Goal: Task Accomplishment & Management: Manage account settings

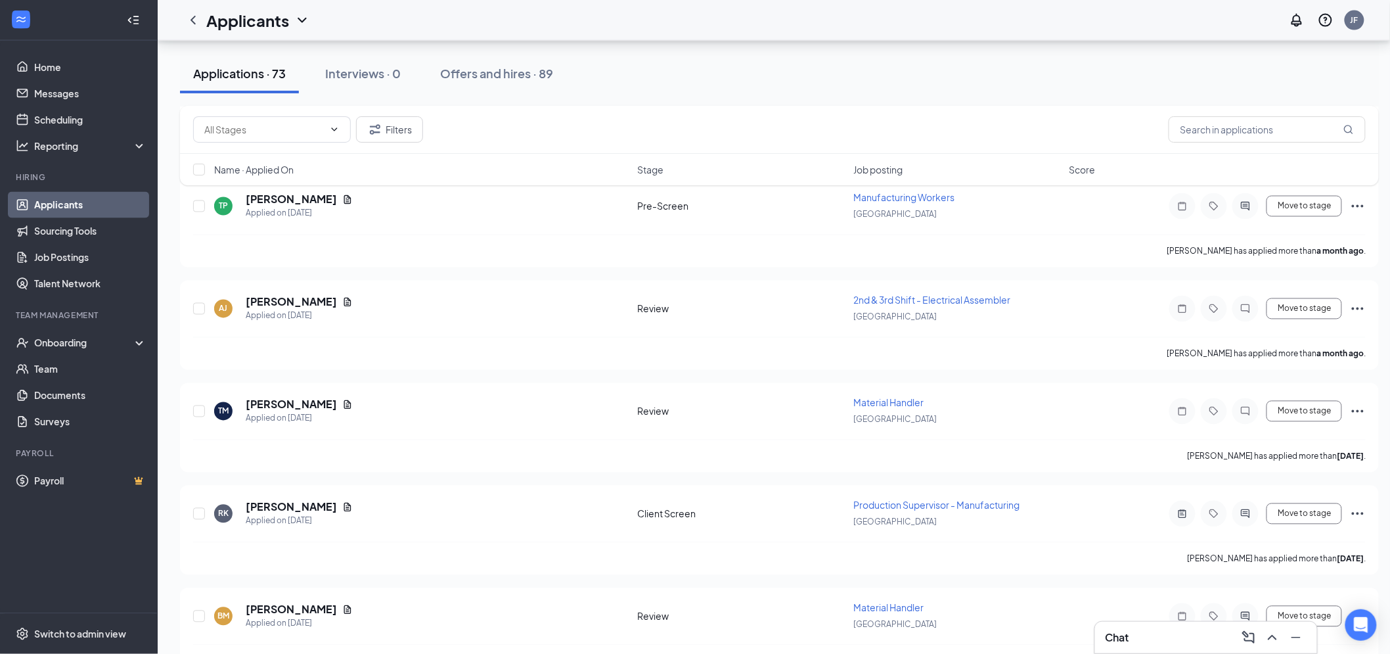
scroll to position [7123, 0]
click at [1283, 128] on input "text" at bounding box center [1267, 129] width 197 height 26
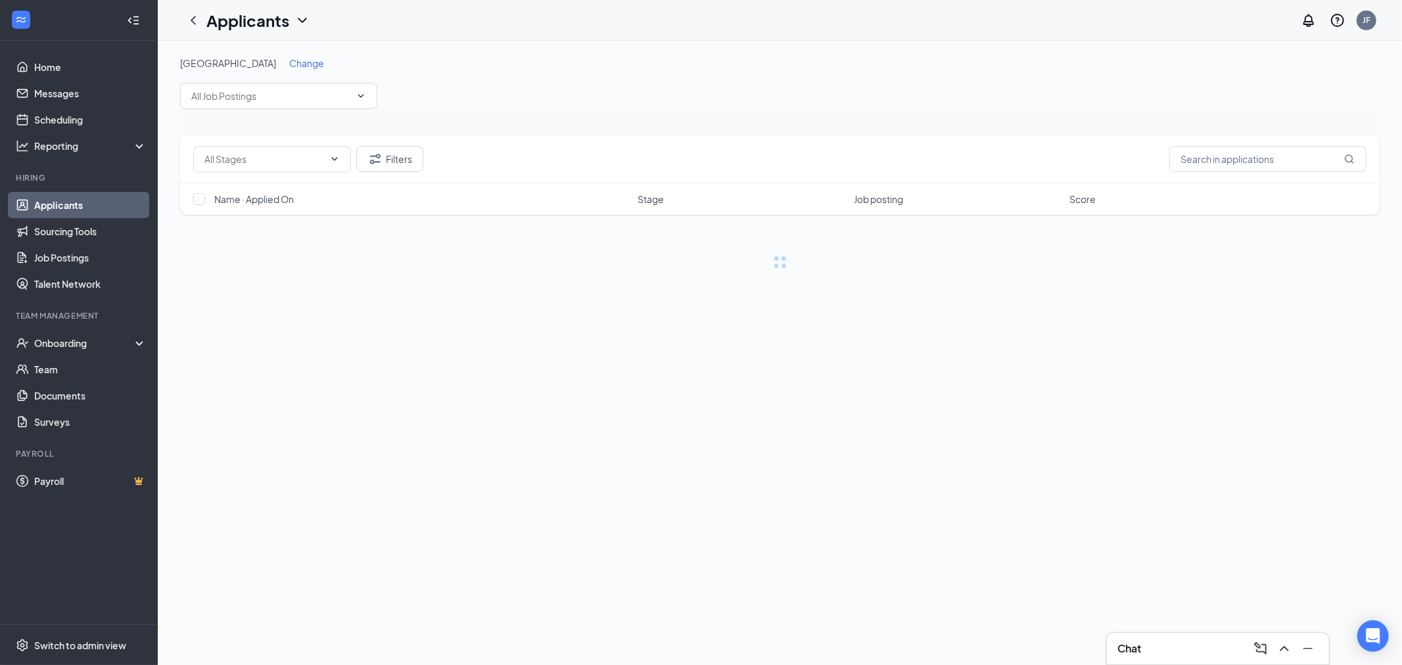
click at [46, 202] on link "Applicants" at bounding box center [90, 205] width 112 height 26
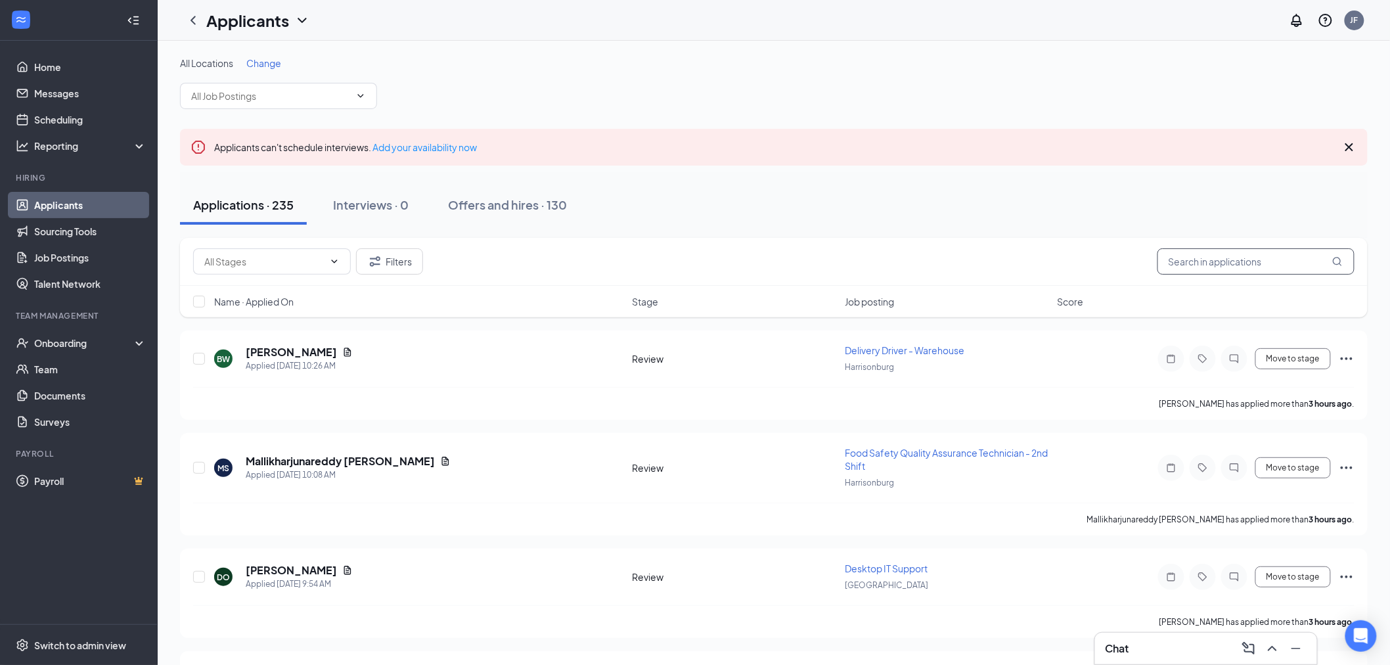
drag, startPoint x: 1254, startPoint y: 270, endPoint x: 1245, endPoint y: 270, distance: 9.2
click at [1253, 270] on input "text" at bounding box center [1256, 261] width 197 height 26
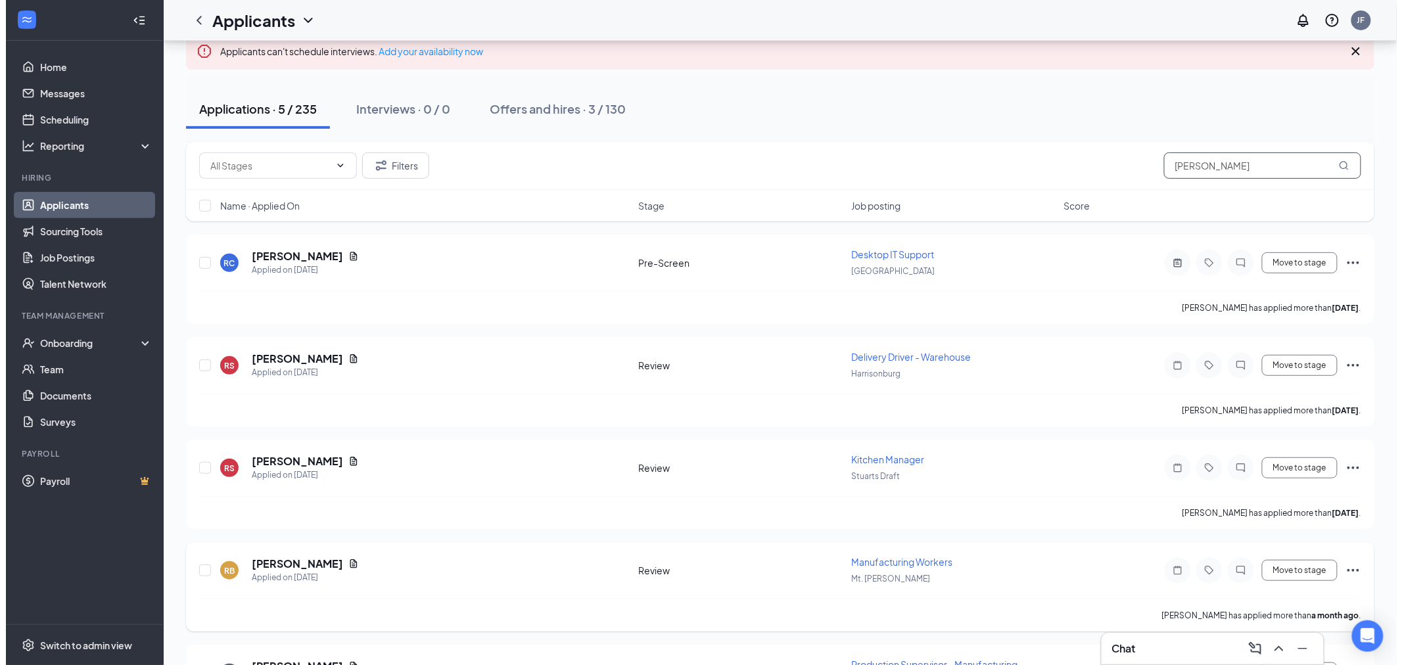
scroll to position [177, 0]
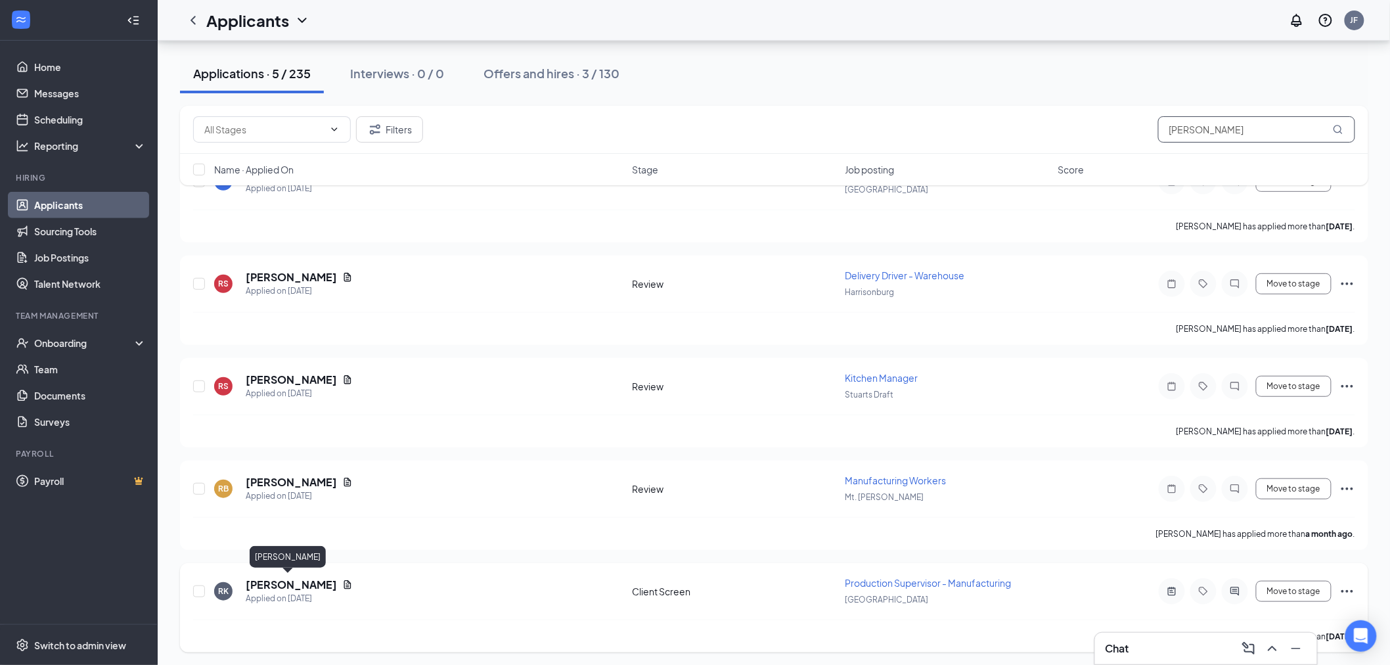
type input "[PERSON_NAME]"
click at [287, 584] on h5 "[PERSON_NAME]" at bounding box center [291, 585] width 91 height 14
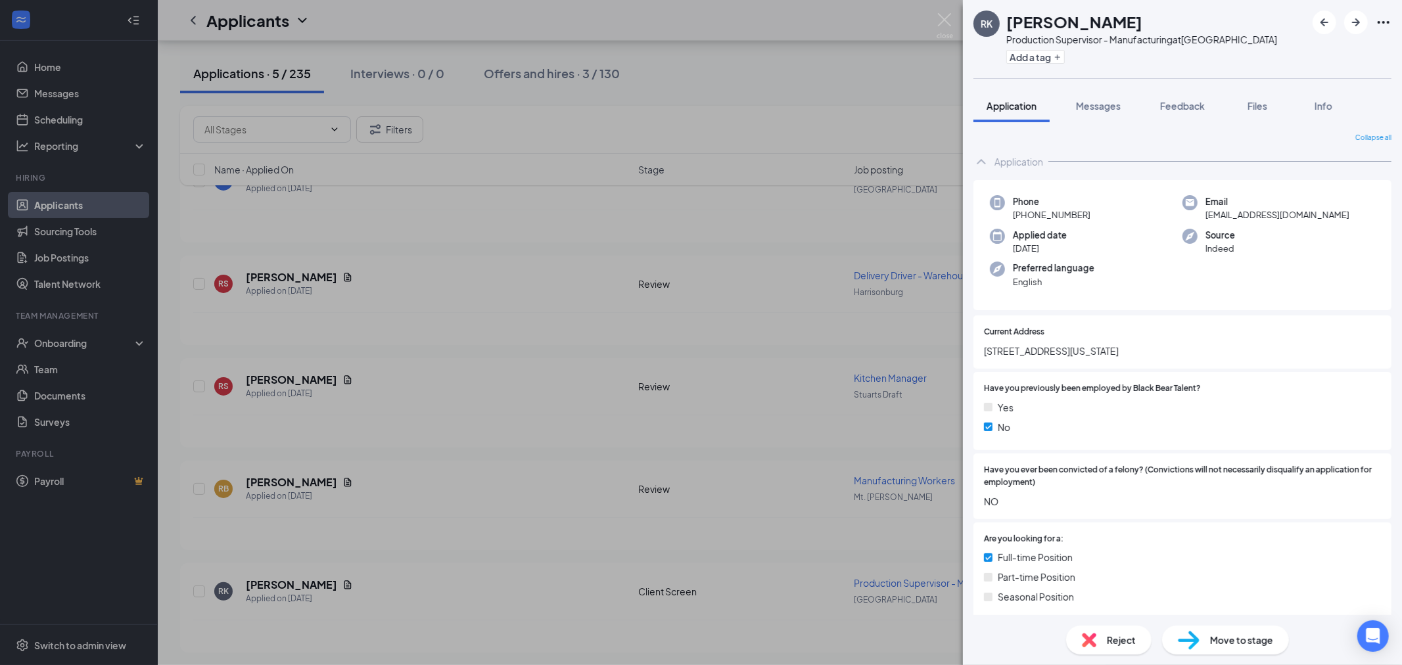
click at [942, 17] on img at bounding box center [944, 26] width 16 height 26
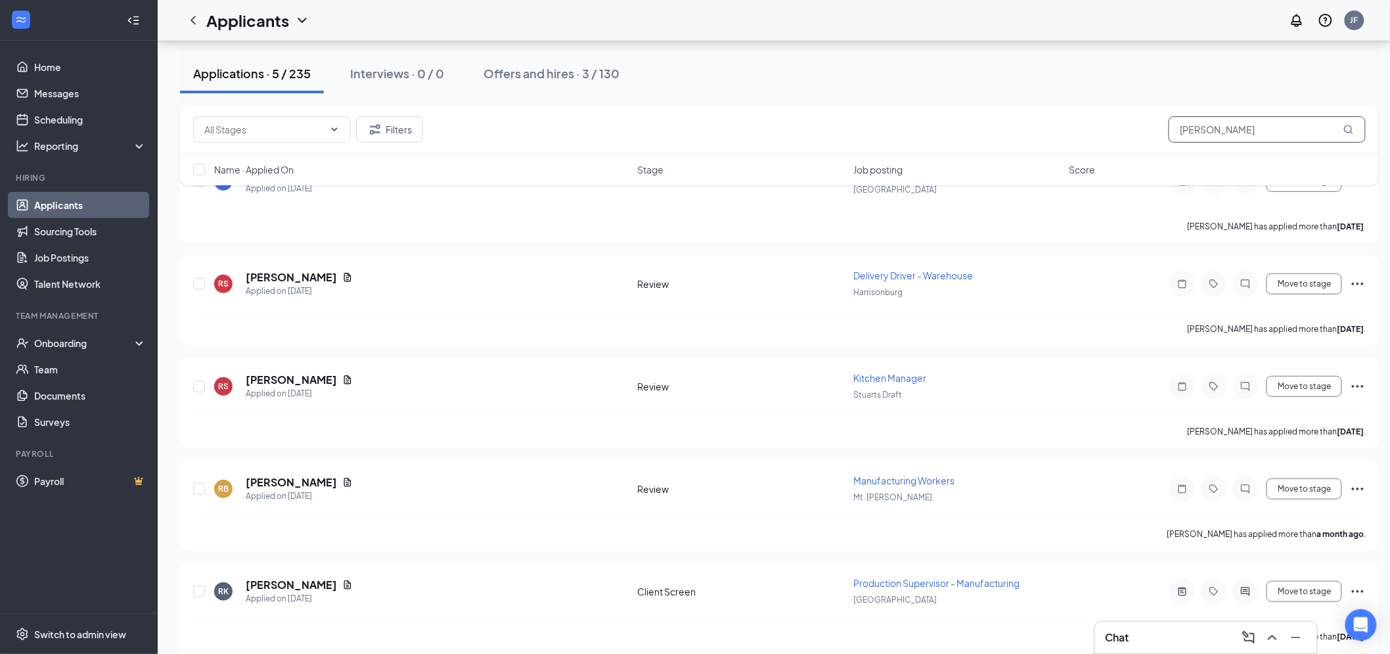
drag, startPoint x: 1223, startPoint y: 134, endPoint x: 1032, endPoint y: 192, distance: 199.1
click at [1032, 191] on div "Filters Robert Name · Applied On Stage Job posting Score" at bounding box center [779, 152] width 1199 height 93
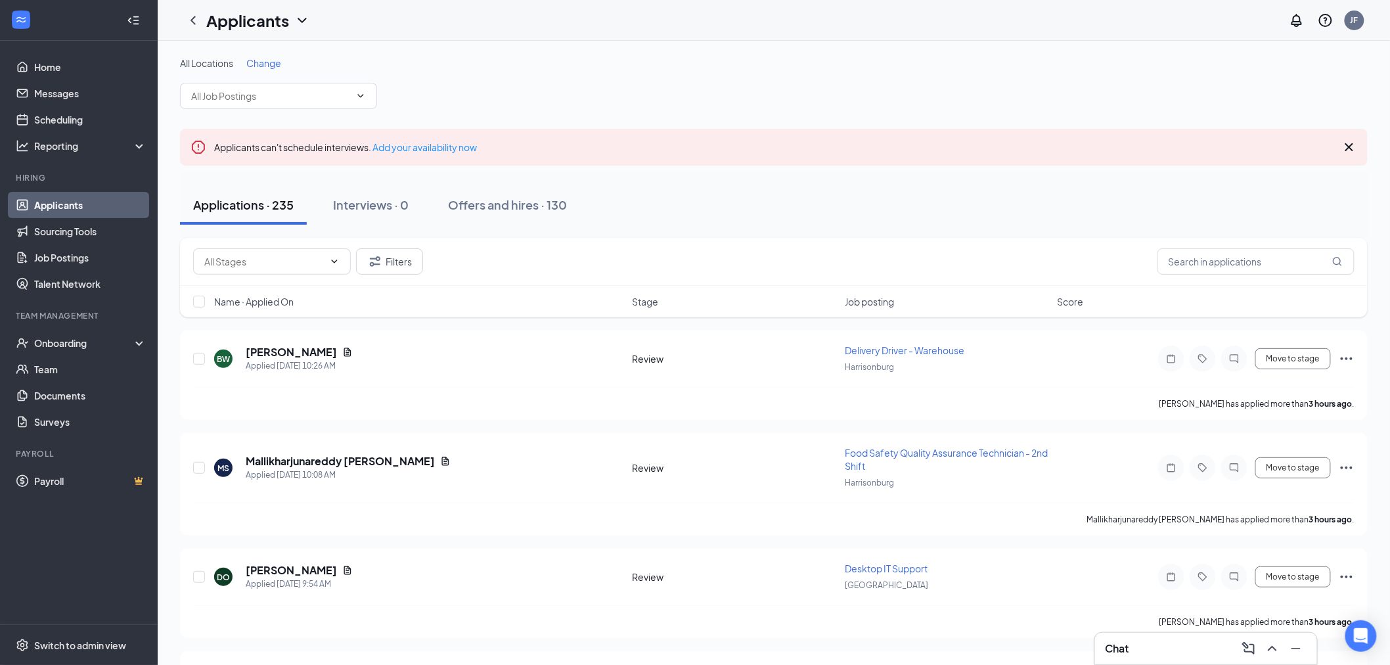
click at [277, 60] on span "Change" at bounding box center [263, 63] width 35 height 12
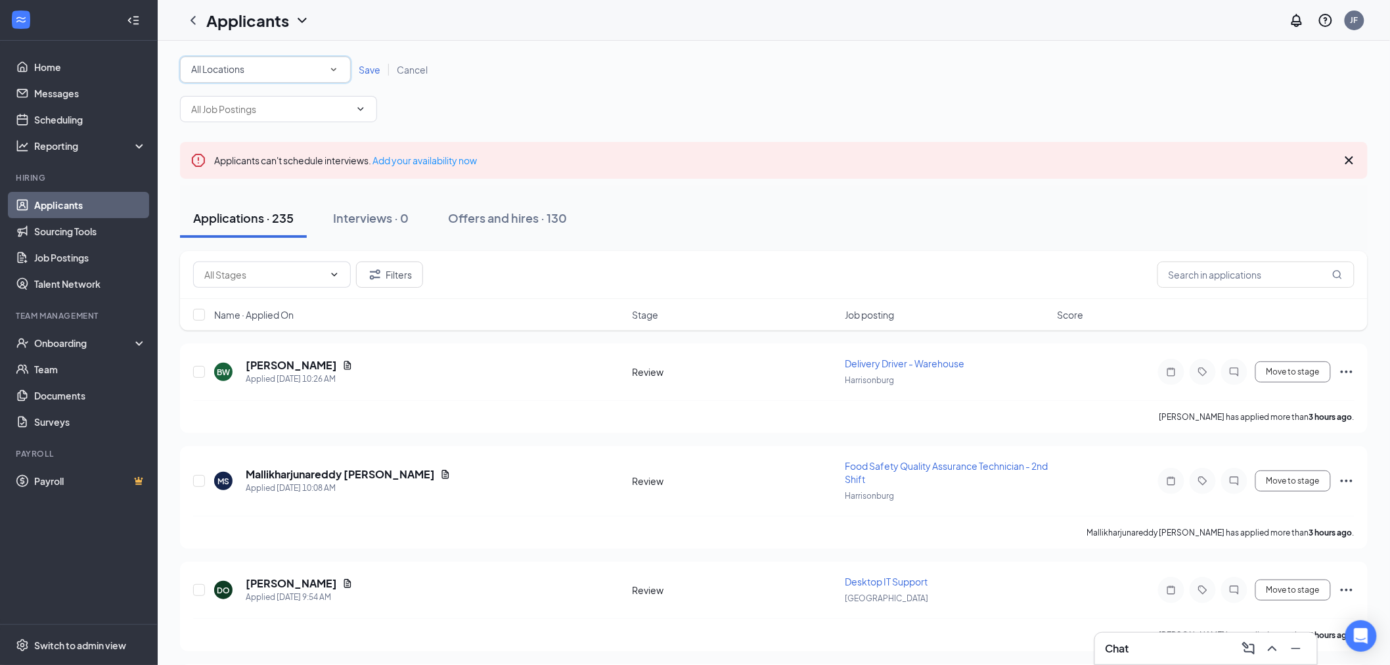
click at [281, 70] on div "All Locations" at bounding box center [265, 70] width 149 height 16
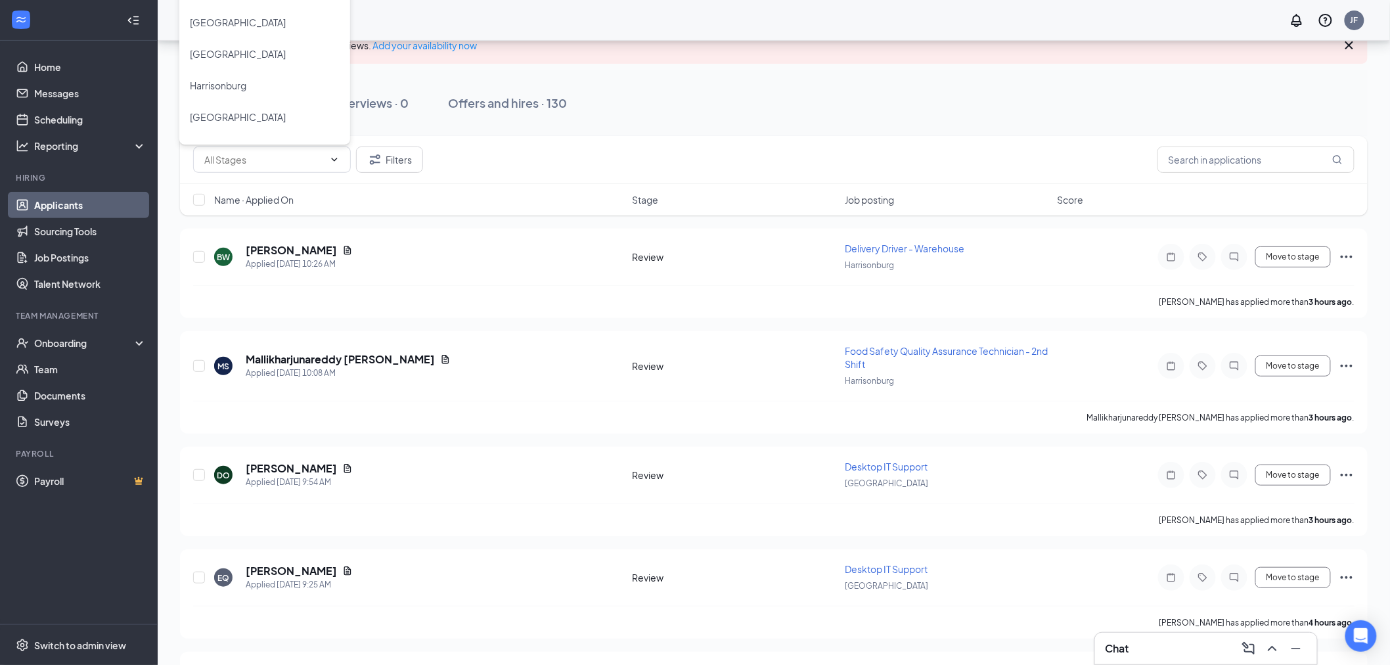
scroll to position [73, 0]
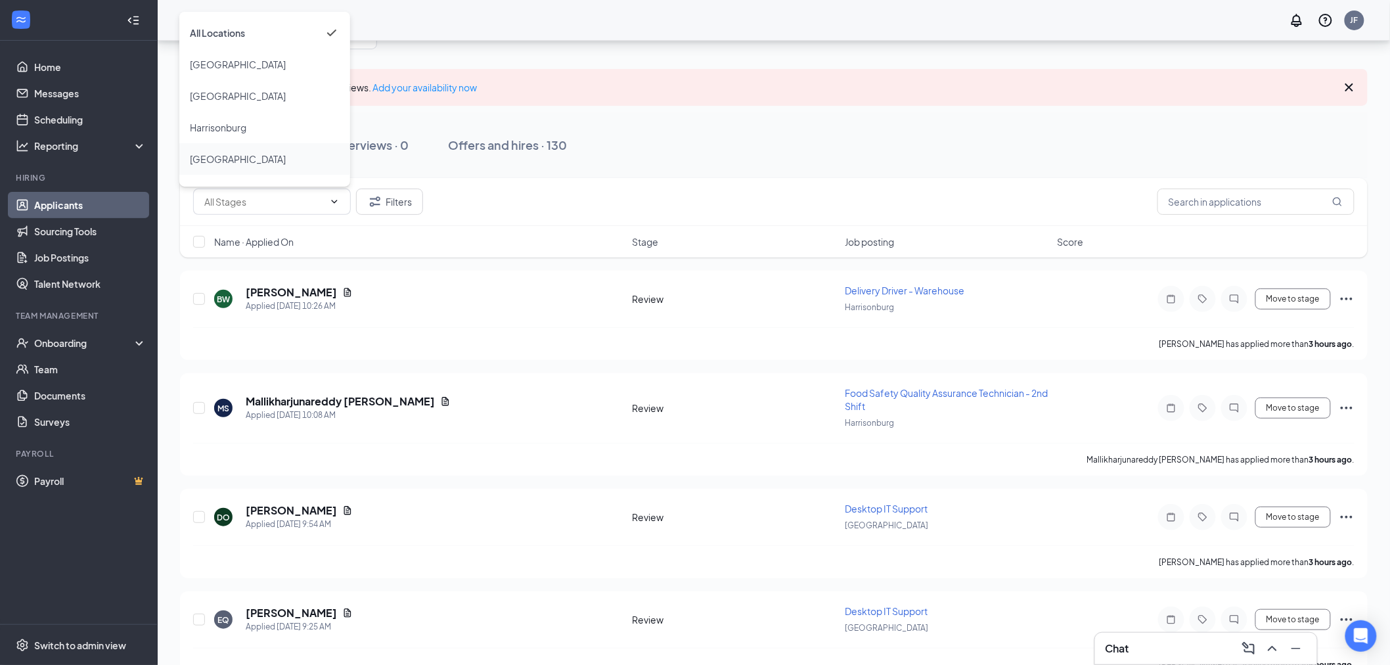
click at [254, 155] on div "[GEOGRAPHIC_DATA]" at bounding box center [265, 159] width 150 height 16
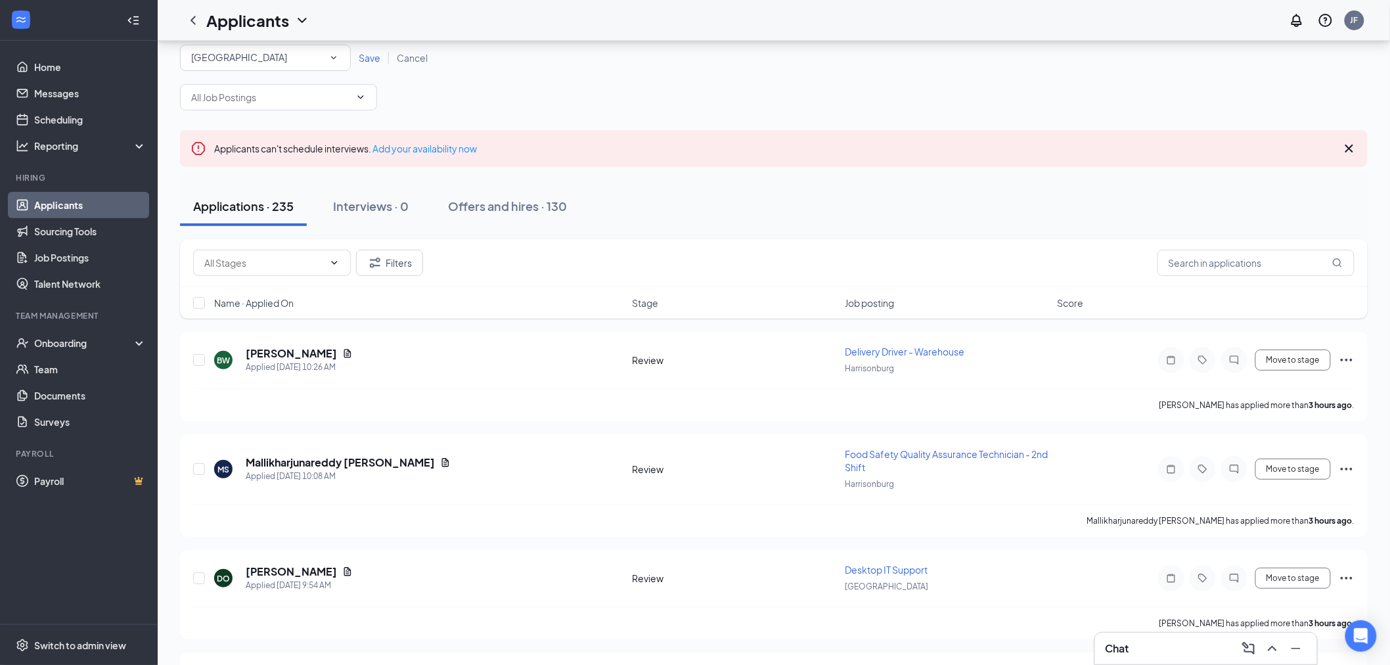
scroll to position [0, 0]
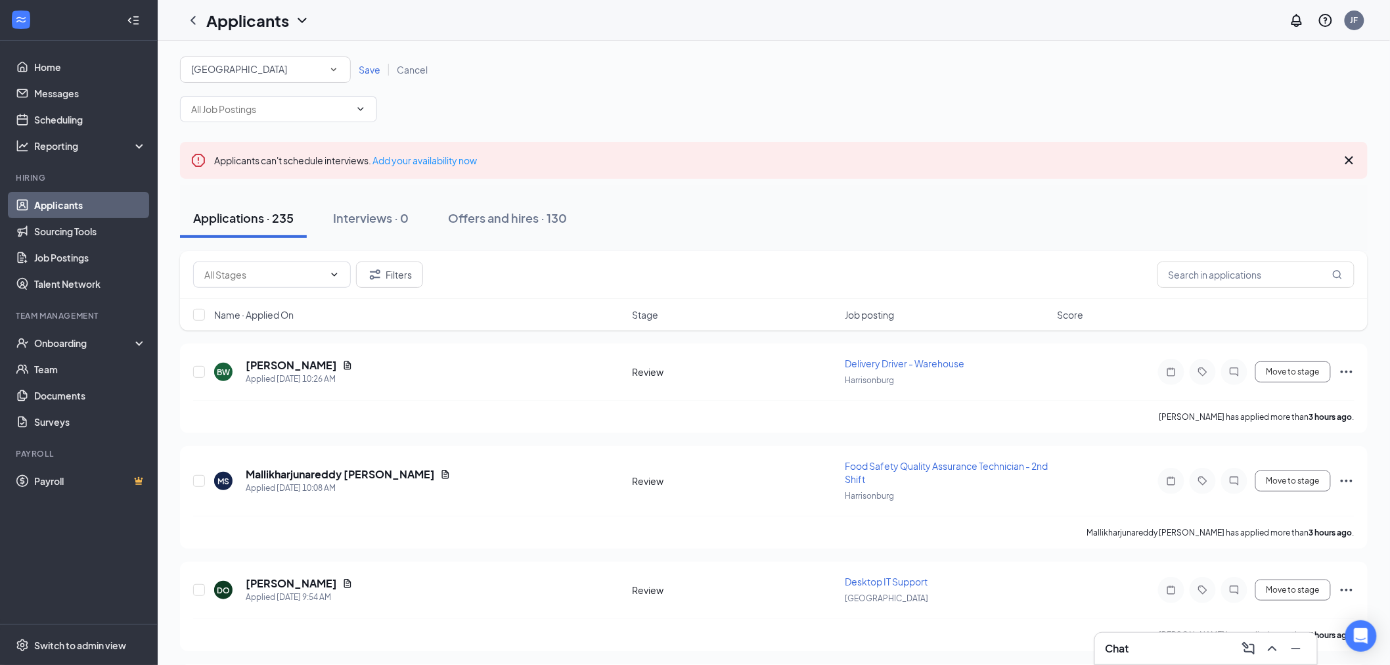
click at [369, 73] on span "Save" at bounding box center [370, 70] width 22 height 12
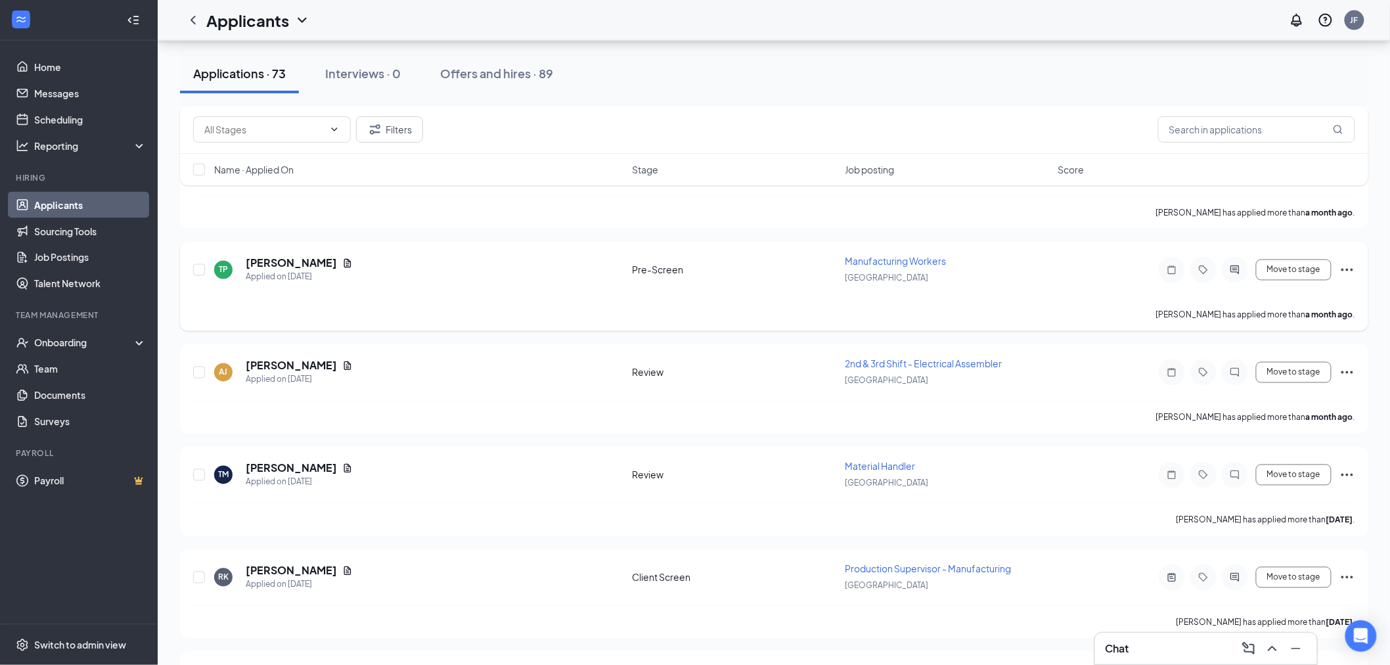
scroll to position [7112, 0]
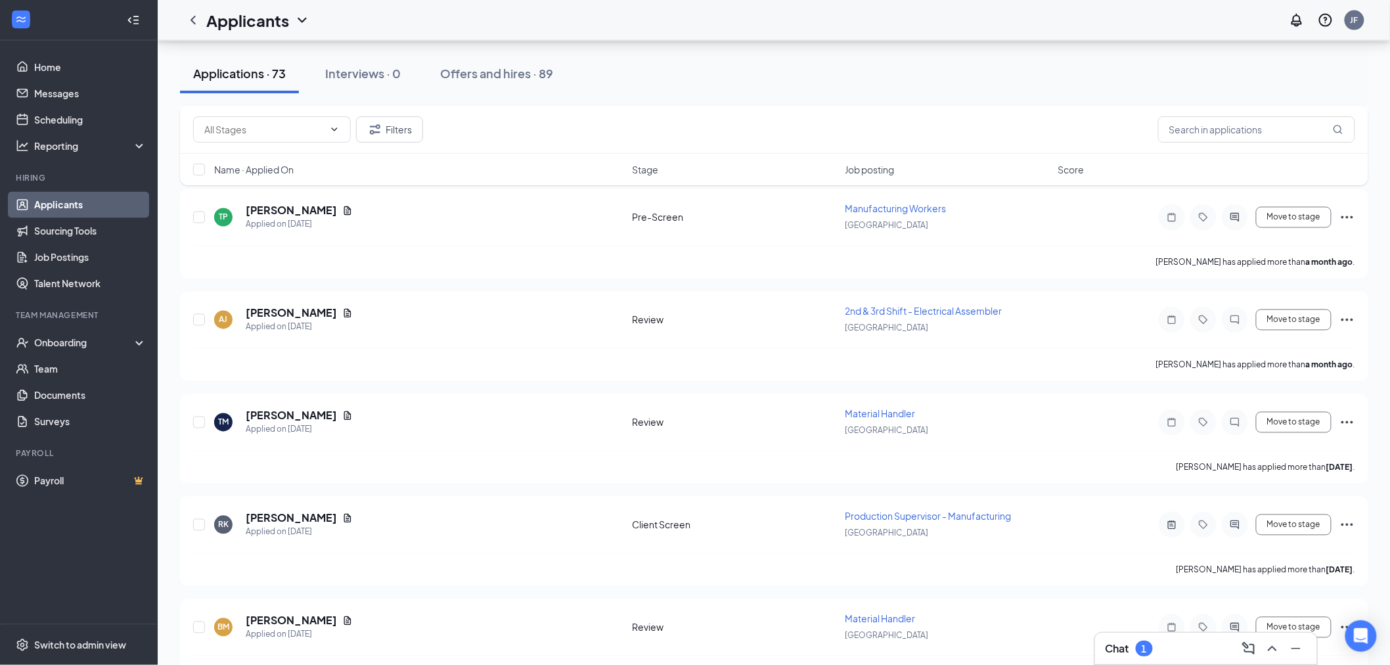
click at [1192, 647] on div "Chat 1" at bounding box center [1206, 648] width 201 height 21
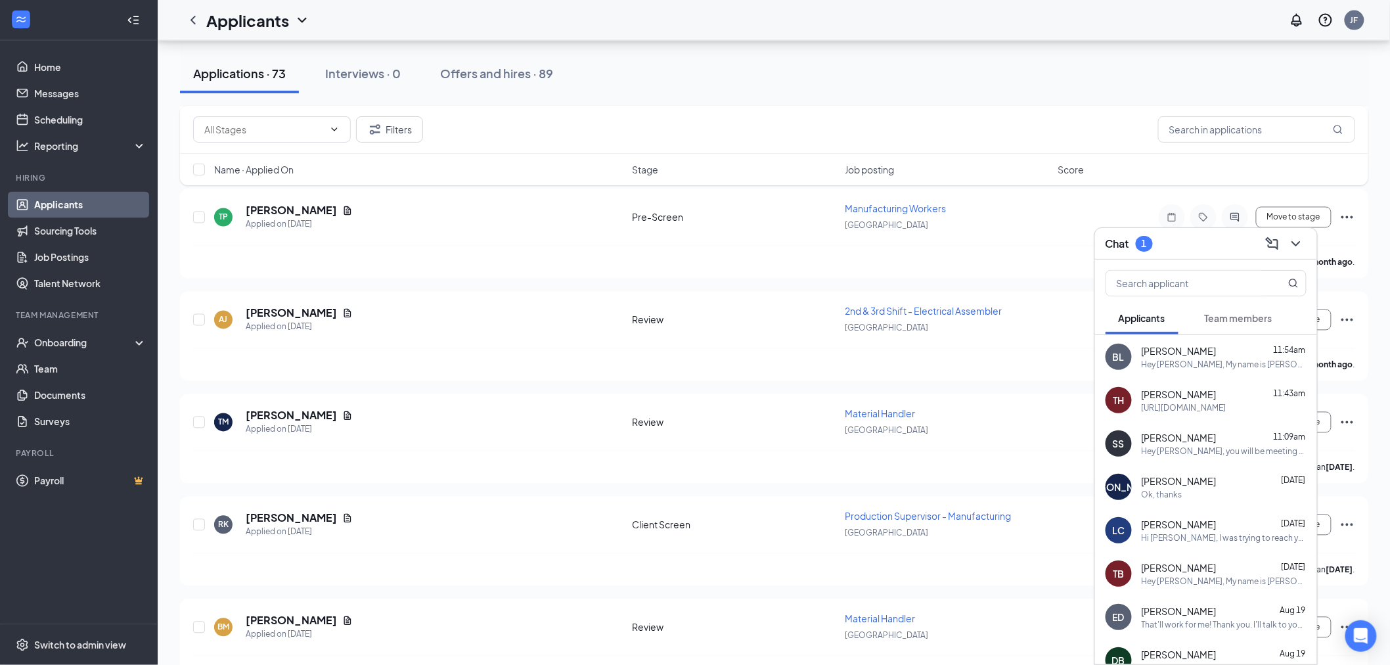
click at [1233, 312] on span "Team members" at bounding box center [1239, 318] width 68 height 12
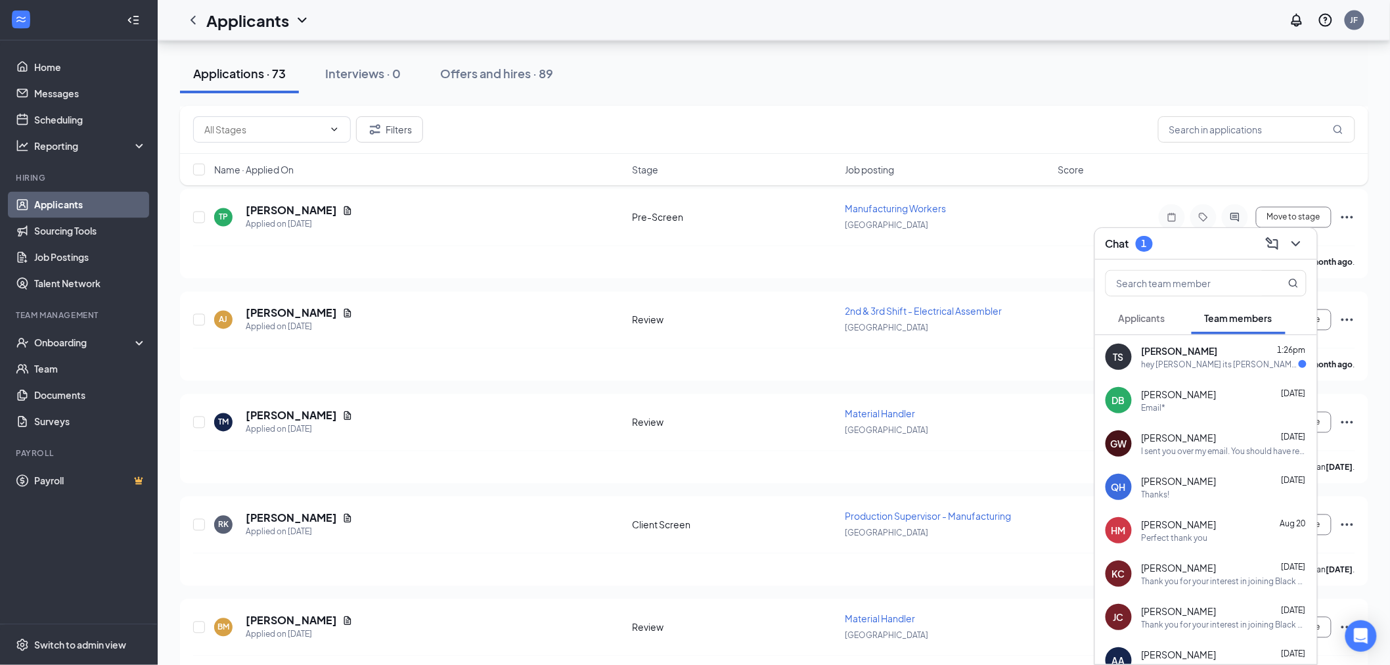
click at [1187, 371] on div "TS Taneesha strickland 1:26pm hey Jake its Taneesha Strickland I've worked a fe…" at bounding box center [1206, 356] width 222 height 43
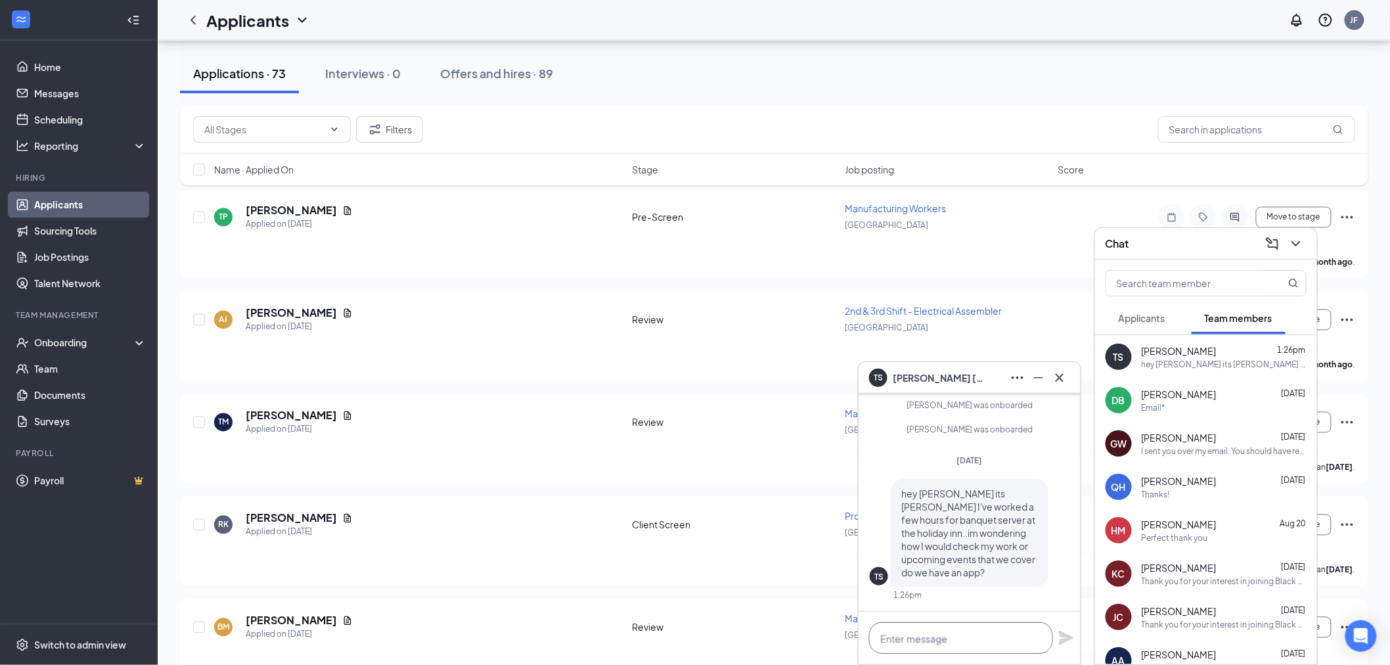
click at [980, 635] on textarea at bounding box center [961, 638] width 184 height 32
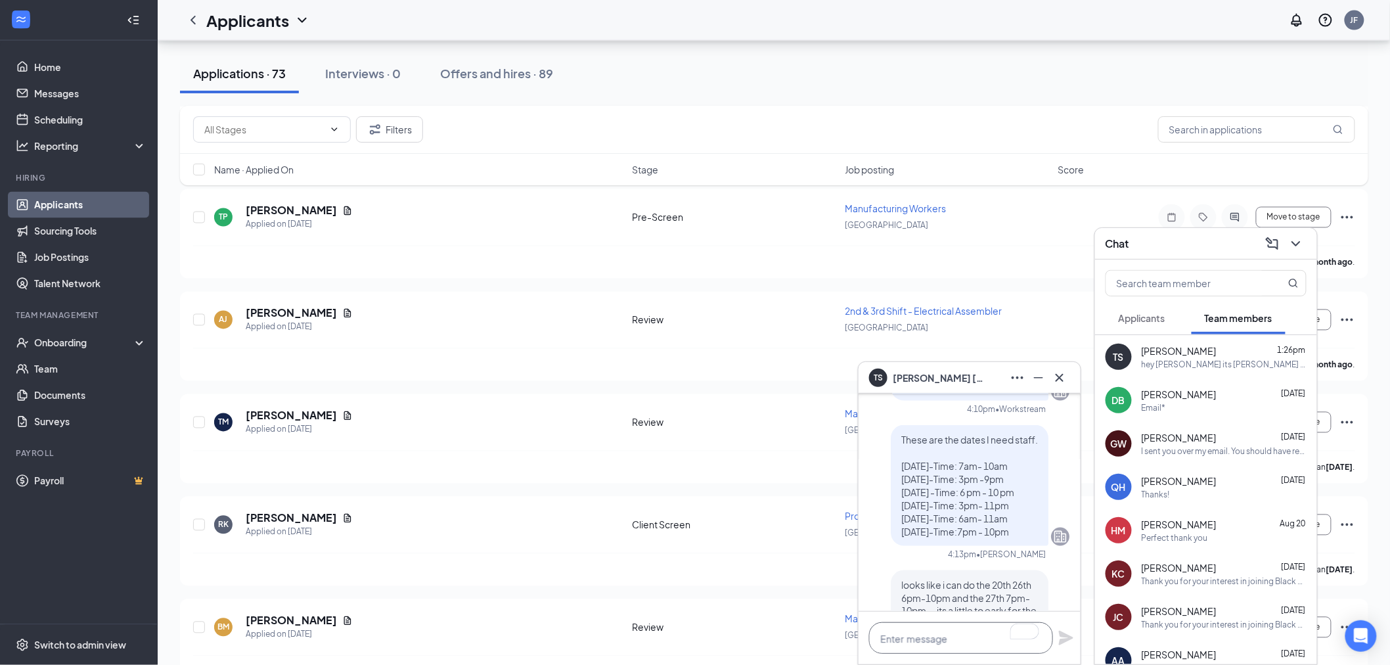
scroll to position [-73, 0]
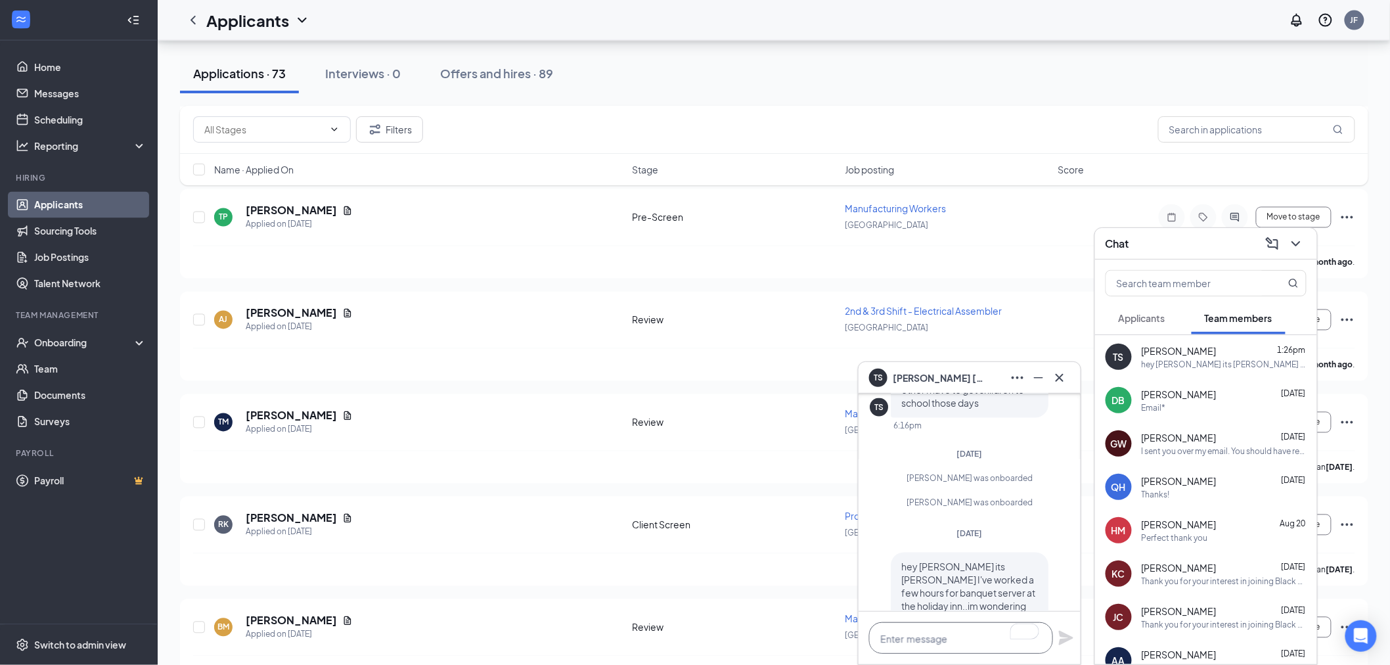
click at [915, 630] on textarea "To enrich screen reader interactions, please activate Accessibility in Grammarl…" at bounding box center [961, 638] width 184 height 32
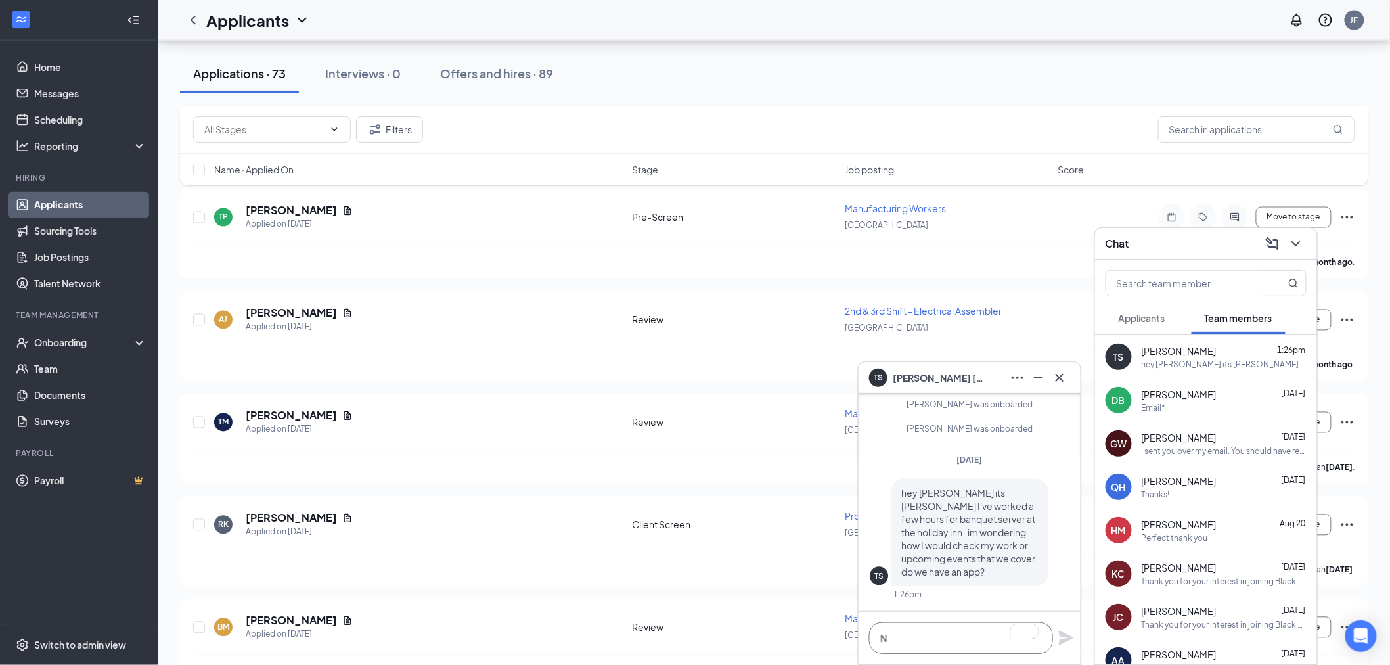
scroll to position [1, 0]
type textarea "N"
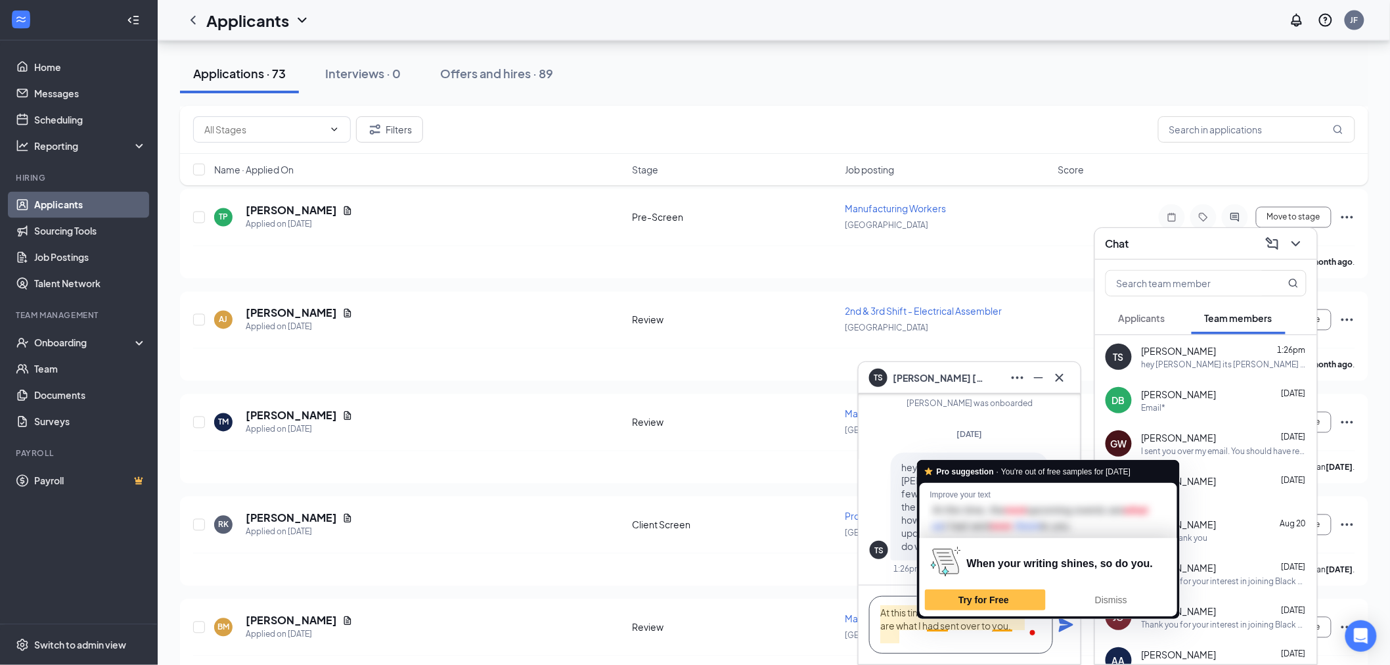
click at [924, 621] on textarea "At this time, the next upcoming events are what I had sent over to you." at bounding box center [961, 625] width 184 height 58
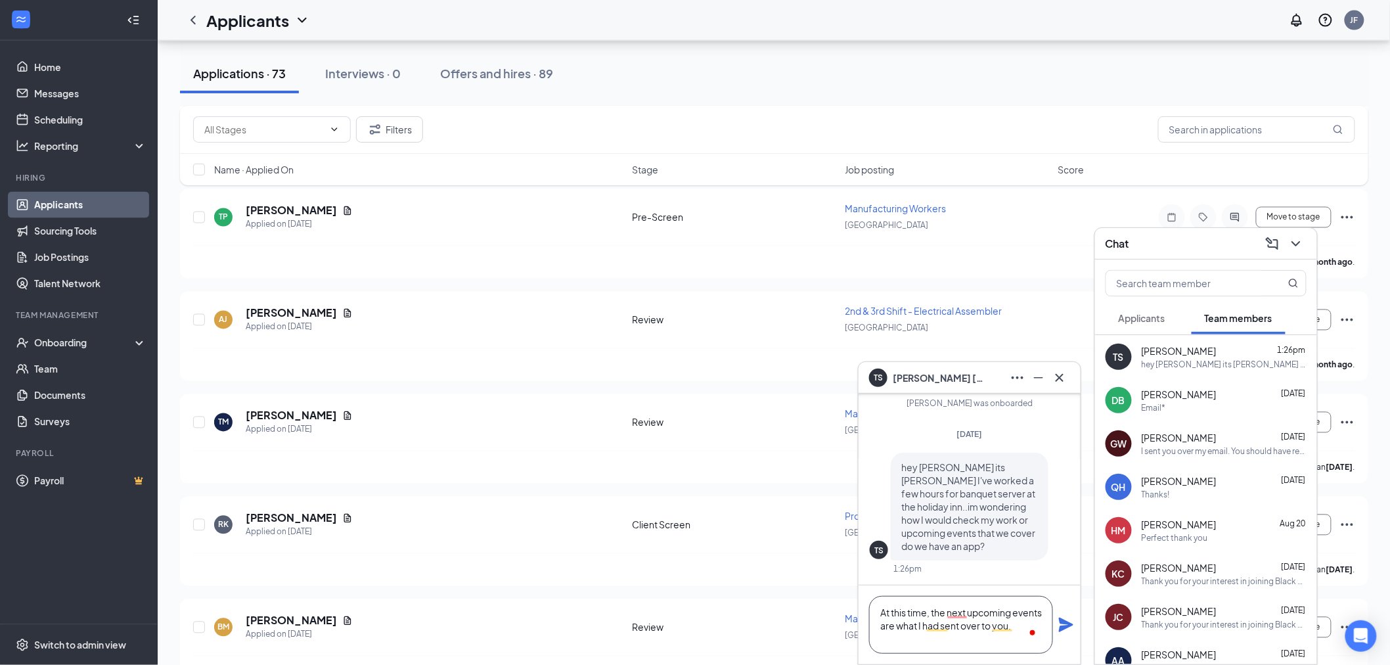
click at [932, 612] on textarea "At this time, the next upcoming events are what I had sent over to you." at bounding box center [961, 625] width 184 height 58
click at [942, 646] on textarea "At this time, the next upcoming events are what I had sent over to you." at bounding box center [961, 625] width 184 height 58
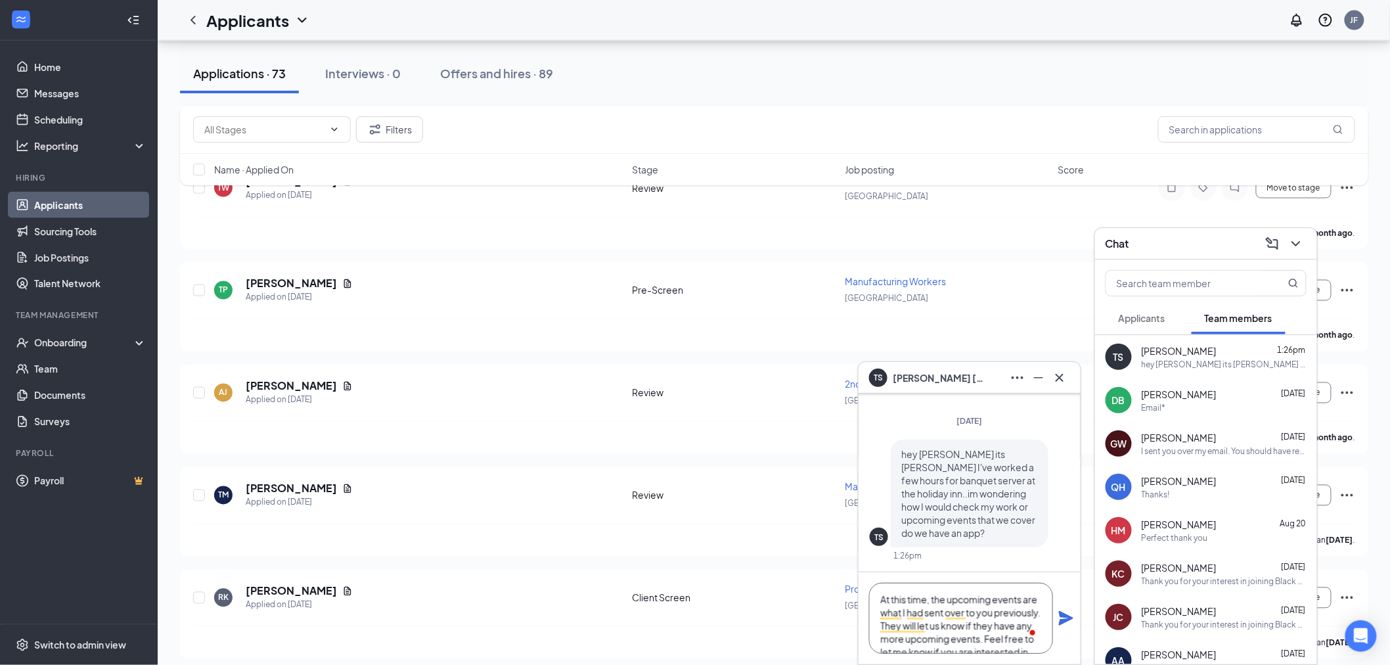
scroll to position [39, 0]
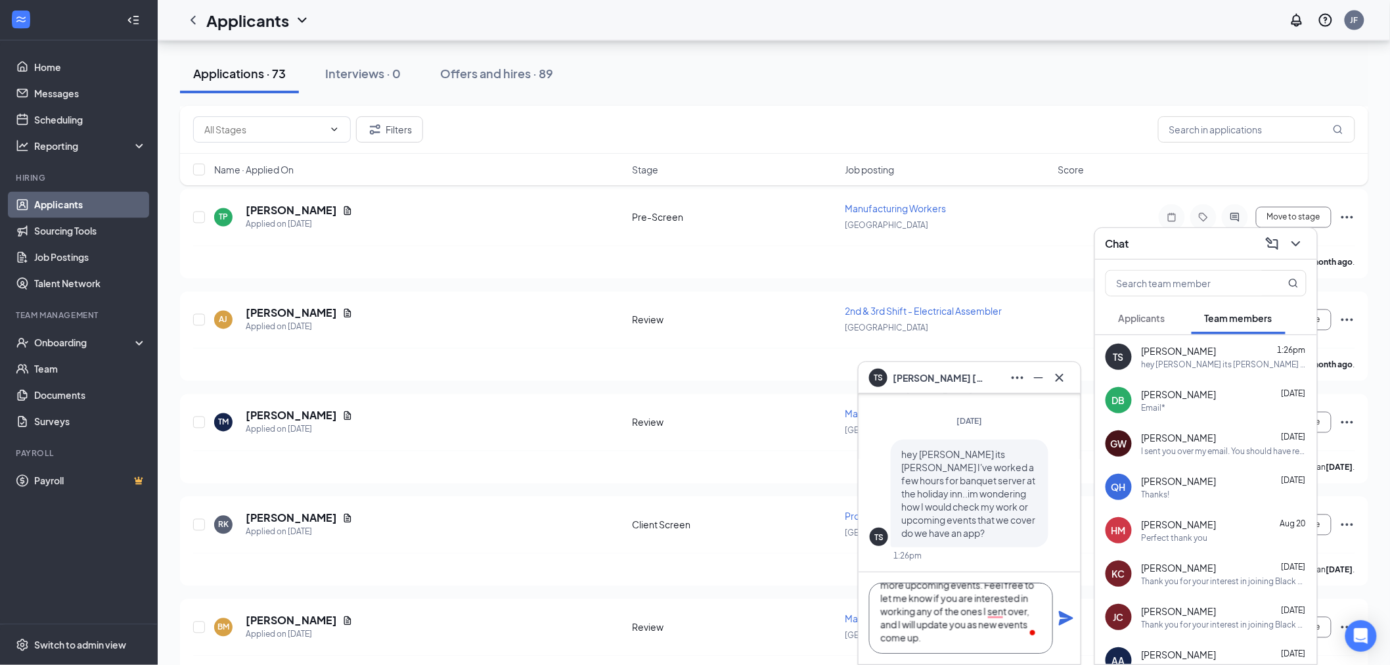
type textarea "At this time, the upcoming events are what I had sent over to you previously. T…"
click at [1068, 621] on icon "Plane" at bounding box center [1066, 618] width 14 height 14
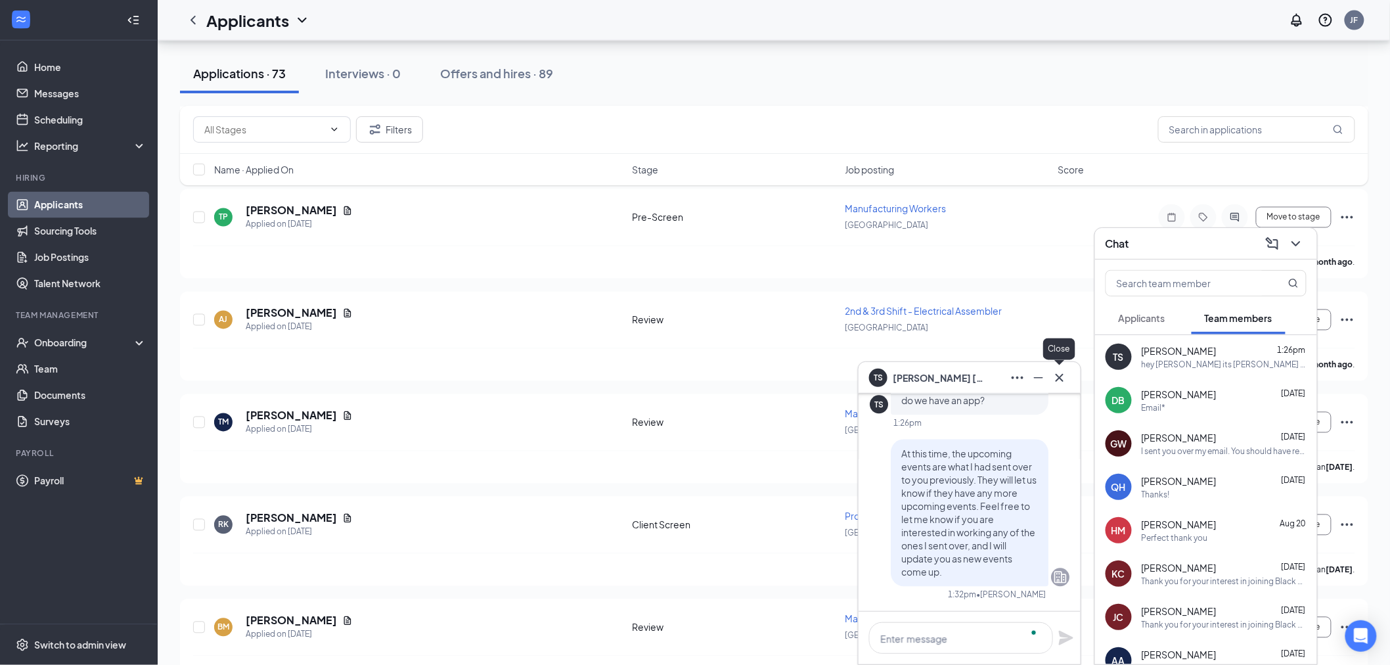
click at [1060, 375] on icon "Cross" at bounding box center [1060, 378] width 16 height 16
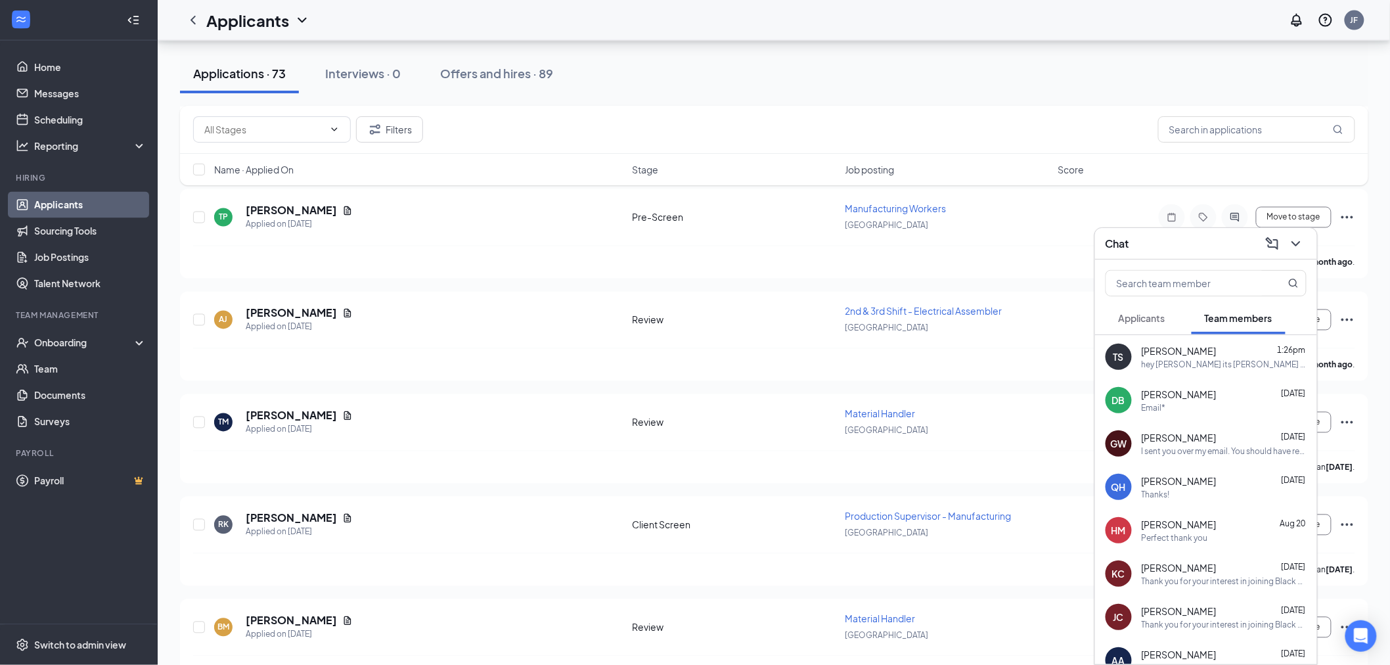
click at [1174, 252] on div "Chat" at bounding box center [1206, 243] width 201 height 20
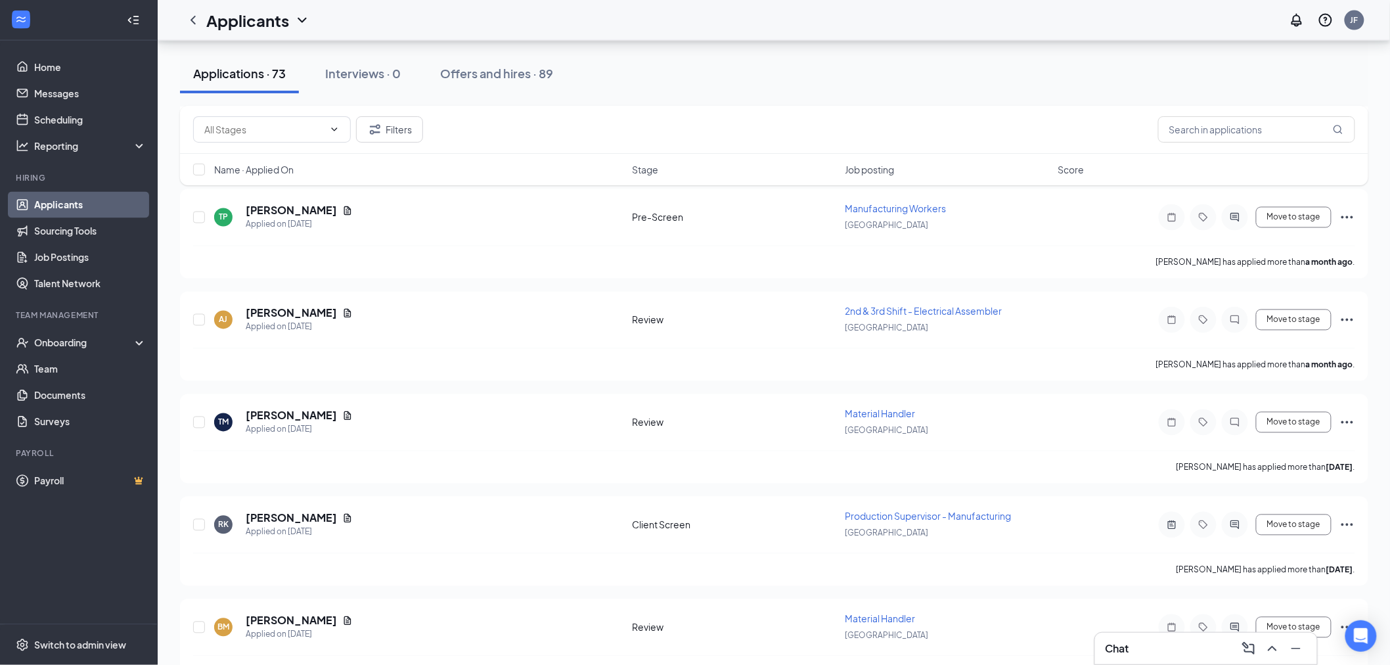
click at [78, 206] on link "Applicants" at bounding box center [90, 205] width 112 height 26
click at [275, 614] on h5 "Brandon Mize" at bounding box center [291, 621] width 91 height 14
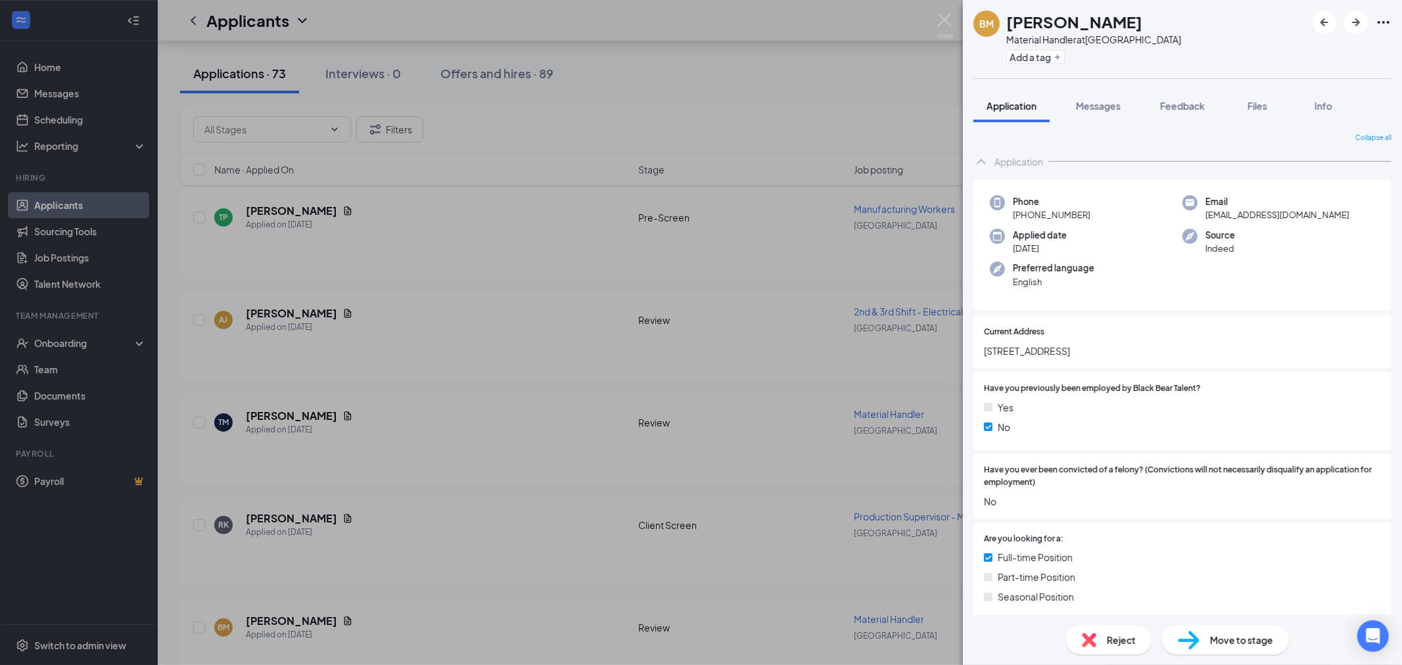
click at [1095, 649] on div "Reject" at bounding box center [1108, 640] width 85 height 29
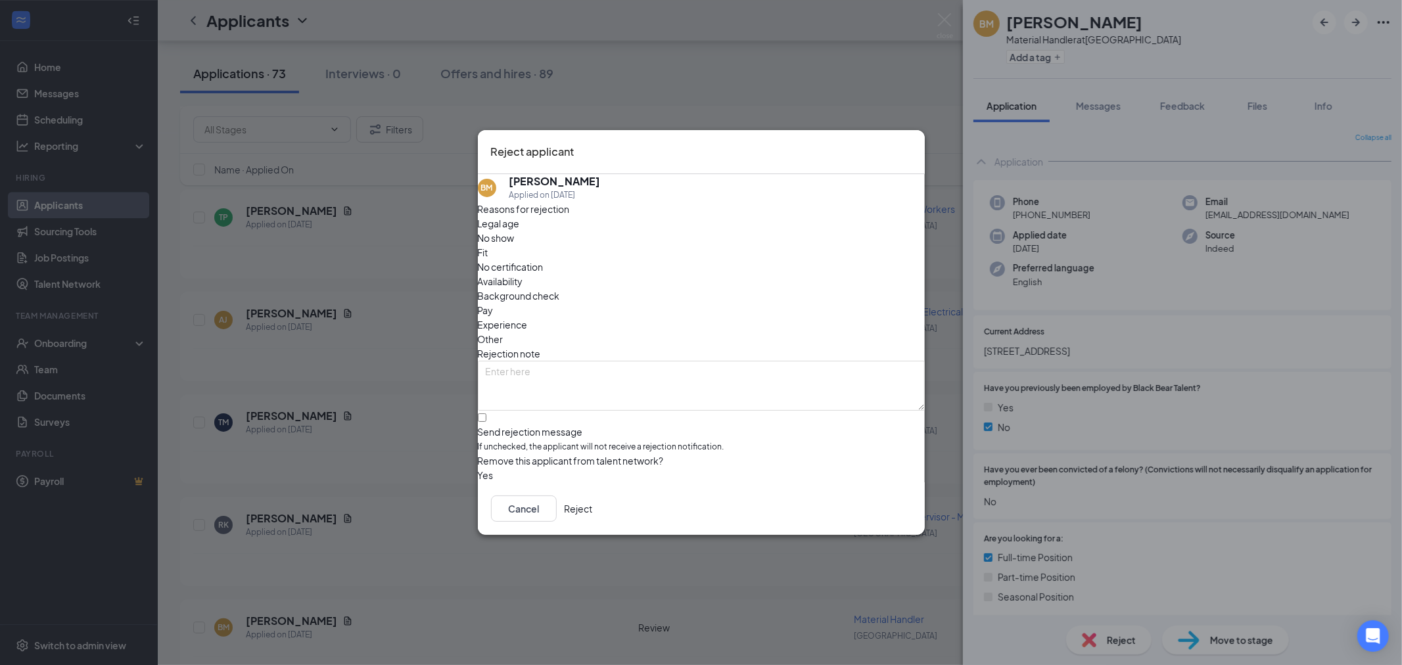
click at [503, 332] on span "Other" at bounding box center [491, 339] width 26 height 14
click at [648, 361] on textarea at bounding box center [701, 386] width 447 height 50
type textarea "No response"
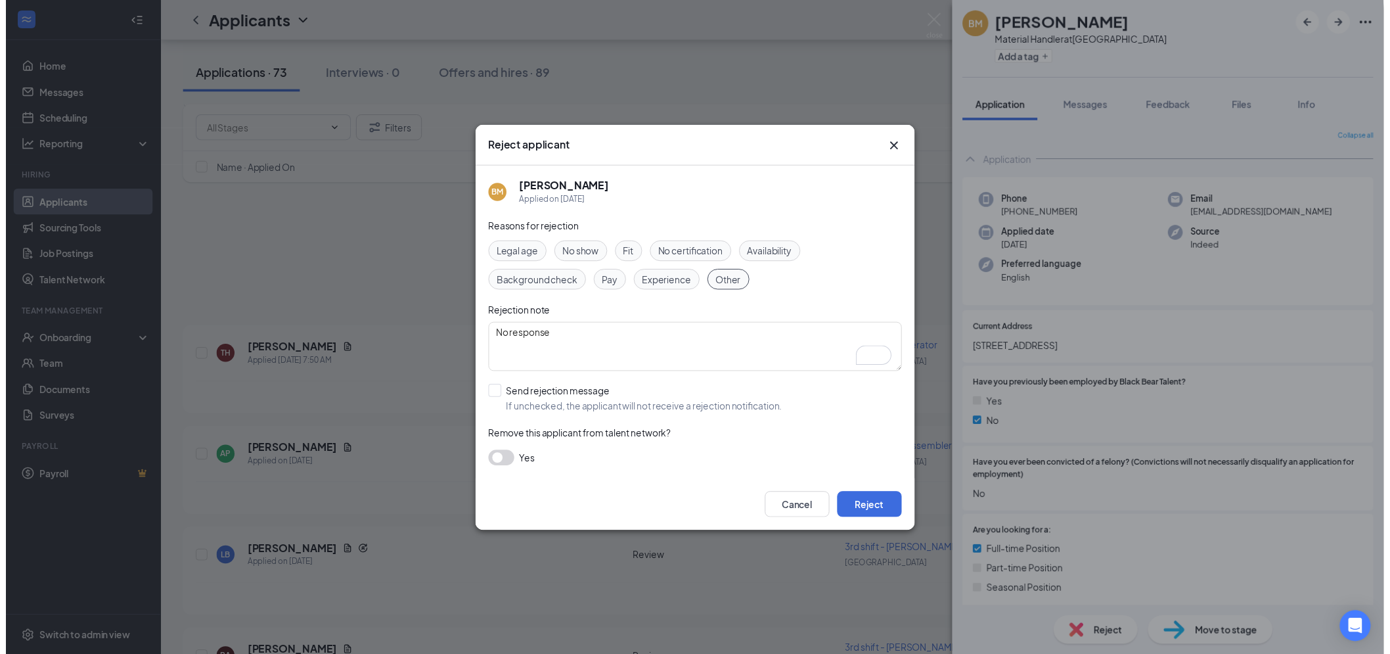
scroll to position [7112, 0]
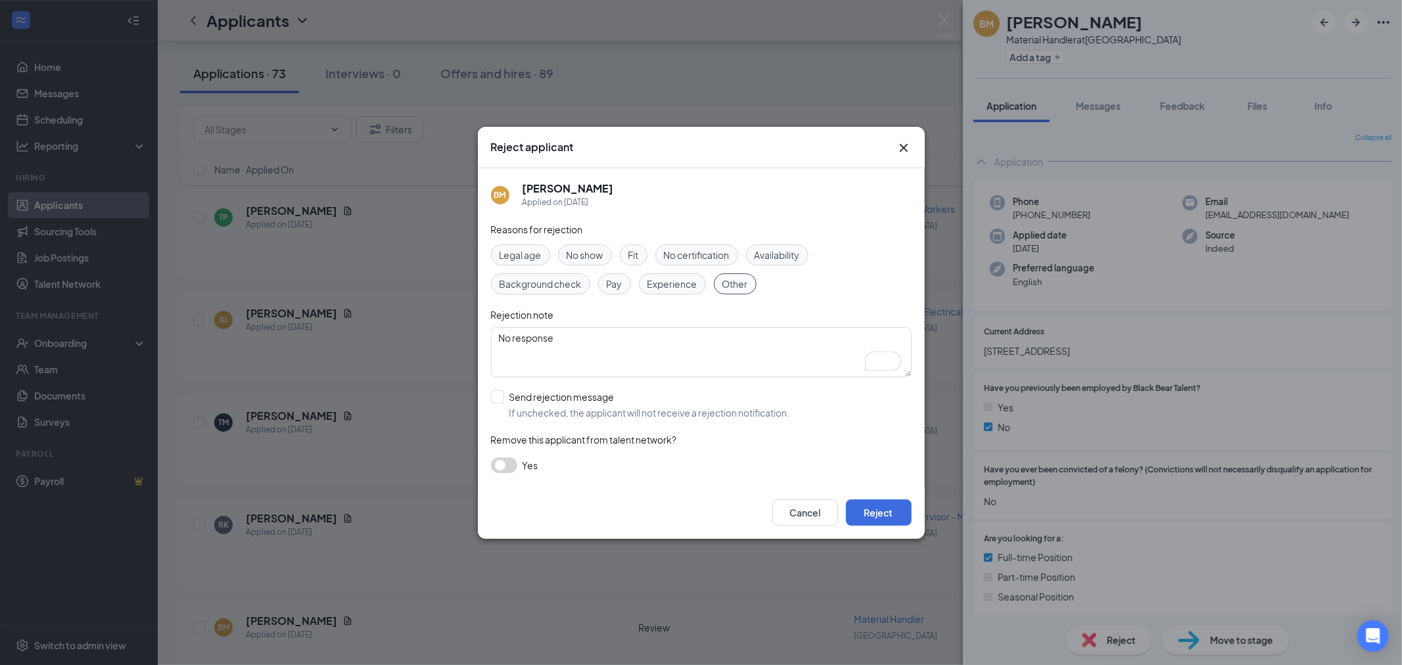
type textarea "No response"
click at [490, 396] on div "BM Brandon Mize Applied on Jul 2 Reasons for rejection Legal age No show Fit No…" at bounding box center [701, 327] width 447 height 318
click at [497, 401] on input "Send rejection message If unchecked, the applicant will not receive a rejection…" at bounding box center [640, 404] width 299 height 29
checkbox input "true"
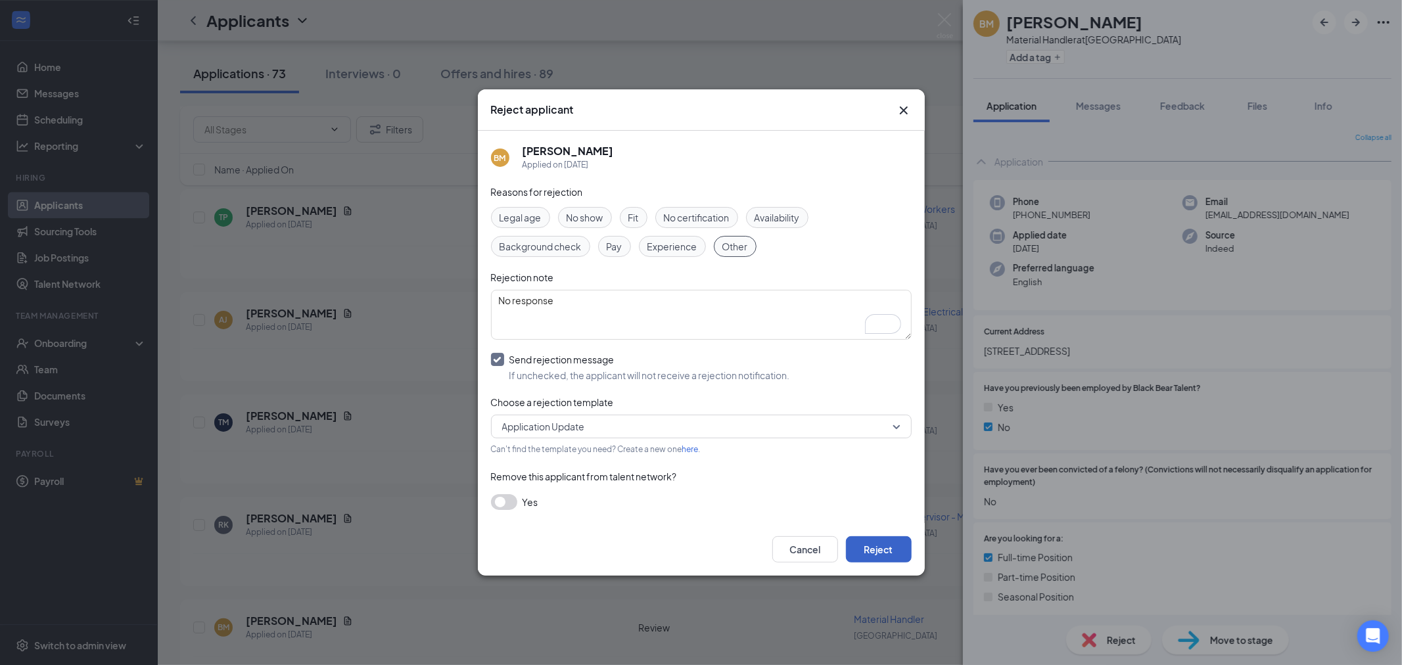
click at [902, 553] on button "Reject" at bounding box center [879, 549] width 66 height 26
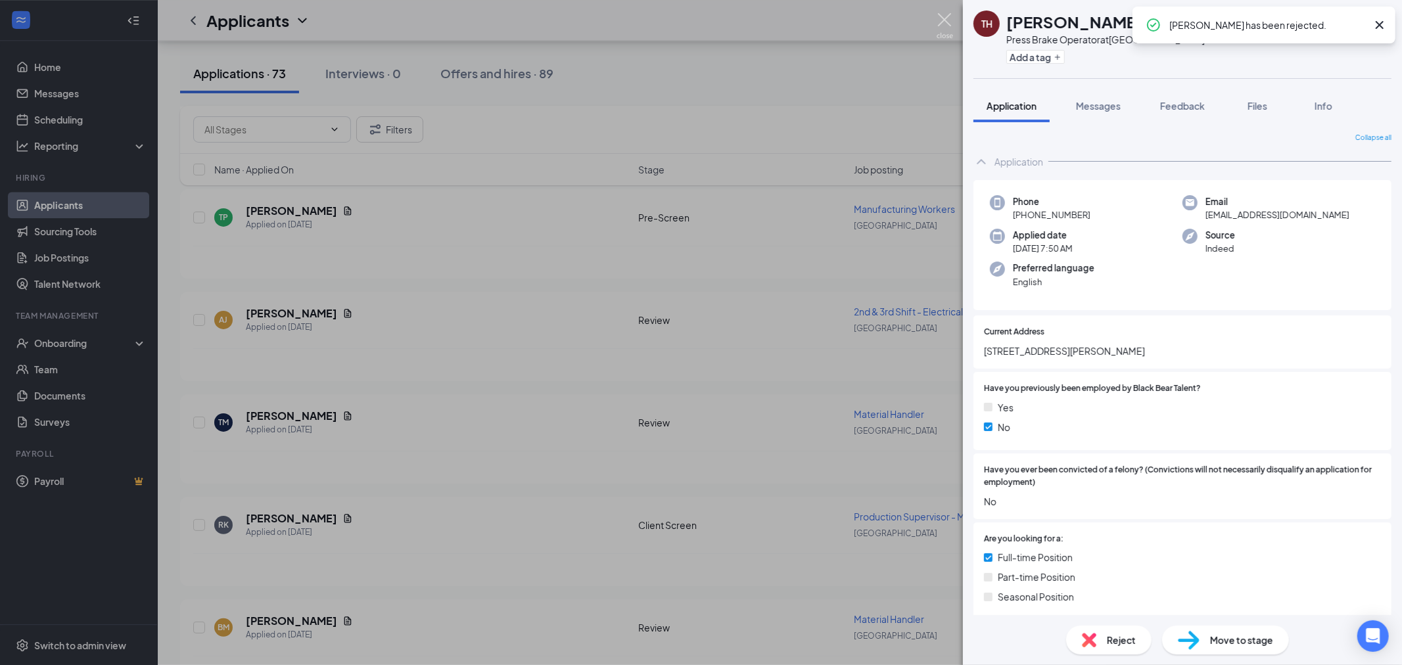
click at [951, 16] on img at bounding box center [944, 26] width 16 height 26
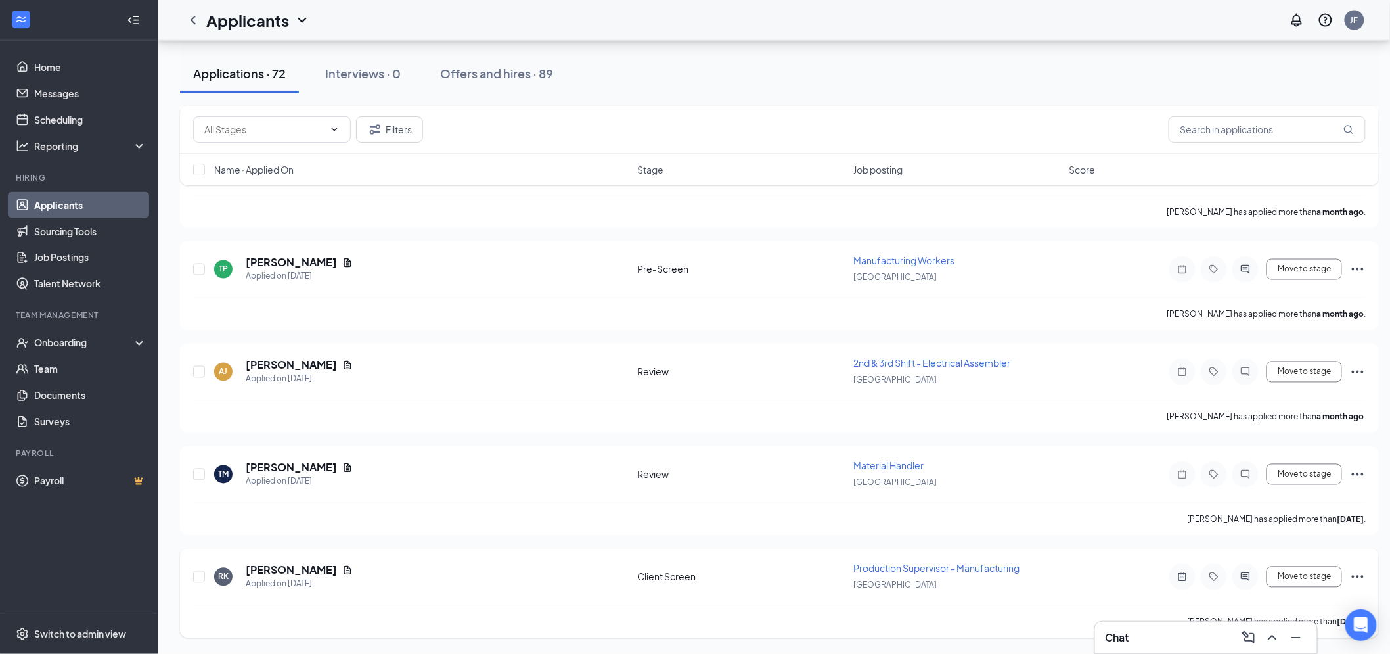
scroll to position [7021, 0]
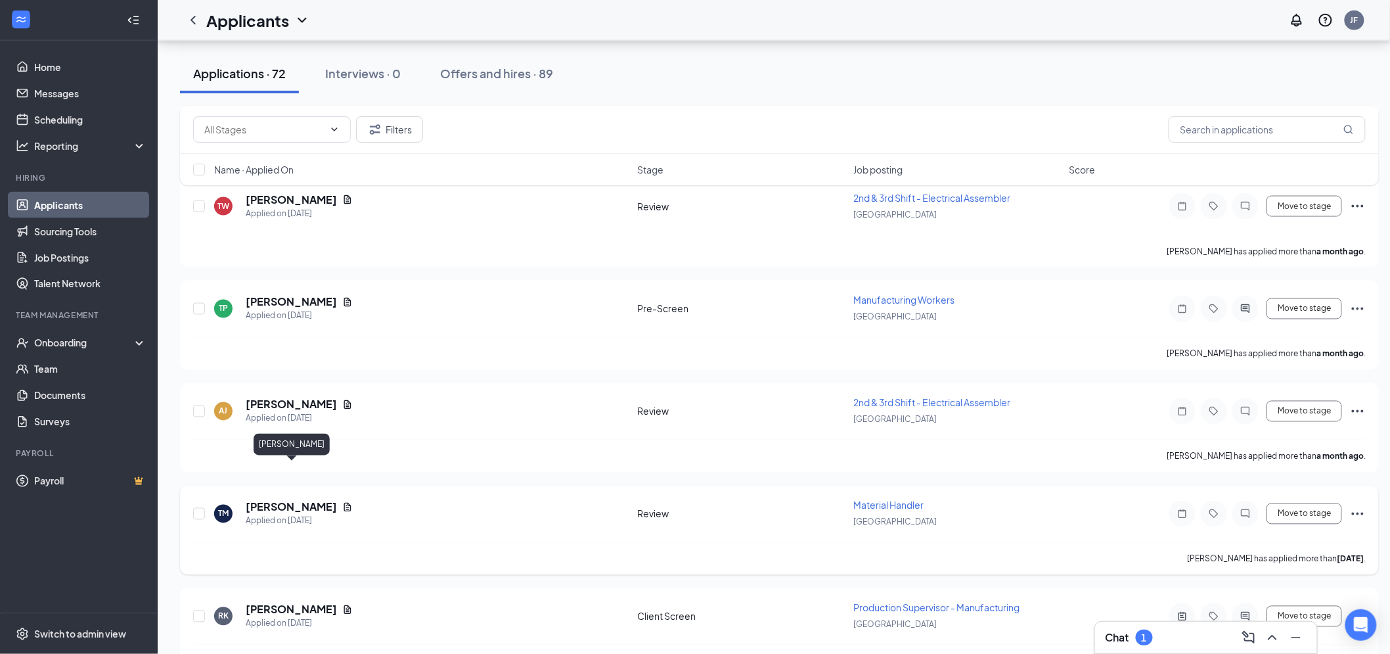
click at [290, 500] on h5 "Thuel Muterspaugh" at bounding box center [291, 507] width 91 height 14
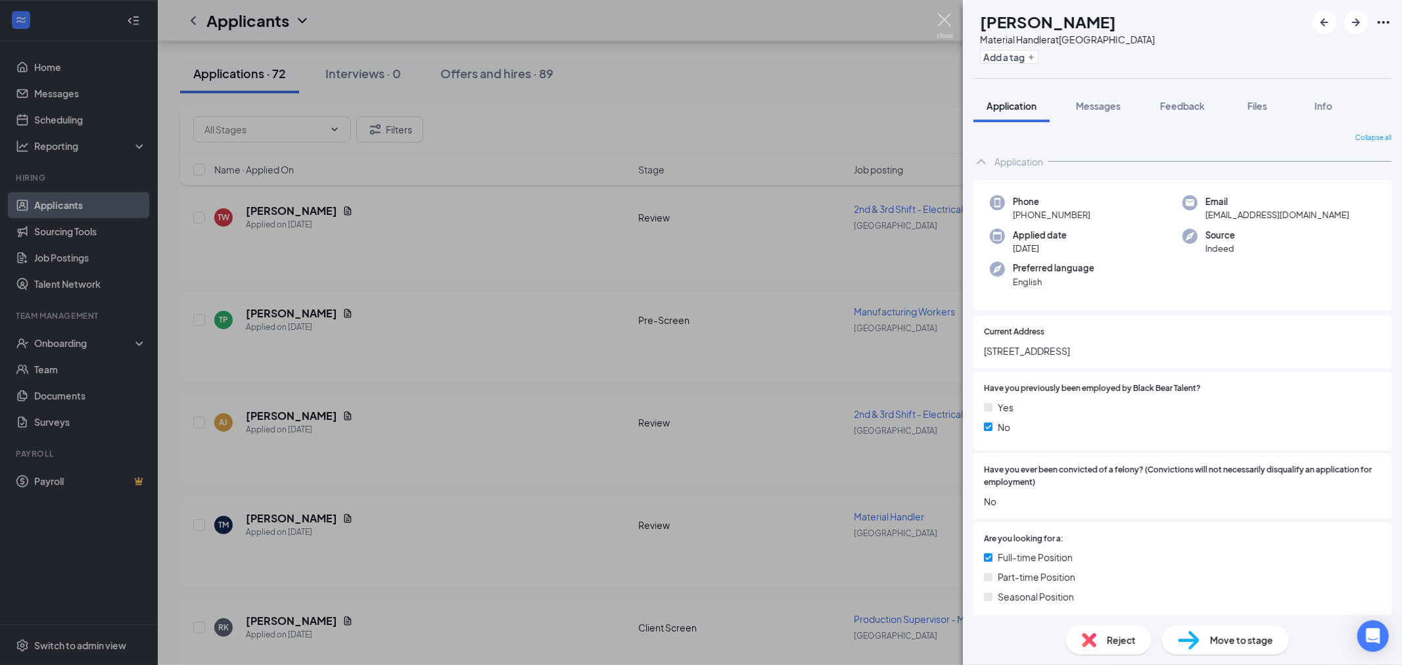
click at [940, 17] on img at bounding box center [944, 26] width 16 height 26
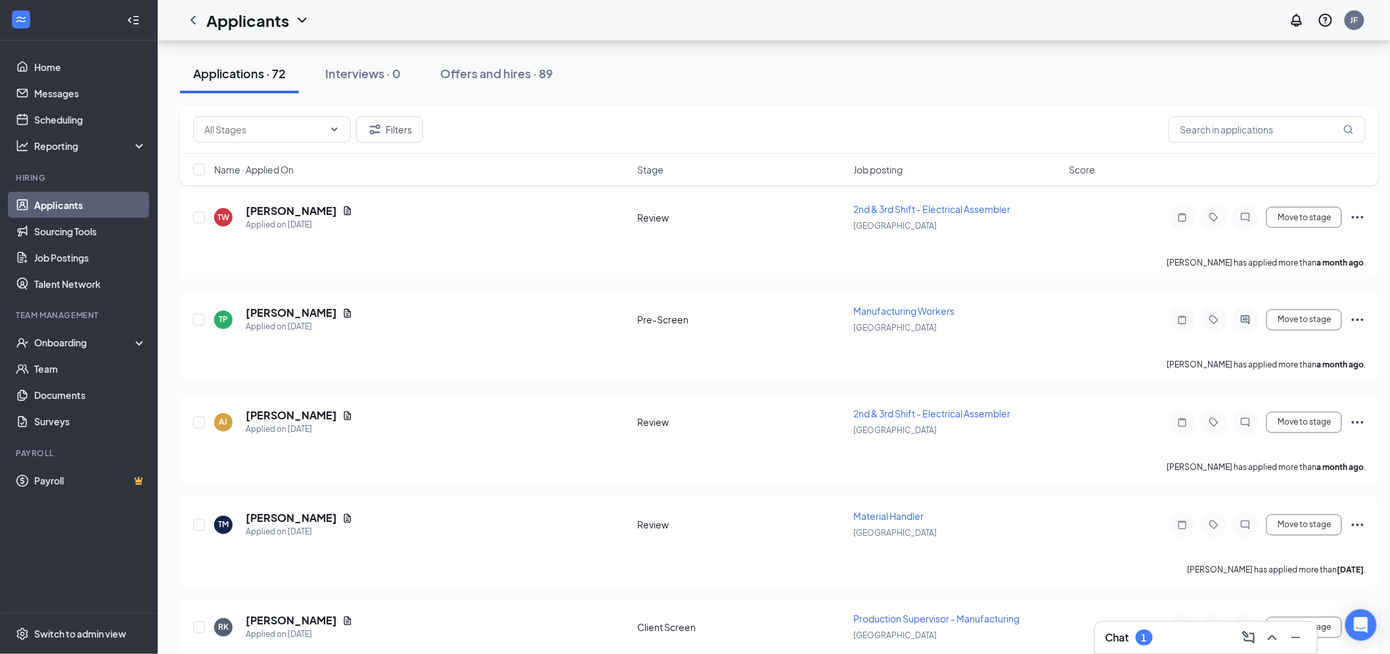
click at [1118, 636] on h3 "Chat" at bounding box center [1118, 637] width 24 height 14
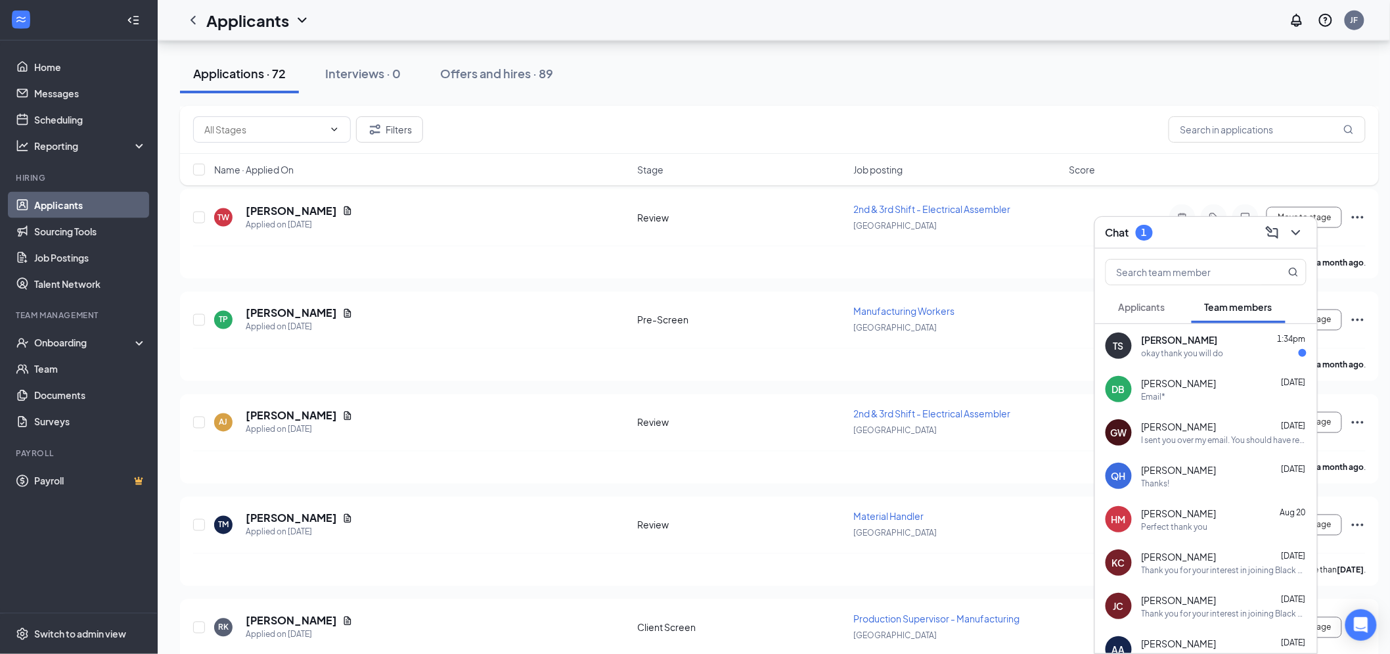
click at [1139, 301] on span "Applicants" at bounding box center [1142, 307] width 47 height 12
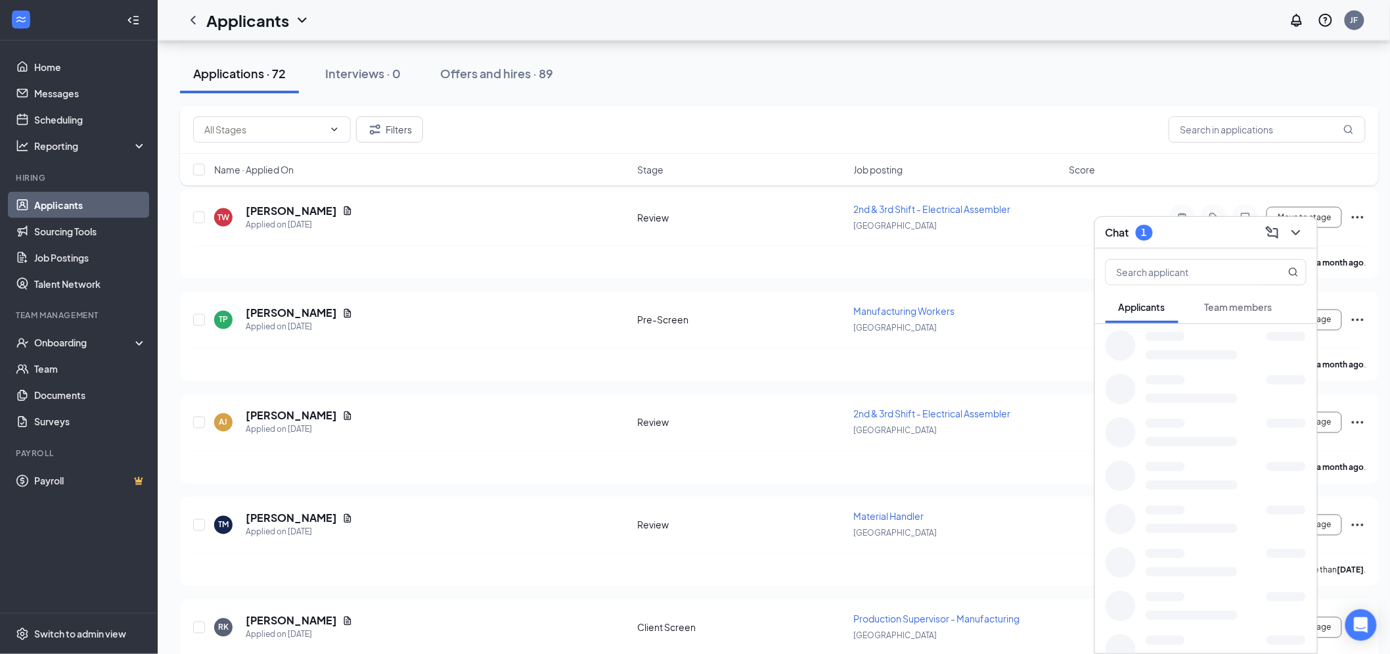
click at [1237, 299] on button "Team members" at bounding box center [1239, 306] width 94 height 33
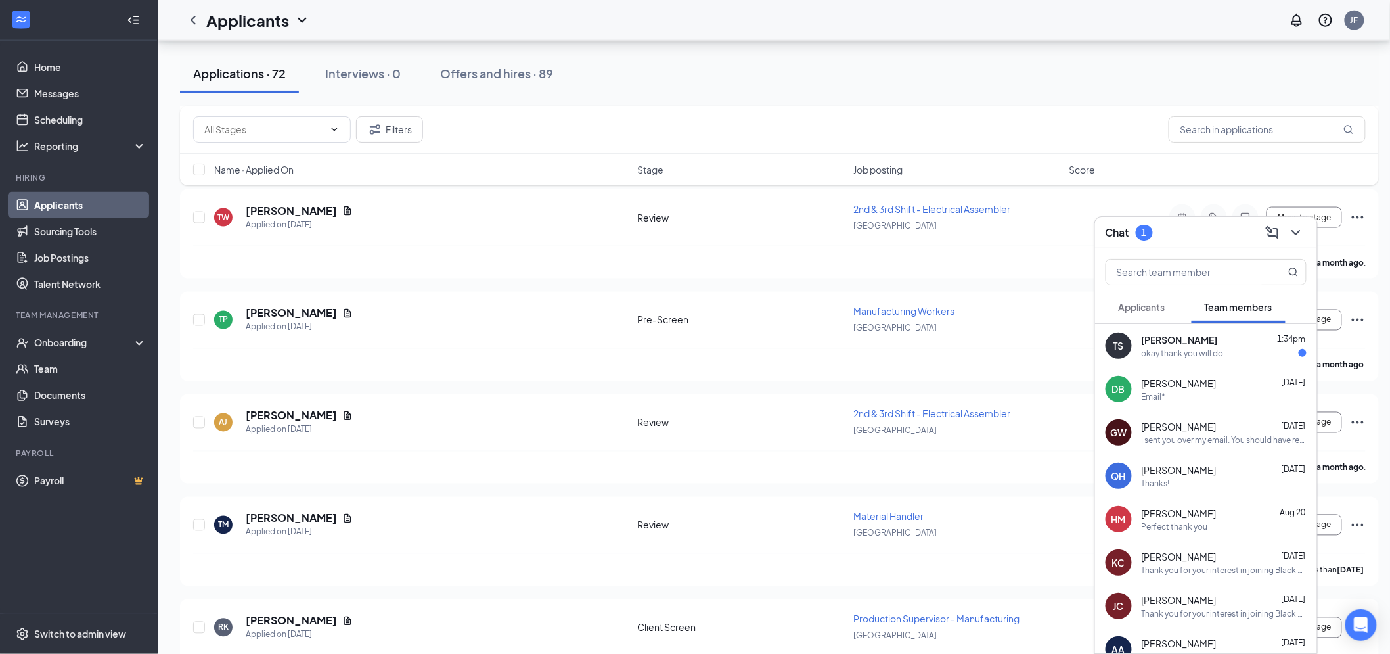
click at [1195, 326] on div "TS Taneesha strickland 1:34pm okay thank you will do" at bounding box center [1206, 345] width 222 height 43
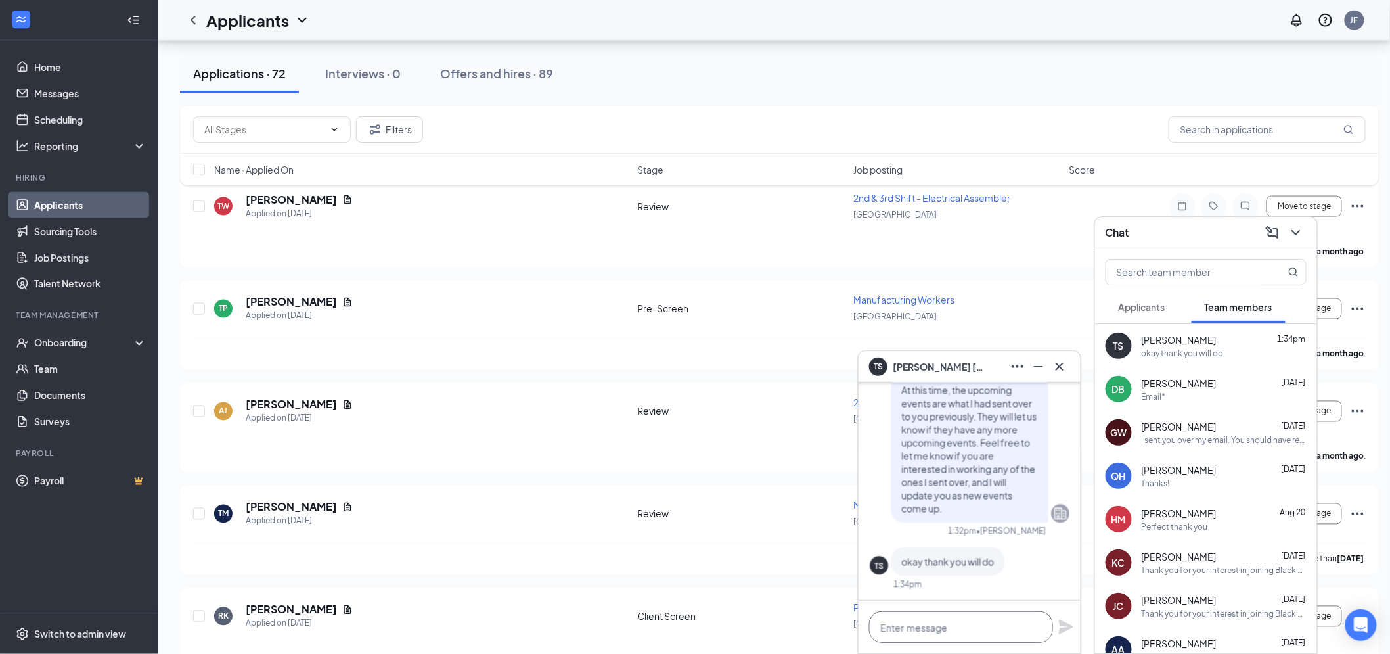
click at [948, 633] on textarea at bounding box center [961, 627] width 184 height 32
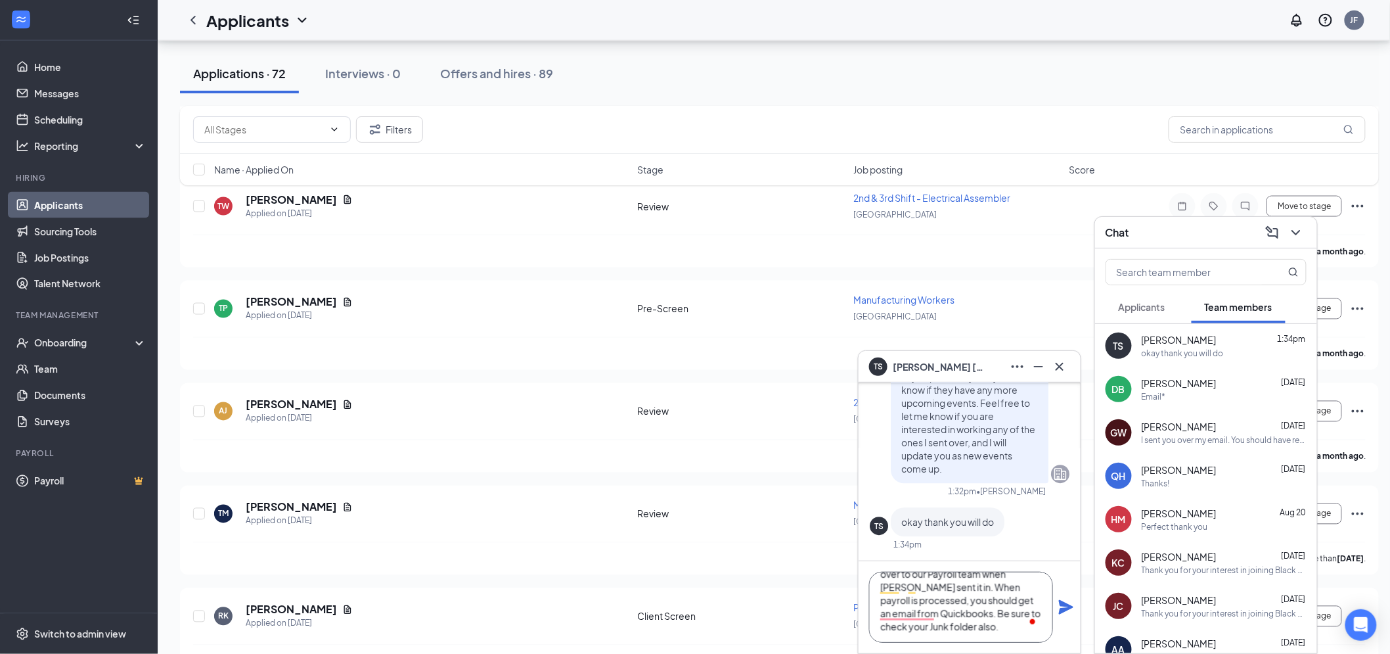
type textarea "No problem. We don't have an app or anything at this time. I sent your time ove…"
click at [1061, 607] on icon "Plane" at bounding box center [1067, 607] width 16 height 16
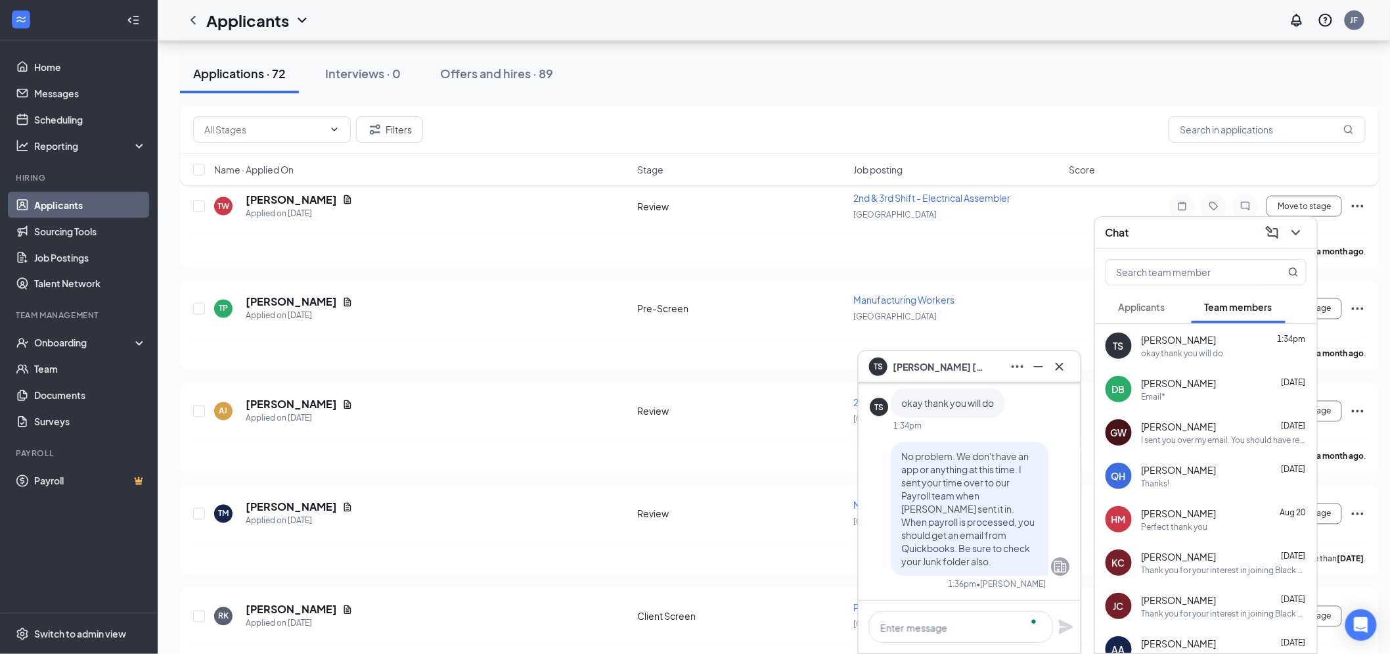
click at [983, 357] on div "TS Taneesha strickland" at bounding box center [969, 366] width 201 height 21
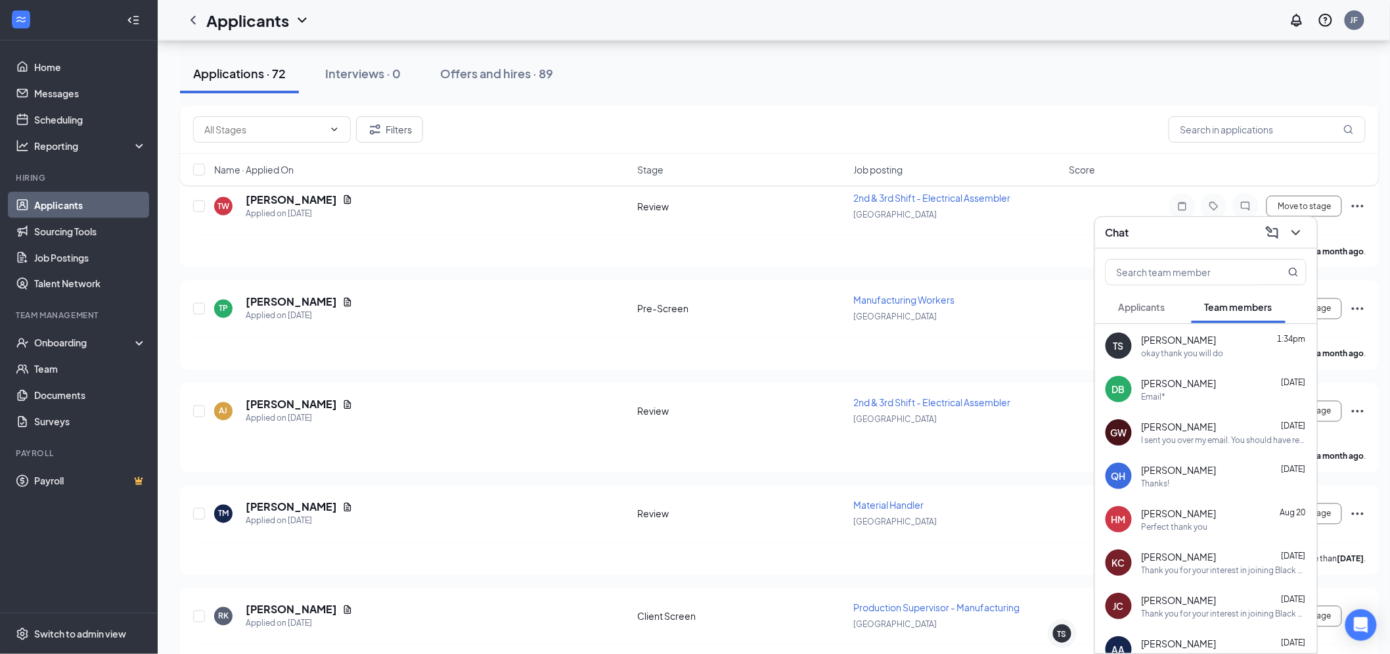
click at [1157, 226] on div "Chat" at bounding box center [1206, 232] width 201 height 20
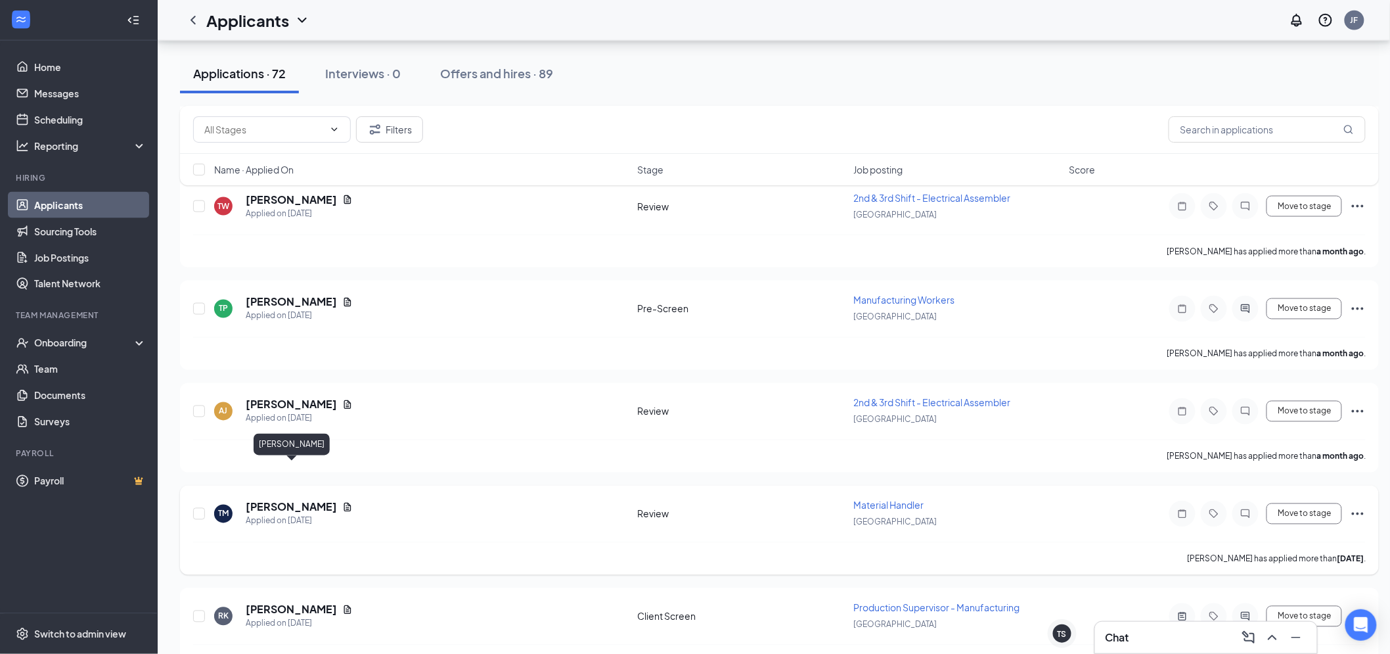
click at [310, 500] on h5 "Thuel Muterspaugh" at bounding box center [291, 507] width 91 height 14
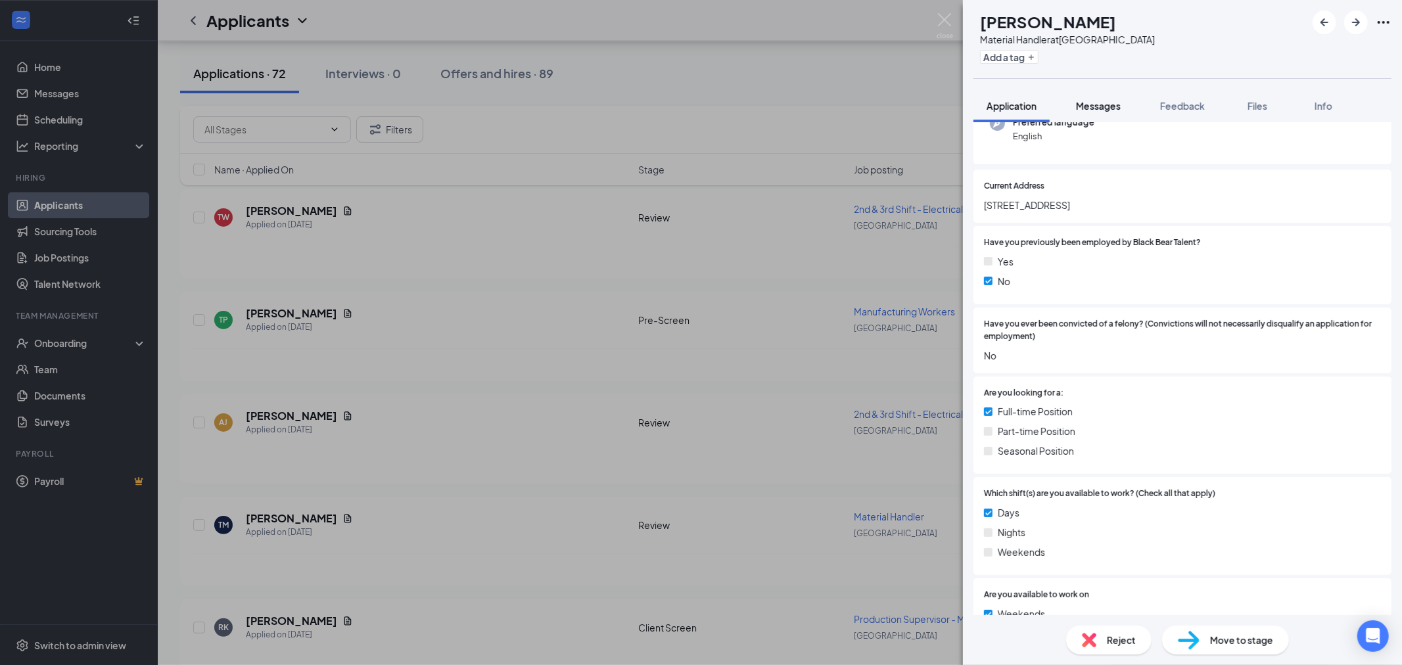
click at [1096, 108] on span "Messages" at bounding box center [1098, 106] width 45 height 12
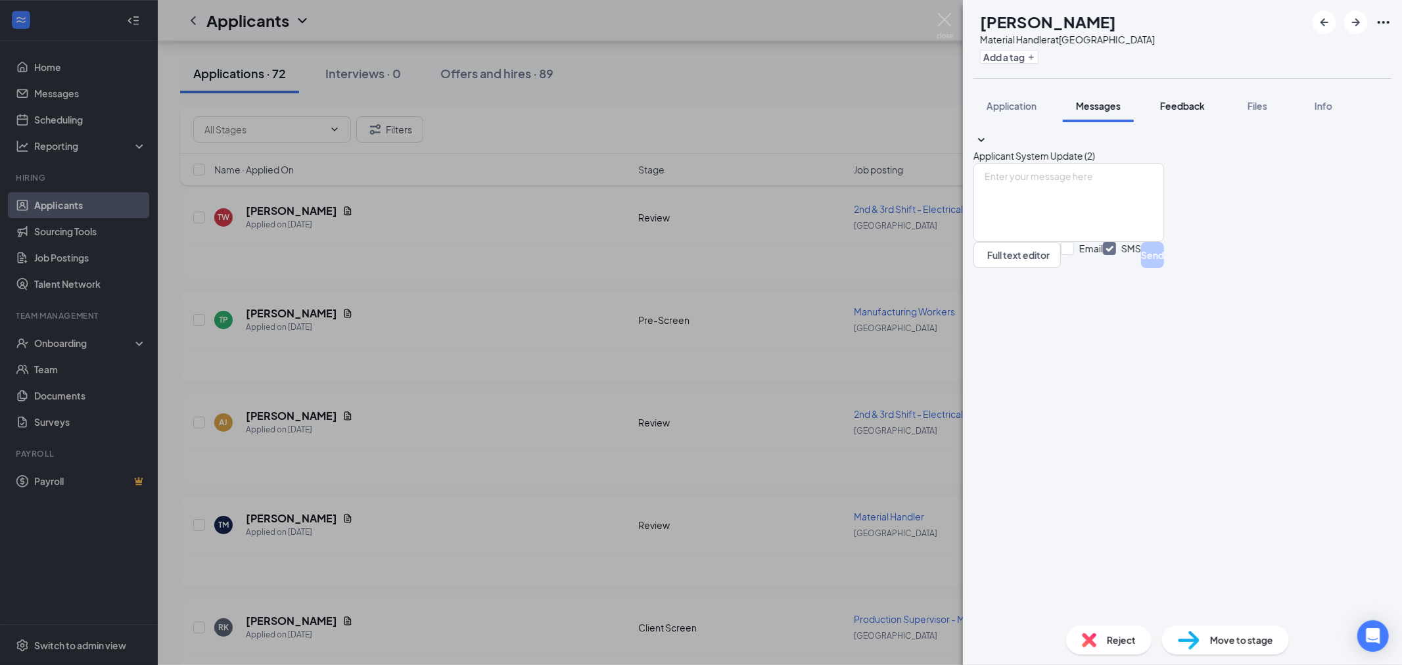
click at [1185, 106] on span "Feedback" at bounding box center [1182, 106] width 45 height 12
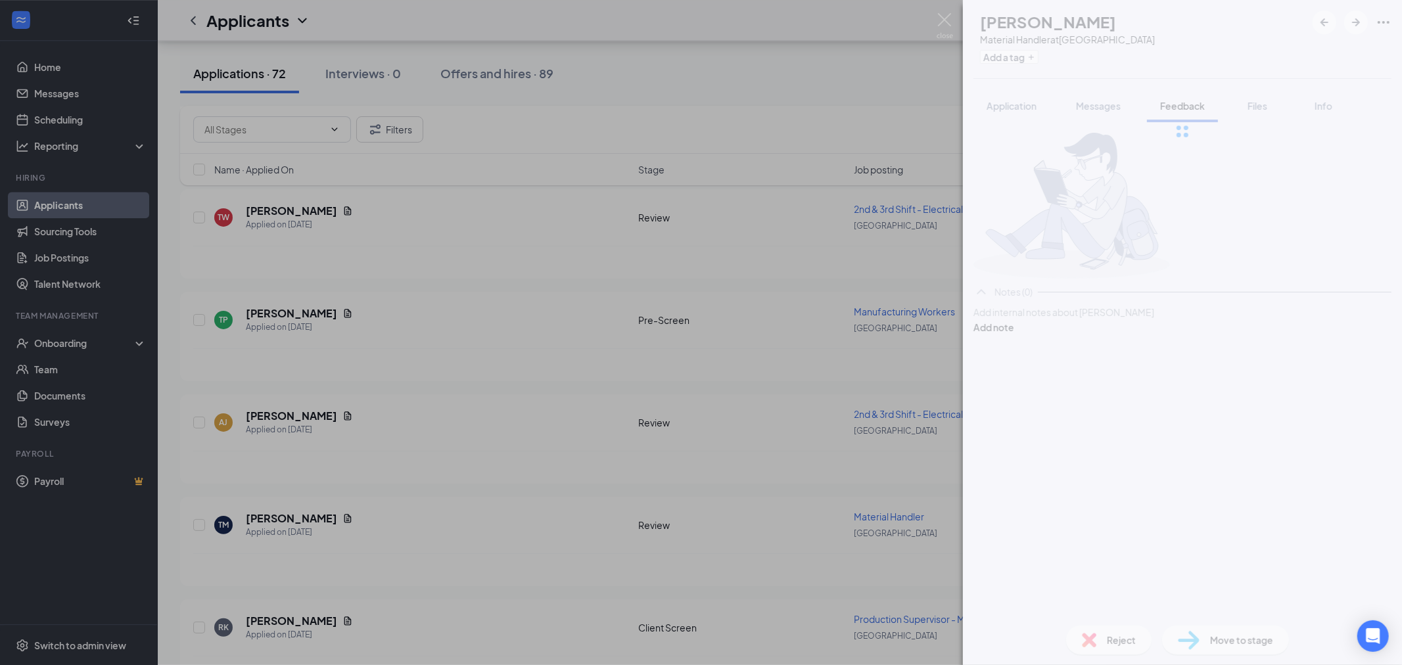
click at [1011, 107] on div at bounding box center [1182, 131] width 439 height 263
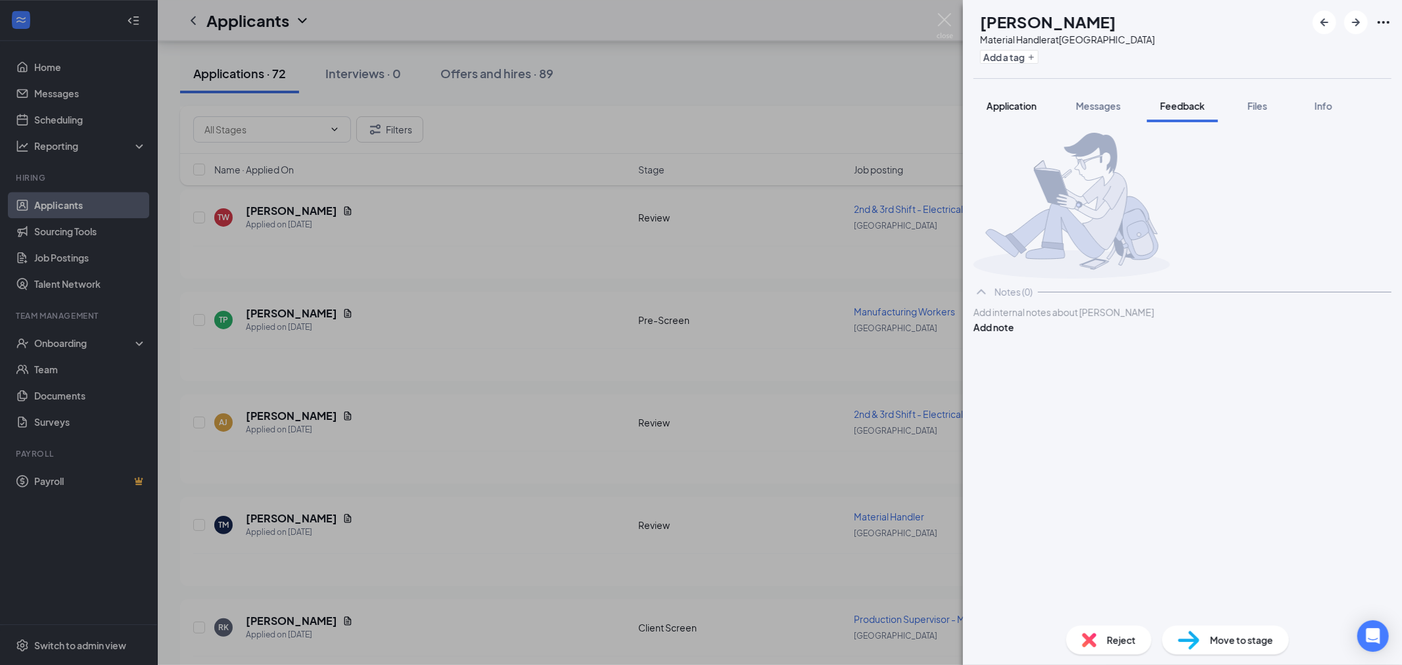
click at [1023, 108] on span "Application" at bounding box center [1011, 106] width 50 height 12
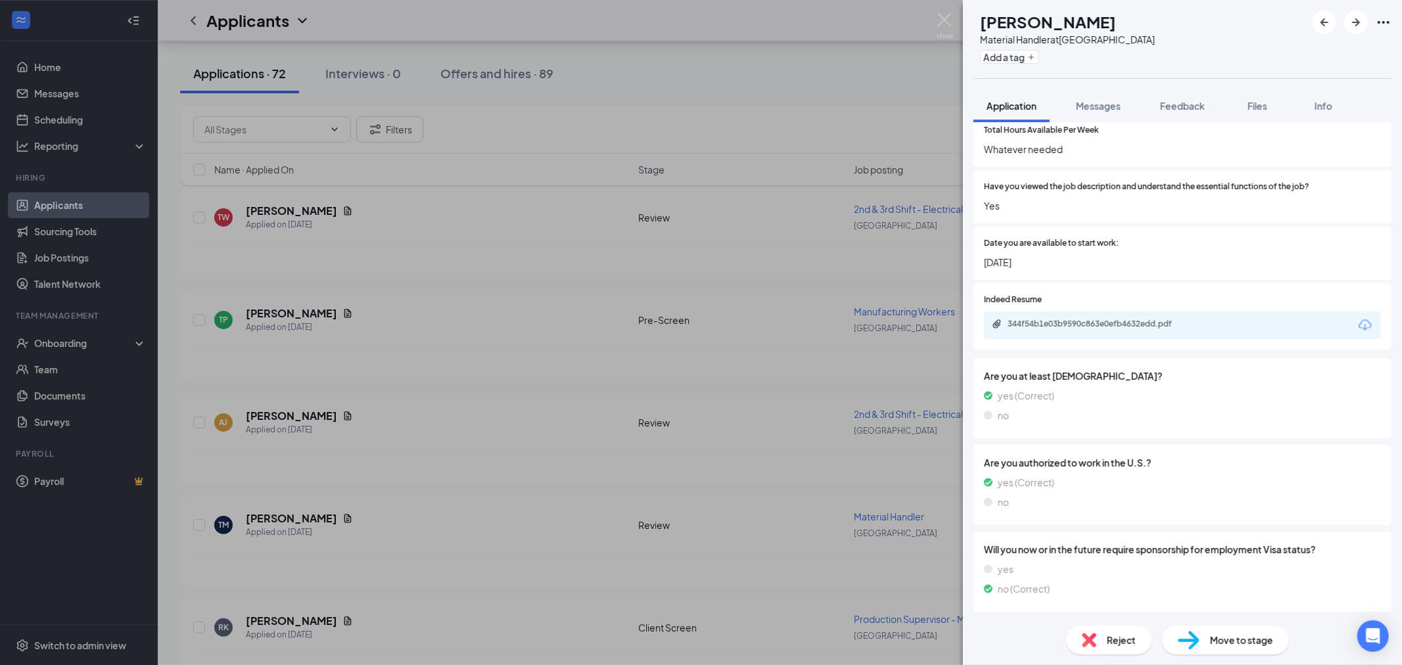
click at [1104, 325] on div "344f54b1e03b9590c863e0efb4632edd.pdf" at bounding box center [1182, 325] width 397 height 28
click at [1106, 326] on div "344f54b1e03b9590c863e0efb4632edd.pdf" at bounding box center [1182, 325] width 397 height 28
click at [1106, 329] on div "344f54b1e03b9590c863e0efb4632edd.pdf" at bounding box center [1099, 324] width 184 height 11
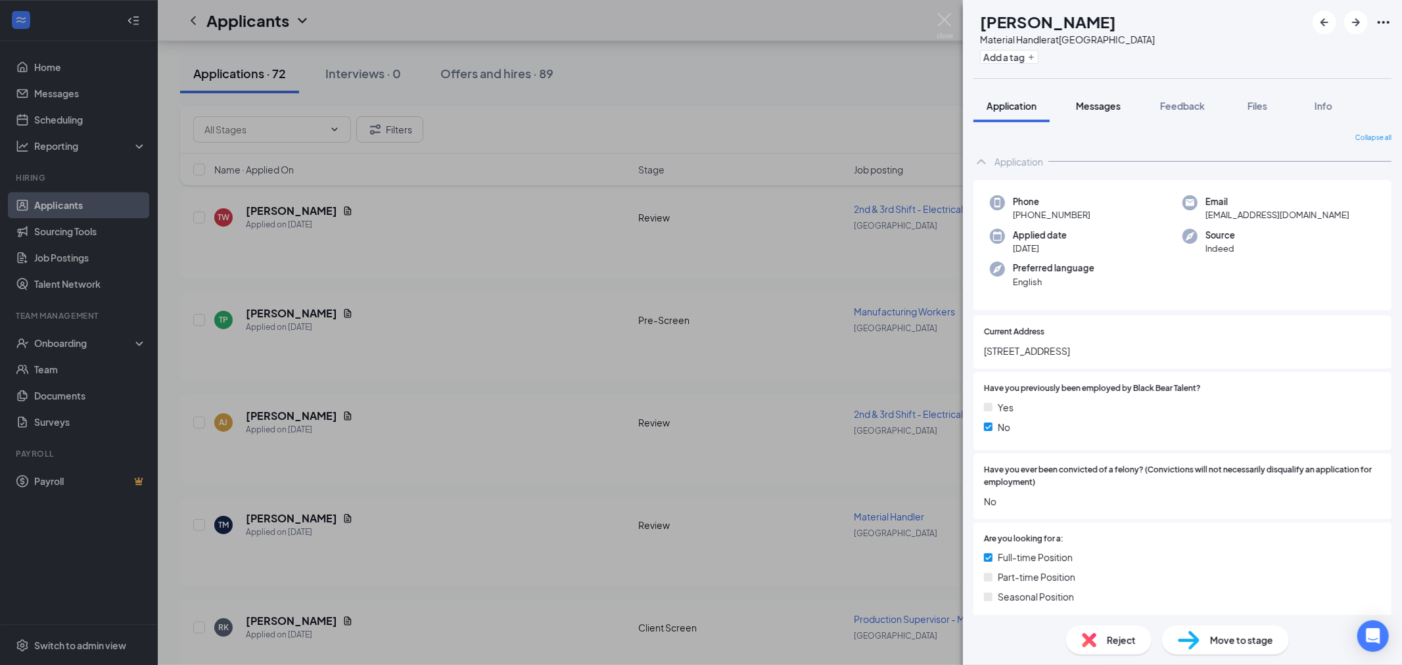
click at [1099, 110] on span "Messages" at bounding box center [1098, 106] width 45 height 12
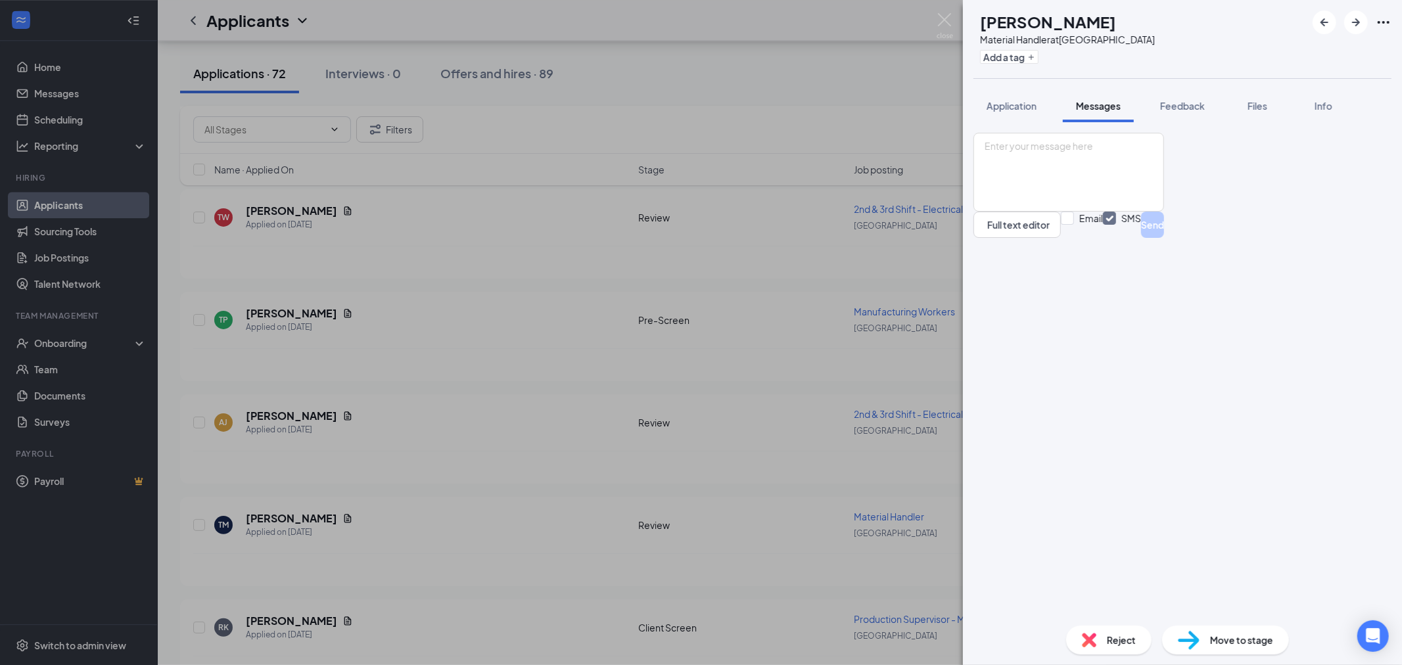
click at [1114, 106] on span "Messages" at bounding box center [1098, 106] width 45 height 12
click at [1178, 101] on span "Feedback" at bounding box center [1182, 106] width 45 height 12
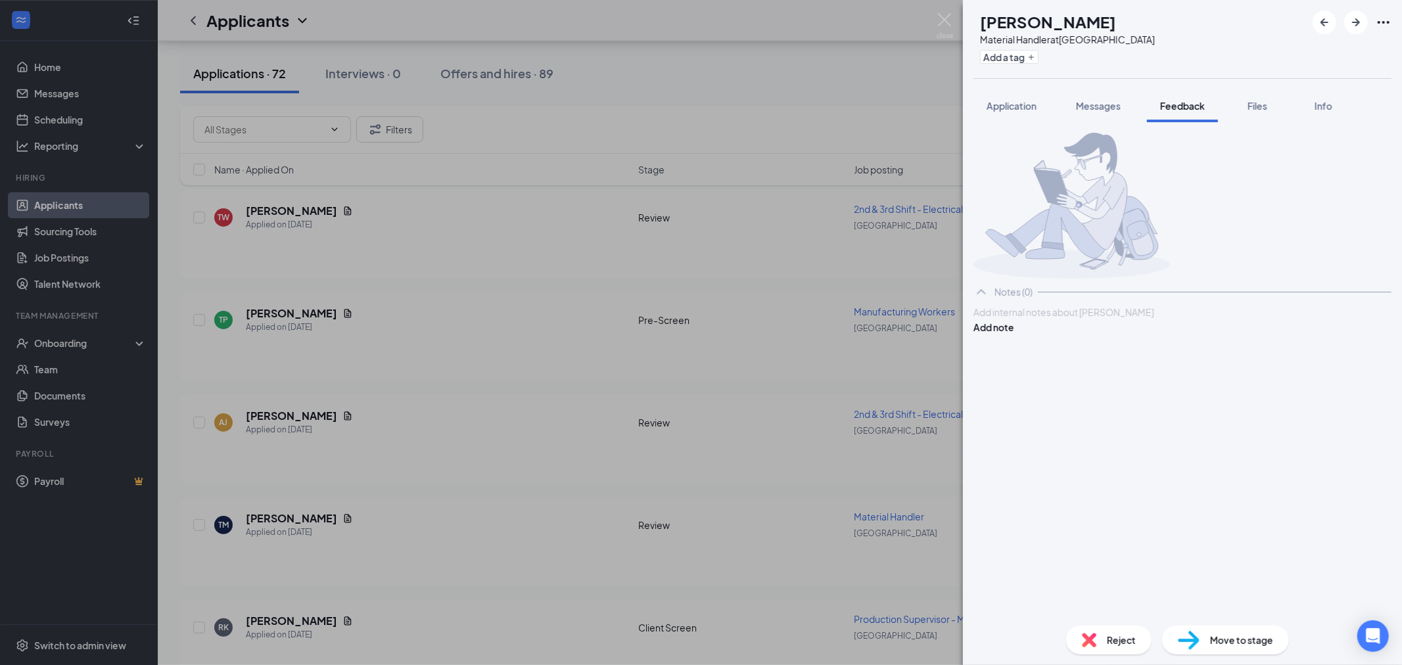
click at [1076, 319] on div at bounding box center [1182, 313] width 417 height 14
click at [1014, 334] on button "Add note" at bounding box center [993, 327] width 41 height 14
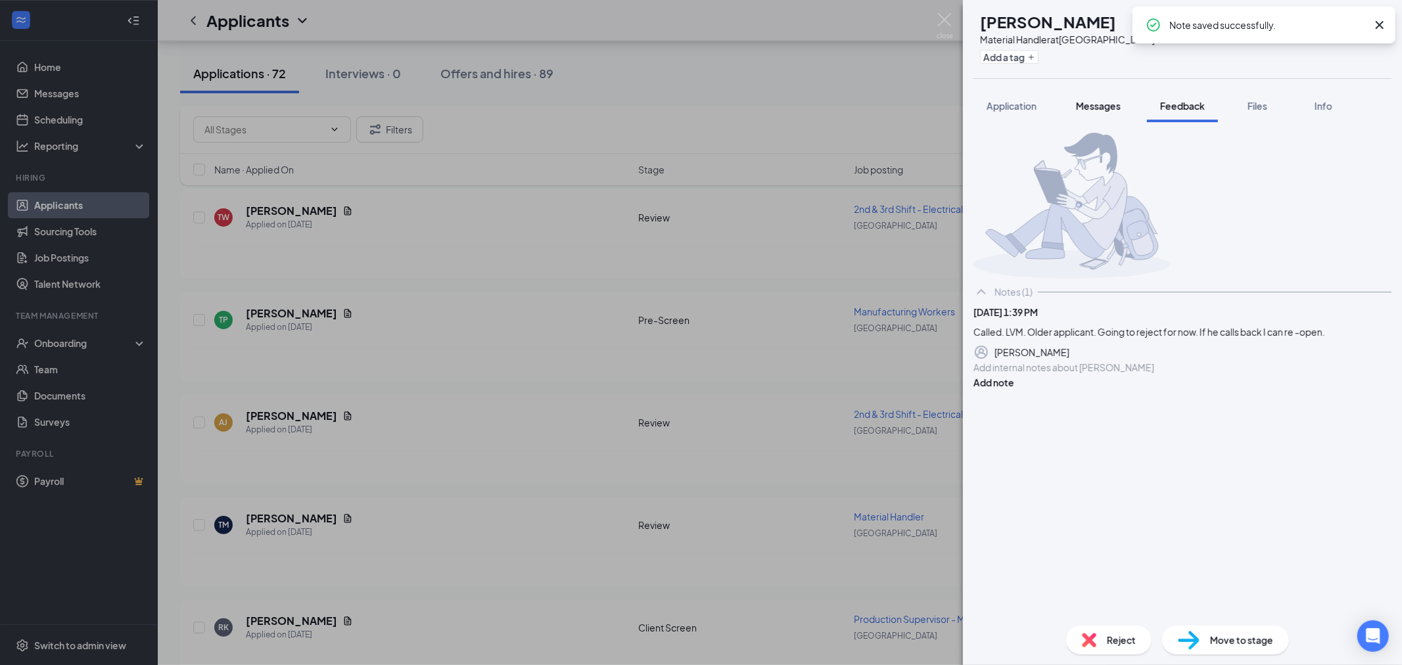
click at [1086, 94] on button "Messages" at bounding box center [1098, 105] width 71 height 33
click at [1002, 103] on span "Application" at bounding box center [1011, 106] width 50 height 12
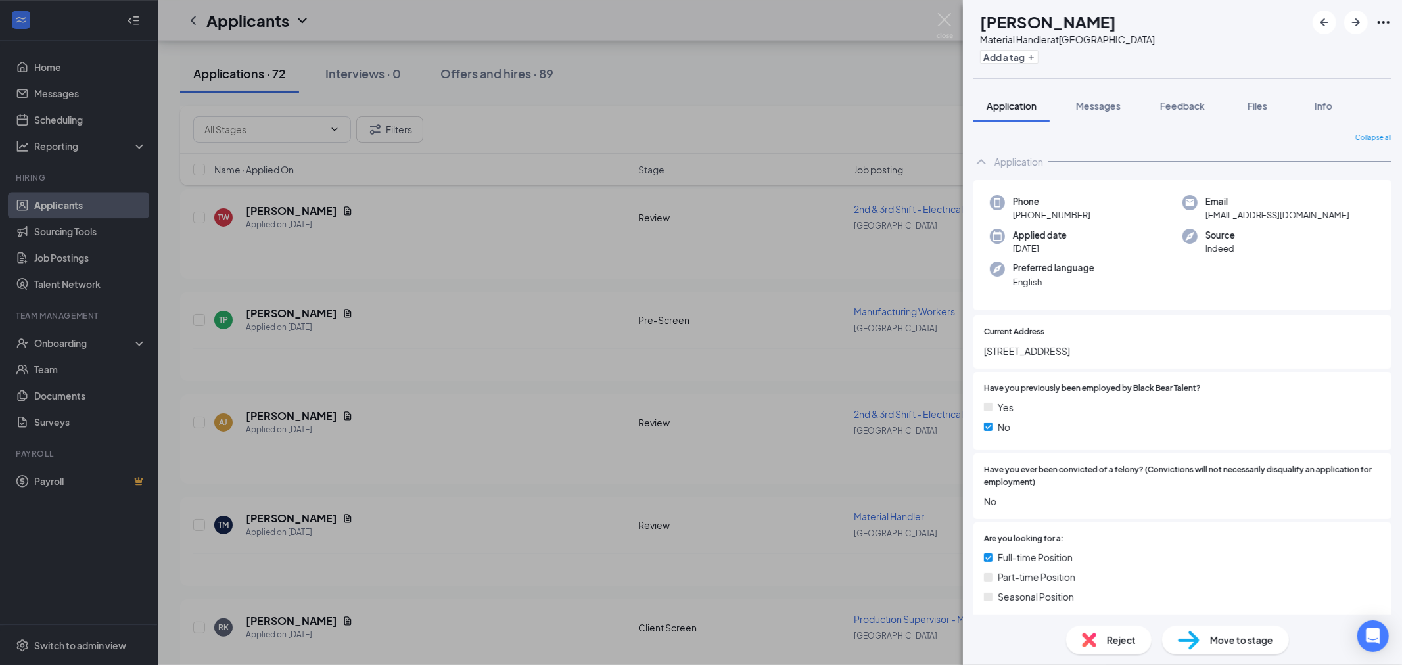
click at [1131, 633] on span "Reject" at bounding box center [1121, 640] width 29 height 14
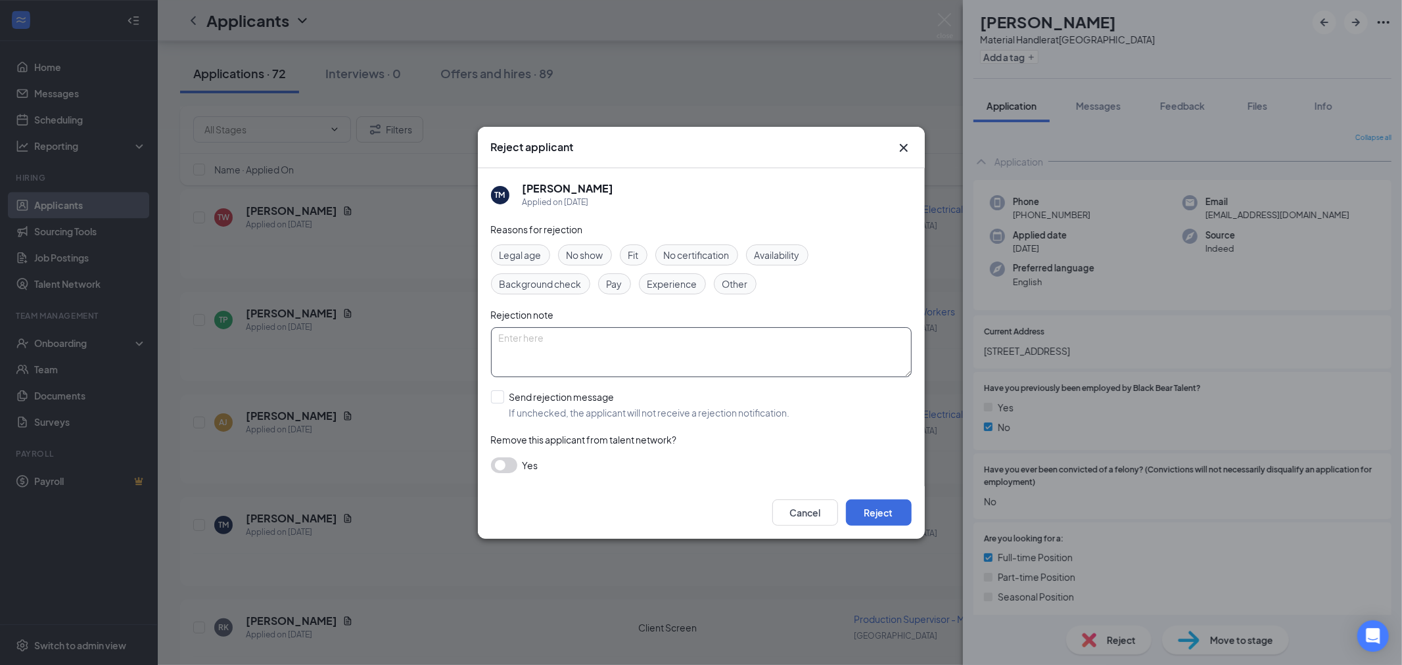
drag, startPoint x: 748, startPoint y: 280, endPoint x: 665, endPoint y: 327, distance: 95.4
click at [748, 280] on div "Other" at bounding box center [735, 283] width 43 height 21
click at [905, 147] on icon "Cross" at bounding box center [904, 148] width 16 height 16
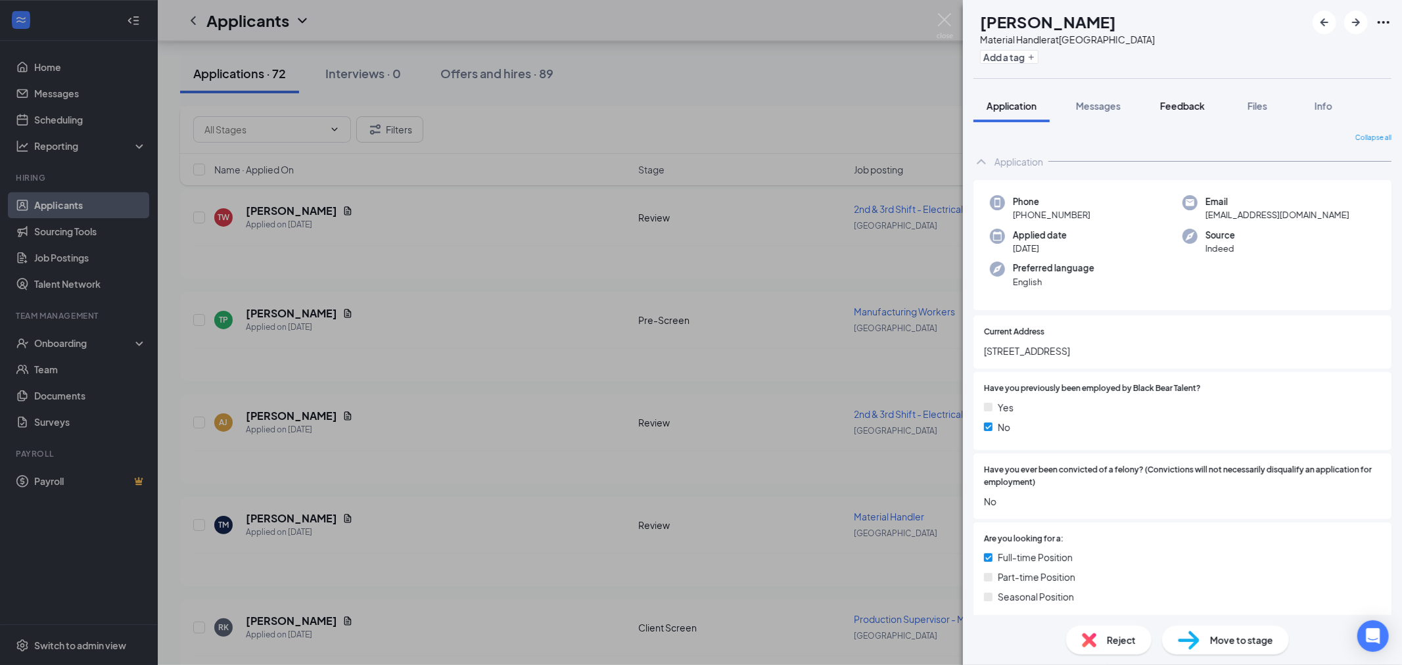
click at [1173, 101] on span "Feedback" at bounding box center [1182, 106] width 45 height 12
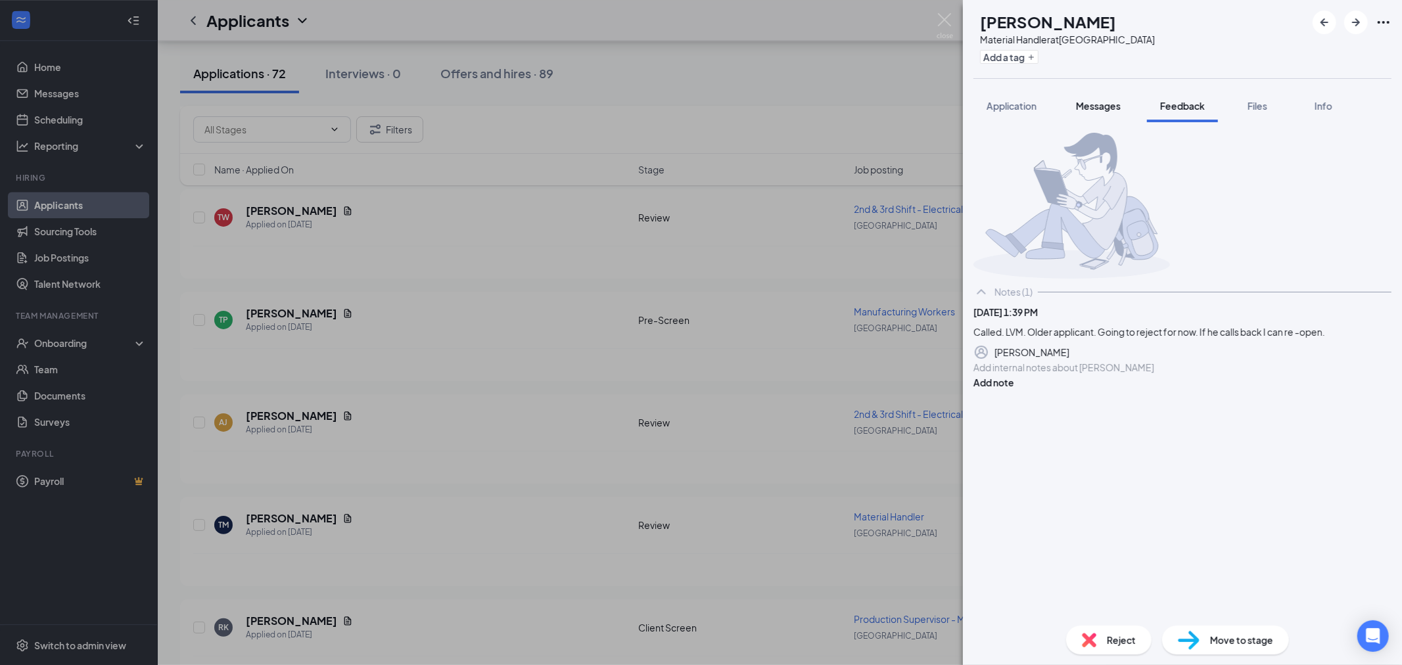
click at [1109, 104] on span "Messages" at bounding box center [1098, 106] width 45 height 12
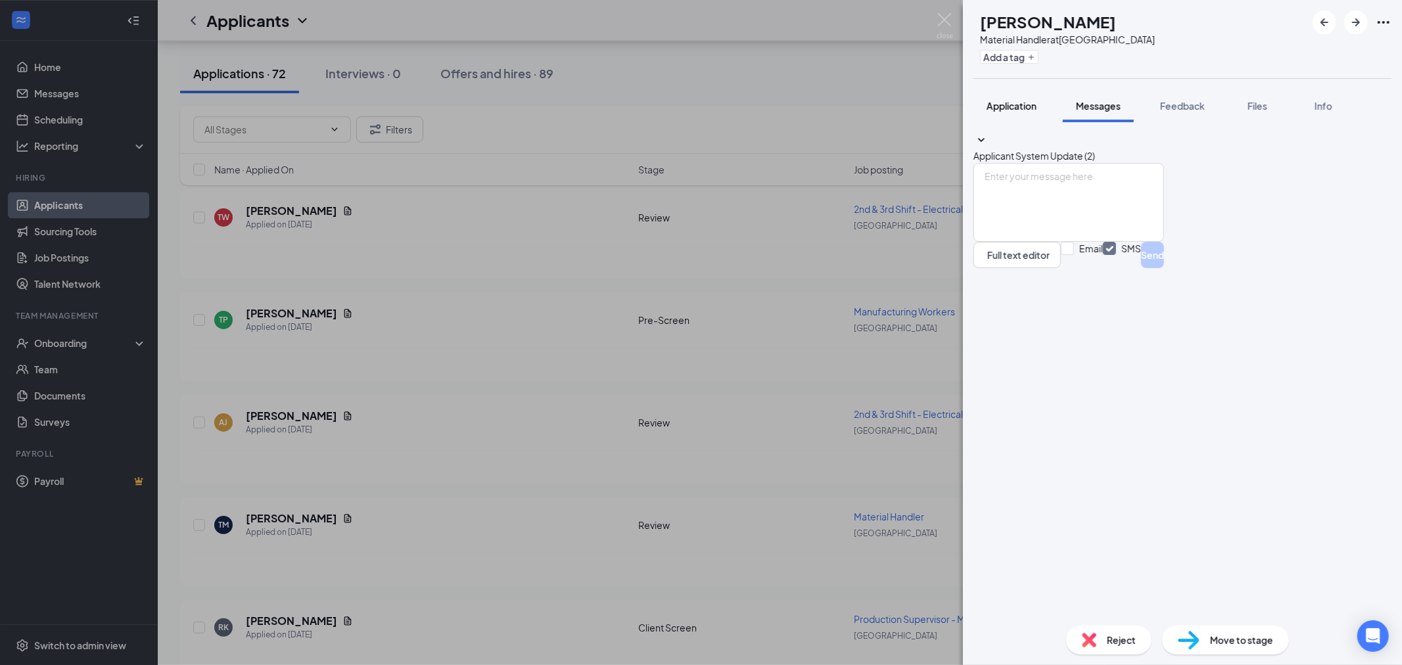
click at [1022, 101] on span "Application" at bounding box center [1011, 106] width 50 height 12
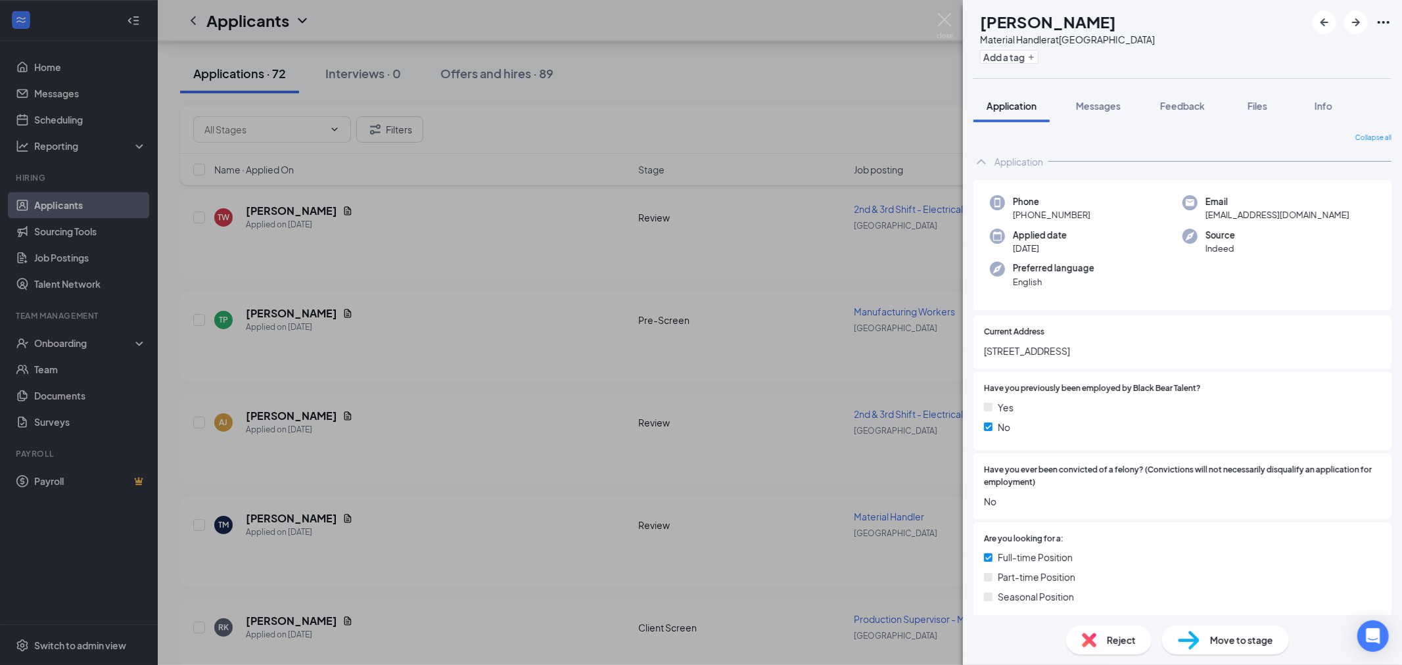
click at [1116, 649] on div "Reject" at bounding box center [1108, 640] width 85 height 29
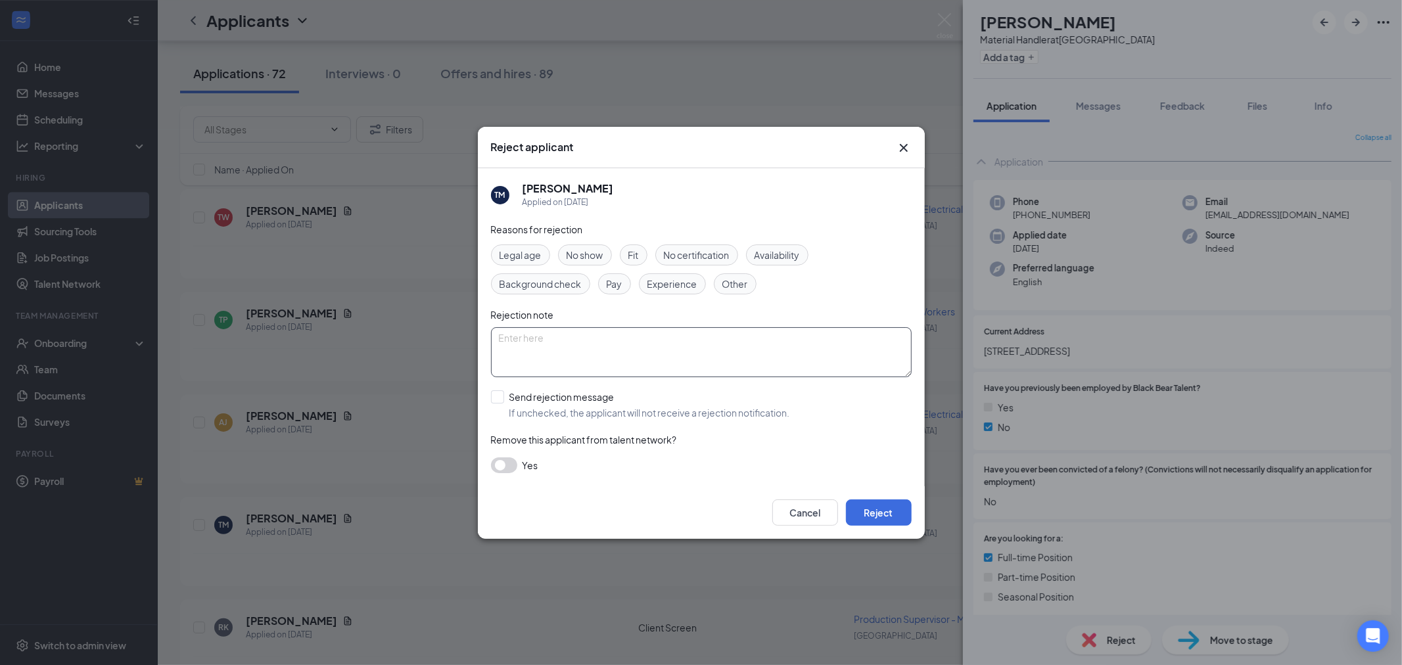
click at [746, 281] on span "Other" at bounding box center [735, 284] width 26 height 14
click at [614, 344] on textarea at bounding box center [701, 352] width 421 height 50
click at [501, 400] on input "Send rejection message If unchecked, the applicant will not receive a rejection…" at bounding box center [640, 404] width 299 height 29
checkbox input "true"
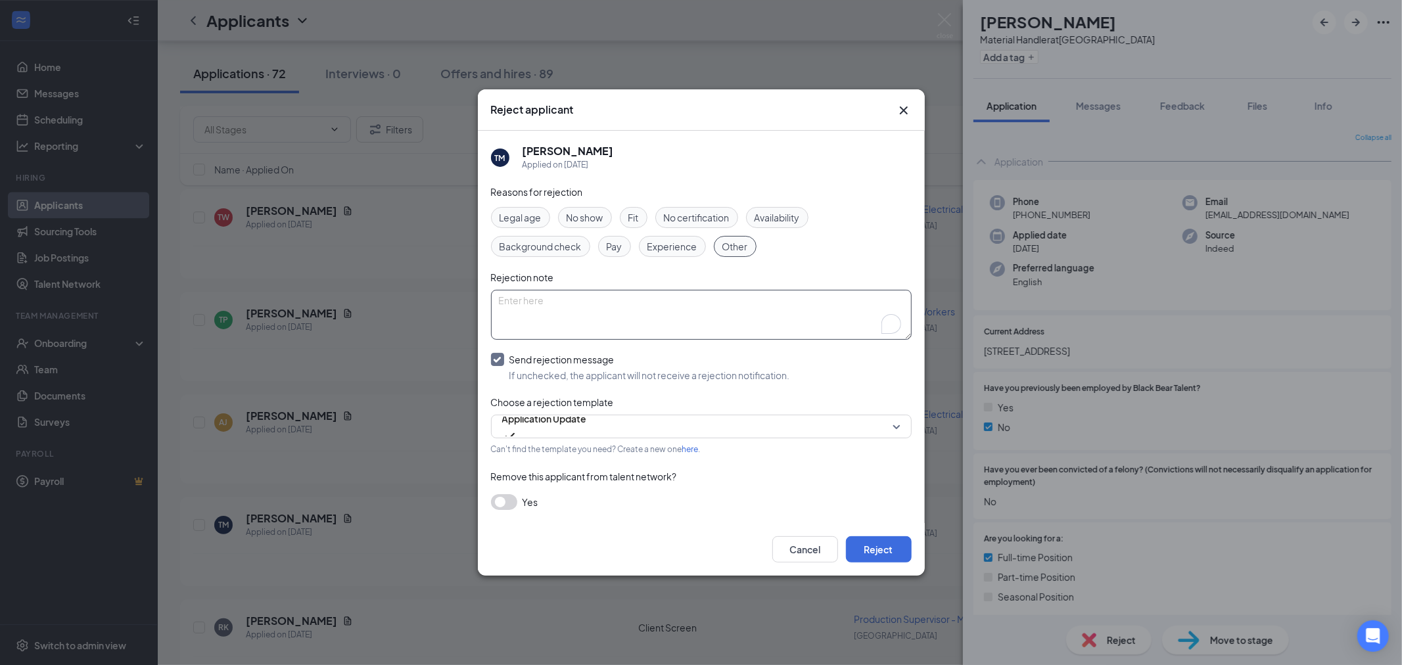
click at [561, 323] on textarea "To enrich screen reader interactions, please activate Accessibility in Grammarl…" at bounding box center [701, 315] width 421 height 50
type textarea "A"
type textarea "Older candidate. Attempted to call. Will re-open if her"
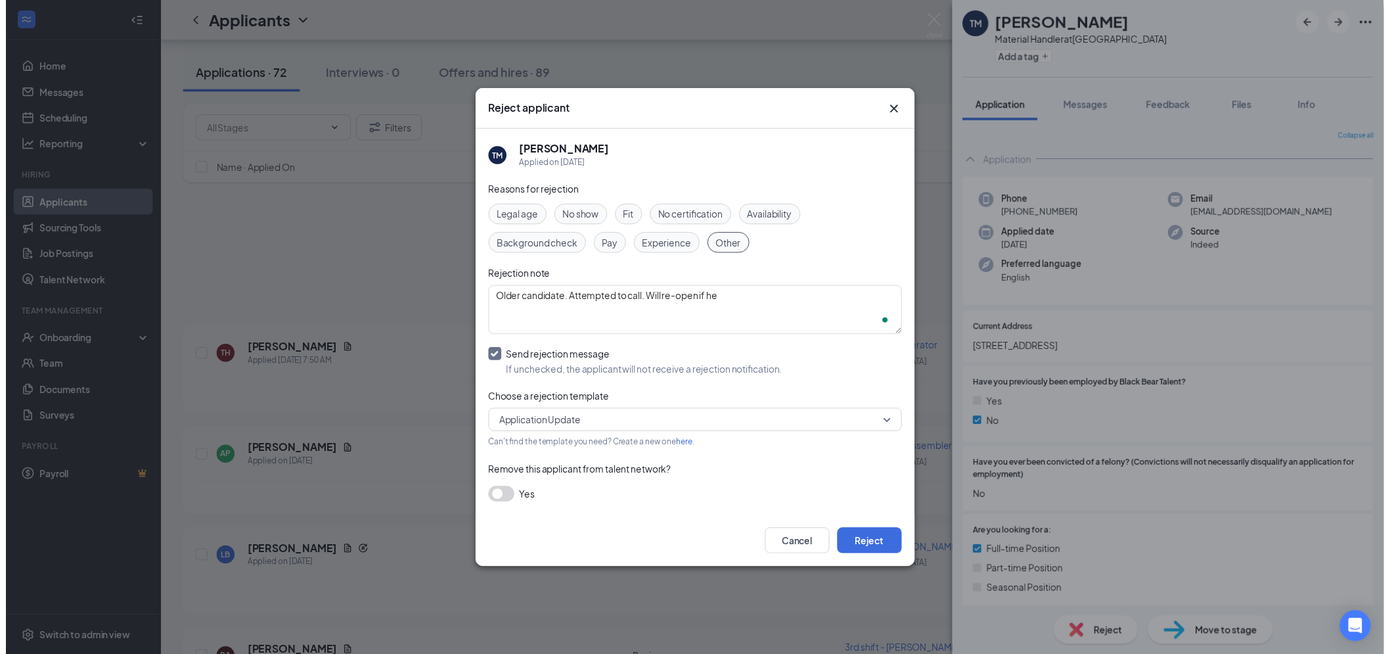
scroll to position [7009, 0]
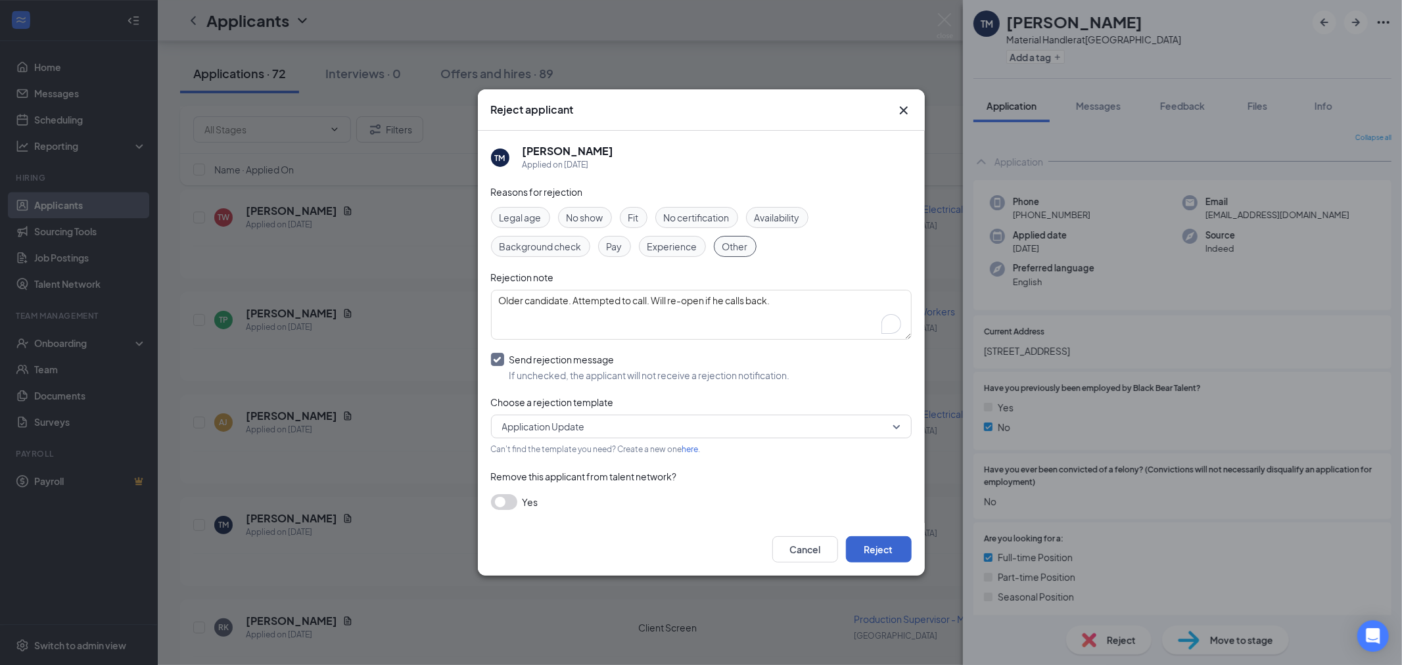
type textarea "Older candidate. Attempted to call. Will re-open if he calls back."
click at [882, 555] on button "Reject" at bounding box center [879, 549] width 66 height 26
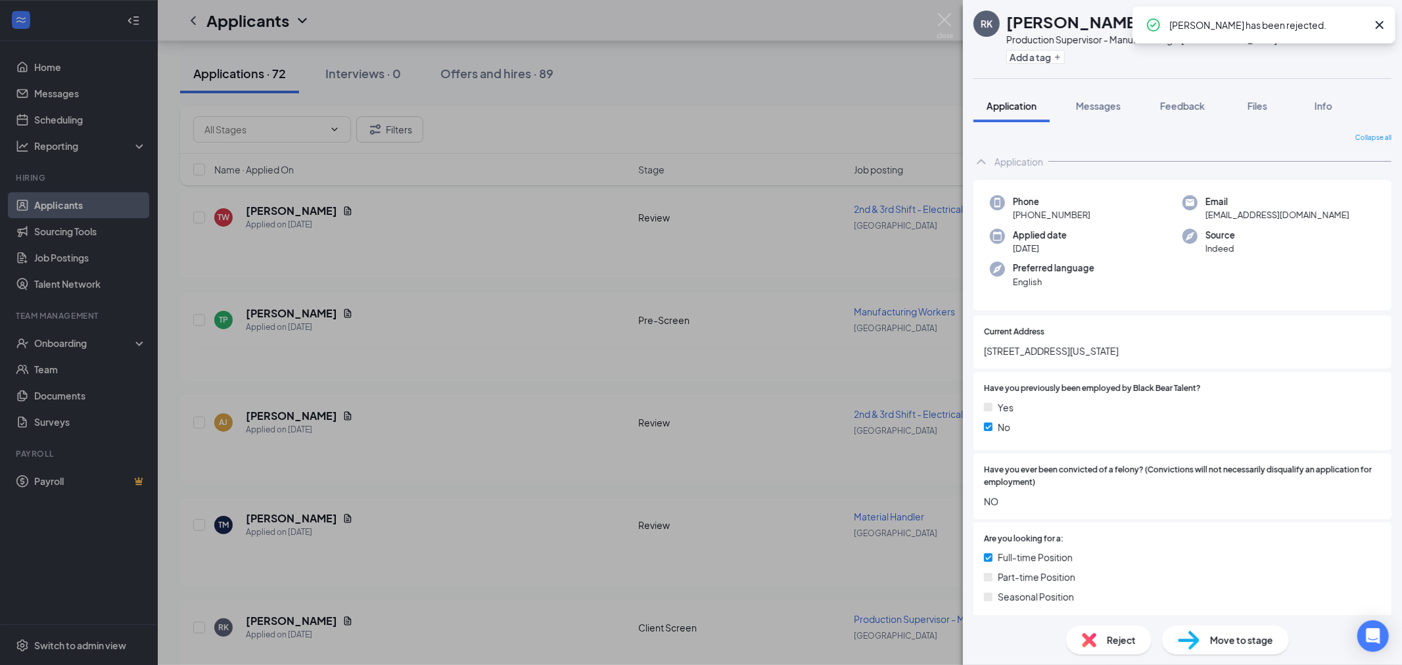
click at [935, 28] on div "RK Robert Kisner Production Supervisor - Manufacturing at Lexington Add a tag A…" at bounding box center [701, 332] width 1402 height 665
click at [943, 23] on div "Applicants JF" at bounding box center [780, 20] width 1244 height 41
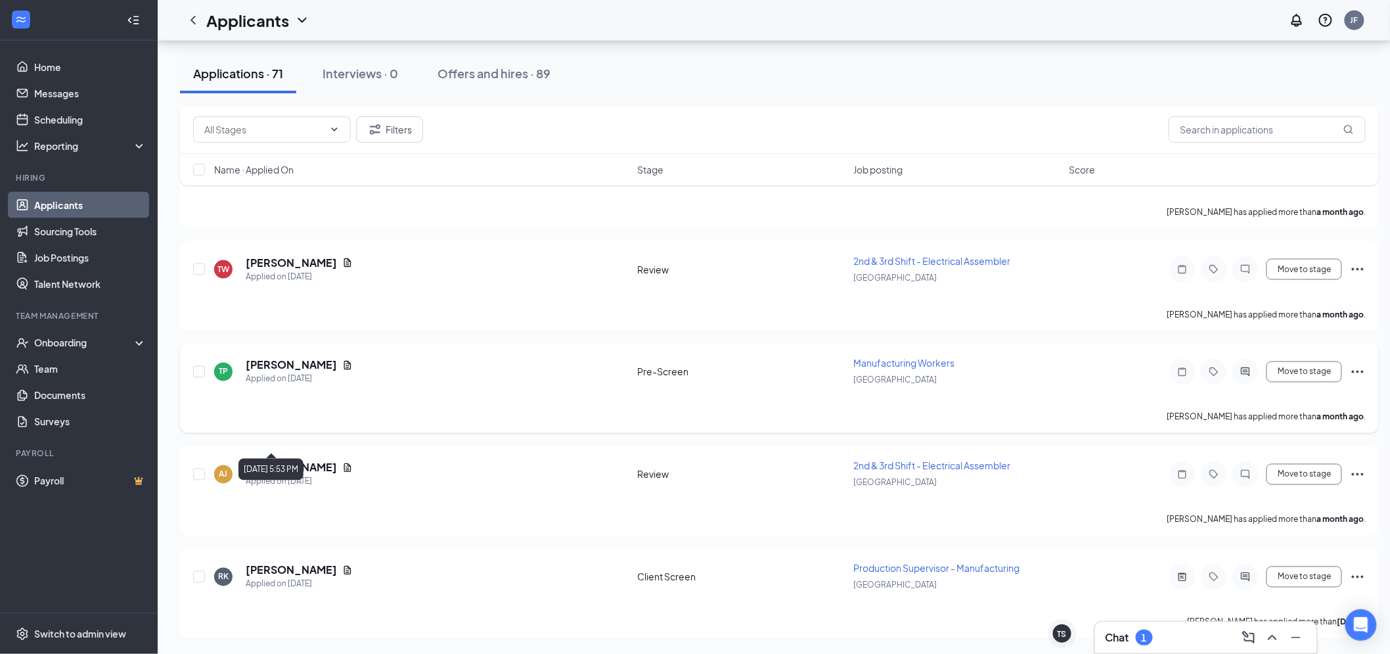
scroll to position [6919, 0]
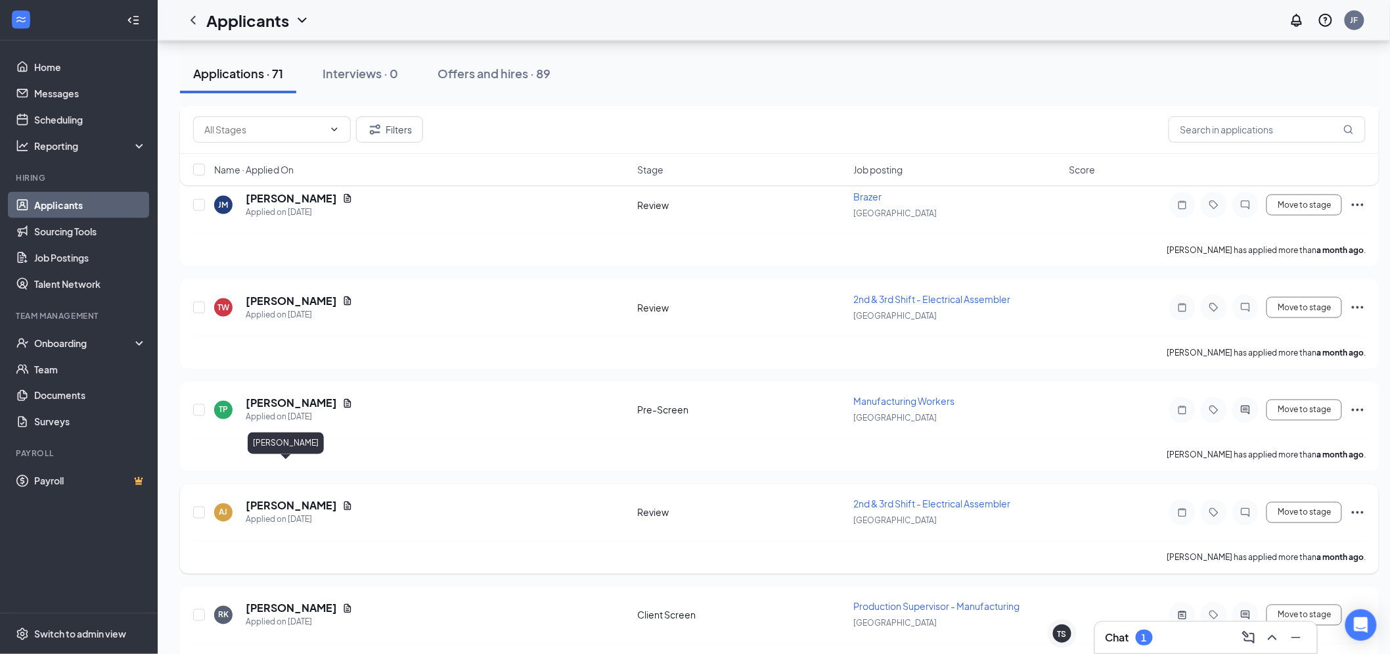
click at [278, 499] on h5 "Aden Jones" at bounding box center [291, 506] width 91 height 14
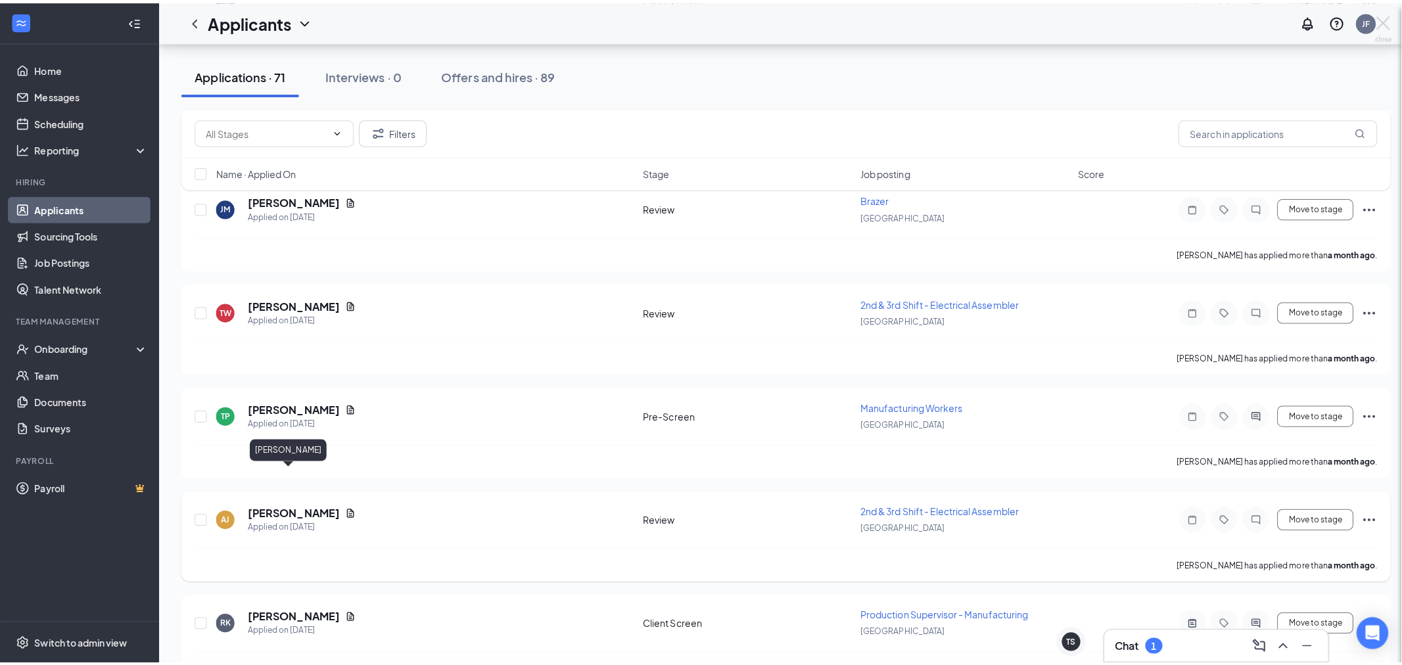
scroll to position [6908, 0]
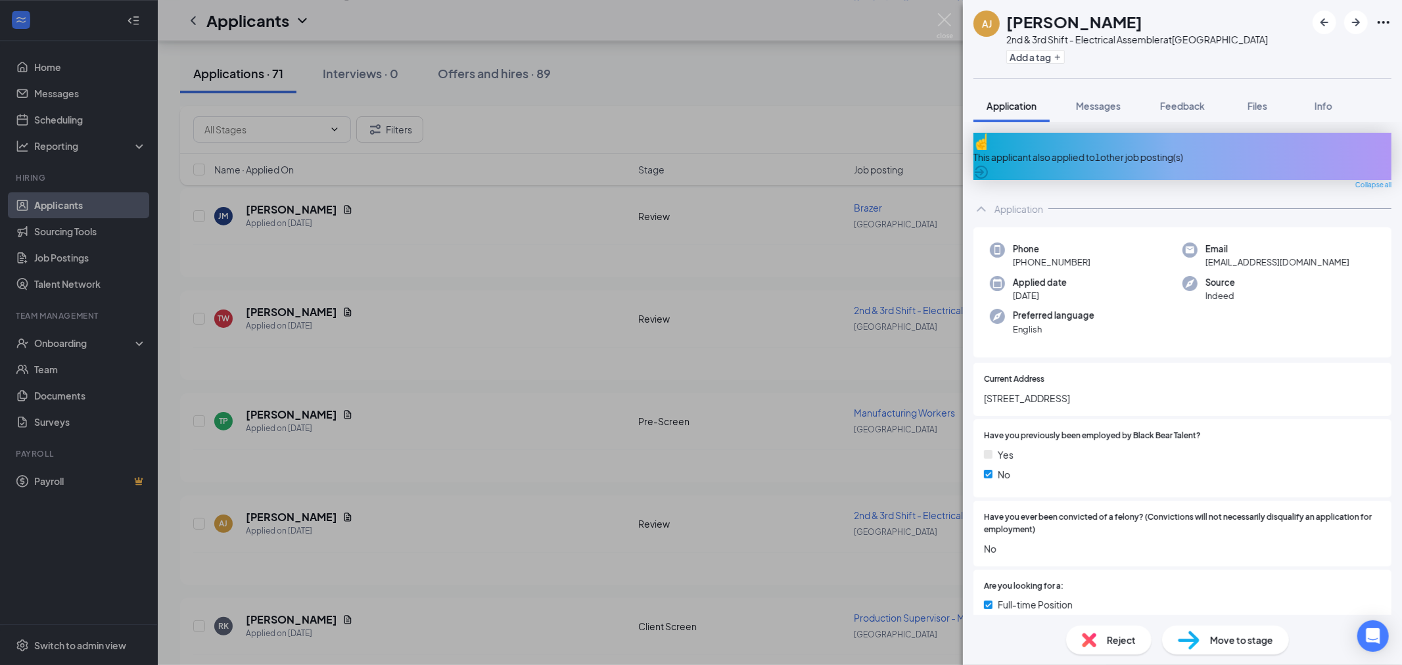
click at [950, 9] on div "AJ Aden Jones 2nd & 3rd Shift - Electrical Assembler at Lexington Add a tag App…" at bounding box center [701, 332] width 1402 height 665
click at [948, 20] on div "Applicants JF" at bounding box center [780, 20] width 1244 height 41
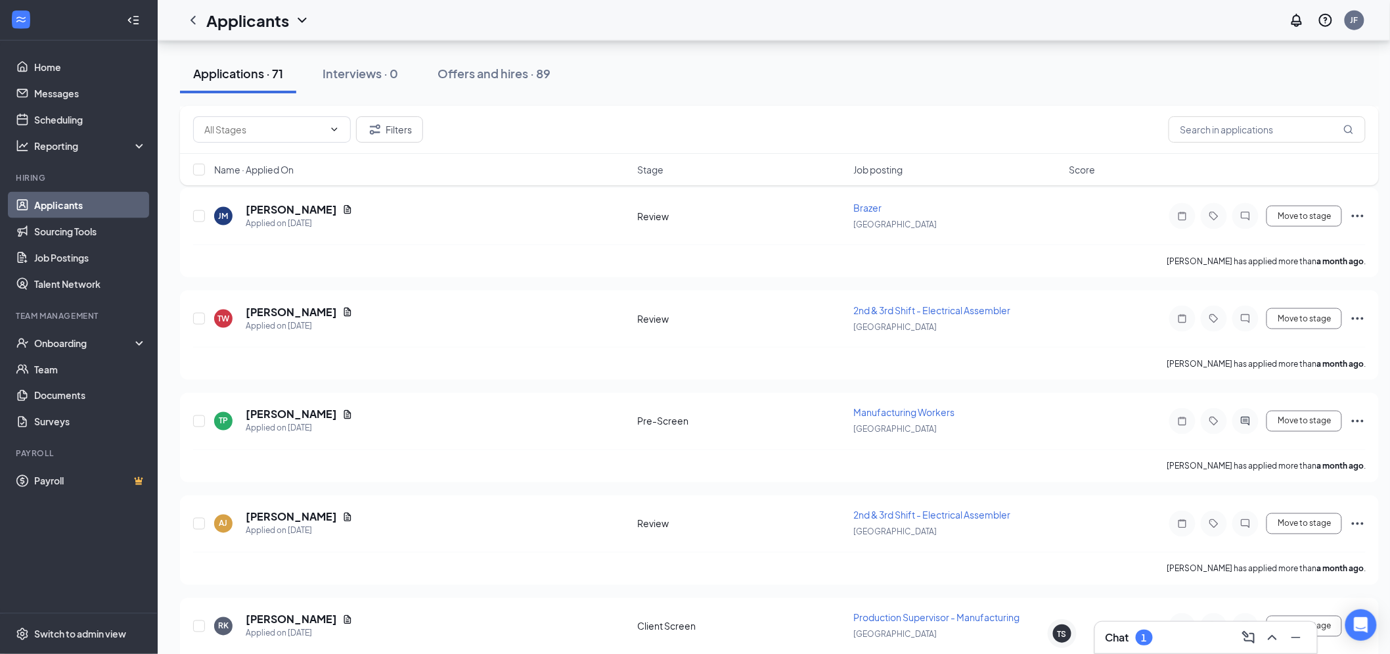
click at [1139, 633] on div "1" at bounding box center [1144, 638] width 17 height 16
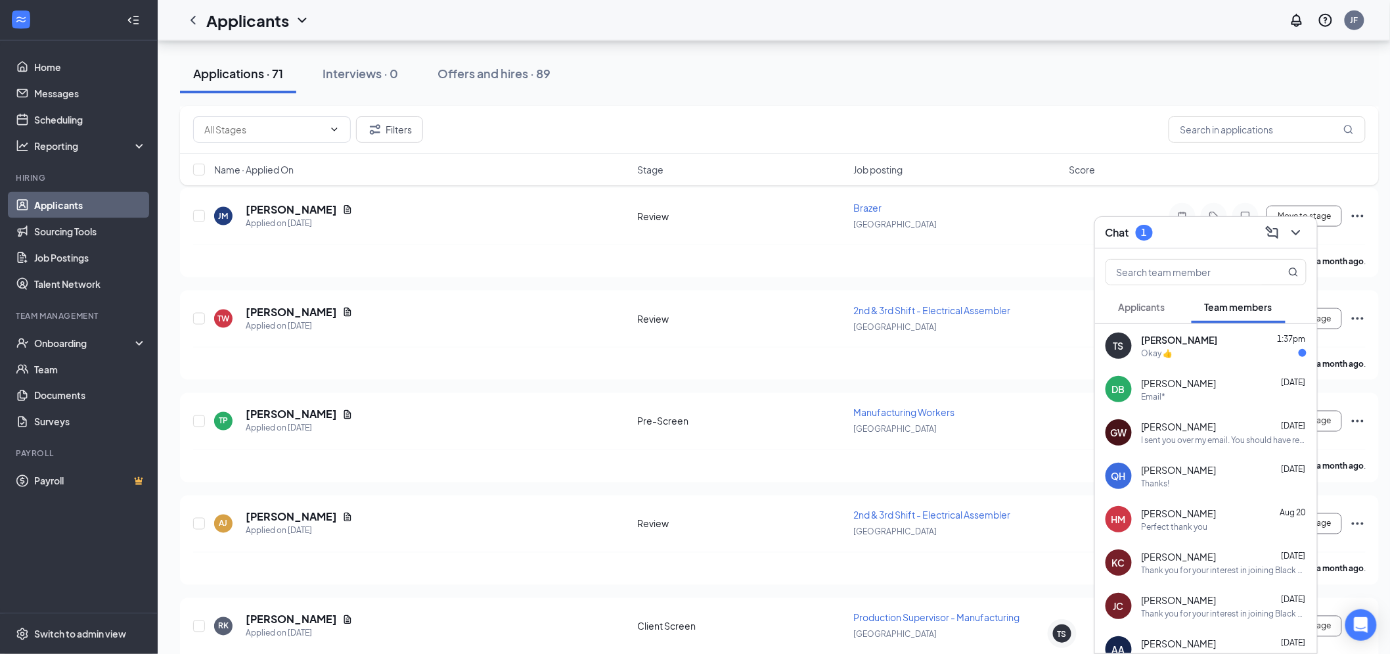
click at [1159, 310] on span "Applicants" at bounding box center [1142, 307] width 47 height 12
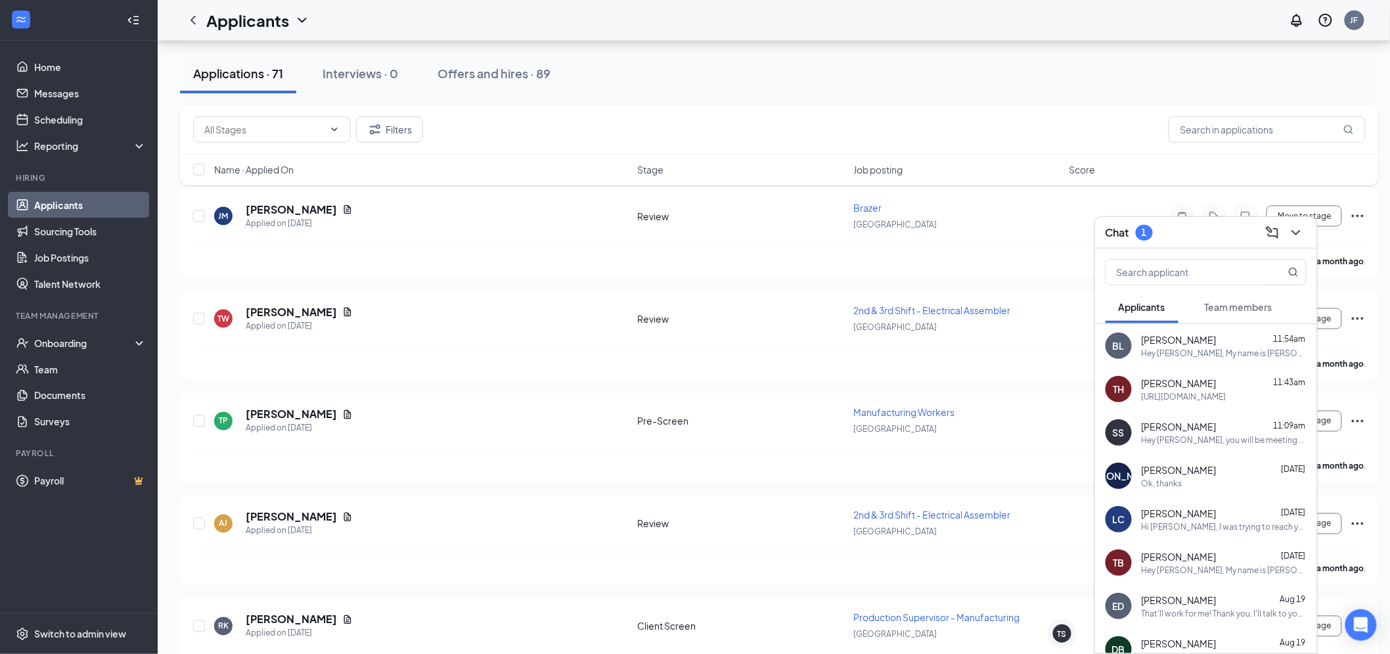
click at [1232, 299] on button "Team members" at bounding box center [1239, 306] width 94 height 33
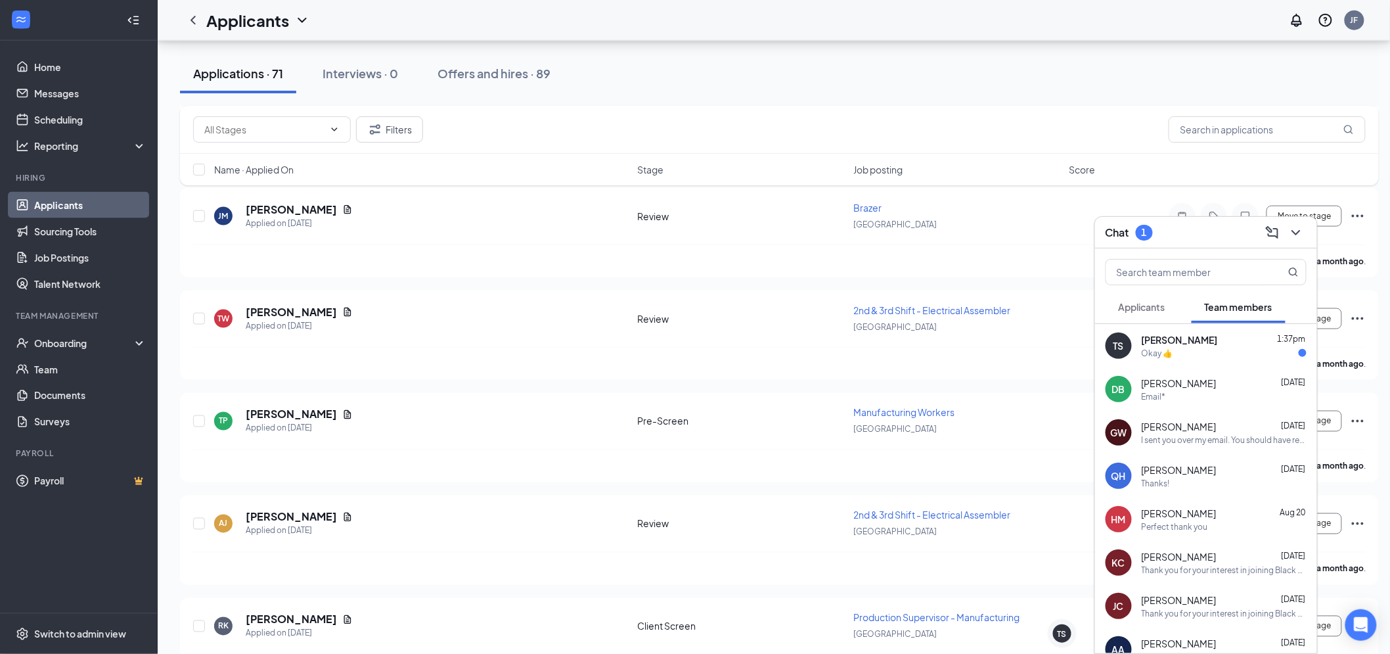
click at [1196, 356] on div "Okay 👍" at bounding box center [1224, 353] width 165 height 11
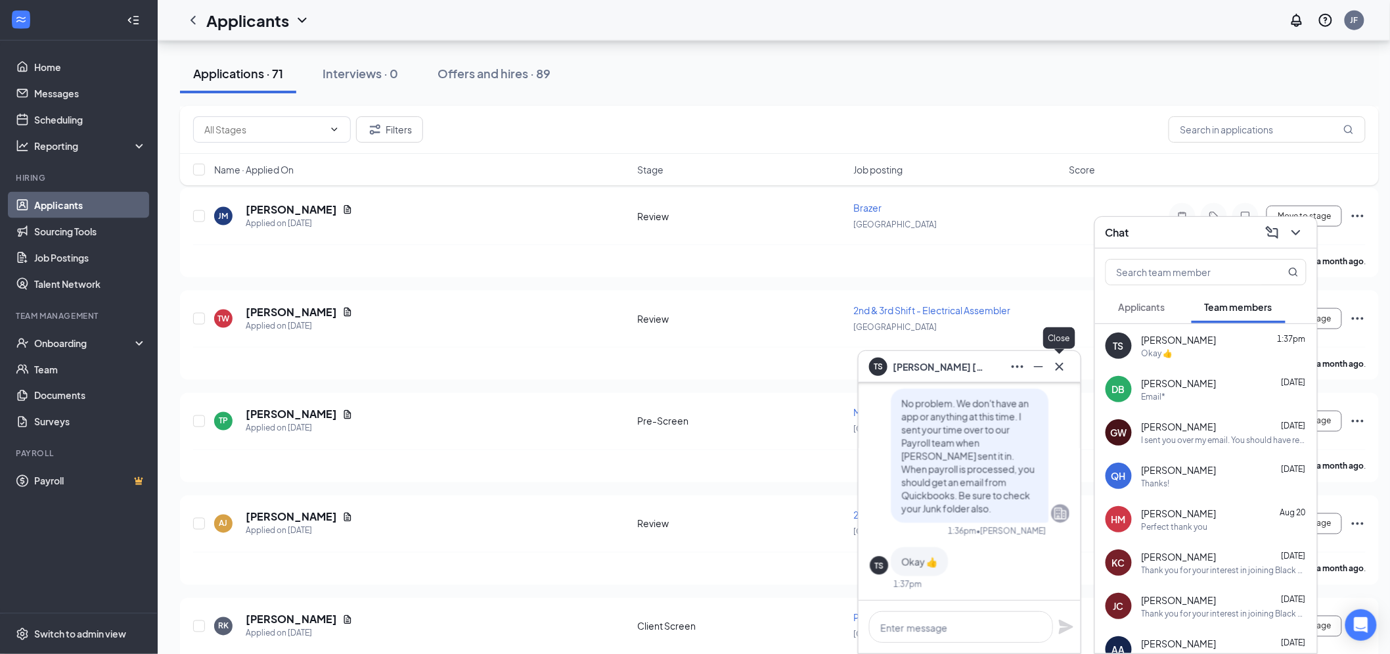
click at [1053, 362] on icon "Cross" at bounding box center [1060, 367] width 16 height 16
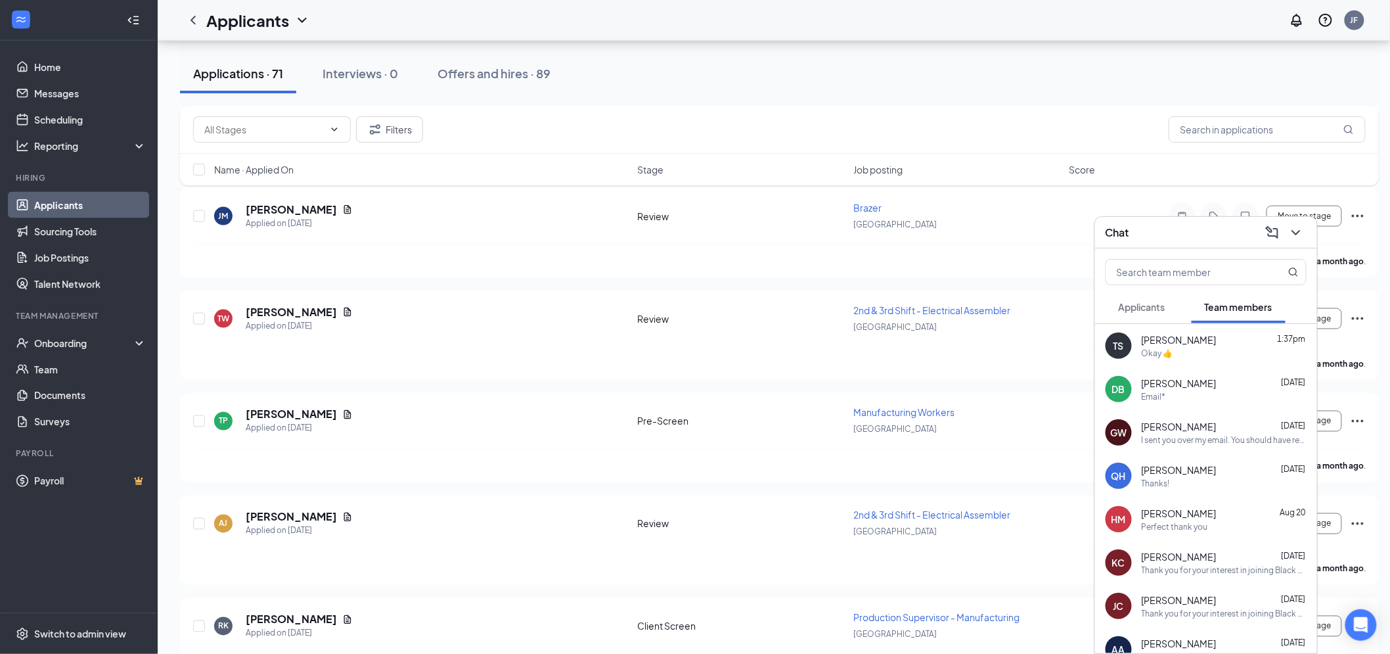
click at [1147, 239] on div "Chat" at bounding box center [1206, 232] width 201 height 20
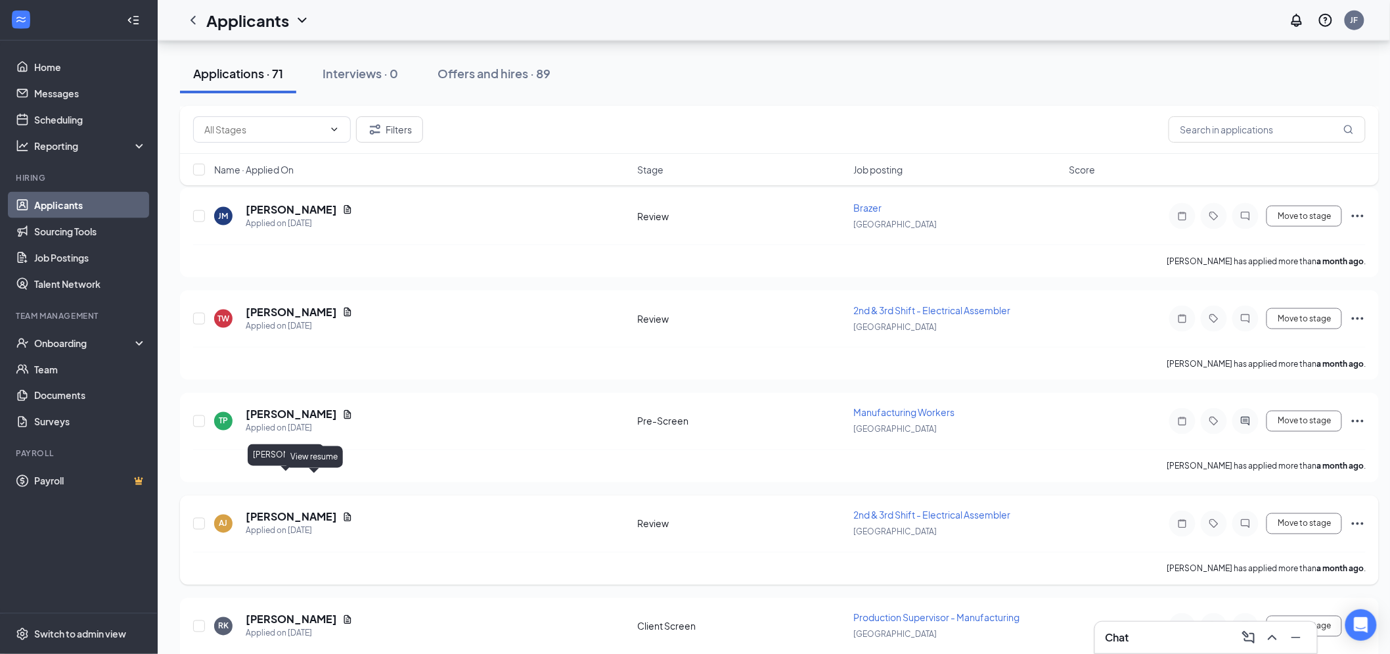
click at [290, 470] on div "View resume" at bounding box center [314, 459] width 58 height 27
click at [290, 510] on h5 "Aden Jones" at bounding box center [291, 517] width 91 height 14
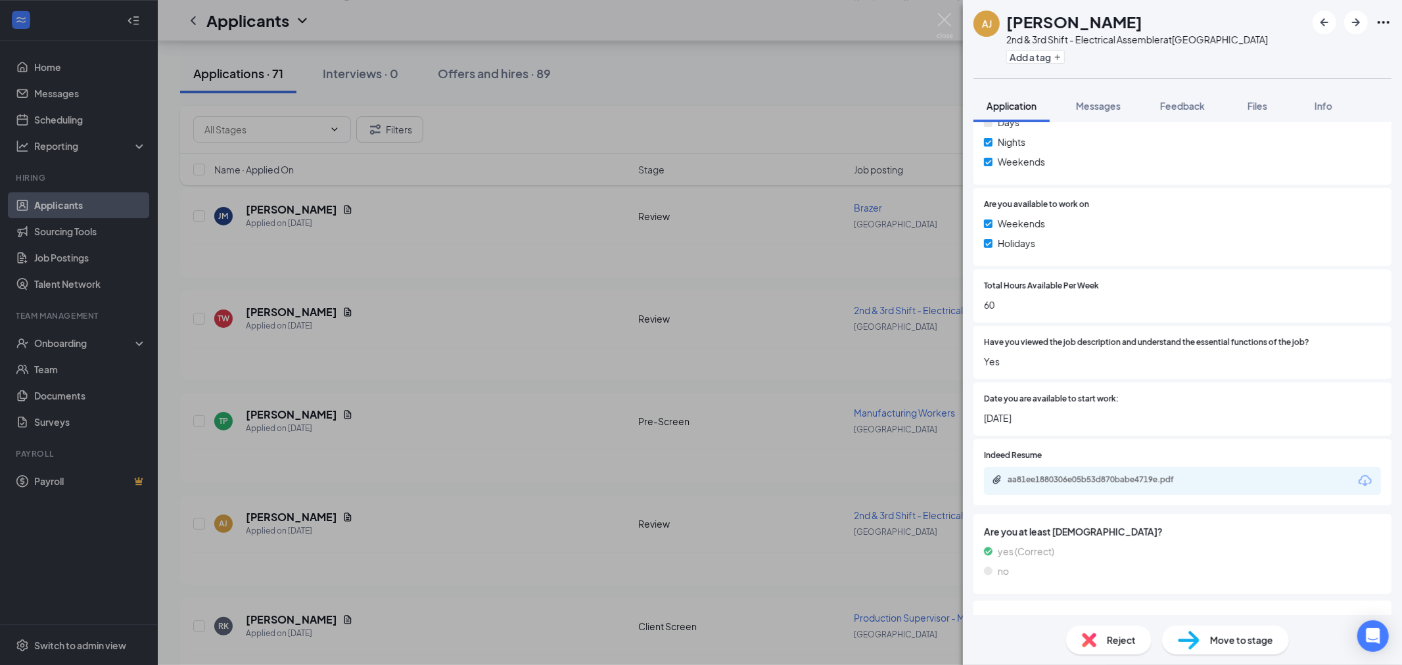
scroll to position [726, 0]
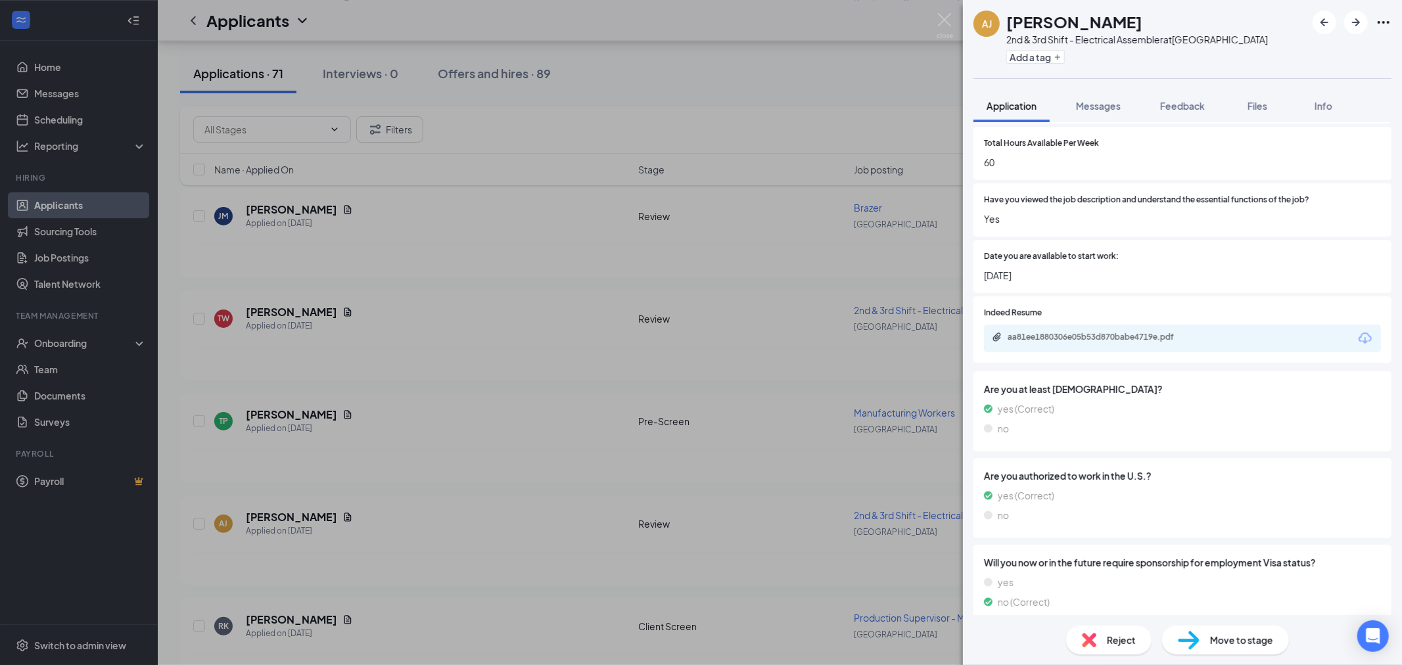
click at [1107, 325] on div "aa81ee1880306e05b53d870babe4719e.pdf" at bounding box center [1182, 339] width 397 height 28
click at [1113, 332] on div "aa81ee1880306e05b53d870babe4719e.pdf" at bounding box center [1099, 337] width 184 height 11
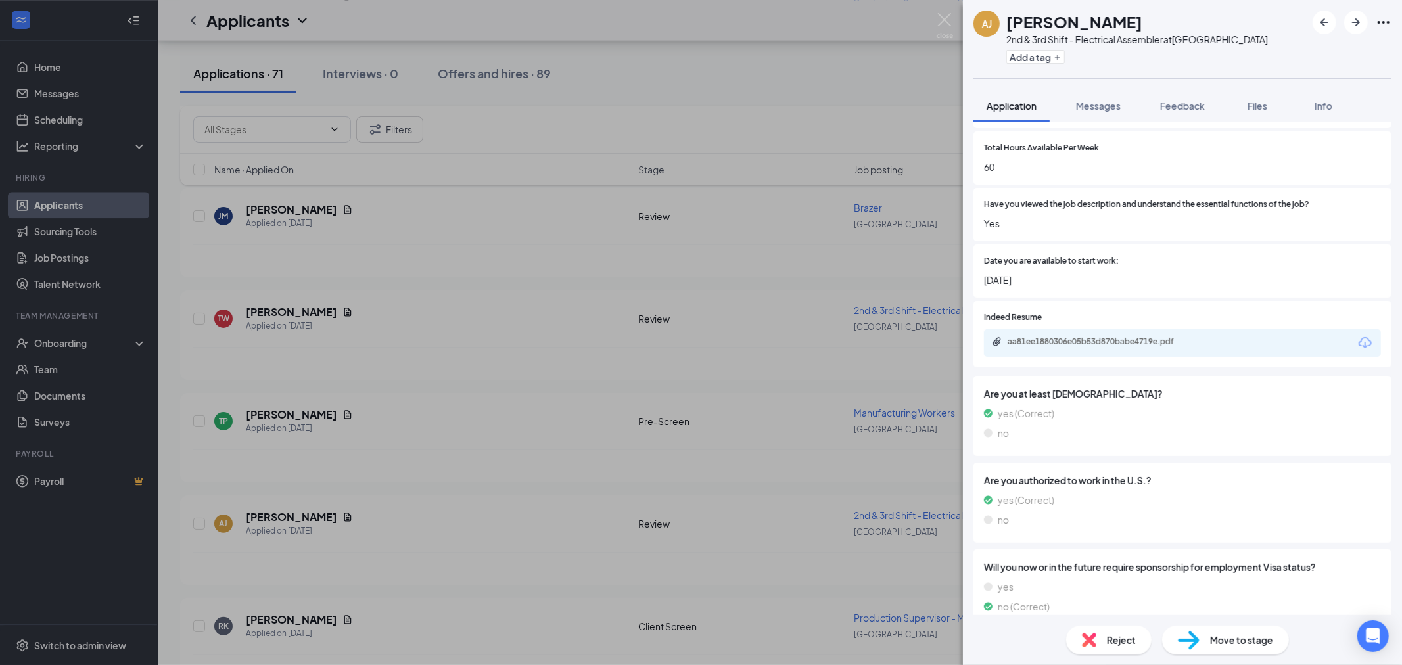
click at [1133, 634] on span "Reject" at bounding box center [1121, 640] width 29 height 14
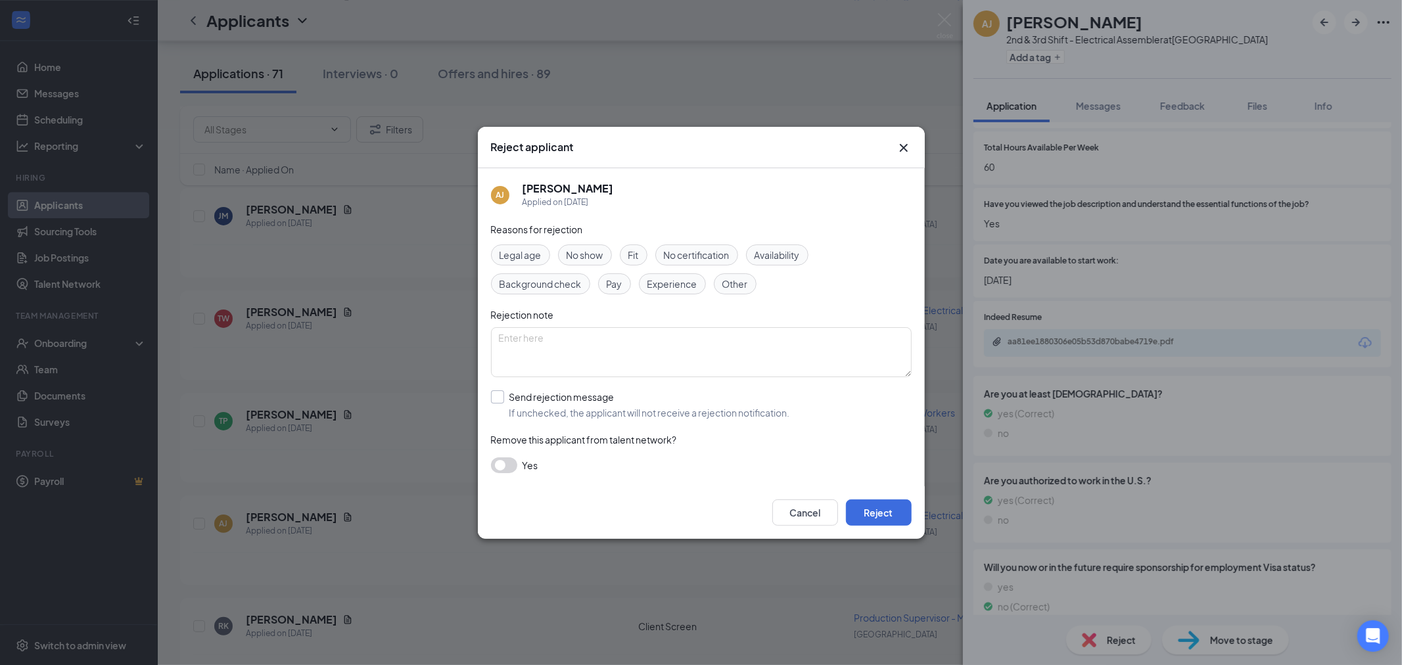
click at [499, 398] on input "Send rejection message If unchecked, the applicant will not receive a rejection…" at bounding box center [640, 404] width 299 height 29
checkbox input "true"
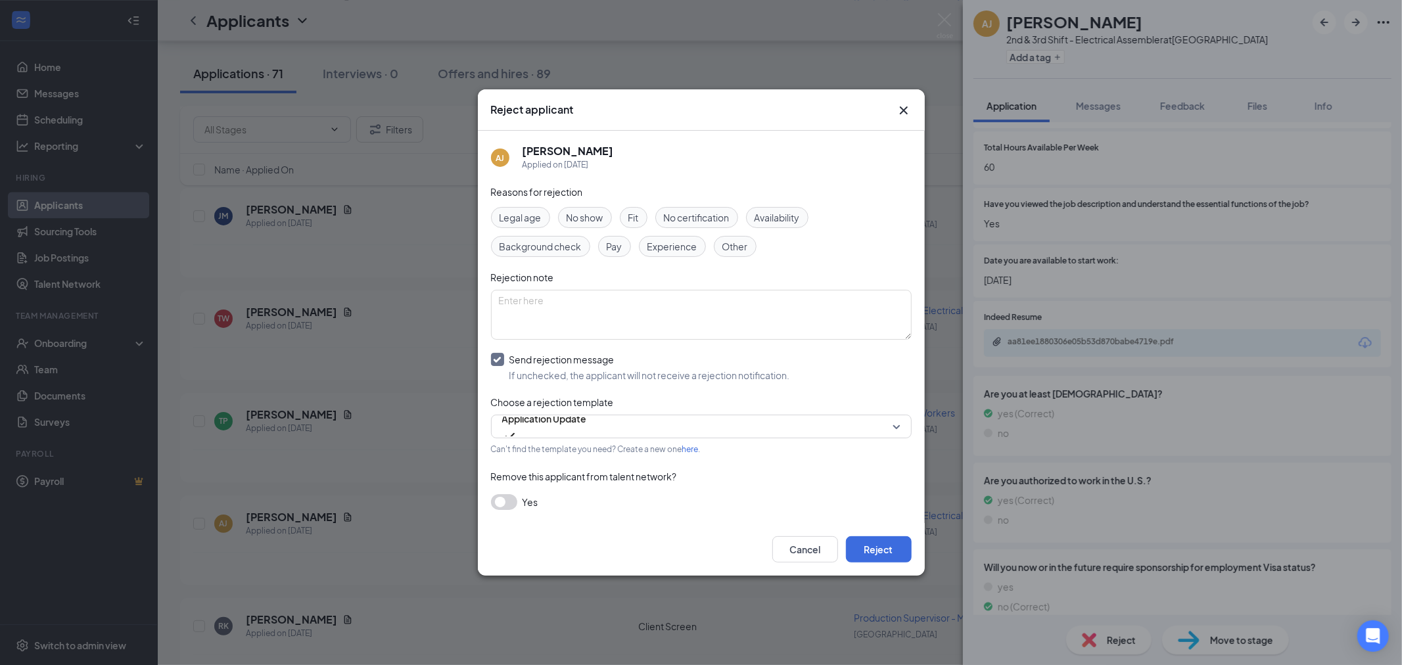
click at [660, 246] on span "Experience" at bounding box center [672, 246] width 50 height 14
click at [607, 323] on textarea at bounding box center [701, 315] width 421 height 50
type textarea "Not enough Experience."
click at [879, 555] on button "Reject" at bounding box center [879, 549] width 66 height 26
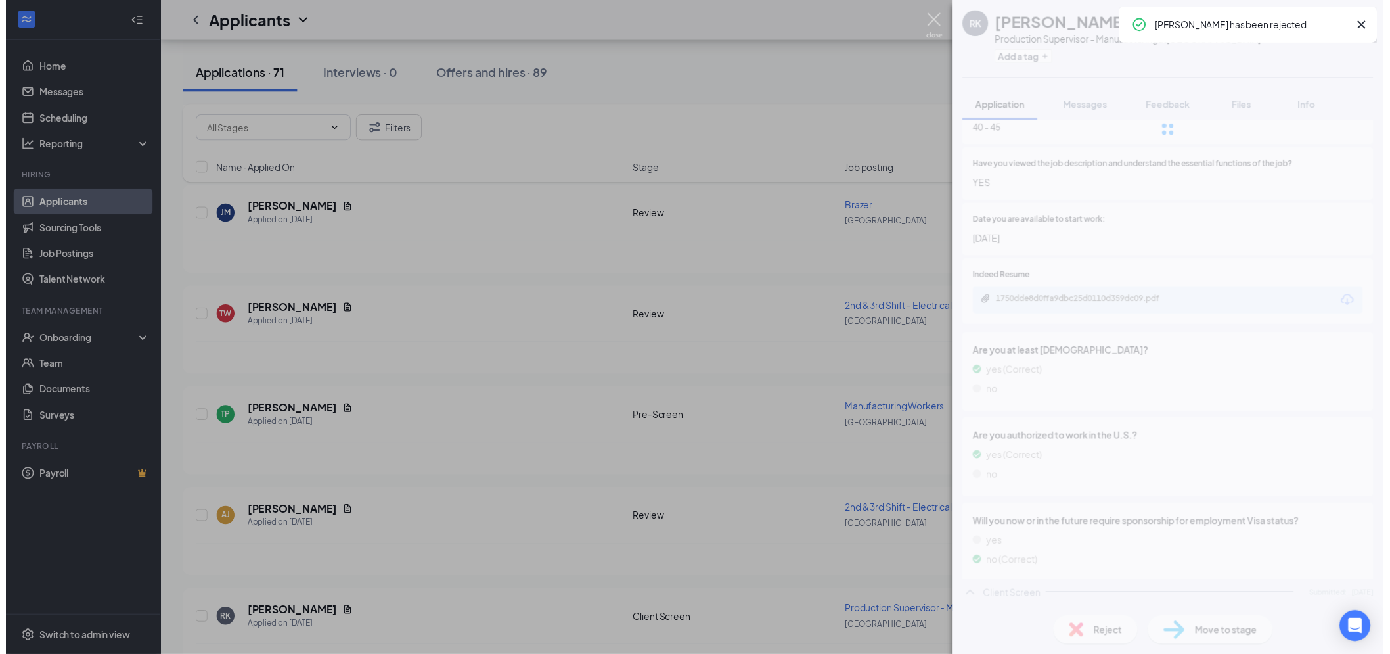
scroll to position [711, 0]
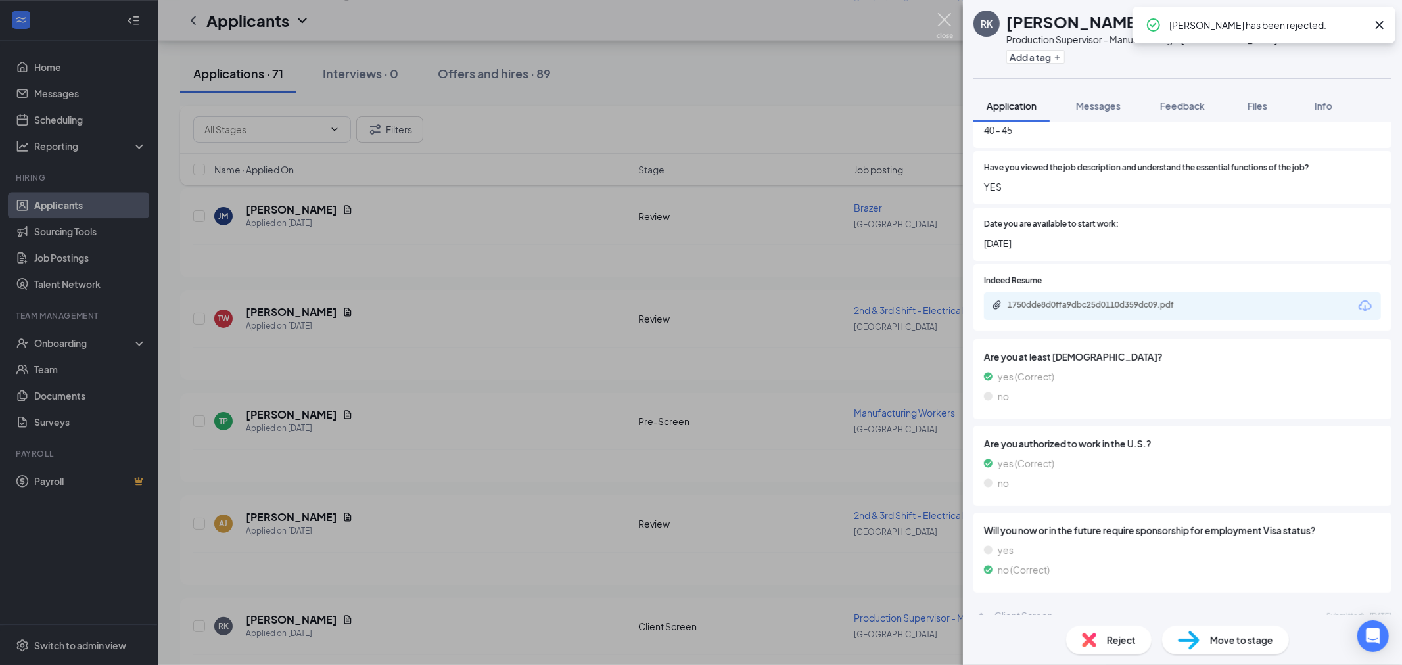
click at [944, 21] on img at bounding box center [944, 26] width 16 height 26
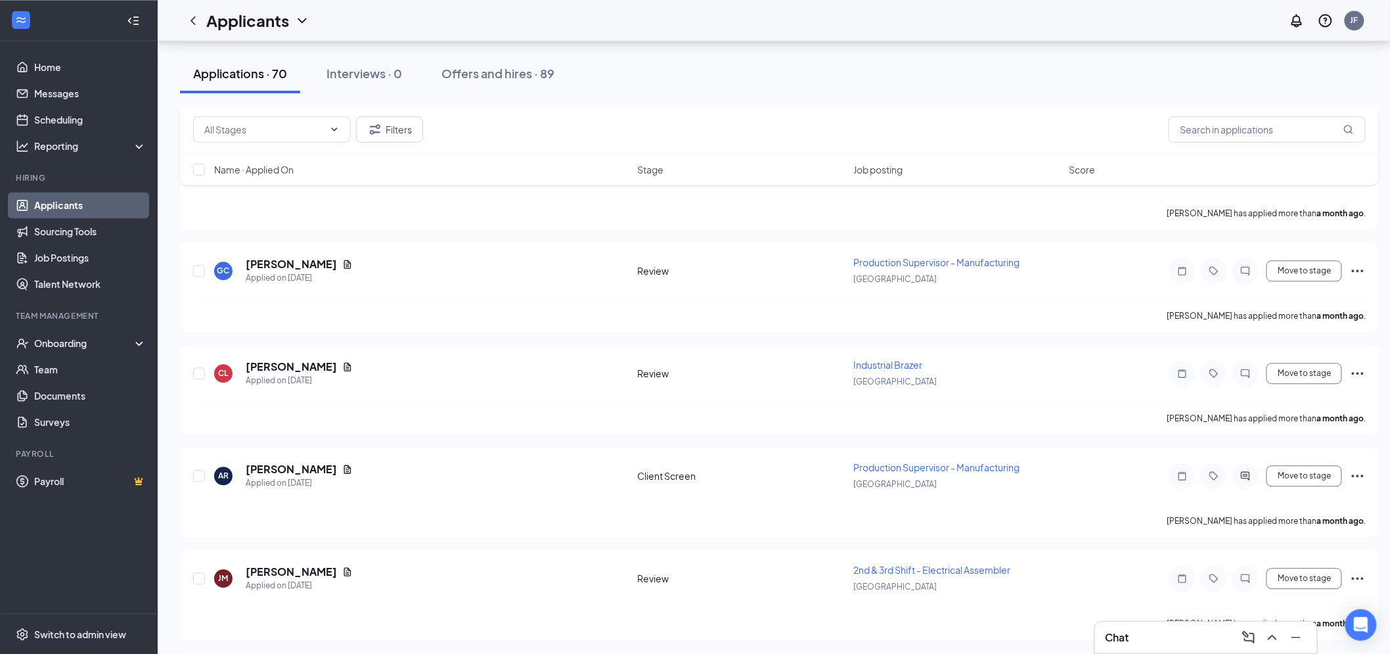
scroll to position [13955, 0]
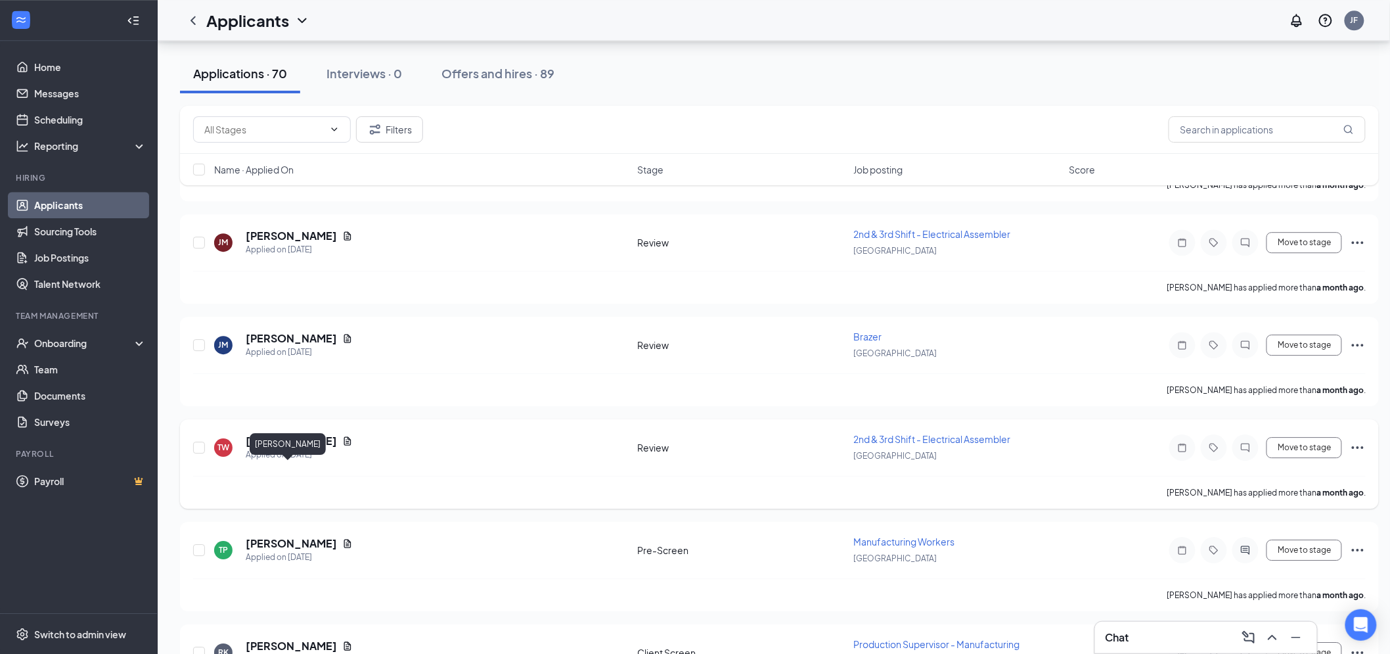
drag, startPoint x: 288, startPoint y: 470, endPoint x: 1218, endPoint y: 394, distance: 932.9
click at [288, 536] on h5 "Thor Pedersen" at bounding box center [291, 543] width 91 height 14
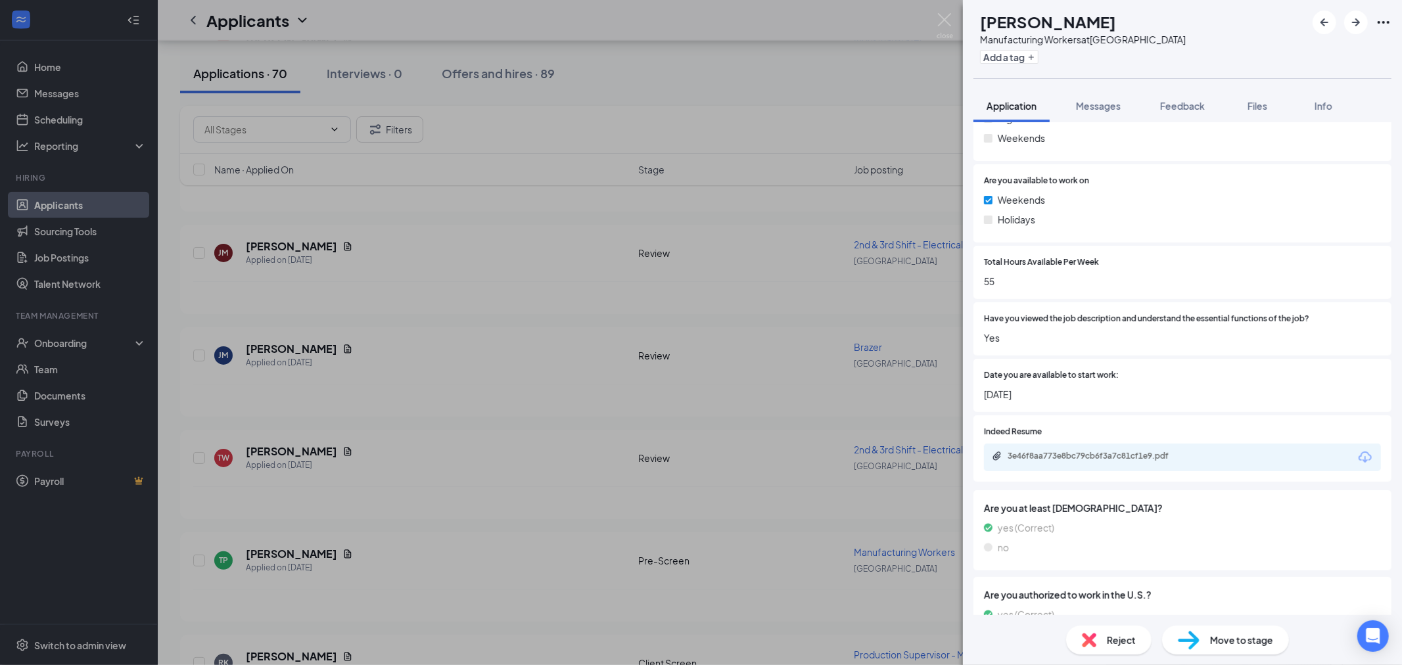
scroll to position [690, 0]
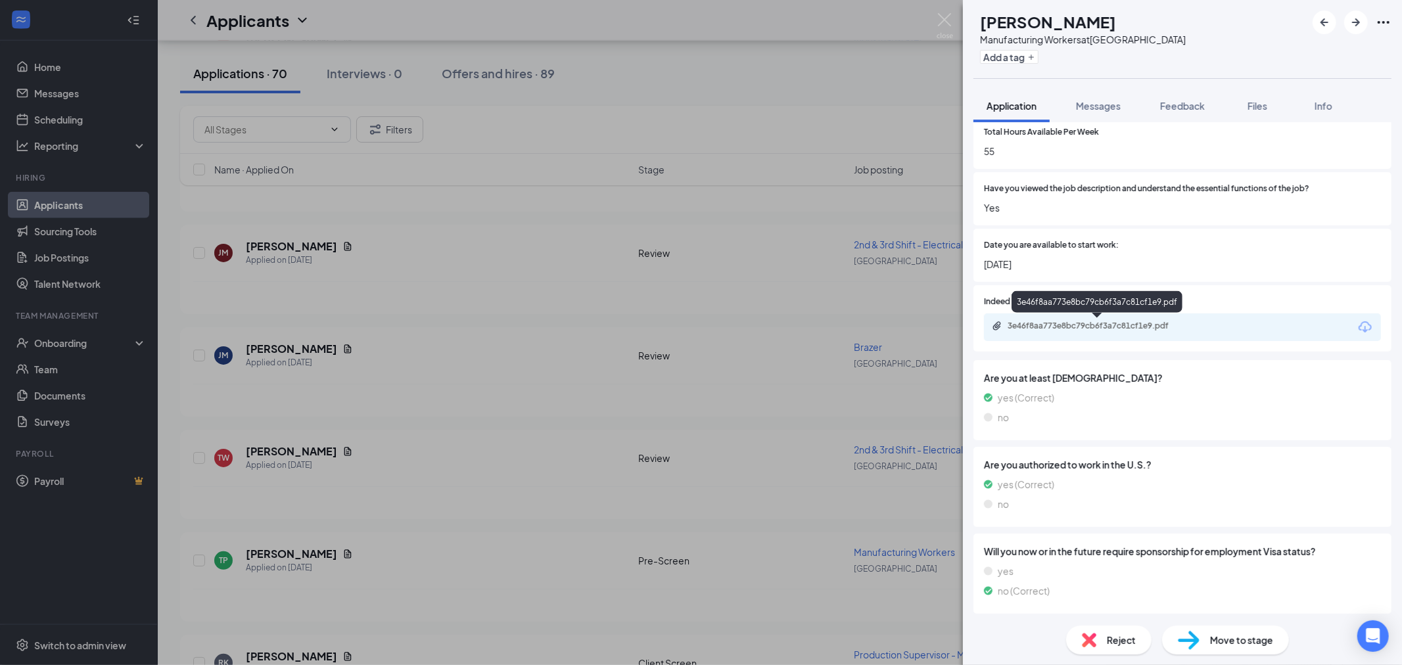
click at [1105, 329] on div "3e46f8aa773e8bc79cb6f3a7c81cf1e9.pdf" at bounding box center [1099, 326] width 184 height 11
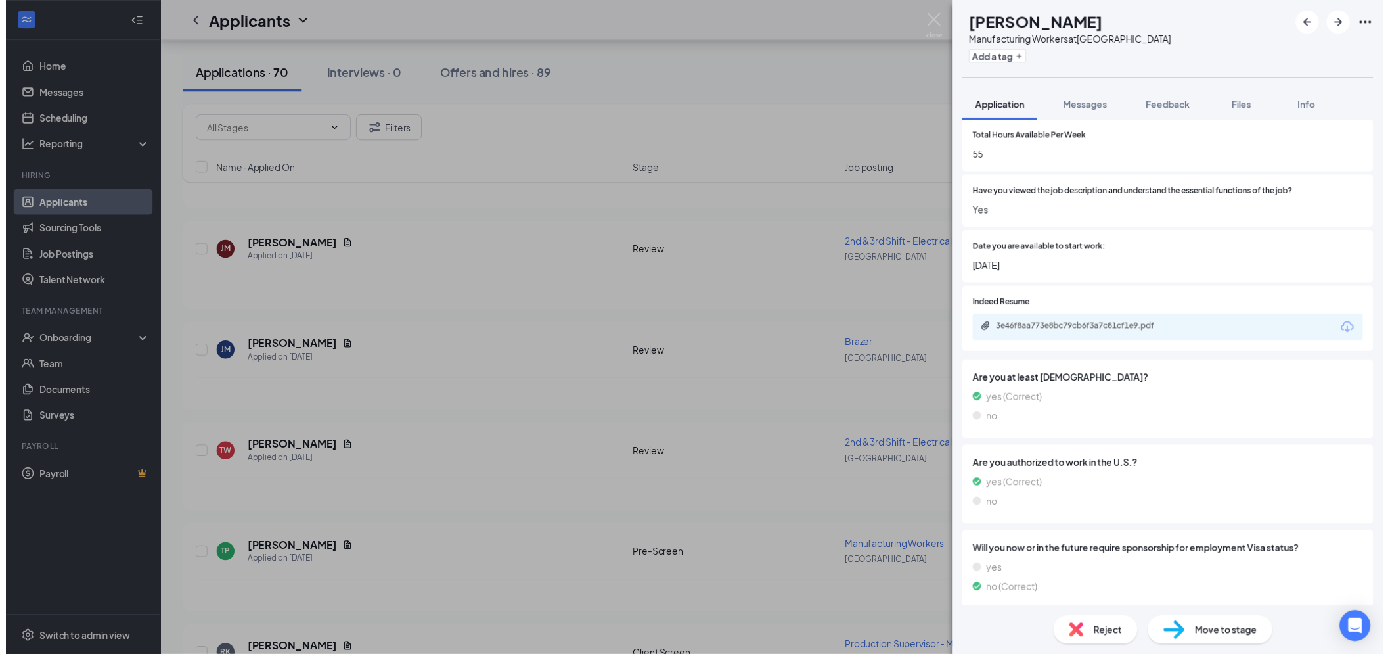
scroll to position [0, 0]
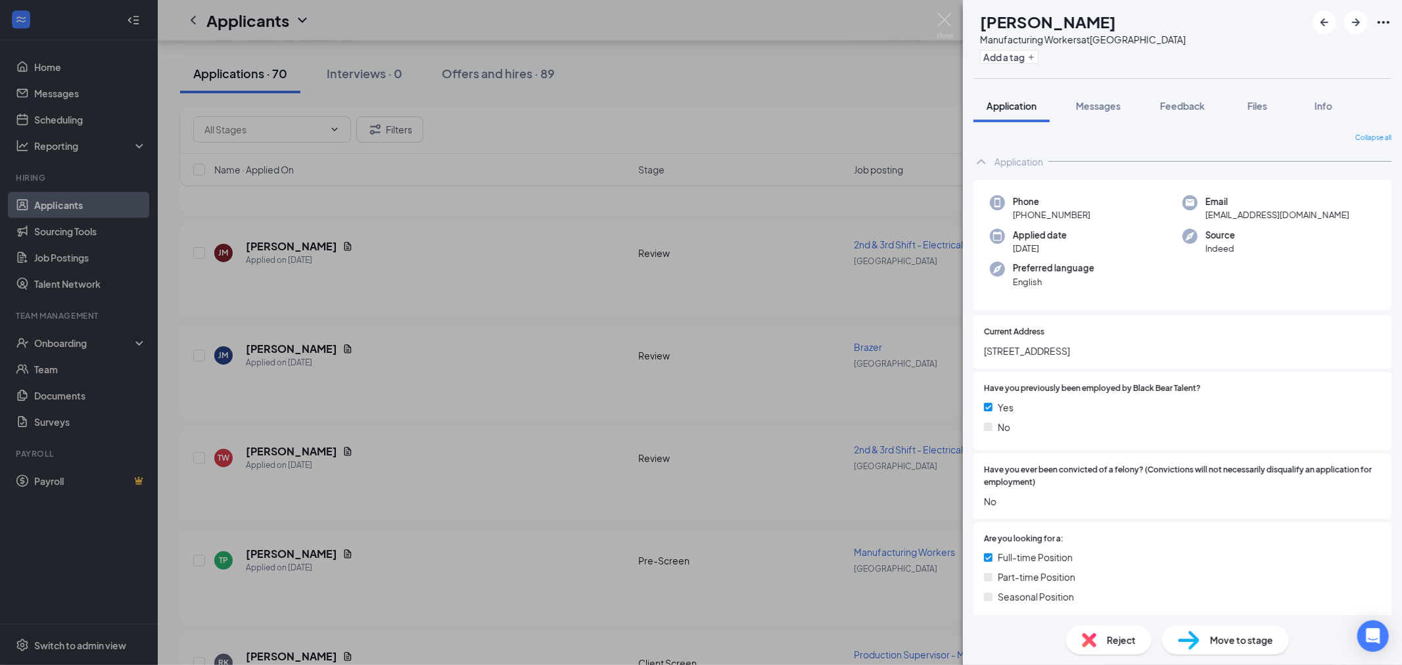
click at [1124, 640] on span "Reject" at bounding box center [1121, 640] width 29 height 14
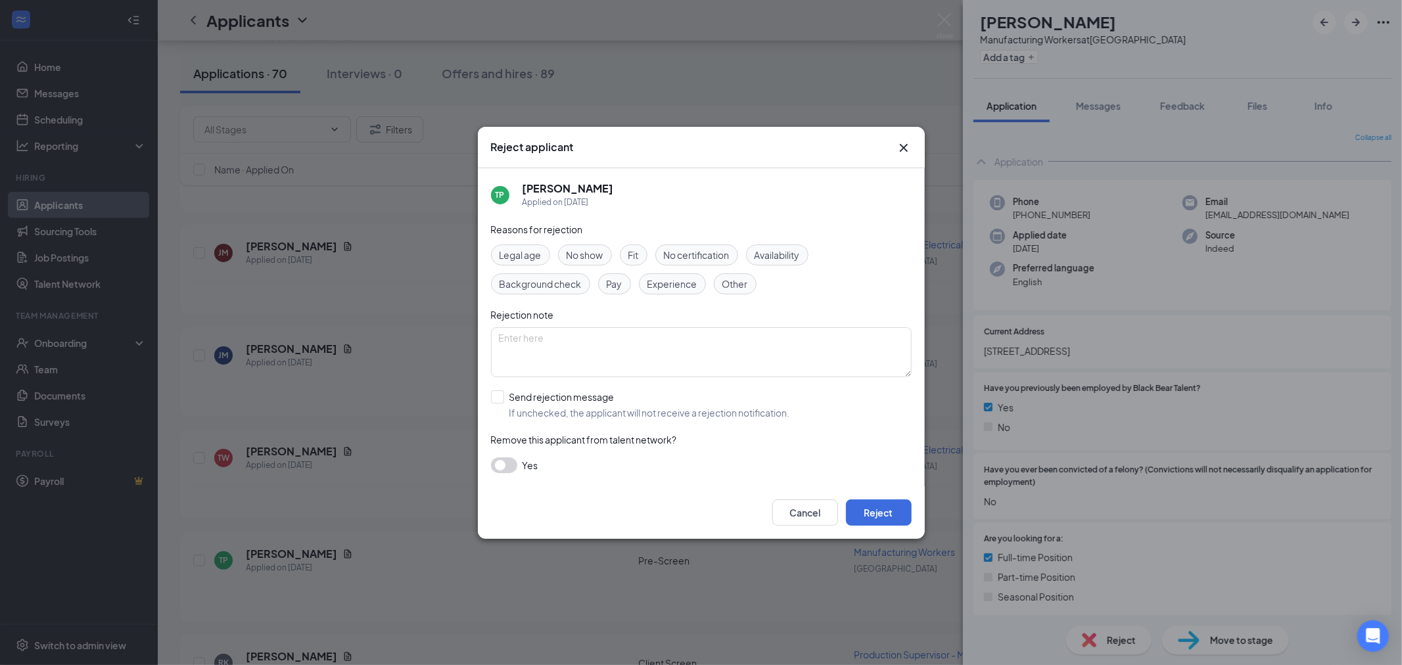
click at [739, 283] on span "Other" at bounding box center [735, 284] width 26 height 14
click at [662, 344] on textarea at bounding box center [701, 352] width 421 height 50
type textarea "Longgevity concern"
click at [497, 401] on input "Send rejection message If unchecked, the applicant will not receive a rejection…" at bounding box center [640, 404] width 299 height 29
checkbox input "true"
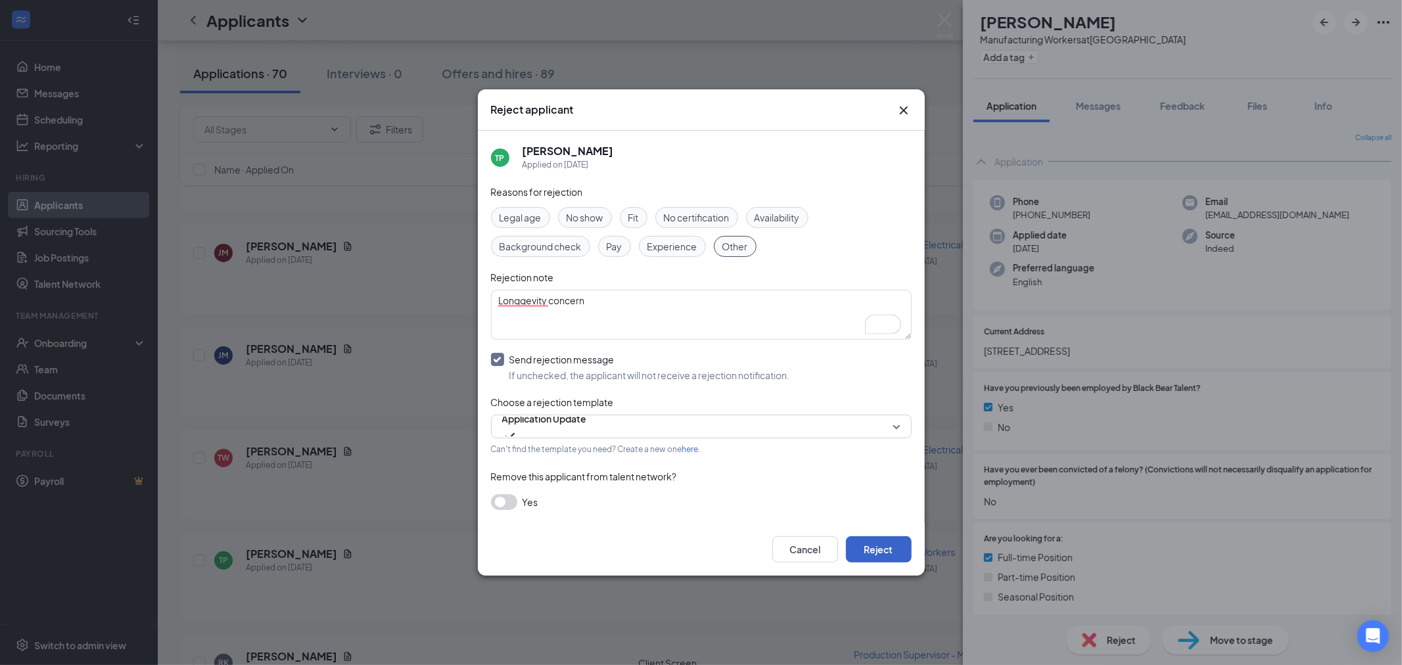
click at [897, 557] on button "Reject" at bounding box center [879, 549] width 66 height 26
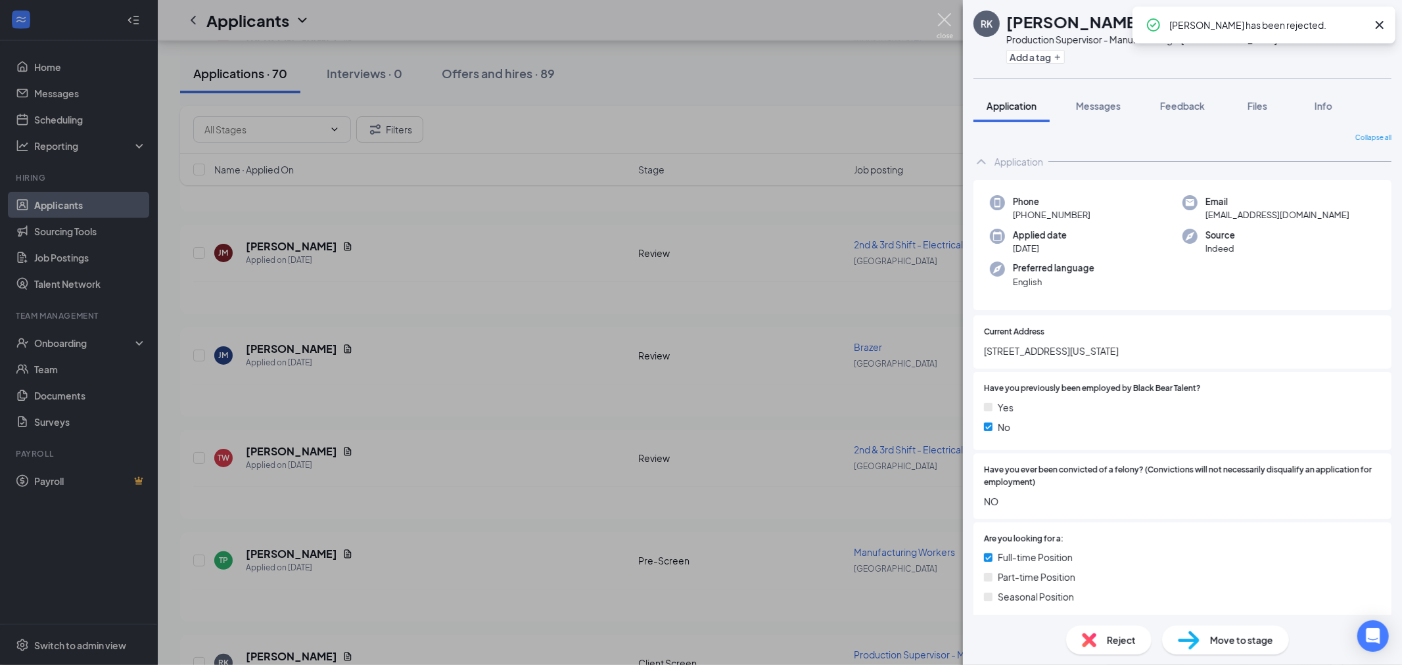
click at [942, 22] on img at bounding box center [944, 26] width 16 height 26
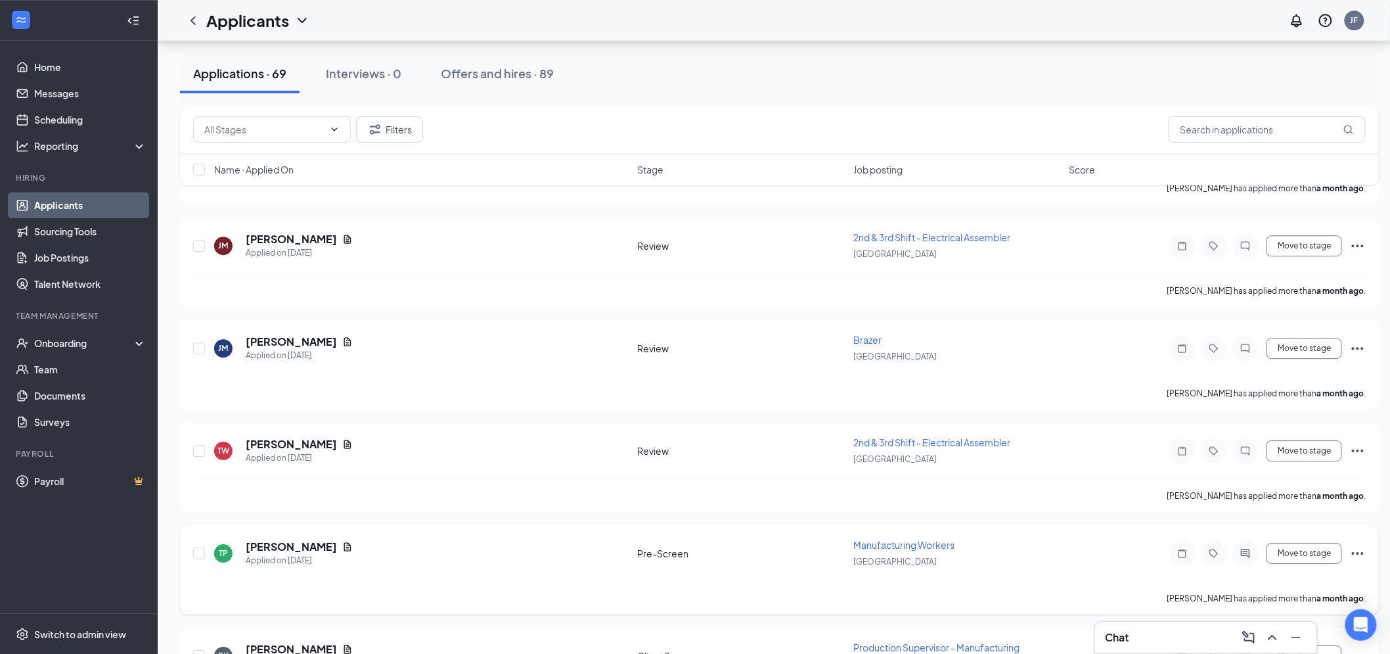
scroll to position [13955, 0]
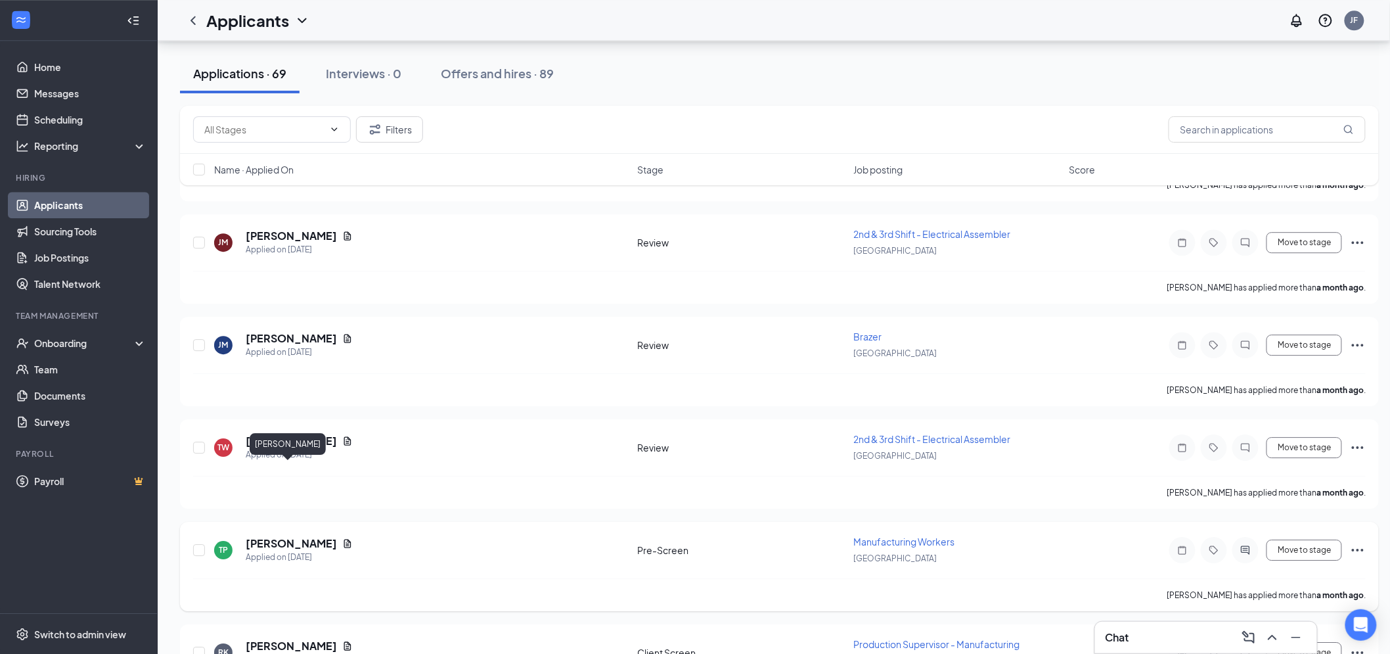
click at [298, 536] on h5 "Thor Pedersen" at bounding box center [291, 543] width 91 height 14
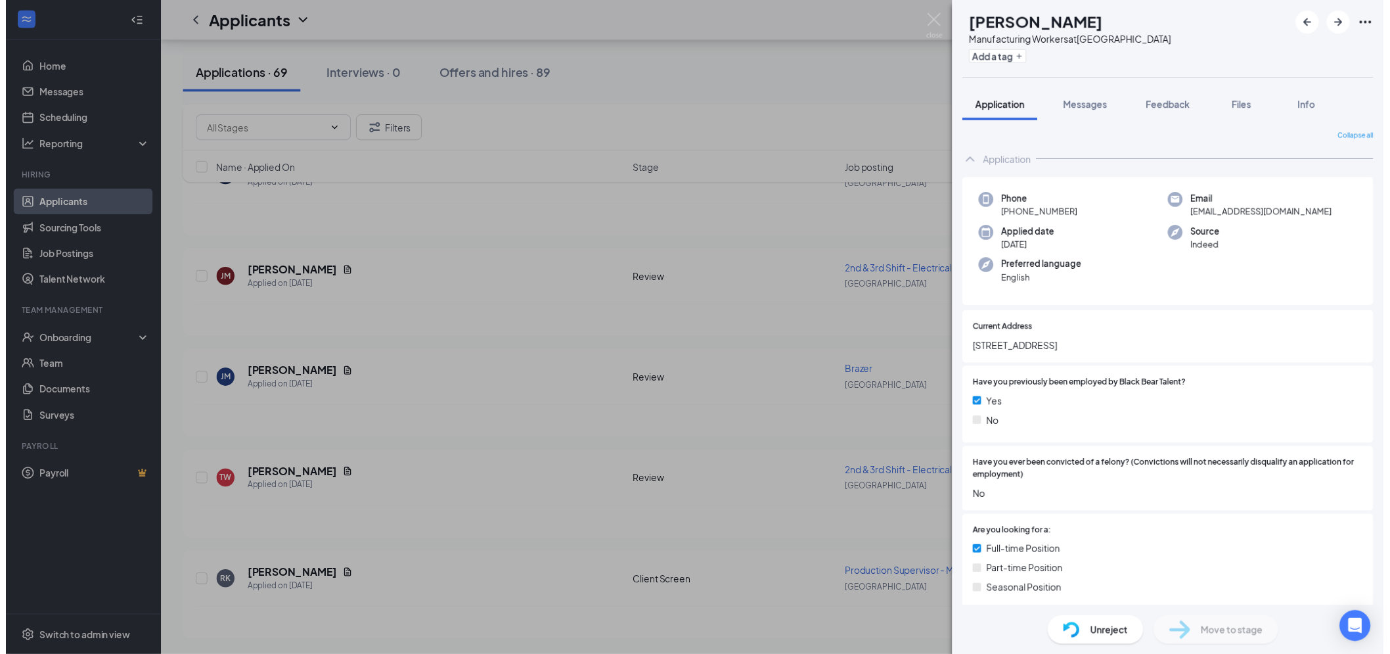
scroll to position [13741, 0]
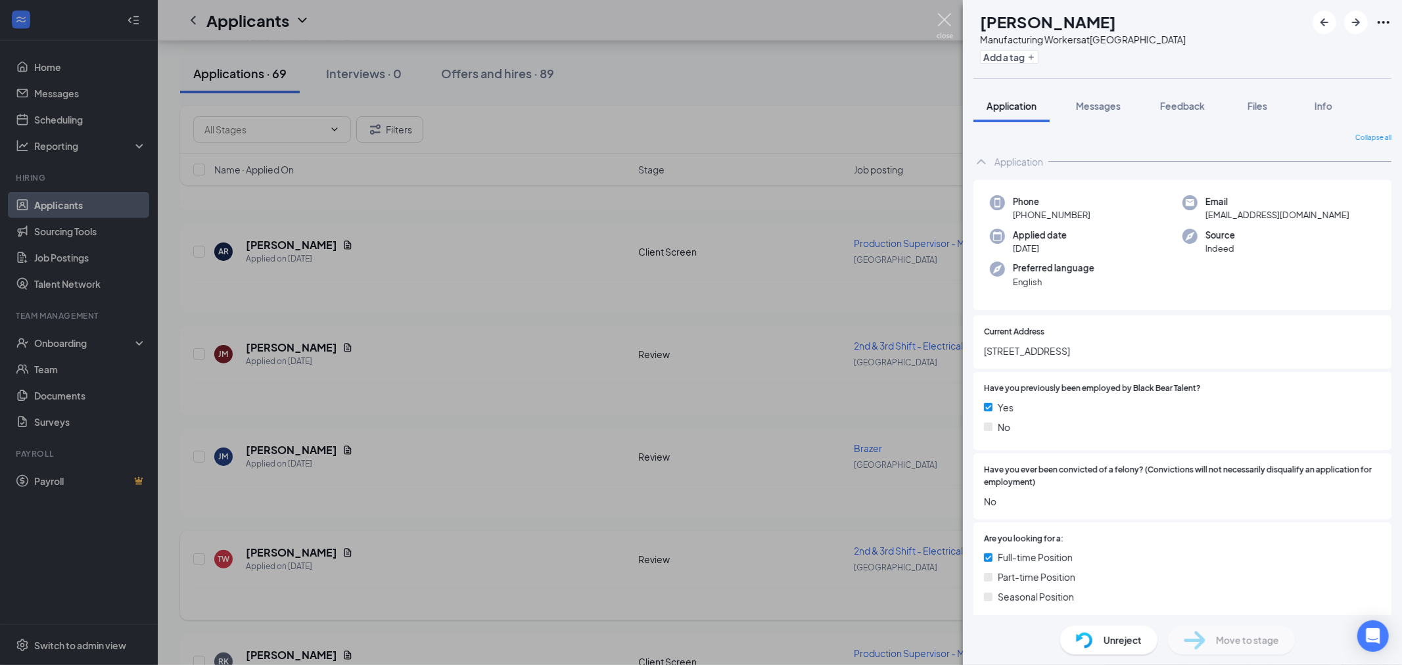
drag, startPoint x: 938, startPoint y: 23, endPoint x: 313, endPoint y: 478, distance: 772.8
click at [940, 23] on img at bounding box center [944, 26] width 16 height 26
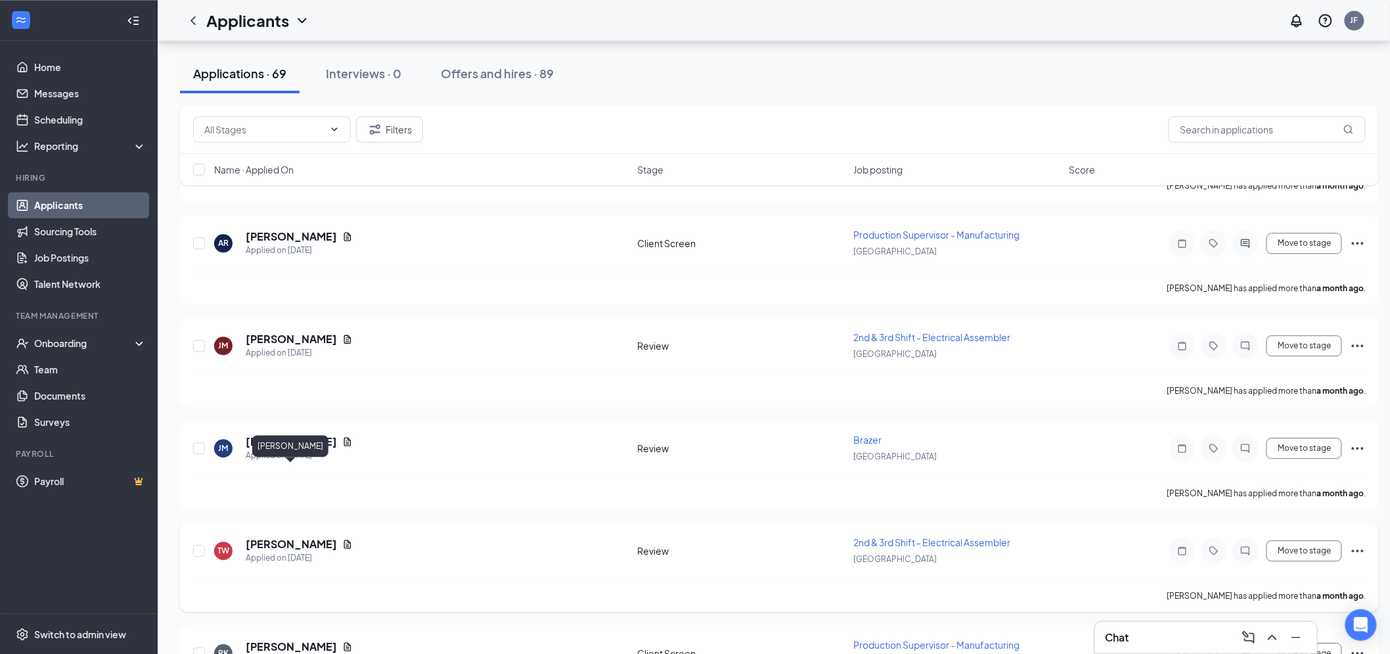
scroll to position [13751, 0]
click at [300, 535] on h5 "Timothy Williams" at bounding box center [291, 542] width 91 height 14
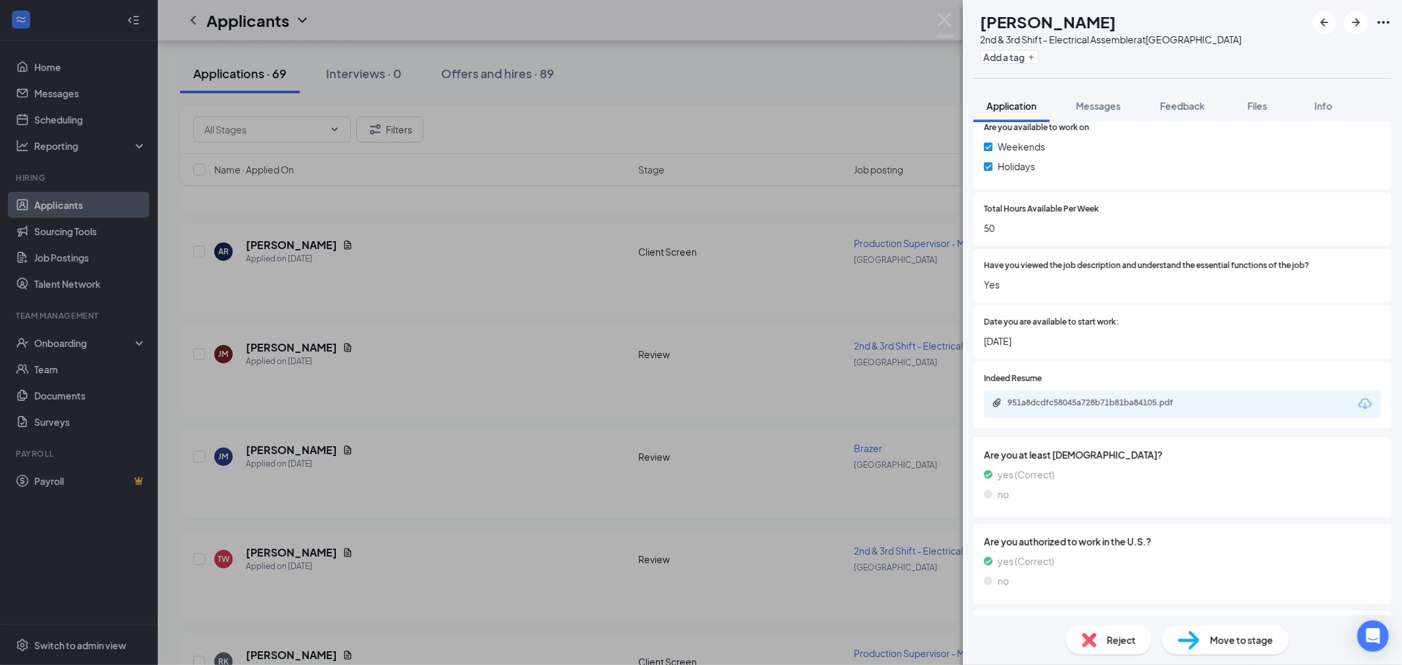
scroll to position [685, 0]
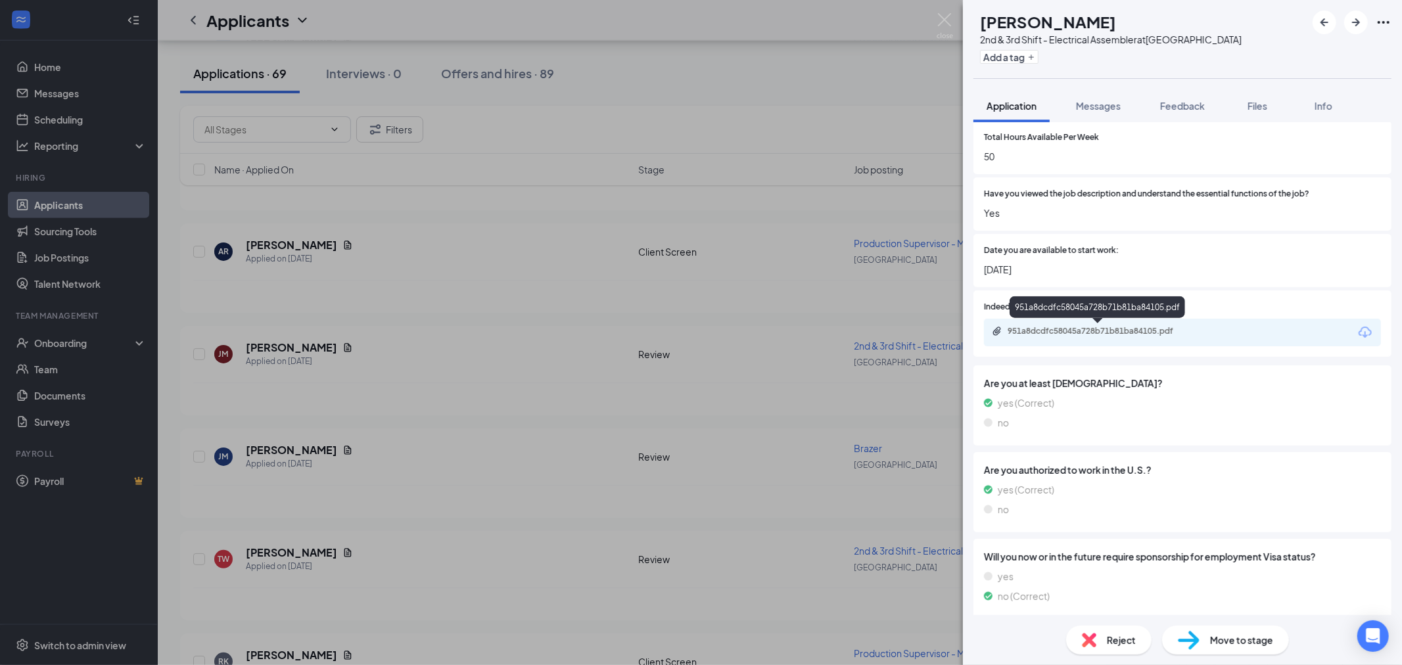
click at [1101, 326] on div "951a8dcdfc58045a728b71b81ba84105.pdf" at bounding box center [1099, 331] width 184 height 11
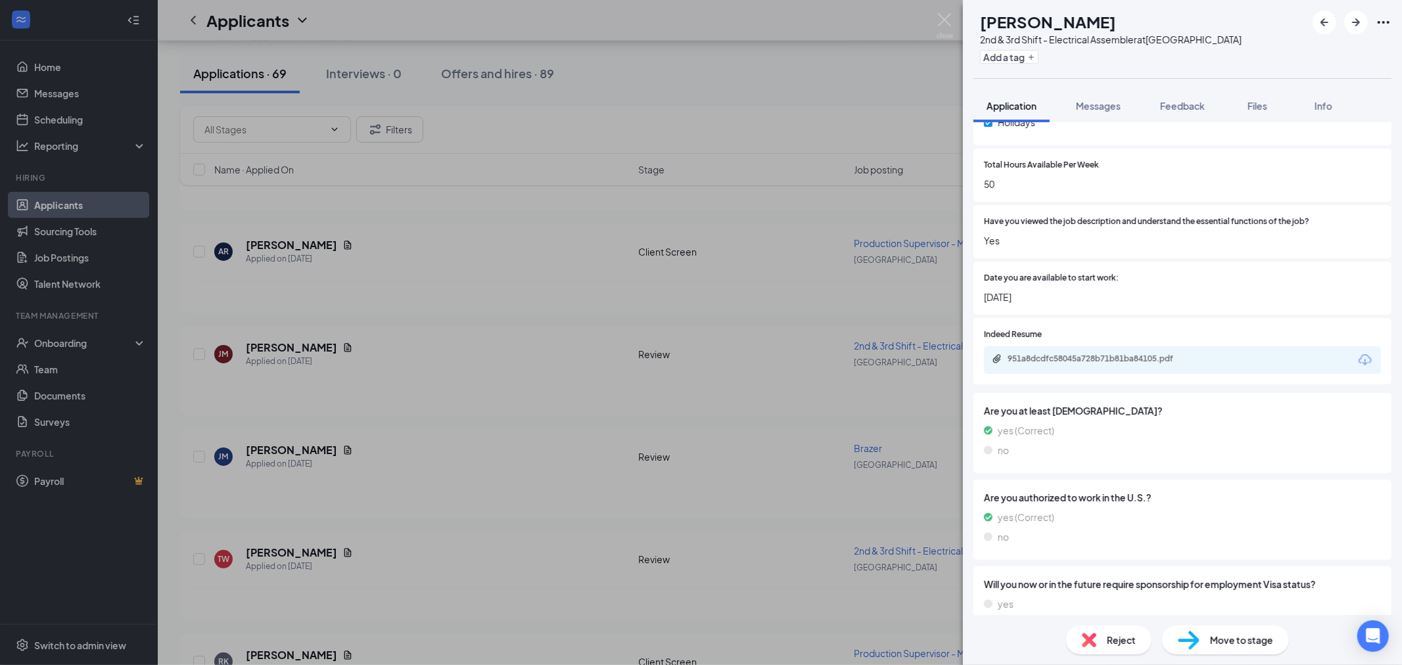
scroll to position [690, 0]
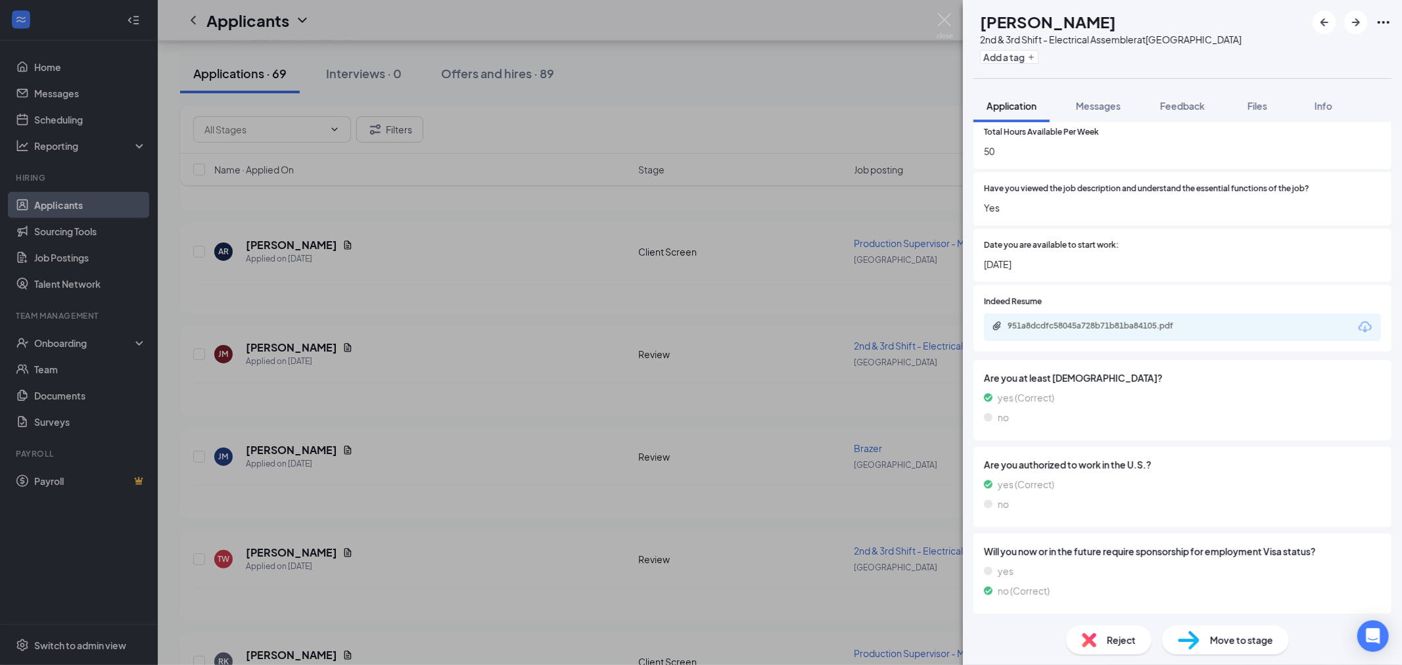
click at [1128, 642] on span "Reject" at bounding box center [1121, 640] width 29 height 14
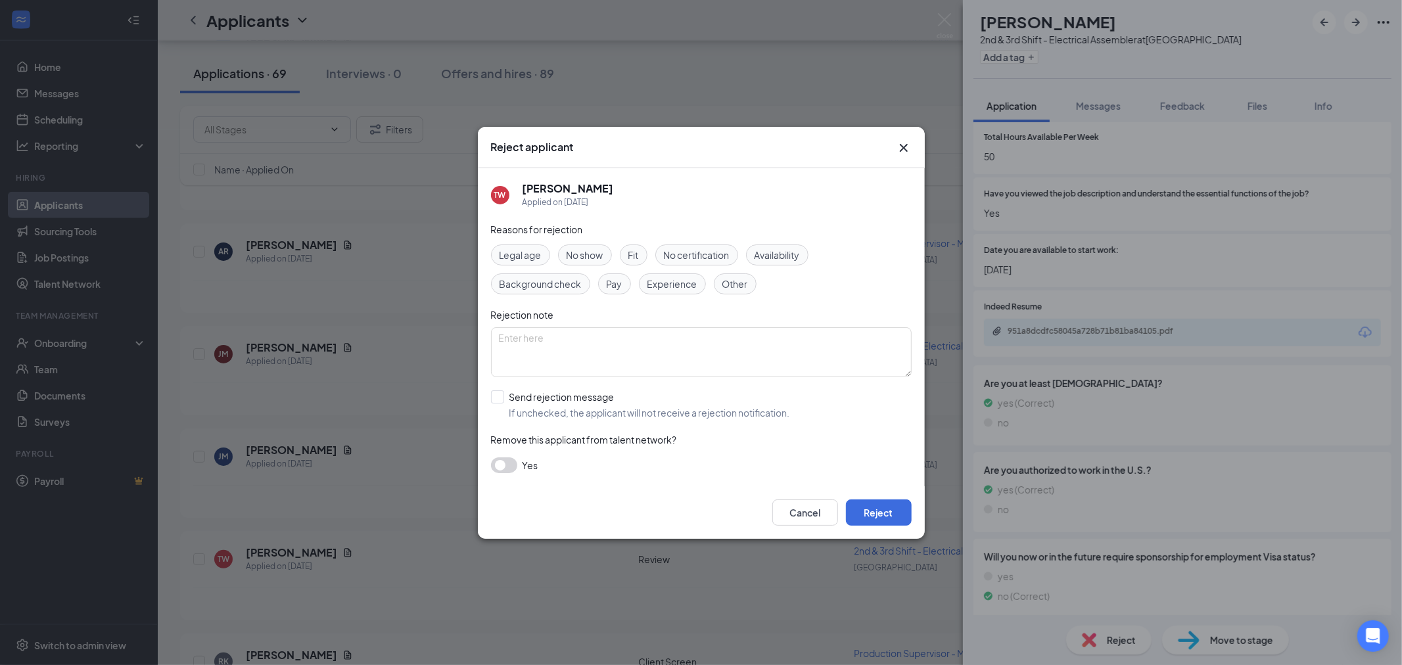
click at [736, 281] on span "Other" at bounding box center [735, 284] width 26 height 14
click at [658, 363] on textarea at bounding box center [701, 352] width 421 height 50
type textarea "No resume attached."
click at [492, 399] on input "Send rejection message If unchecked, the applicant will not receive a rejection…" at bounding box center [640, 404] width 299 height 29
checkbox input "true"
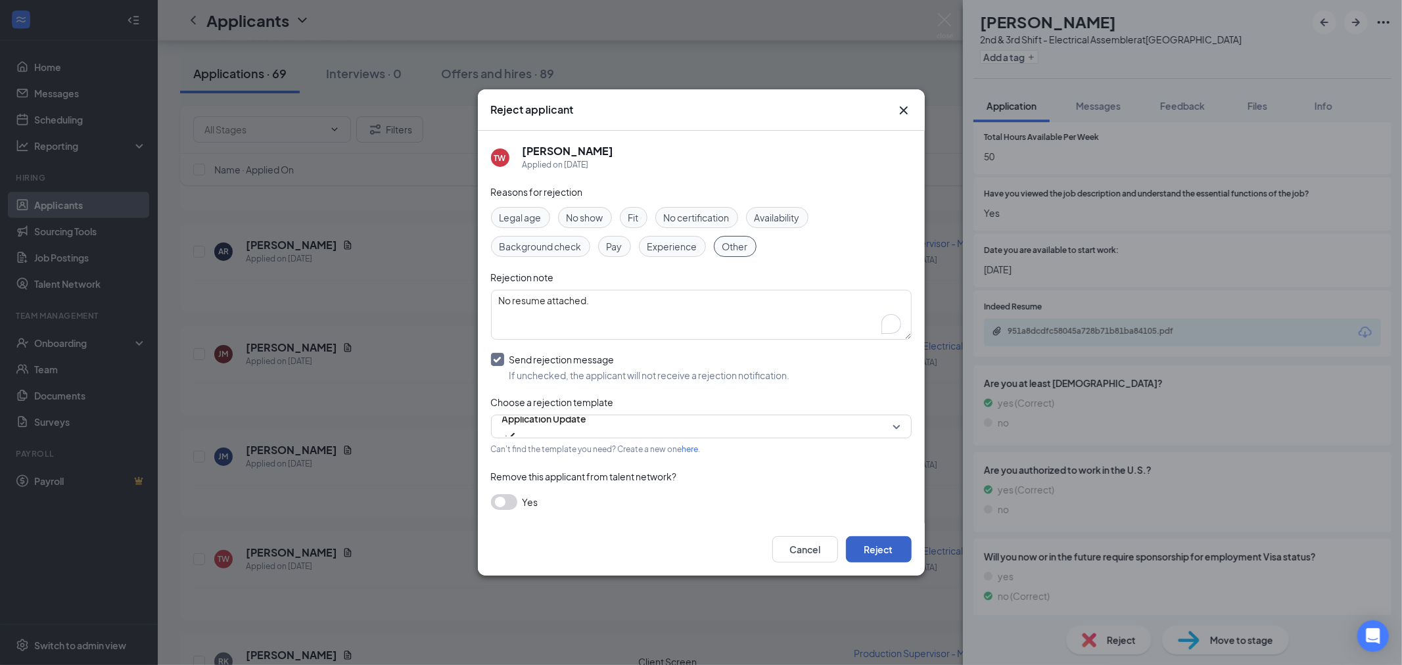
click at [902, 551] on button "Reject" at bounding box center [879, 549] width 66 height 26
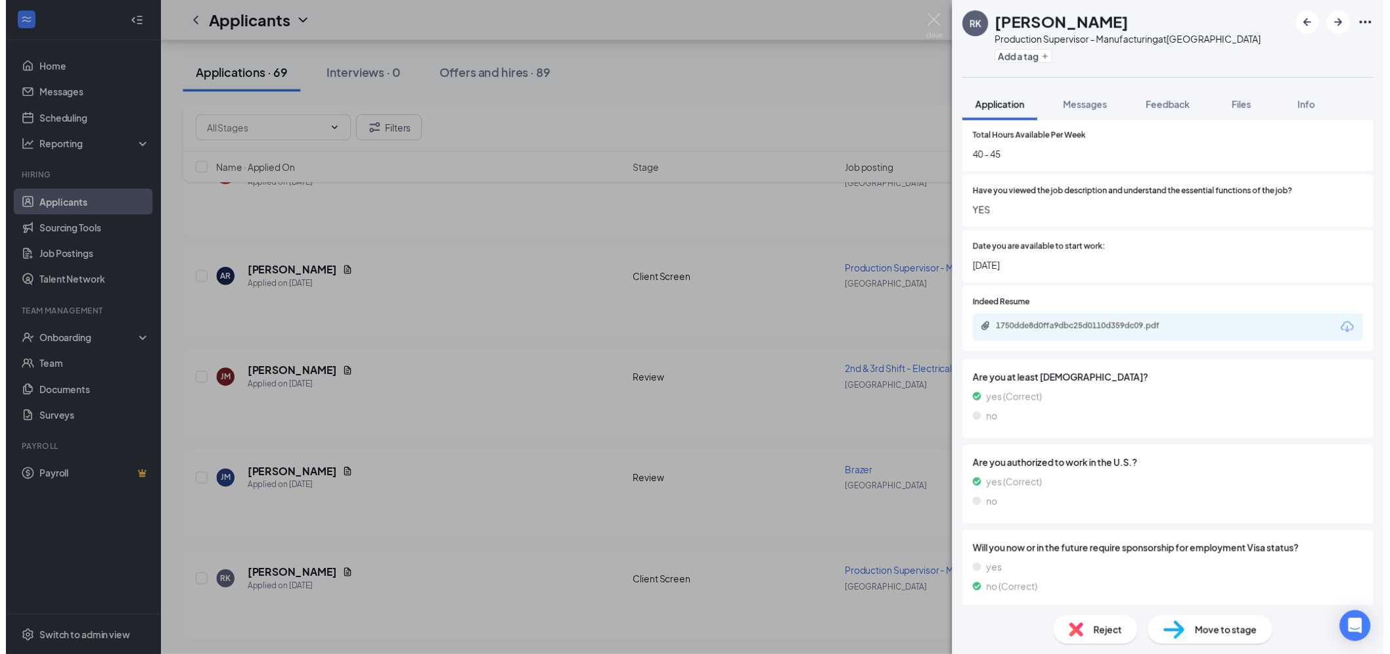
scroll to position [13537, 0]
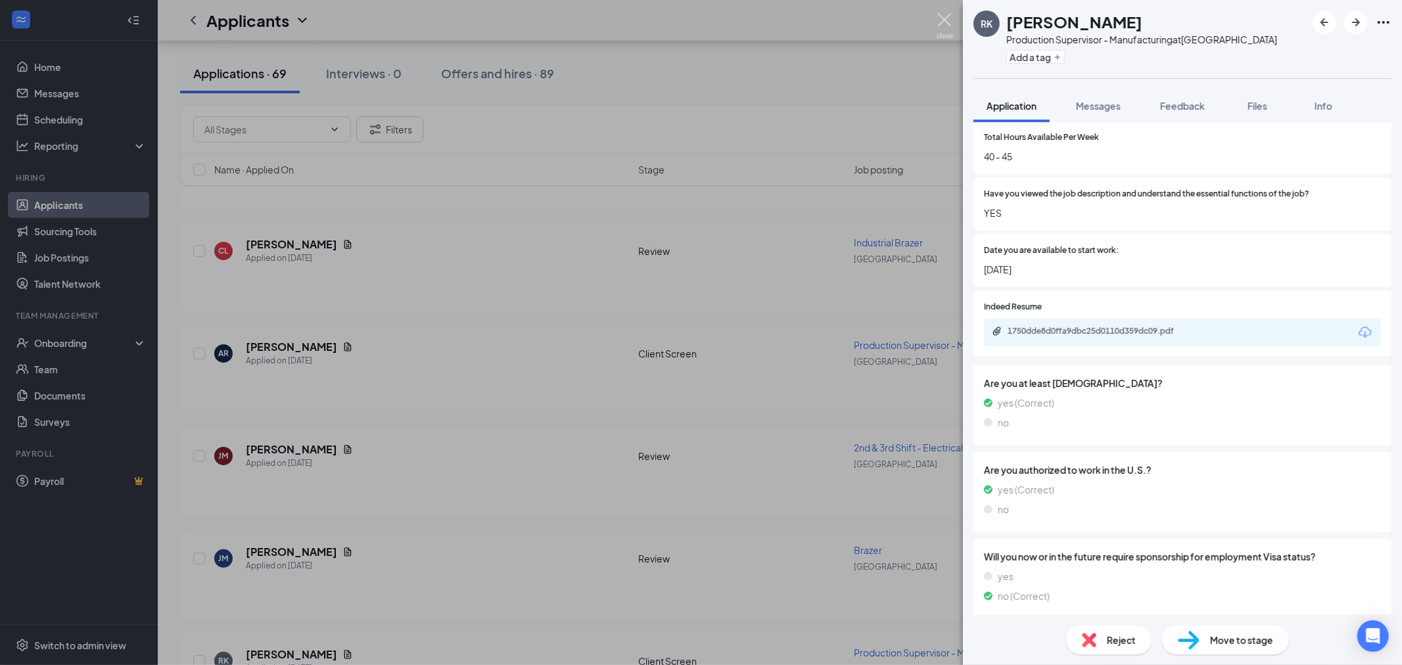
click at [949, 22] on img at bounding box center [944, 26] width 16 height 26
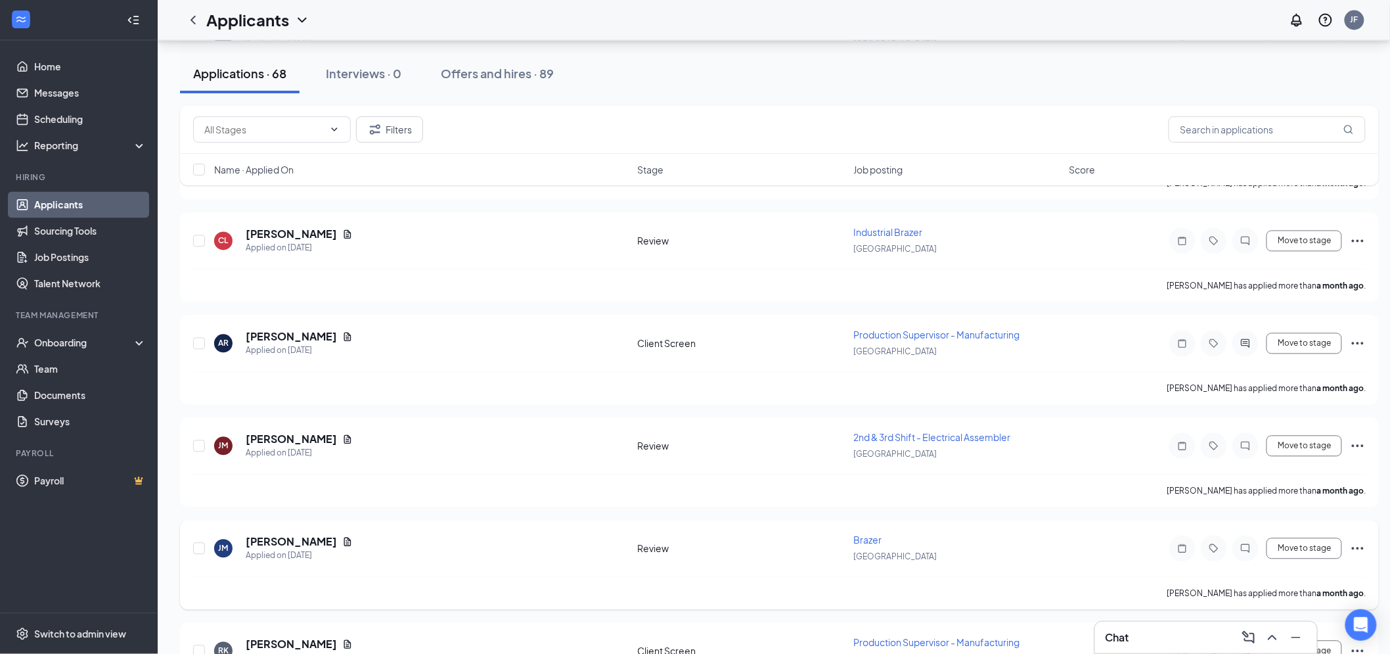
scroll to position [13547, 0]
click at [283, 534] on h5 "Joshua Mack" at bounding box center [291, 541] width 91 height 14
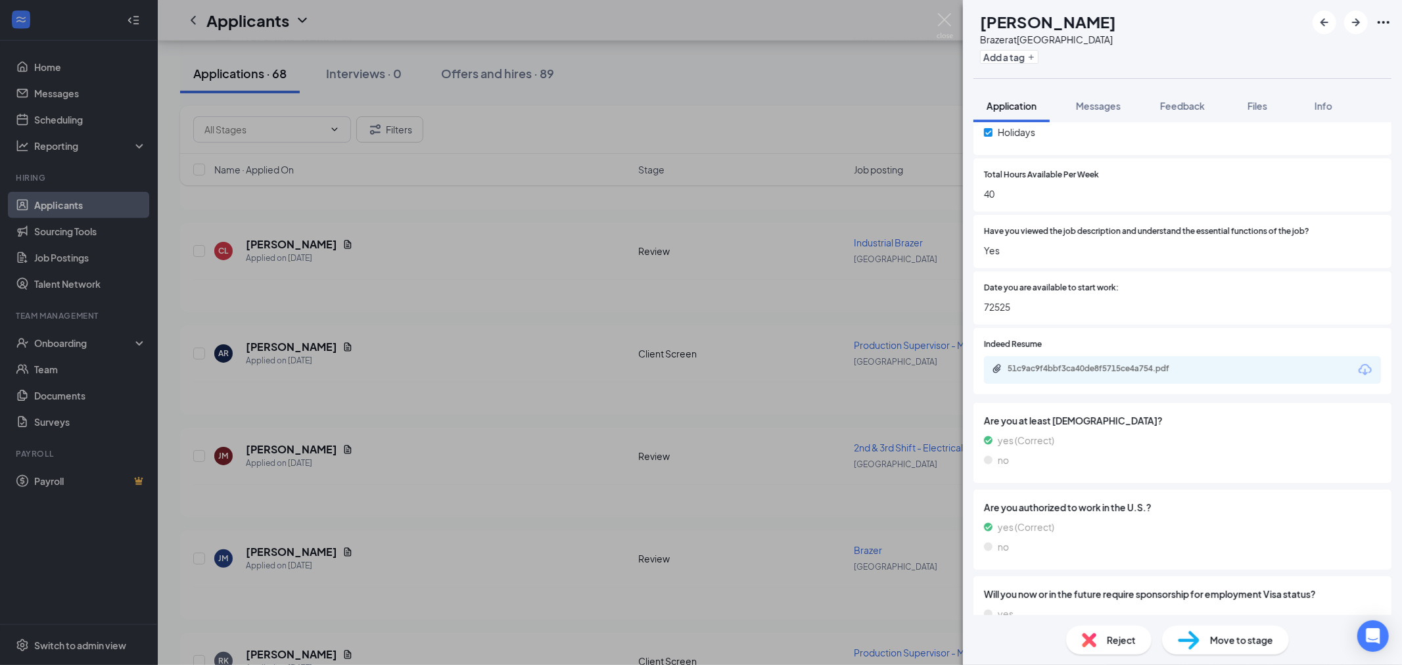
scroll to position [726, 0]
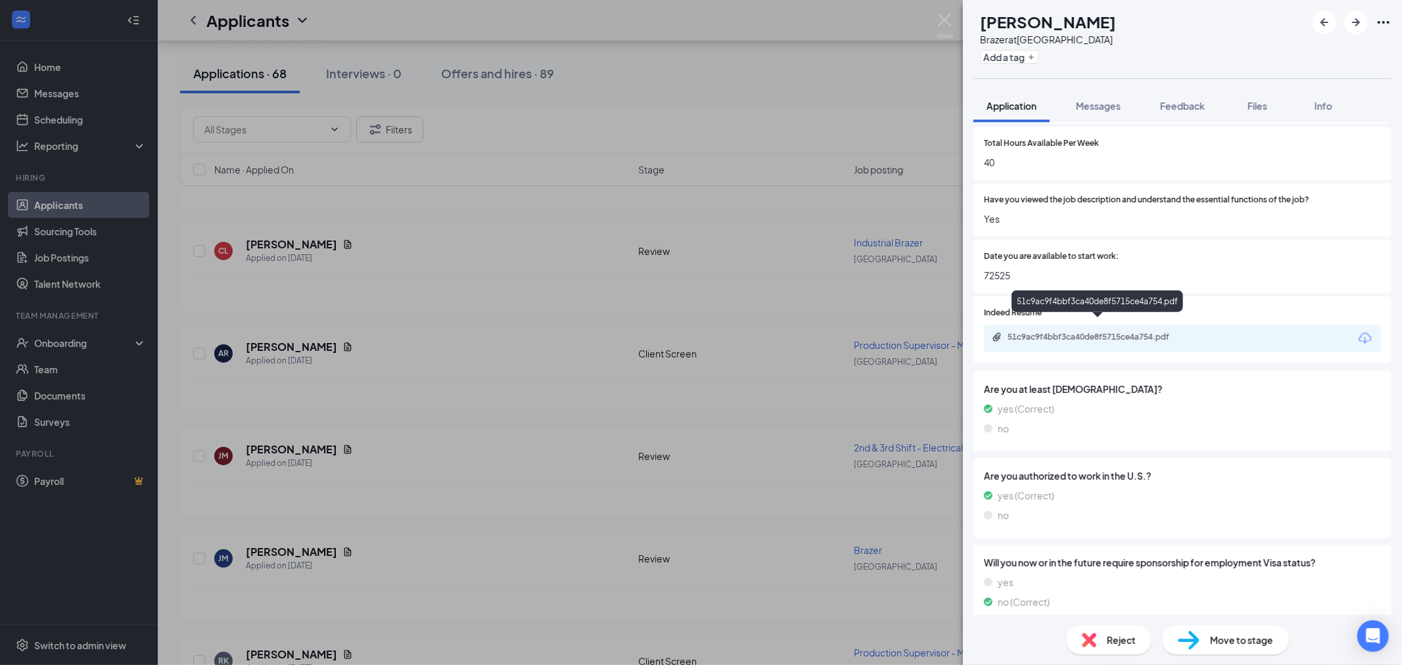
click at [1125, 332] on div "51c9ac9f4bbf3ca40de8f5715ce4a754.pdf" at bounding box center [1099, 337] width 184 height 11
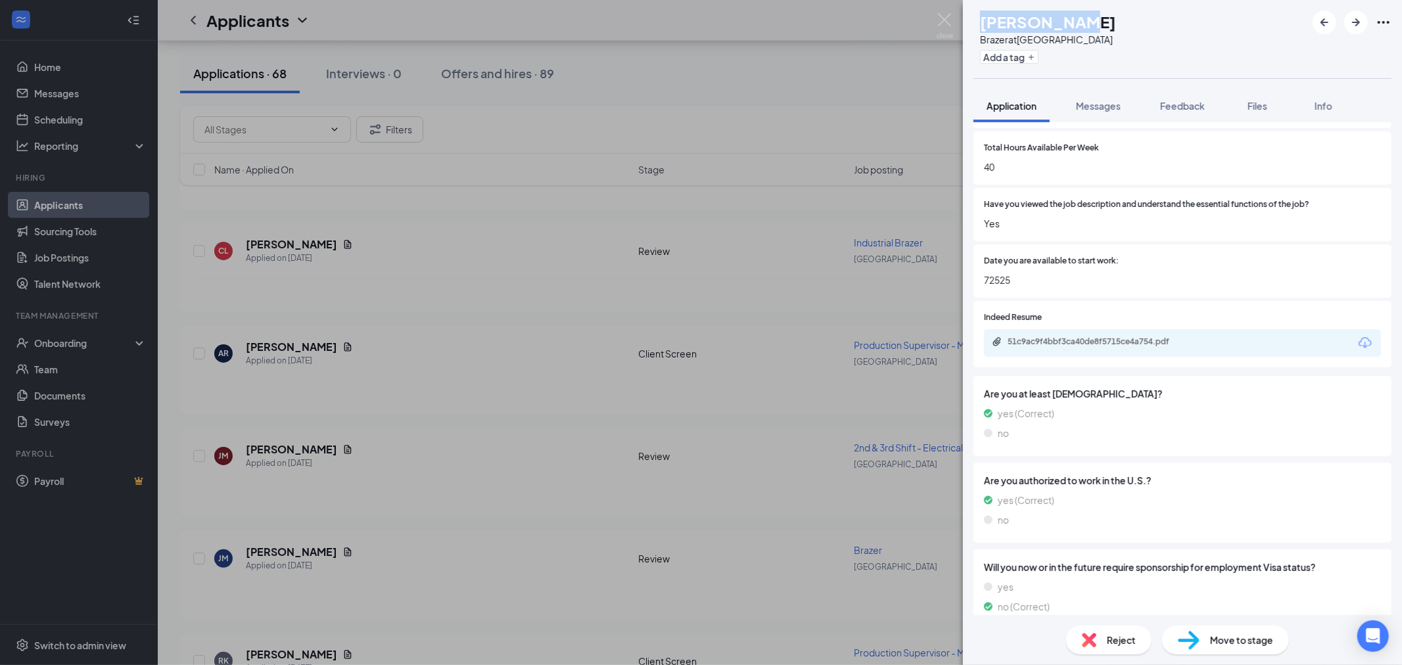
drag, startPoint x: 1071, startPoint y: 15, endPoint x: 1007, endPoint y: 25, distance: 65.1
click at [1007, 25] on div "JM Joshua Mack Brazer at Lexington Add a tag" at bounding box center [1182, 39] width 439 height 78
click at [1092, 635] on img at bounding box center [1089, 640] width 14 height 14
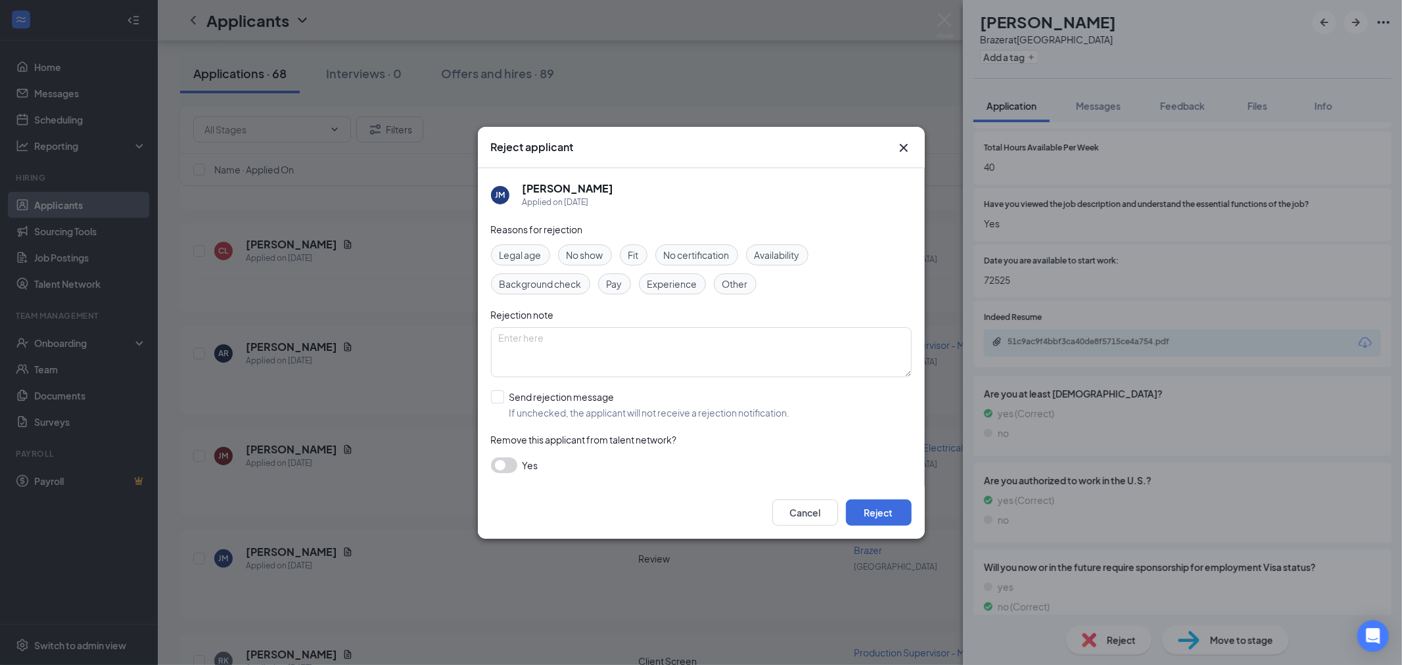
click at [540, 280] on span "Background check" at bounding box center [540, 284] width 82 height 14
click at [621, 342] on textarea "To enrich screen reader interactions, please activate Accessibility in Grammarl…" at bounding box center [701, 352] width 421 height 50
type textarea "BG issues"
click at [495, 391] on input "Send rejection message If unchecked, the applicant will not receive a rejection…" at bounding box center [640, 404] width 299 height 29
checkbox input "true"
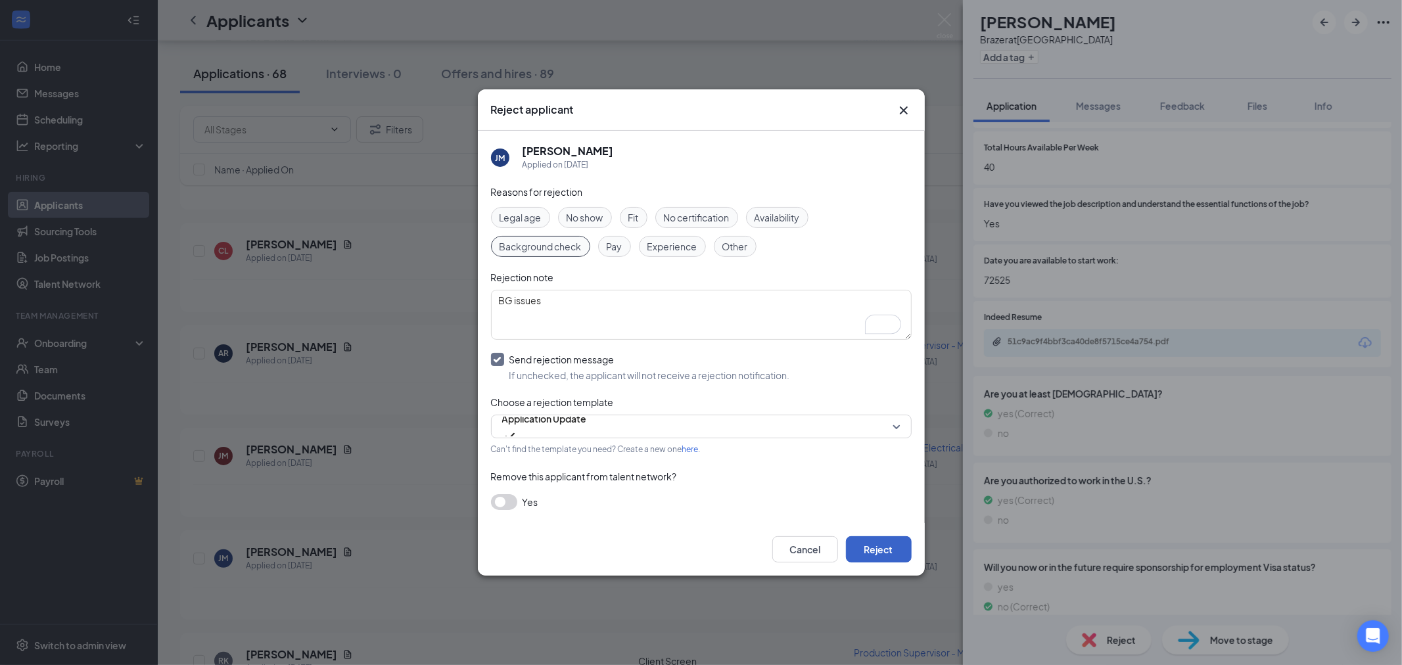
click at [879, 543] on button "Reject" at bounding box center [879, 549] width 66 height 26
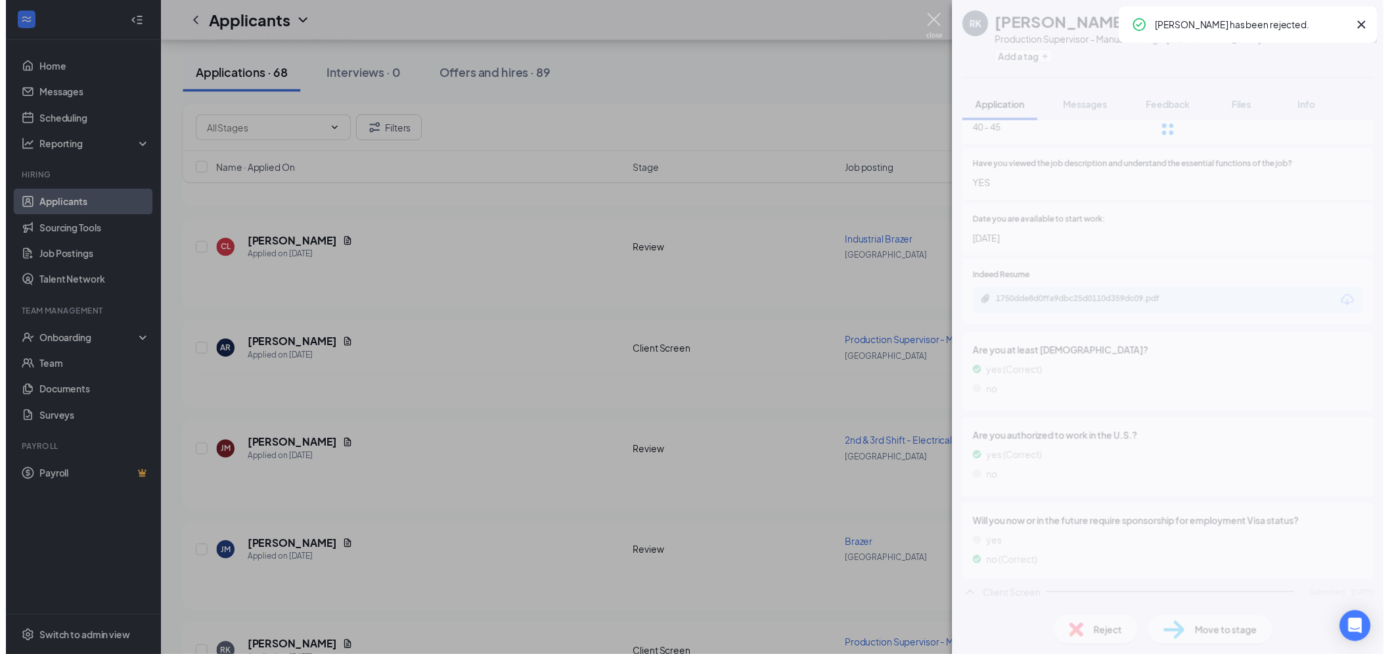
scroll to position [711, 0]
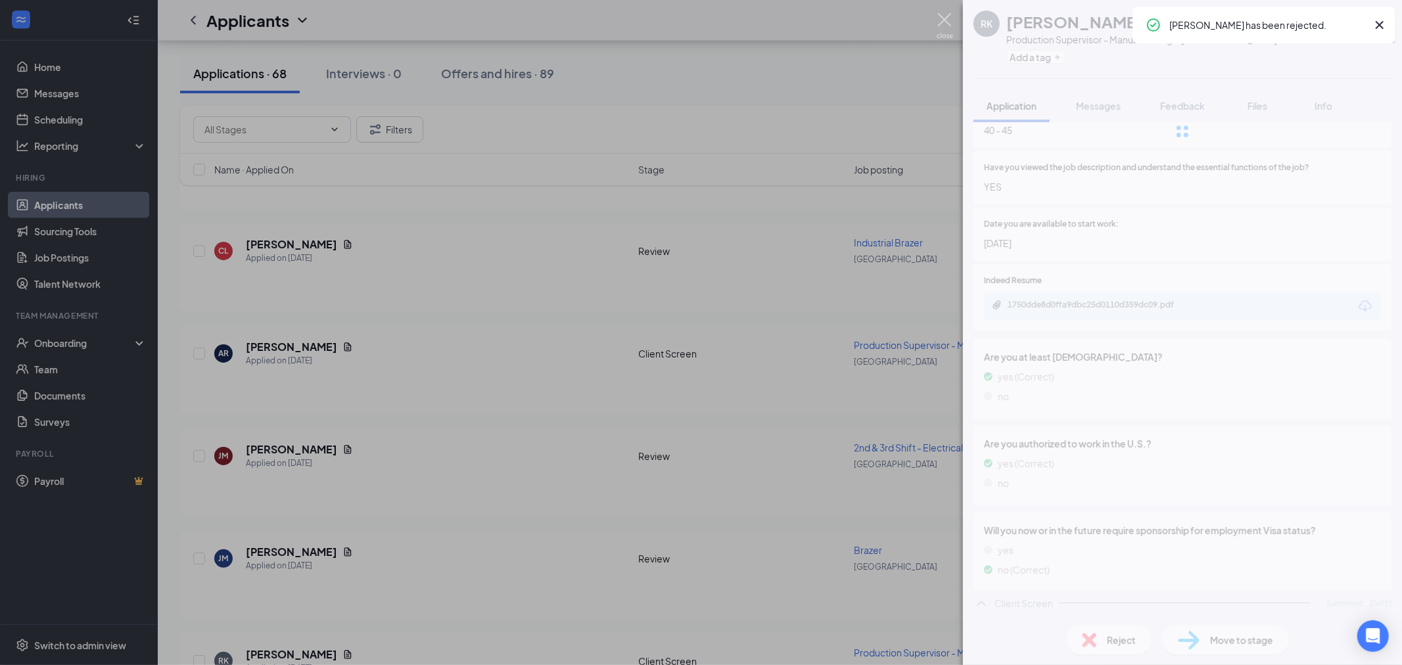
click at [944, 23] on img at bounding box center [944, 26] width 16 height 26
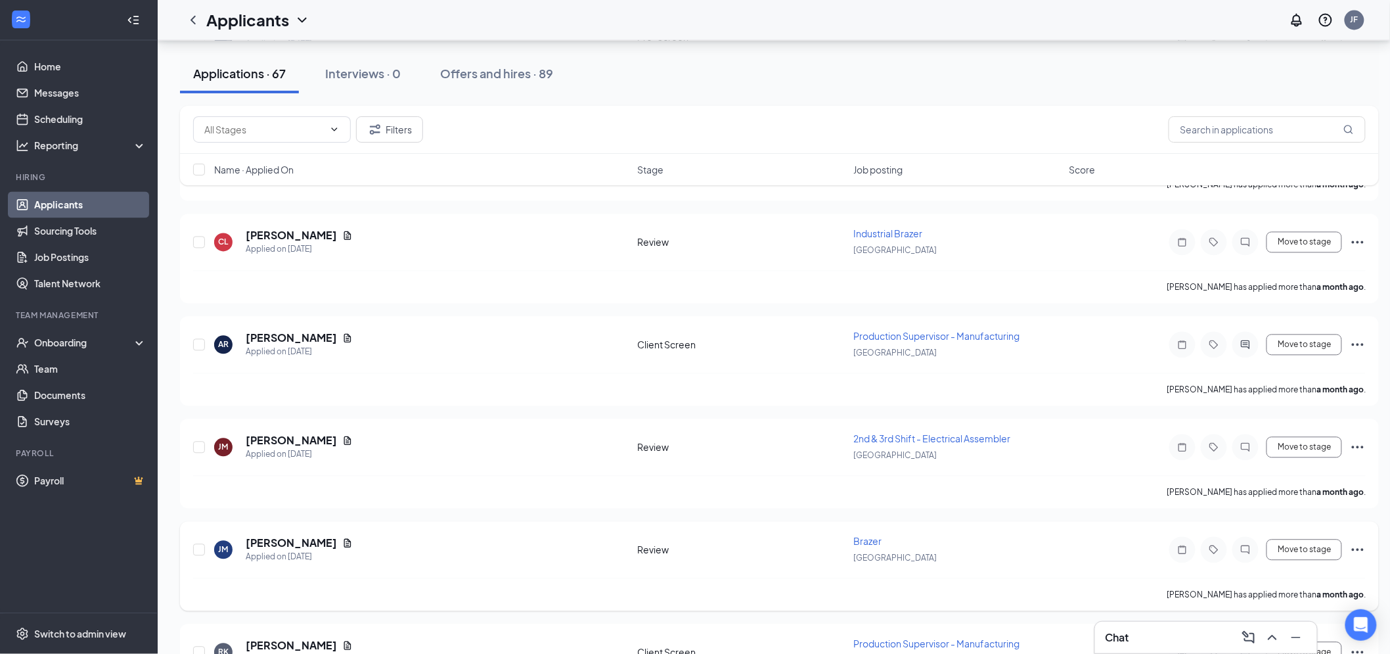
scroll to position [13547, 0]
click at [272, 534] on h5 "Joshua Mack" at bounding box center [291, 541] width 91 height 14
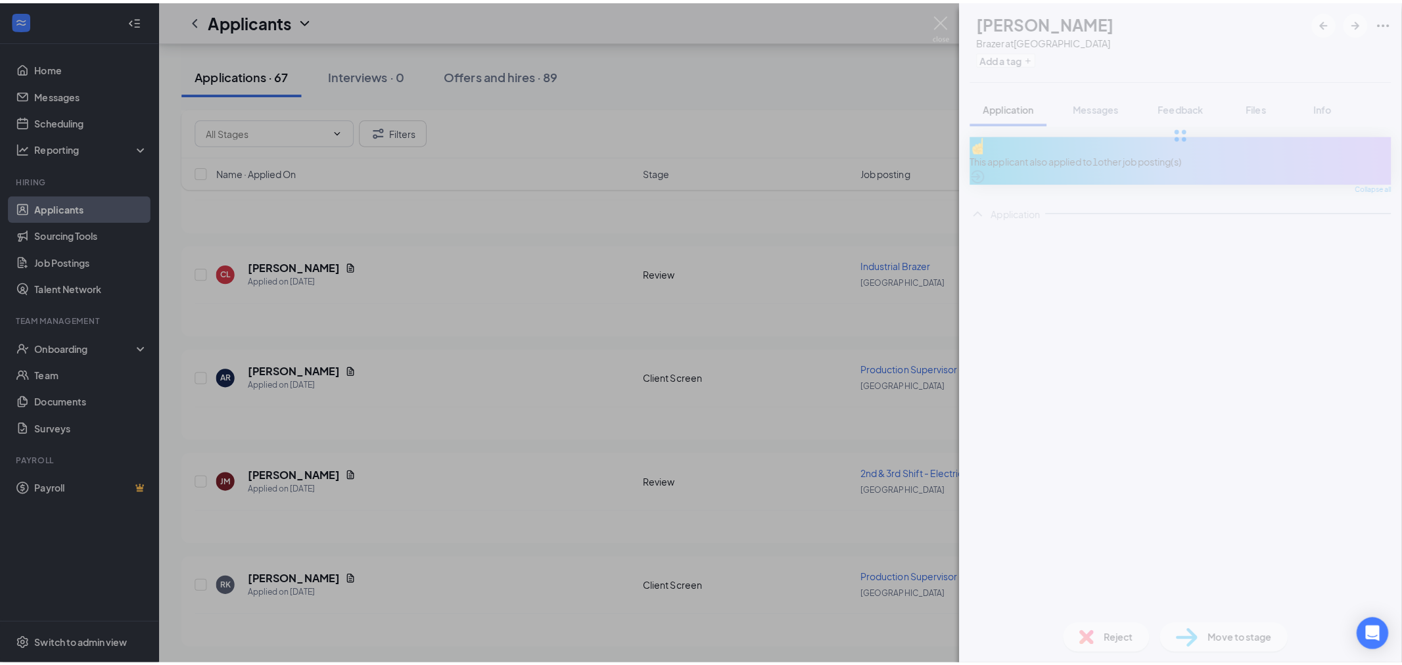
scroll to position [13333, 0]
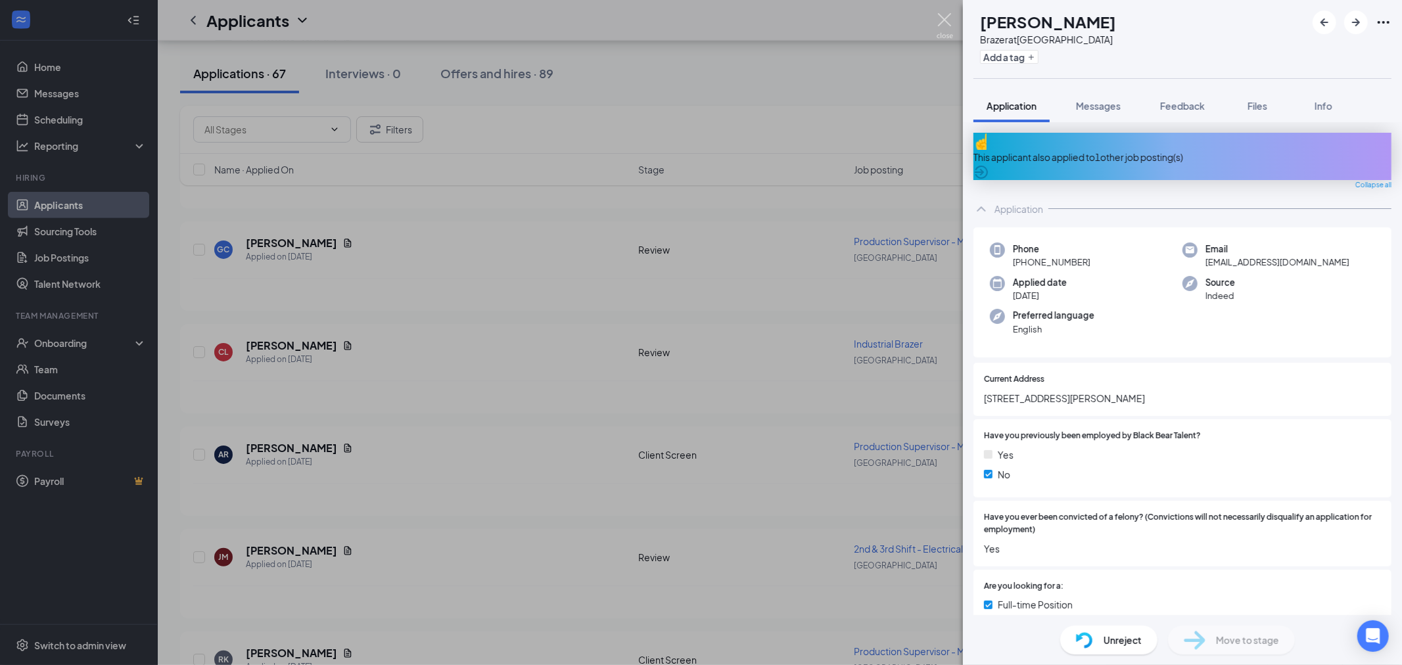
click at [944, 18] on img at bounding box center [944, 26] width 16 height 26
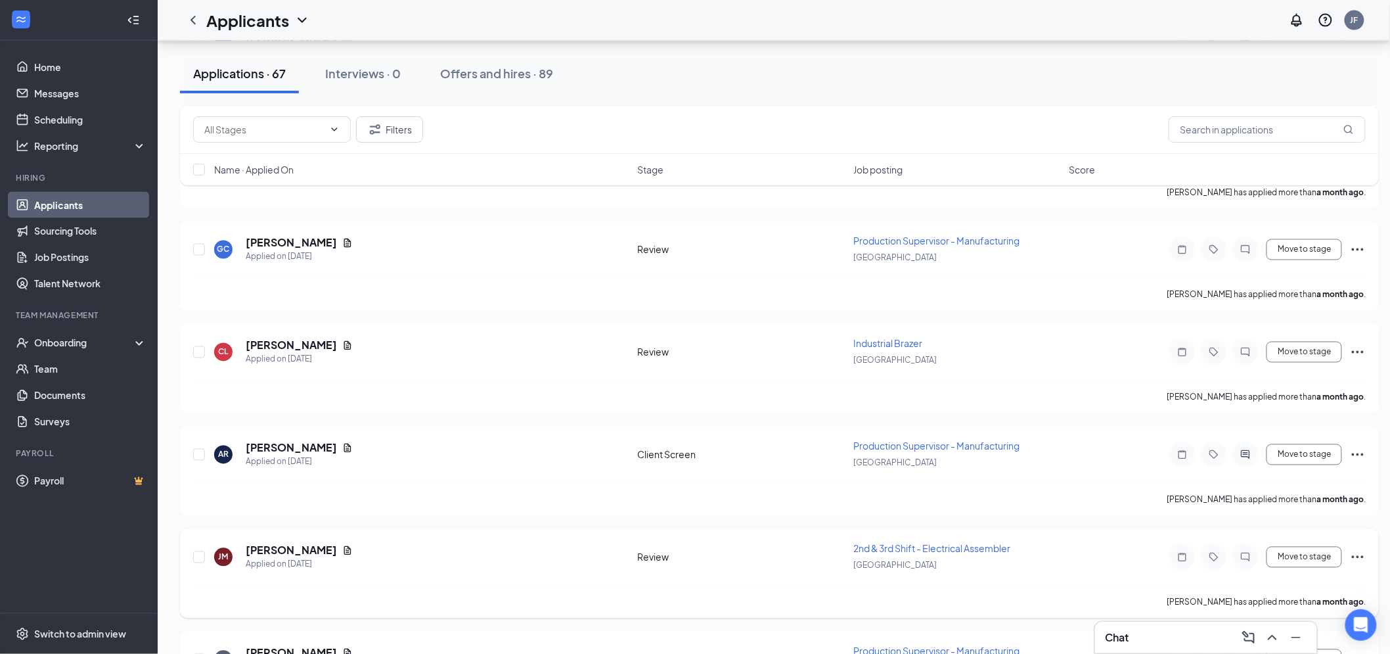
click at [285, 543] on h5 "Joshua Mack" at bounding box center [291, 550] width 91 height 14
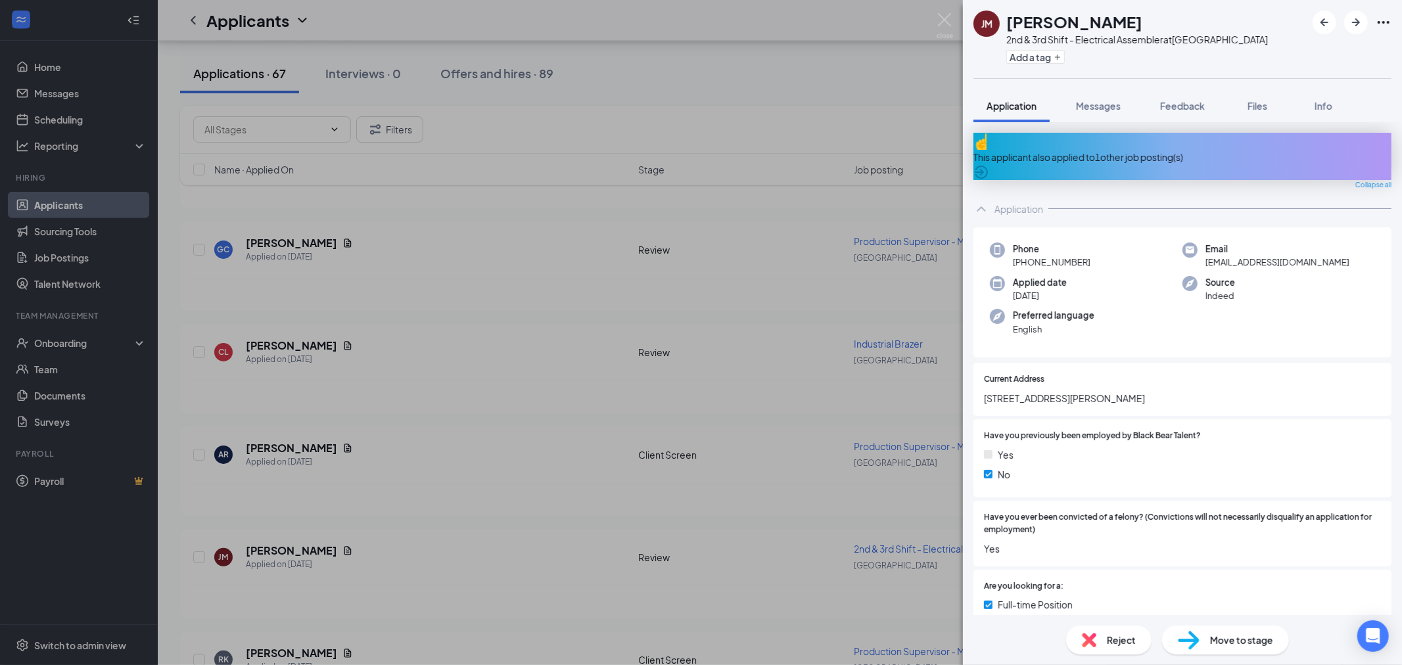
click at [1087, 642] on img at bounding box center [1089, 640] width 14 height 14
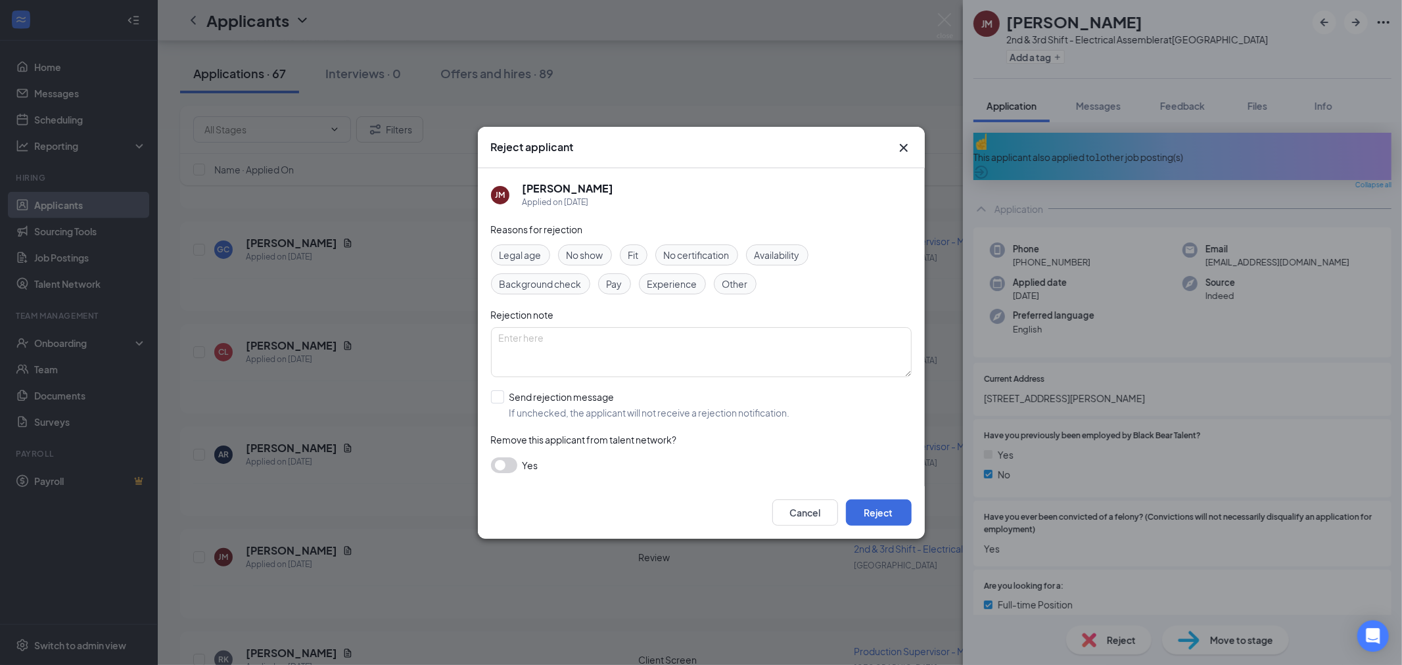
click at [803, 262] on div "Availability" at bounding box center [777, 254] width 62 height 21
click at [739, 290] on span "Other" at bounding box center [735, 284] width 26 height 14
click at [785, 258] on span "Availability" at bounding box center [776, 255] width 45 height 14
click at [748, 343] on textarea at bounding box center [701, 352] width 421 height 50
type textarea "Mult applications"
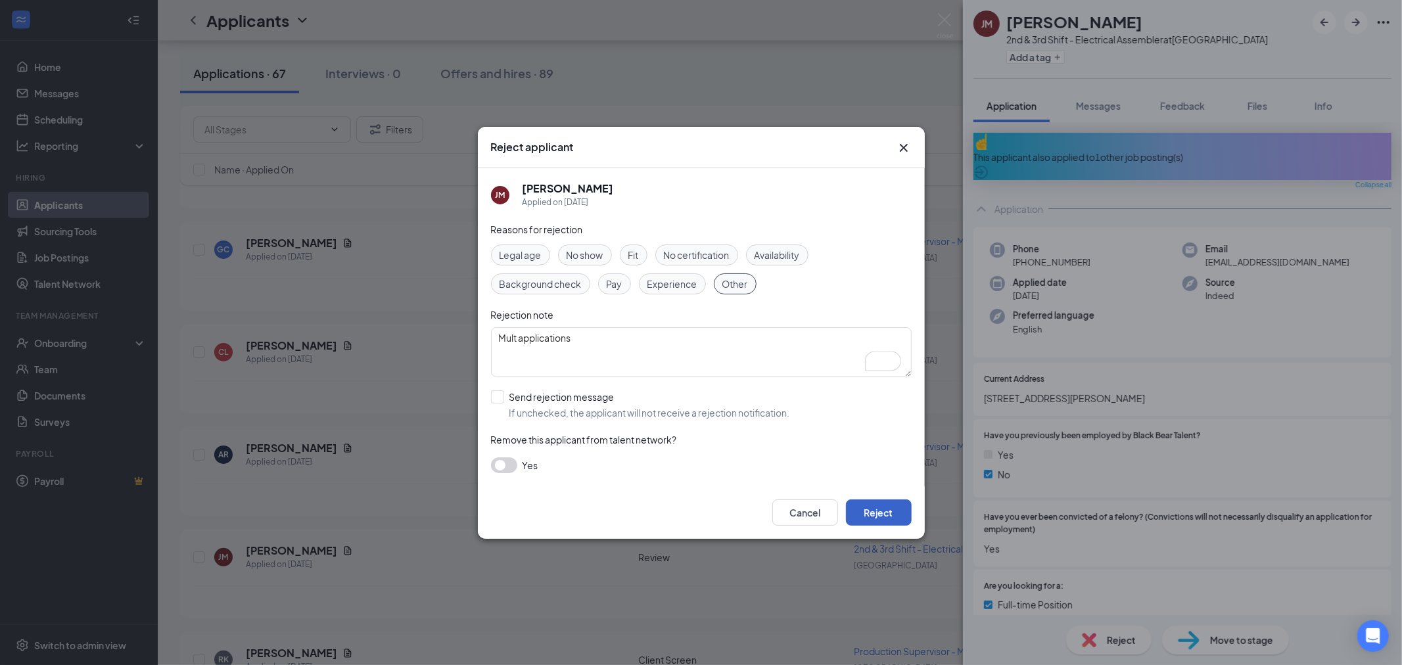
click at [860, 506] on button "Reject" at bounding box center [879, 512] width 66 height 26
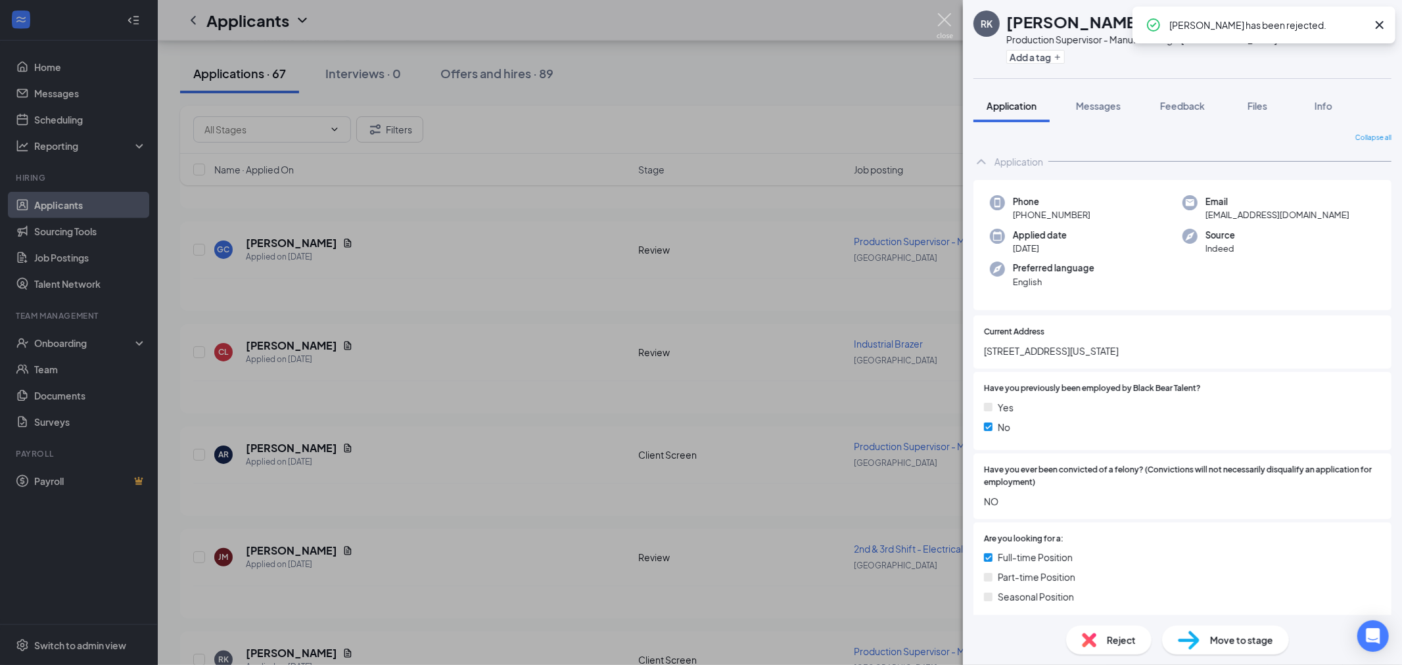
click at [943, 18] on img at bounding box center [944, 26] width 16 height 26
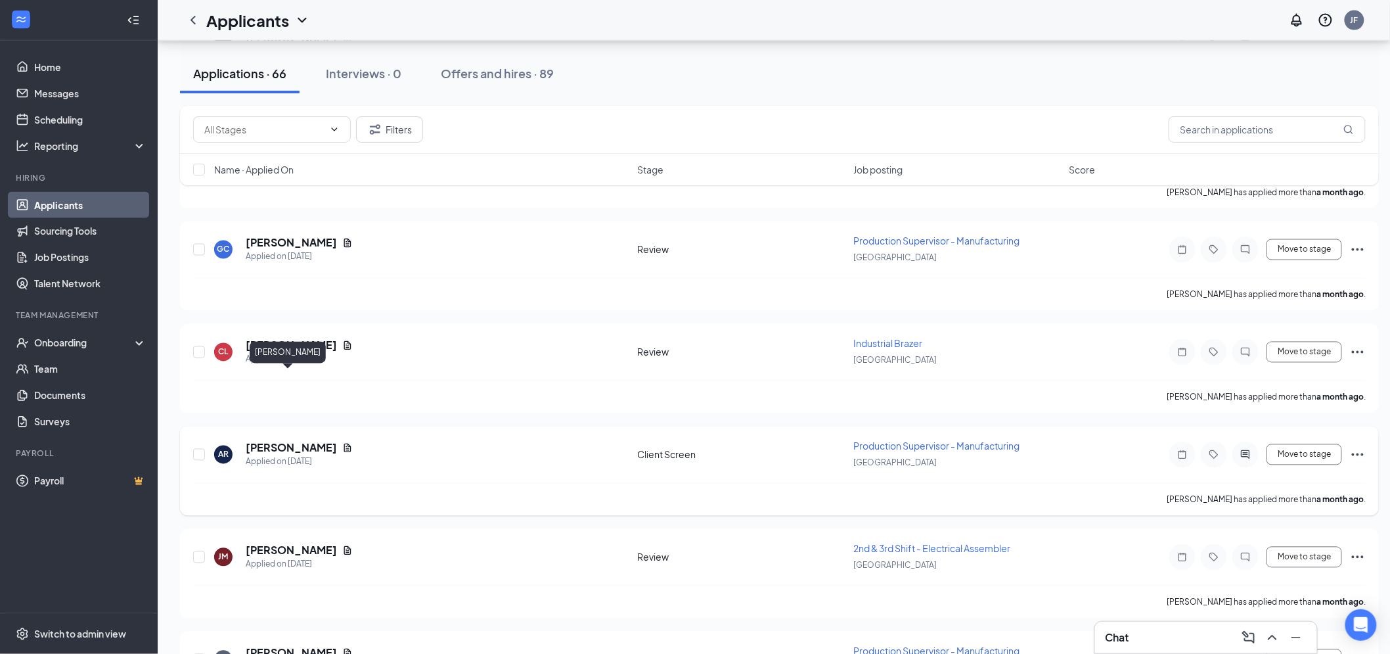
click at [283, 441] on h5 "[PERSON_NAME]" at bounding box center [291, 448] width 91 height 14
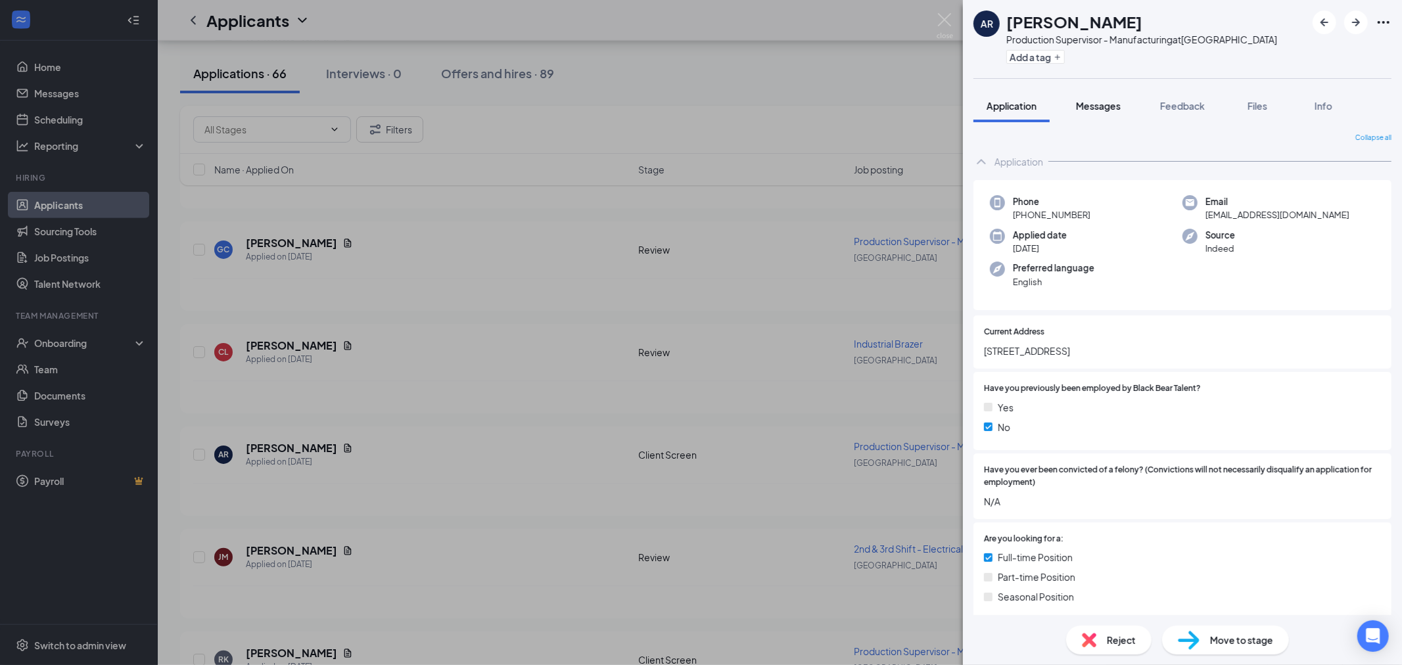
click at [1101, 103] on span "Messages" at bounding box center [1098, 106] width 45 height 12
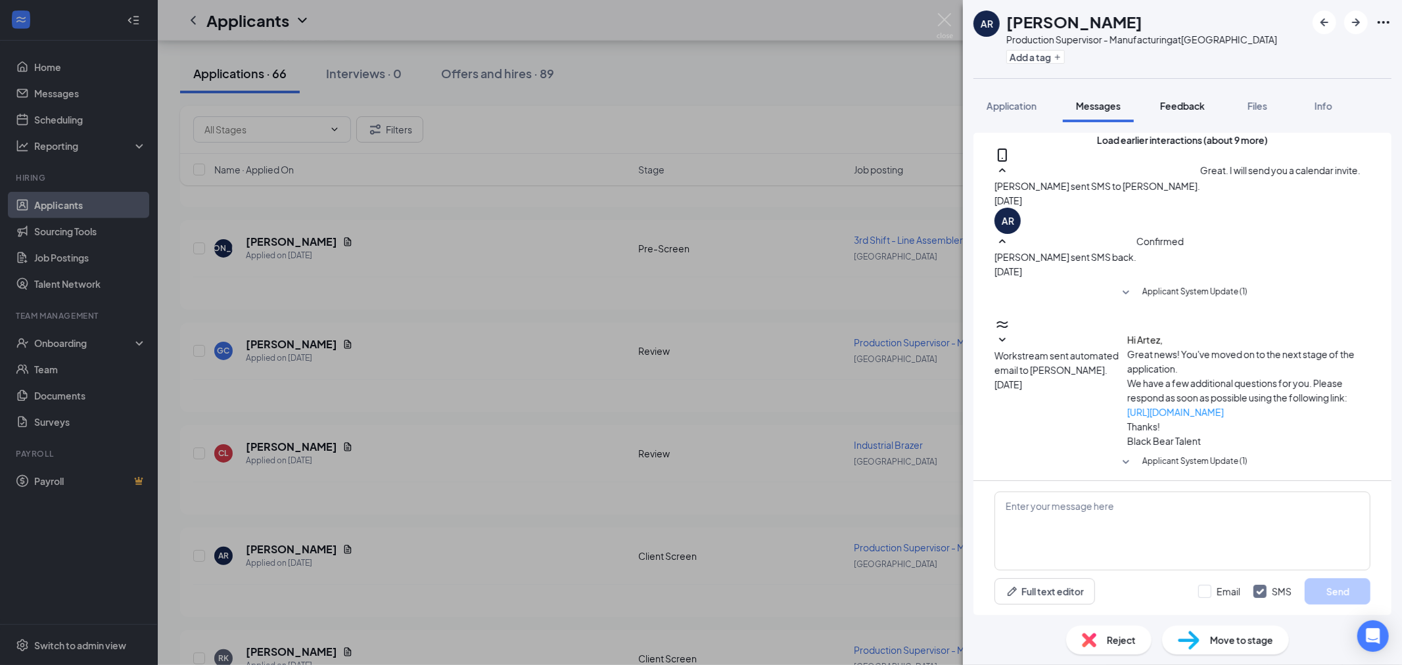
scroll to position [629, 0]
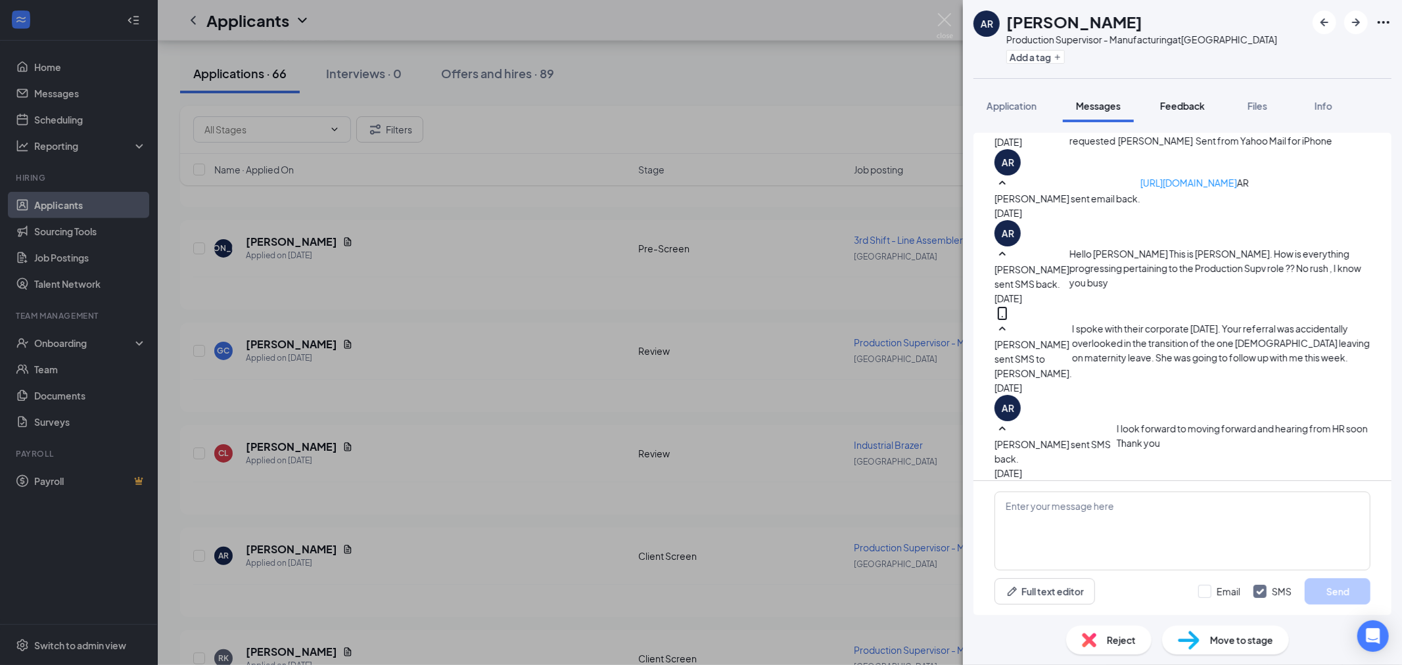
click at [1183, 108] on span "Feedback" at bounding box center [1182, 106] width 45 height 12
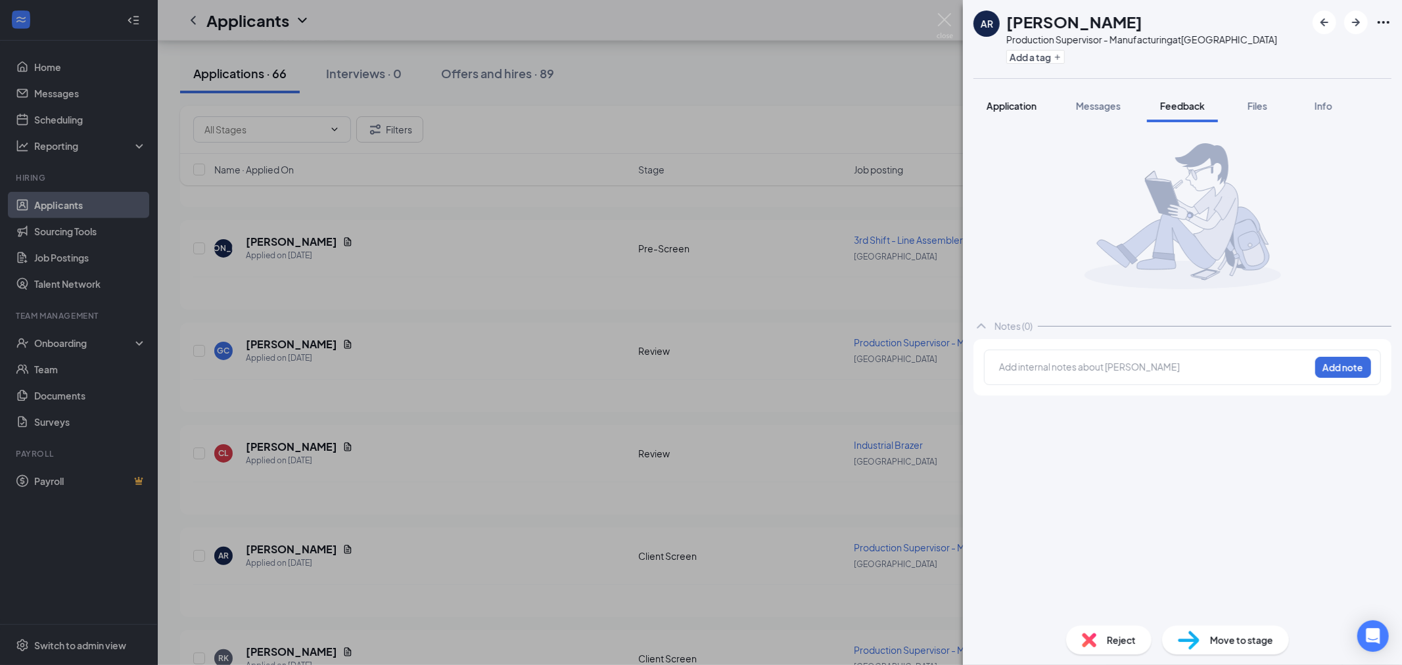
click at [1019, 106] on span "Application" at bounding box center [1011, 106] width 50 height 12
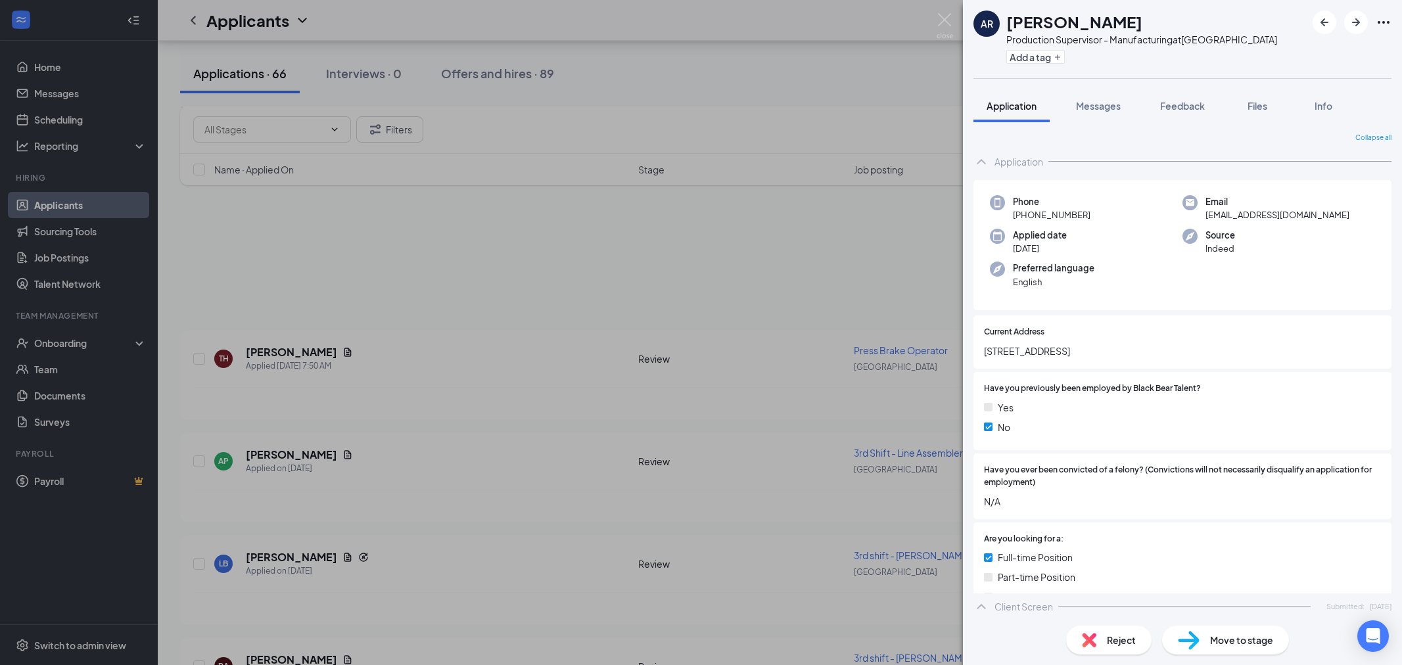
scroll to position [13129, 0]
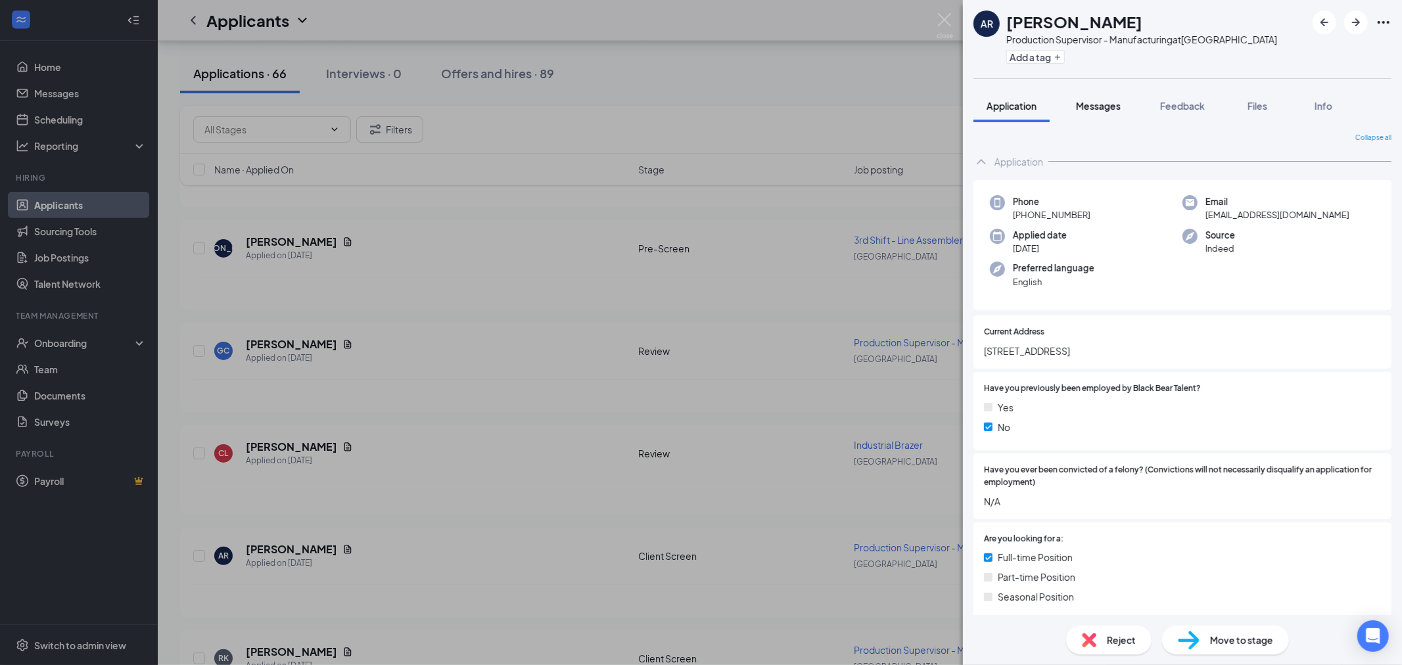
click at [1120, 104] on span "Messages" at bounding box center [1098, 106] width 45 height 12
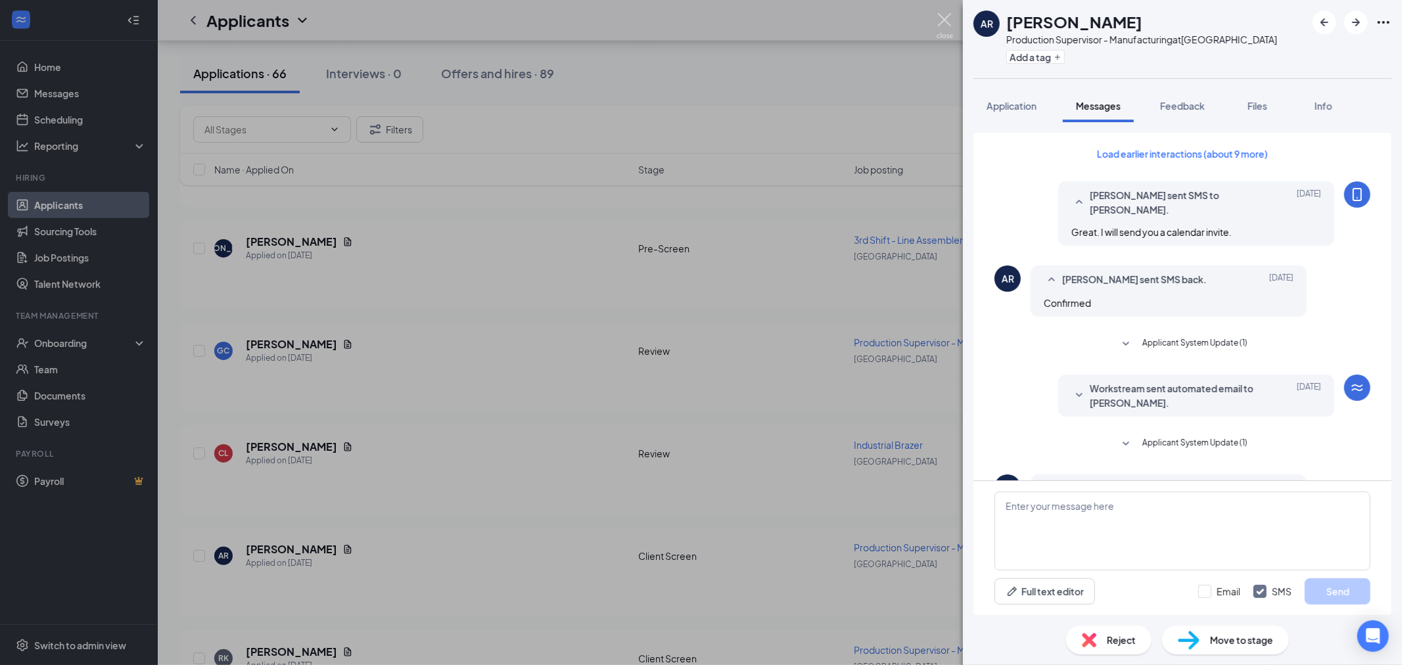
drag, startPoint x: 940, startPoint y: 20, endPoint x: 1088, endPoint y: 100, distance: 167.9
click at [940, 20] on img at bounding box center [944, 26] width 16 height 26
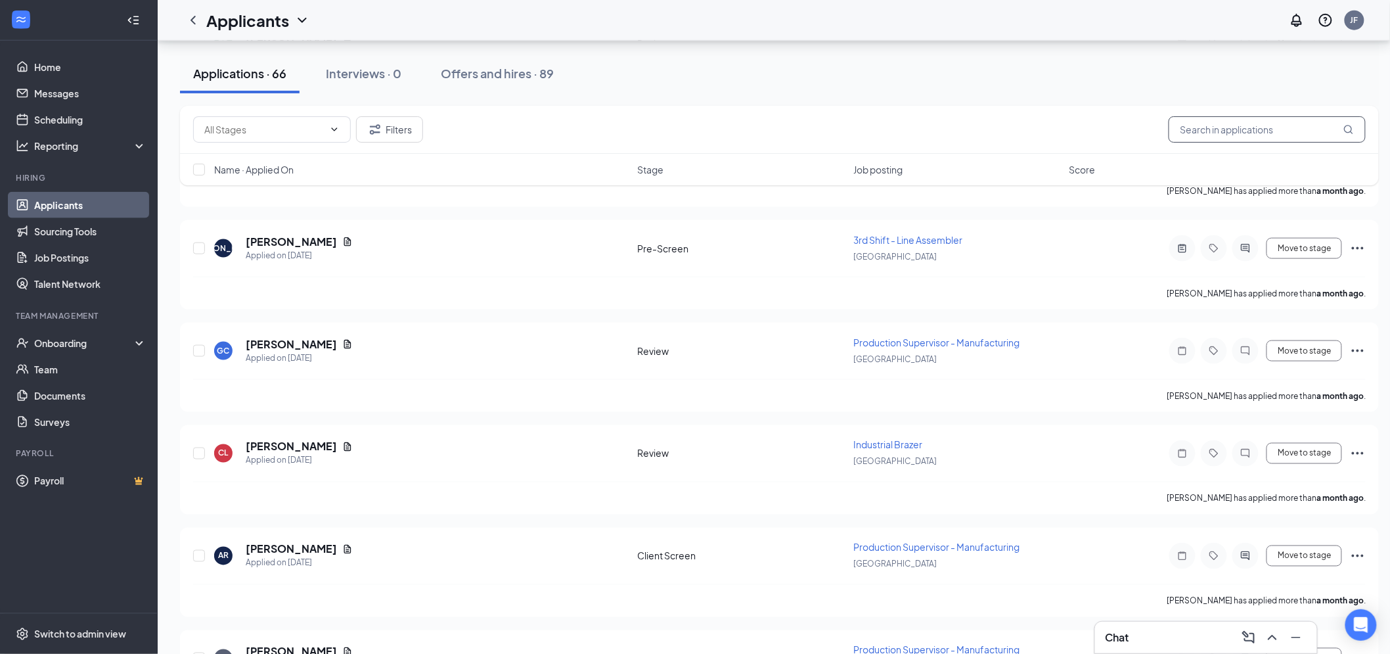
click at [1213, 123] on input "text" at bounding box center [1267, 129] width 197 height 26
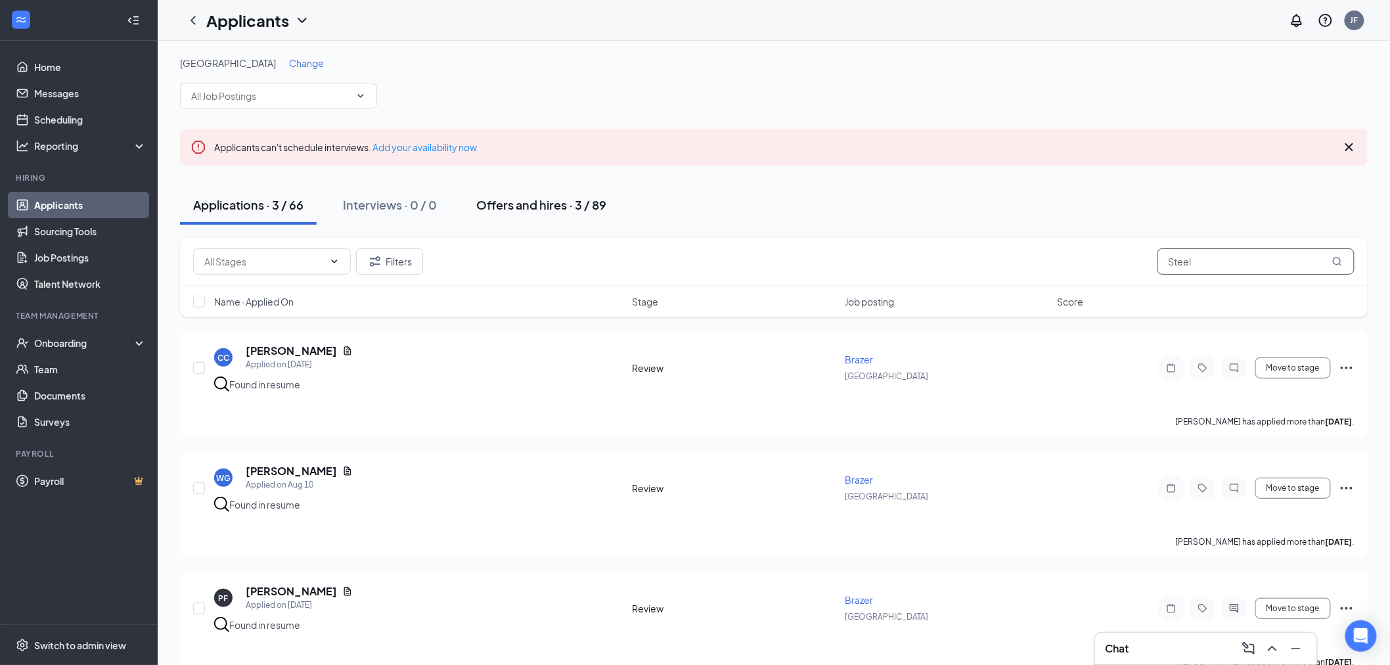
type input "Steel"
click at [548, 201] on div "Offers and hires · 3 / 89" at bounding box center [541, 204] width 130 height 16
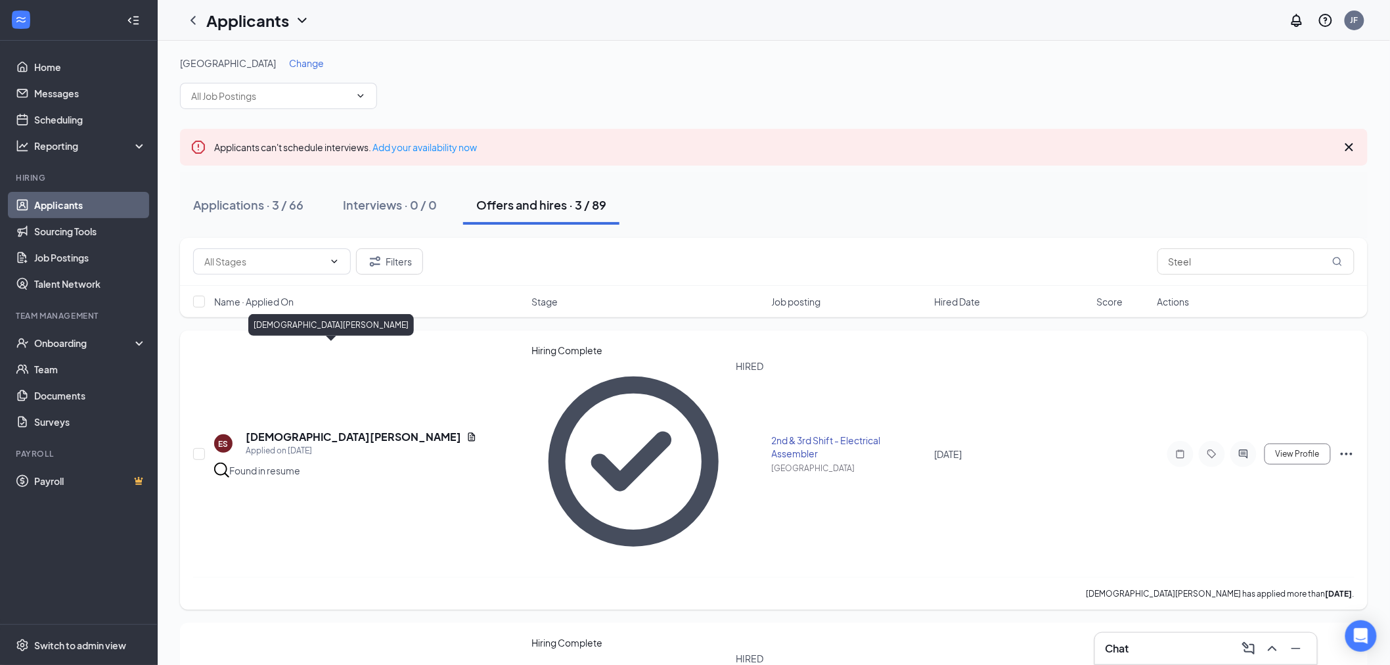
click at [286, 430] on h5 "[DEMOGRAPHIC_DATA][PERSON_NAME]" at bounding box center [354, 437] width 216 height 14
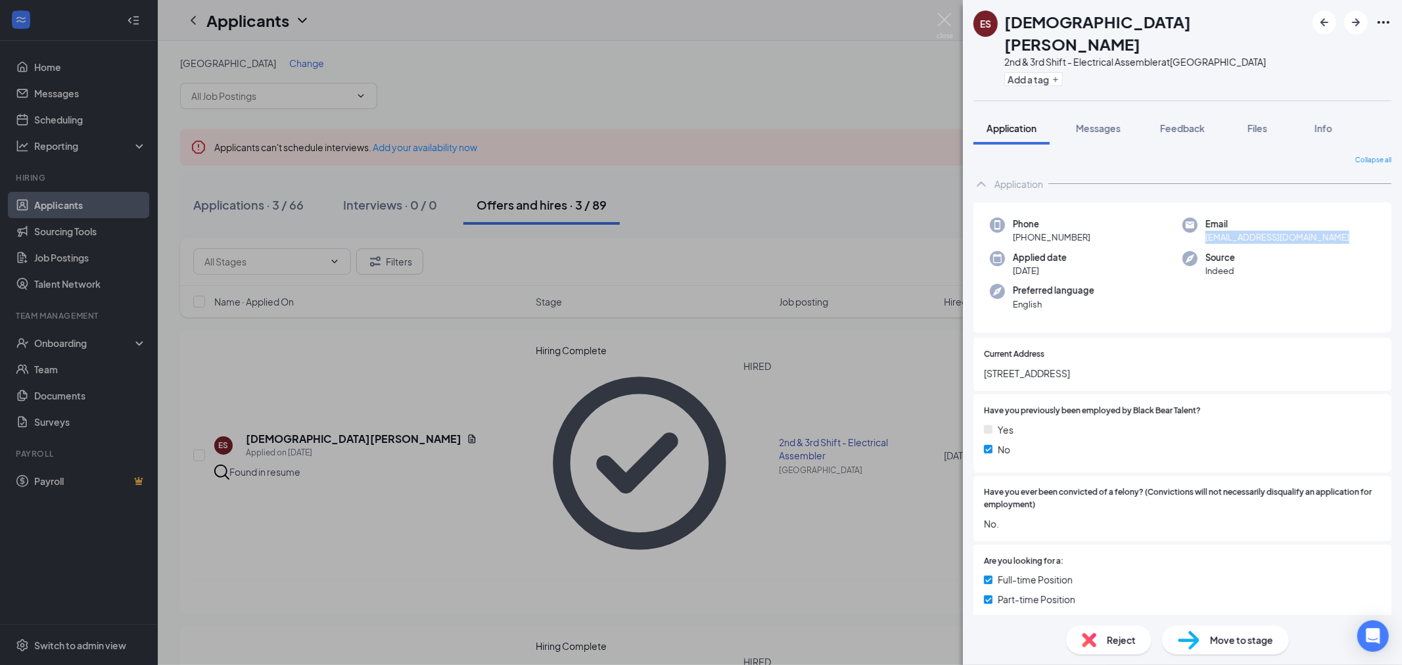
drag, startPoint x: 1328, startPoint y: 214, endPoint x: 1201, endPoint y: 224, distance: 127.9
click at [1201, 224] on div "Phone [PHONE_NUMBER] Email [EMAIL_ADDRESS][DOMAIN_NAME] Applied date [DATE] Sou…" at bounding box center [1182, 267] width 418 height 131
copy span "[EMAIL_ADDRESS][DOMAIN_NAME]"
click at [940, 26] on img at bounding box center [944, 26] width 16 height 26
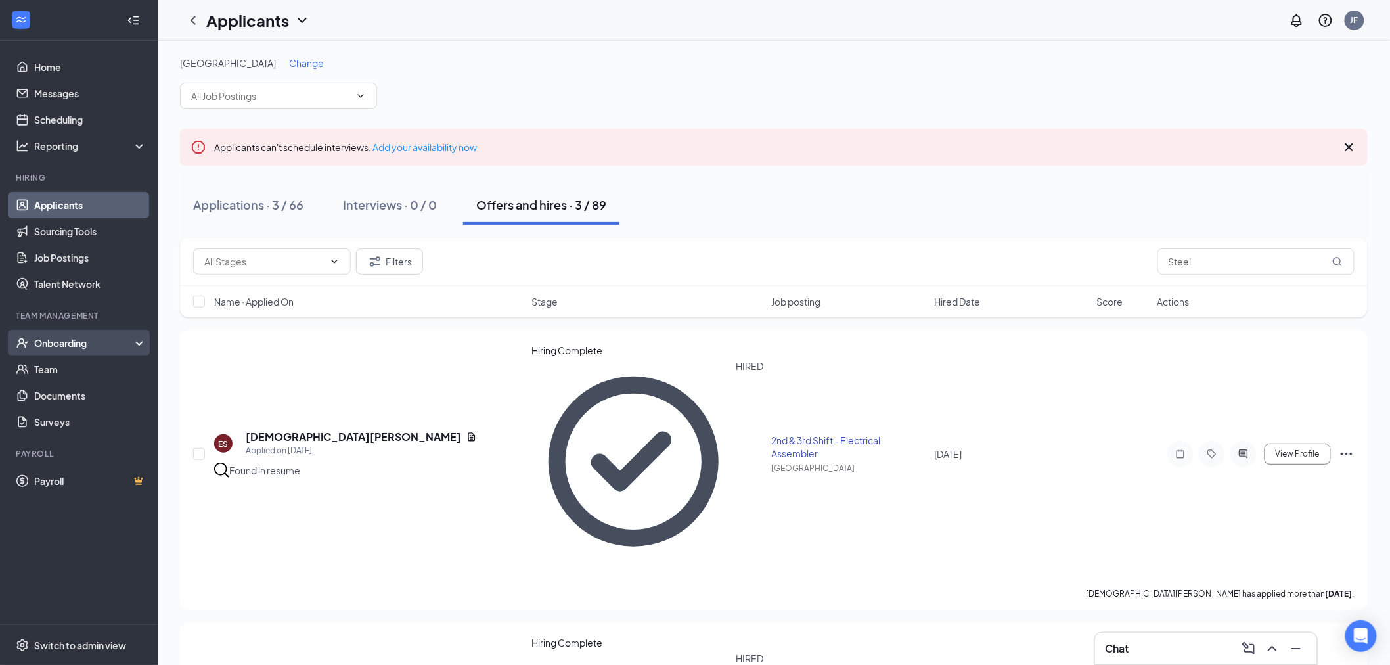
click at [86, 340] on div "Onboarding" at bounding box center [84, 342] width 101 height 13
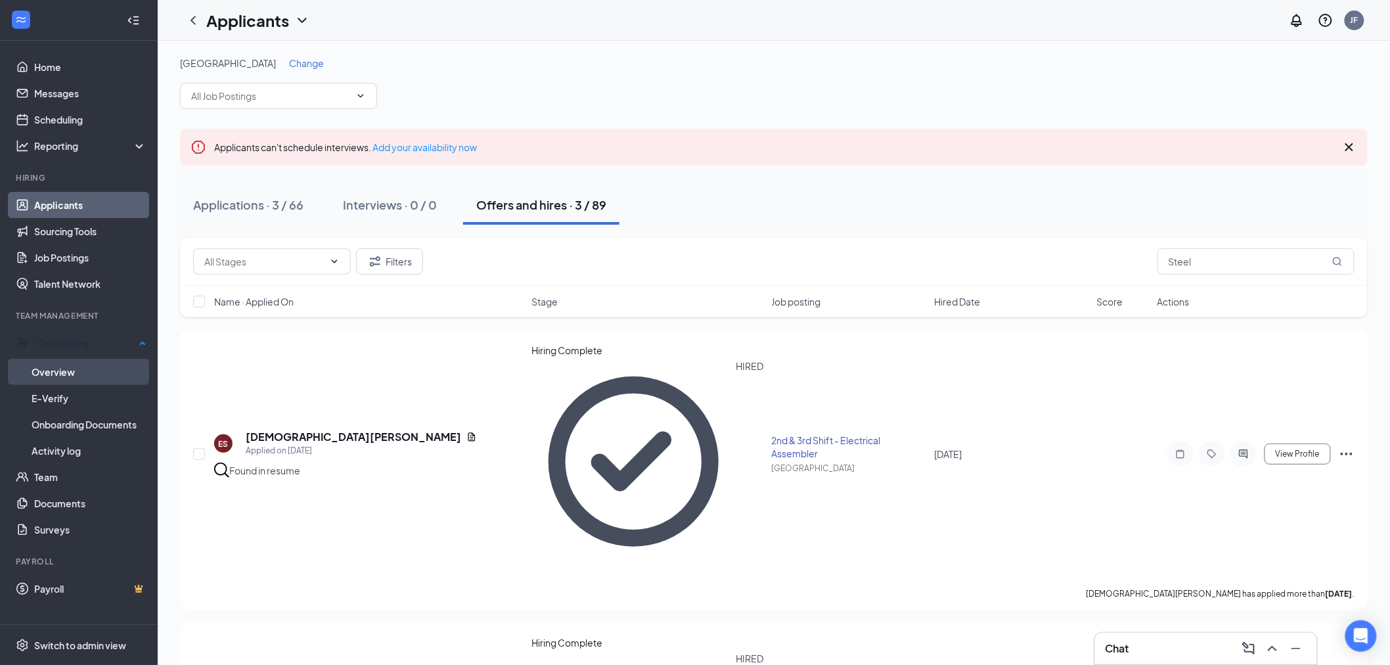
click at [74, 364] on link "Overview" at bounding box center [89, 372] width 115 height 26
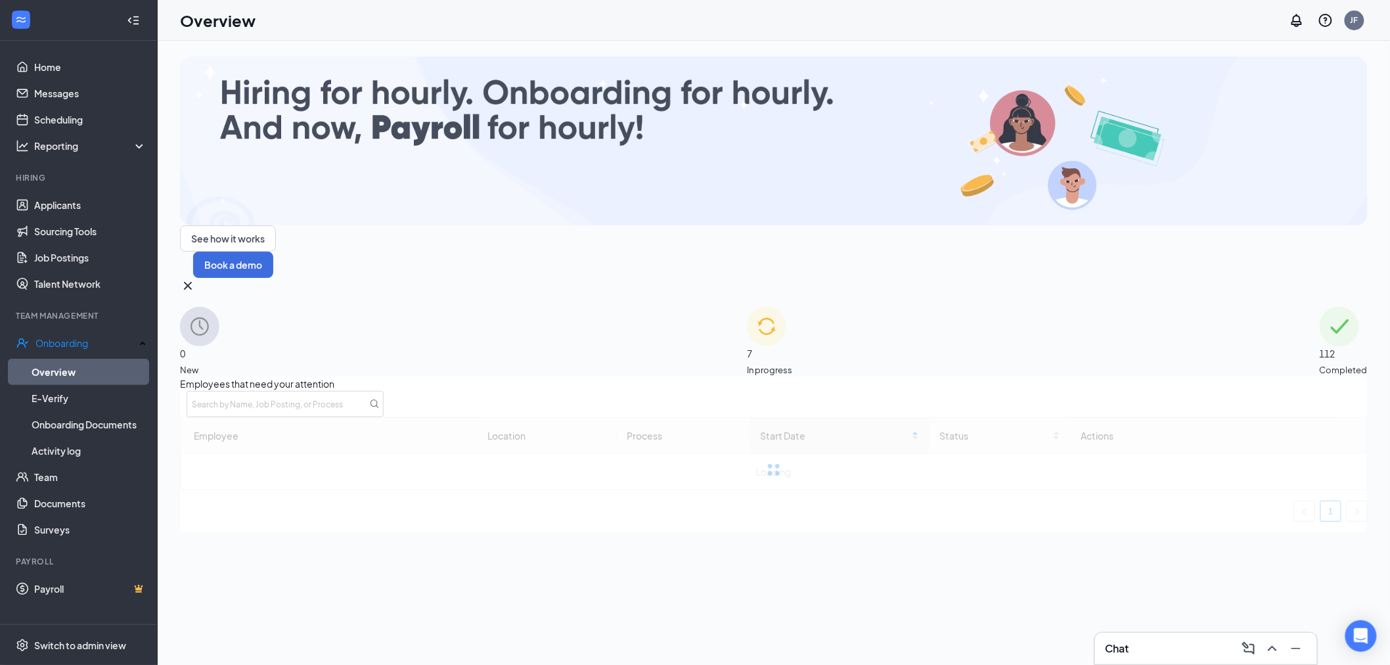
click at [747, 307] on div "7 In progress" at bounding box center [769, 342] width 45 height 70
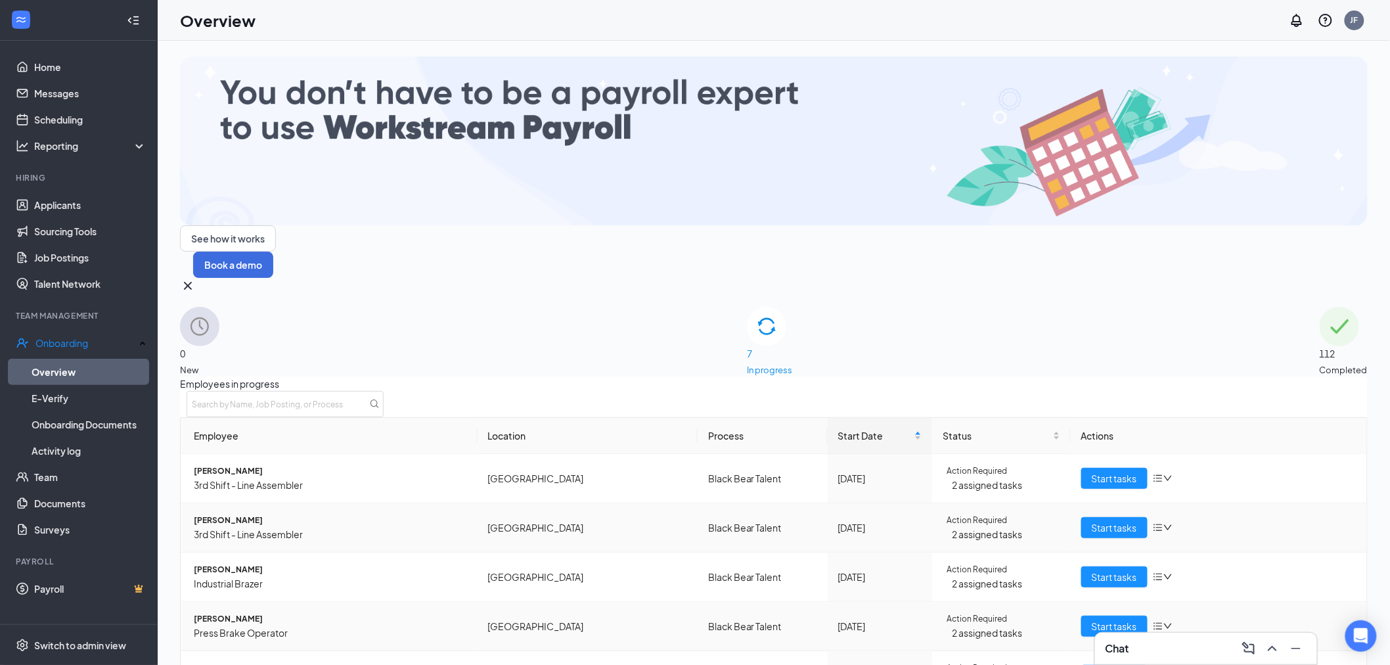
scroll to position [56, 0]
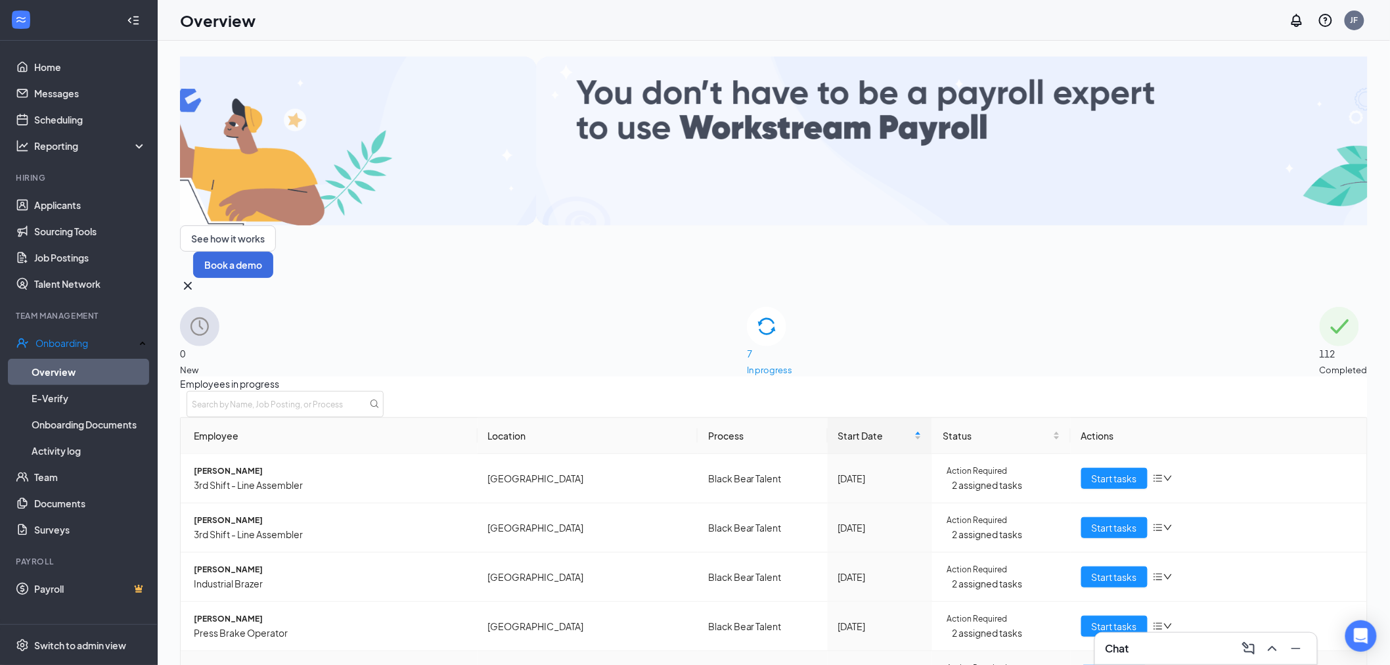
click at [260, 662] on span "[PERSON_NAME]" at bounding box center [330, 668] width 273 height 13
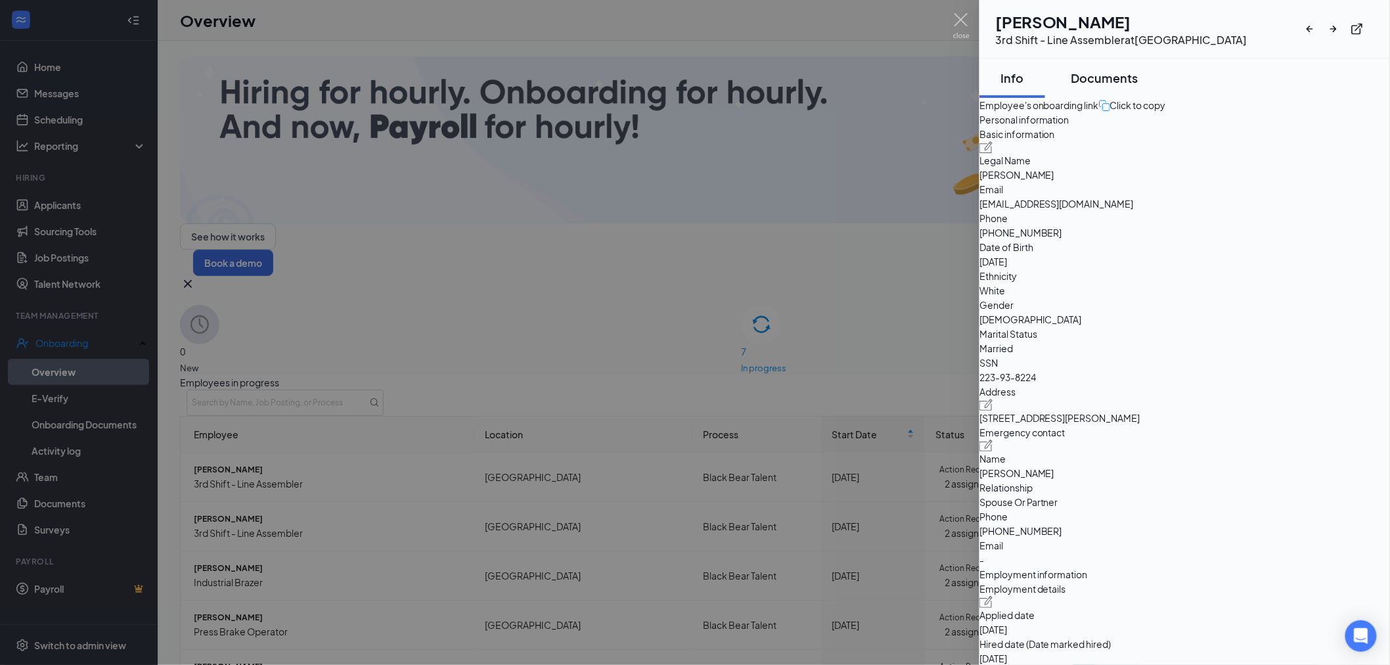
click at [1122, 75] on div "Documents" at bounding box center [1105, 78] width 67 height 16
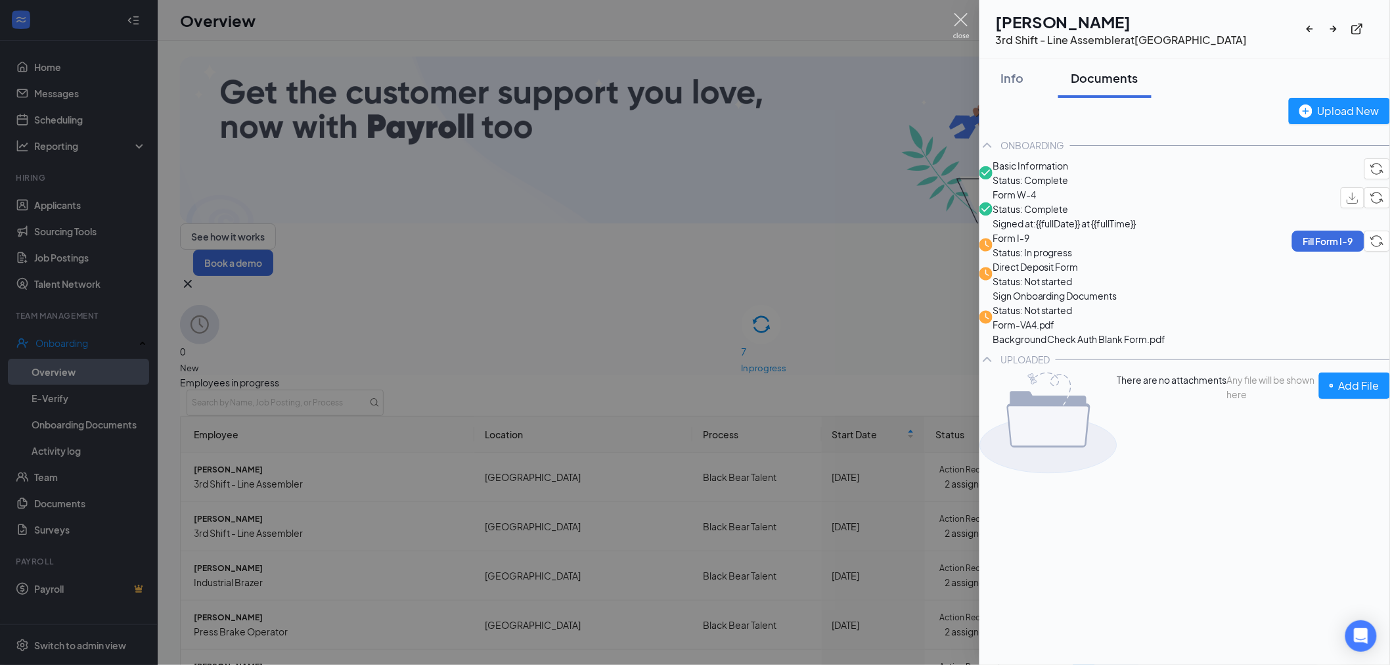
click at [967, 20] on img at bounding box center [961, 26] width 16 height 26
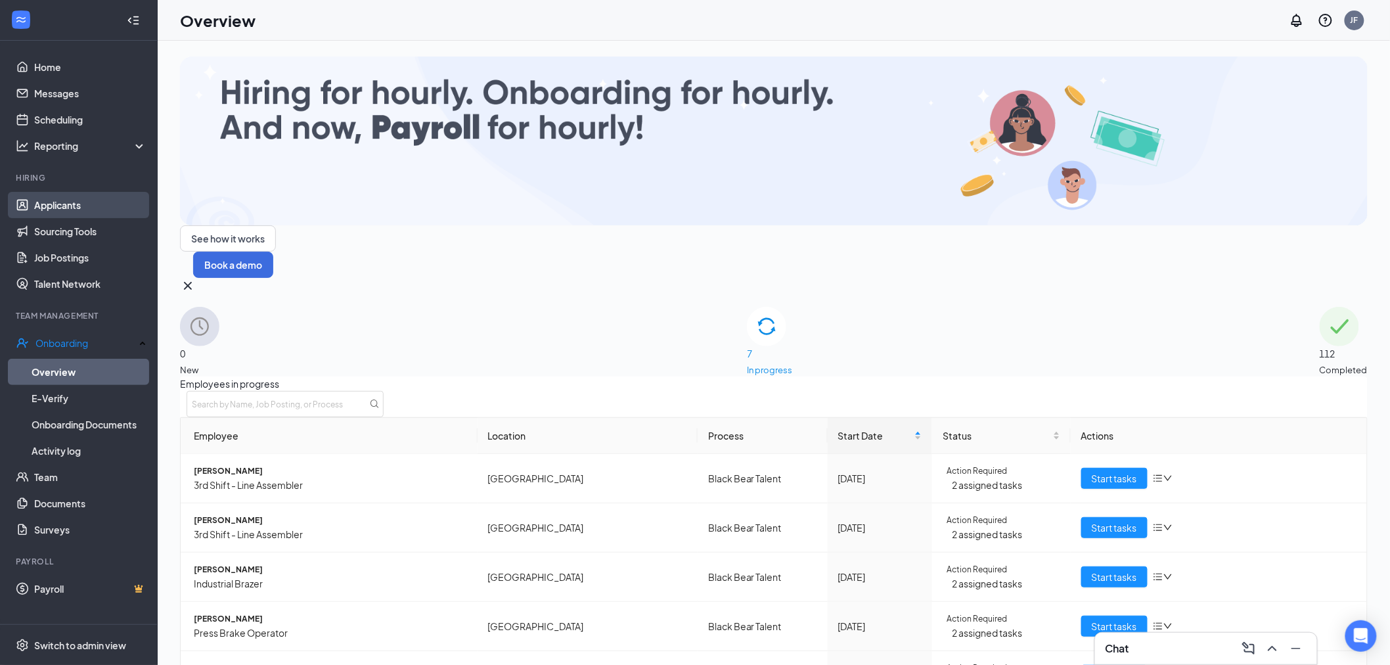
click at [50, 193] on link "Applicants" at bounding box center [90, 205] width 112 height 26
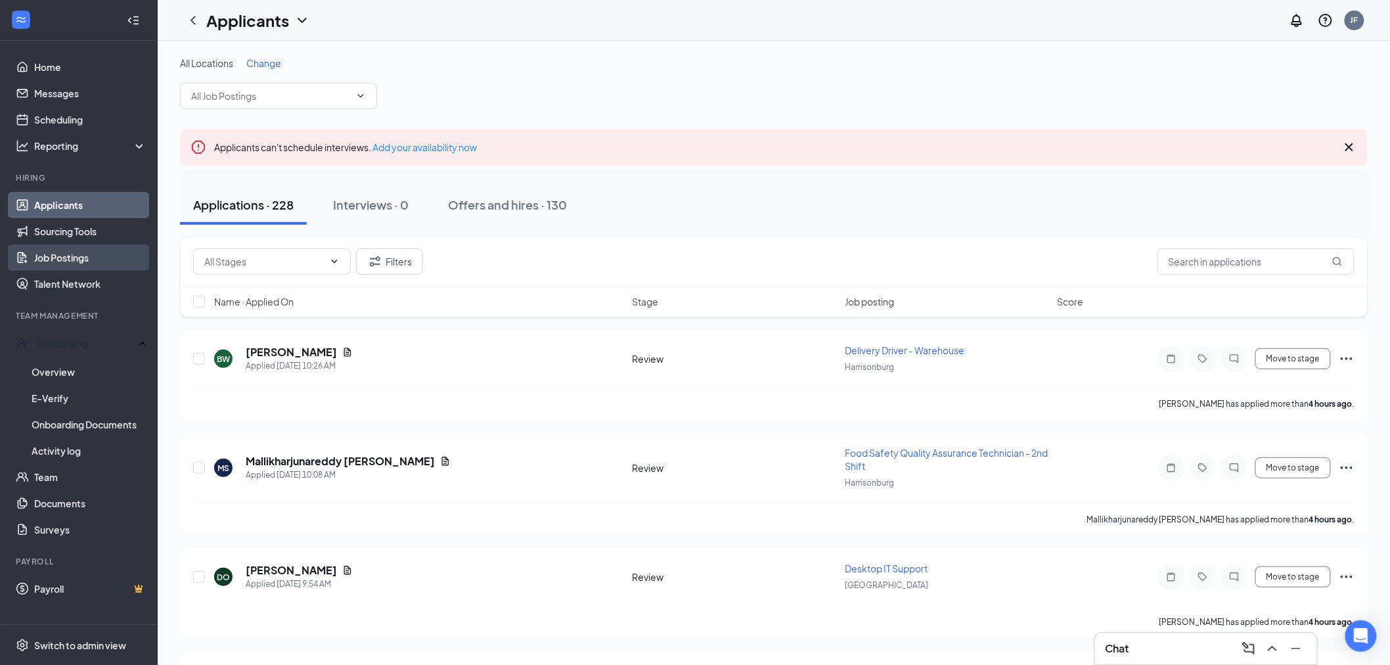
click at [75, 263] on link "Job Postings" at bounding box center [90, 257] width 112 height 26
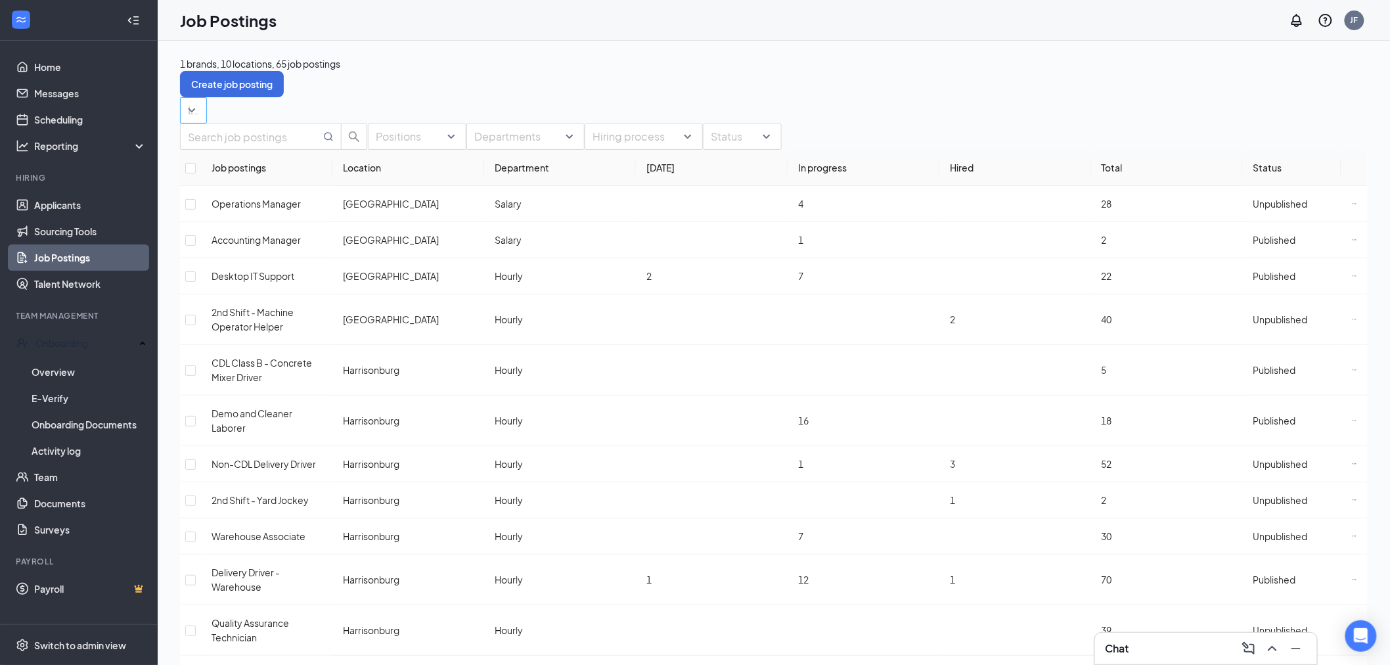
click at [191, 106] on div at bounding box center [186, 110] width 7 height 21
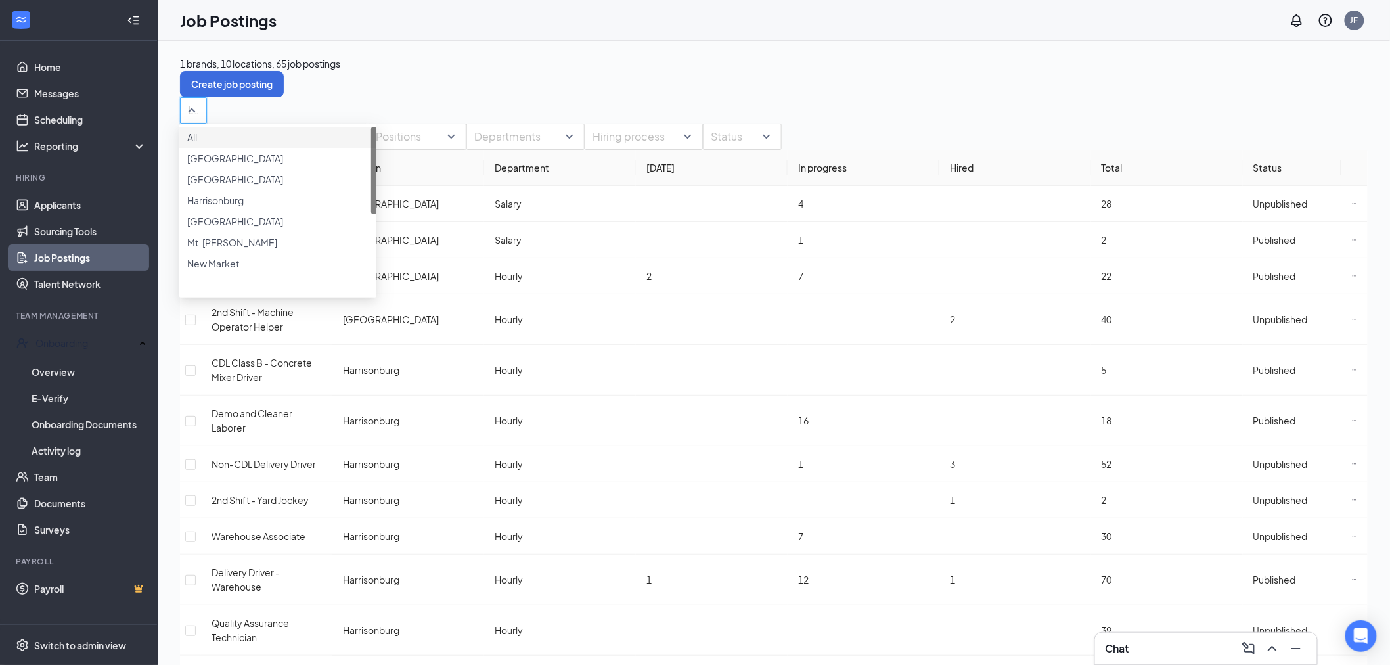
click at [191, 106] on div at bounding box center [186, 110] width 7 height 21
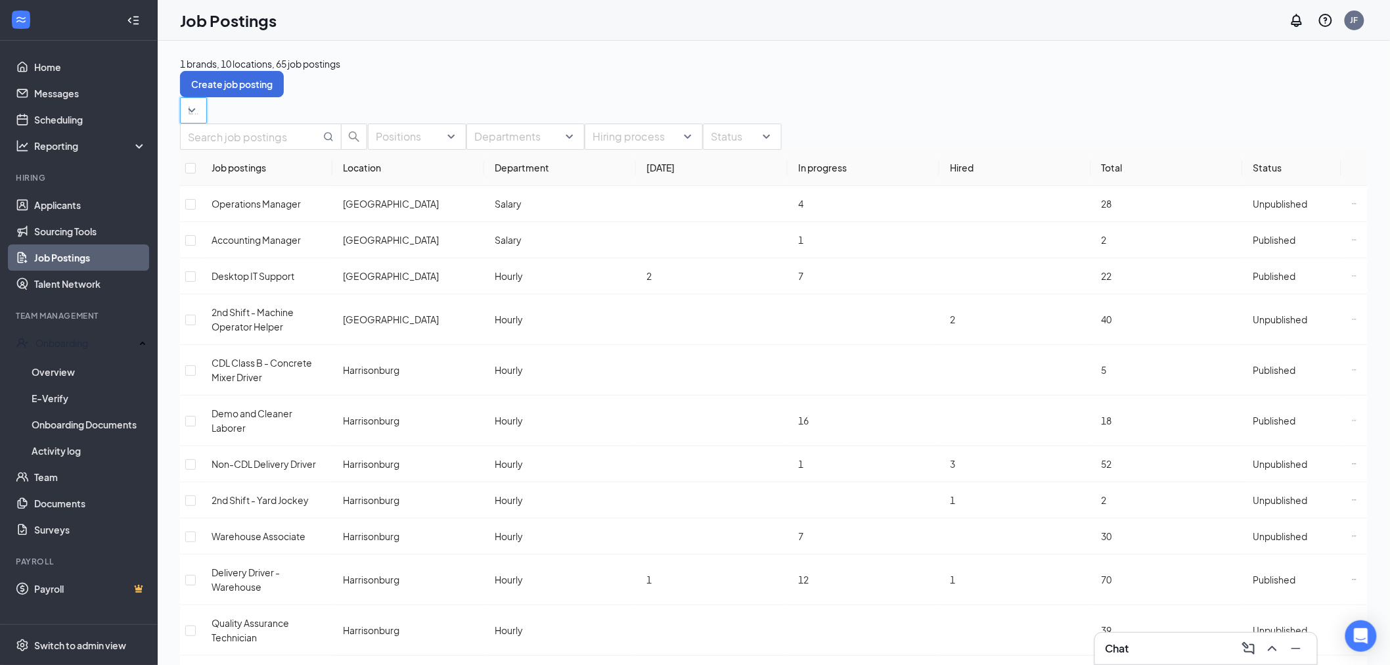
click at [191, 112] on div at bounding box center [186, 110] width 7 height 21
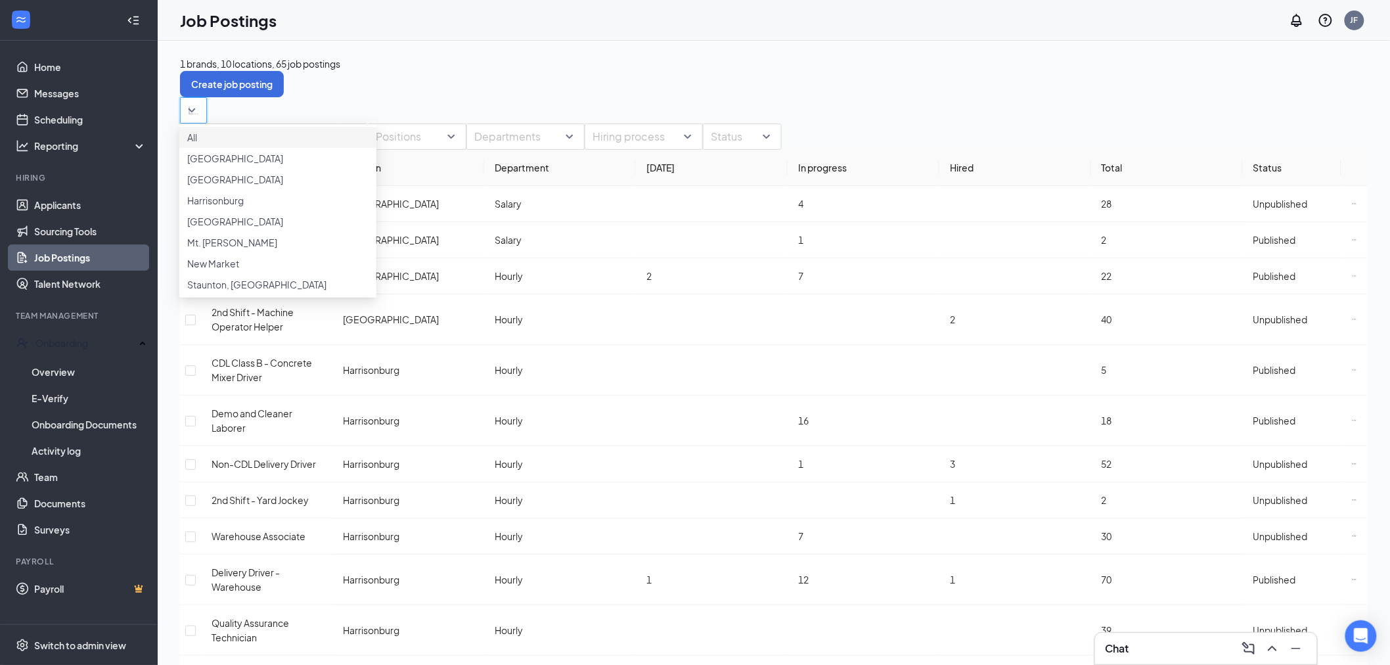
click at [434, 102] on div "Locations" at bounding box center [774, 110] width 1188 height 26
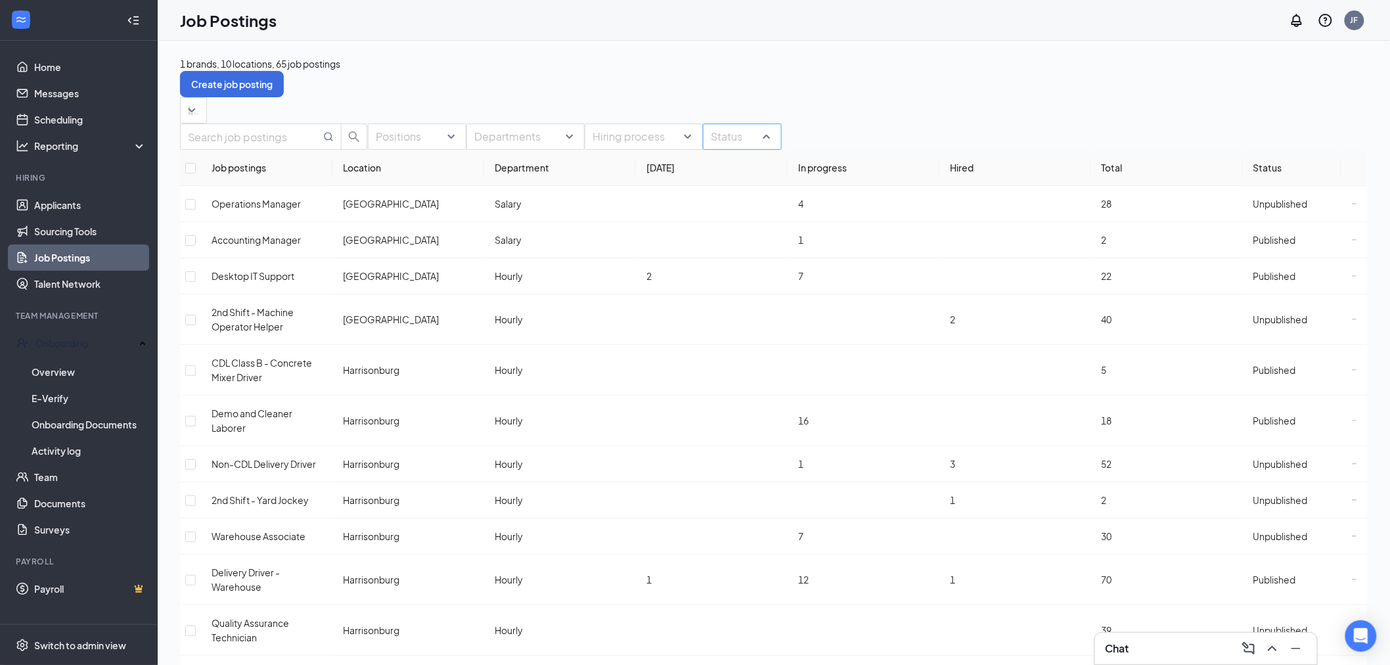
click at [739, 147] on div at bounding box center [735, 136] width 59 height 21
click at [723, 239] on div at bounding box center [752, 239] width 63 height 0
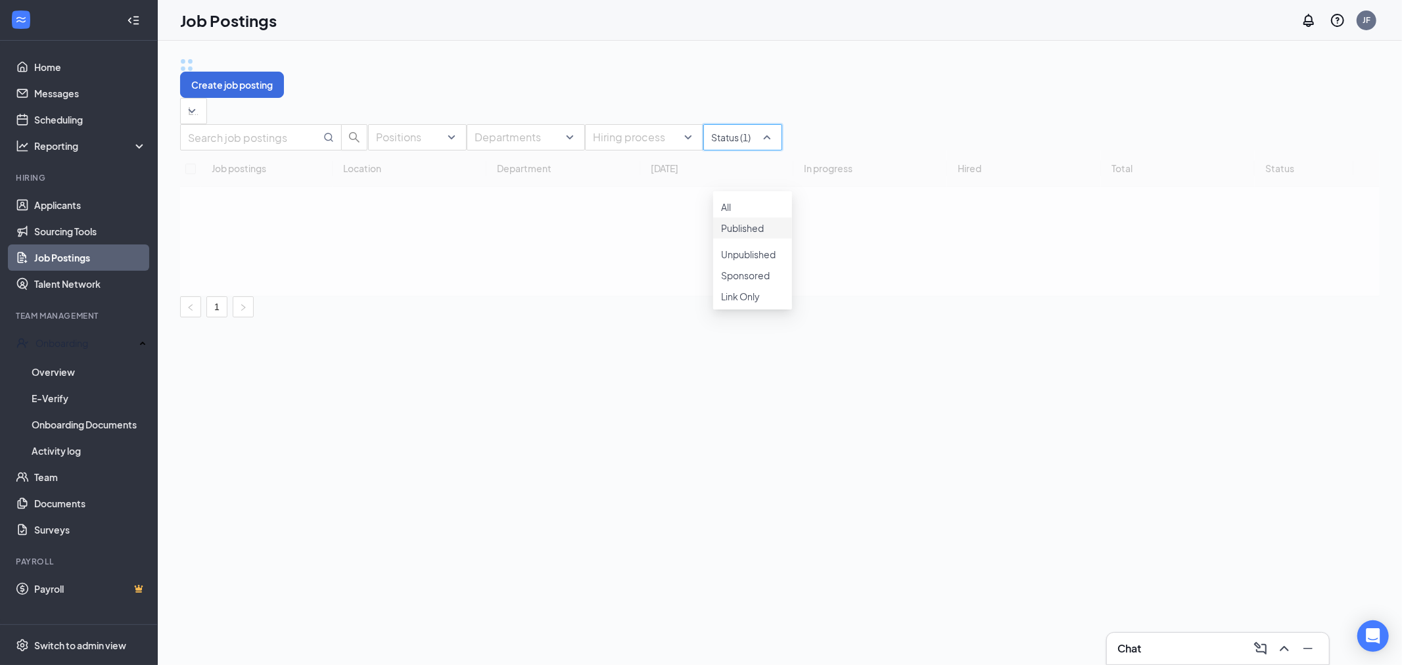
click at [892, 104] on div "Locations" at bounding box center [779, 111] width 1199 height 26
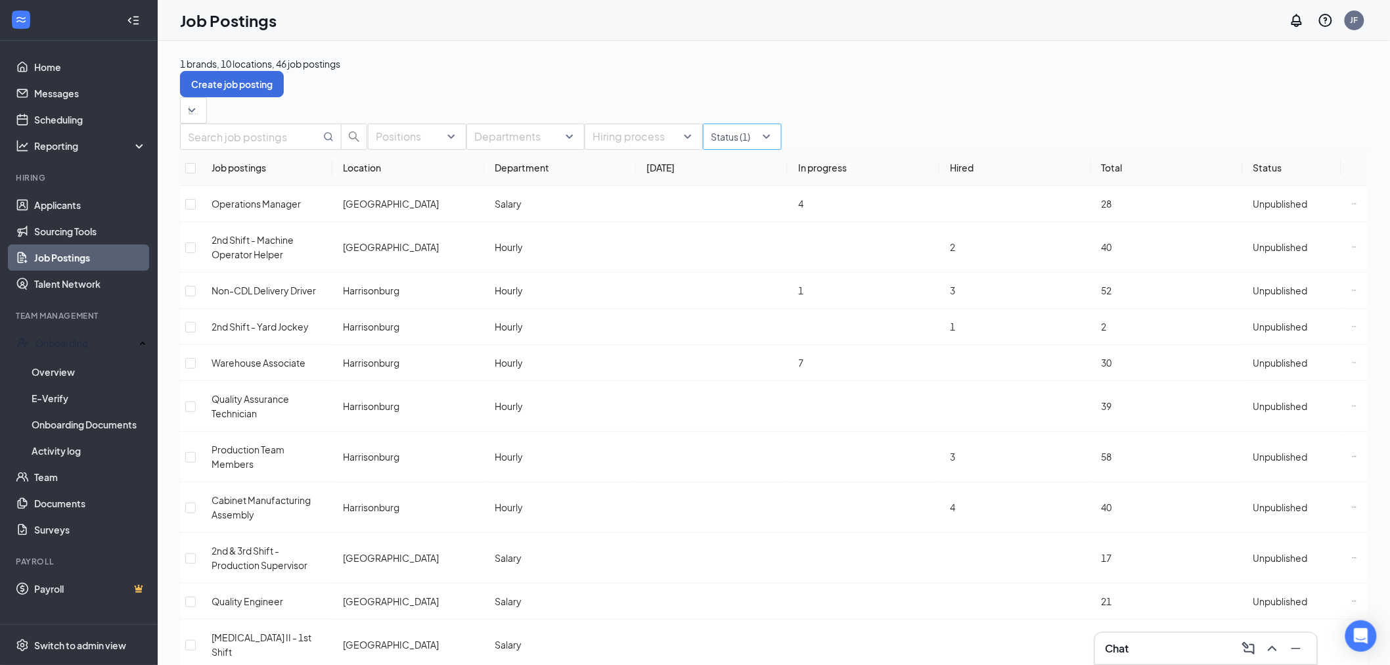
click at [754, 147] on div at bounding box center [735, 136] width 59 height 21
click at [727, 247] on img at bounding box center [724, 244] width 7 height 5
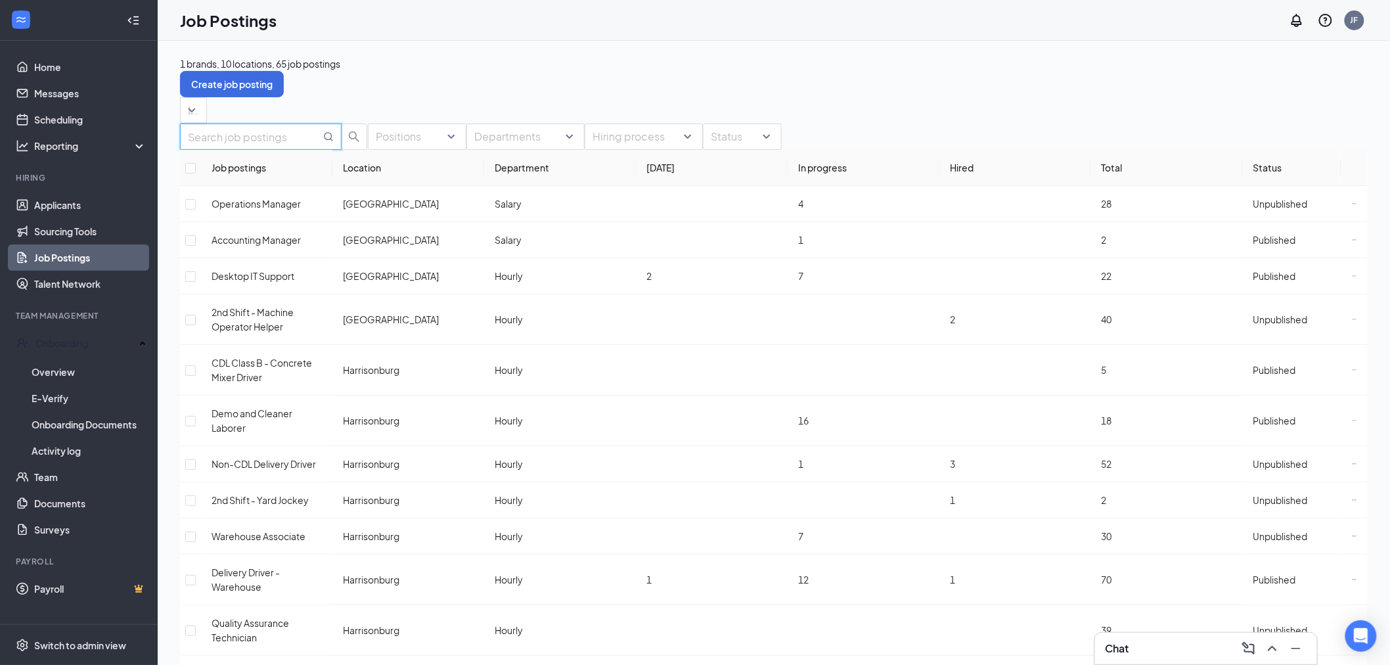
click at [273, 145] on input "text" at bounding box center [254, 137] width 133 height 16
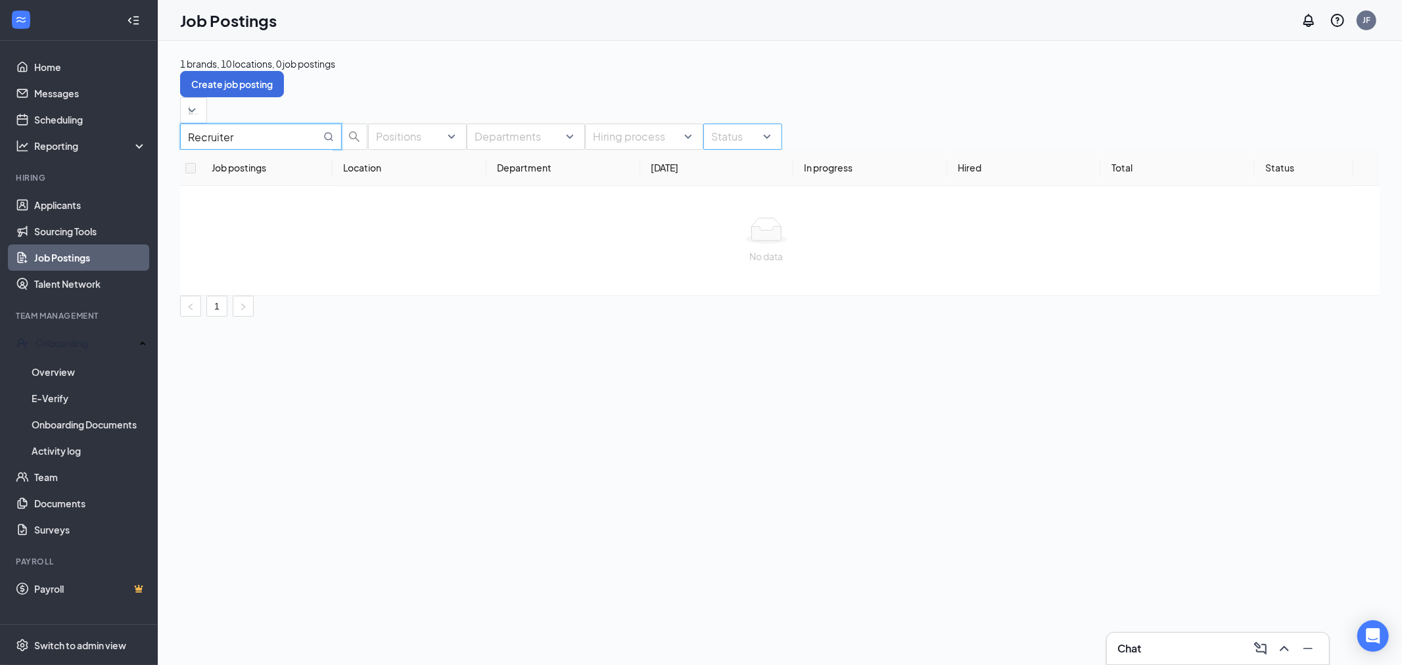
click at [744, 147] on div at bounding box center [735, 136] width 59 height 21
type input "Recruiter"
click at [738, 254] on div "Unpublished" at bounding box center [752, 246] width 63 height 14
click at [727, 247] on img at bounding box center [724, 244] width 7 height 5
click at [727, 260] on div at bounding box center [752, 260] width 63 height 0
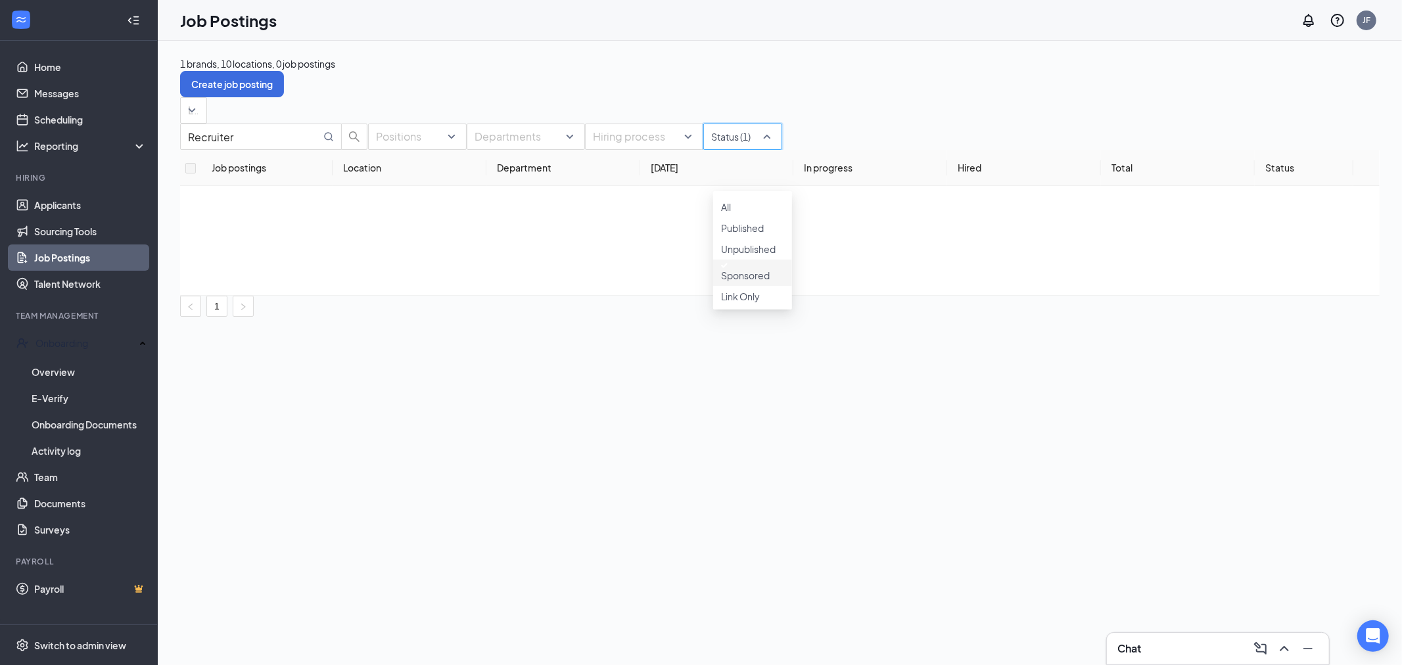
click at [726, 286] on div "Sponsored" at bounding box center [752, 273] width 79 height 26
click at [729, 281] on div at bounding box center [752, 281] width 63 height 0
click at [733, 289] on div at bounding box center [752, 286] width 63 height 5
click at [77, 645] on div "Switch to admin view" at bounding box center [80, 645] width 92 height 13
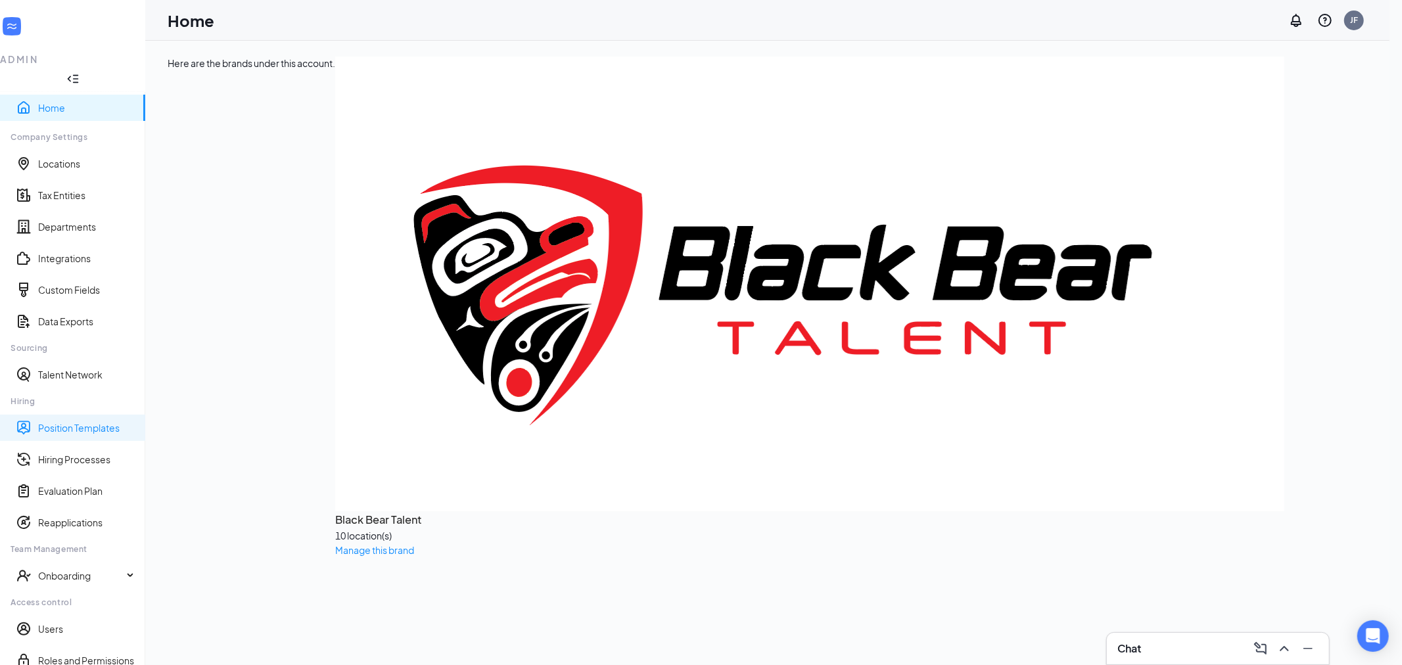
click at [83, 421] on link "Position Templates" at bounding box center [86, 427] width 97 height 13
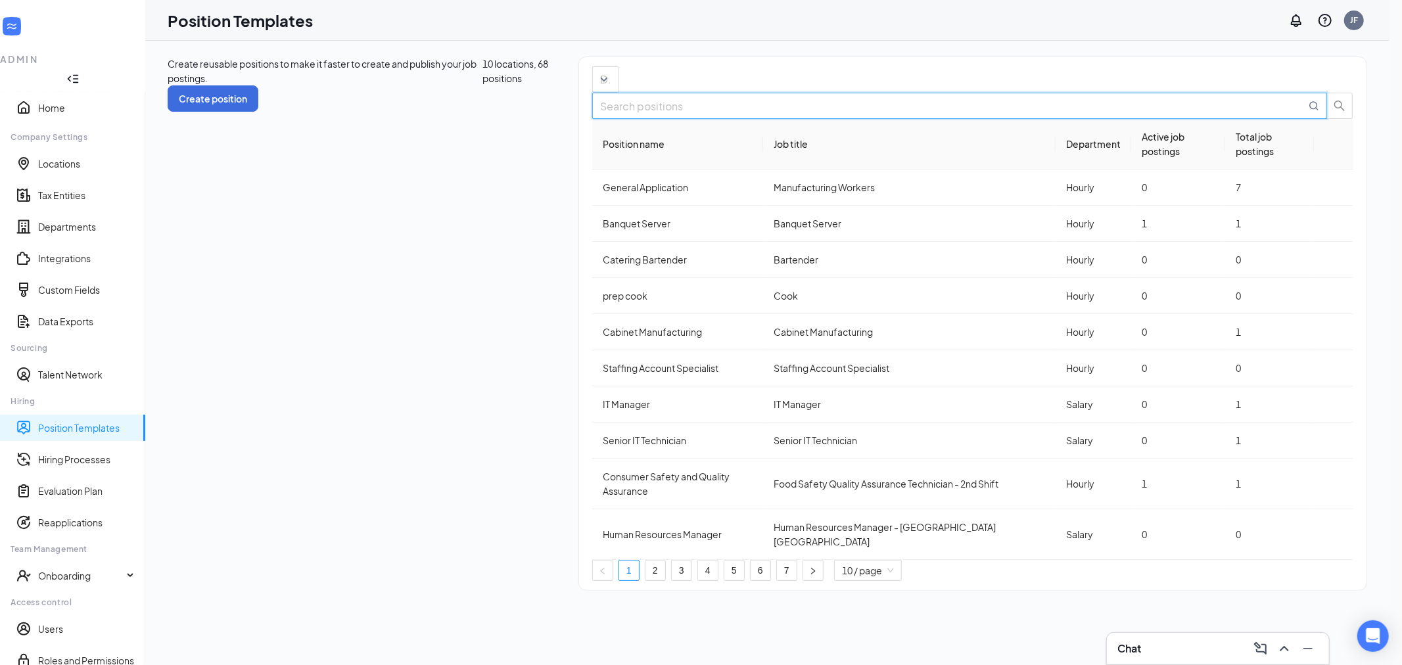
click at [1258, 114] on input "text" at bounding box center [953, 106] width 706 height 16
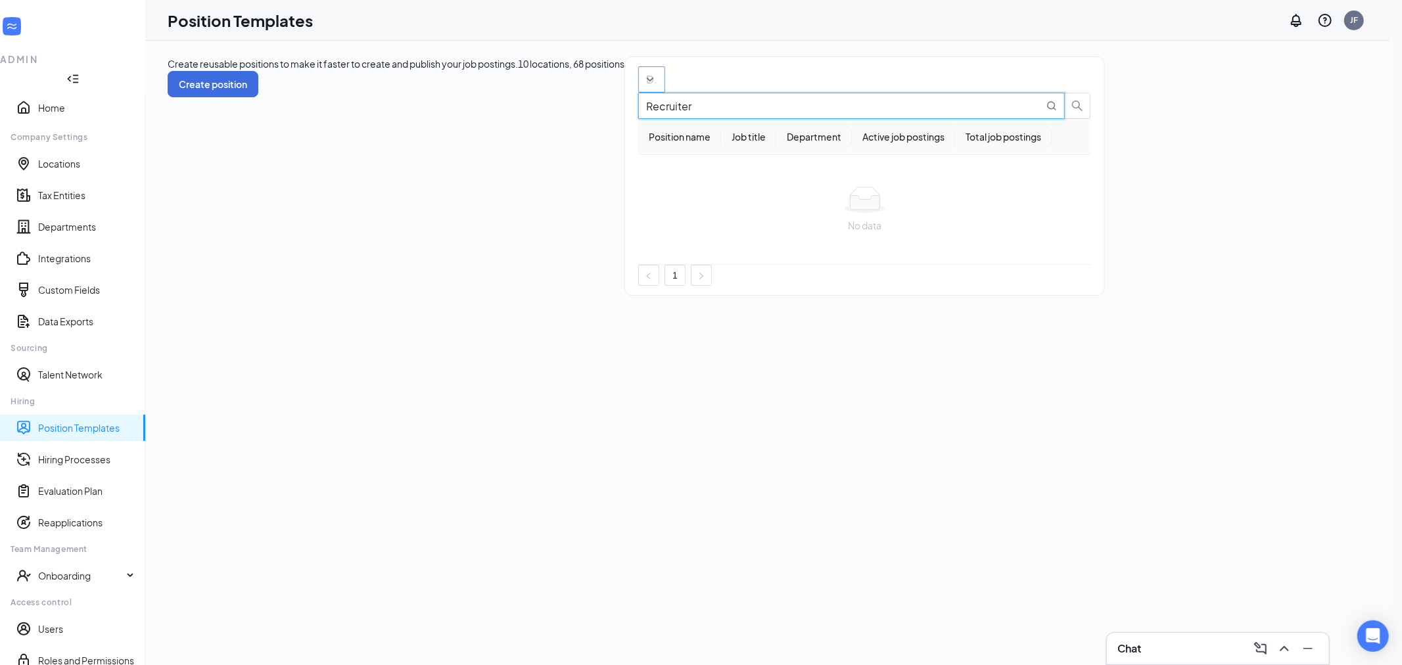
click at [638, 93] on div "Departments" at bounding box center [651, 79] width 27 height 26
type input "Recruiter"
click at [534, 138] on div "Create reusable positions to make it faster to create and publish your job post…" at bounding box center [636, 176] width 937 height 239
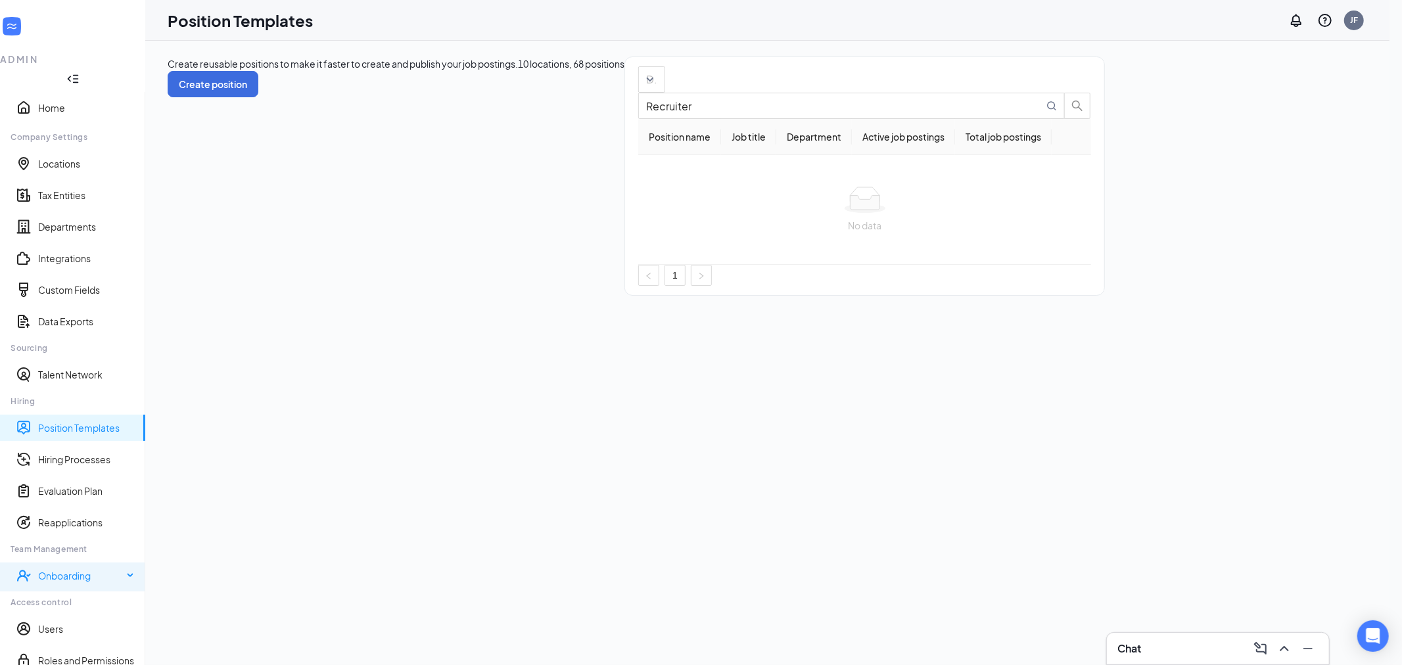
click at [90, 569] on div "Onboarding" at bounding box center [80, 575] width 85 height 13
click at [97, 601] on link "Onboarding Processes" at bounding box center [83, 607] width 103 height 13
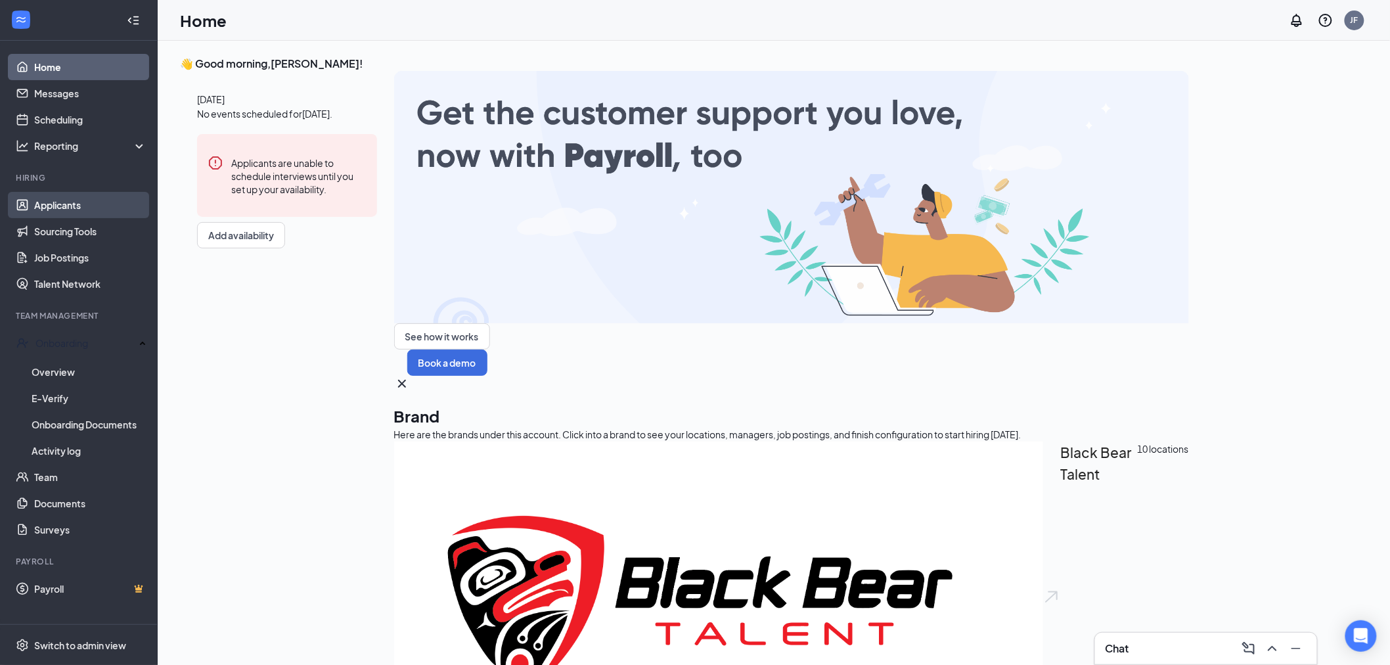
click at [35, 204] on link "Applicants" at bounding box center [90, 205] width 112 height 26
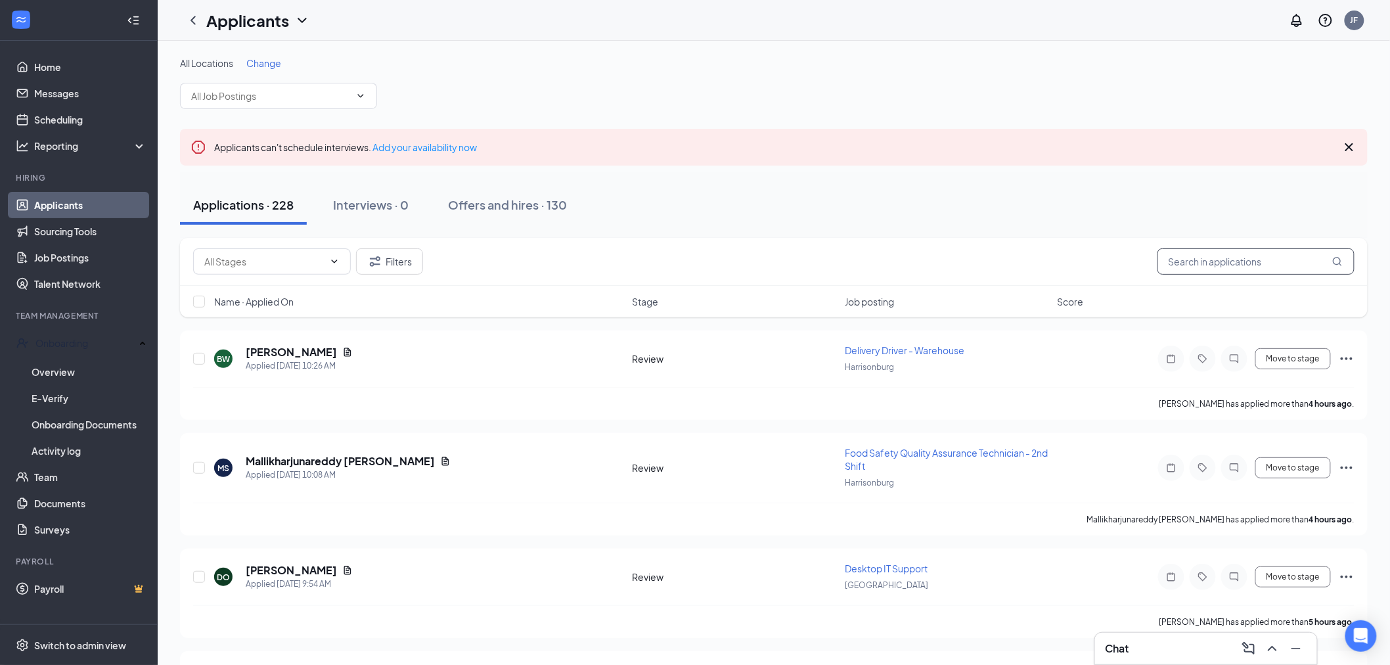
click at [1257, 256] on input "text" at bounding box center [1256, 261] width 197 height 26
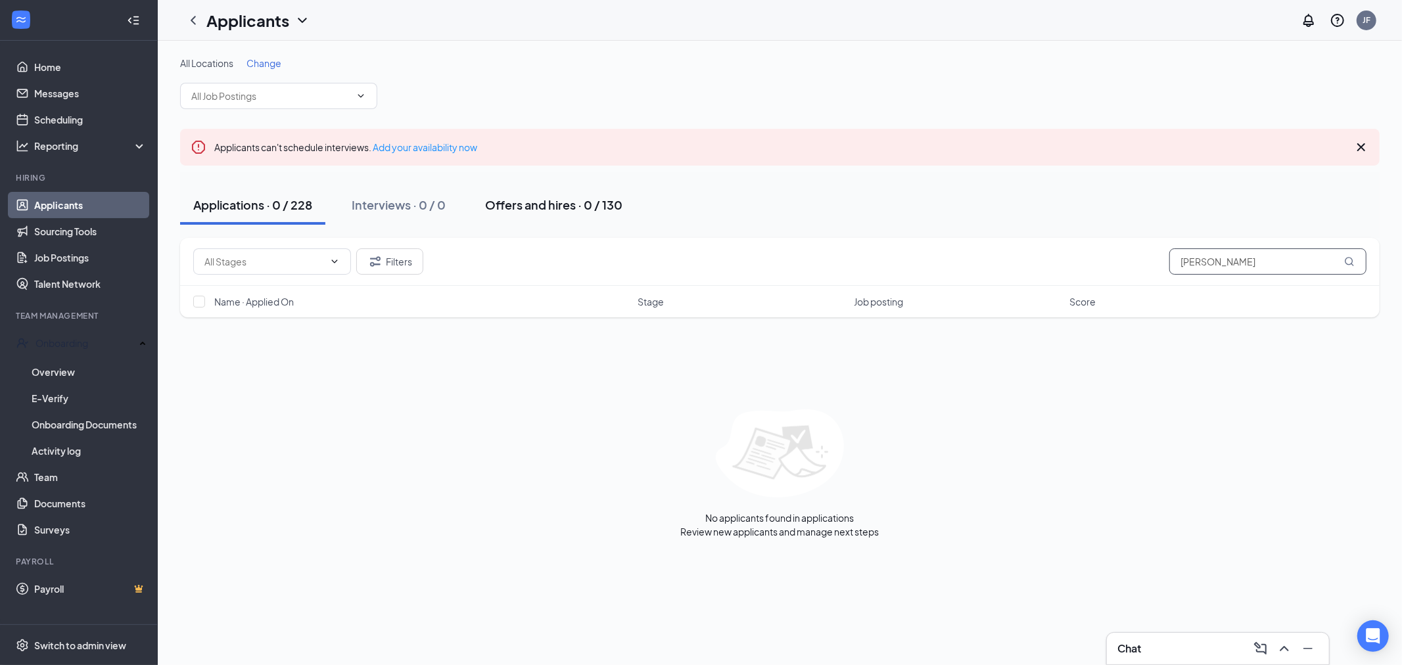
type input "[PERSON_NAME]"
click at [595, 202] on div "Offers and hires · 0 / 130" at bounding box center [553, 204] width 137 height 16
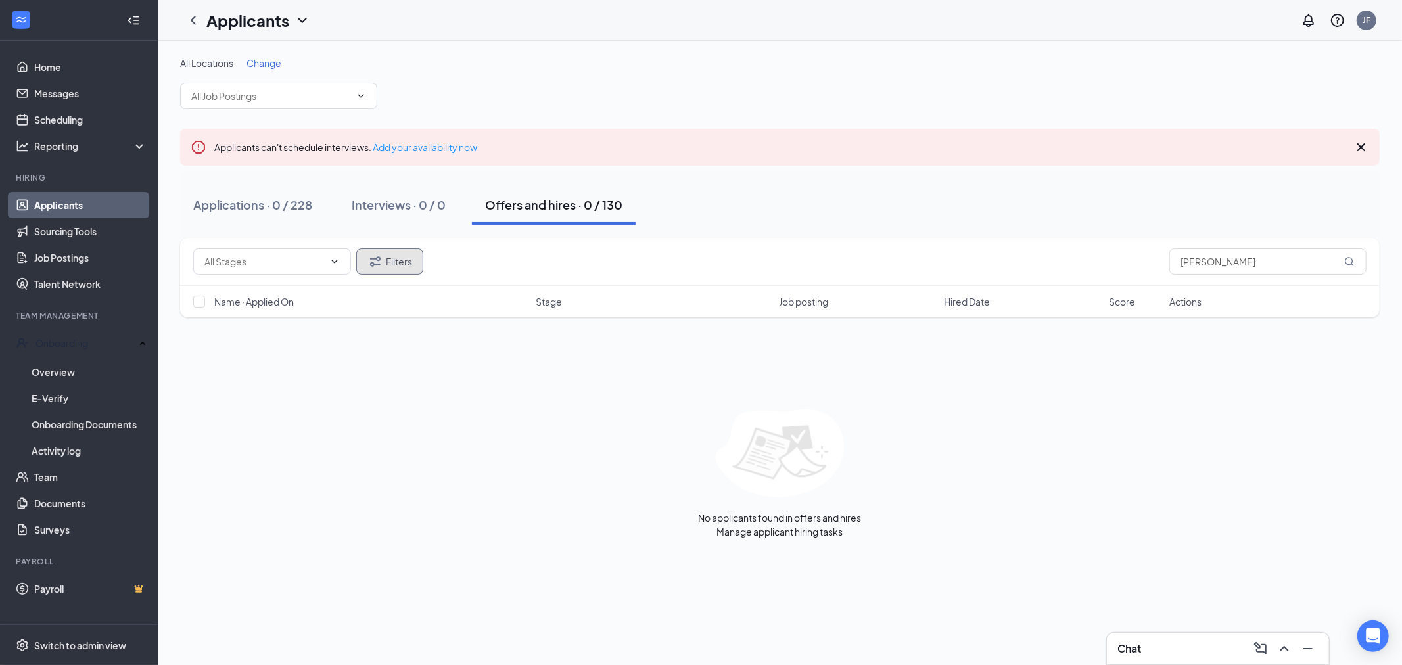
click at [398, 267] on button "Filters" at bounding box center [389, 261] width 67 height 26
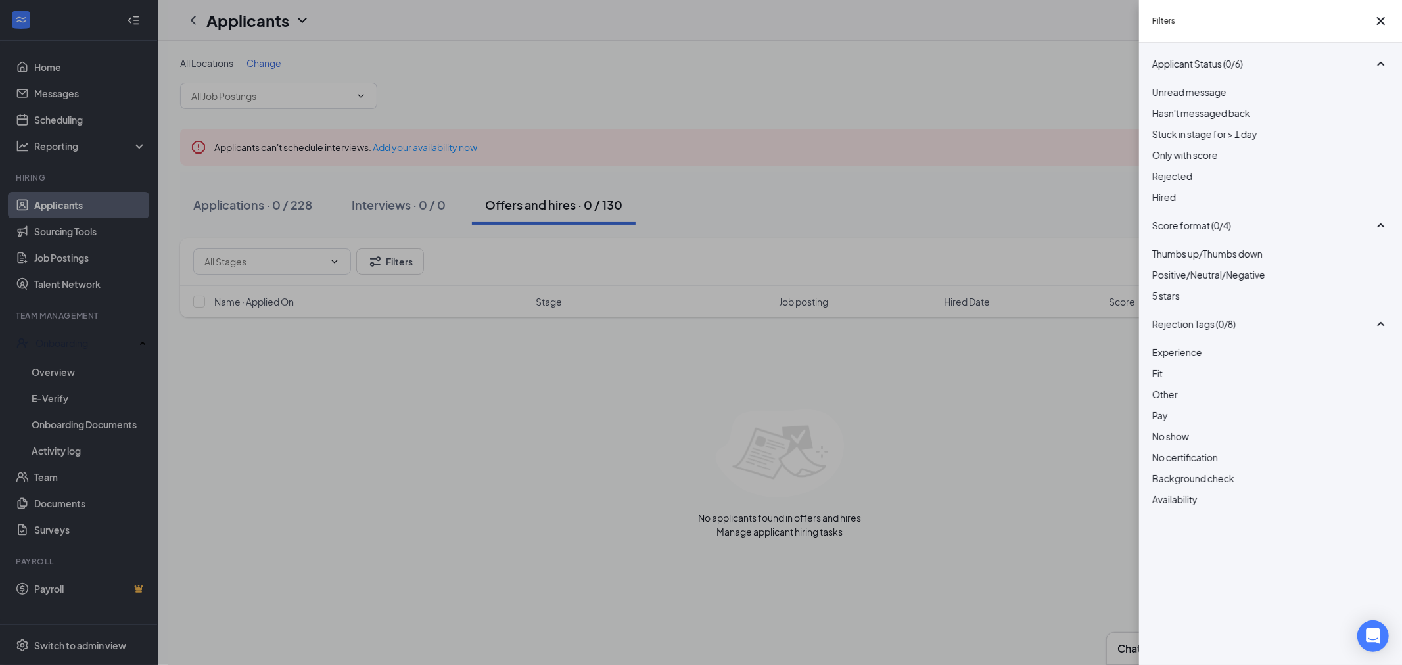
click at [1160, 169] on div at bounding box center [1270, 169] width 237 height 0
click at [871, 176] on div "Filters Applicant Status (1/6) Unread message Hasn't messaged back Stuck in sta…" at bounding box center [701, 332] width 1402 height 665
click at [1166, 210] on div "Hired" at bounding box center [1270, 203] width 237 height 14
click at [992, 193] on div "Filters Applicant Status (2/6) Unread message Hasn't messaged back Stuck in sta…" at bounding box center [701, 332] width 1402 height 665
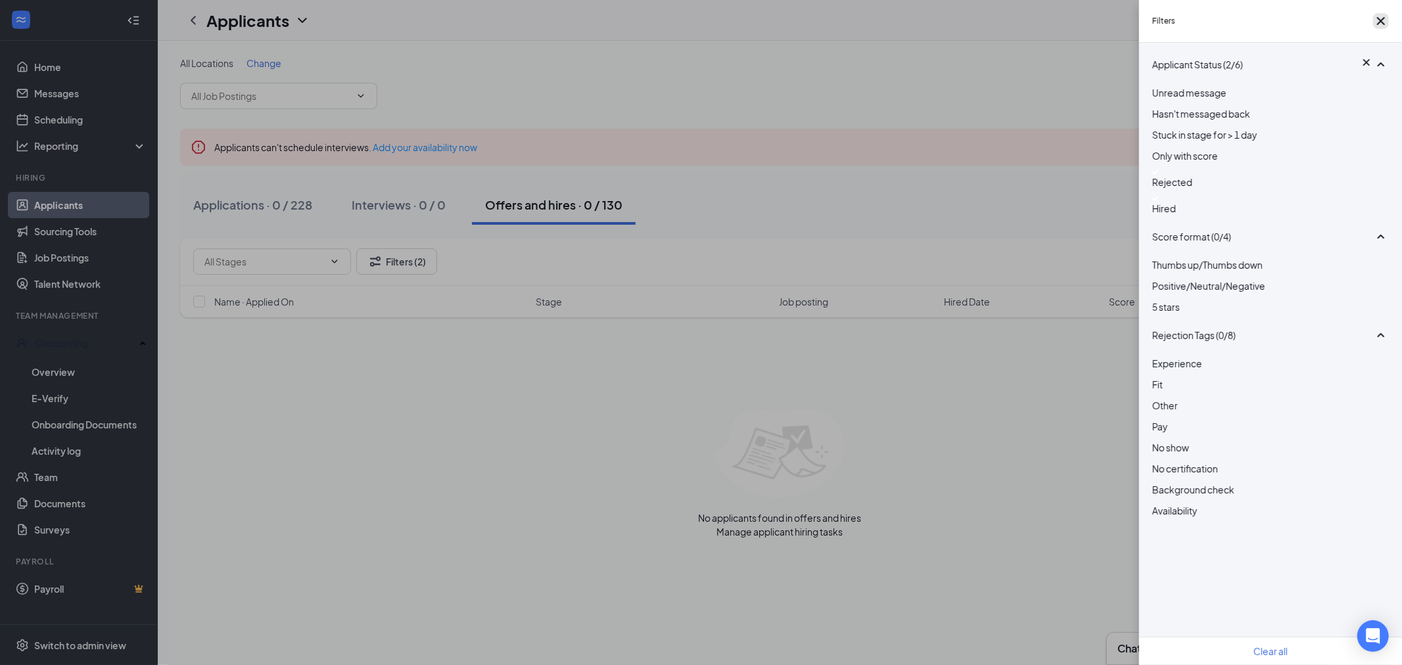
click at [1376, 20] on icon "Cross" at bounding box center [1381, 21] width 16 height 16
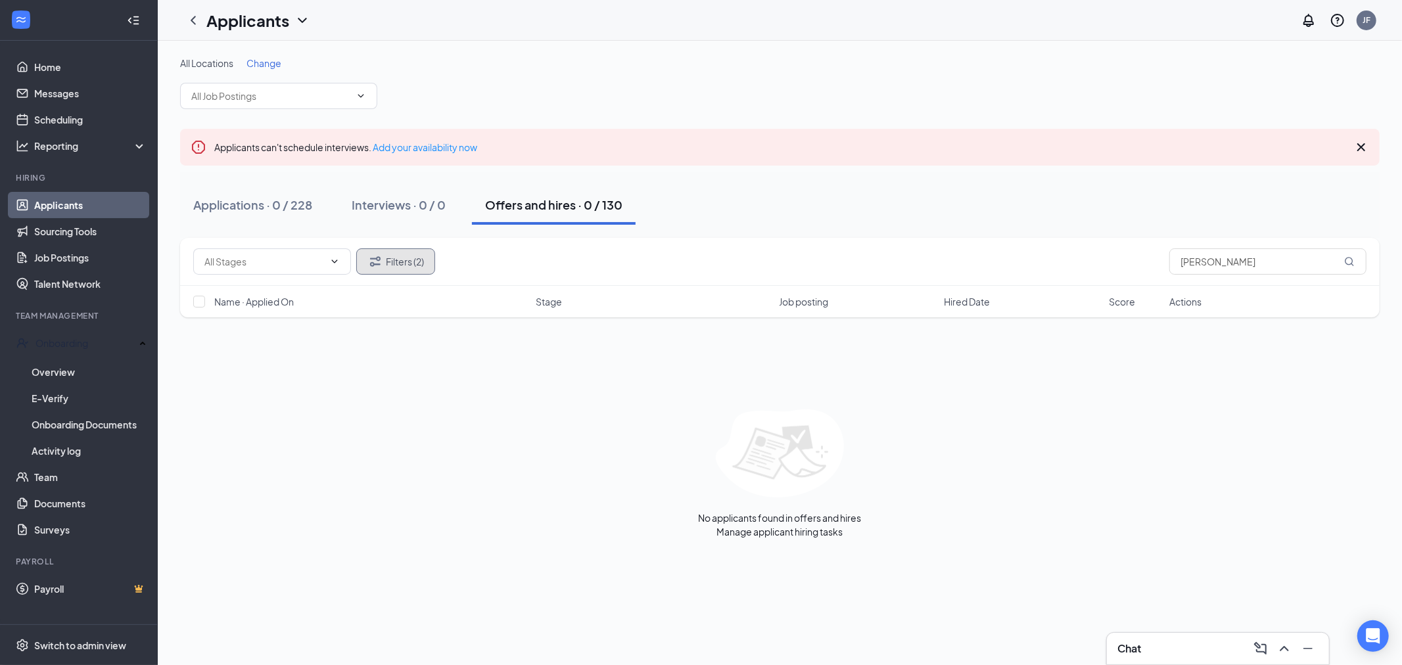
click at [398, 264] on button "Filters (2)" at bounding box center [395, 261] width 79 height 26
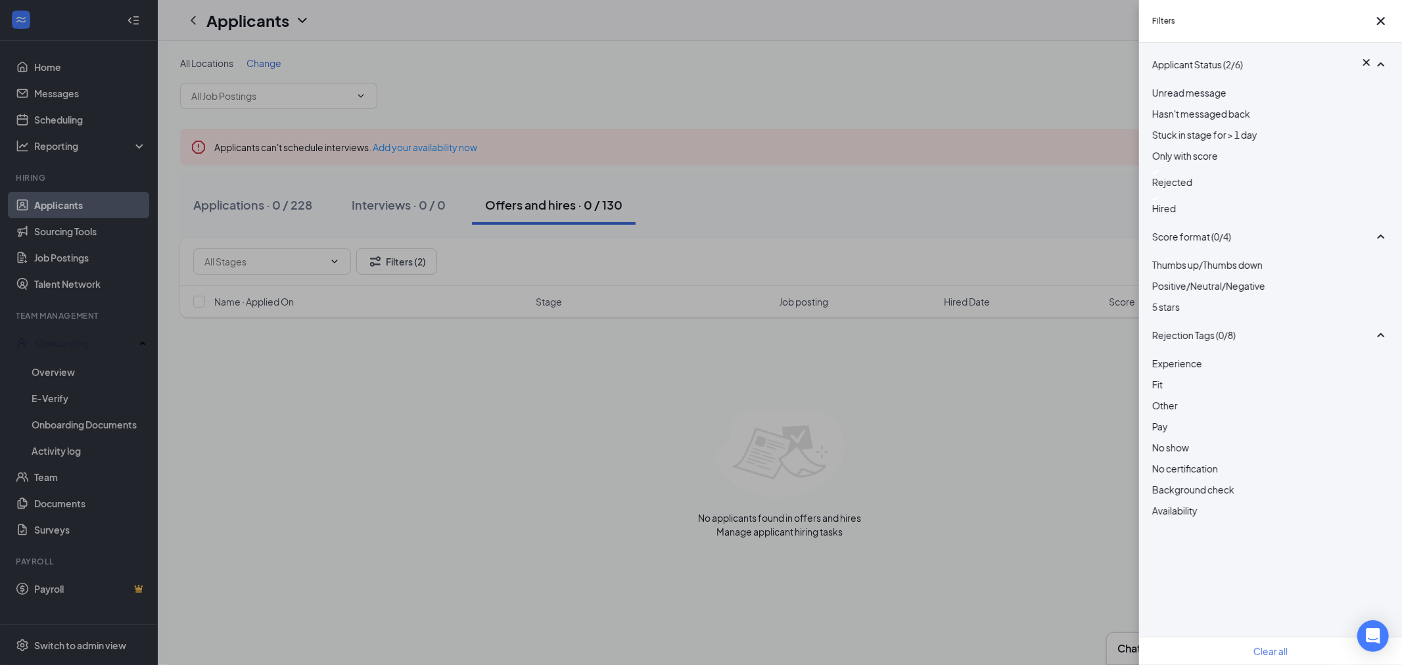
click at [1153, 201] on div at bounding box center [1270, 198] width 237 height 5
click at [1154, 175] on div at bounding box center [1270, 172] width 237 height 5
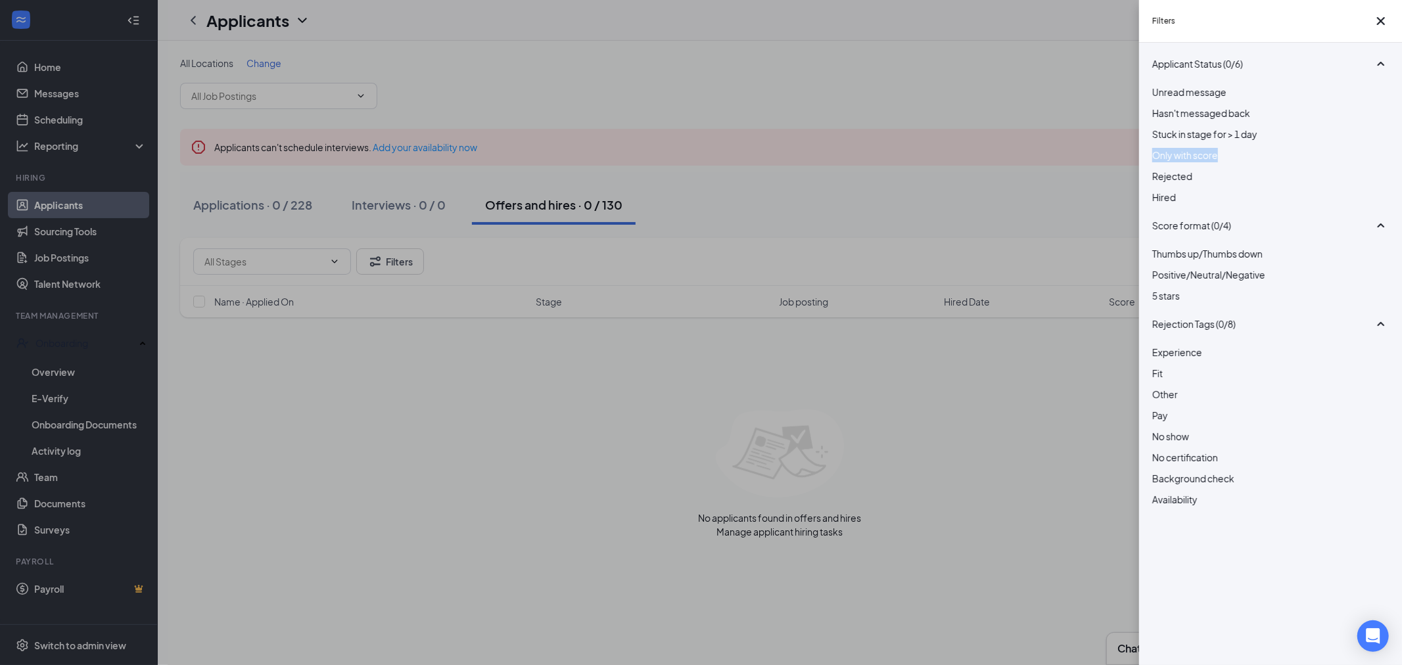
click at [777, 181] on div "Filters Applicant Status (0/6) Unread message Hasn't messaged back Stuck in sta…" at bounding box center [701, 332] width 1402 height 665
click at [1088, 191] on div "Filters Applicant Status (0/6) Unread message Hasn't messaged back Stuck in sta…" at bounding box center [701, 332] width 1402 height 665
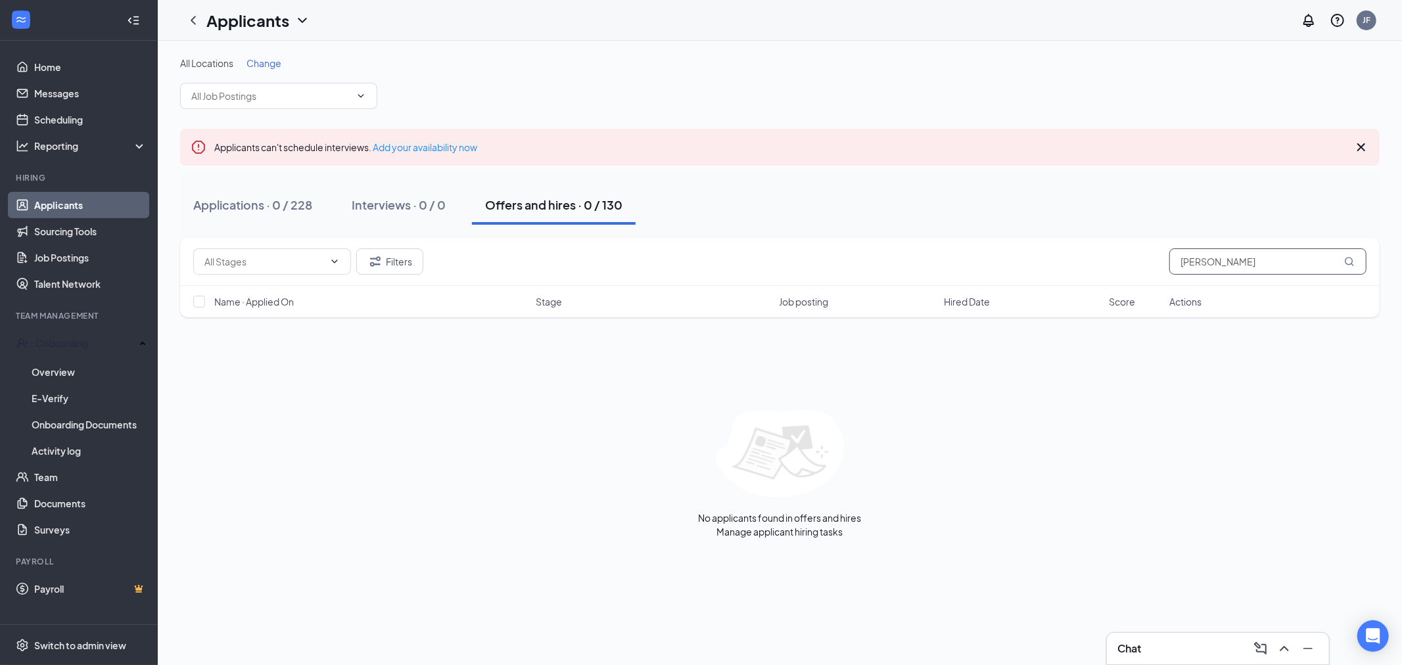
drag, startPoint x: 1207, startPoint y: 258, endPoint x: 1093, endPoint y: 261, distance: 114.4
click at [1103, 264] on div "Filters [PERSON_NAME]" at bounding box center [779, 261] width 1173 height 26
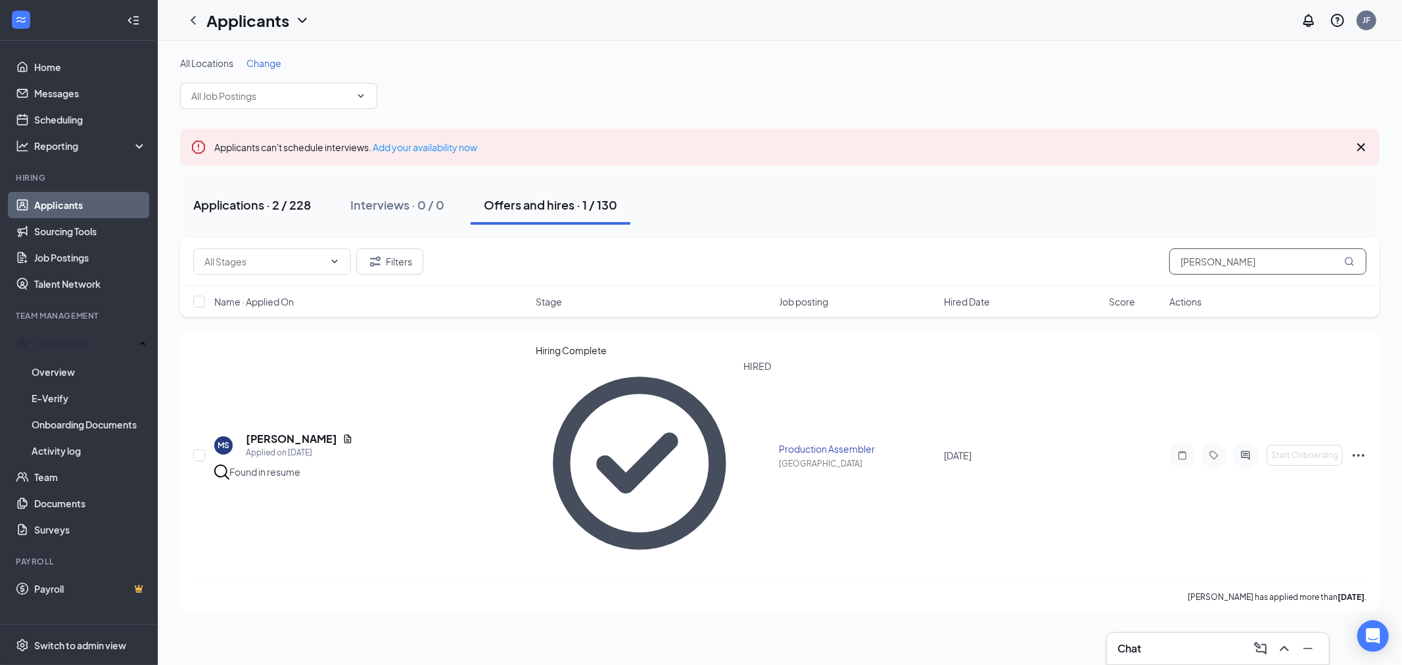
type input "[PERSON_NAME]"
click at [246, 215] on button "Applications · 2 / 228" at bounding box center [252, 204] width 144 height 39
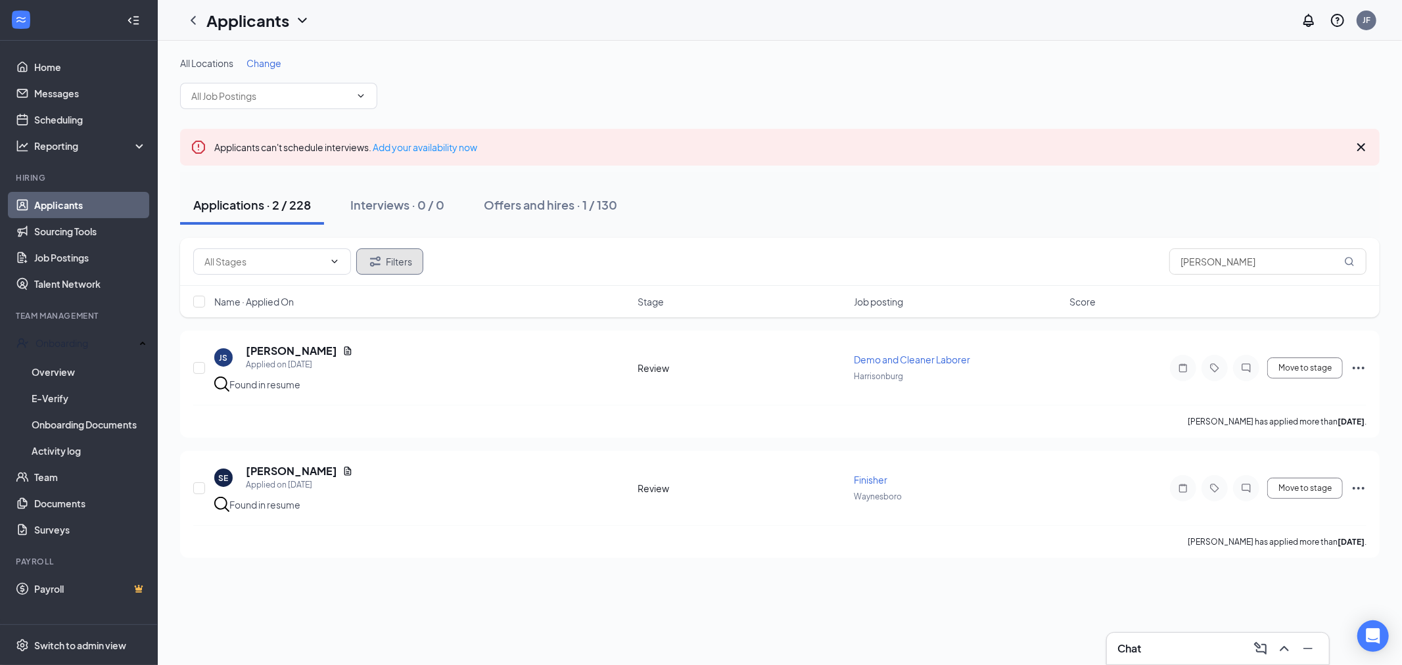
click at [386, 256] on button "Filters" at bounding box center [389, 261] width 67 height 26
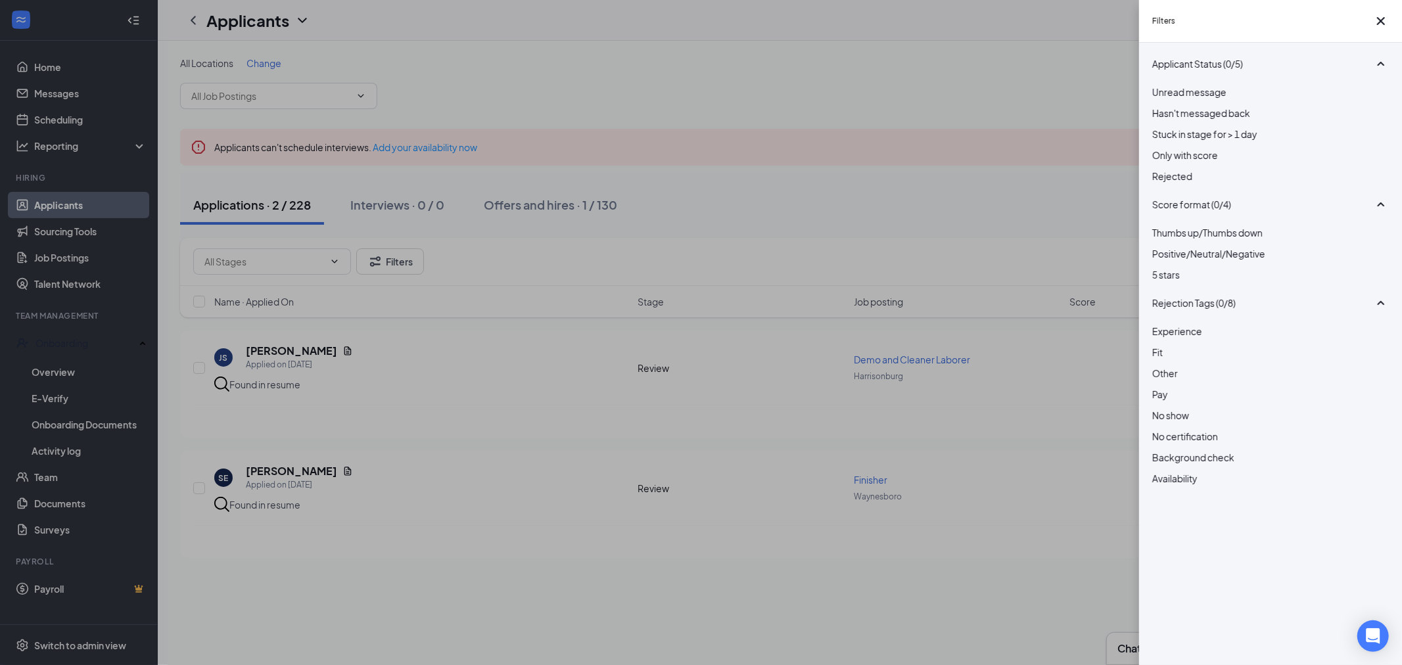
click at [1192, 182] on span "Rejected" at bounding box center [1172, 176] width 40 height 12
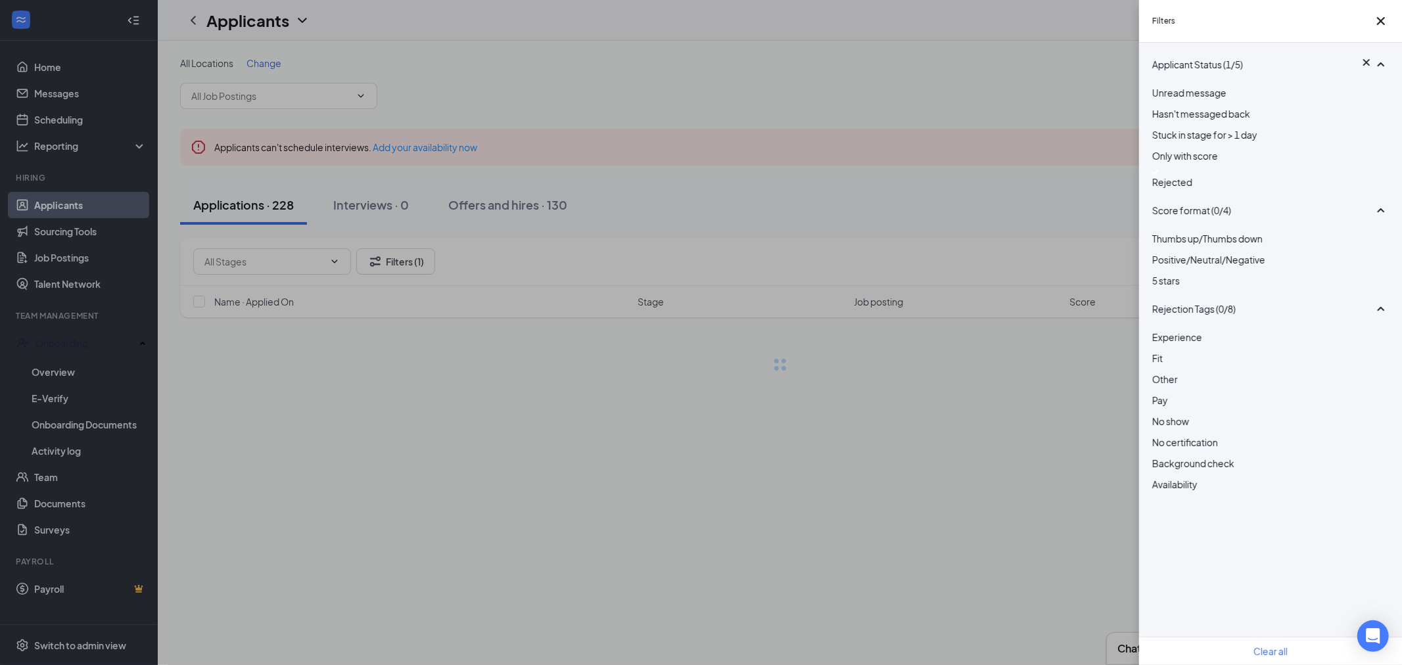
click at [816, 187] on div "Filters Applicant Status (1/5) Unread message Hasn't messaged back Stuck in sta…" at bounding box center [701, 332] width 1402 height 665
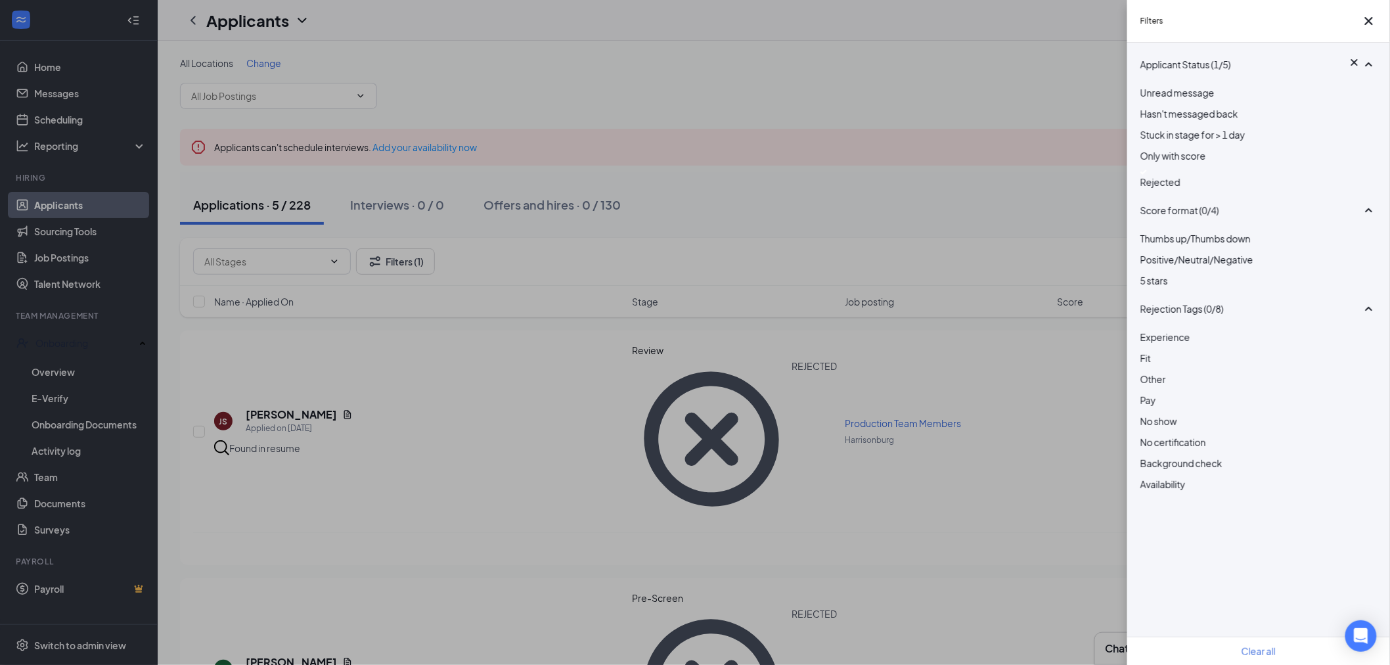
click at [727, 134] on div "Filters Applicant Status (1/5) Unread message Hasn't messaged back Stuck in sta…" at bounding box center [695, 332] width 1390 height 665
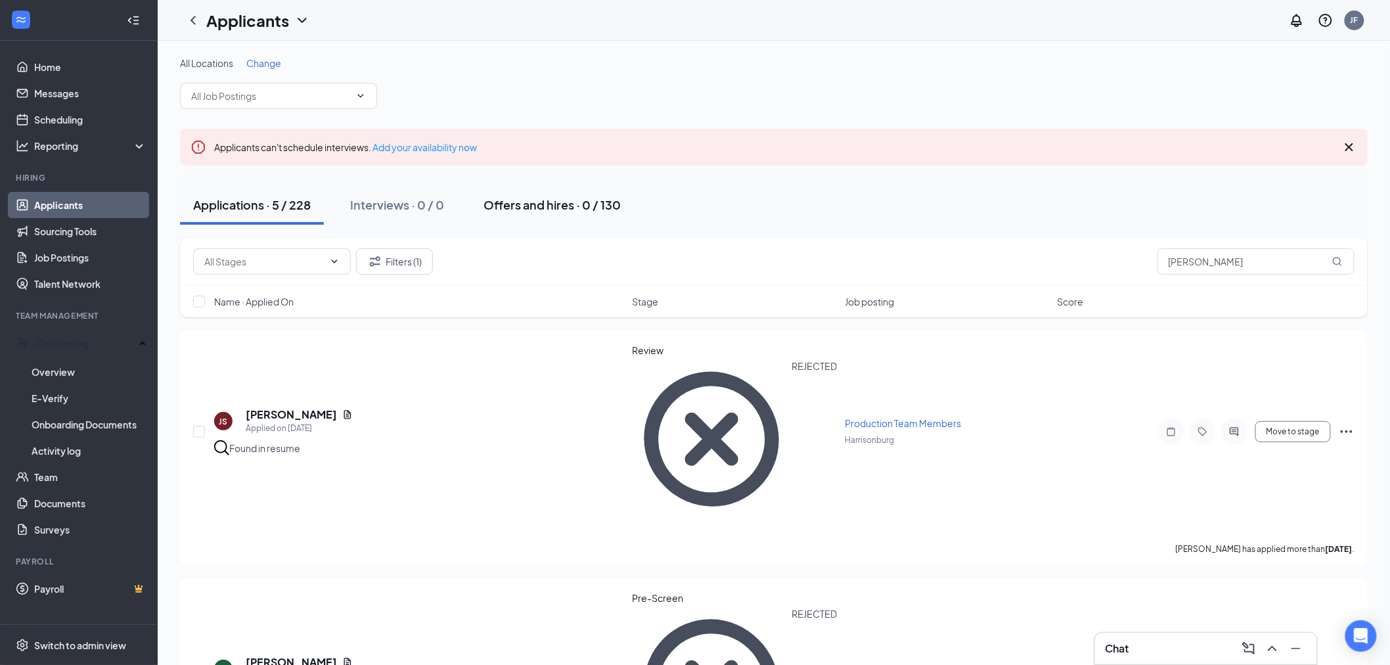
click at [570, 213] on button "Offers and hires · 0 / 130" at bounding box center [552, 204] width 164 height 39
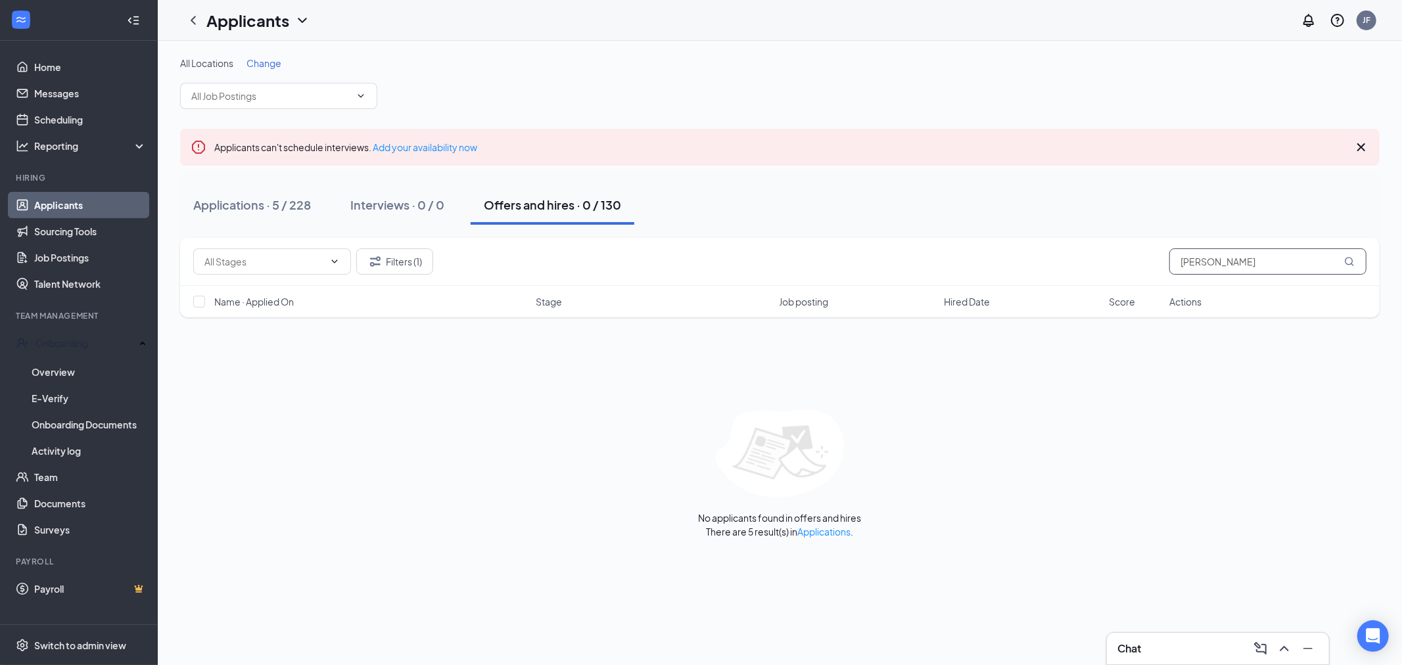
drag, startPoint x: 1285, startPoint y: 259, endPoint x: 519, endPoint y: 271, distance: 765.6
click at [990, 283] on div "Filters (1) [PERSON_NAME]" at bounding box center [779, 262] width 1199 height 48
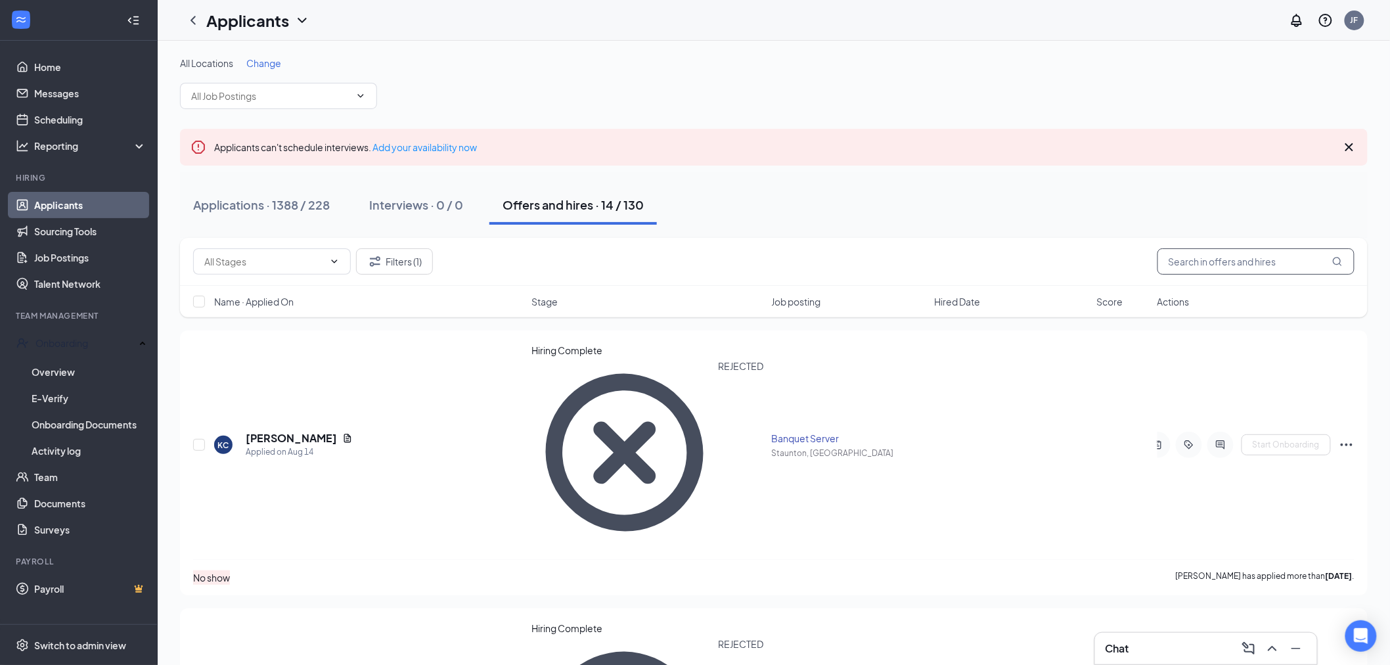
click at [1266, 261] on input "text" at bounding box center [1256, 261] width 197 height 26
click at [903, 178] on div "Applications · 1388 / 228 Interviews · 0 / 0 Offers and hires · 14 / 130" at bounding box center [774, 205] width 1188 height 66
click at [219, 193] on button "Applications · 1388 / 228" at bounding box center [261, 204] width 163 height 39
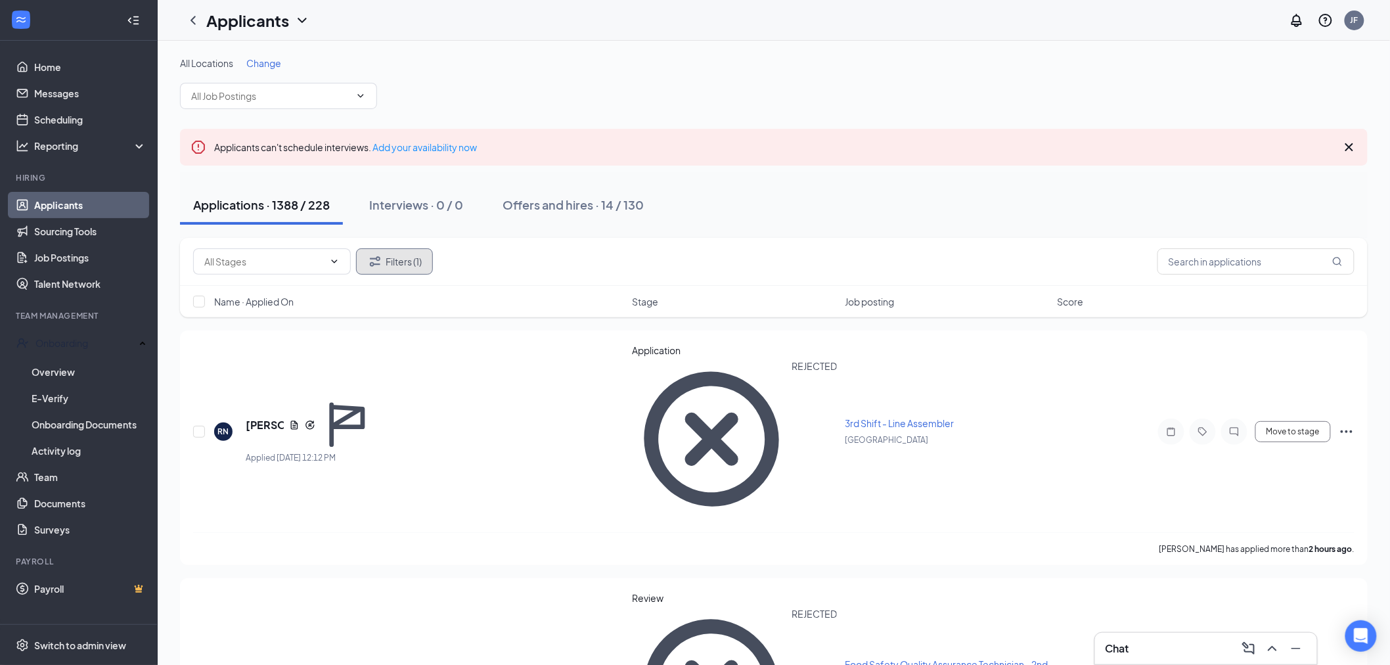
click at [391, 254] on button "Filters (1)" at bounding box center [394, 261] width 77 height 26
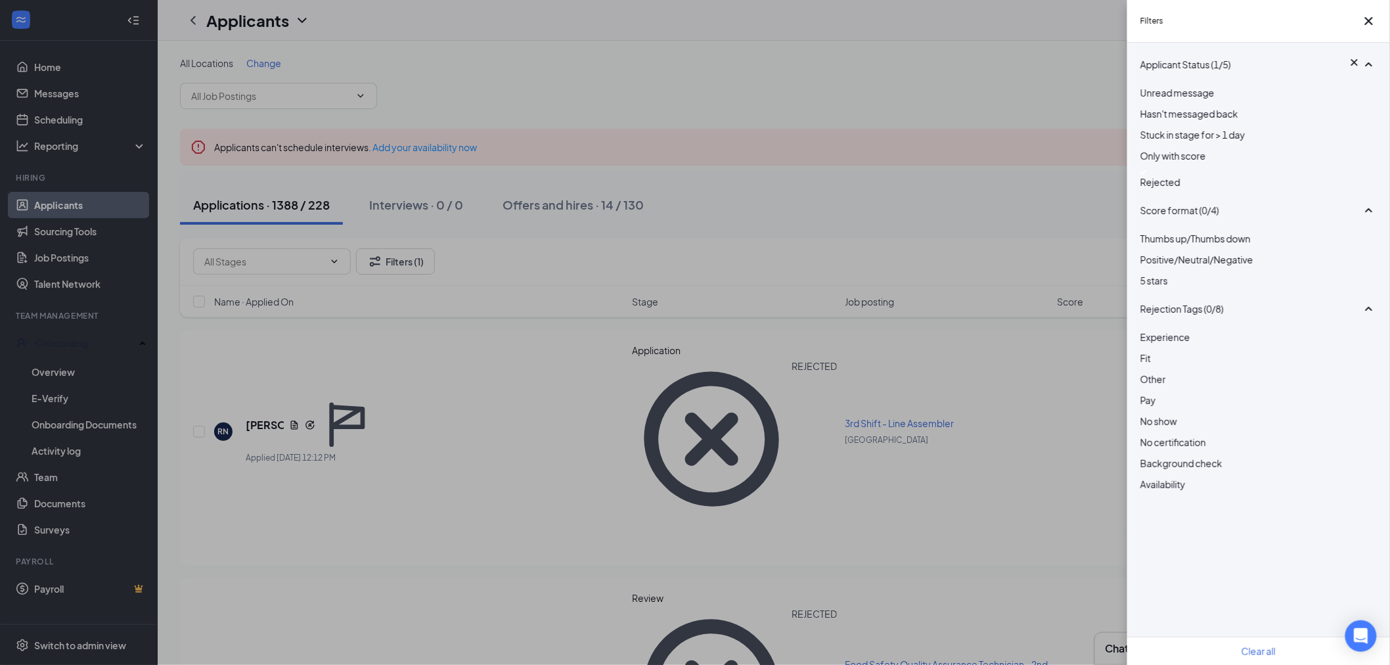
click at [1145, 175] on div at bounding box center [1259, 172] width 237 height 5
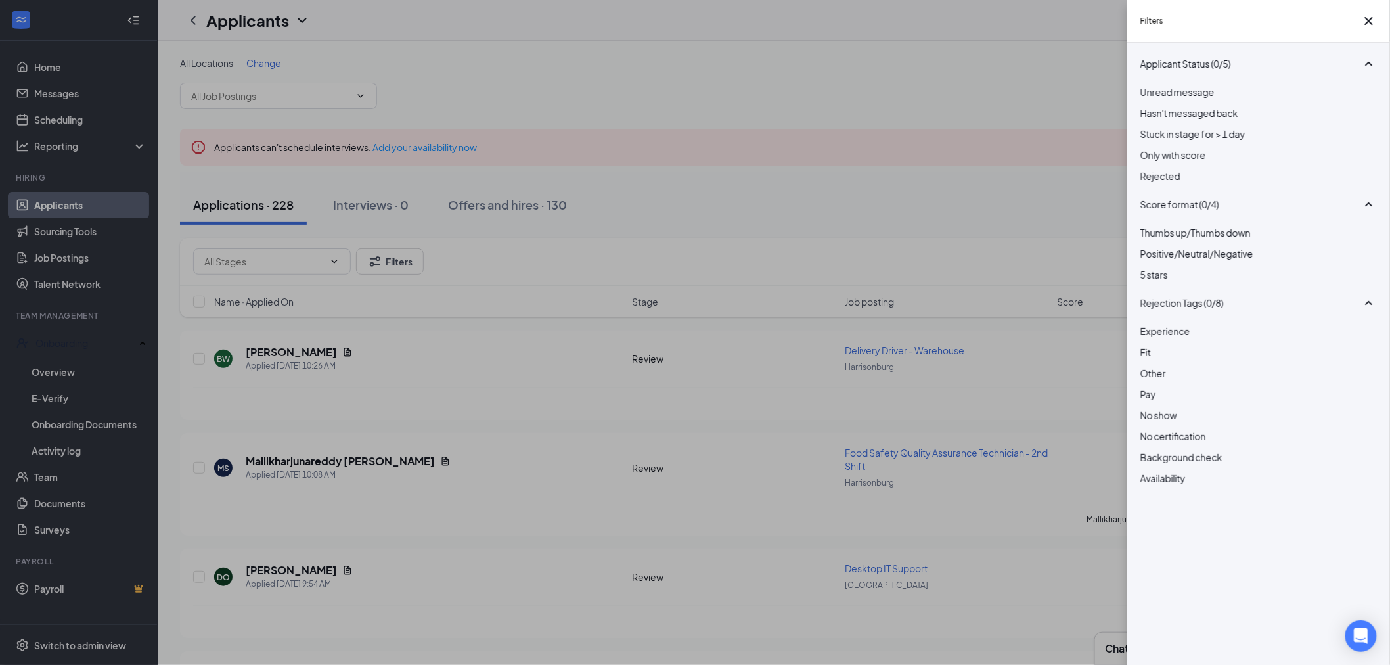
click at [879, 201] on div "Filters Applicant Status (0/5) Unread message Hasn't messaged back Stuck in sta…" at bounding box center [695, 332] width 1390 height 665
click at [999, 204] on div "Filters Applicant Status (0/5) Unread message Hasn't messaged back Stuck in sta…" at bounding box center [695, 332] width 1390 height 665
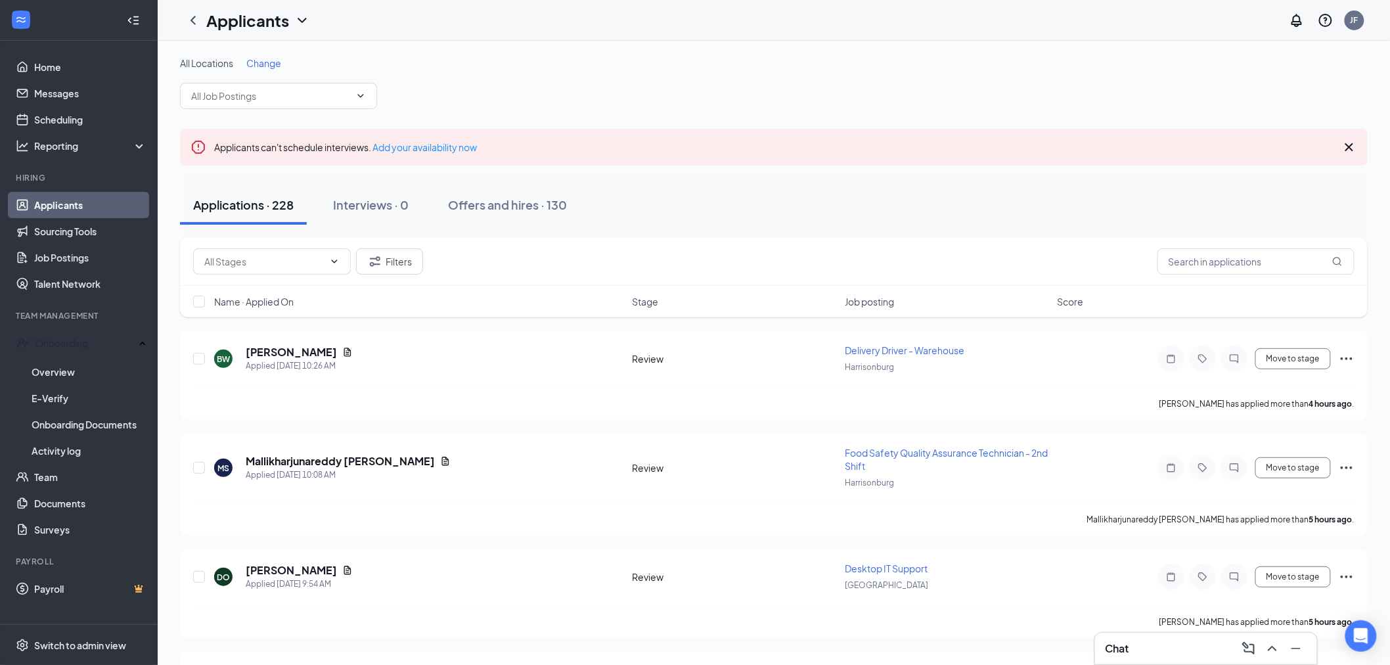
click at [93, 206] on link "Applicants" at bounding box center [90, 205] width 112 height 26
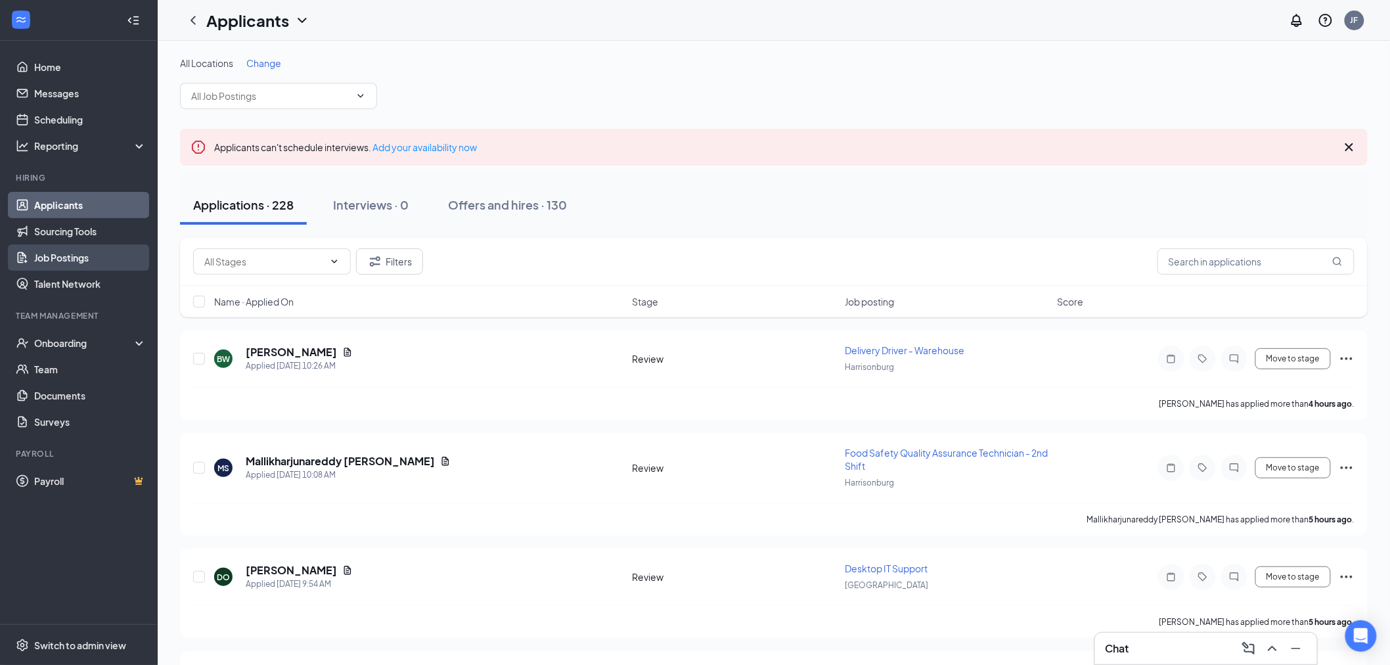
click at [76, 260] on link "Job Postings" at bounding box center [90, 257] width 112 height 26
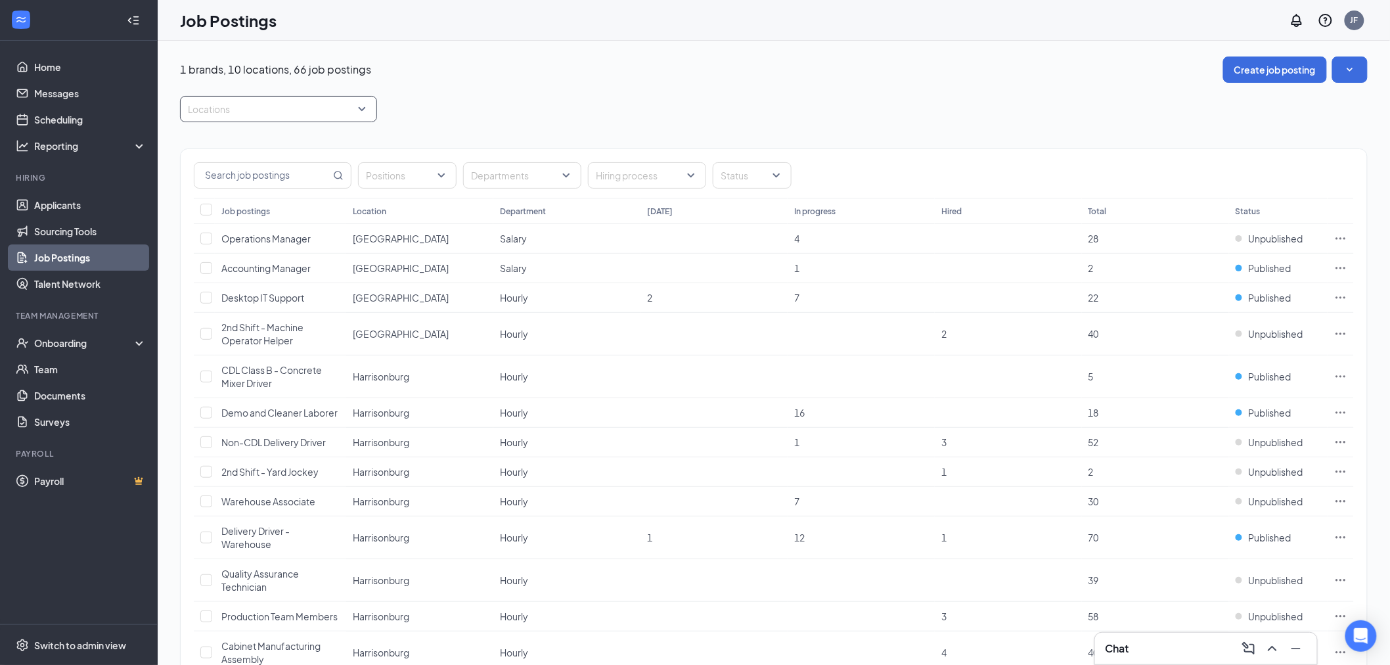
click at [352, 106] on div at bounding box center [271, 109] width 177 height 21
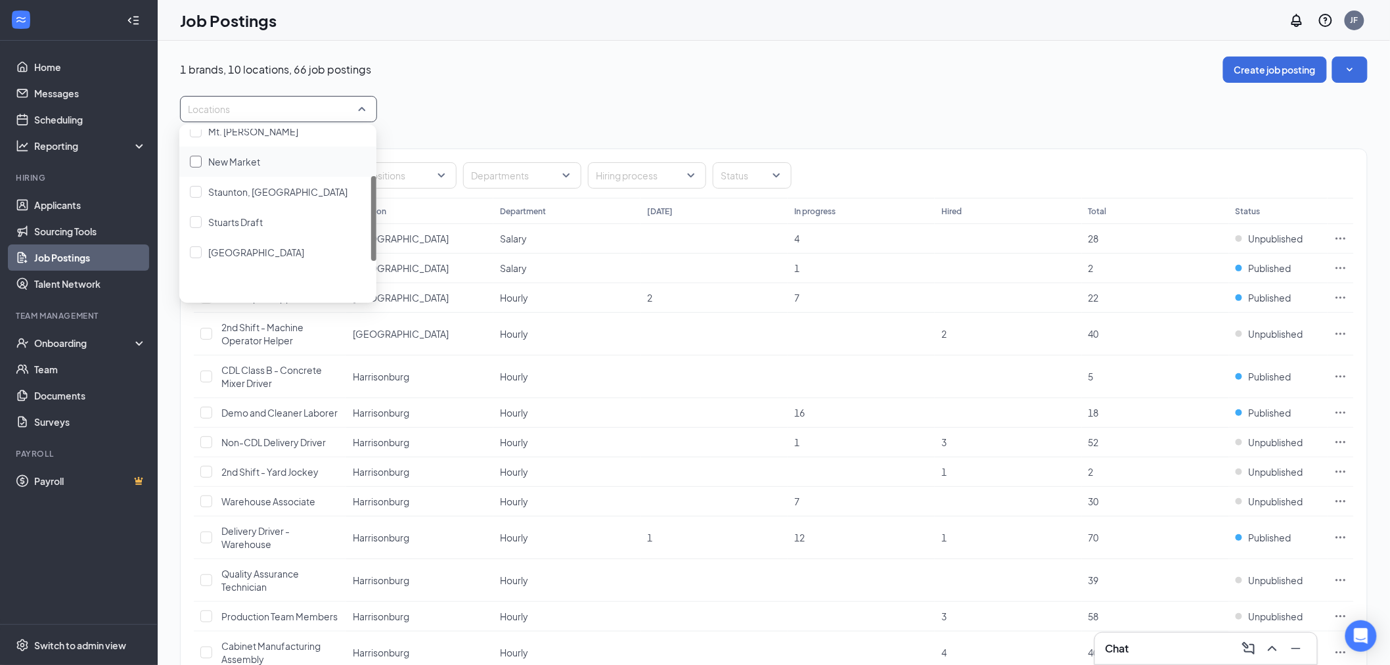
scroll to position [18, 0]
click at [221, 244] on span "[GEOGRAPHIC_DATA]" at bounding box center [256, 248] width 96 height 12
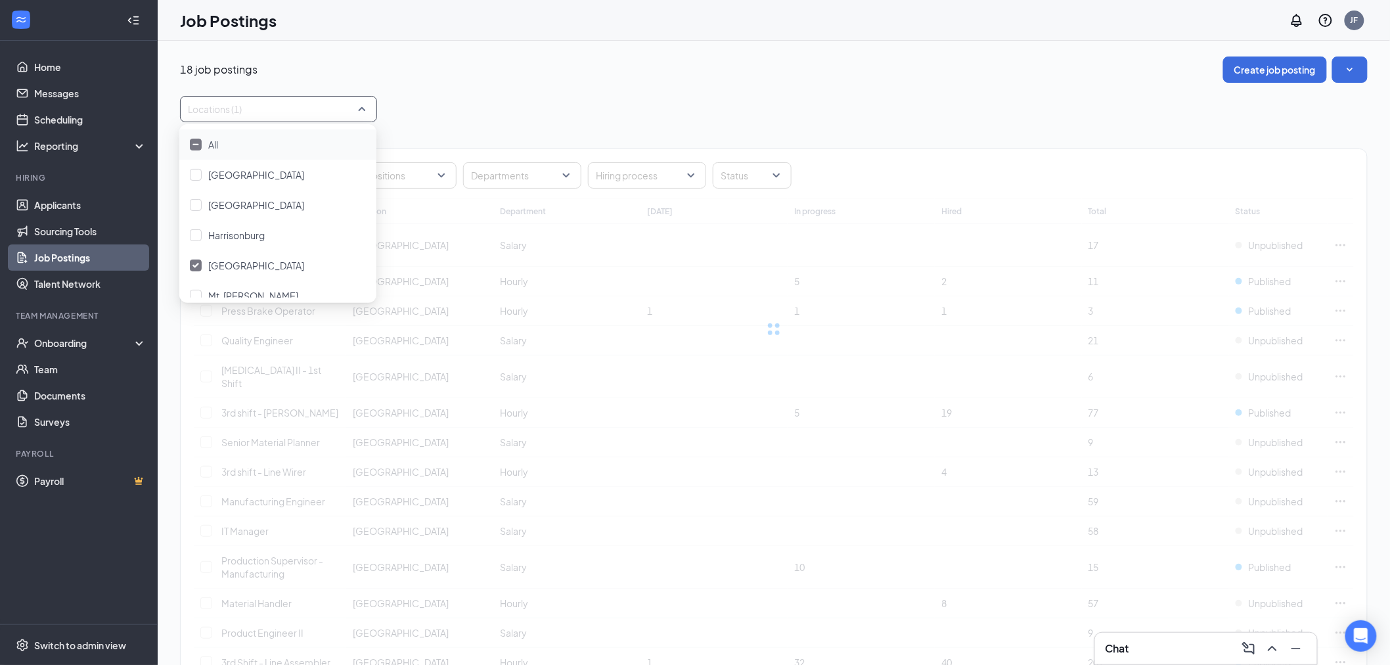
click at [798, 83] on div "18 job postings Create job posting Locations (1) Positions Departments Hiring p…" at bounding box center [774, 462] width 1188 height 810
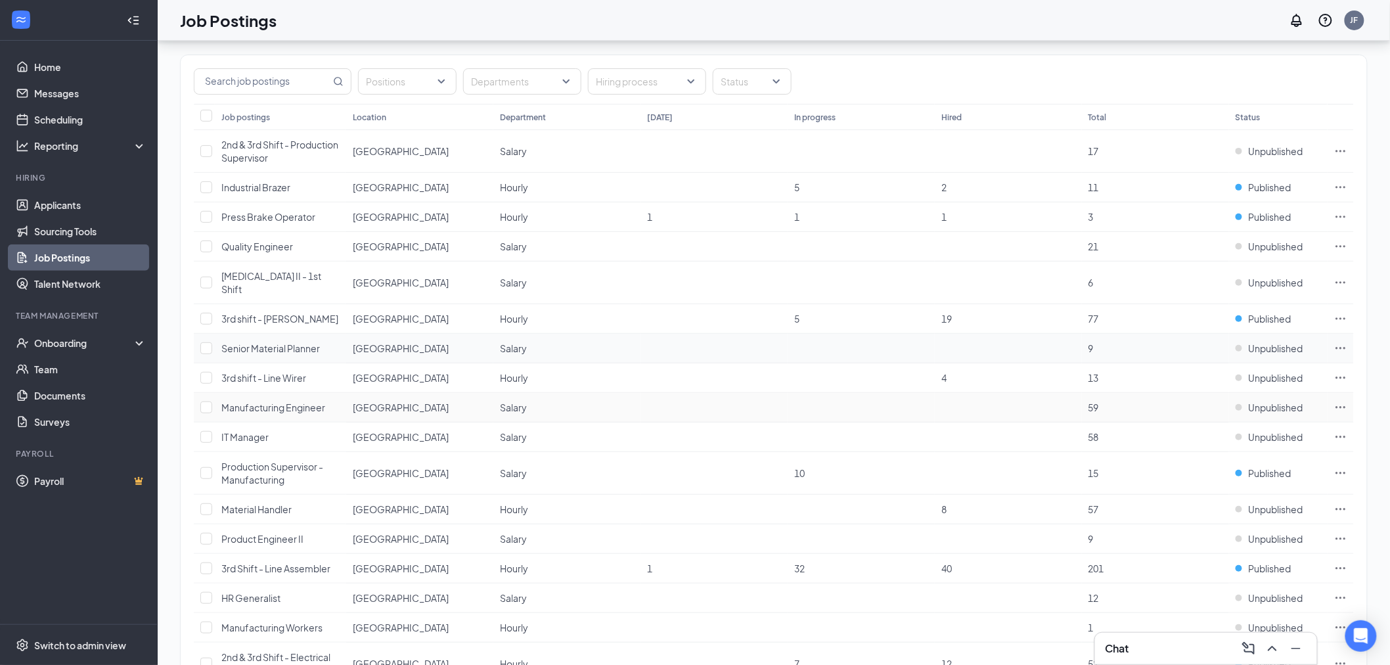
scroll to position [59, 0]
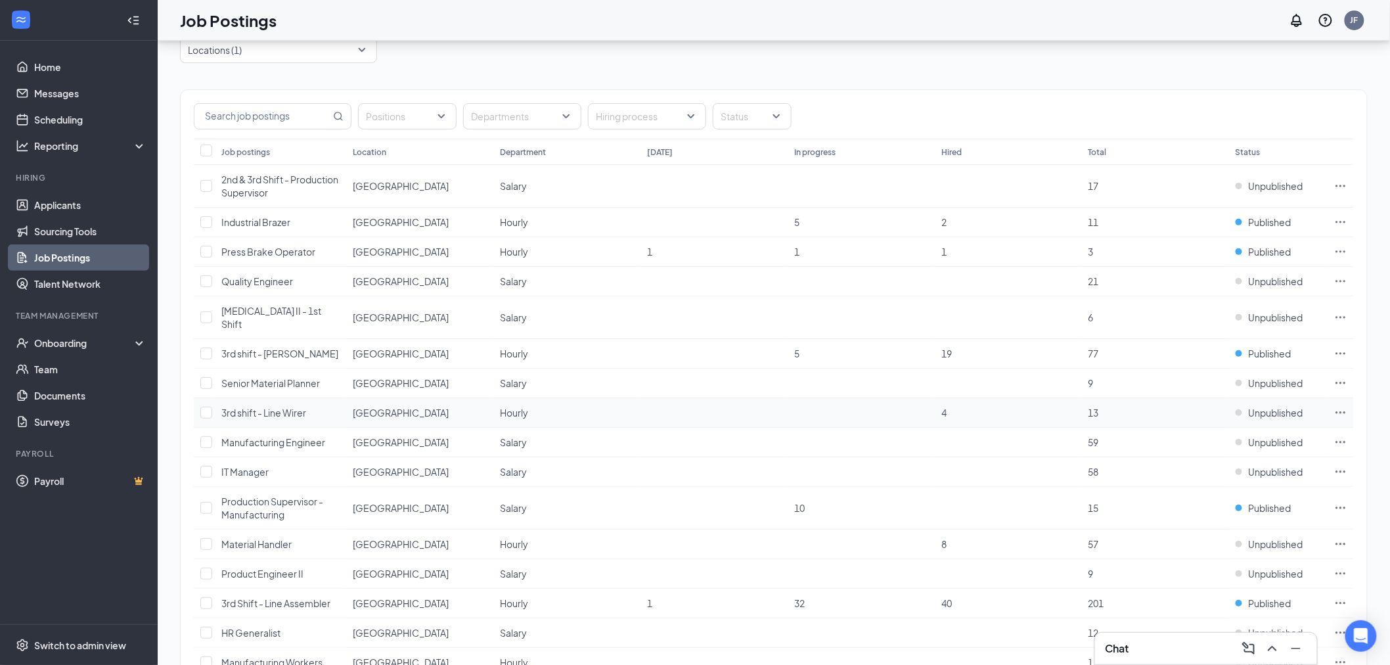
click at [270, 407] on span "3rd shift - Line Wirer" at bounding box center [263, 413] width 85 height 12
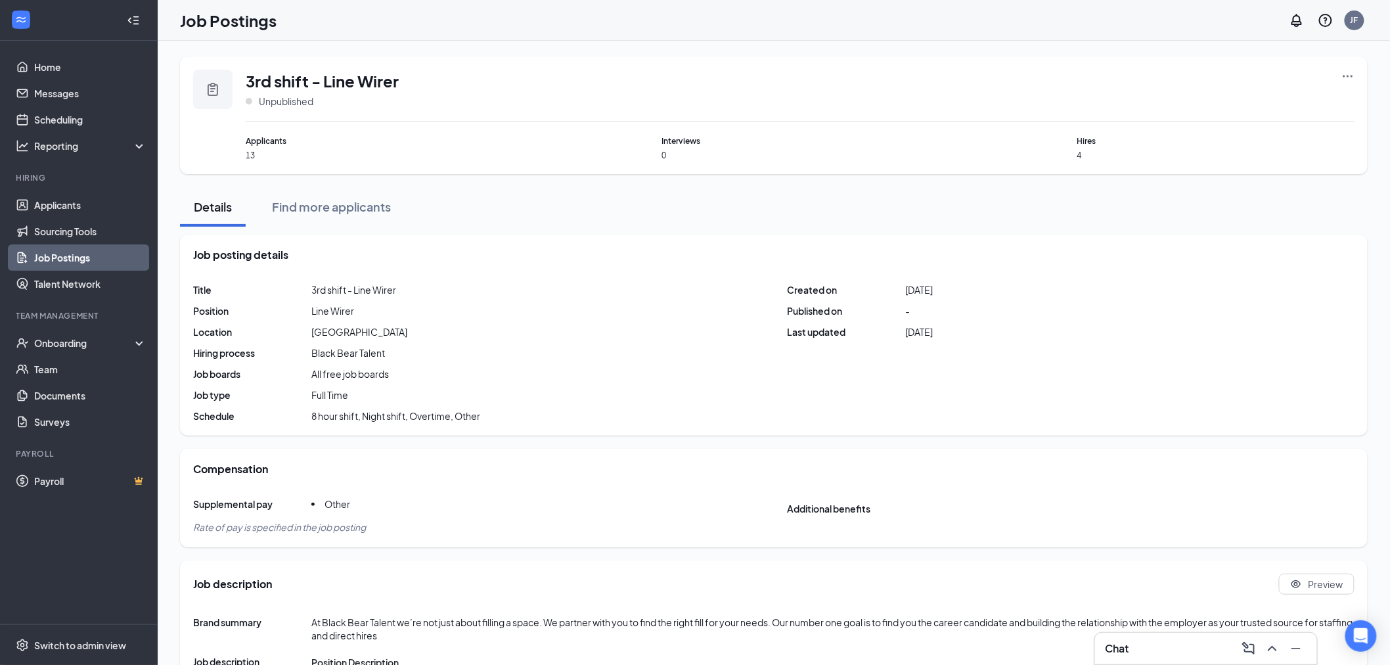
click at [1339, 75] on div "3rd shift - Line Wirer Unpublished" at bounding box center [800, 96] width 1109 height 52
click at [1346, 76] on icon "Ellipses" at bounding box center [1348, 76] width 13 height 13
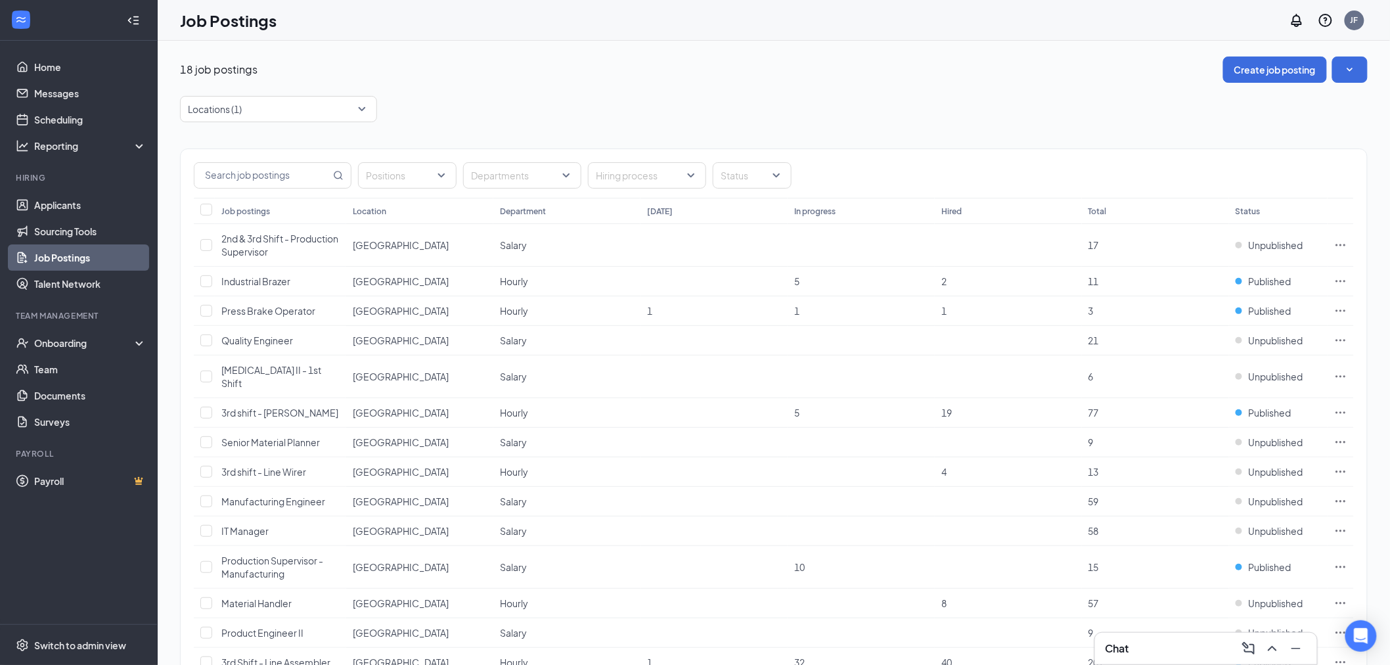
click at [1370, 70] on div "18 job postings Create job posting Locations (1) Positions Departments Hiring p…" at bounding box center [774, 461] width 1233 height 841
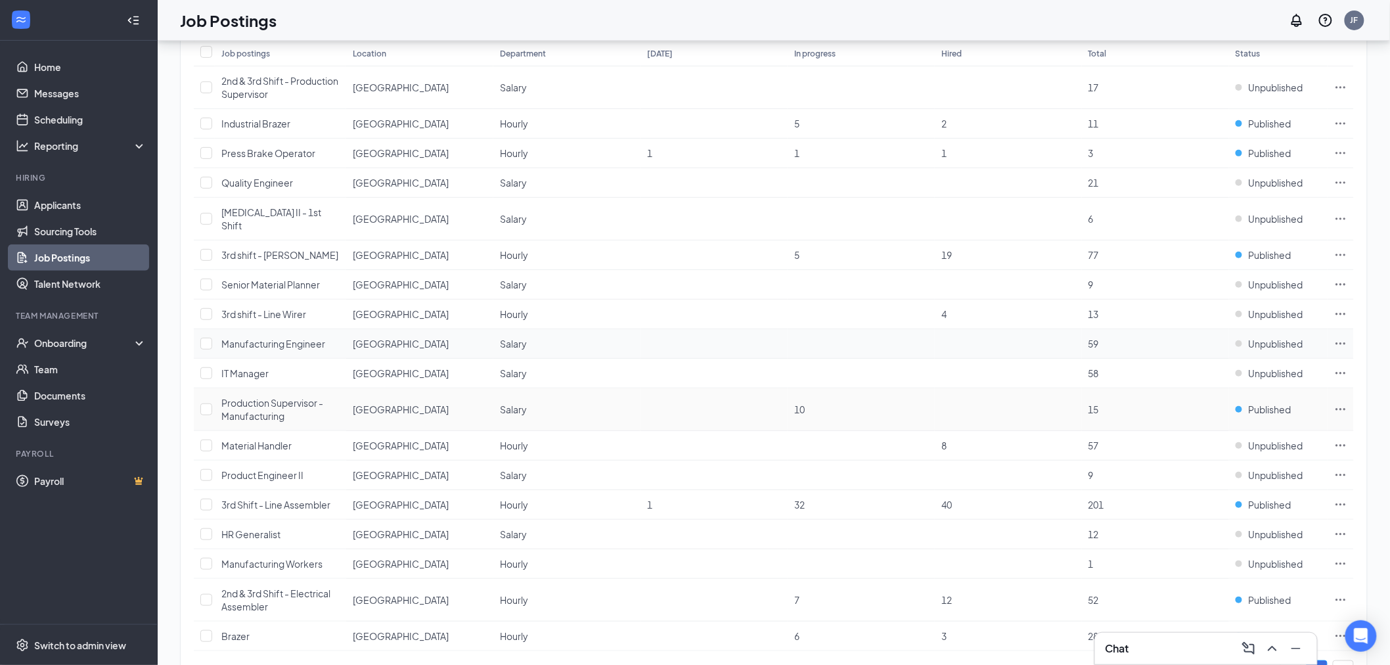
scroll to position [132, 0]
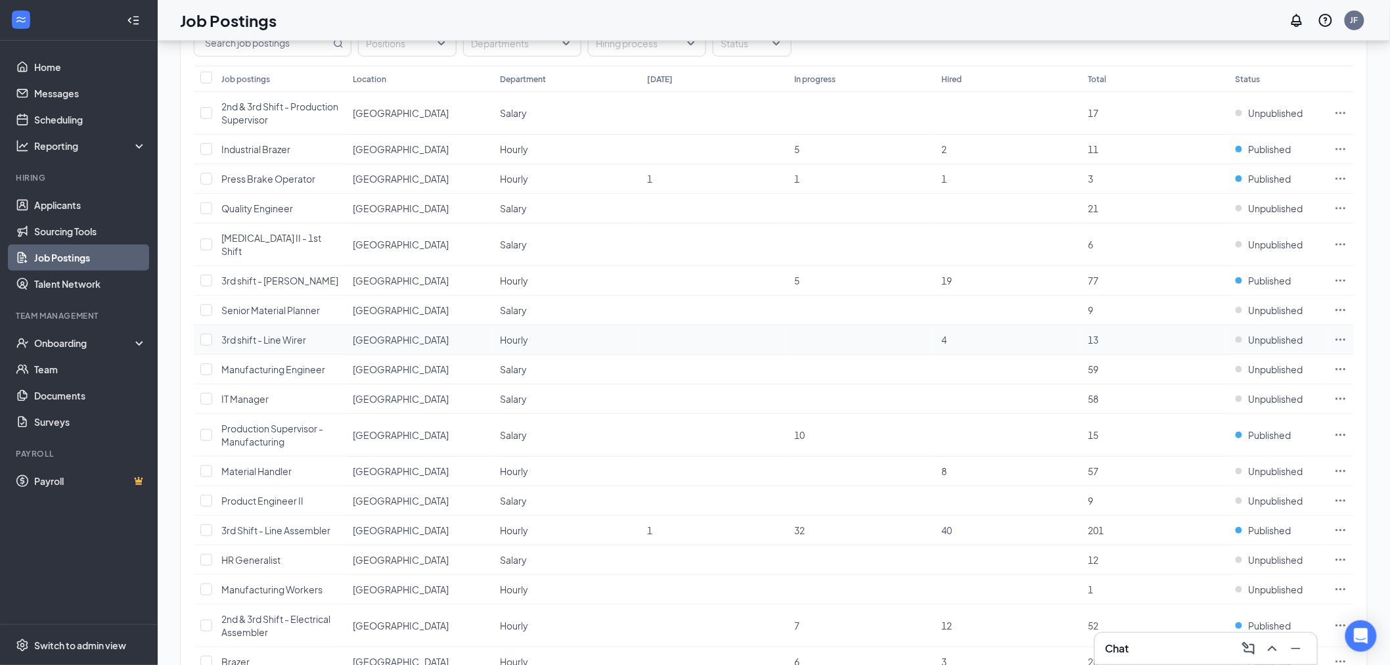
click at [1341, 333] on icon "Ellipses" at bounding box center [1341, 339] width 13 height 13
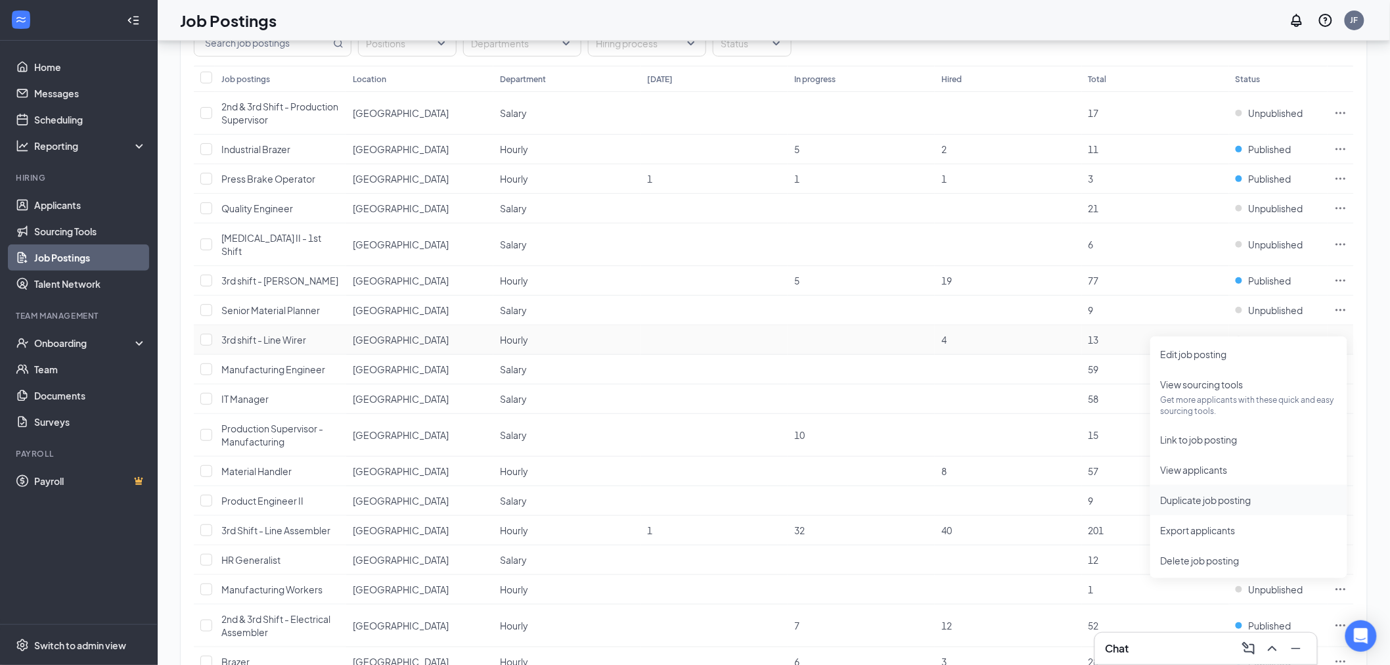
click at [1232, 499] on span "Duplicate job posting" at bounding box center [1206, 500] width 91 height 12
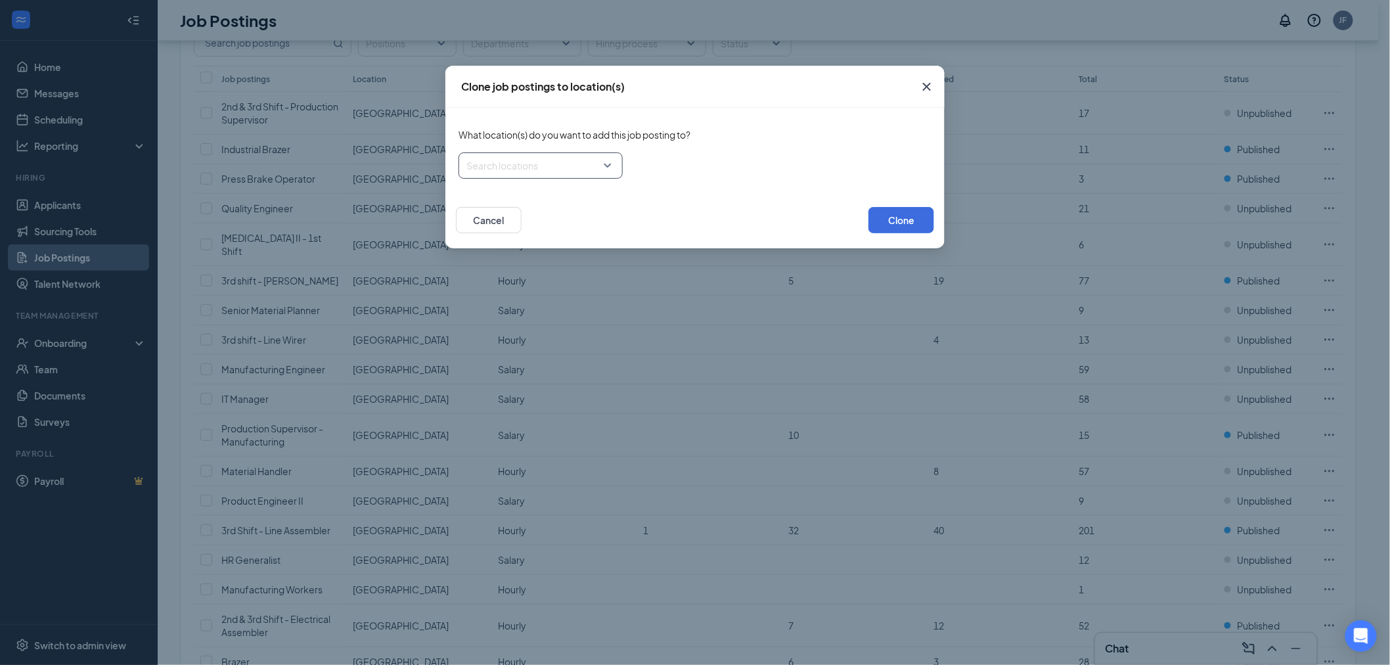
click at [593, 161] on div at bounding box center [536, 165] width 139 height 21
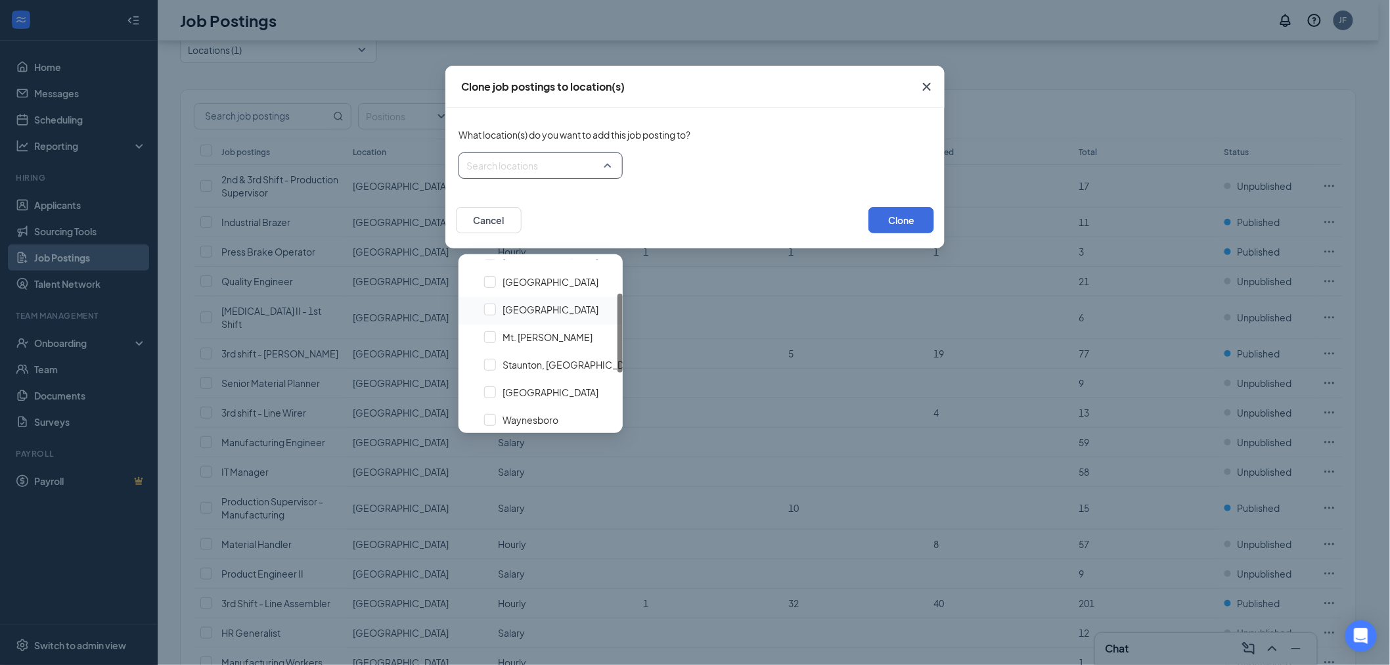
scroll to position [0, 0]
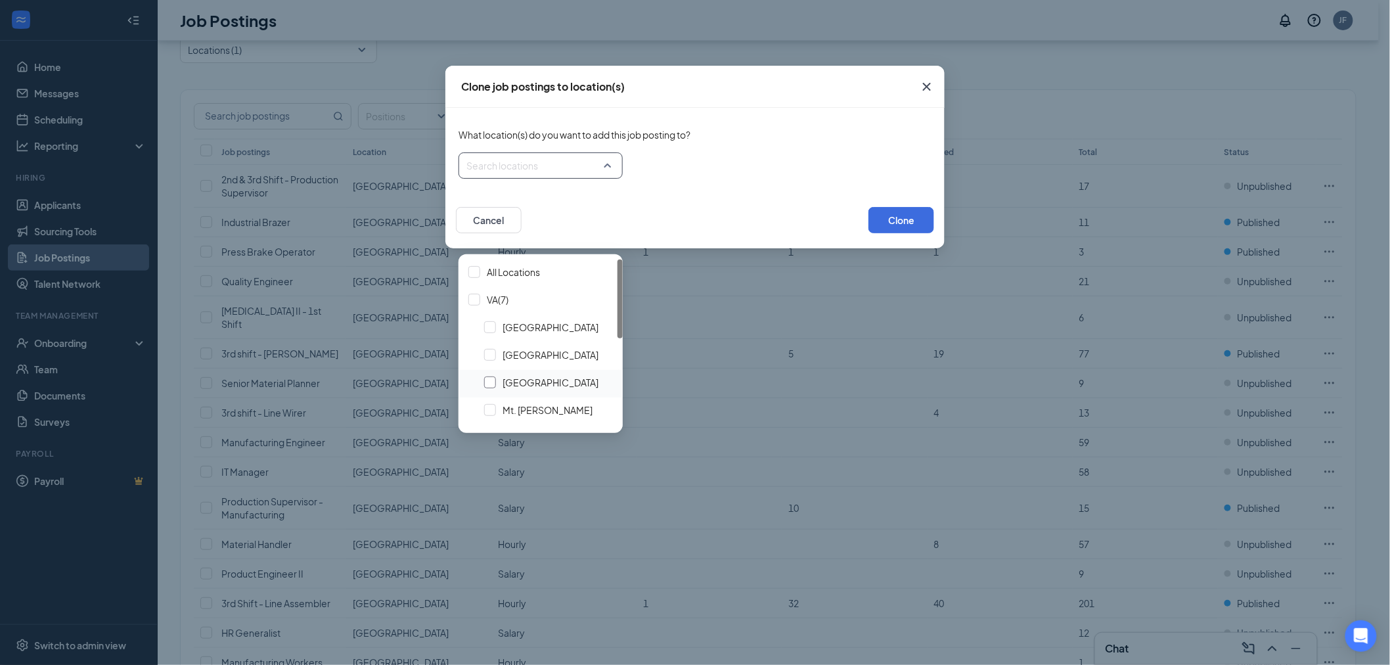
click at [493, 377] on div at bounding box center [490, 383] width 12 height 12
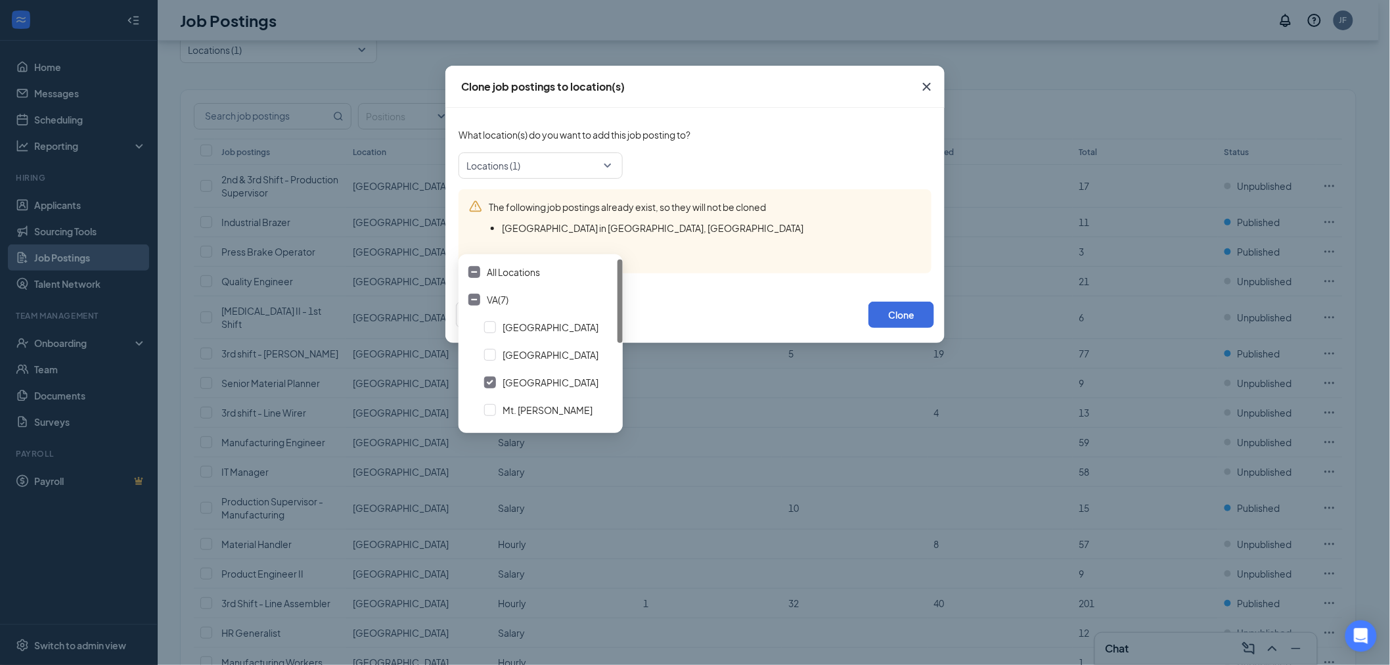
click at [739, 303] on div "Cancel Clone" at bounding box center [695, 314] width 478 height 53
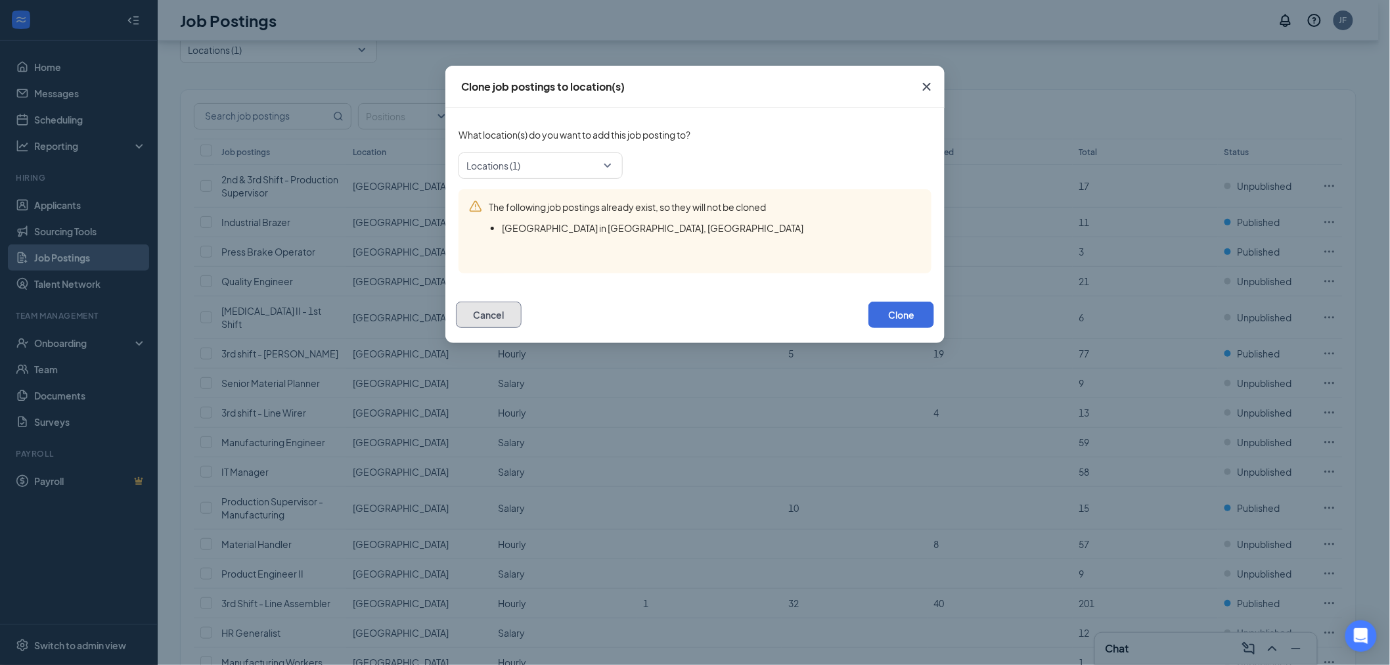
click at [493, 316] on button "Cancel" at bounding box center [489, 315] width 66 height 26
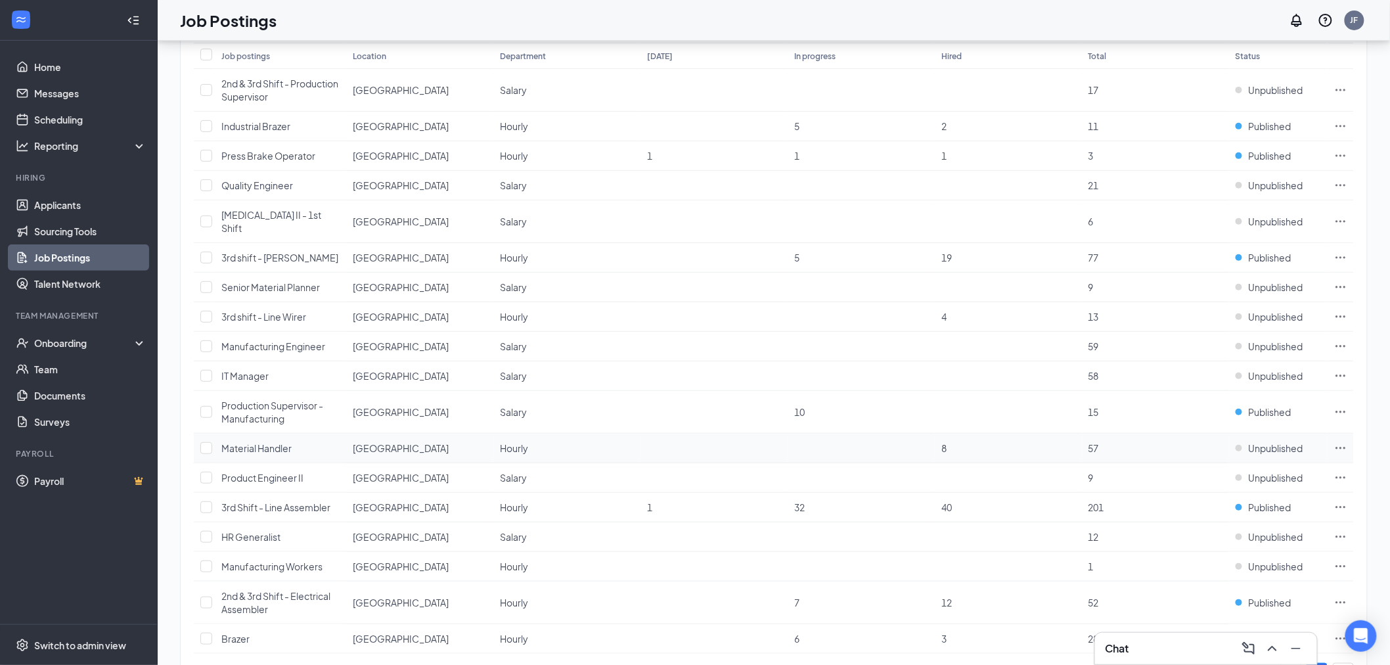
scroll to position [132, 0]
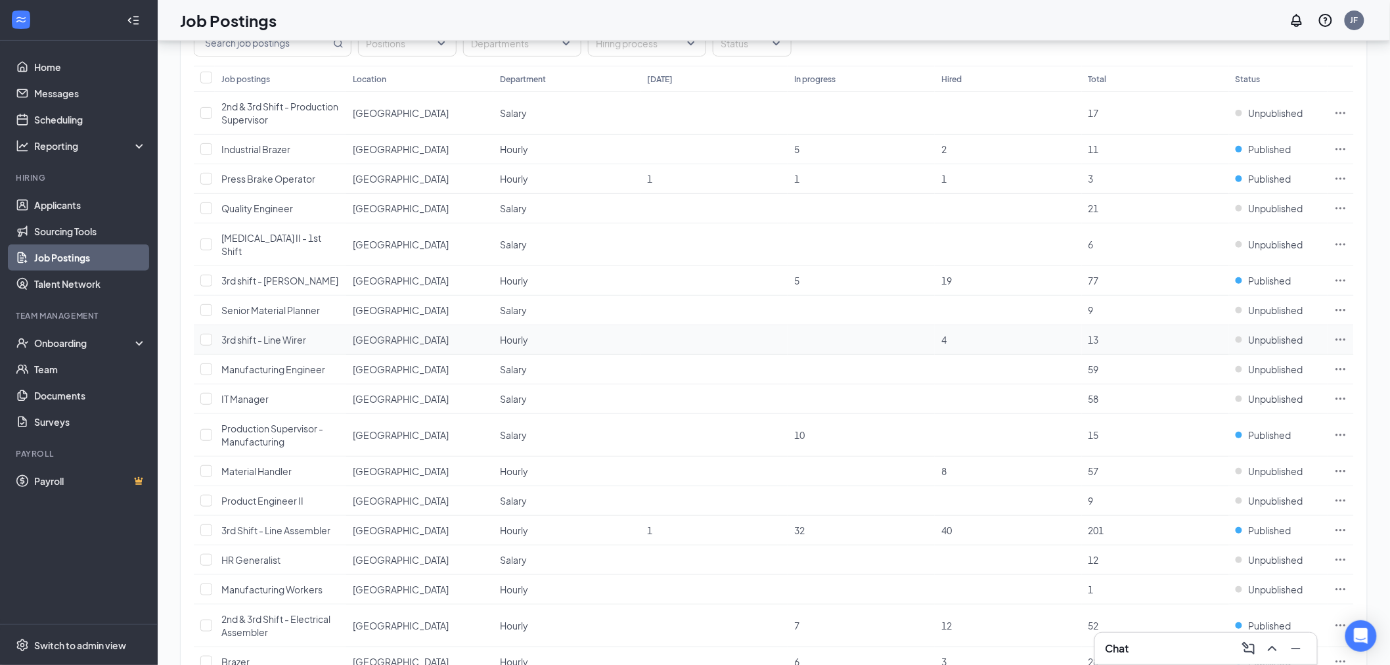
click at [1344, 333] on icon "Ellipses" at bounding box center [1341, 339] width 13 height 13
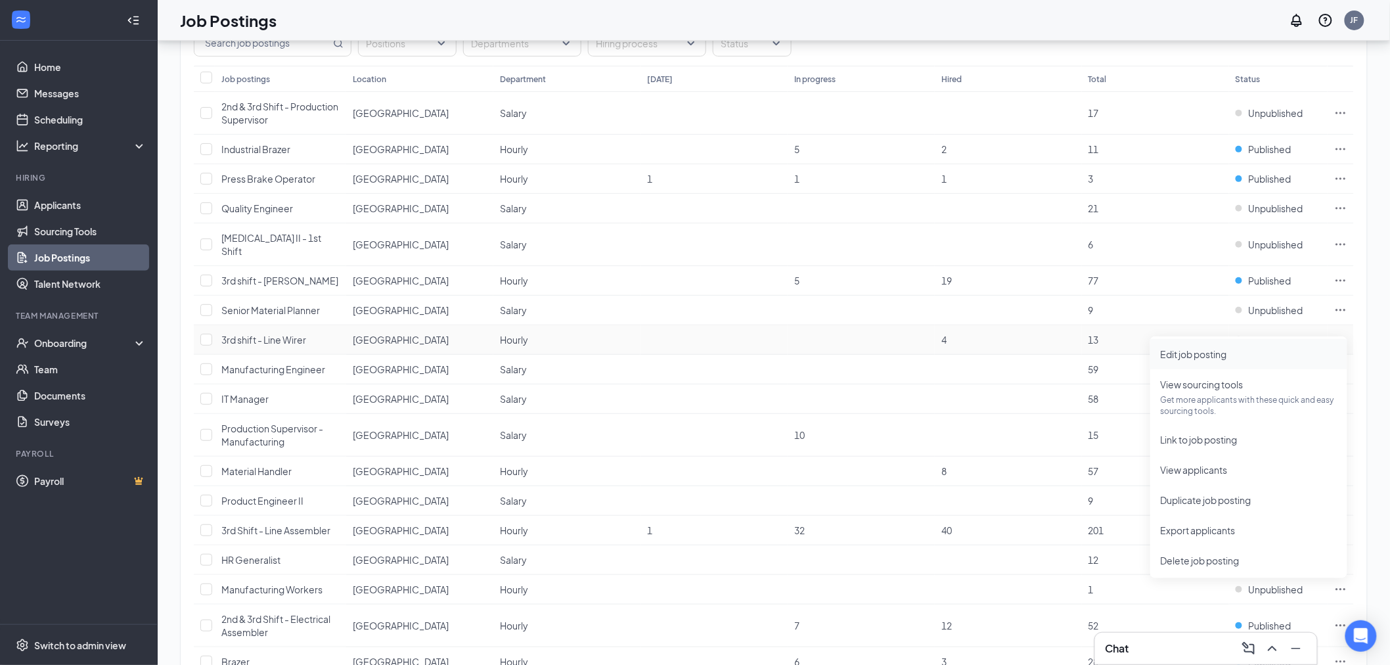
click at [1218, 355] on span "Edit job posting" at bounding box center [1194, 354] width 66 height 12
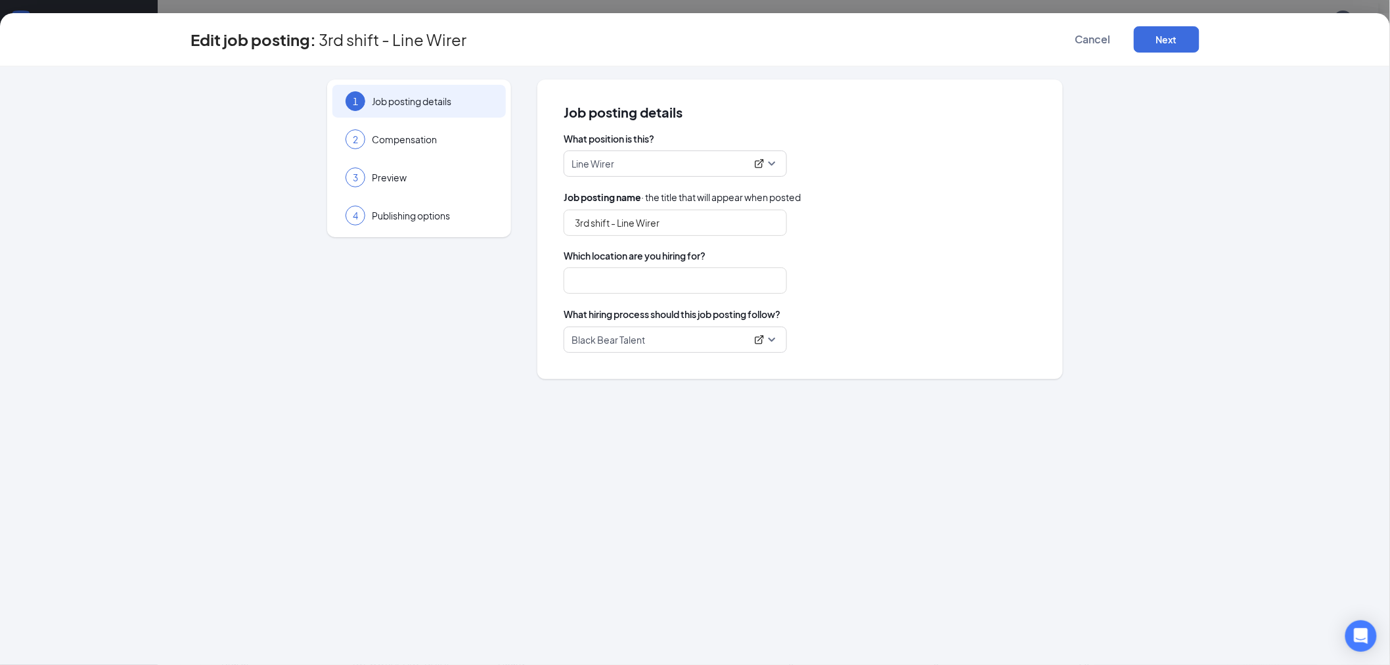
type input "[GEOGRAPHIC_DATA]"
click at [620, 222] on input "3rd shift - Line Wirer" at bounding box center [675, 223] width 223 height 26
type input "Line Wirer"
click at [1171, 40] on button "Next" at bounding box center [1167, 39] width 66 height 26
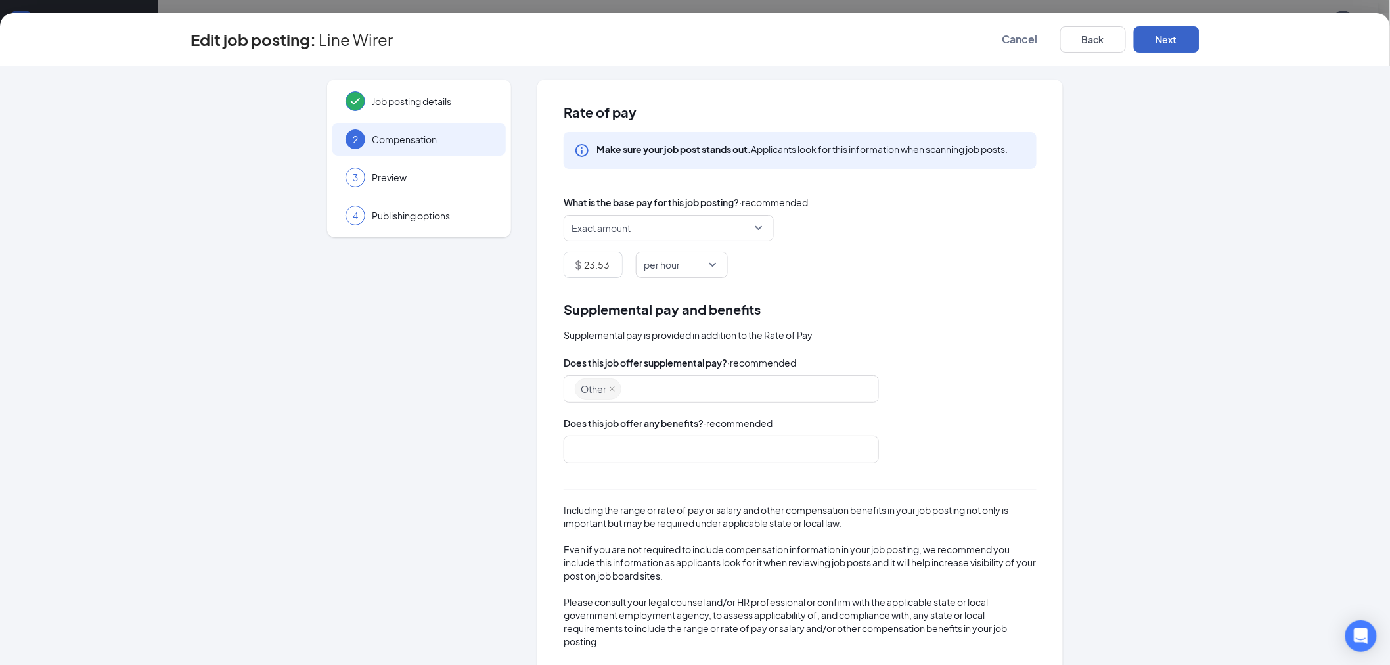
click at [1174, 41] on button "Next" at bounding box center [1167, 39] width 66 height 26
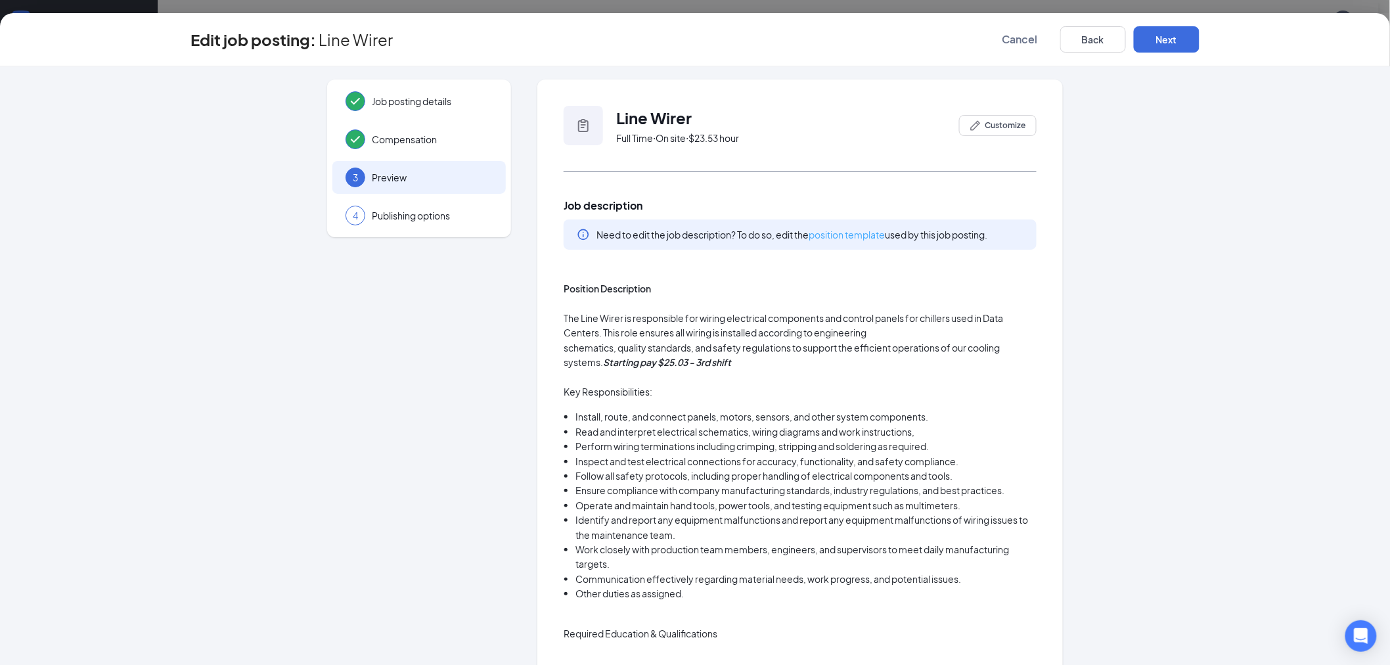
click at [849, 231] on link "position template" at bounding box center [847, 235] width 76 height 12
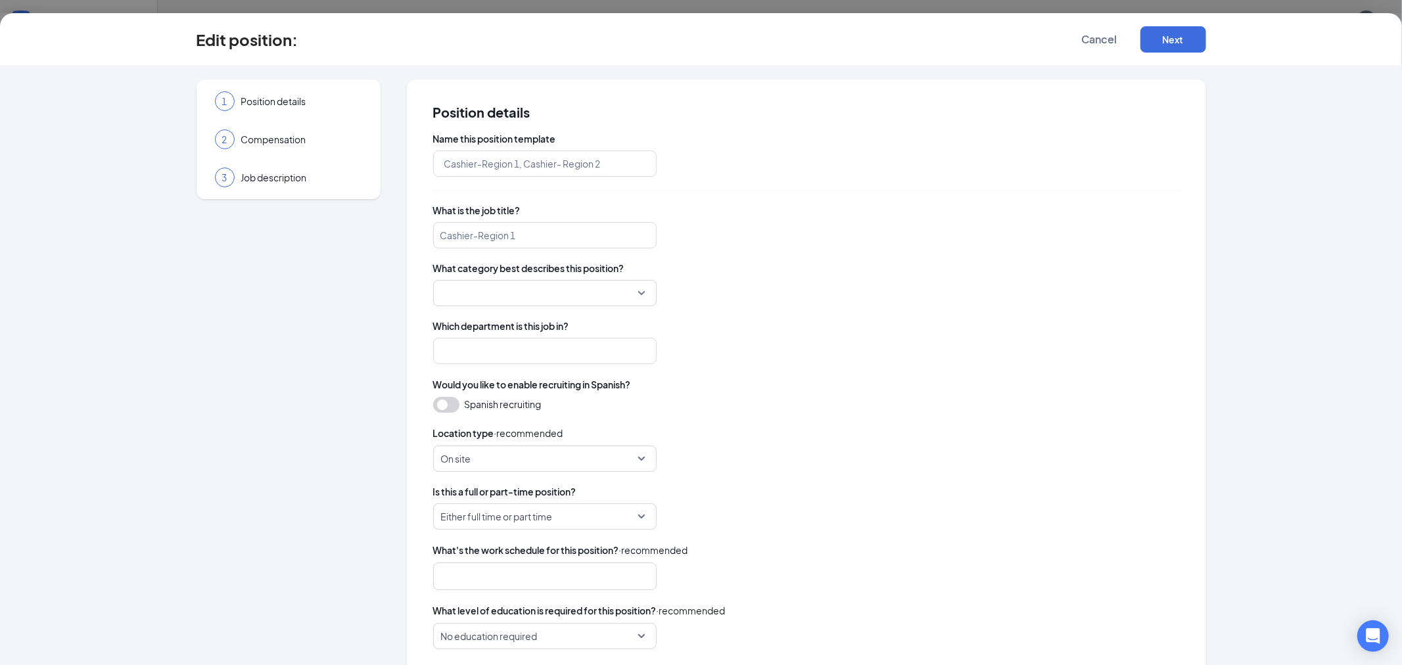
type input "Line Wirer"
type input "3rd shift - Line Wirer"
type input "Hourly"
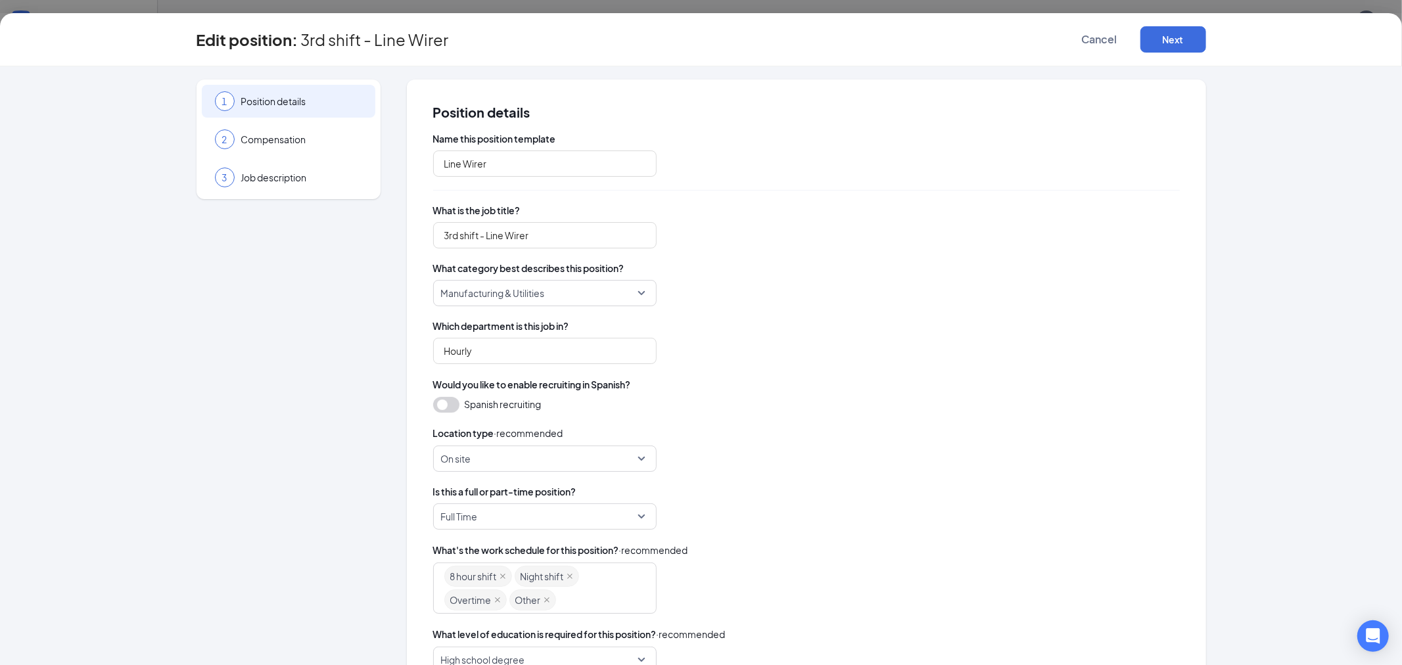
click at [280, 106] on span "Position details" at bounding box center [301, 101] width 121 height 13
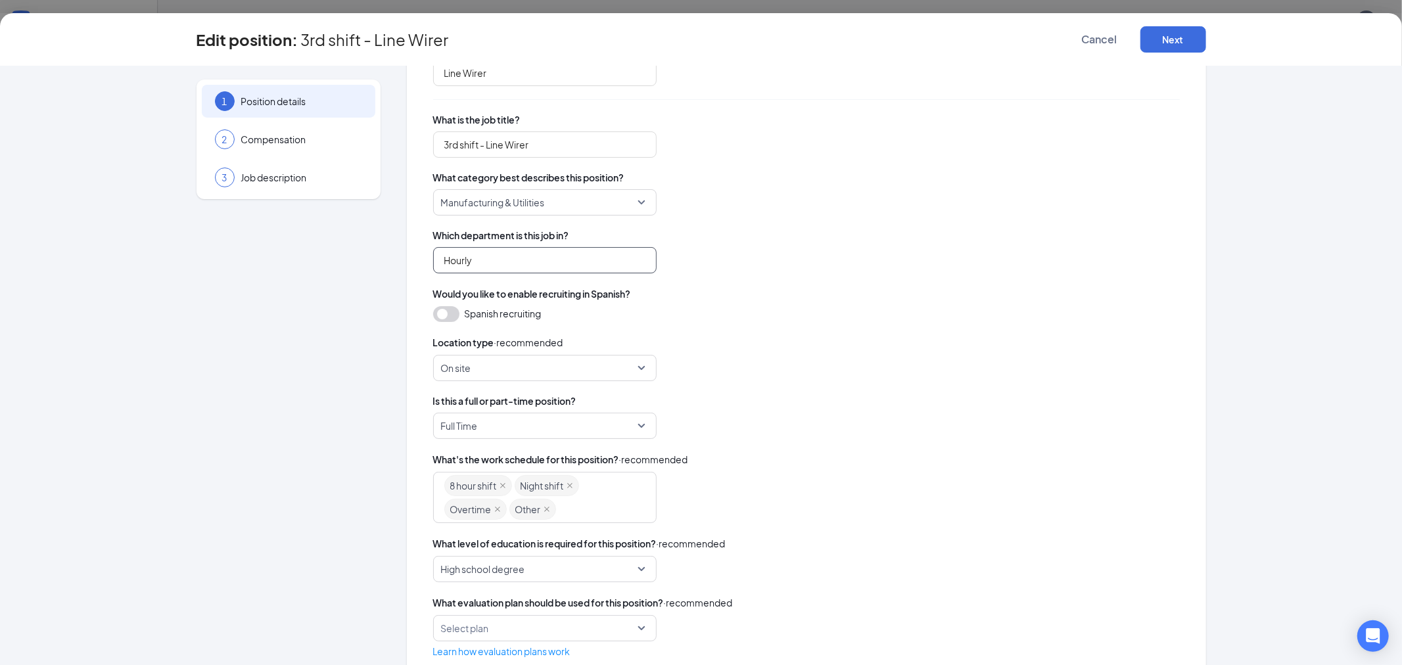
scroll to position [123, 0]
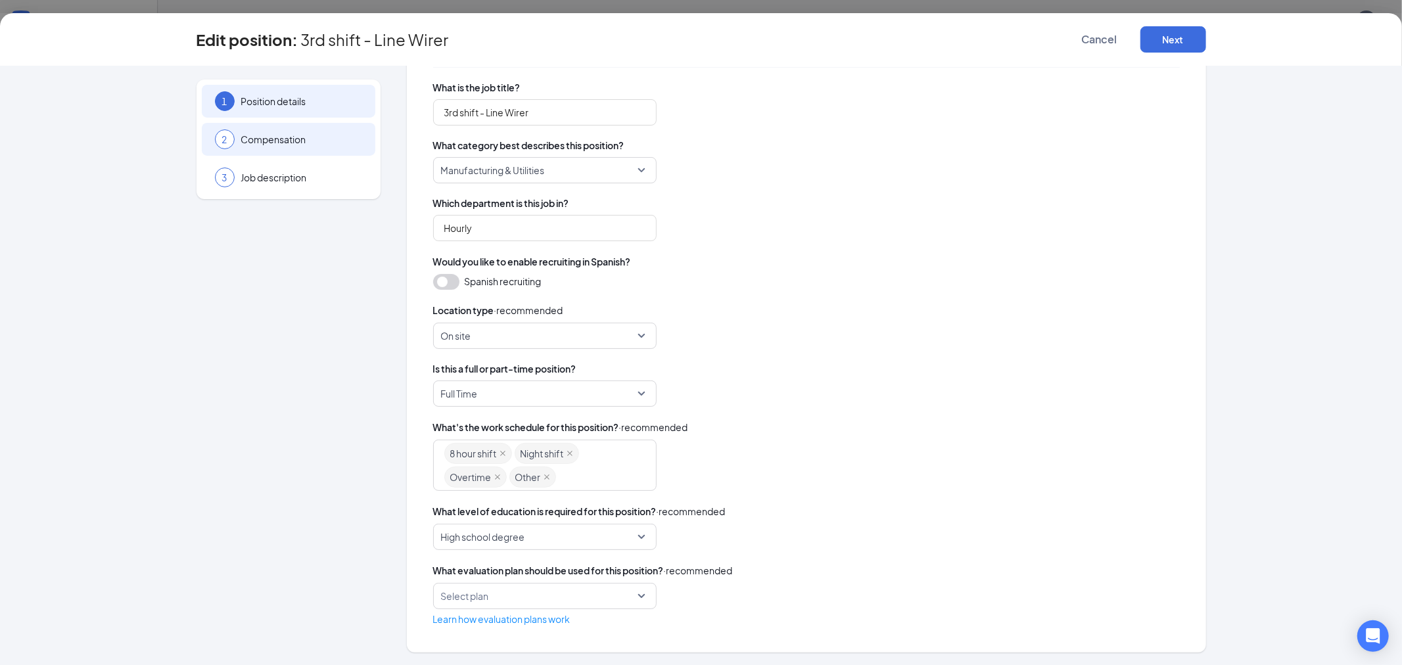
click at [293, 141] on span "Compensation" at bounding box center [301, 139] width 121 height 13
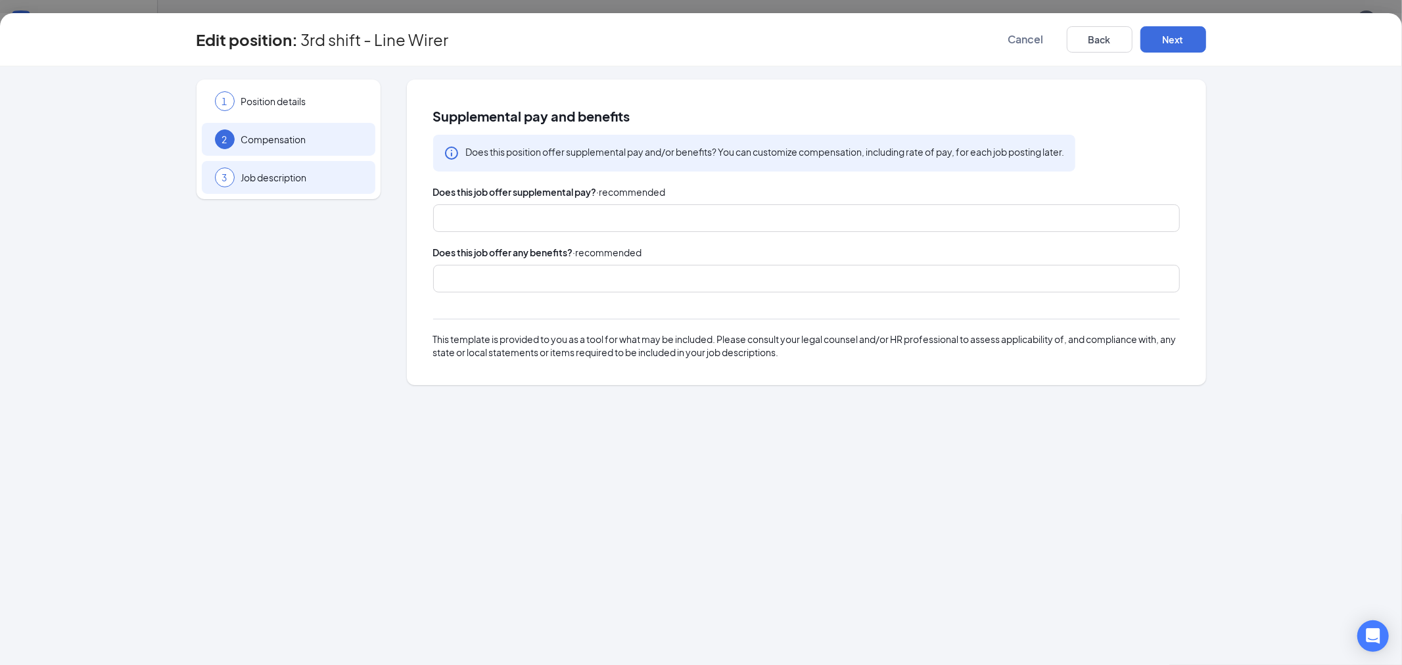
click at [269, 181] on span "Job description" at bounding box center [301, 177] width 121 height 13
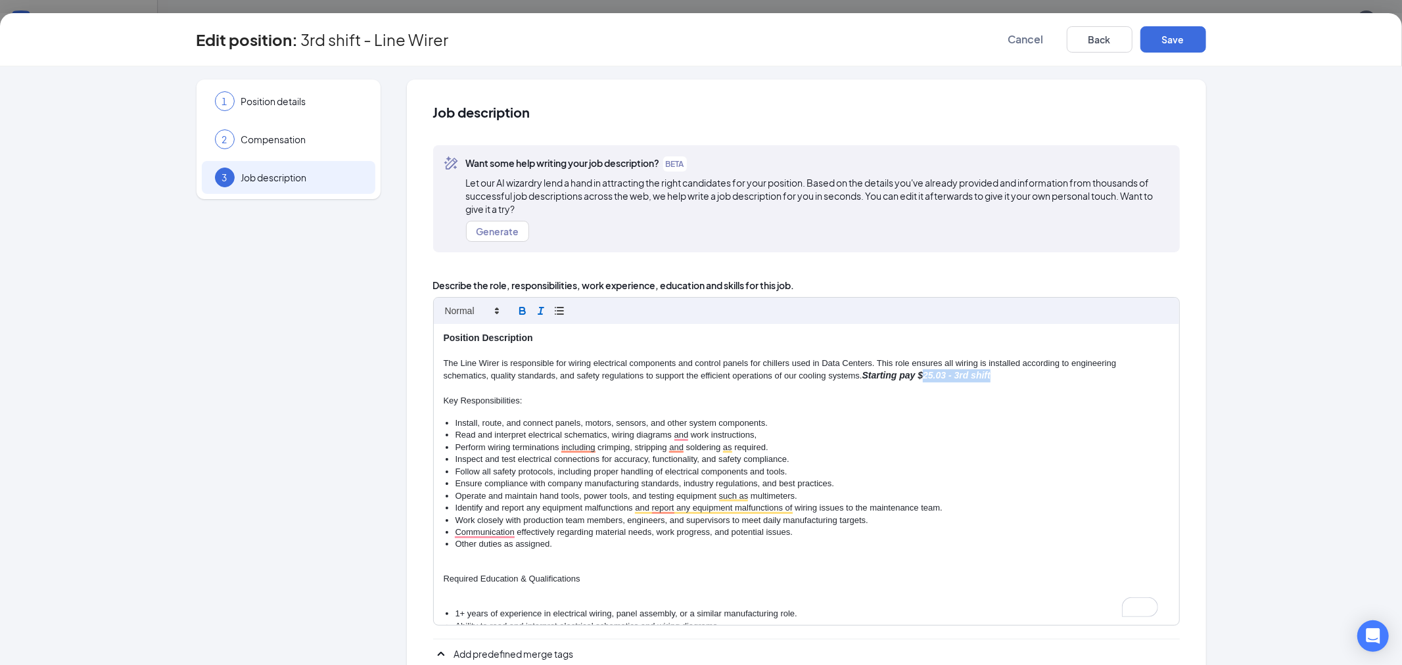
drag, startPoint x: 991, startPoint y: 376, endPoint x: 917, endPoint y: 376, distance: 73.6
click at [917, 376] on p "schematics, quality standards, and safety regulations to support the efficient …" at bounding box center [806, 375] width 725 height 13
click at [1173, 37] on button "Save" at bounding box center [1173, 39] width 66 height 26
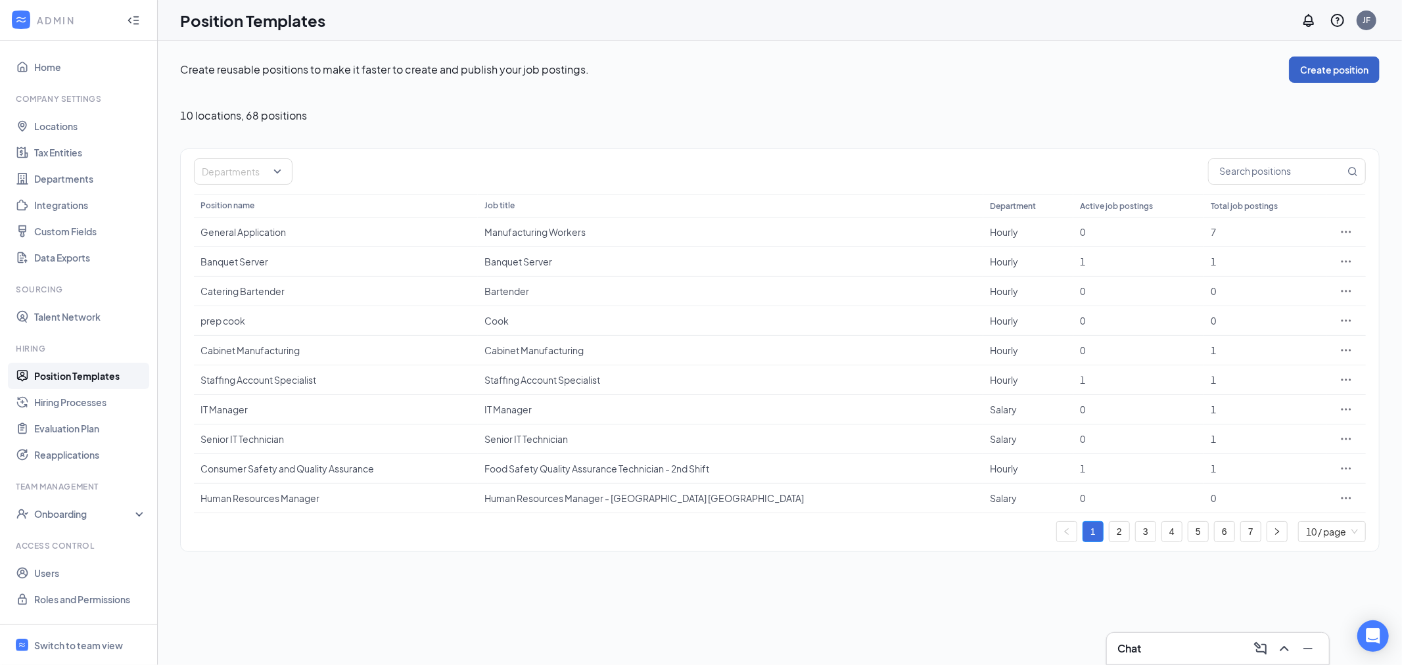
click at [1347, 72] on button "Create position" at bounding box center [1334, 70] width 91 height 26
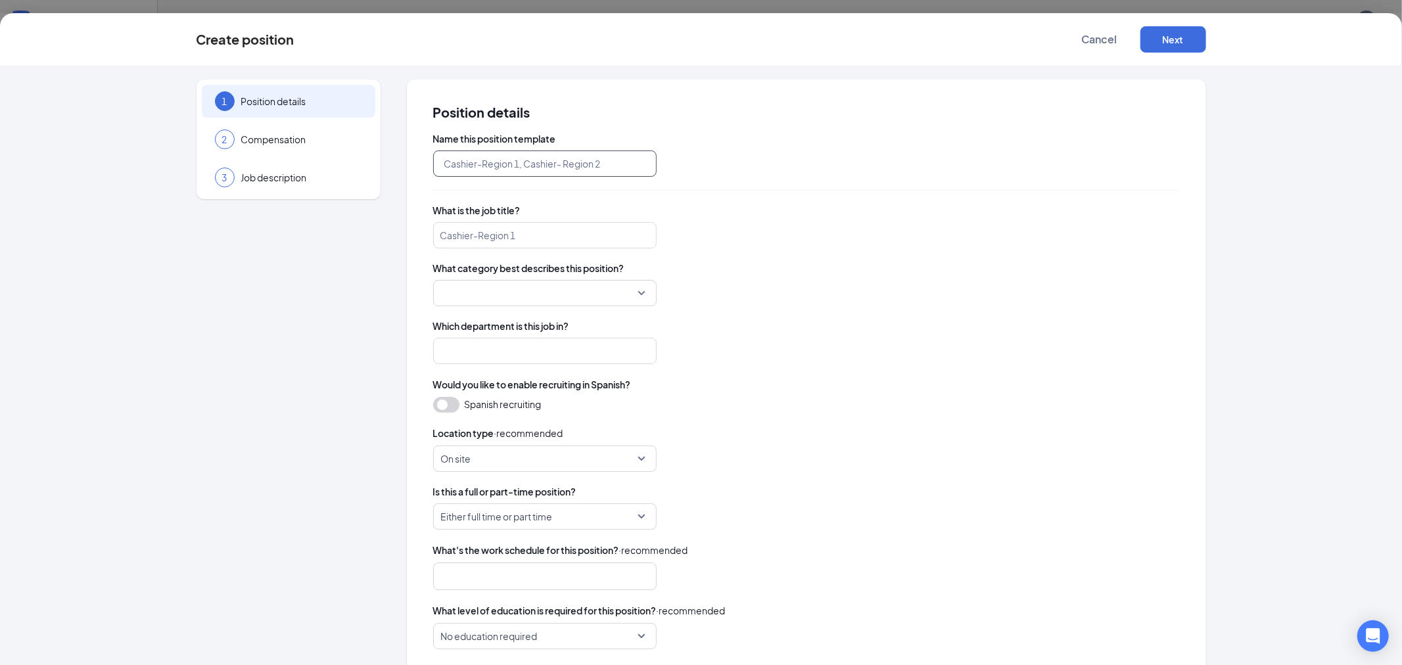
click at [562, 168] on input "text" at bounding box center [544, 163] width 223 height 26
type input "Pressure Test Operator"
click at [485, 238] on input "search" at bounding box center [544, 235] width 223 height 26
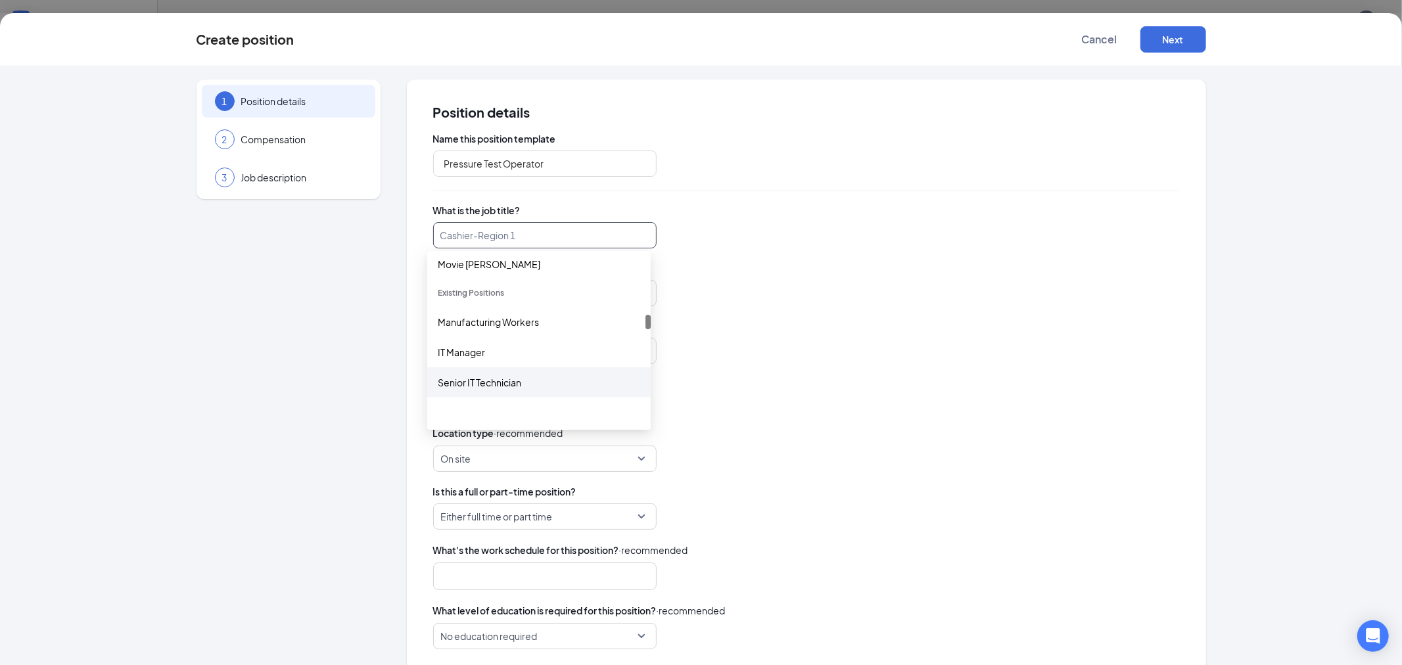
scroll to position [657, 0]
click at [513, 400] on div "Manufacturing Workers" at bounding box center [539, 395] width 202 height 14
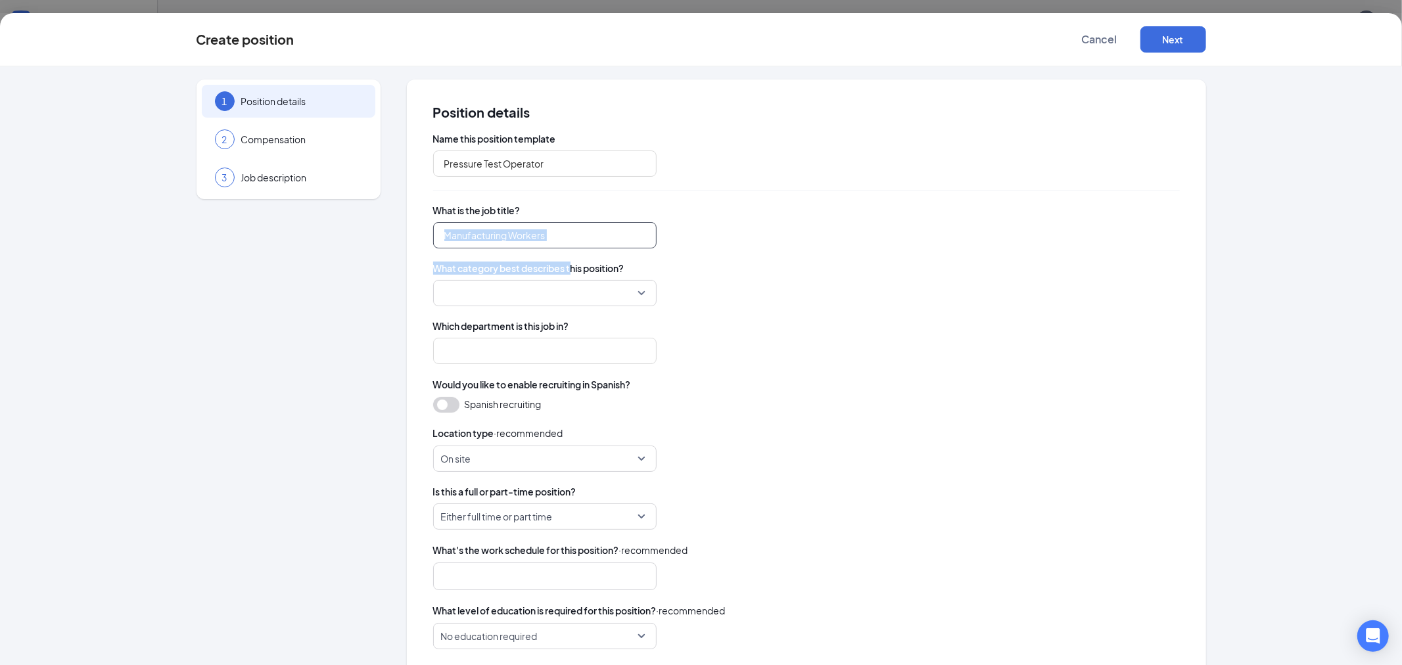
drag, startPoint x: 566, startPoint y: 257, endPoint x: 564, endPoint y: 246, distance: 11.3
click at [564, 250] on div "Name this position template Pressure Test Operator What is the job title? Manuf…" at bounding box center [806, 428] width 746 height 593
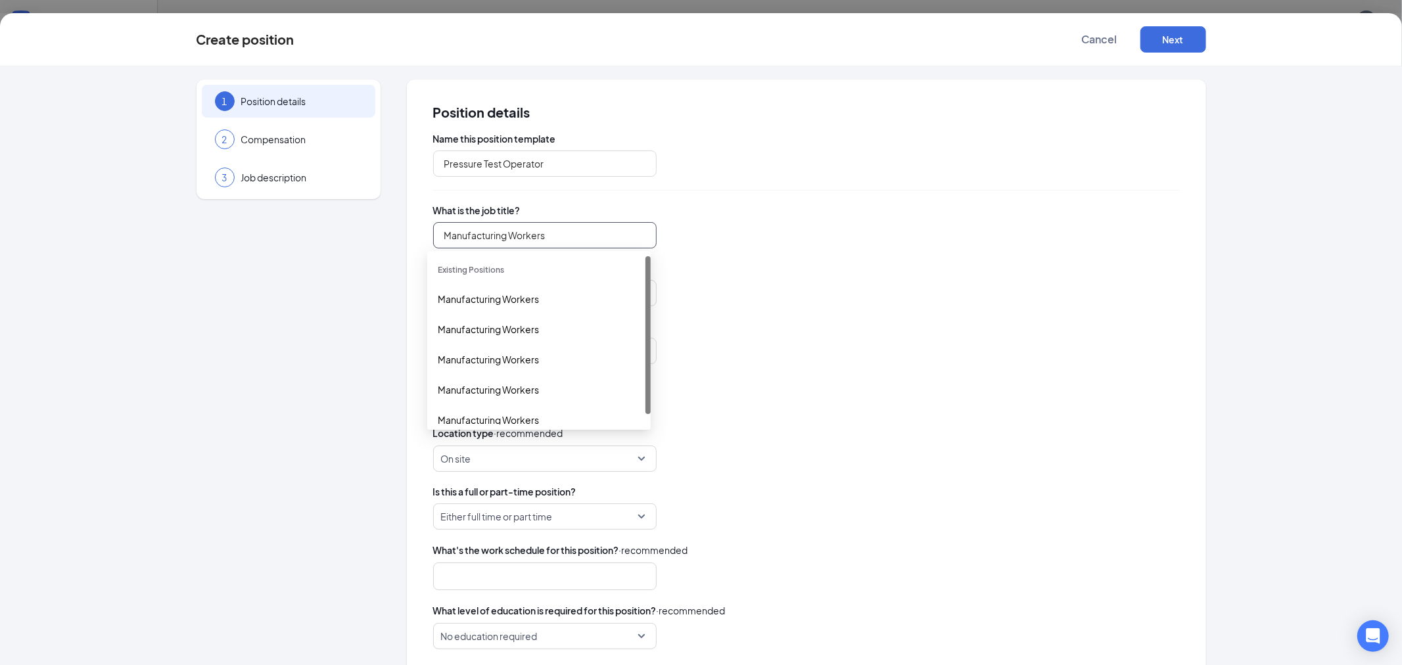
drag, startPoint x: 566, startPoint y: 242, endPoint x: 357, endPoint y: 280, distance: 212.4
click at [372, 279] on div "1 Position details 2 Compensation 3 Job description Position details Name this …" at bounding box center [700, 416] width 1009 height 672
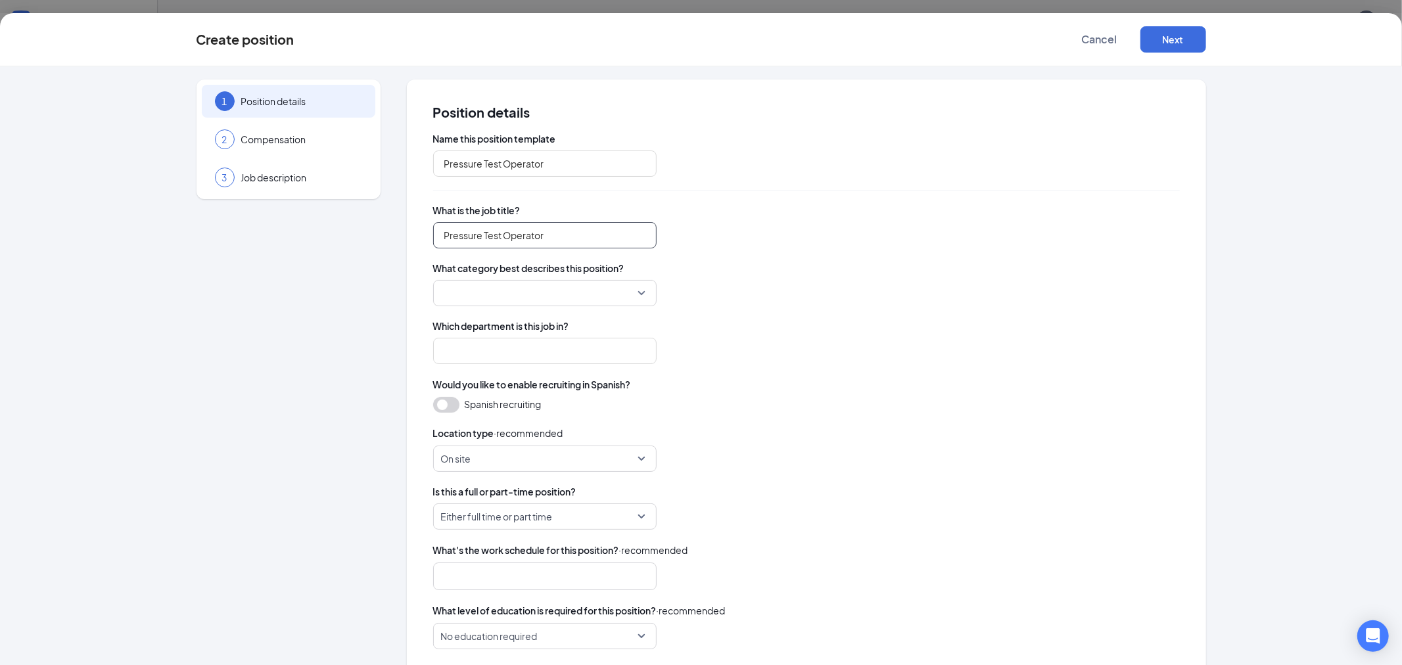
type input "Pressure Test Operator"
click at [515, 294] on input "search" at bounding box center [540, 293] width 198 height 25
click at [568, 289] on input "search" at bounding box center [540, 293] width 198 height 25
click at [524, 403] on span "Manufacturing & Utilities" at bounding box center [490, 400] width 104 height 14
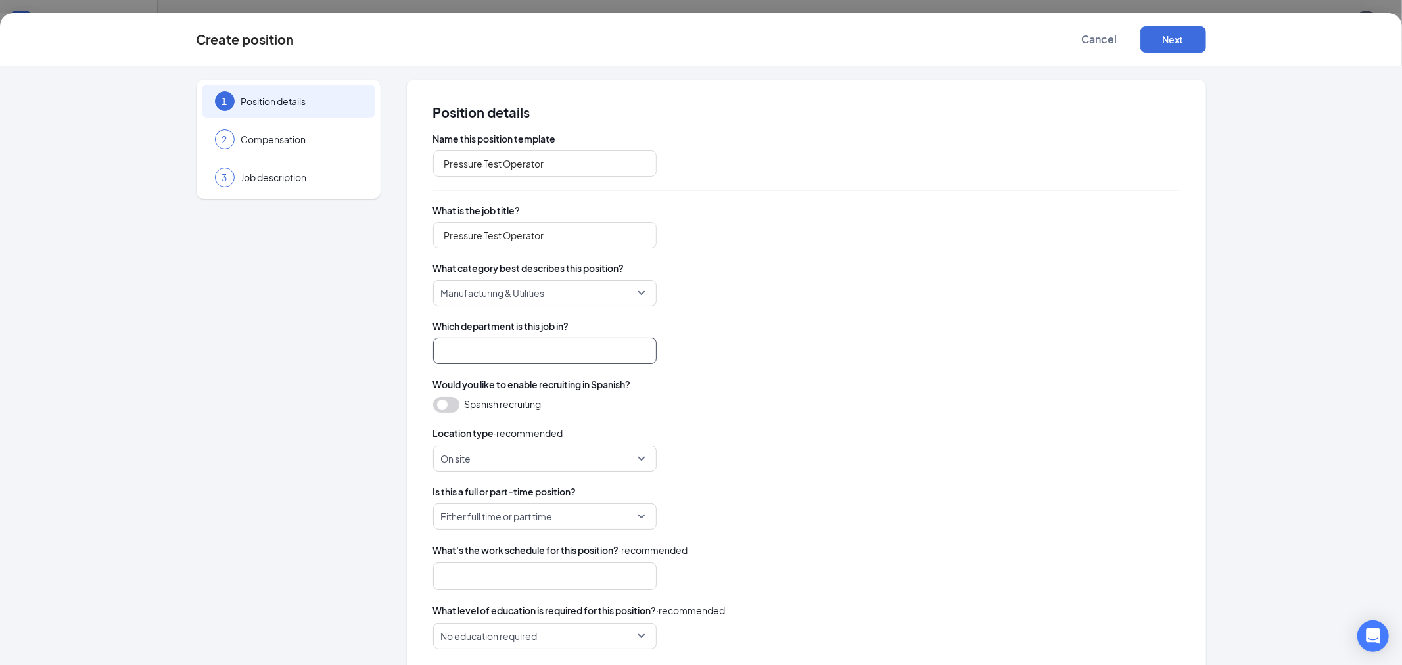
click at [530, 351] on input "search" at bounding box center [544, 351] width 223 height 26
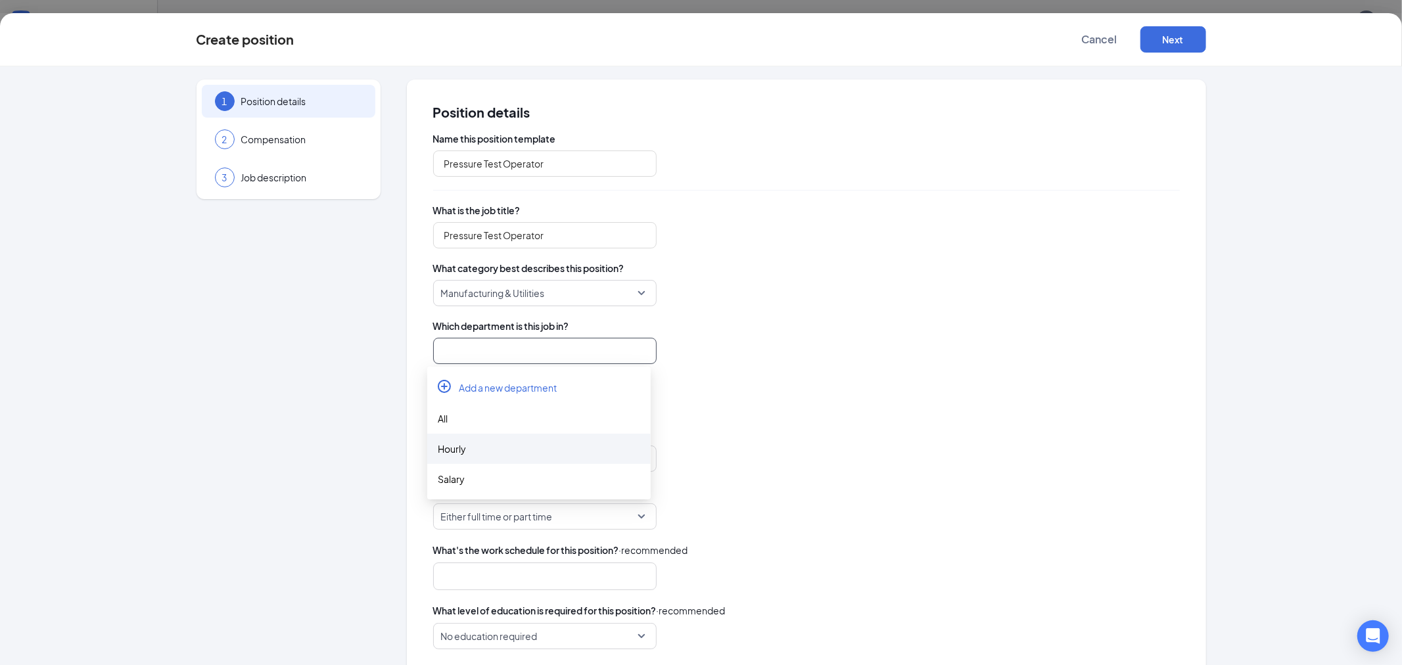
click at [461, 442] on div "Hourly" at bounding box center [539, 449] width 202 height 14
type input "Hourly"
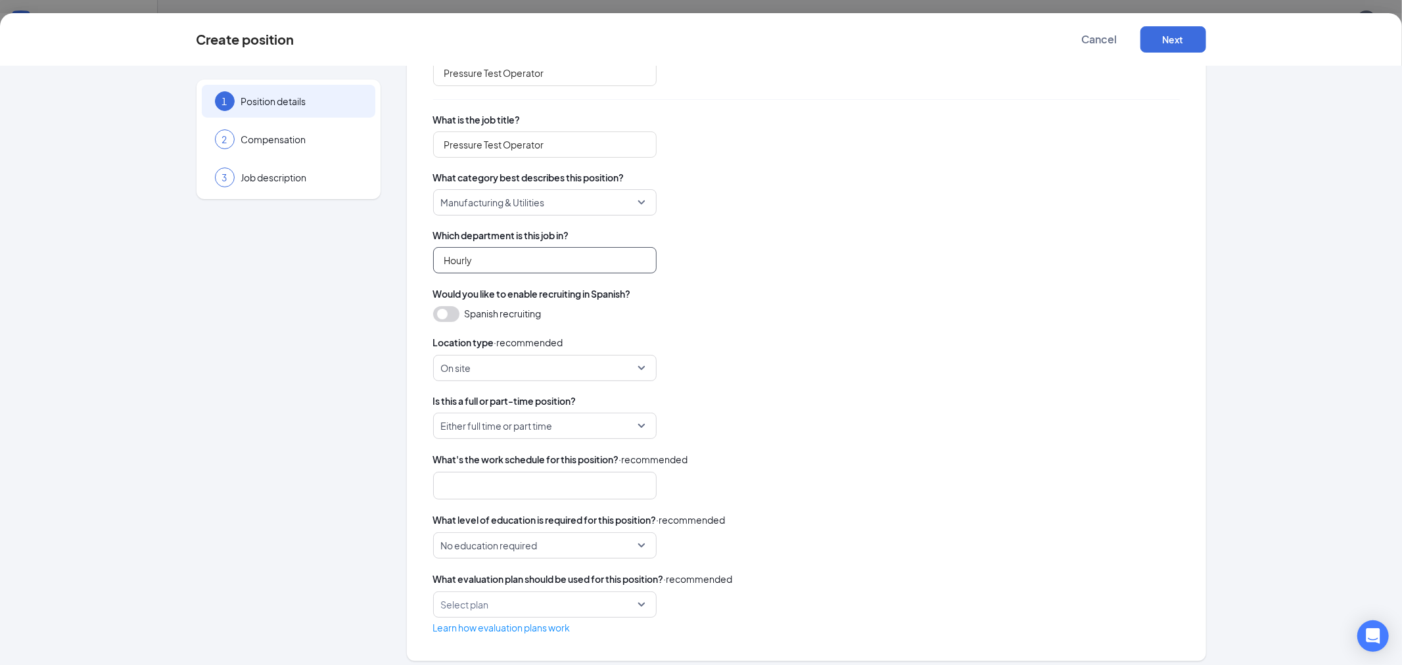
scroll to position [100, 0]
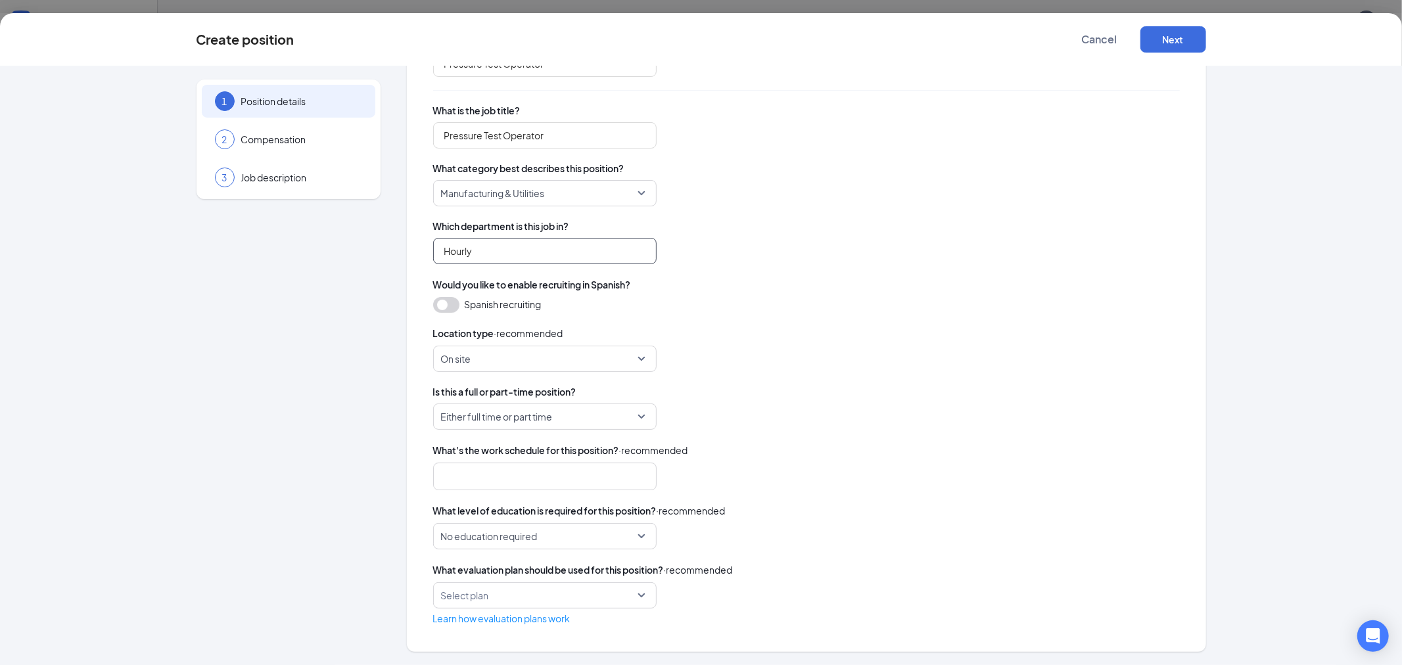
click at [534, 419] on span "Either full time or part time" at bounding box center [497, 416] width 112 height 25
click at [468, 448] on span "Full Time" at bounding box center [456, 453] width 37 height 14
click at [1161, 43] on button "Next" at bounding box center [1173, 39] width 66 height 26
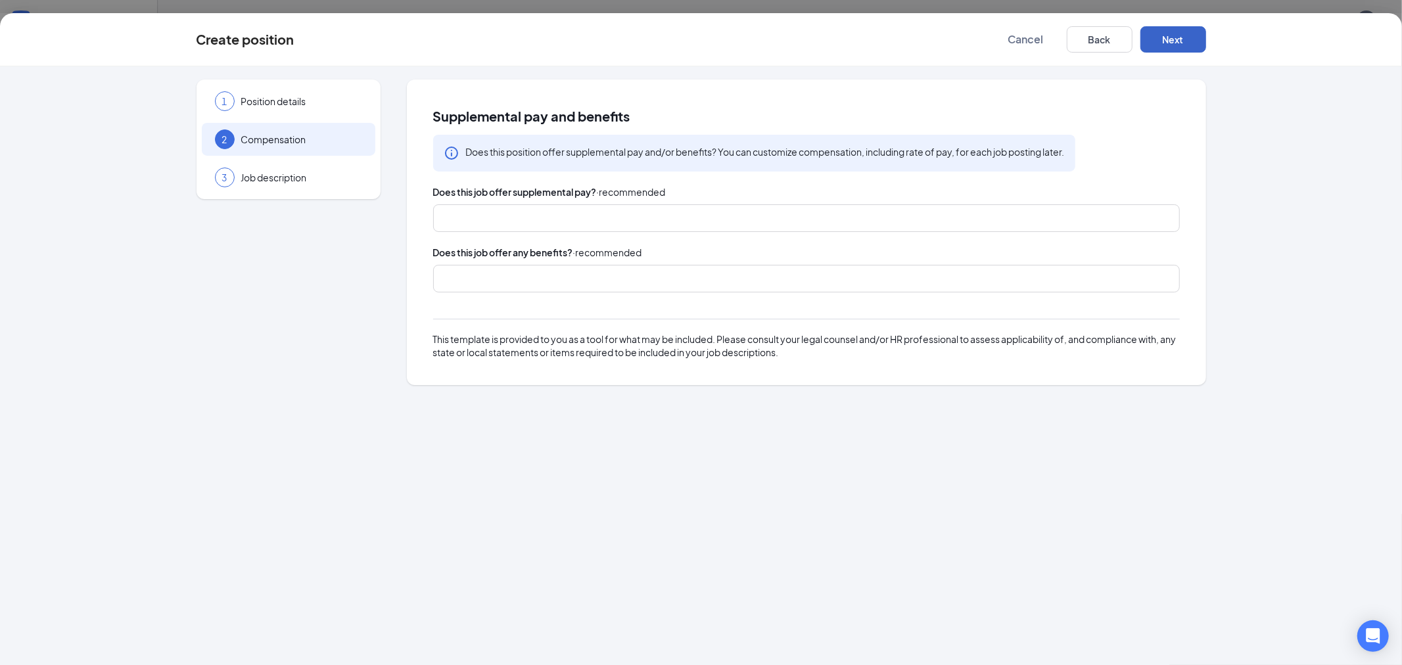
scroll to position [0, 0]
click at [1205, 30] on div "Next" at bounding box center [1173, 39] width 66 height 26
click at [1187, 42] on button "Next" at bounding box center [1173, 39] width 66 height 26
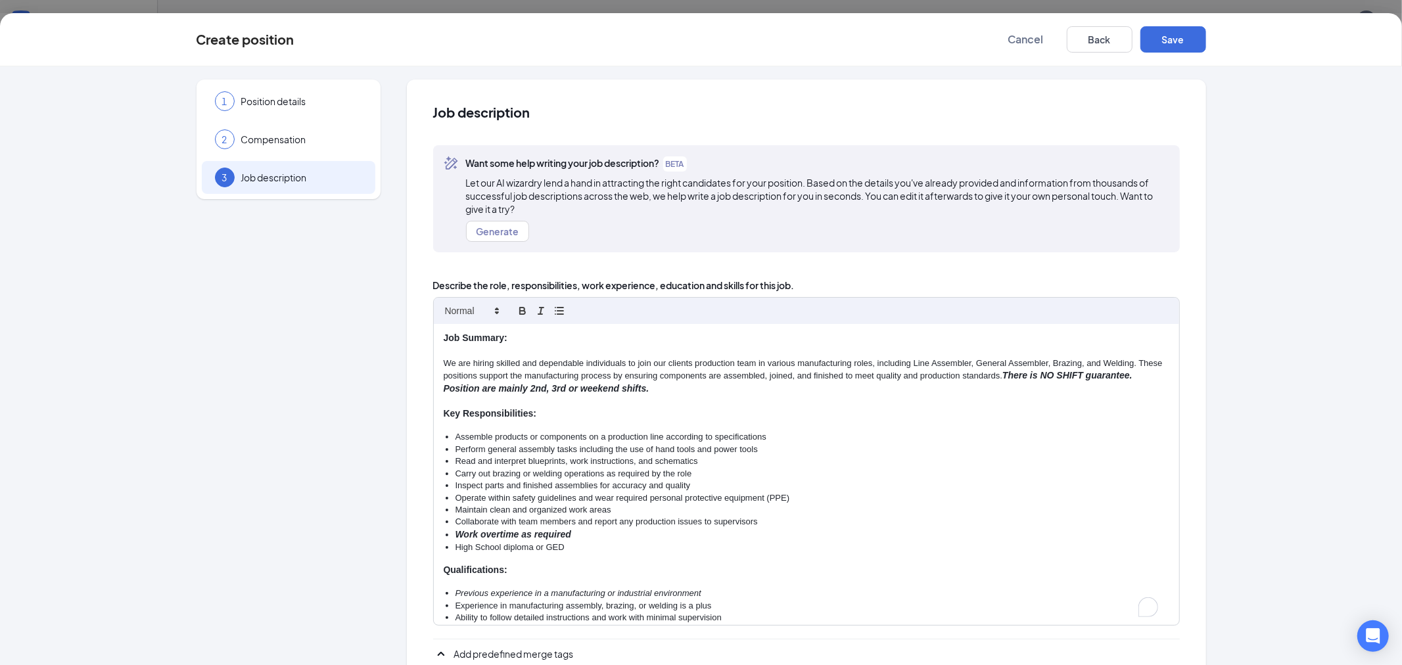
click at [444, 337] on strong "Job Summary:" at bounding box center [476, 338] width 64 height 11
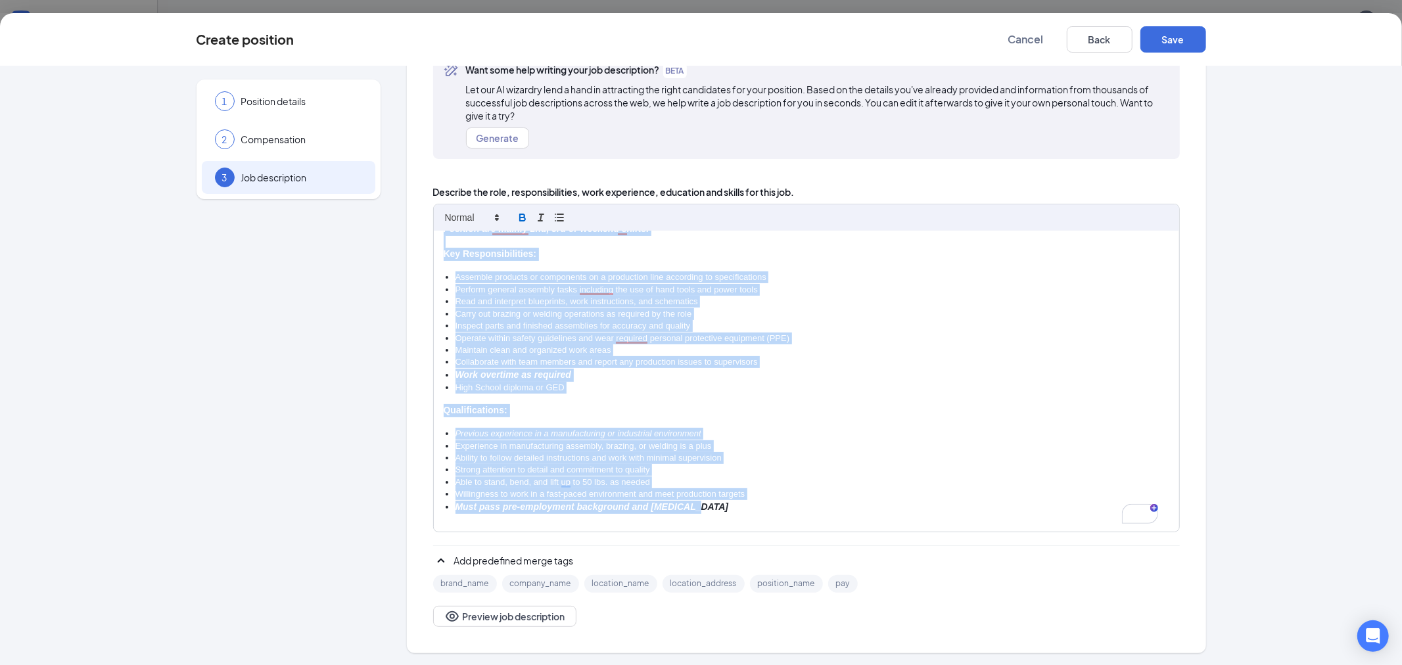
scroll to position [93, 0]
drag, startPoint x: 436, startPoint y: 336, endPoint x: 686, endPoint y: 699, distance: 440.4
click at [686, 664] on html "ADMIN Home Company Settings Locations Tax Entities Departments Integrations Cus…" at bounding box center [701, 332] width 1402 height 665
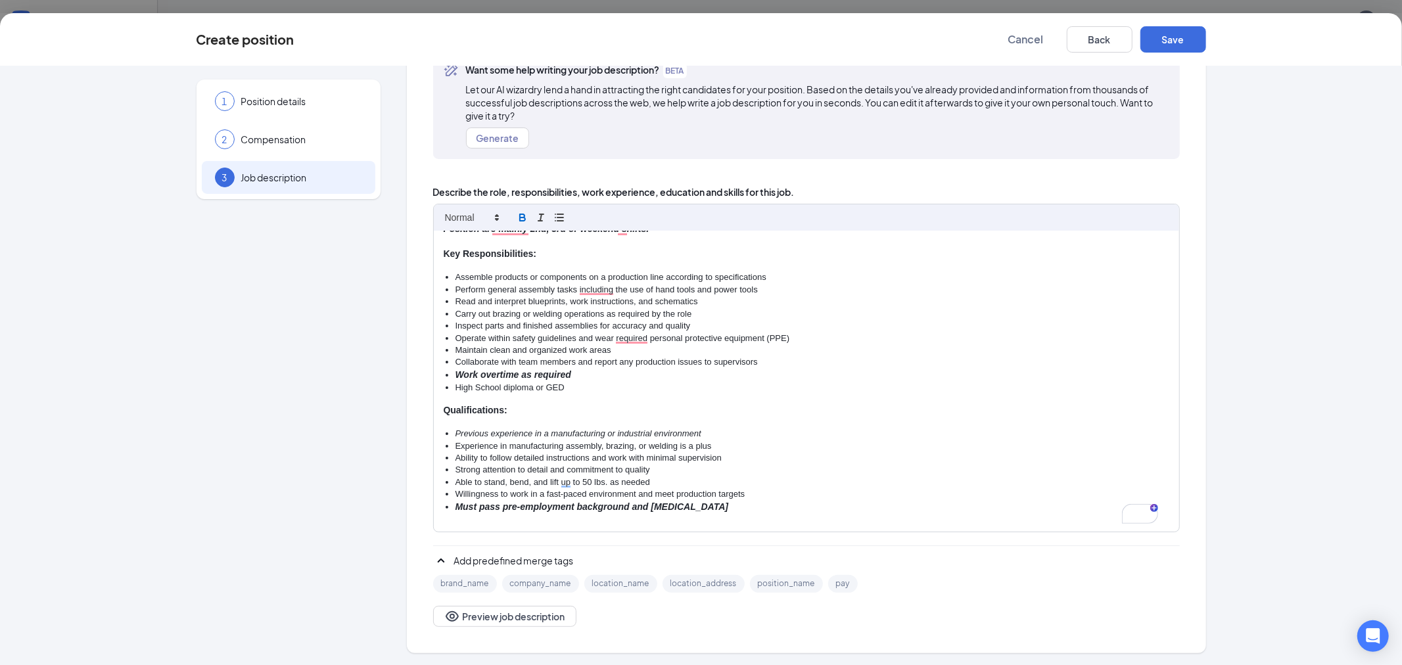
click at [732, 504] on li "Must pass pre-employment background and drug screen" at bounding box center [812, 507] width 714 height 13
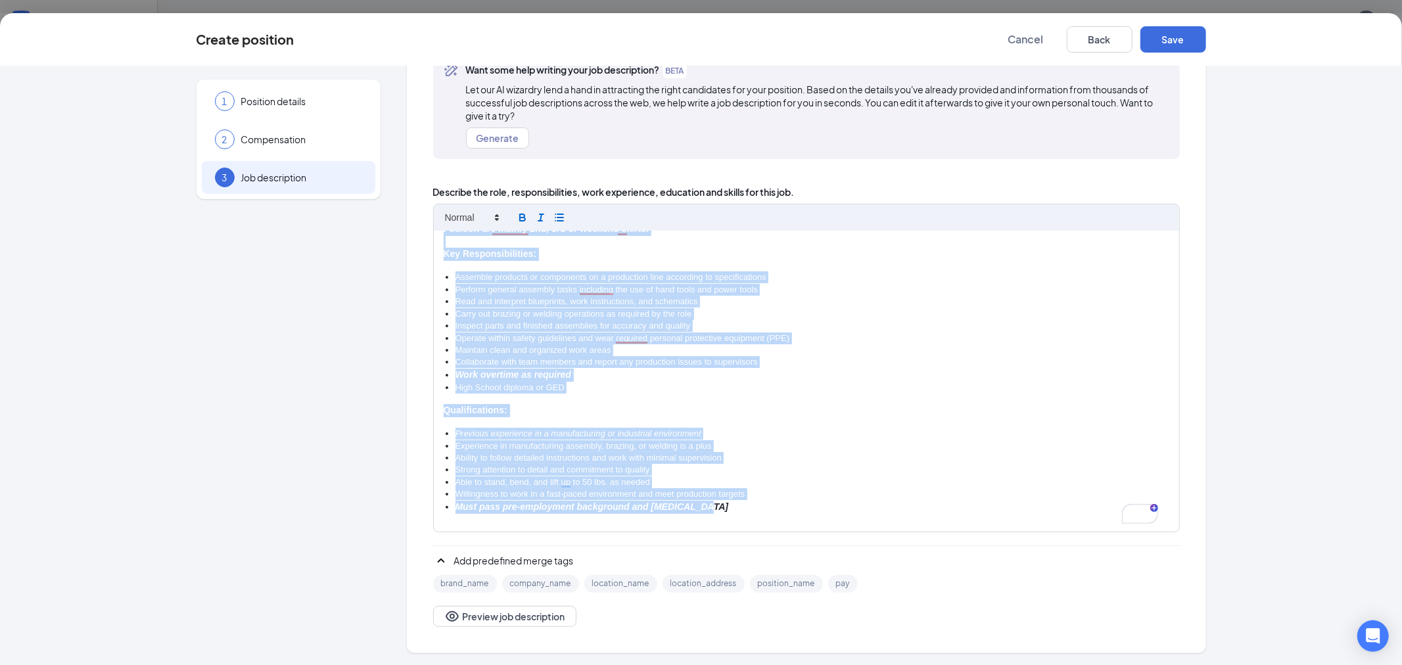
scroll to position [0, 0]
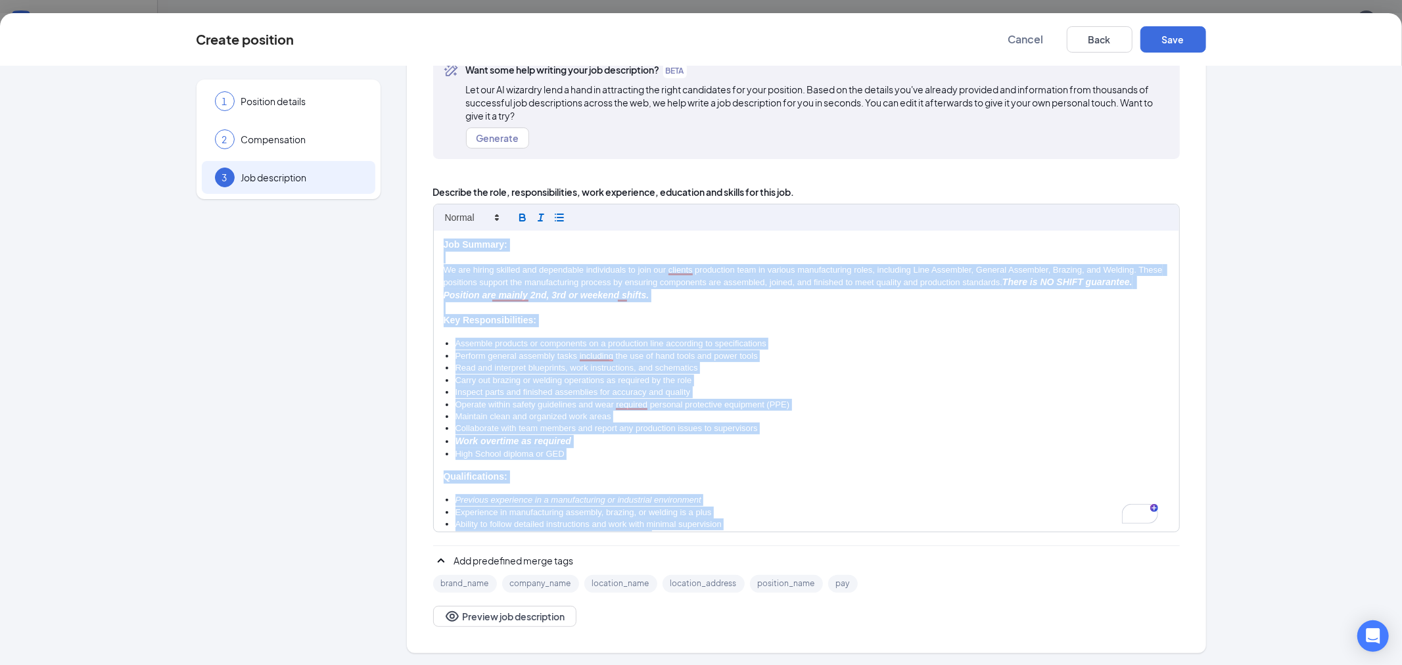
drag, startPoint x: 733, startPoint y: 515, endPoint x: 390, endPoint y: 198, distance: 467.8
click at [390, 198] on div "1 Position details 2 Compensation 3 Job description Additional information Job …" at bounding box center [700, 319] width 1009 height 667
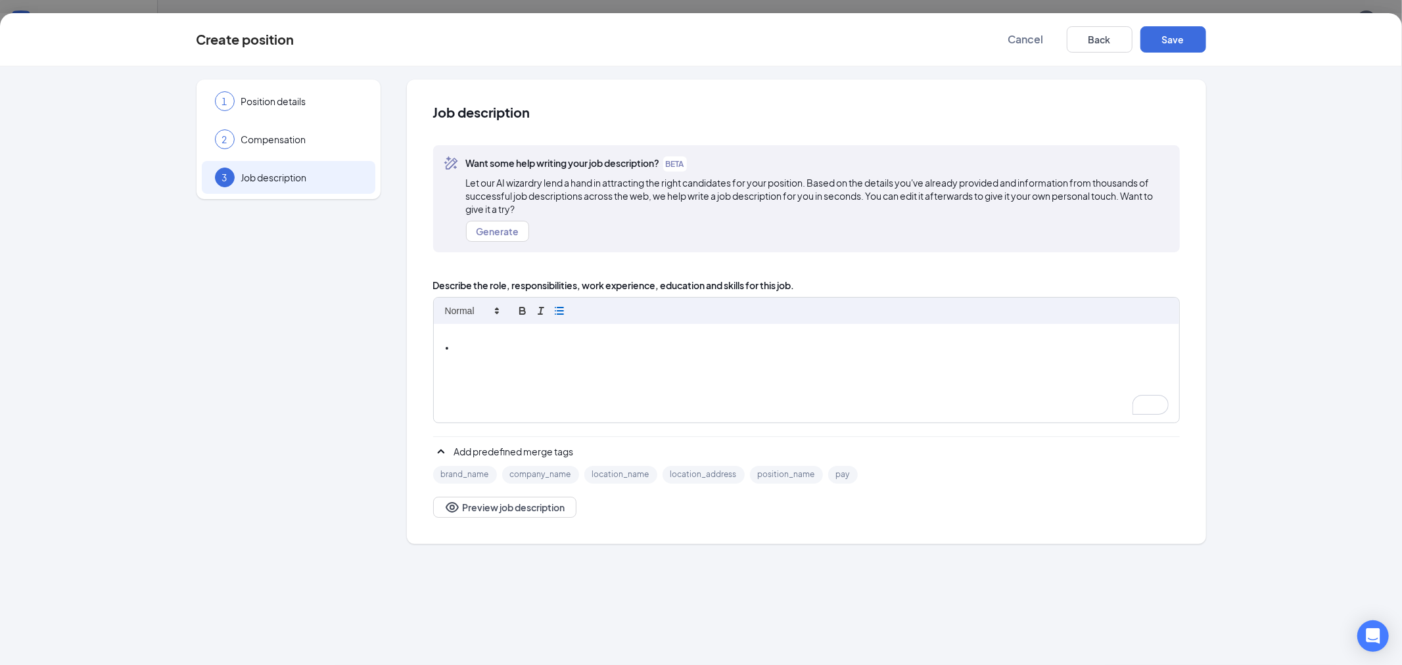
click at [536, 371] on div "To enrich screen reader interactions, please activate Accessibility in Grammarl…" at bounding box center [806, 373] width 745 height 99
click at [484, 365] on div "To enrich screen reader interactions, please activate Accessibility in Grammarl…" at bounding box center [806, 373] width 745 height 99
paste div
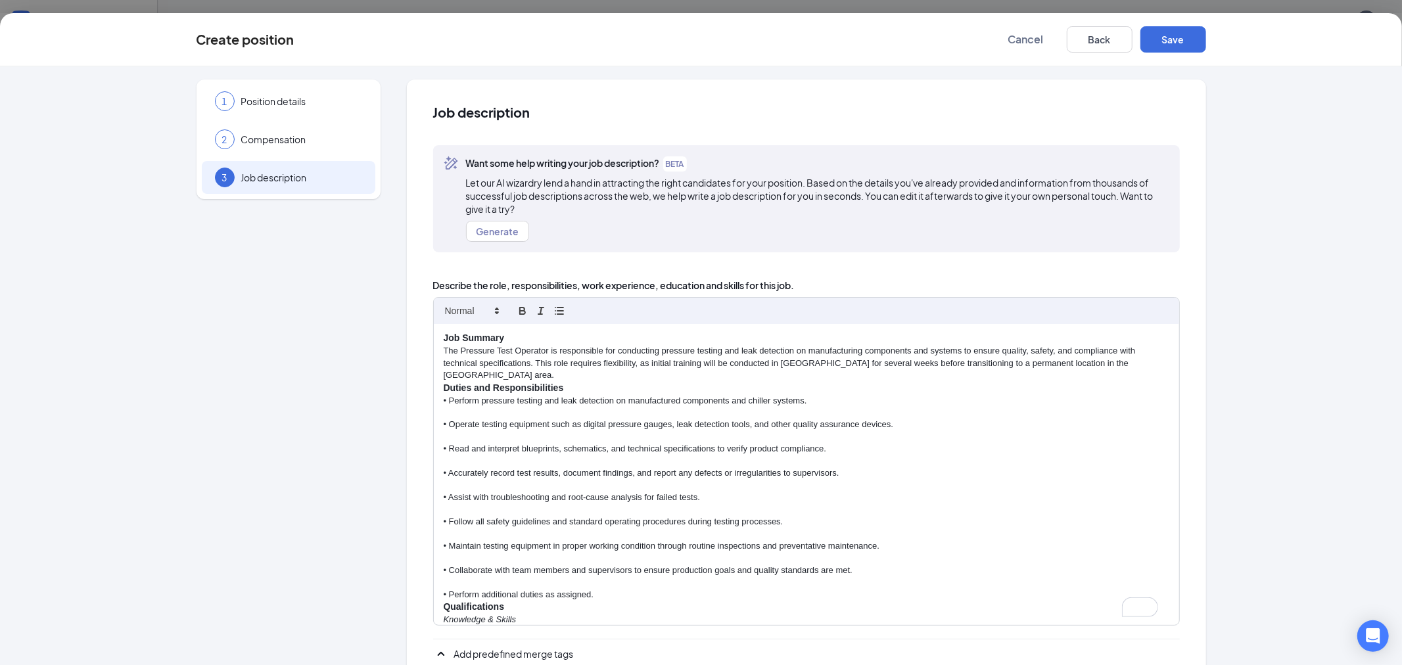
click at [523, 336] on p "Job Summary" at bounding box center [806, 338] width 725 height 13
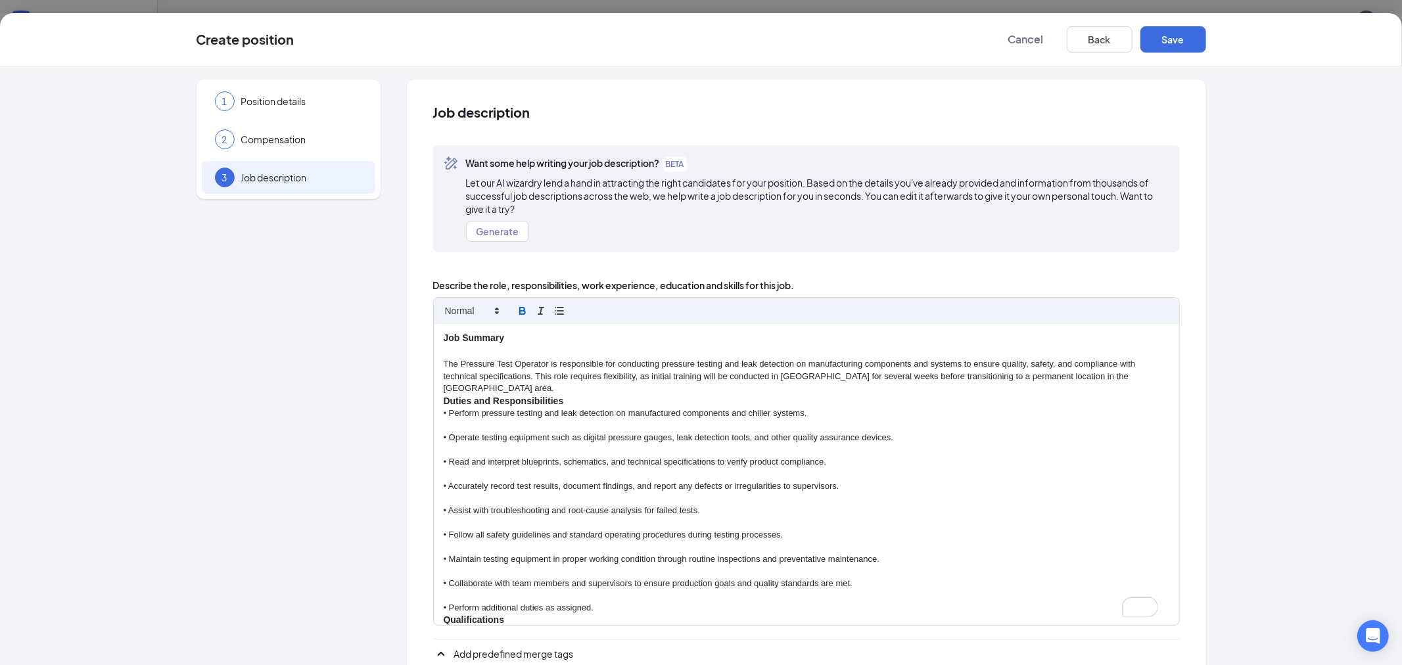
click at [510, 386] on p "The Pressure Test Operator is responsible for conducting pressure testing and l…" at bounding box center [806, 376] width 725 height 36
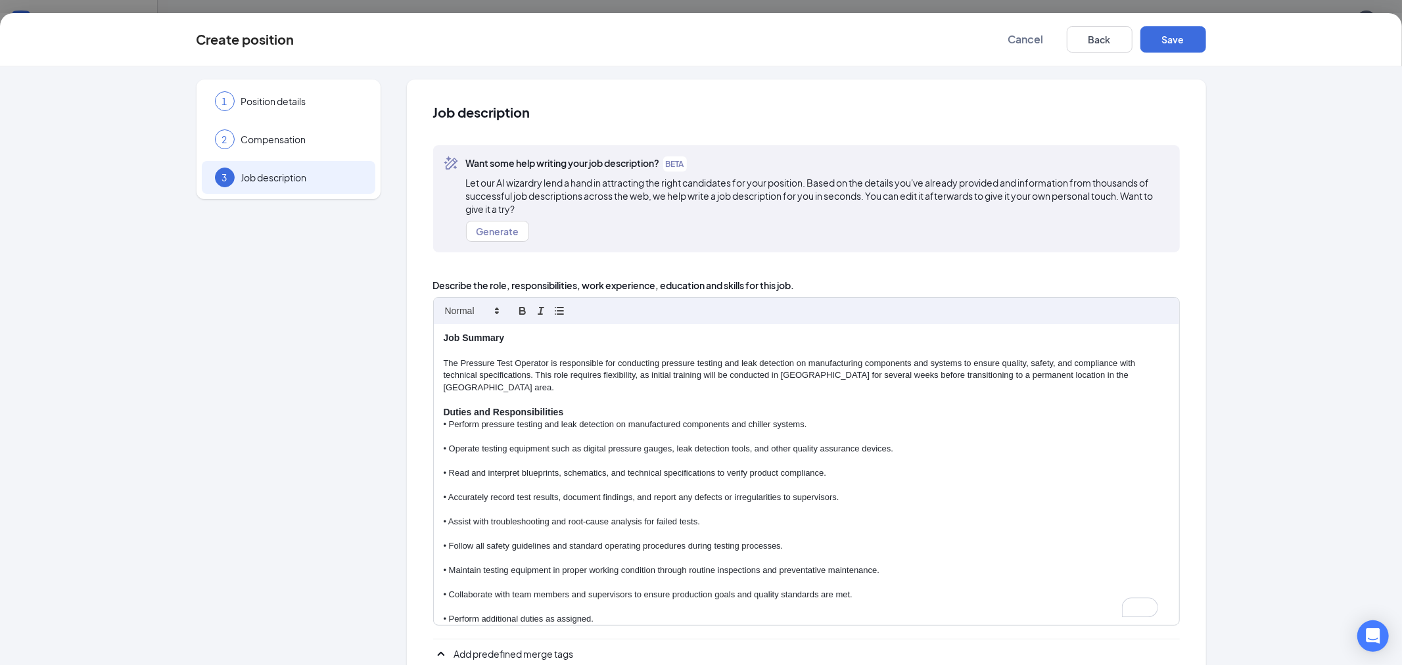
click at [574, 406] on p "Duties and Responsibilities" at bounding box center [806, 412] width 725 height 13
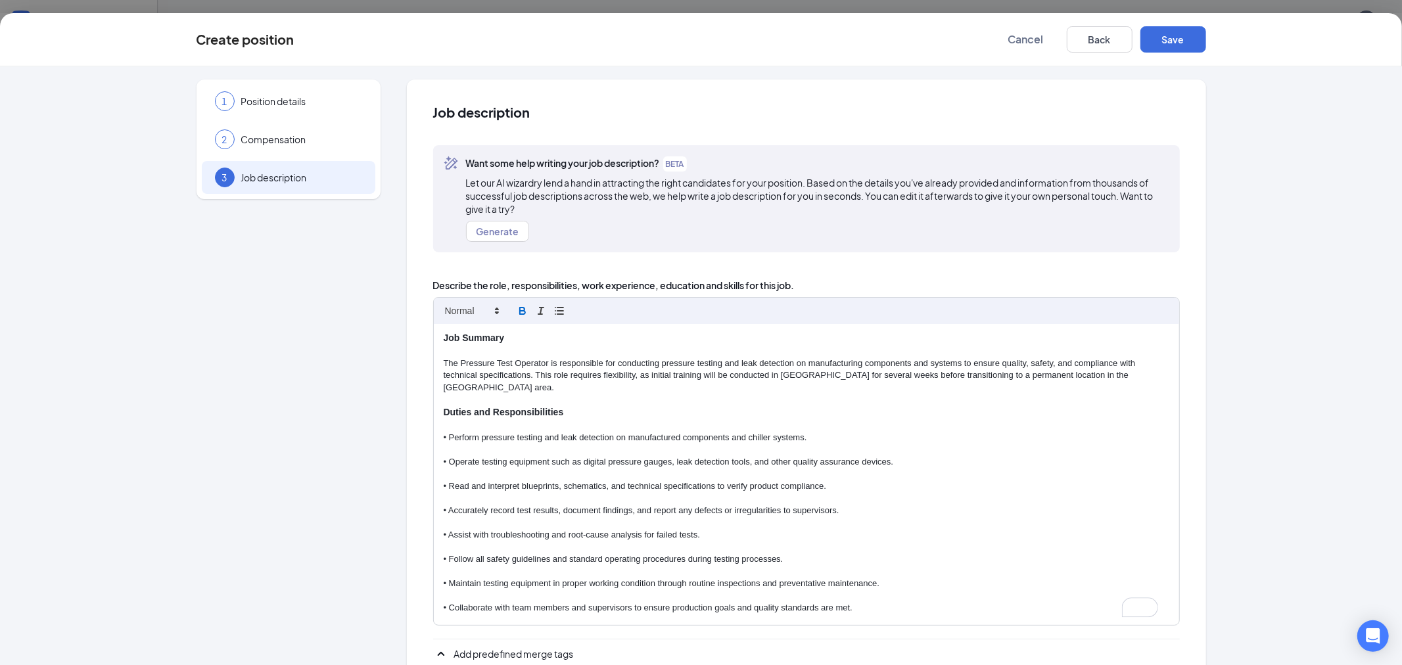
scroll to position [146, 0]
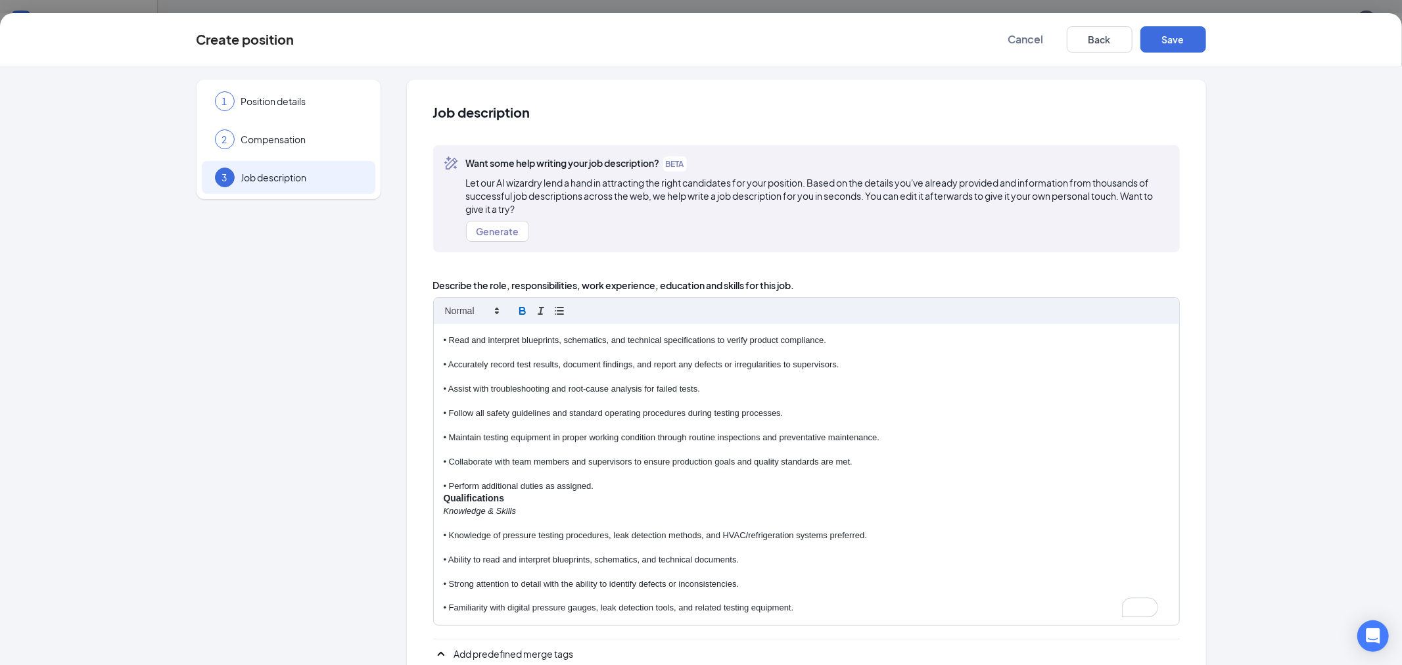
click at [585, 484] on p "• Perform additional duties as assigned." at bounding box center [806, 486] width 725 height 12
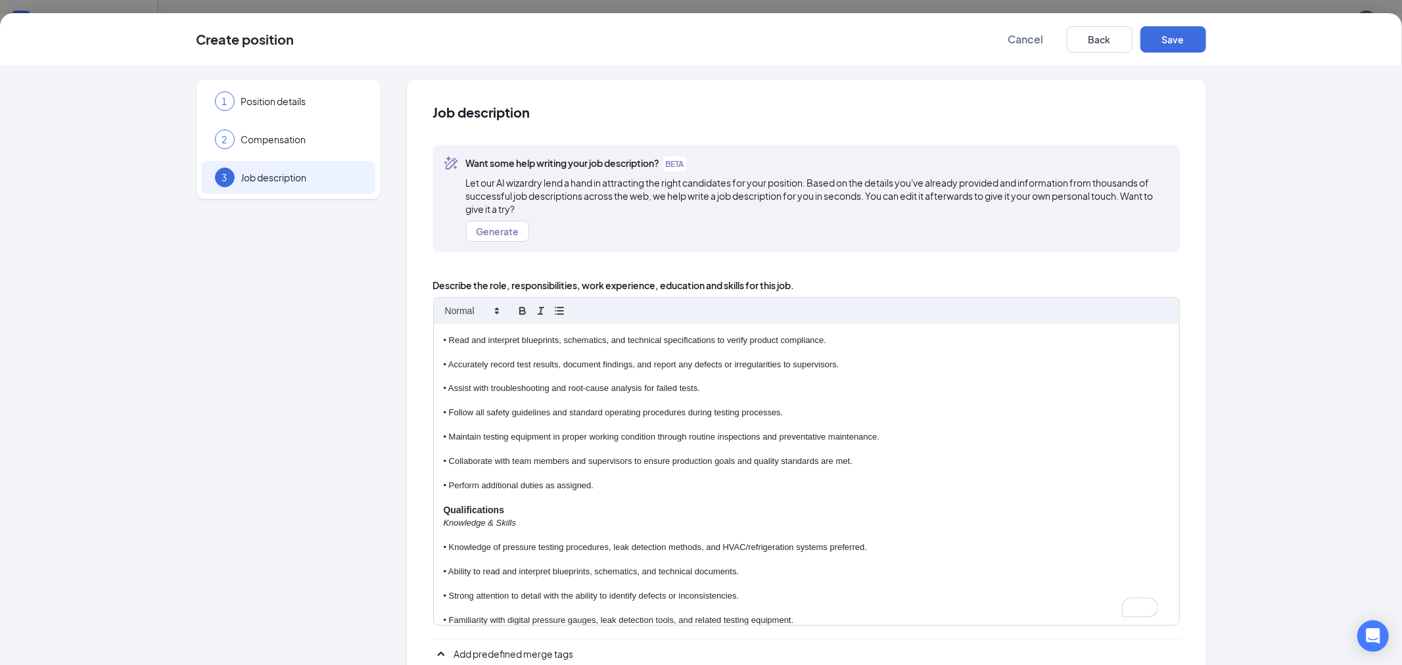
click at [507, 506] on p "Qualifications" at bounding box center [806, 510] width 725 height 13
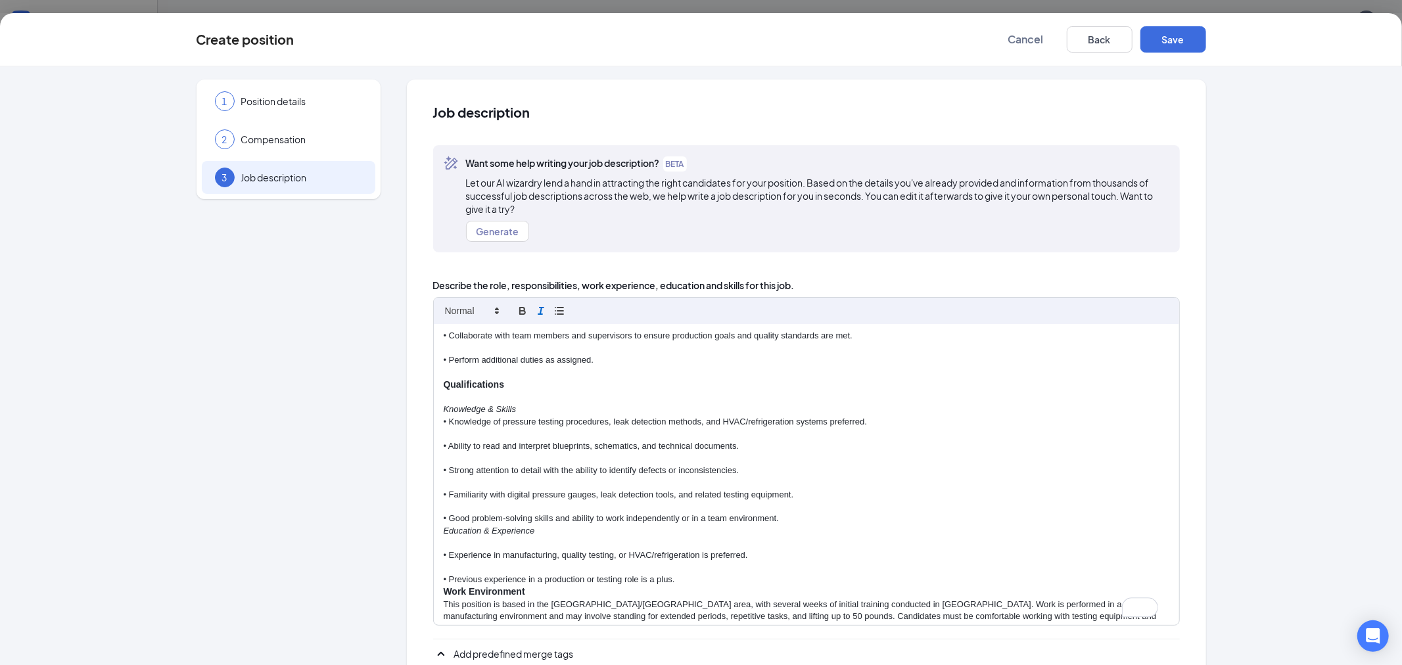
scroll to position [0, 0]
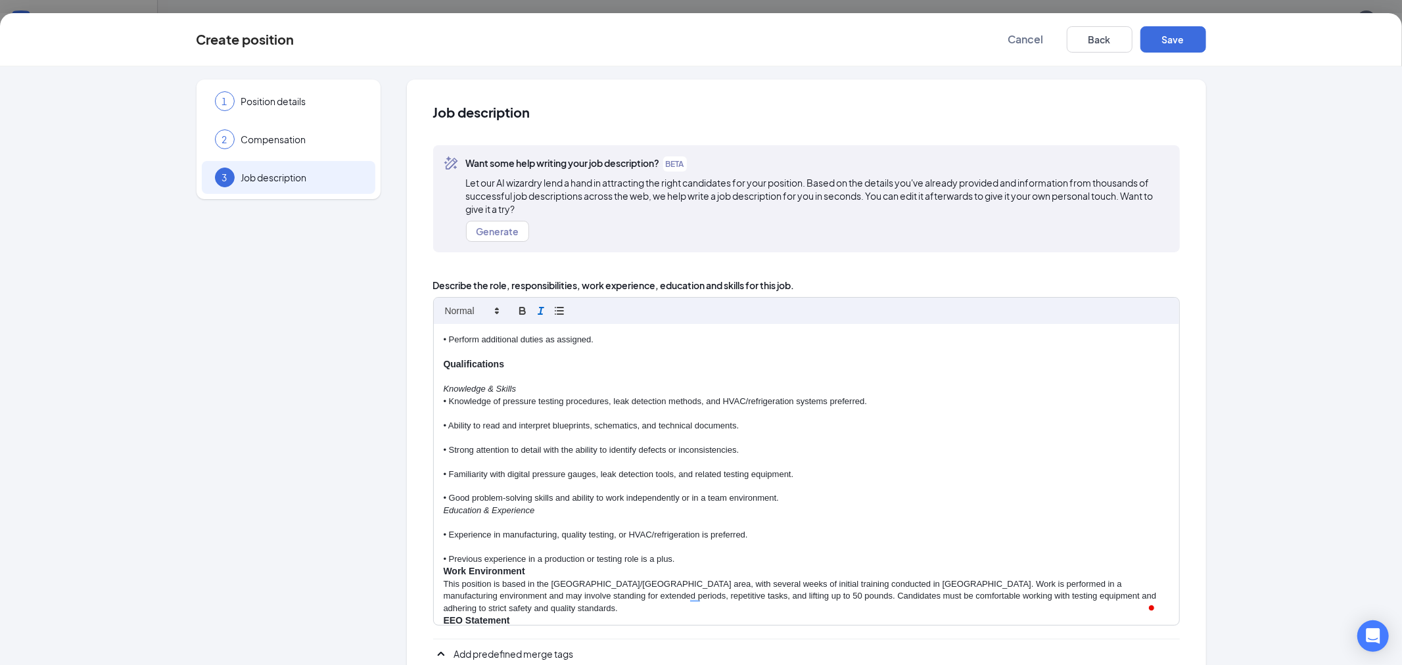
click at [693, 554] on p "• Previous experience in a production or testing role is a plus." at bounding box center [806, 559] width 725 height 12
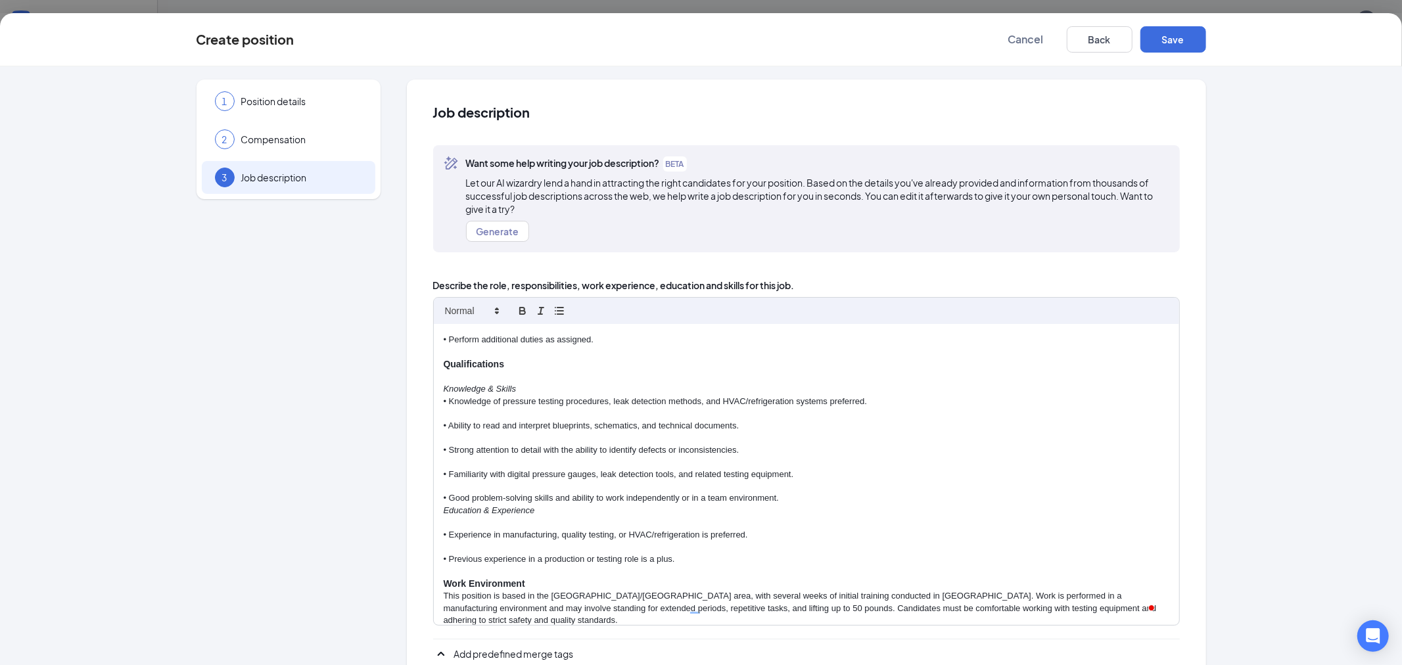
click at [529, 580] on p "Work Environment" at bounding box center [806, 584] width 725 height 13
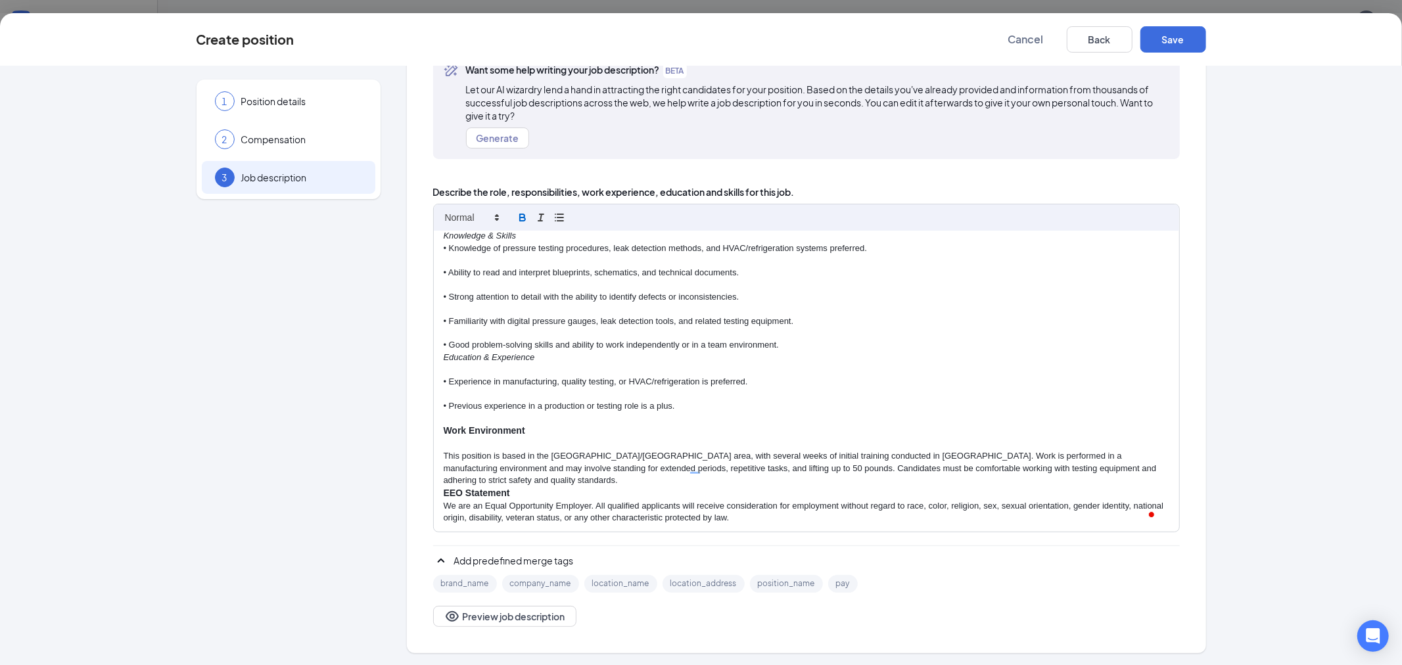
click at [500, 482] on p "This position is based in the Lexington/Natural Bridge area, with several weeks…" at bounding box center [806, 468] width 725 height 36
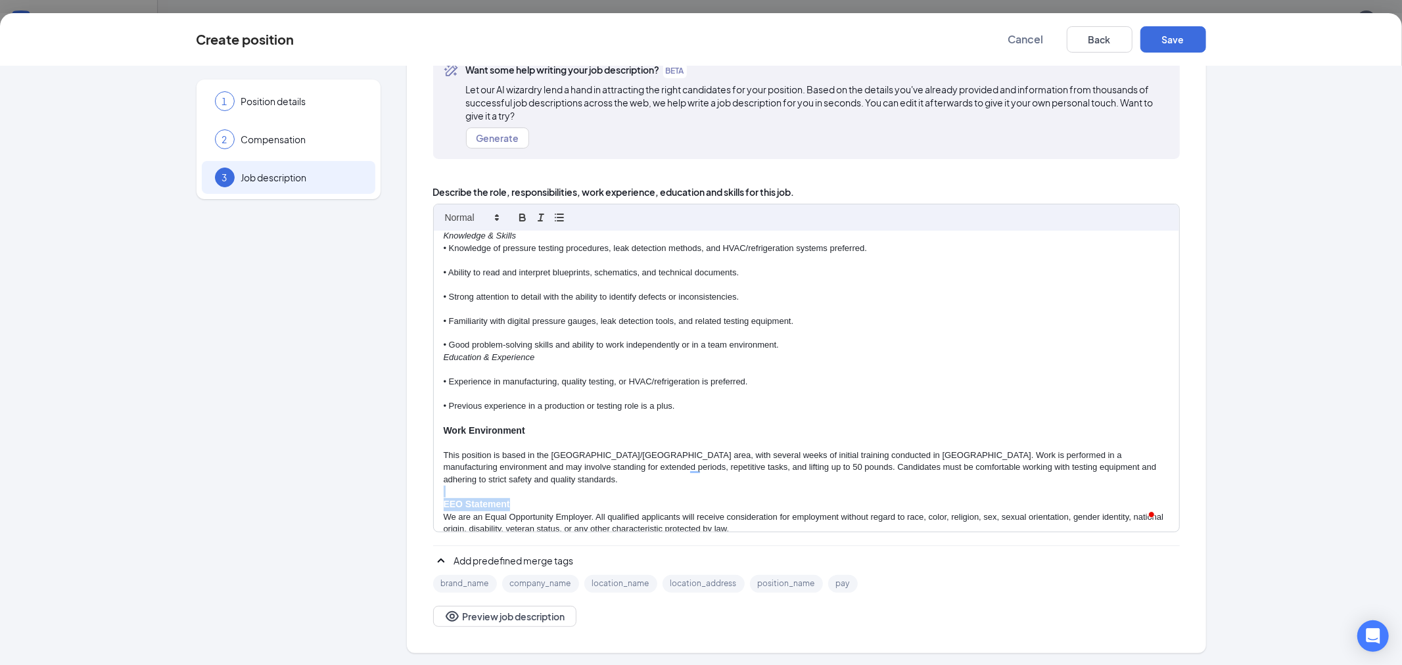
click at [534, 497] on div "Job Summary The Pressure Test Operator is responsible for conducting pressure t…" at bounding box center [806, 381] width 745 height 301
click at [511, 489] on p "To enrich screen reader interactions, please activate Accessibility in Grammarl…" at bounding box center [806, 492] width 725 height 12
click at [528, 506] on p "EEO Statement" at bounding box center [806, 504] width 725 height 13
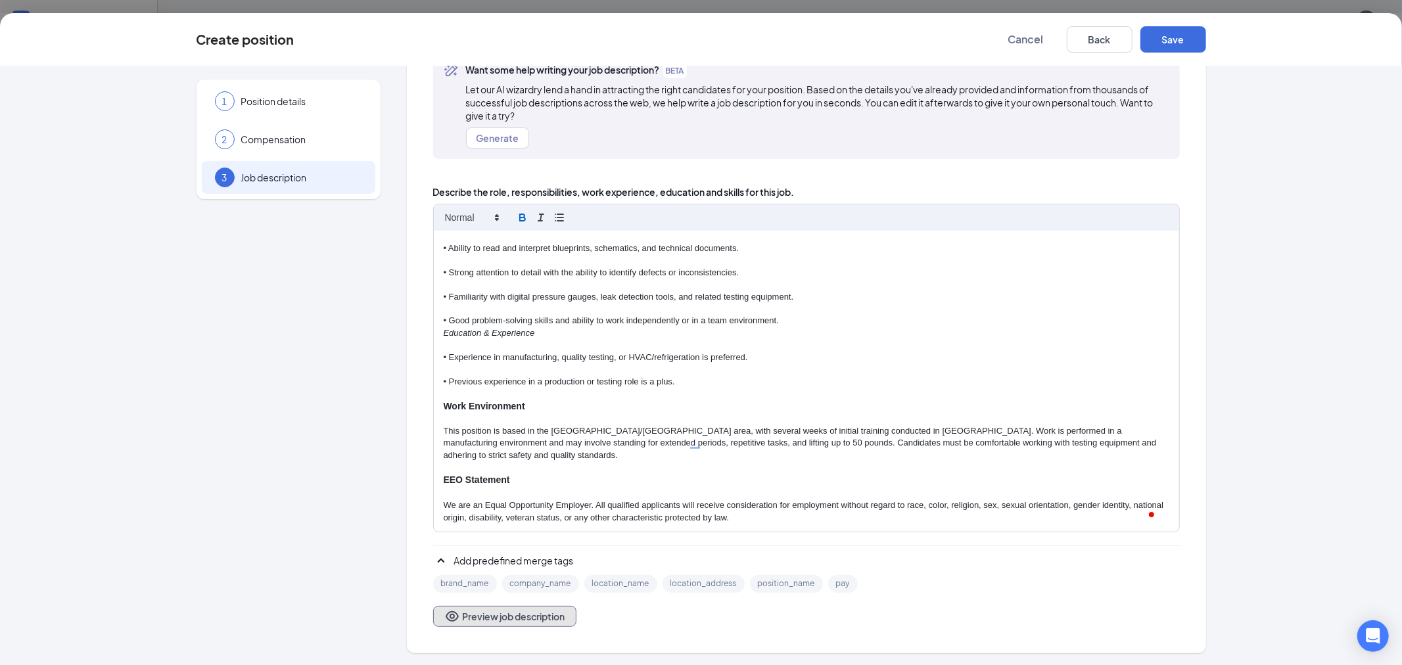
click at [501, 620] on button "Preview job description" at bounding box center [504, 616] width 143 height 21
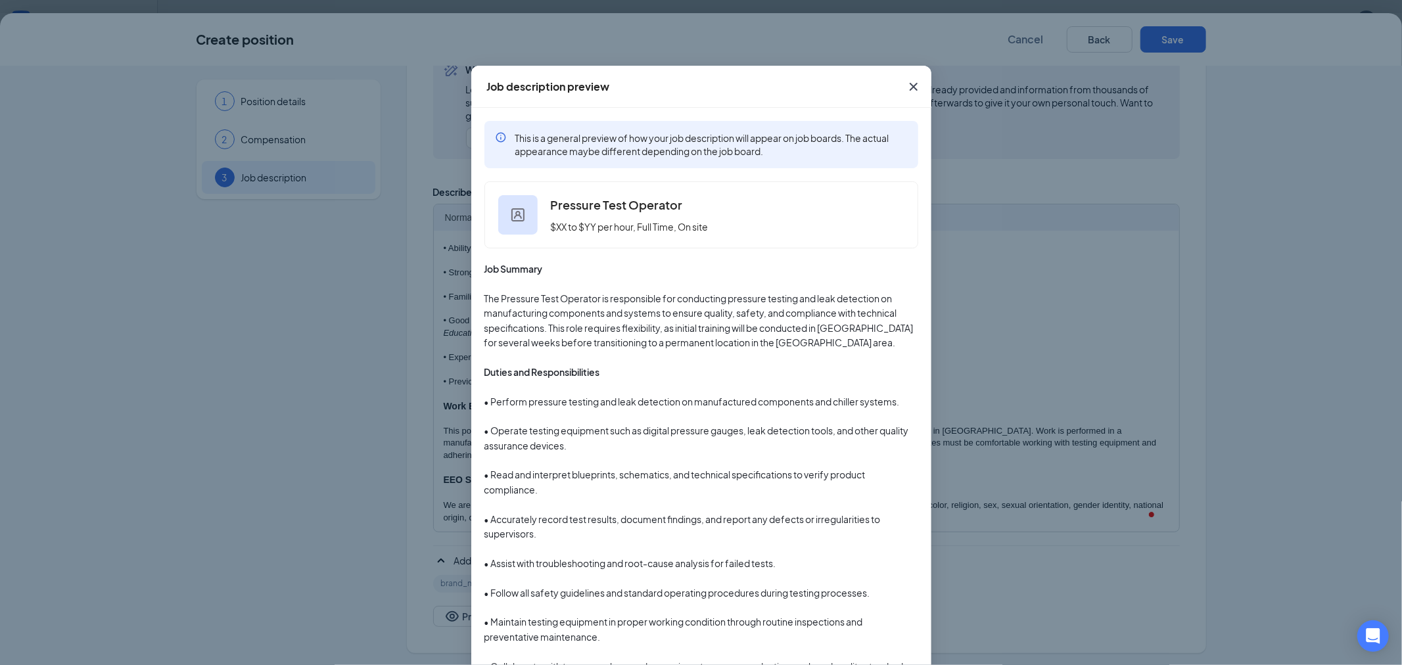
click at [1124, 377] on div "Job description preview This is a general preview of how your job description w…" at bounding box center [701, 332] width 1402 height 665
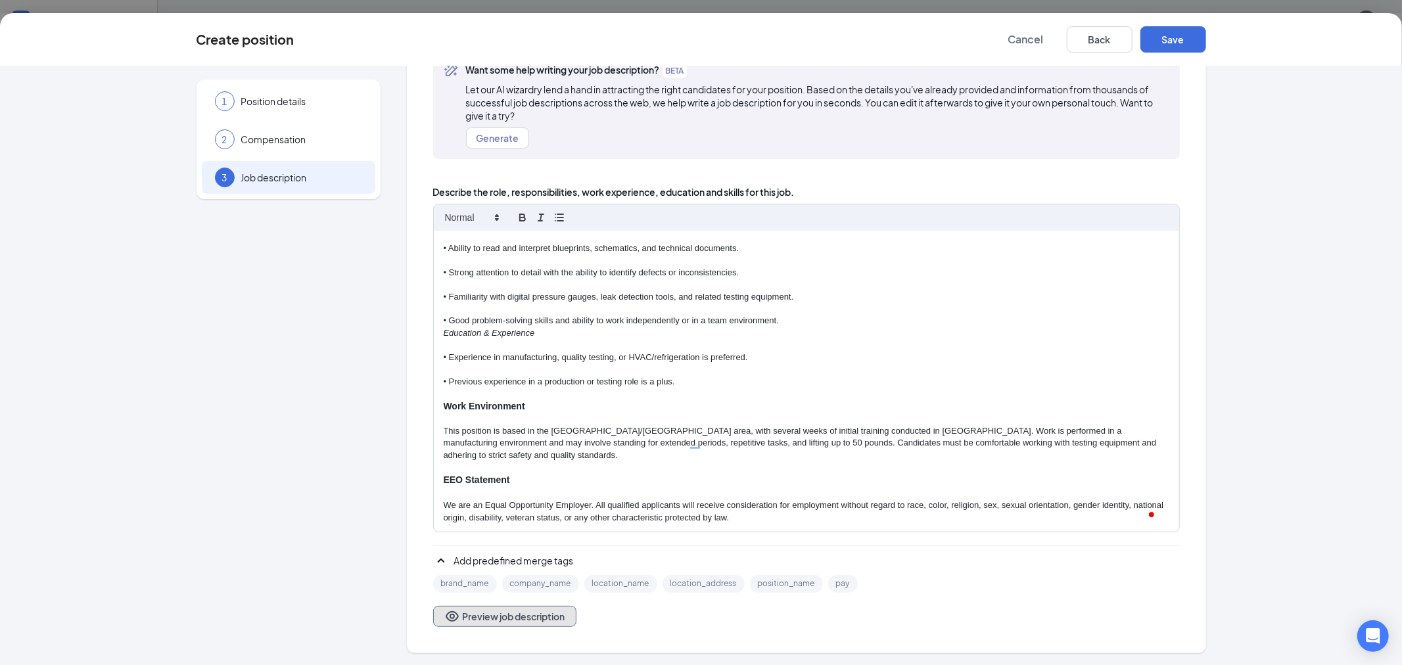
click at [526, 616] on button "Preview job description" at bounding box center [504, 616] width 143 height 21
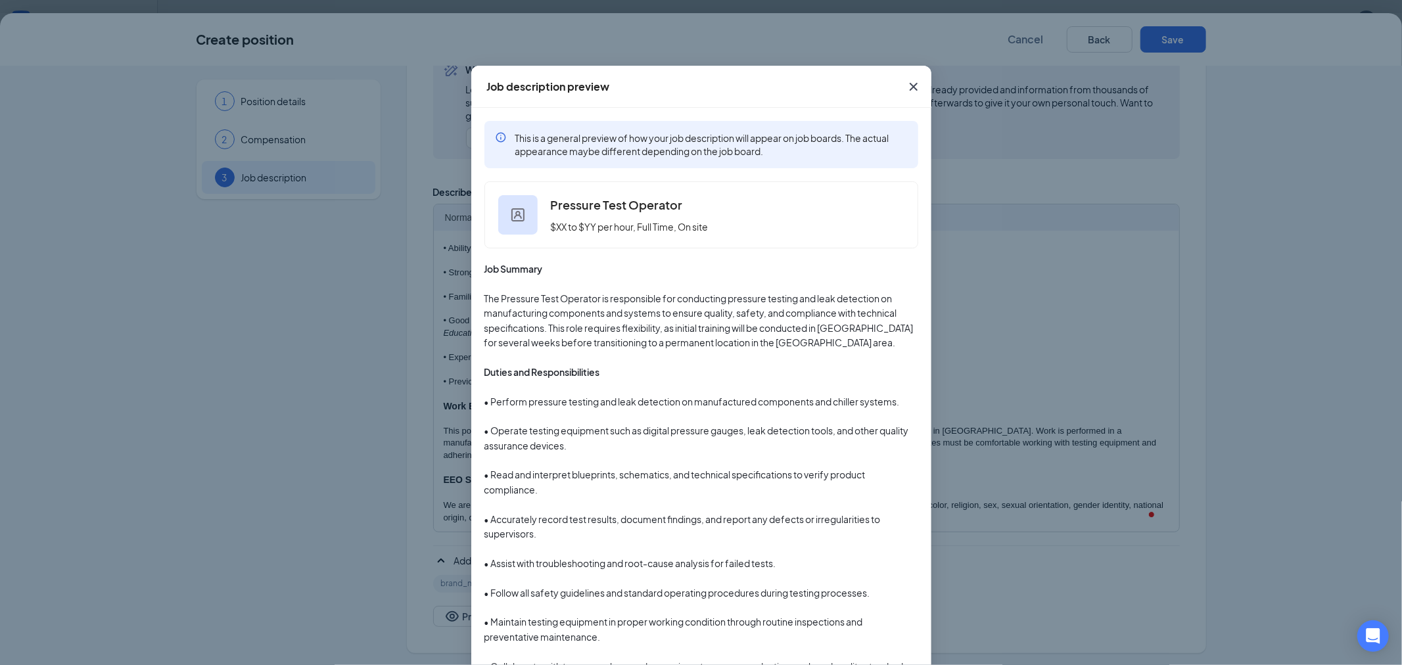
click at [1015, 325] on div "Job description preview This is a general preview of how your job description w…" at bounding box center [701, 332] width 1402 height 665
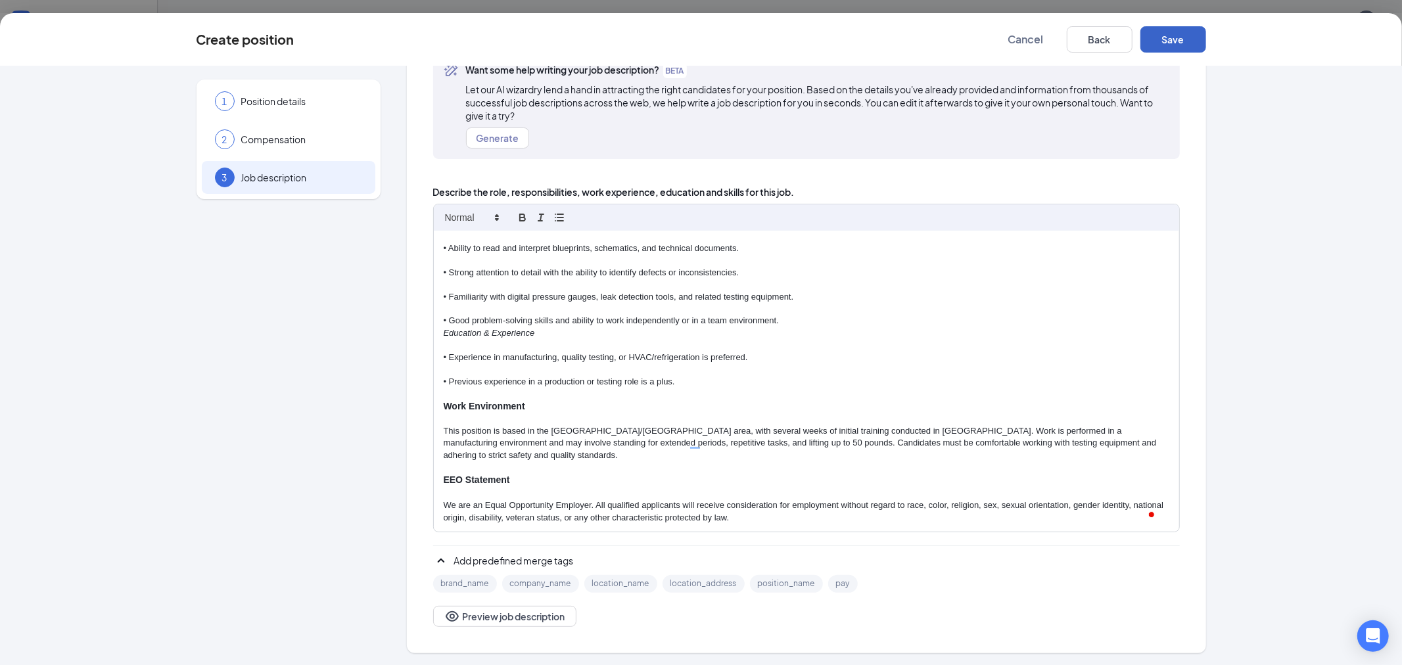
click at [1172, 50] on button "Save" at bounding box center [1173, 39] width 66 height 26
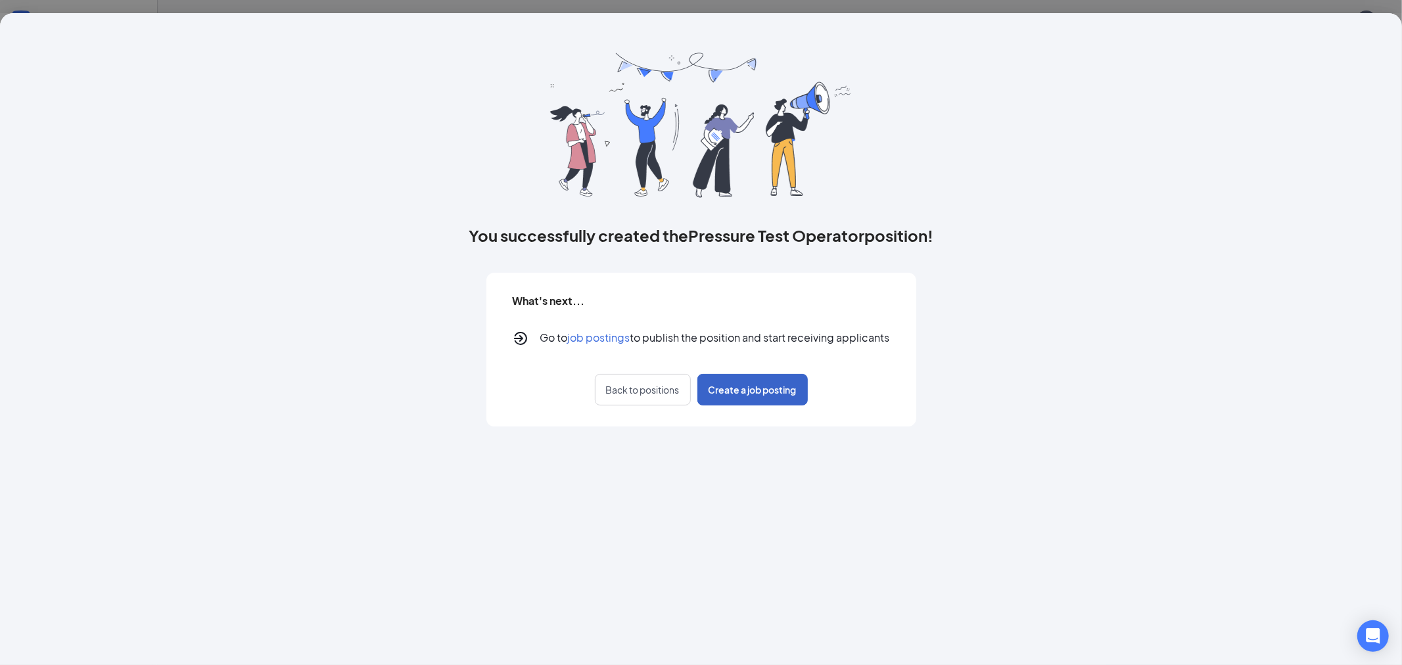
click at [733, 390] on span "Create a job posting" at bounding box center [752, 389] width 88 height 13
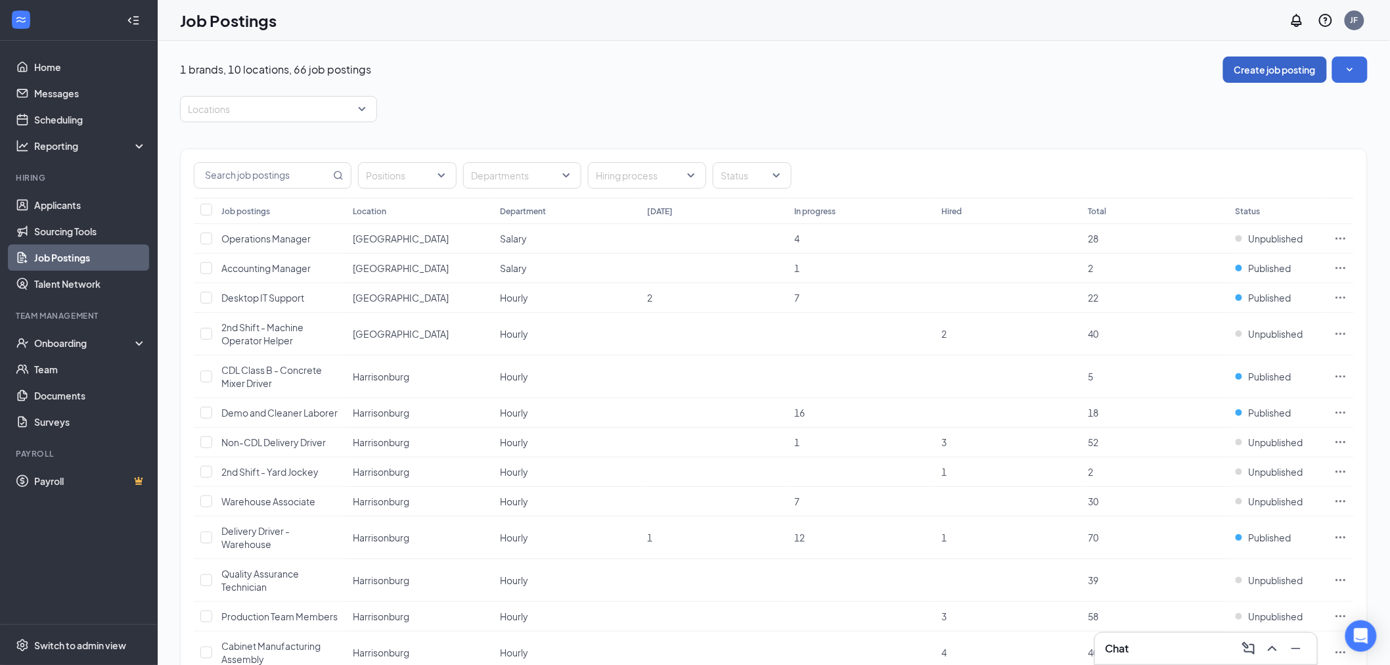
click at [1278, 70] on button "Create job posting" at bounding box center [1276, 70] width 104 height 26
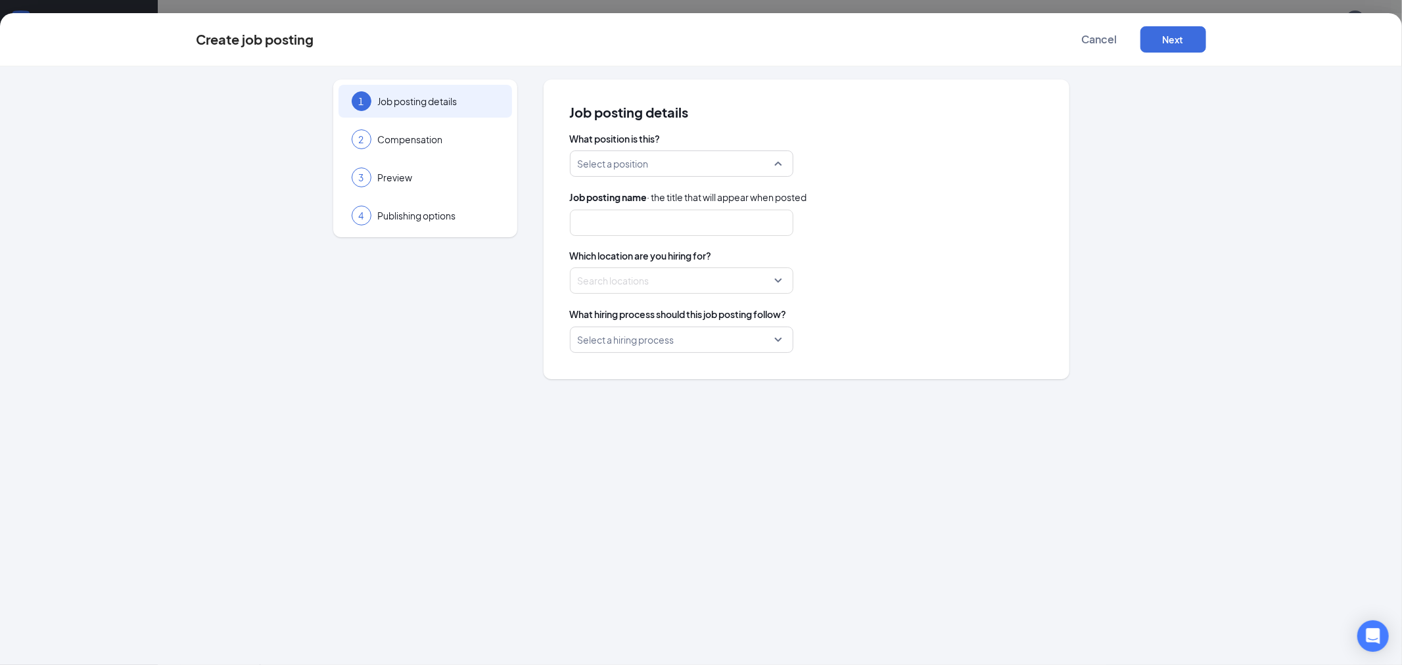
click at [750, 173] on input "search" at bounding box center [677, 163] width 198 height 25
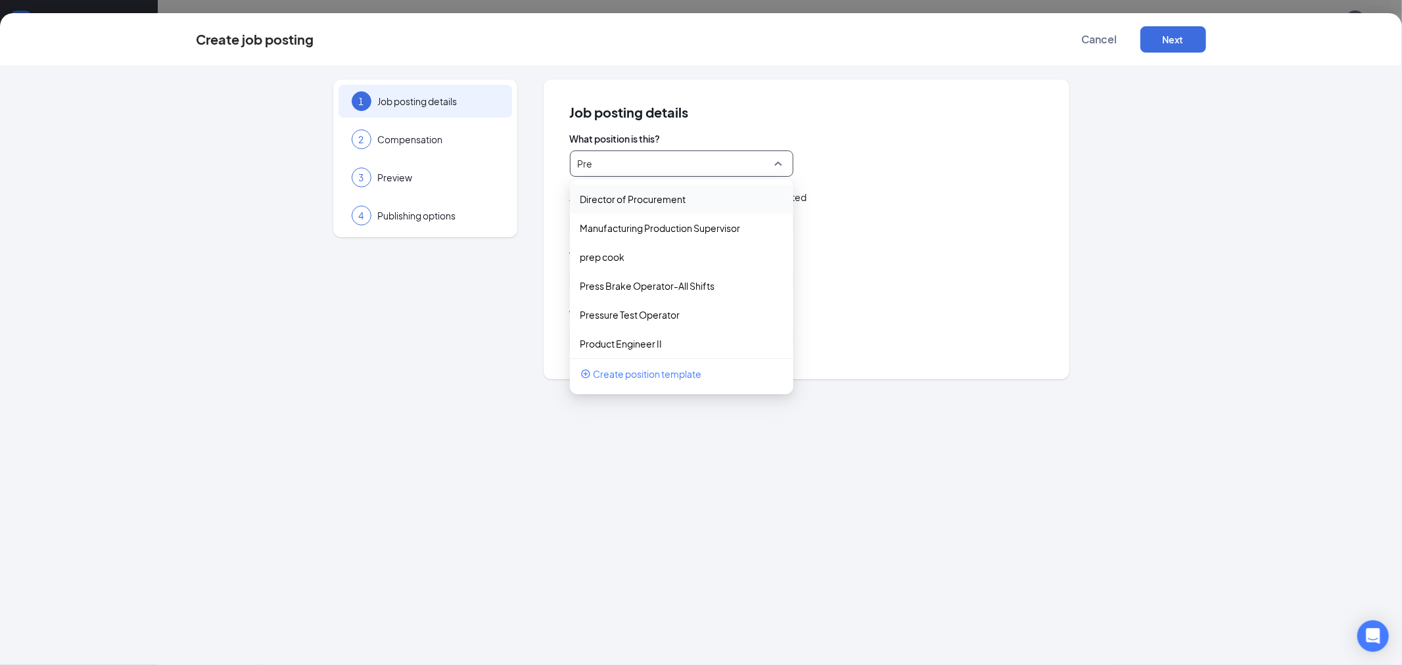
type input "Pres"
click at [654, 235] on div "Pressure Test Operator" at bounding box center [681, 228] width 223 height 29
type input "Pressure Test Operator"
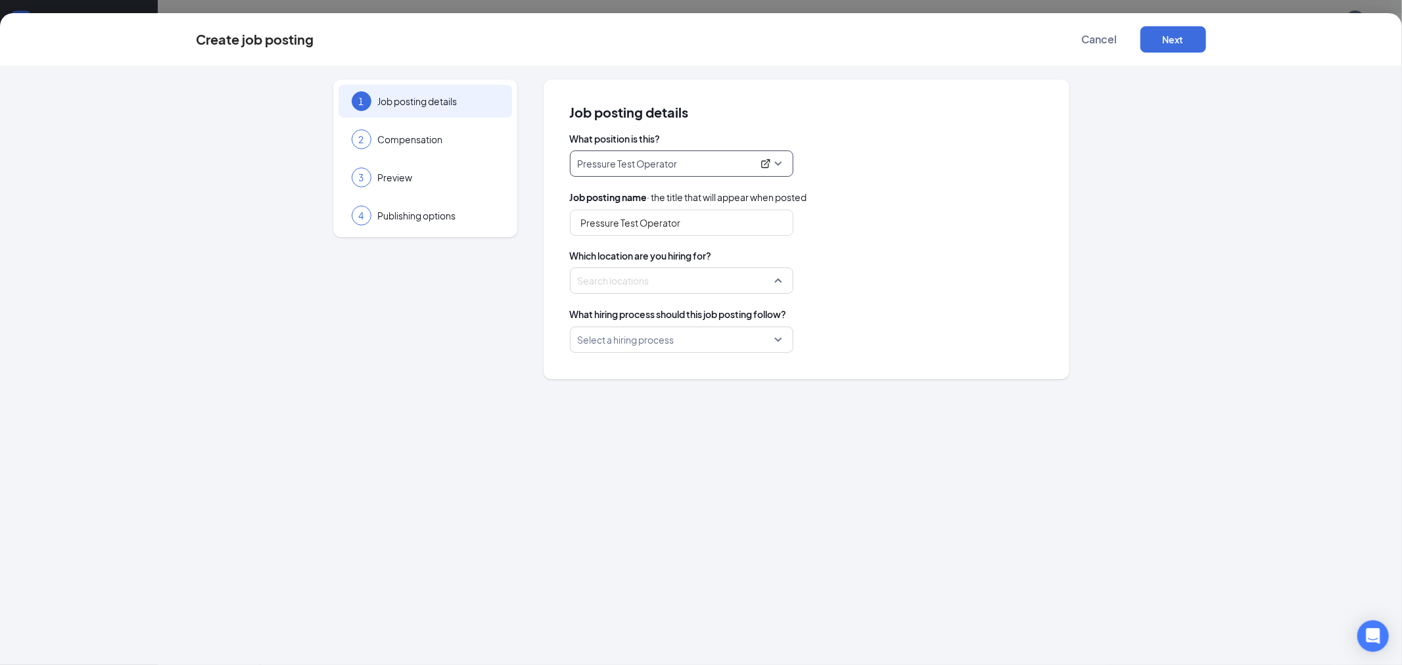
click at [651, 274] on div at bounding box center [677, 280] width 198 height 21
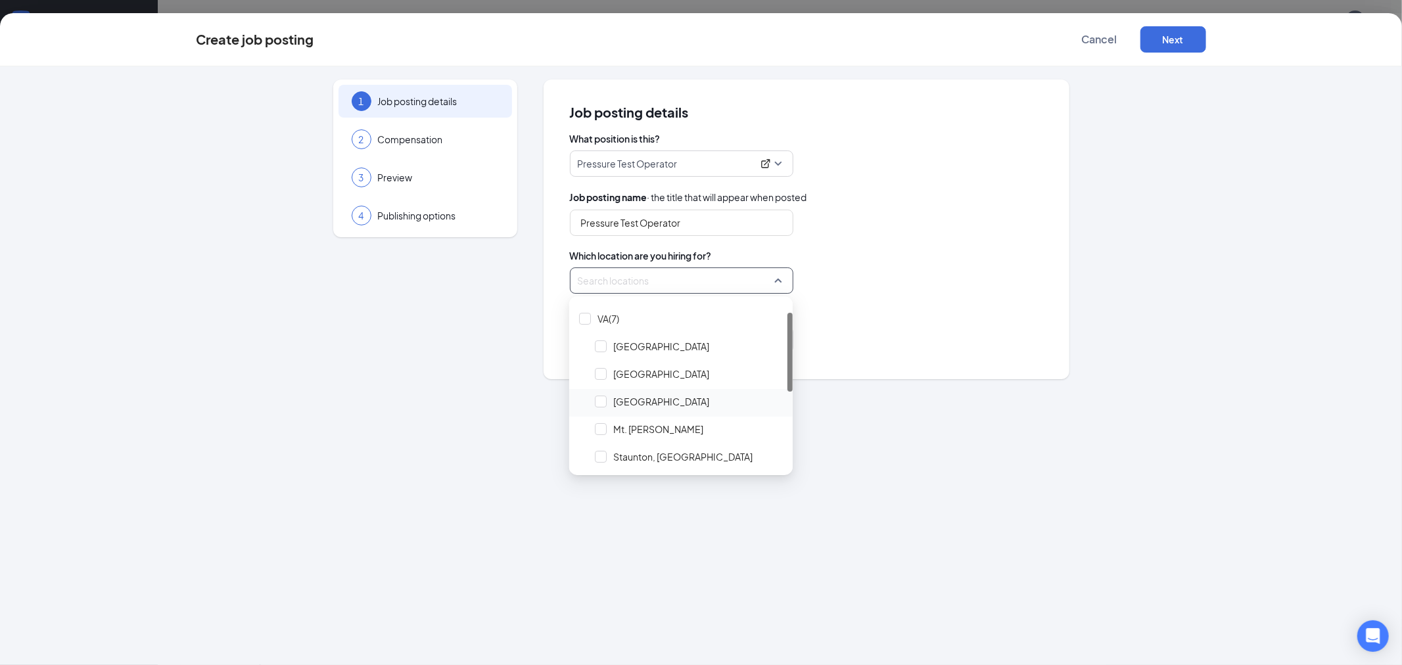
click at [608, 400] on span "[GEOGRAPHIC_DATA]" at bounding box center [688, 401] width 197 height 25
click at [905, 307] on div "What hiring process should this job posting follow?" at bounding box center [806, 314] width 473 height 14
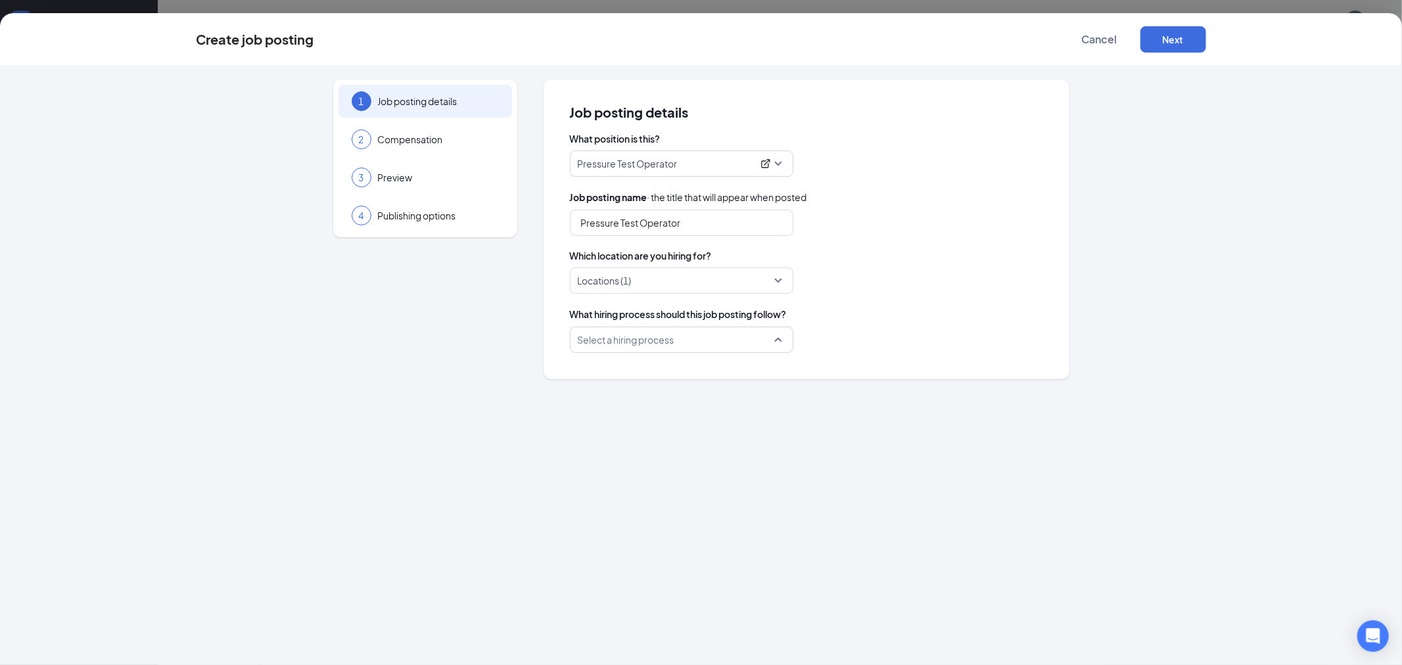
click at [722, 340] on input "search" at bounding box center [677, 339] width 198 height 25
click at [637, 373] on p "Black Bear Talent" at bounding box center [670, 375] width 181 height 13
click at [952, 185] on div "What position is this? Pressure Test Operator 249435 251037 Press Brake Operato…" at bounding box center [806, 242] width 473 height 221
click at [1199, 45] on button "Next" at bounding box center [1173, 39] width 66 height 26
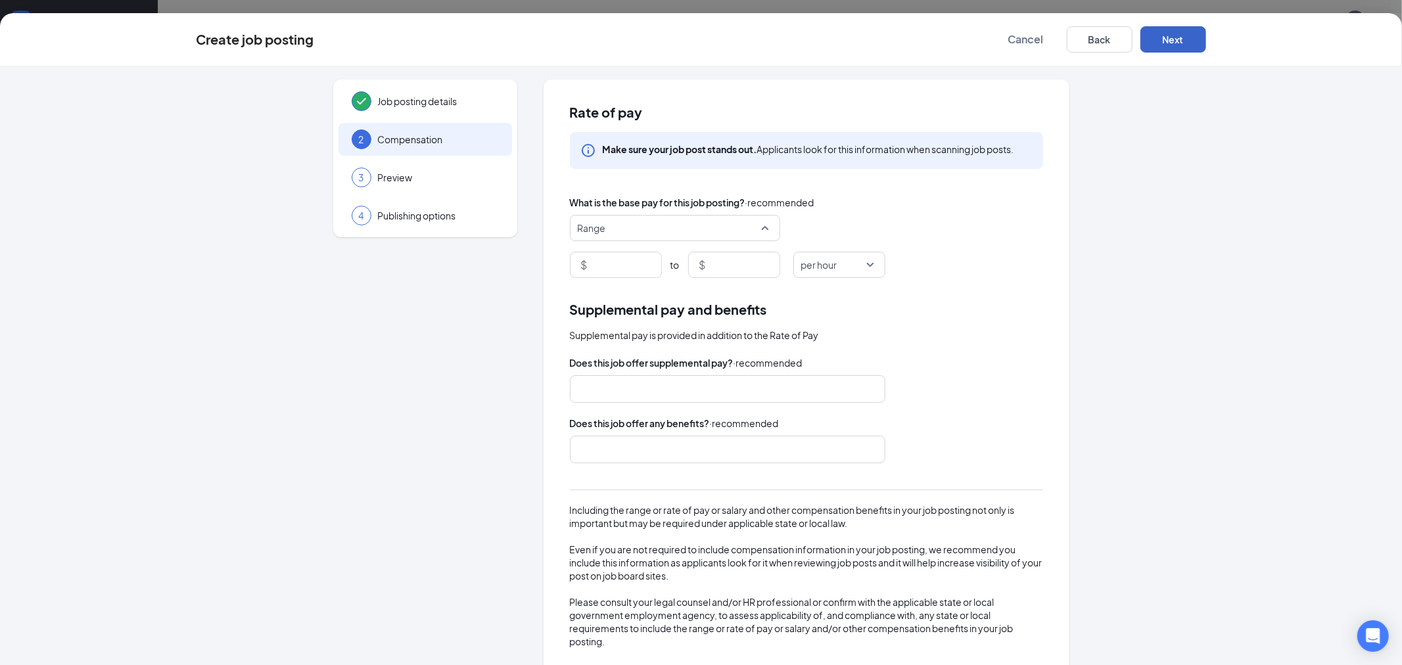
click at [750, 226] on span "Range" at bounding box center [669, 228] width 183 height 25
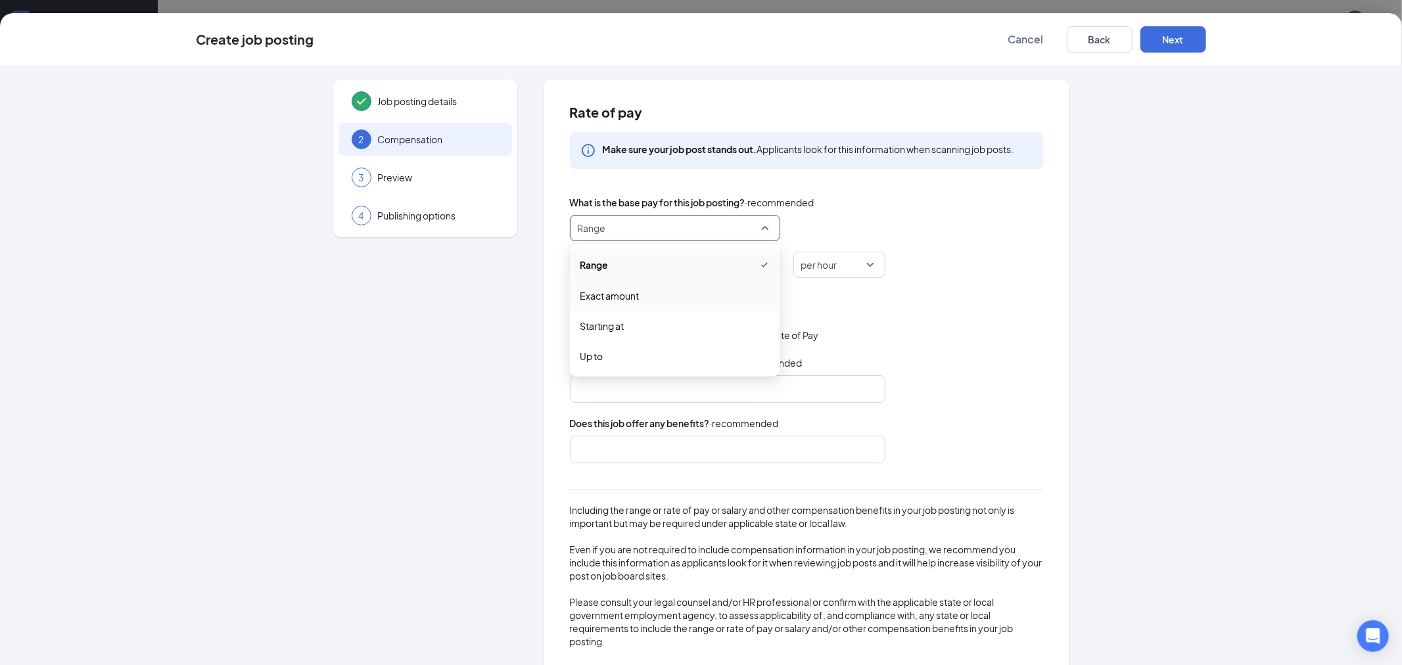
click at [616, 296] on span "Exact amount" at bounding box center [609, 295] width 59 height 14
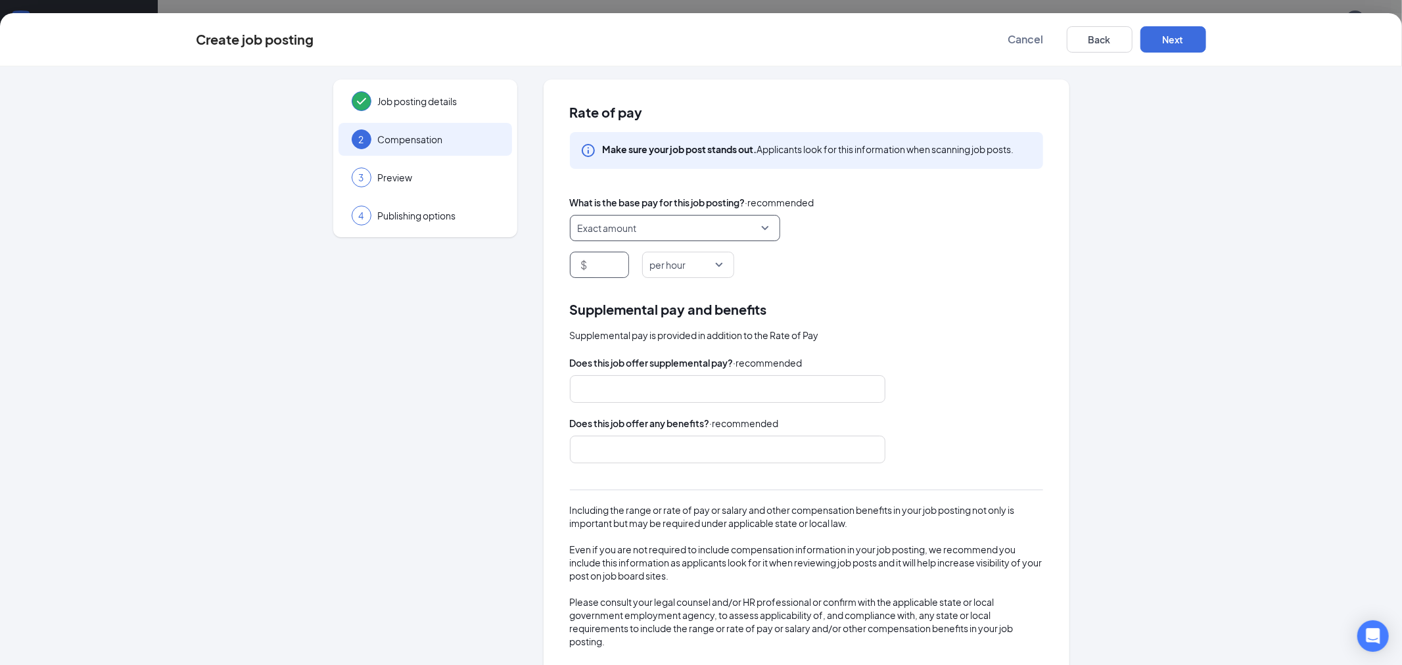
click at [581, 271] on div "$" at bounding box center [599, 265] width 59 height 26
type input "23.53"
click at [862, 323] on div "Supplemental pay and benefits Supplemental pay is provided in addition to the R…" at bounding box center [806, 320] width 473 height 43
click at [1207, 32] on div "Create job posting Cancel Back Next" at bounding box center [700, 39] width 1349 height 26
click at [1183, 42] on button "Next" at bounding box center [1173, 39] width 66 height 26
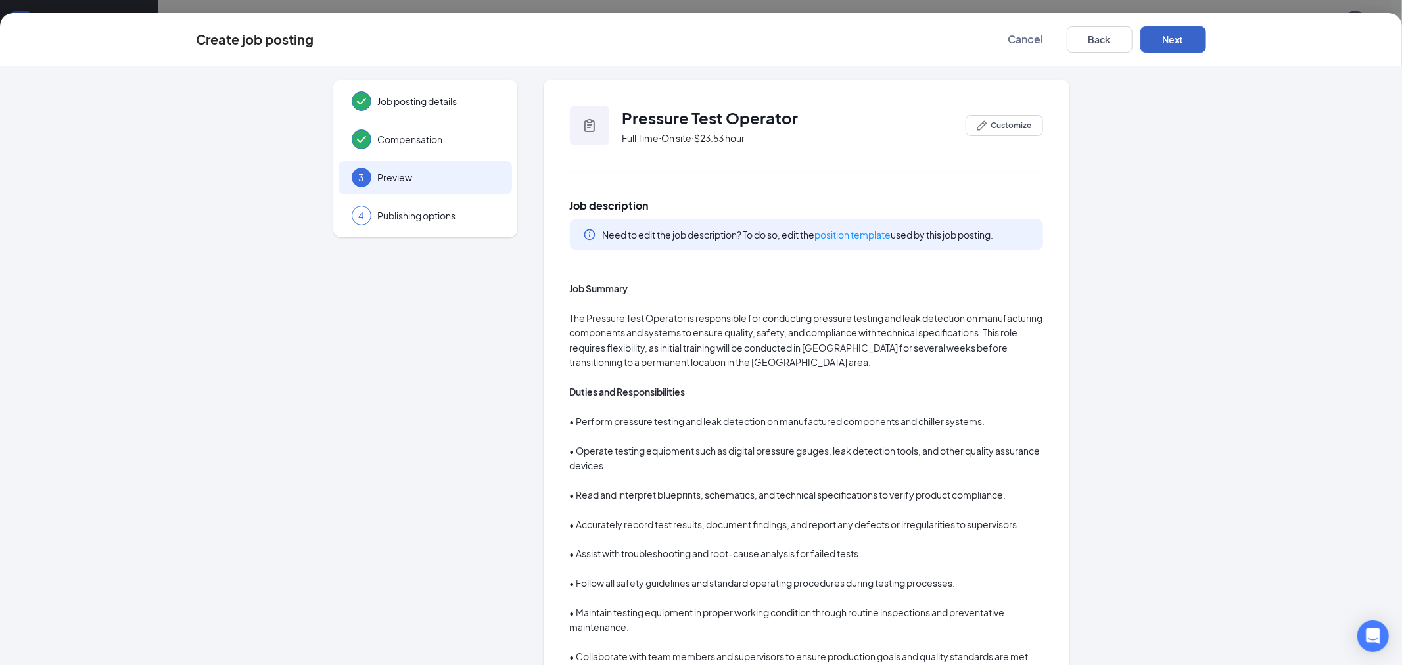
click at [1177, 42] on button "Next" at bounding box center [1173, 39] width 66 height 26
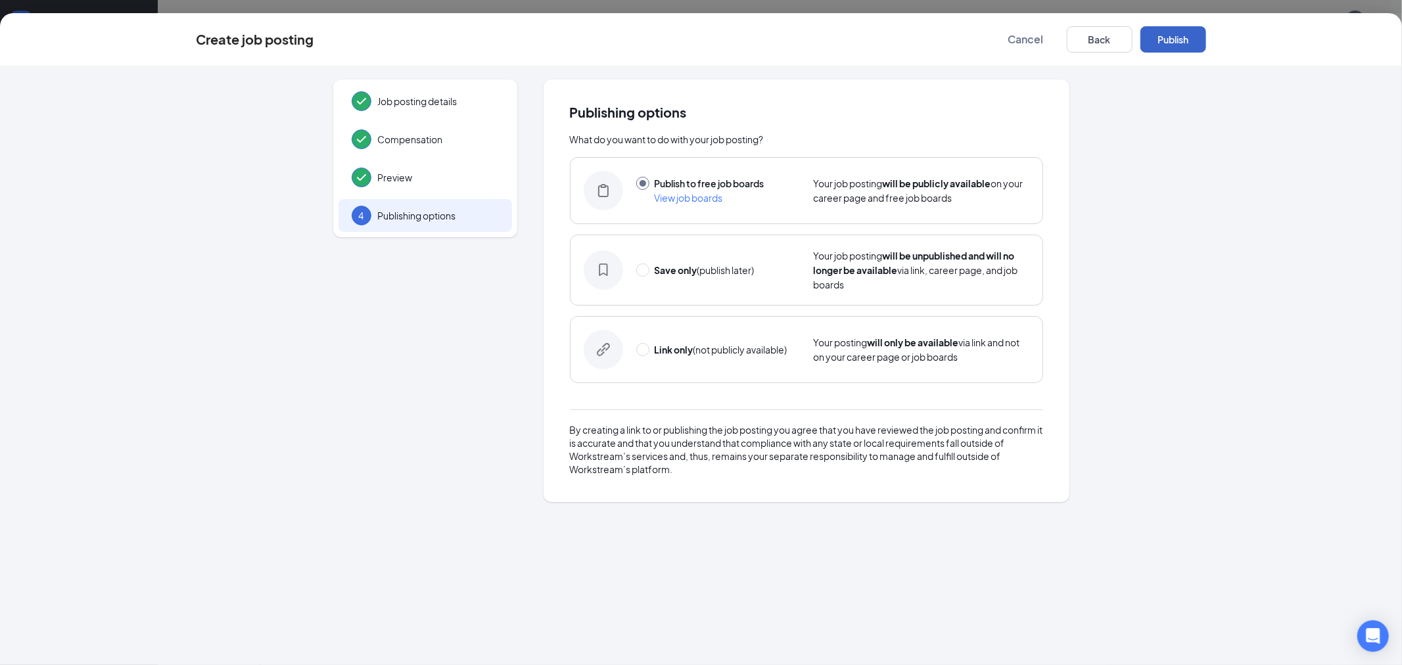
click at [1186, 41] on button "Publish" at bounding box center [1173, 39] width 66 height 26
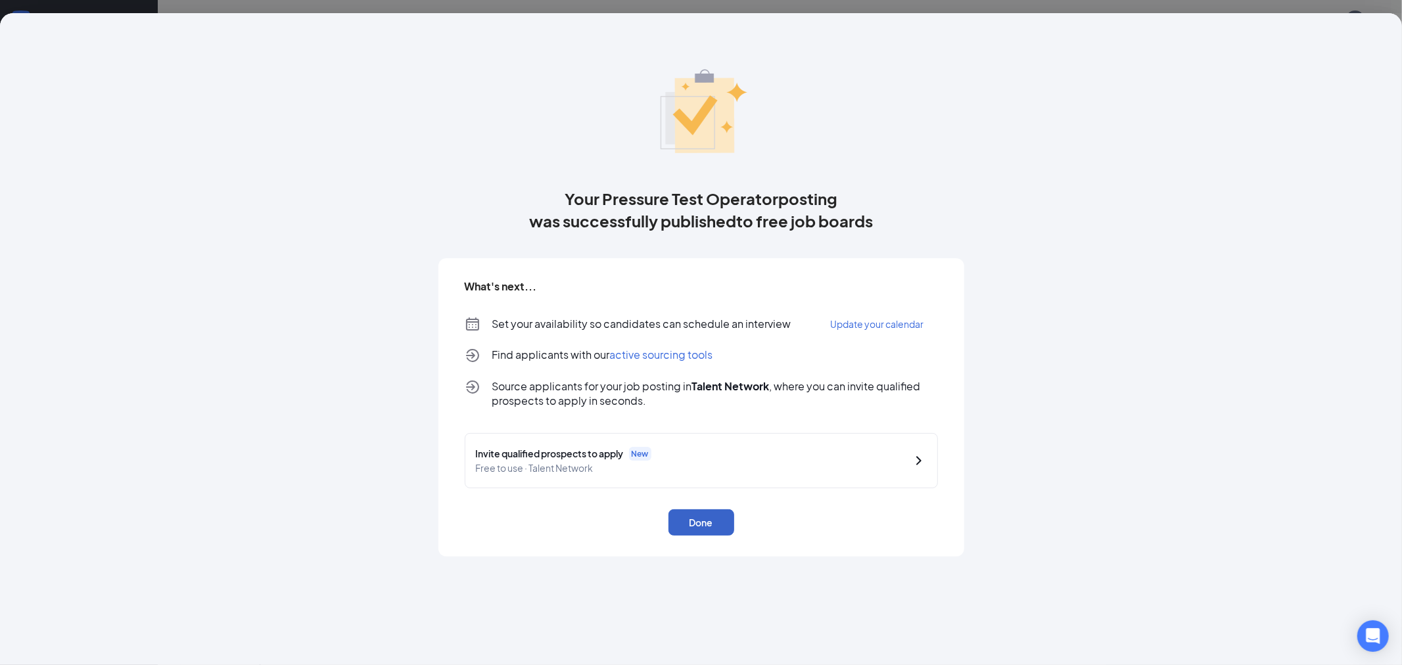
click at [710, 515] on button "Done" at bounding box center [701, 522] width 66 height 26
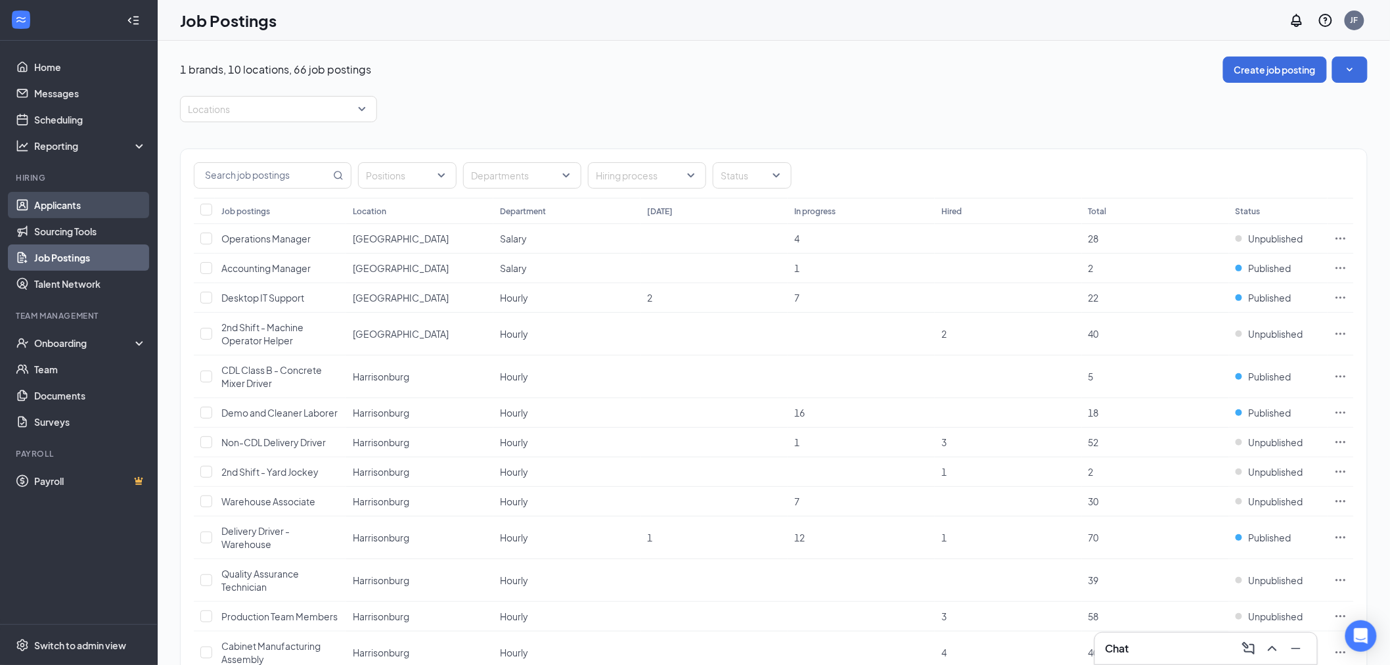
click at [72, 204] on link "Applicants" at bounding box center [90, 205] width 112 height 26
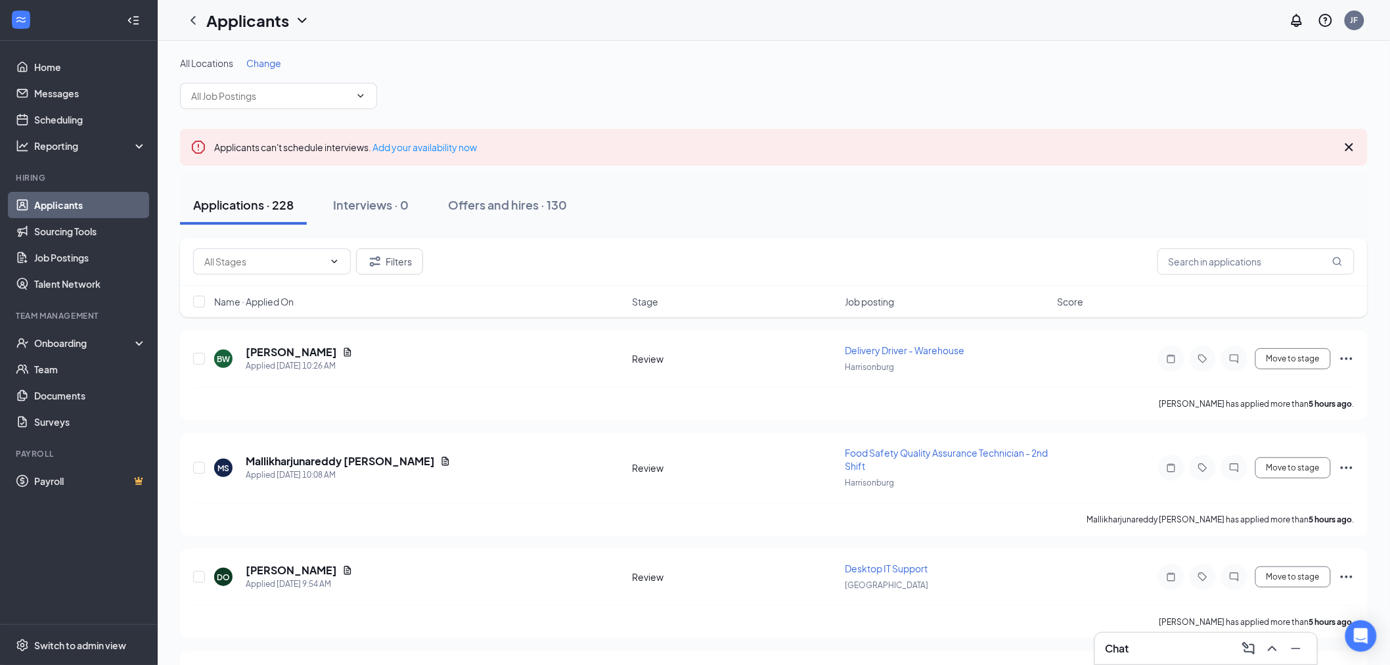
click at [110, 209] on link "Applicants" at bounding box center [90, 205] width 112 height 26
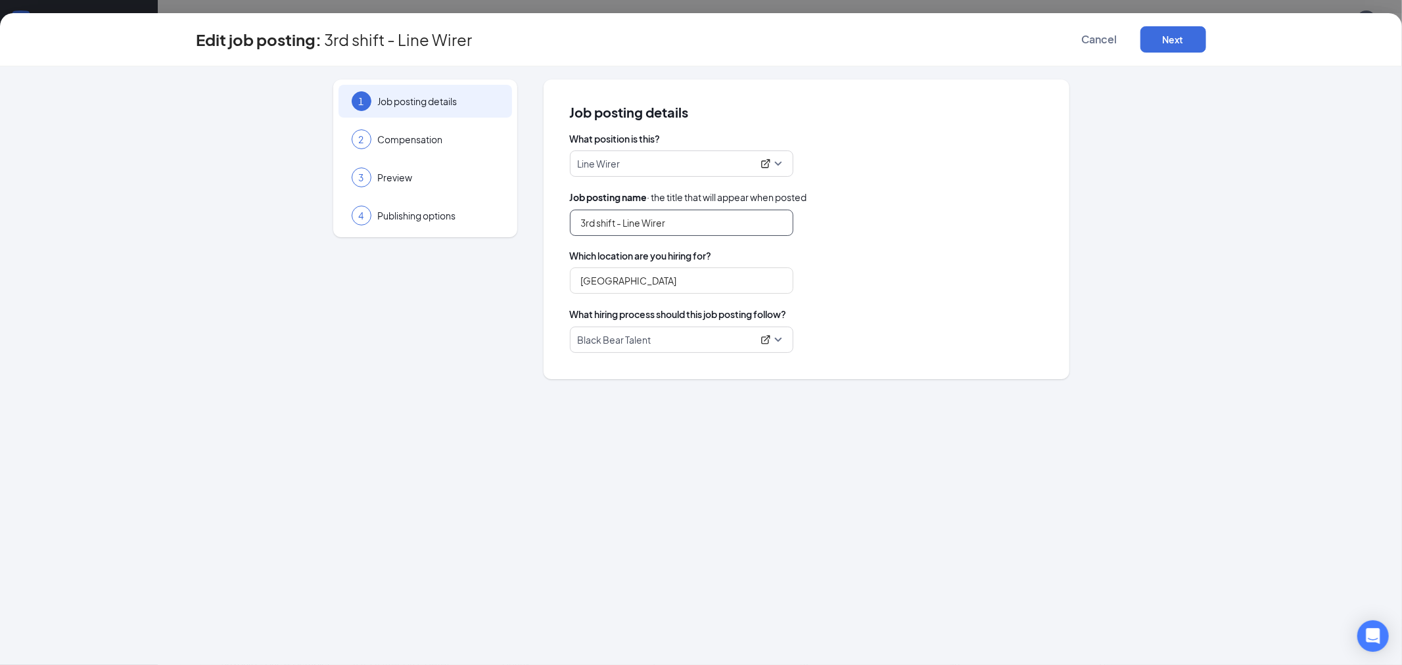
drag, startPoint x: 626, startPoint y: 224, endPoint x: 414, endPoint y: 197, distance: 214.0
click at [435, 204] on div "1 Job posting details 2 Compensation 3 Preview 4 Publishing options Job posting…" at bounding box center [700, 230] width 1009 height 300
type input "Line Wirer"
click at [1172, 47] on button "Next" at bounding box center [1173, 39] width 66 height 26
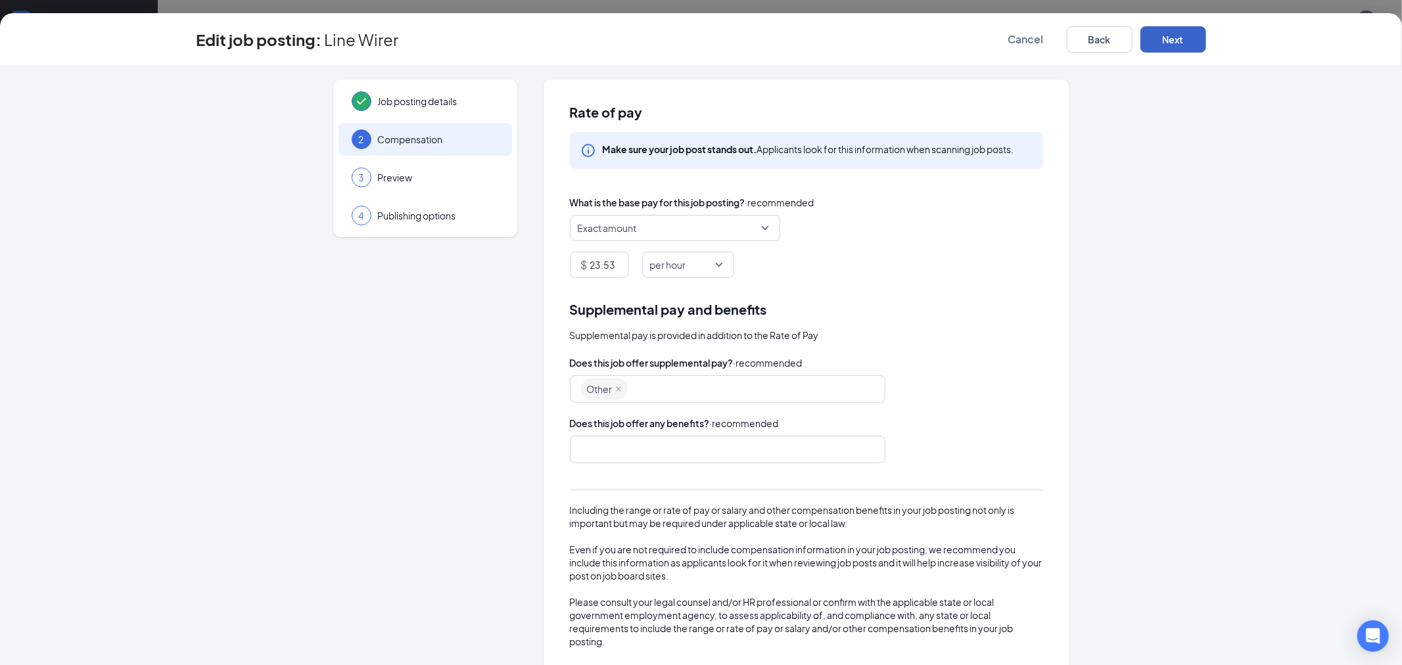
click at [1178, 47] on button "Next" at bounding box center [1173, 39] width 66 height 26
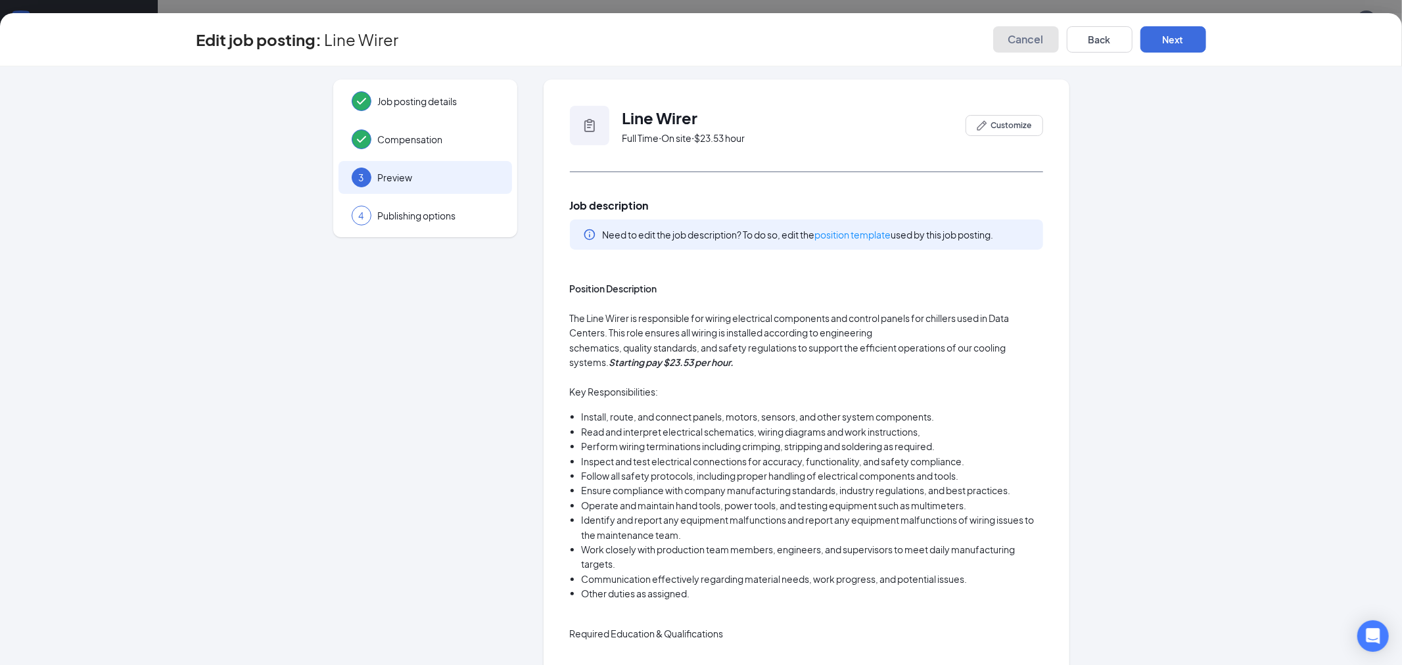
click at [1041, 41] on span "Cancel" at bounding box center [1025, 39] width 35 height 13
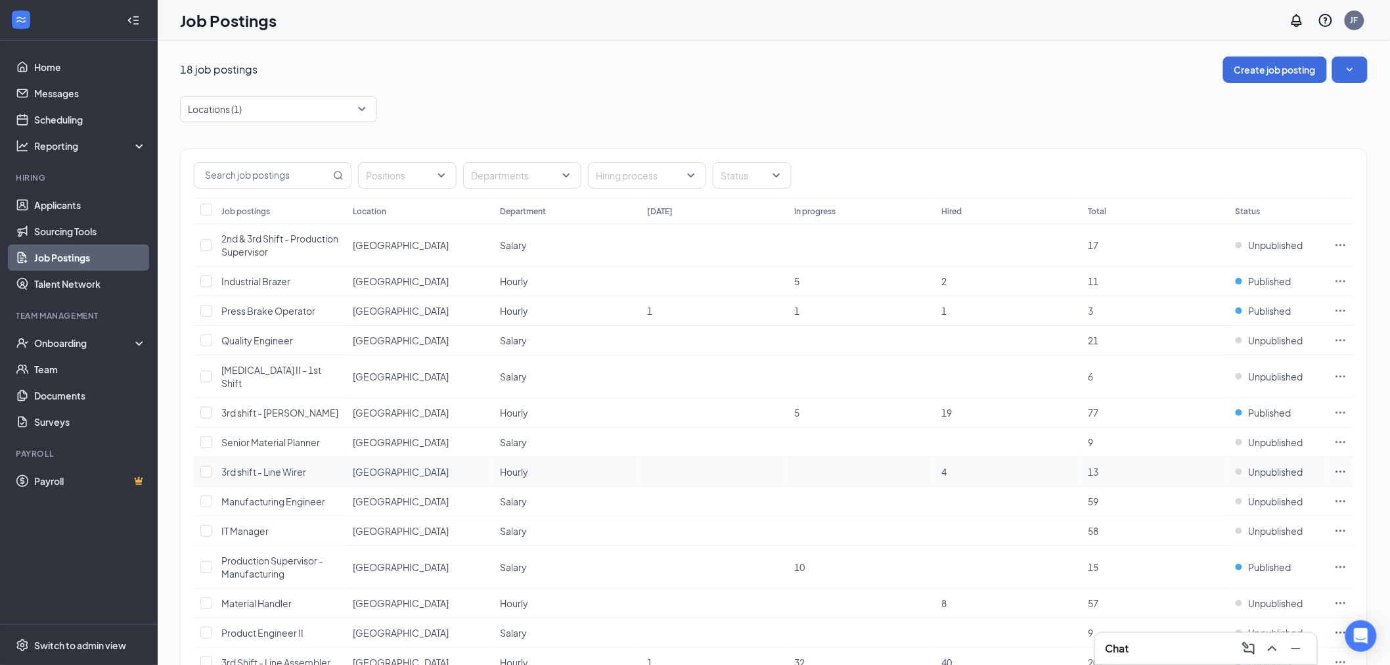
click at [1338, 465] on icon "Ellipses" at bounding box center [1341, 471] width 13 height 13
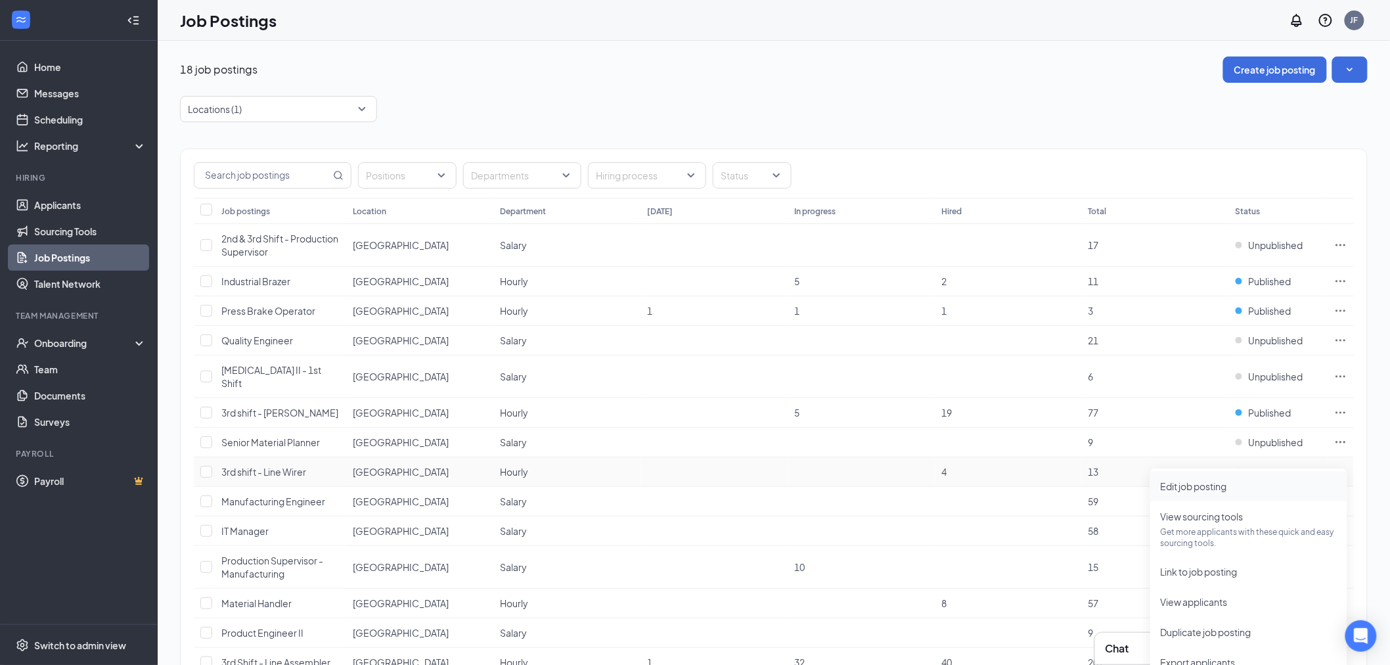
click at [1236, 478] on li "Edit job posting" at bounding box center [1249, 486] width 197 height 30
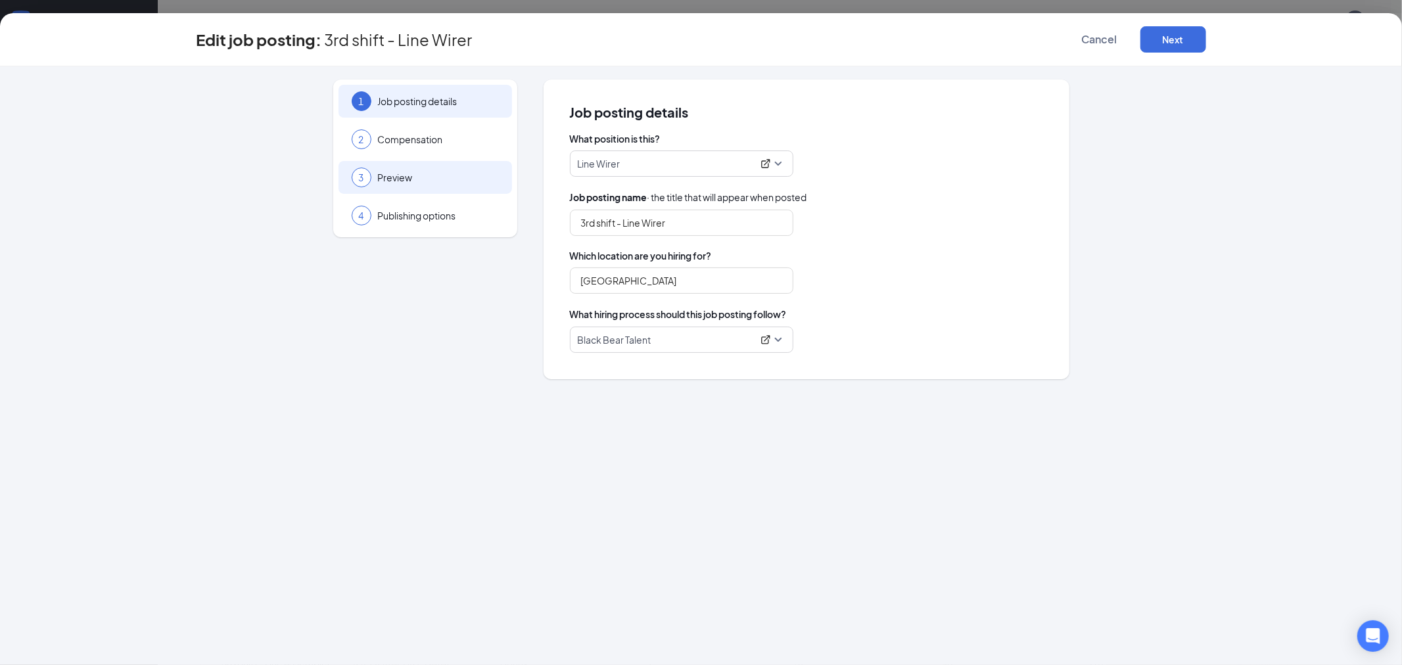
click at [382, 175] on span "Preview" at bounding box center [438, 177] width 121 height 13
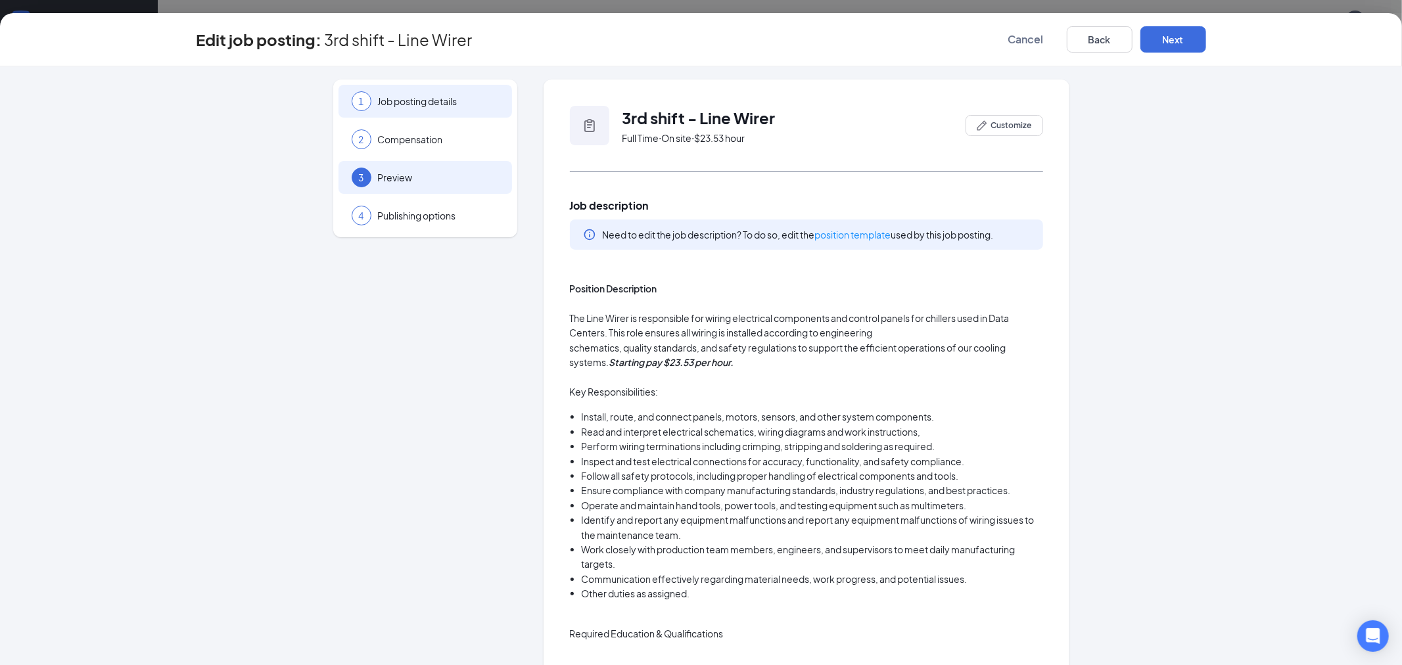
click at [421, 103] on span "Job posting details" at bounding box center [438, 101] width 121 height 13
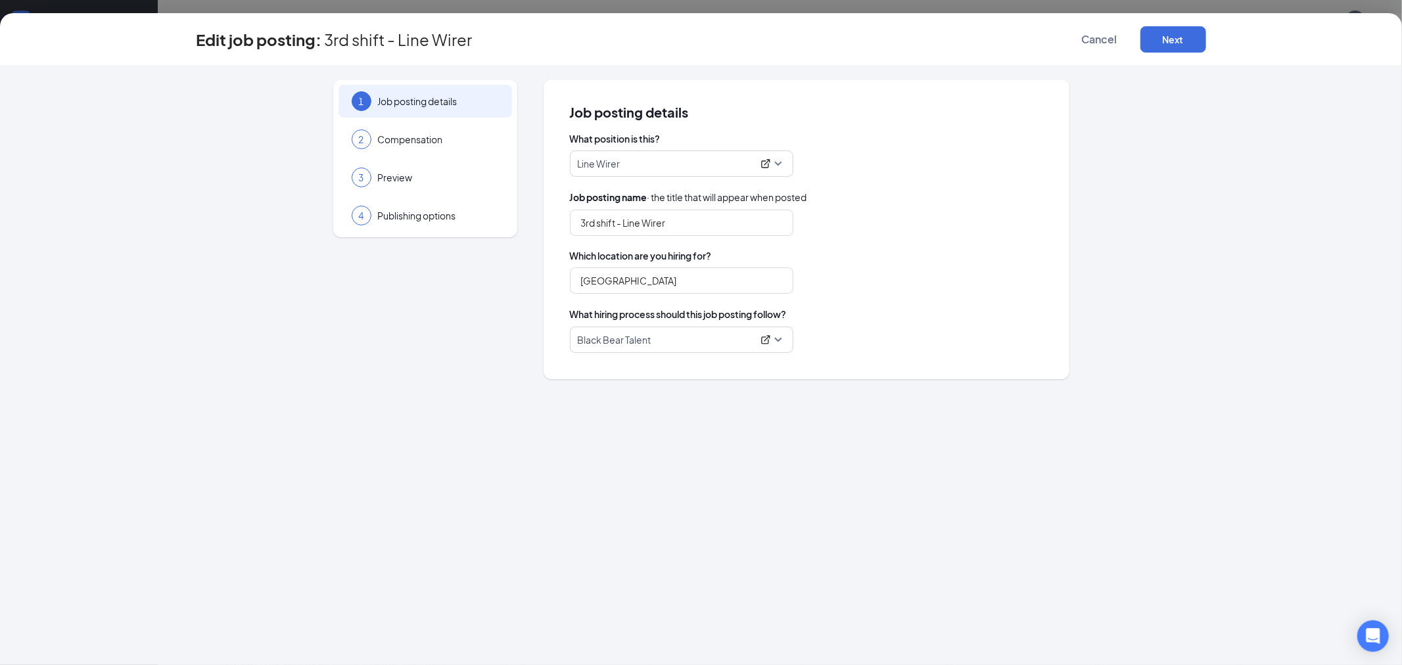
click at [679, 160] on p "Line Wirer" at bounding box center [665, 163] width 175 height 13
click at [608, 338] on p "Line Wirer" at bounding box center [665, 337] width 171 height 13
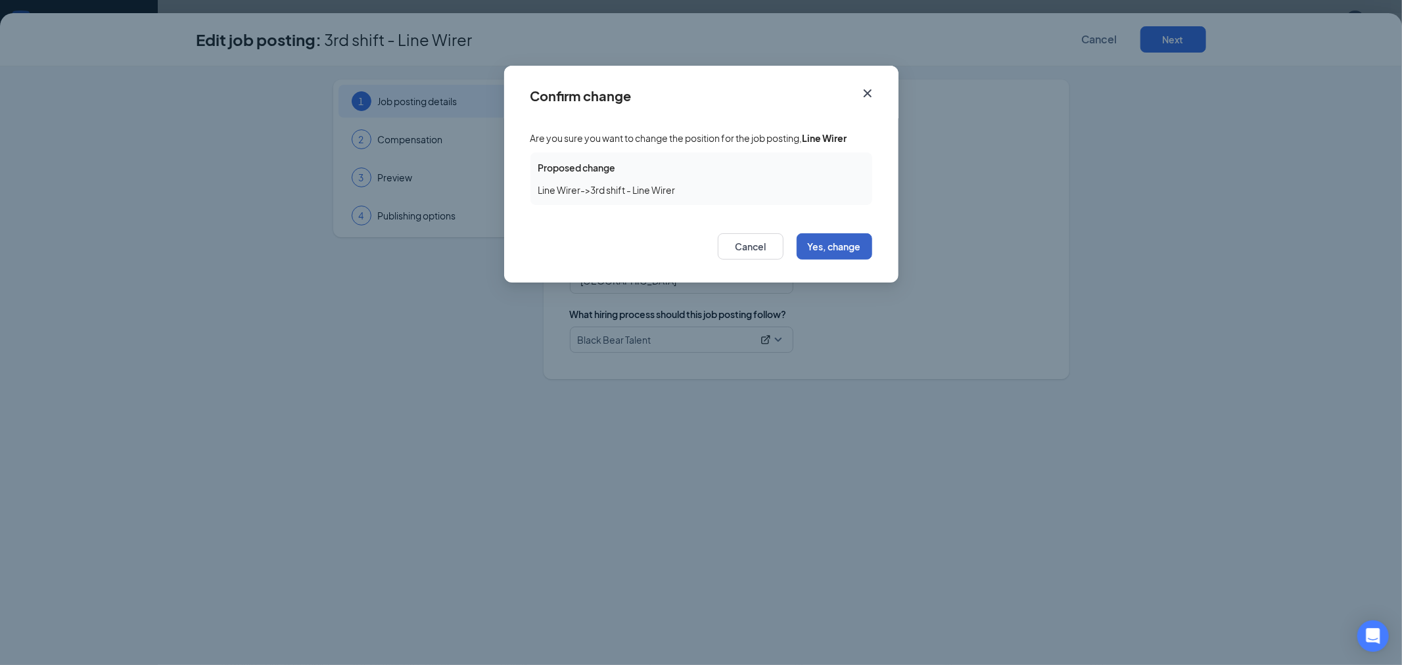
click at [840, 248] on button "Yes, change" at bounding box center [834, 246] width 76 height 26
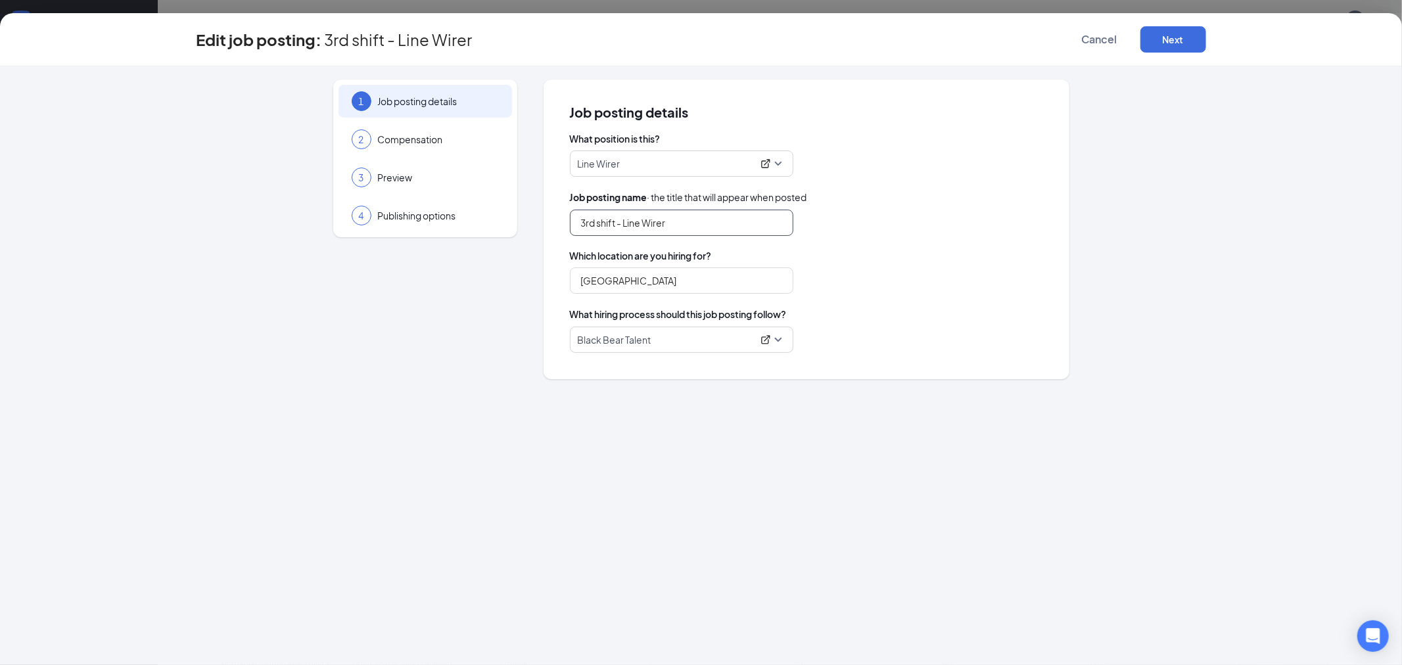
drag, startPoint x: 625, startPoint y: 222, endPoint x: 310, endPoint y: 211, distance: 315.6
click at [413, 233] on div "1 Job posting details 2 Compensation 3 Preview 4 Publishing options Job posting…" at bounding box center [700, 230] width 1009 height 300
type input "Line Wirer"
click at [1194, 40] on button "Next" at bounding box center [1173, 39] width 66 height 26
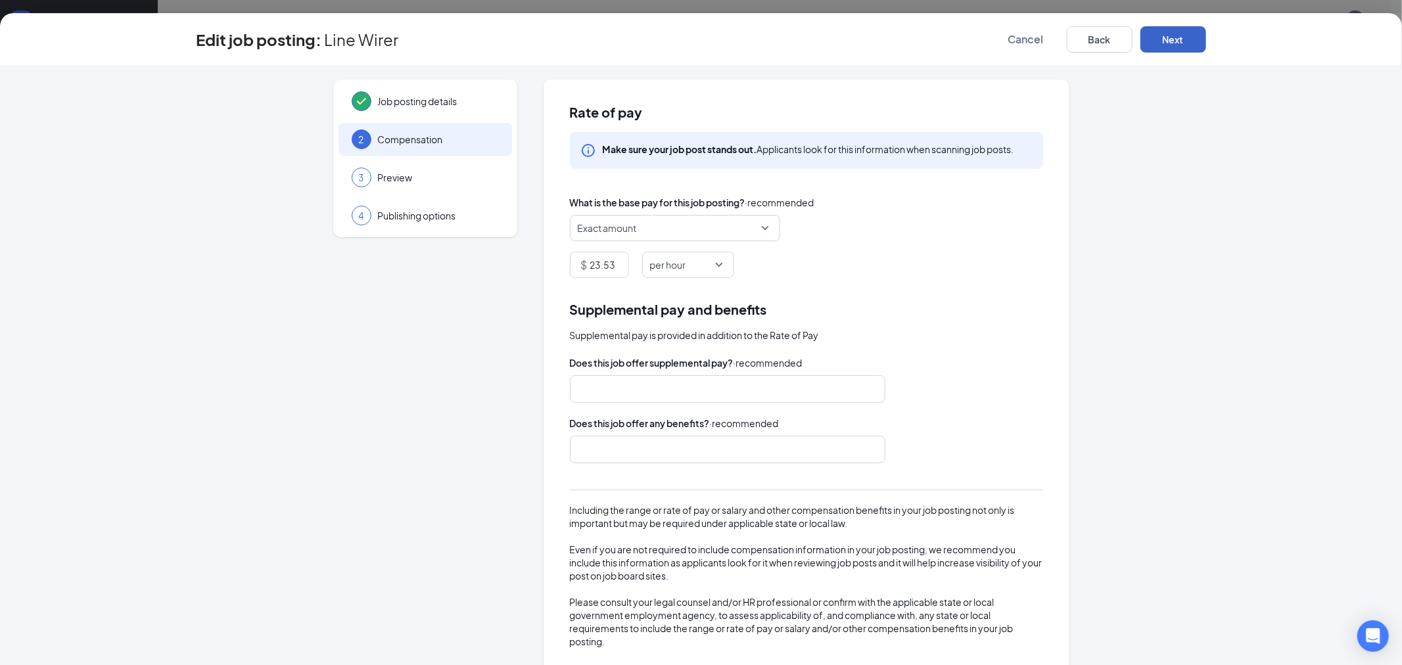
click at [1193, 41] on button "Next" at bounding box center [1173, 39] width 66 height 26
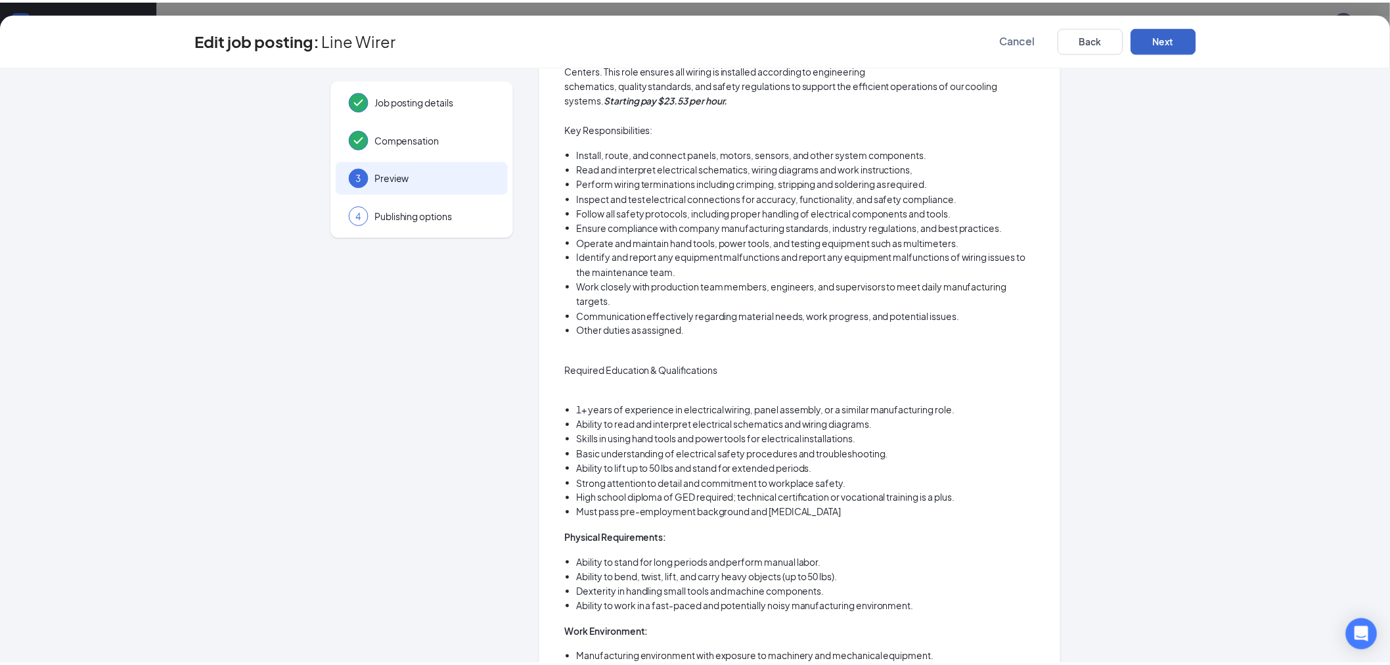
scroll to position [0, 0]
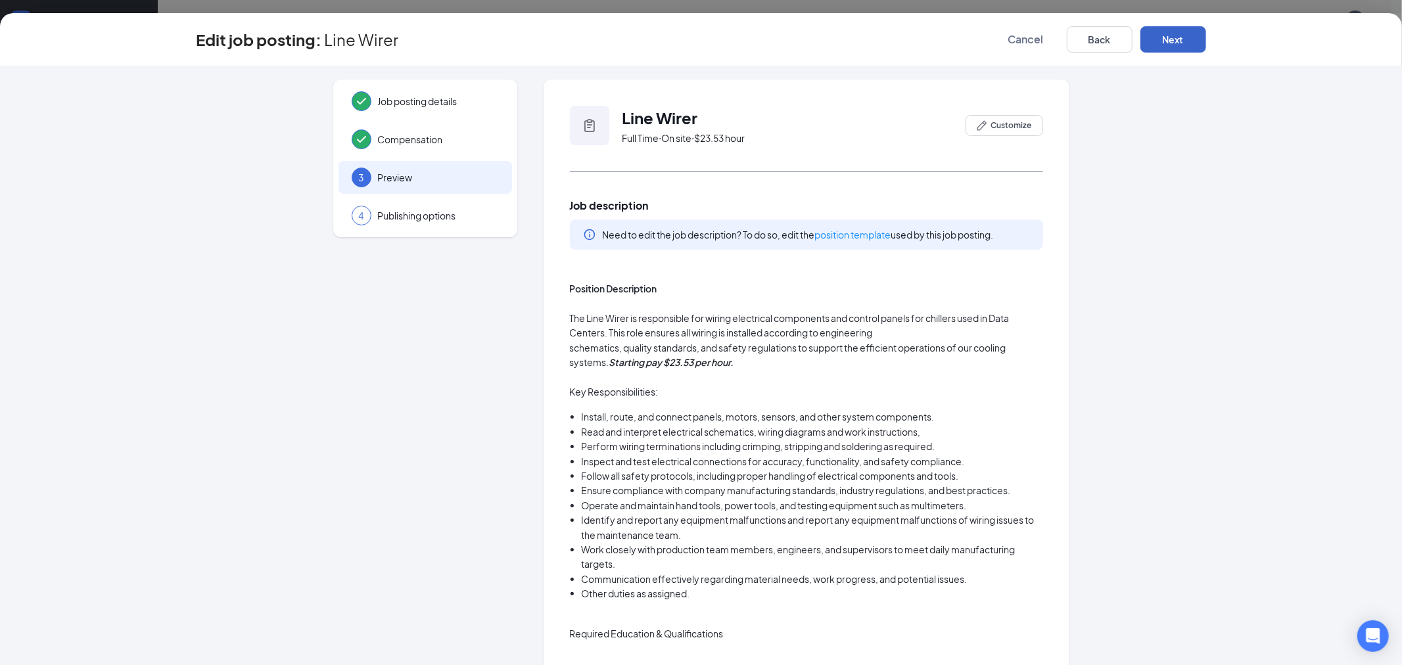
click at [1170, 47] on button "Next" at bounding box center [1173, 39] width 66 height 26
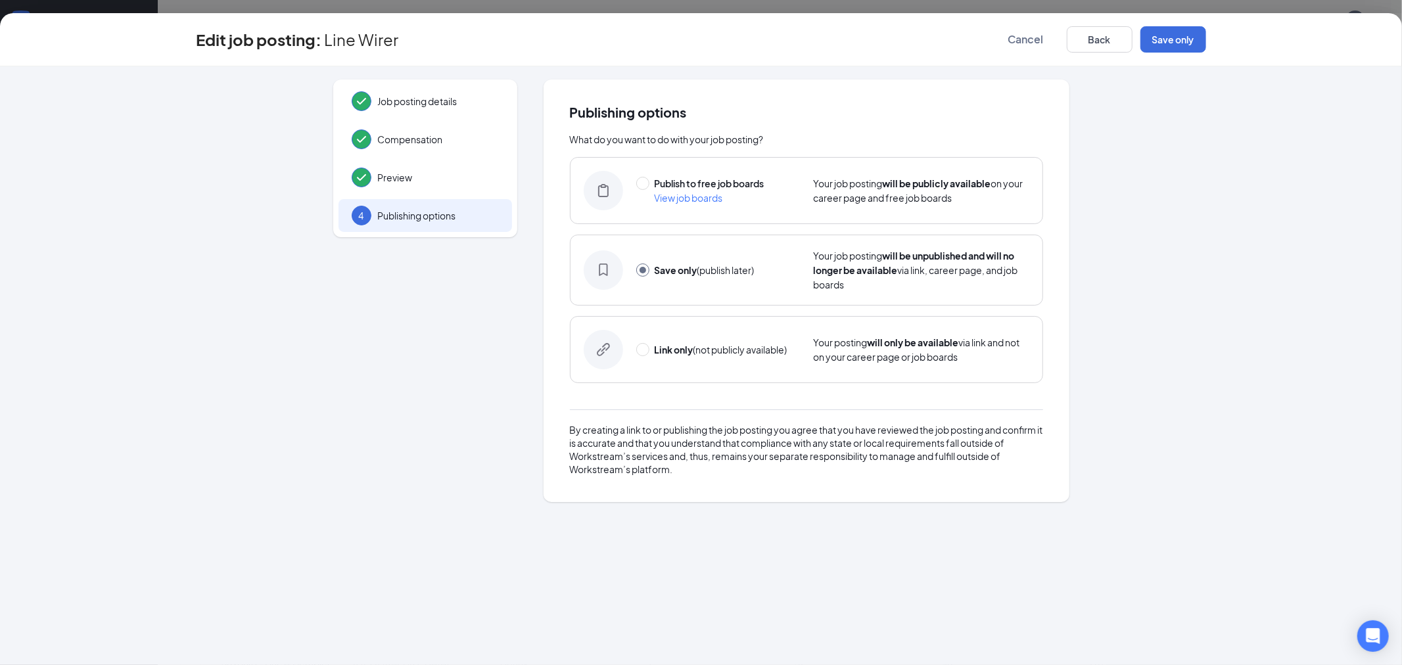
click at [649, 179] on div "Publish to free job boards View job boards" at bounding box center [718, 190] width 164 height 29
radio input "true"
radio input "false"
click at [1183, 35] on button "Publish" at bounding box center [1173, 39] width 66 height 26
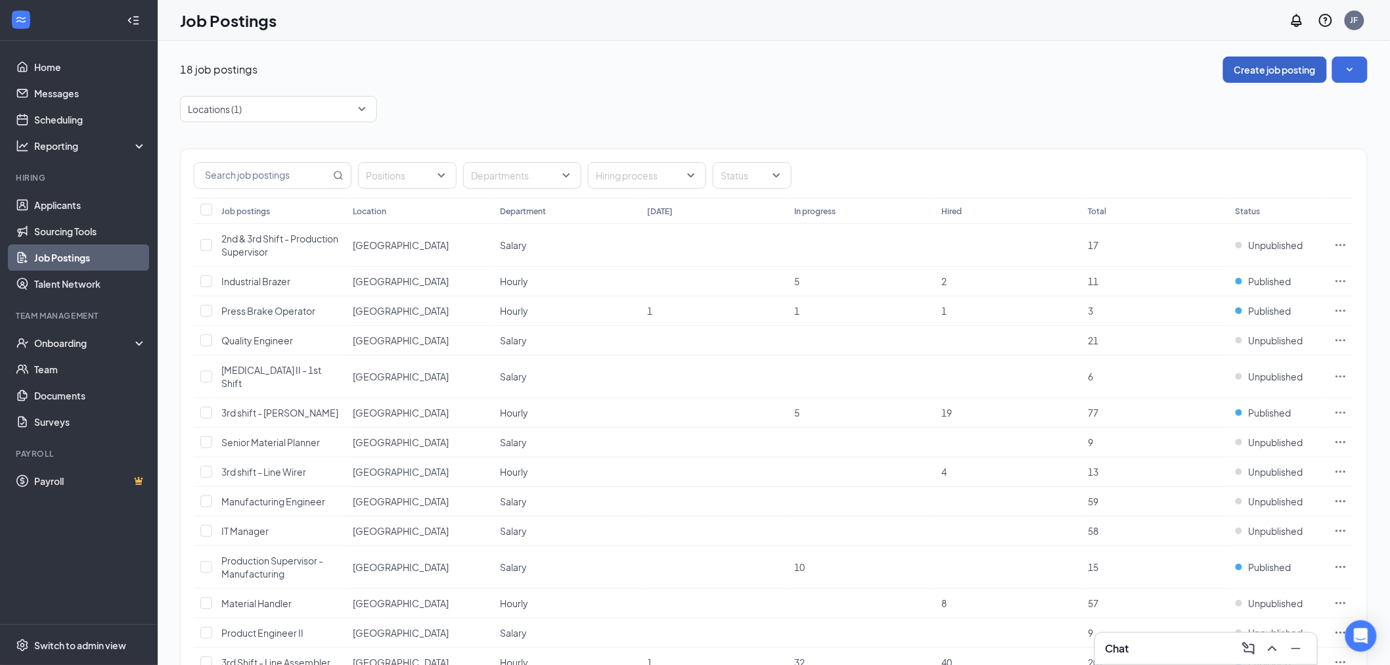
click at [1291, 68] on button "Create job posting" at bounding box center [1276, 70] width 104 height 26
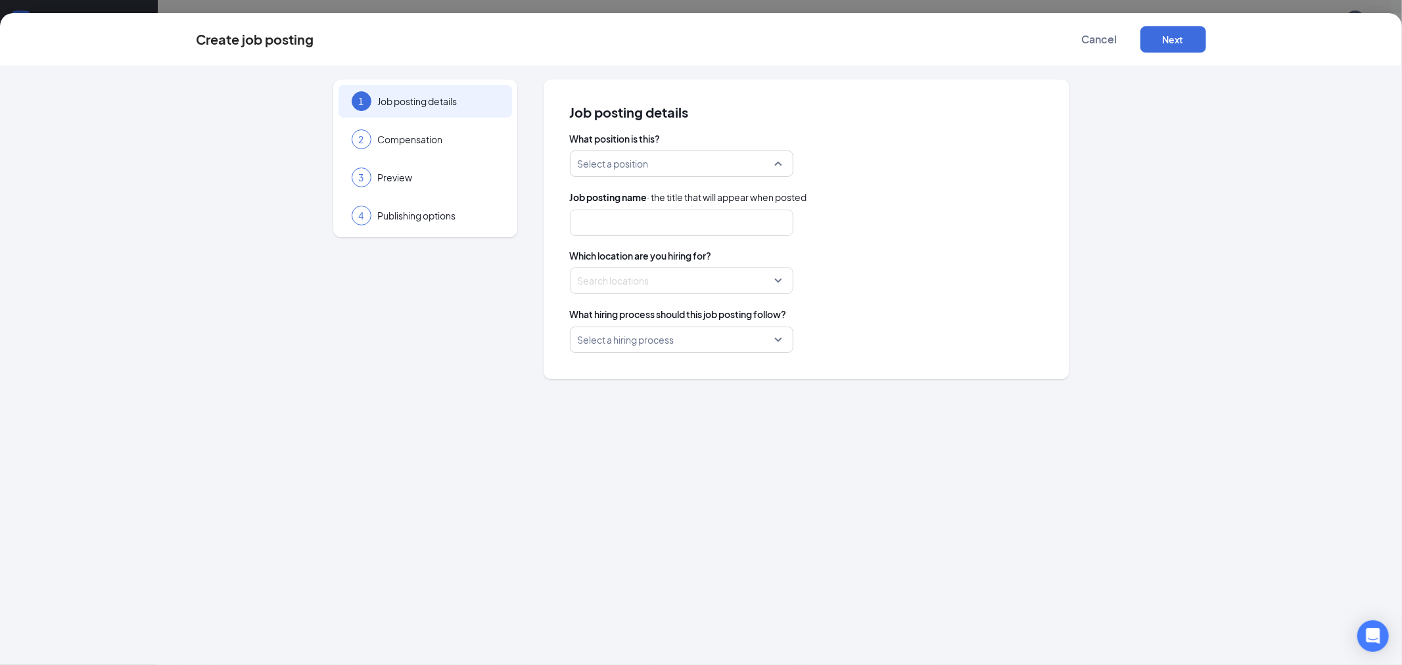
click at [703, 162] on input "search" at bounding box center [677, 163] width 198 height 25
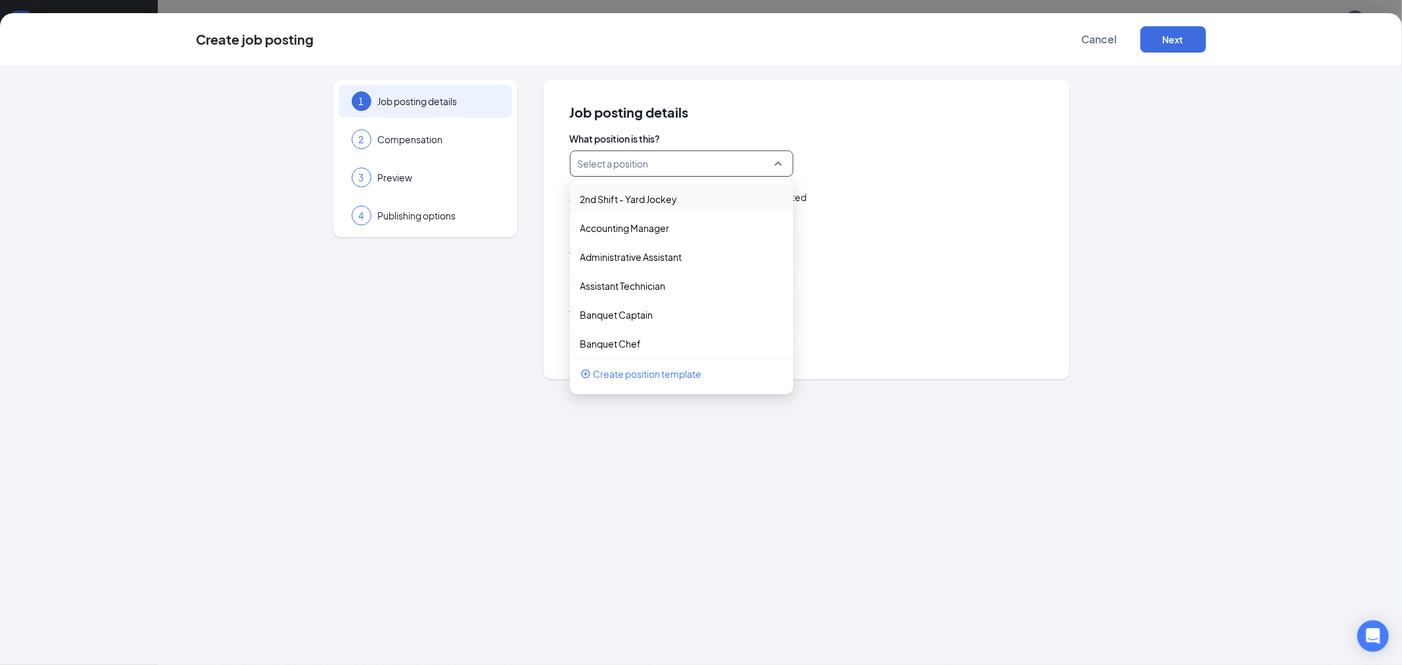
click at [973, 160] on div "Select a position 239615 249424 2nd Shift - Yard Jockey Accounting Manager Admi…" at bounding box center [806, 163] width 473 height 26
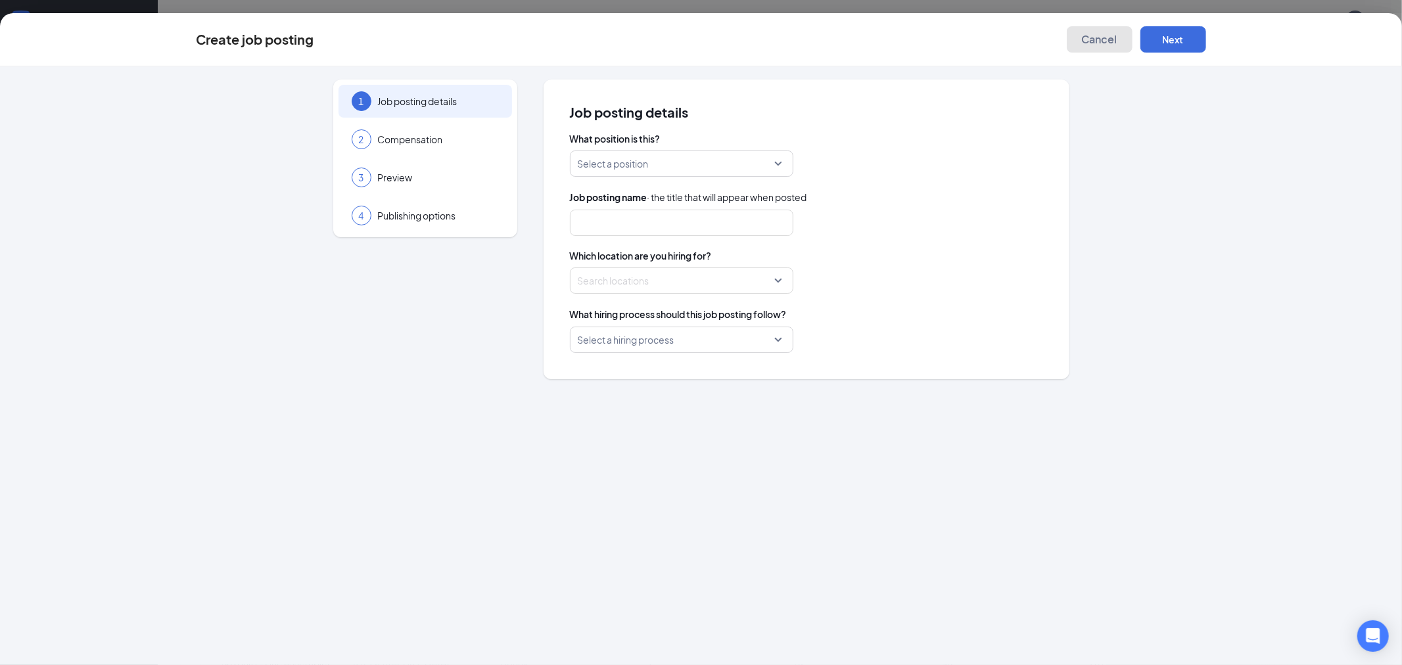
click at [1114, 48] on button "Cancel" at bounding box center [1099, 39] width 66 height 26
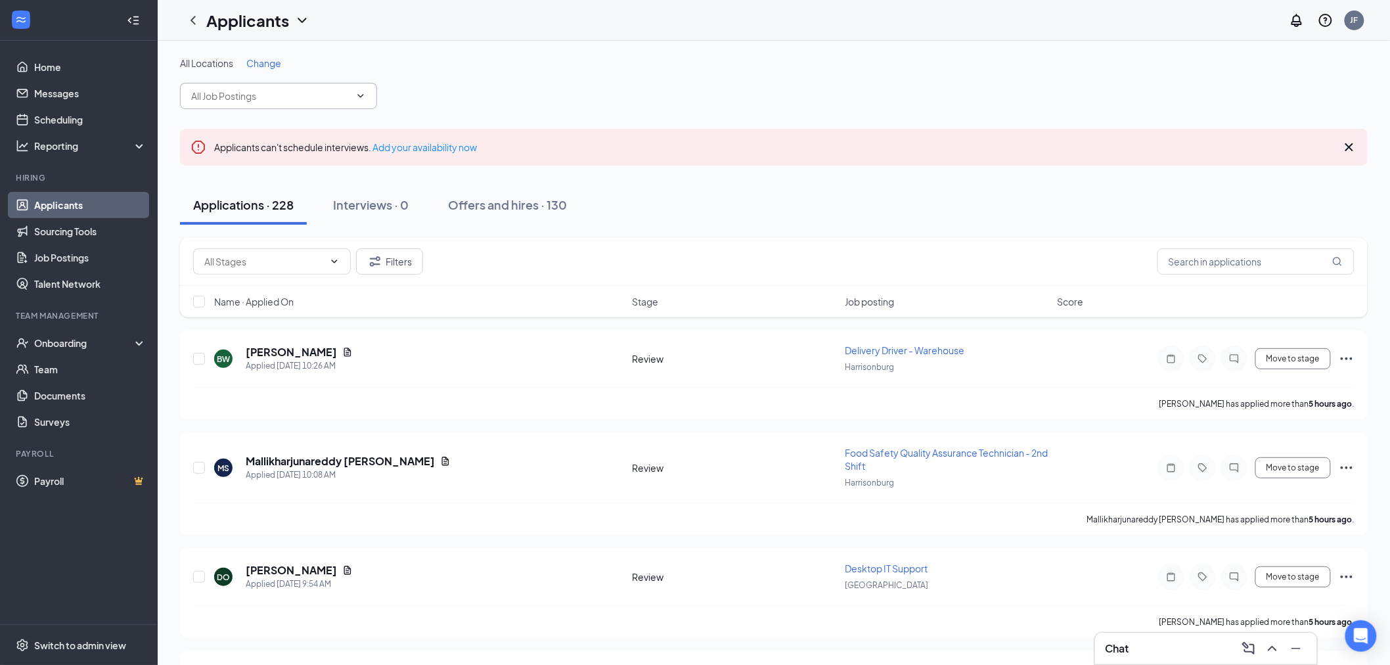
click at [279, 99] on input "text" at bounding box center [270, 96] width 159 height 14
click at [260, 67] on span "Change" at bounding box center [263, 63] width 35 height 12
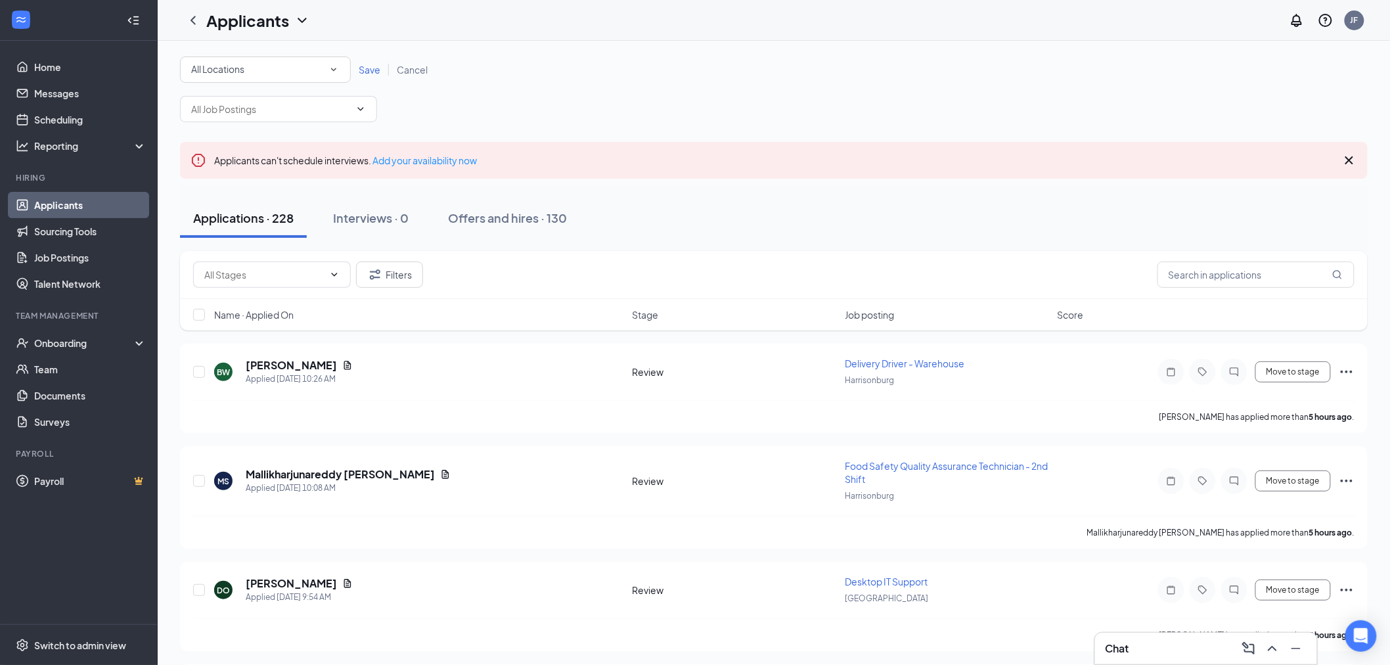
click at [296, 81] on div "All Locations All Locations" at bounding box center [265, 70] width 171 height 26
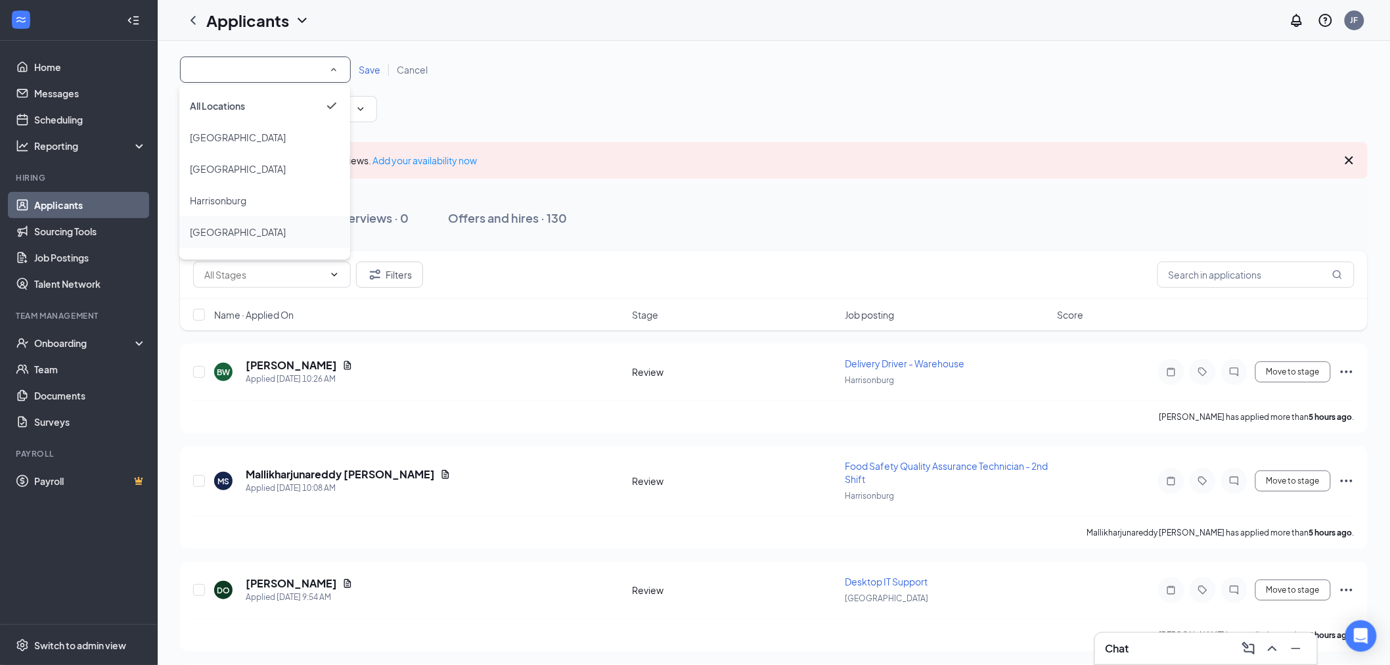
click at [227, 239] on span "[GEOGRAPHIC_DATA]" at bounding box center [238, 232] width 96 height 16
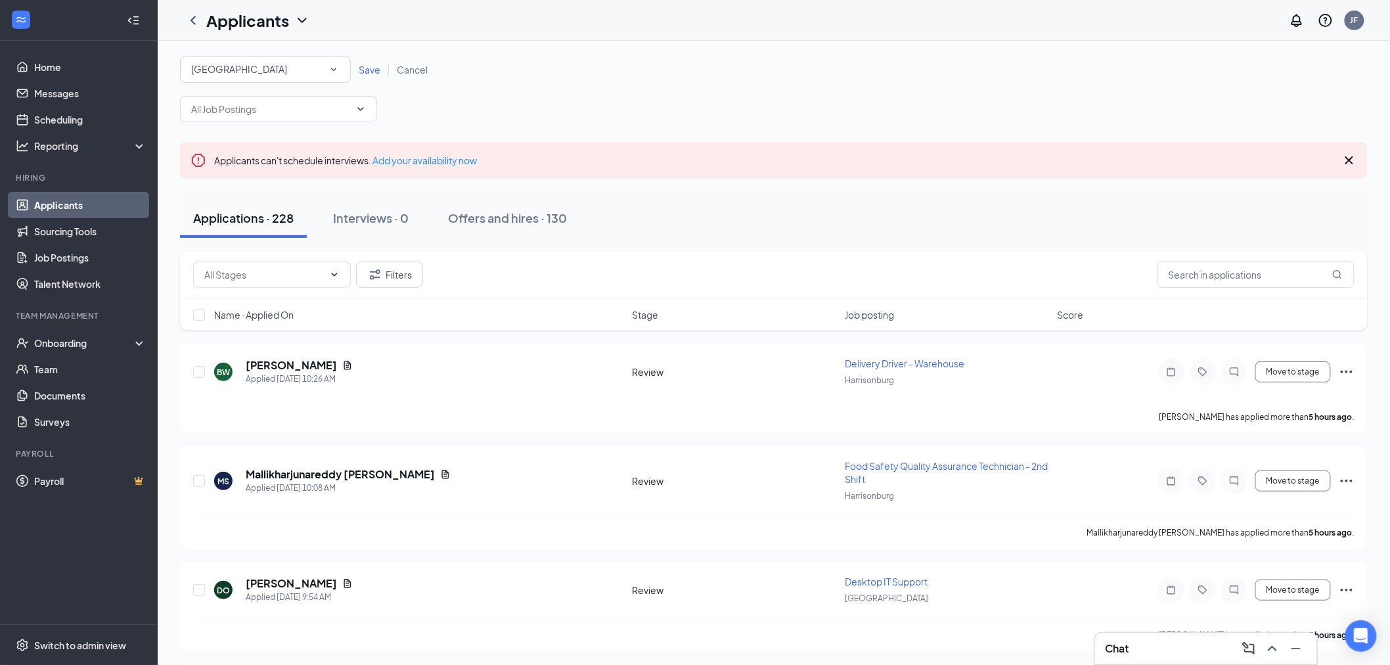
click at [367, 66] on span "Save" at bounding box center [370, 70] width 22 height 12
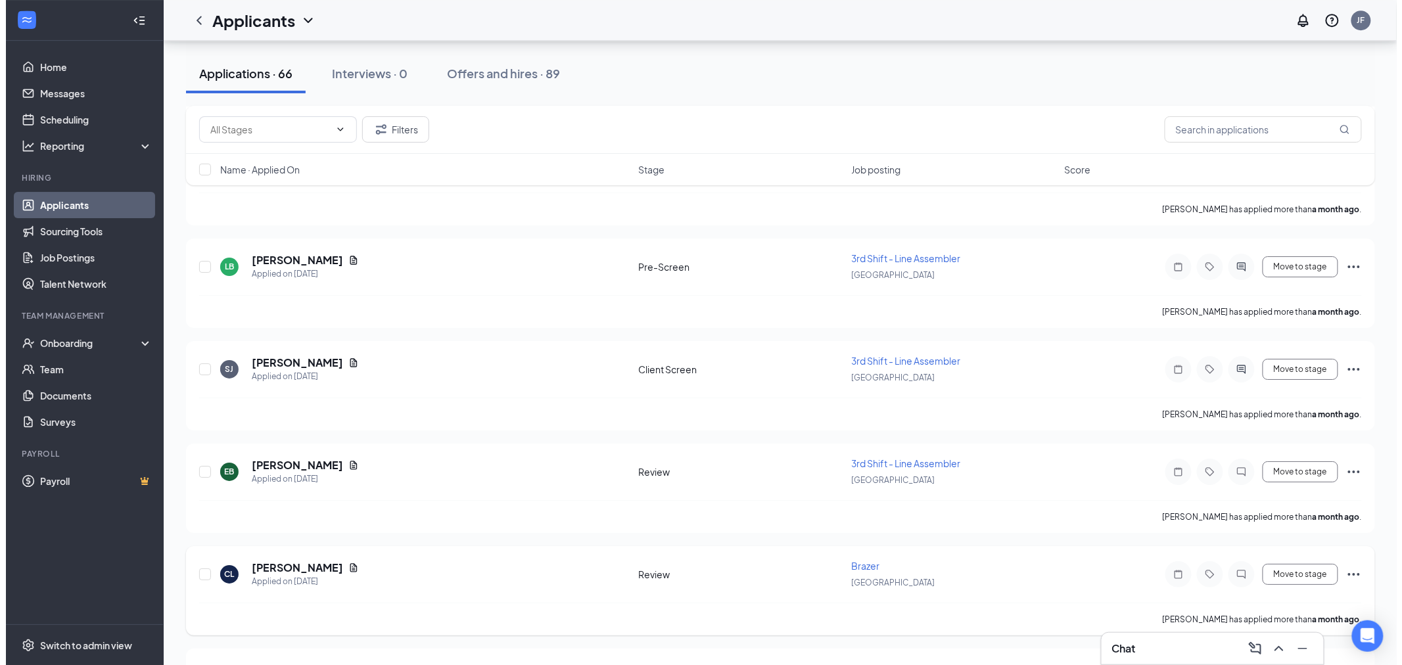
scroll to position [6398, 0]
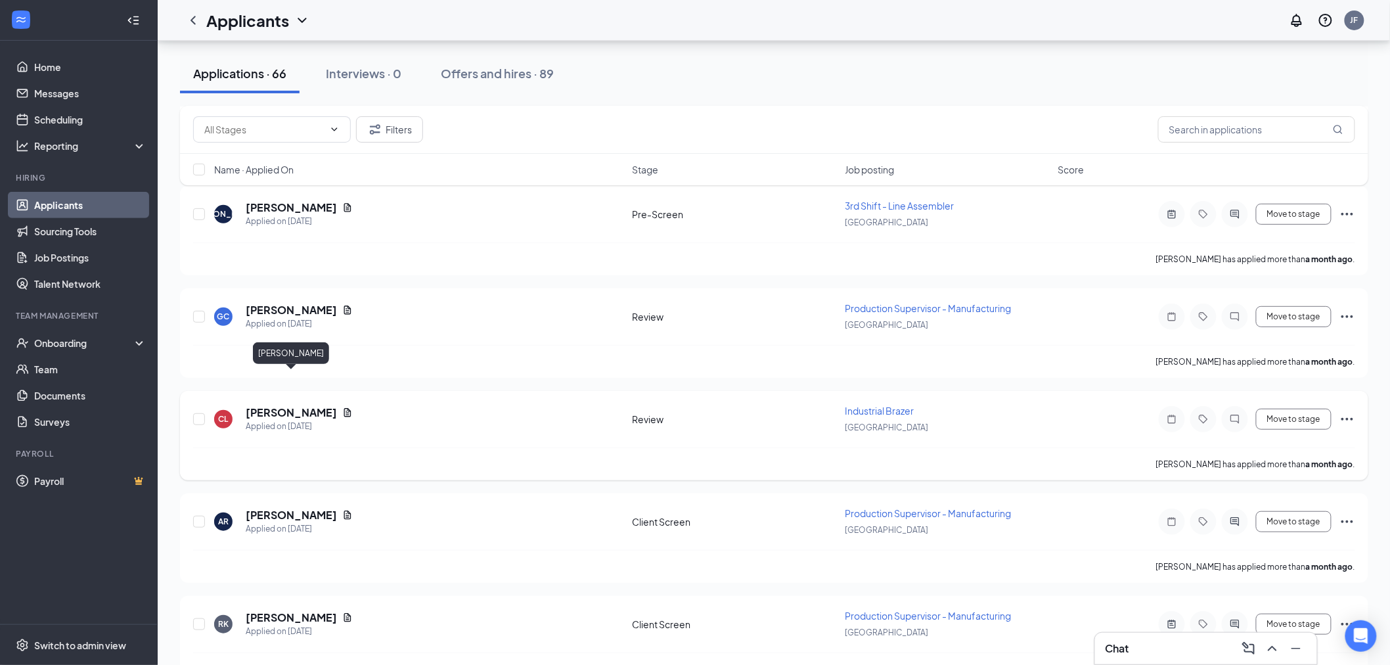
click at [300, 405] on h5 "[PERSON_NAME]" at bounding box center [291, 412] width 91 height 14
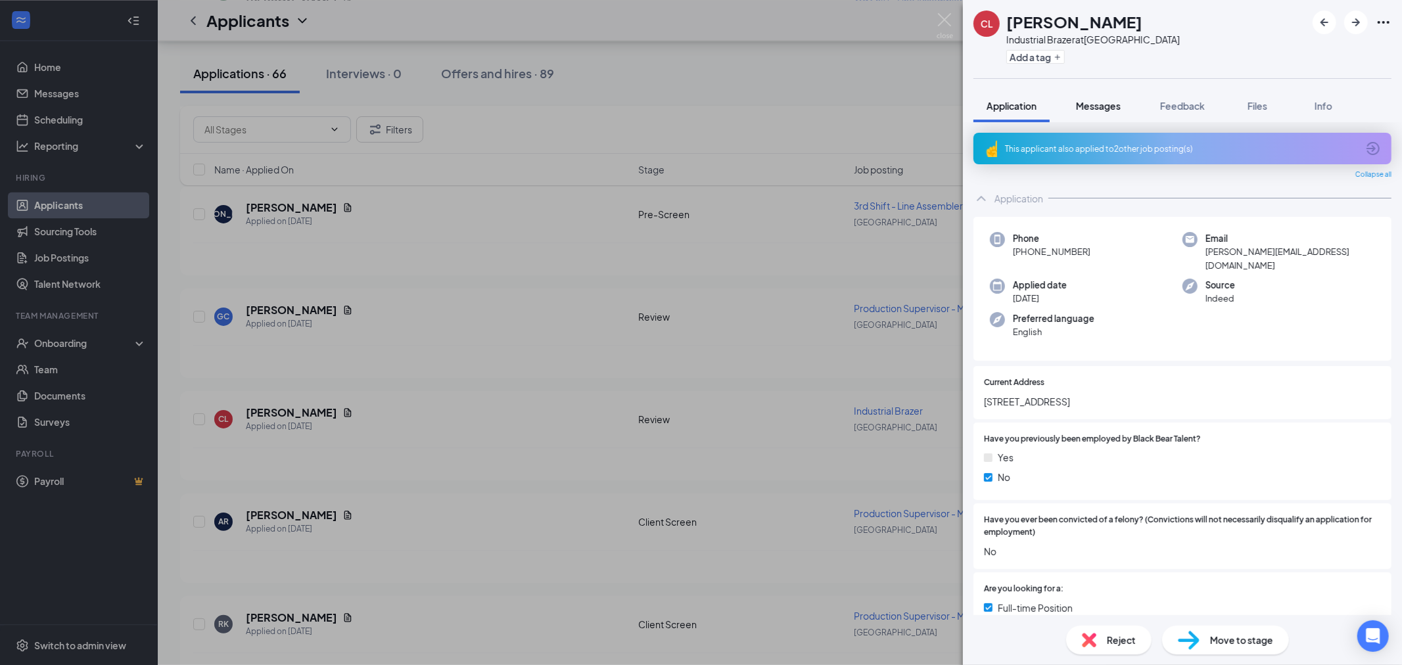
click at [1113, 108] on span "Messages" at bounding box center [1098, 106] width 45 height 12
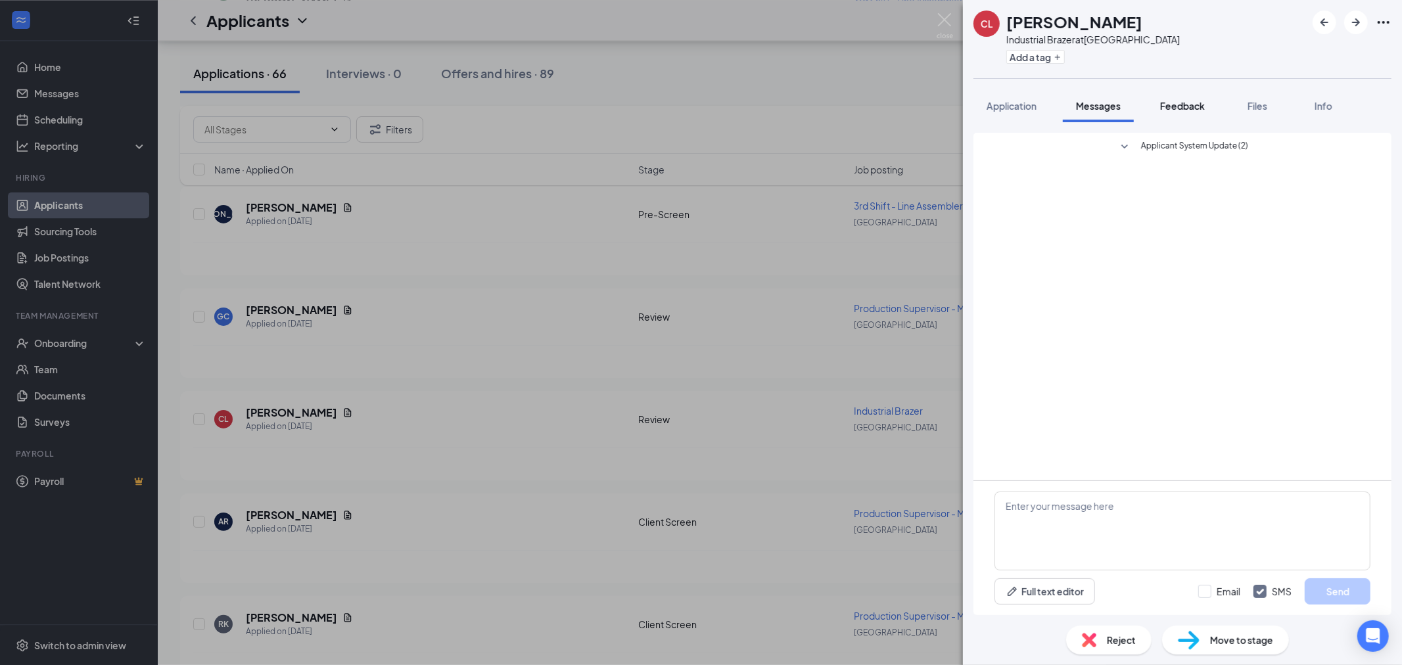
click at [1187, 103] on span "Feedback" at bounding box center [1182, 106] width 45 height 12
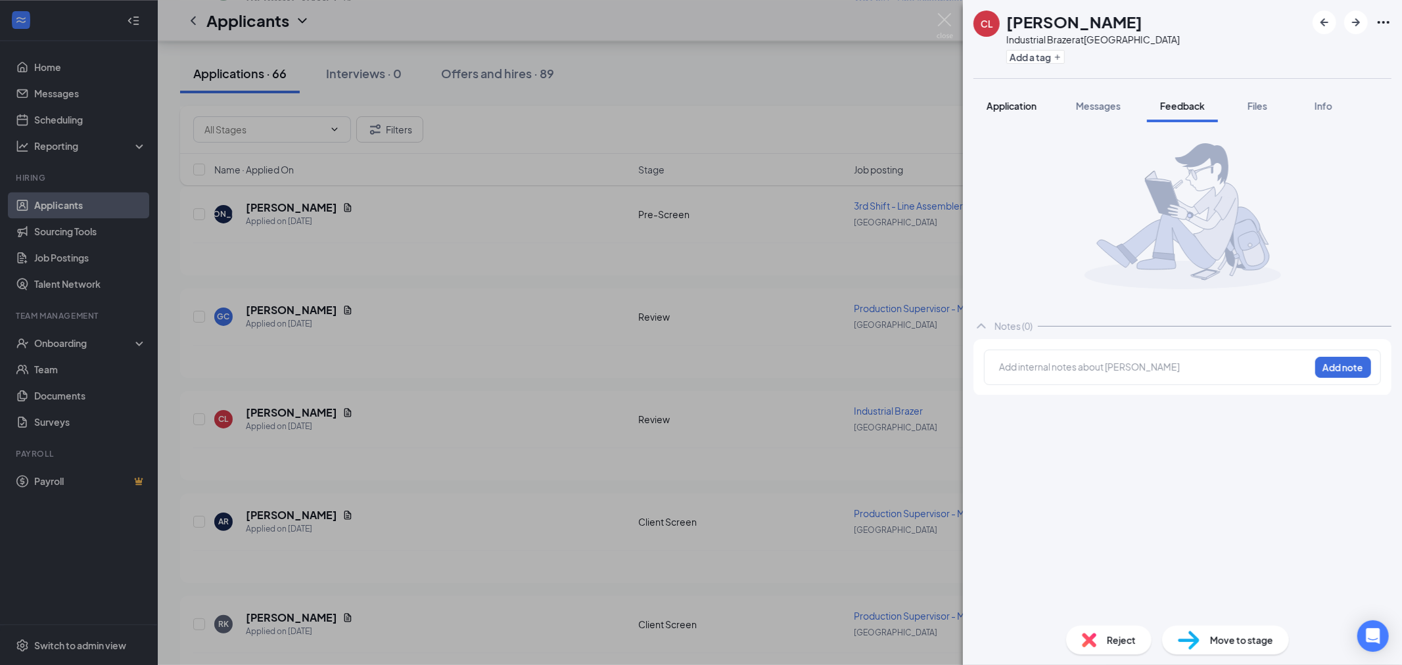
click at [1019, 109] on span "Application" at bounding box center [1011, 106] width 50 height 12
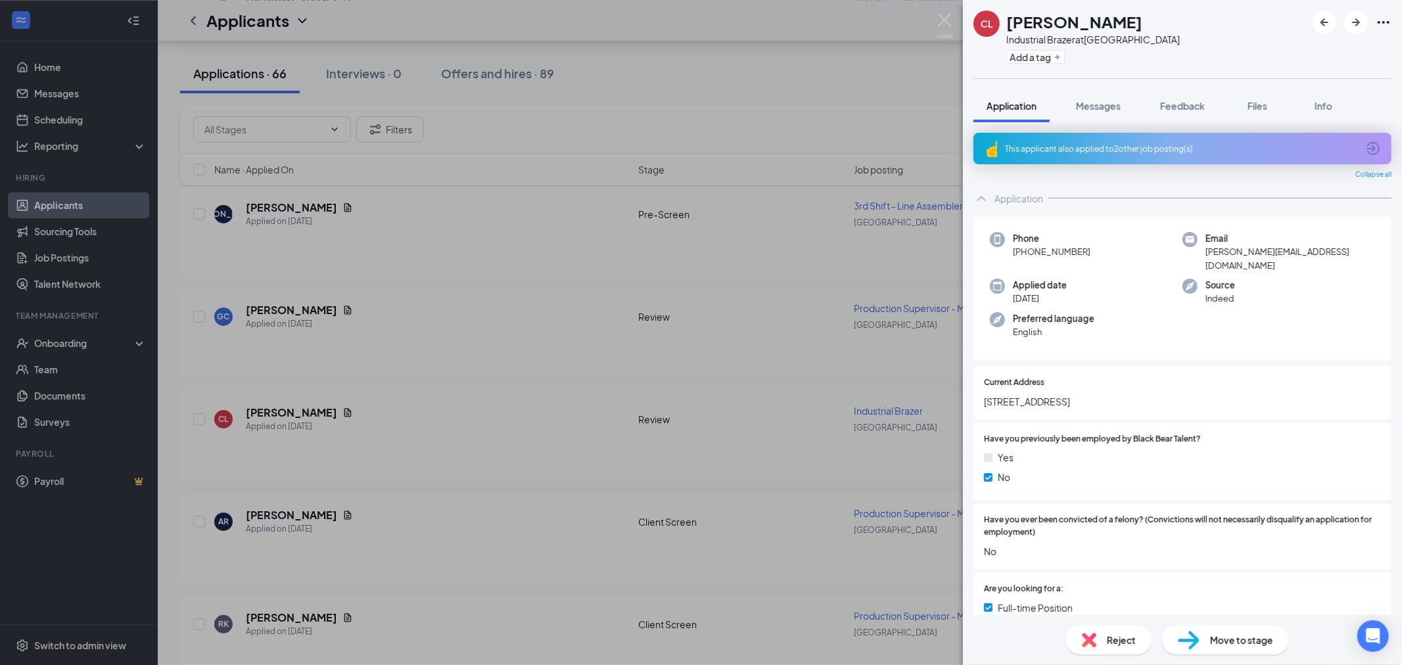
click at [1141, 139] on div "This applicant also applied to 2 other job posting(s)" at bounding box center [1182, 149] width 418 height 32
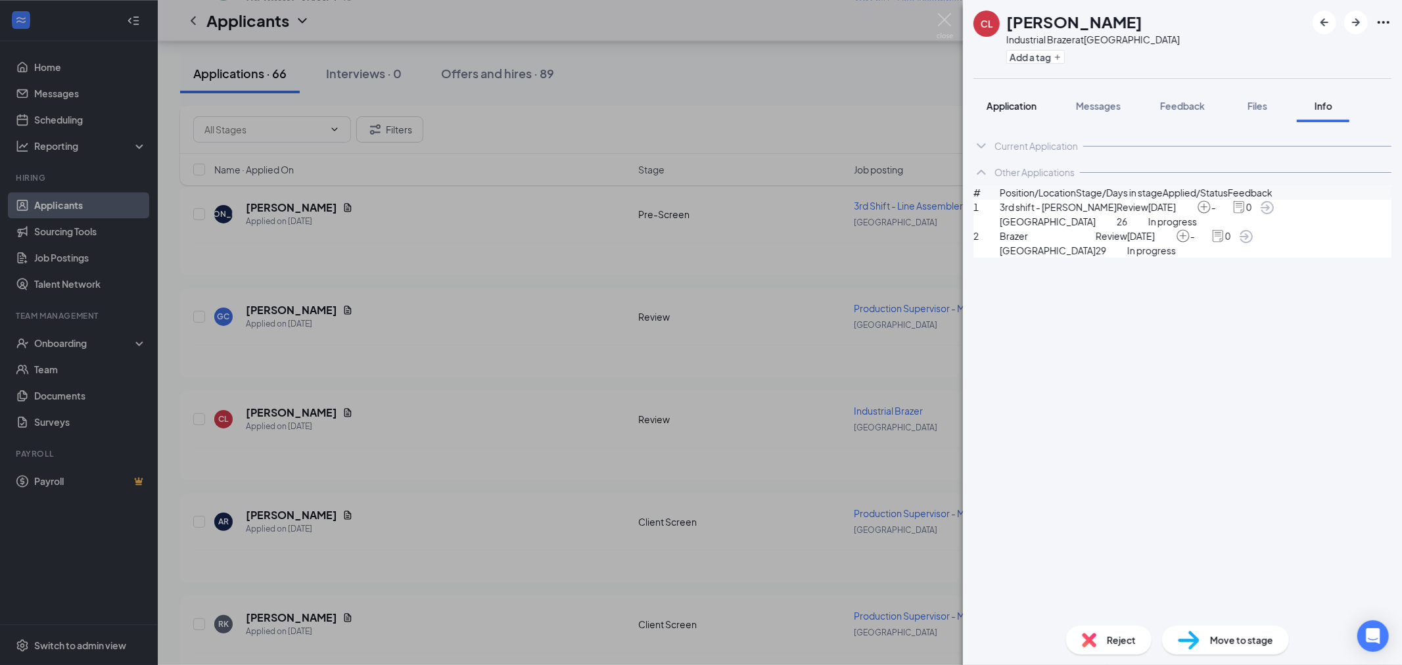
click at [1019, 103] on span "Application" at bounding box center [1011, 106] width 50 height 12
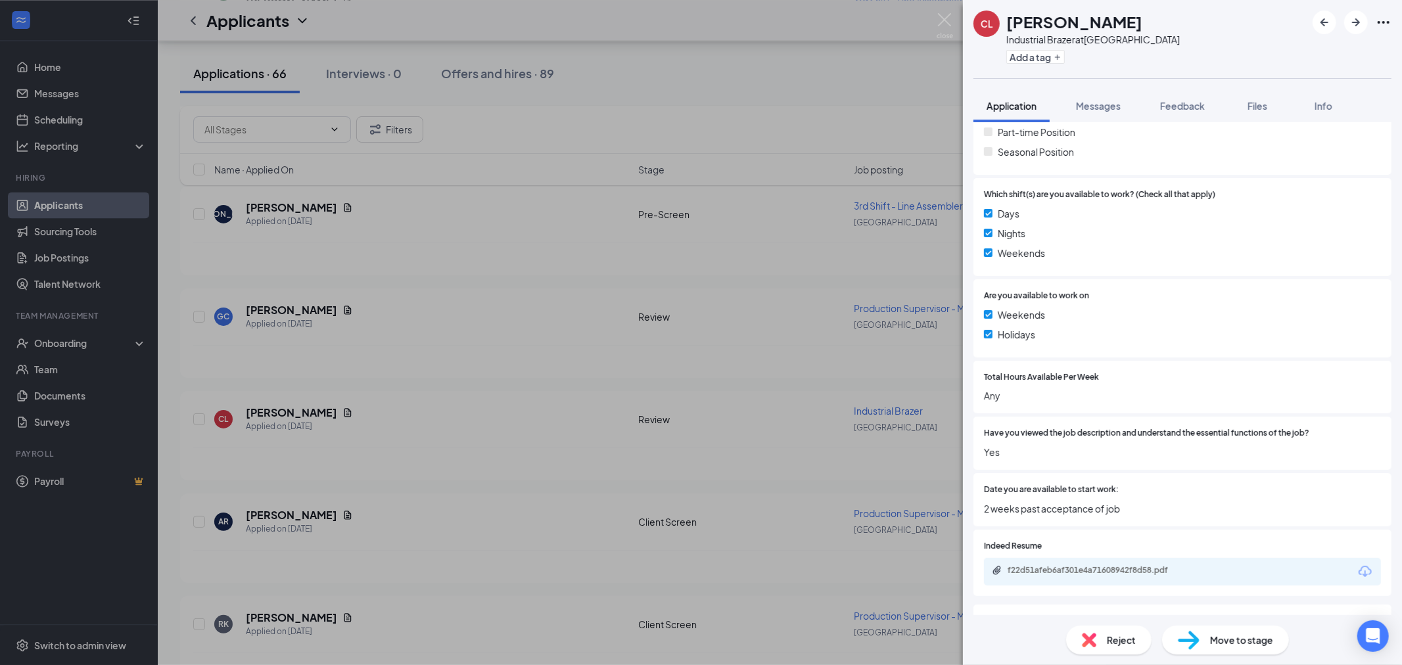
scroll to position [726, 0]
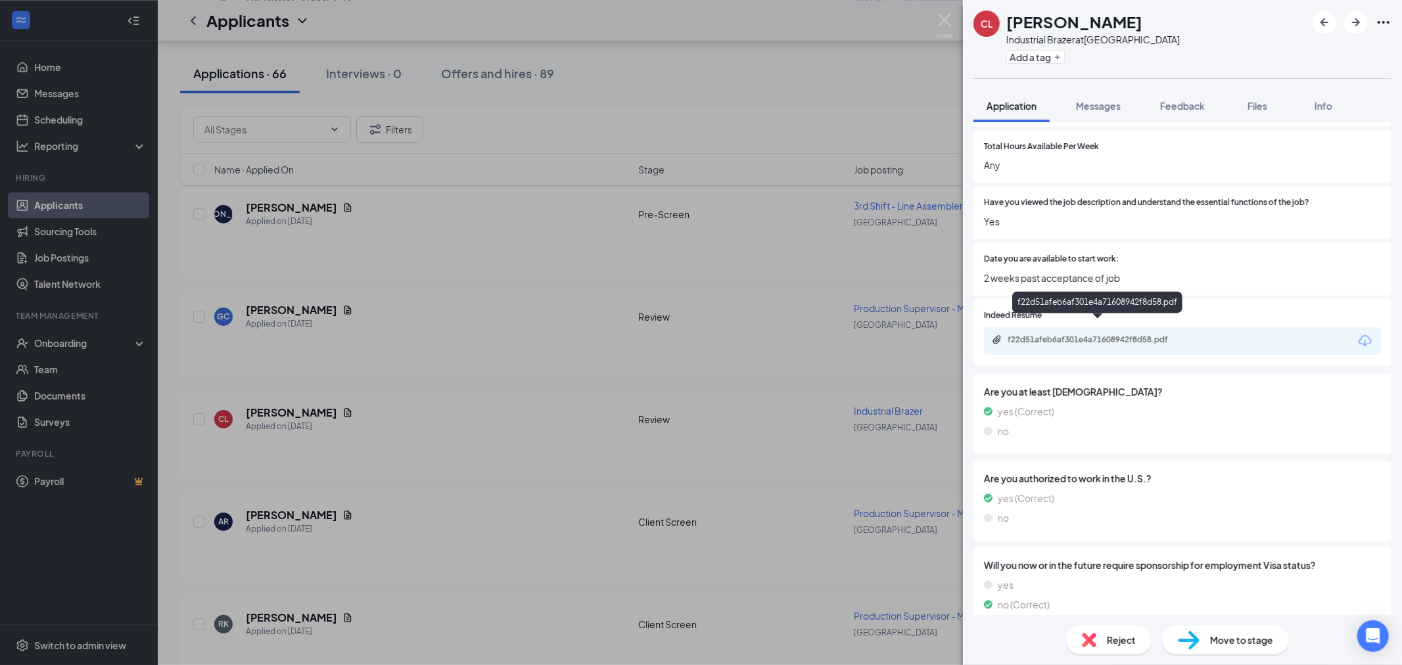
click at [1125, 317] on div "f22d51afeb6af301e4a71608942f8d58.pdf" at bounding box center [1097, 304] width 170 height 27
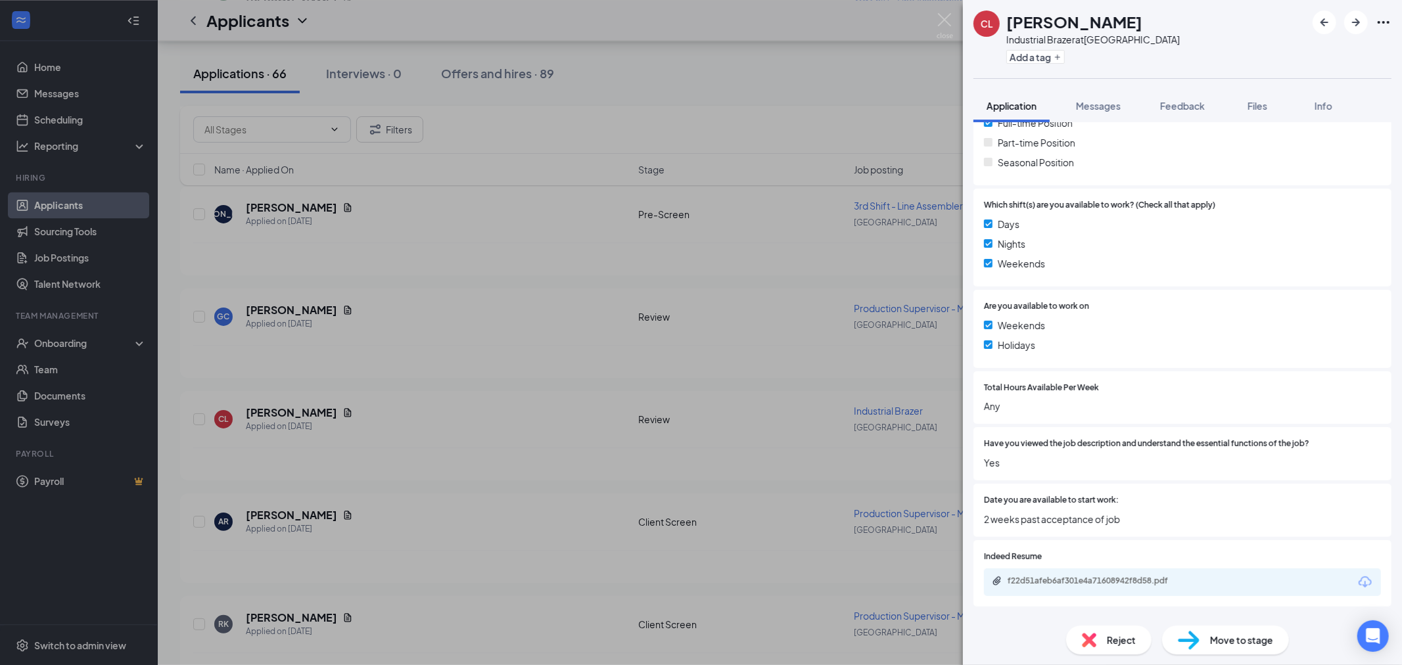
scroll to position [511, 0]
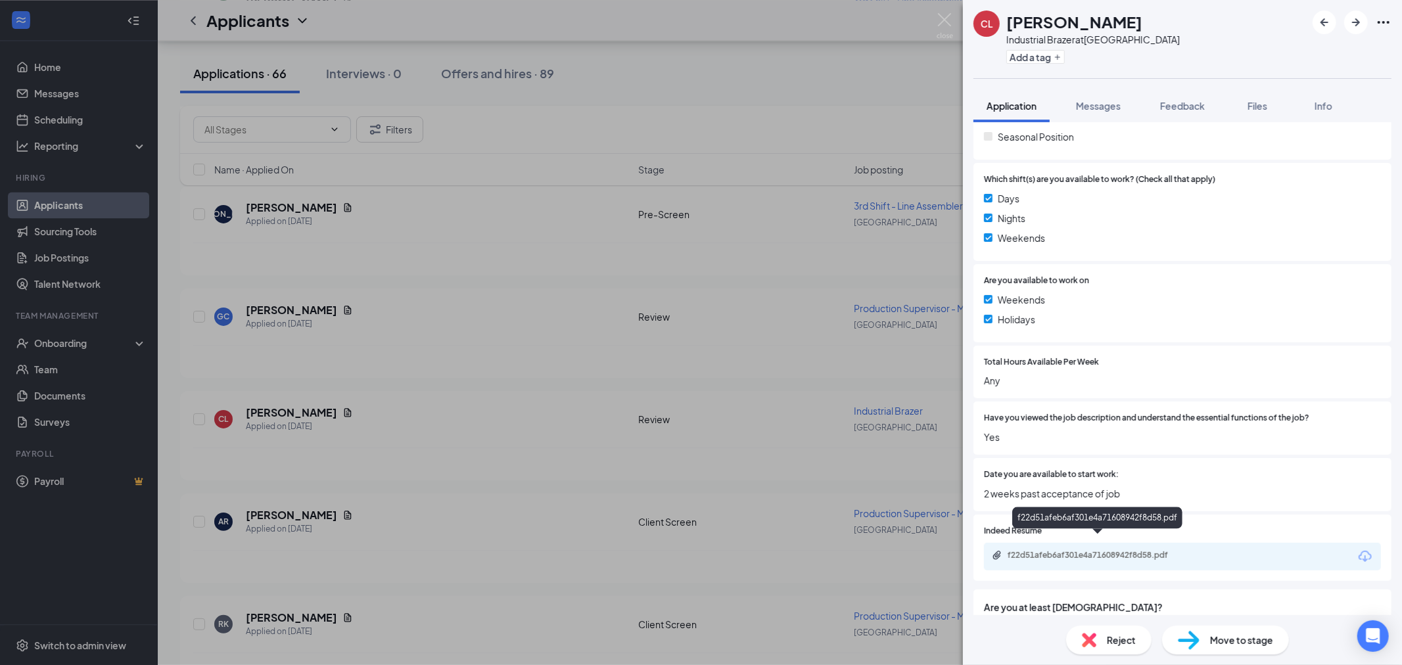
click at [1091, 550] on div "f22d51afeb6af301e4a71608942f8d58.pdf" at bounding box center [1099, 555] width 184 height 11
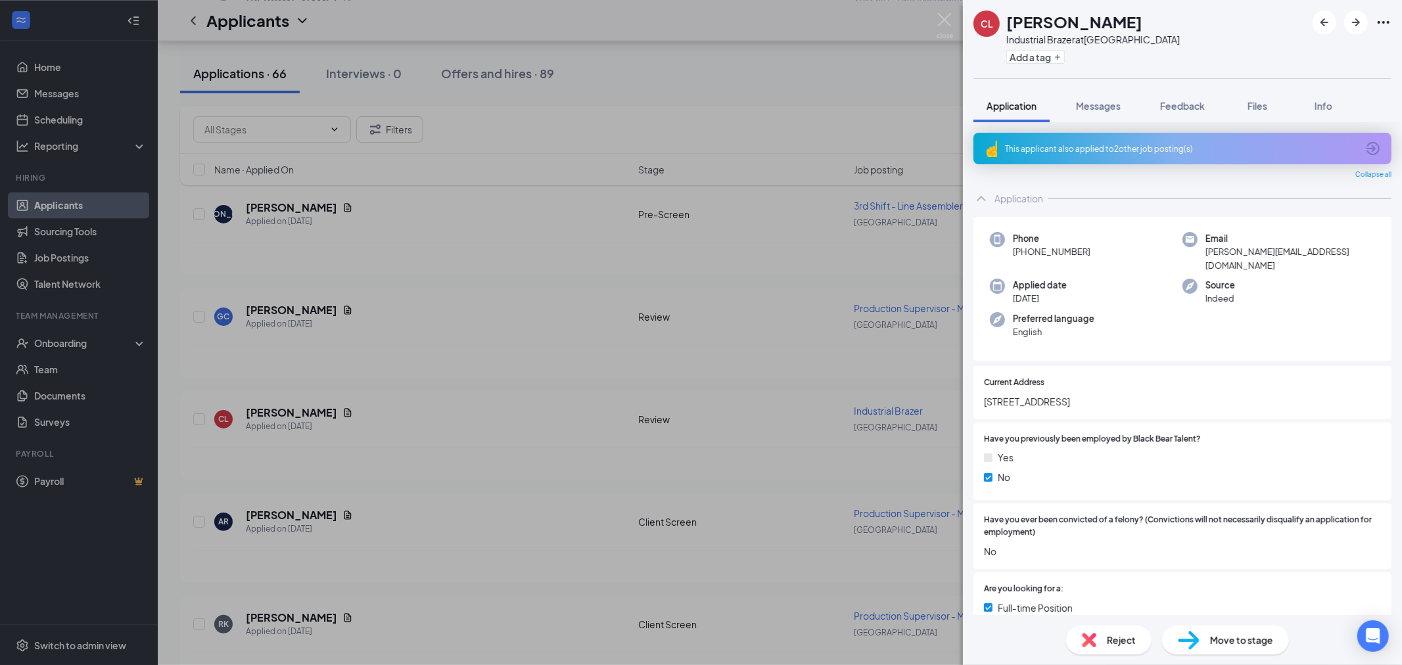
click at [1079, 147] on div "This applicant also applied to 2 other job posting(s)" at bounding box center [1181, 148] width 352 height 11
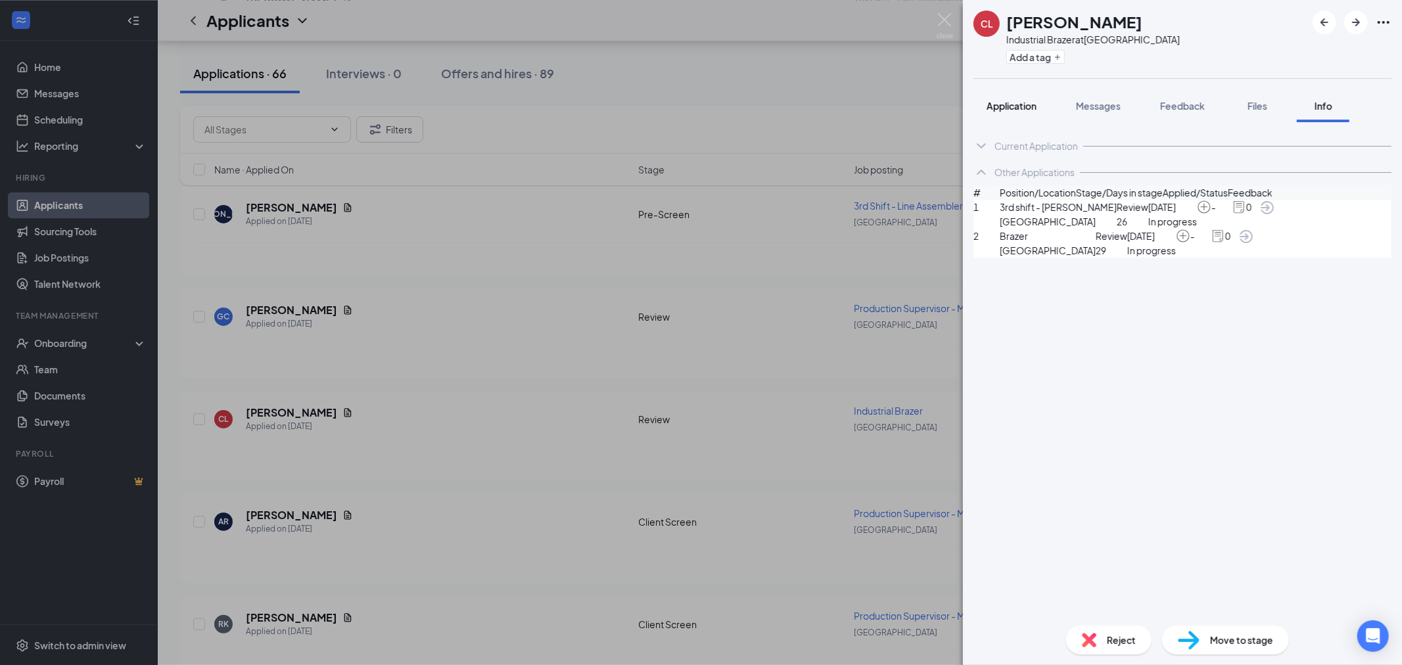
click at [1012, 109] on span "Application" at bounding box center [1011, 106] width 50 height 12
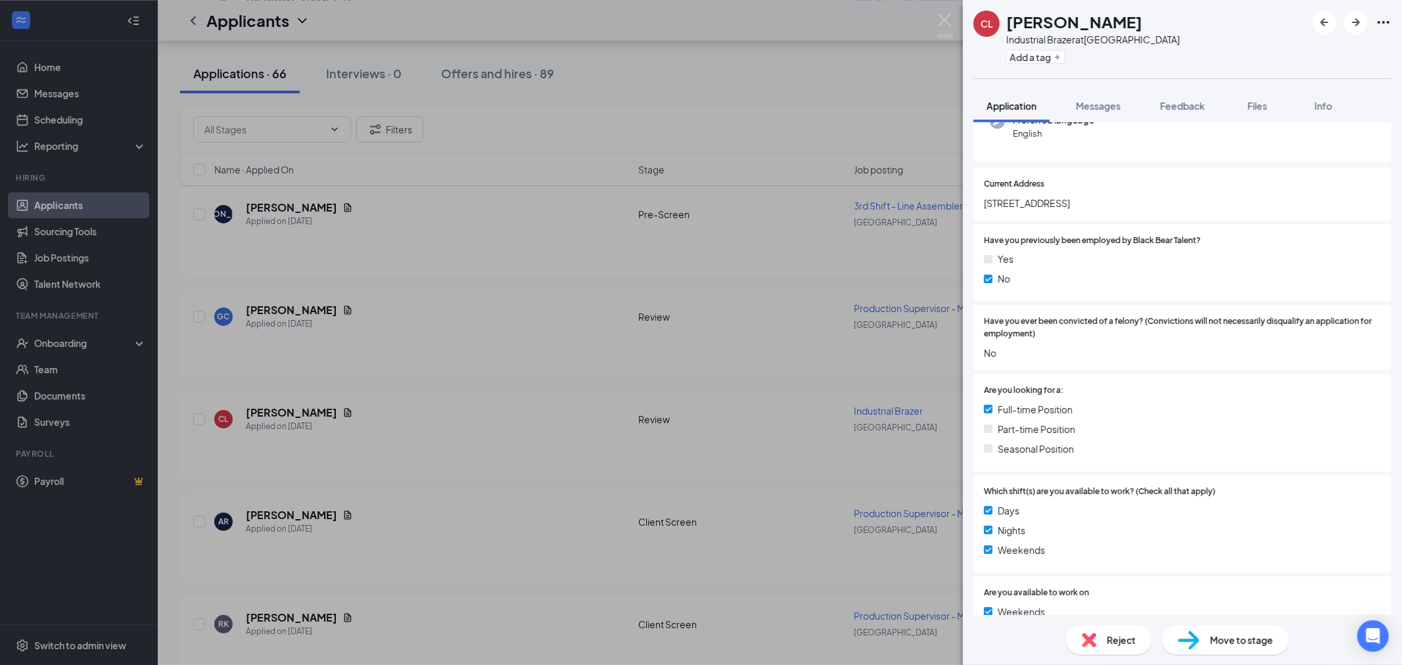
scroll to position [511, 0]
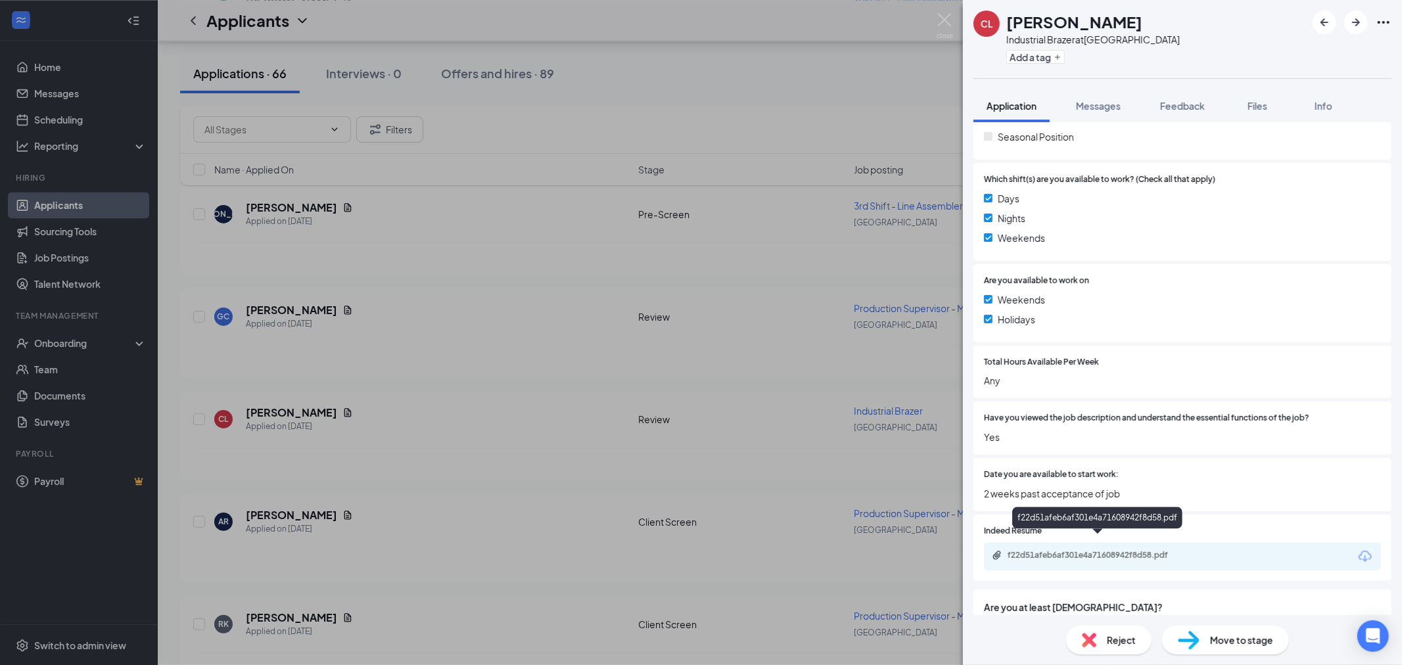
click at [1126, 530] on div "f22d51afeb6af301e4a71608942f8d58.pdf" at bounding box center [1097, 520] width 170 height 27
click at [1126, 543] on div "f22d51afeb6af301e4a71608942f8d58.pdf" at bounding box center [1182, 557] width 397 height 28
click at [1128, 550] on div "f22d51afeb6af301e4a71608942f8d58.pdf" at bounding box center [1099, 555] width 184 height 11
click at [1113, 649] on div "Reject" at bounding box center [1108, 640] width 85 height 29
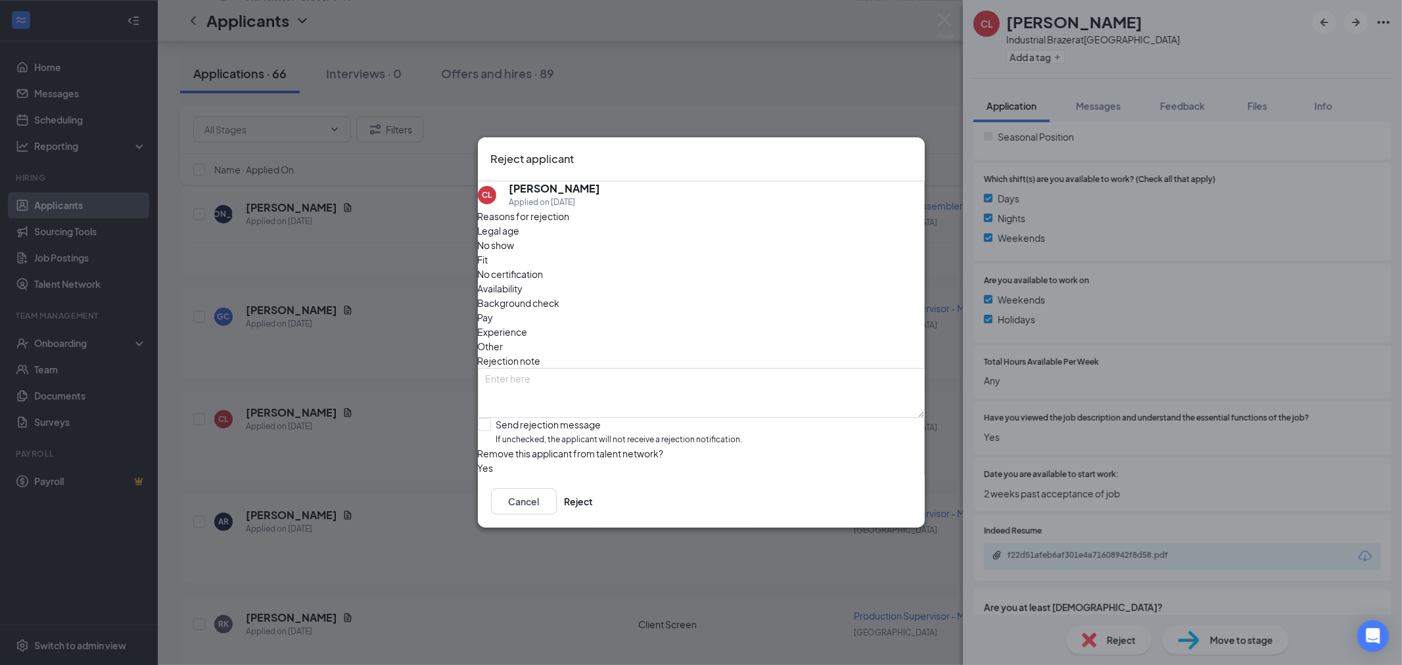
click at [754, 339] on div "Other" at bounding box center [701, 346] width 447 height 14
click at [708, 368] on textarea at bounding box center [701, 393] width 447 height 50
type textarea "Resume says he works at Modine already"
click at [496, 418] on input "Send rejection message If unchecked, the applicant will not receive a rejection…" at bounding box center [610, 432] width 265 height 28
checkbox input "true"
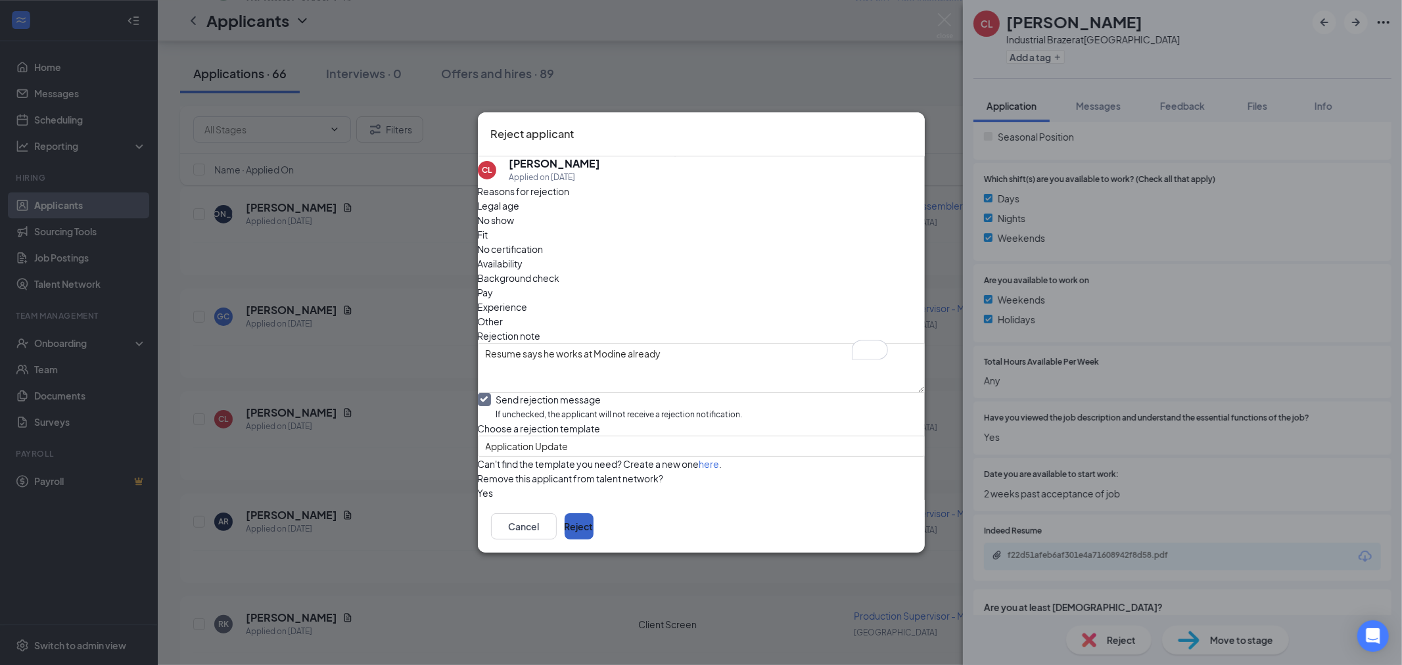
click at [593, 539] on button "Reject" at bounding box center [578, 526] width 29 height 26
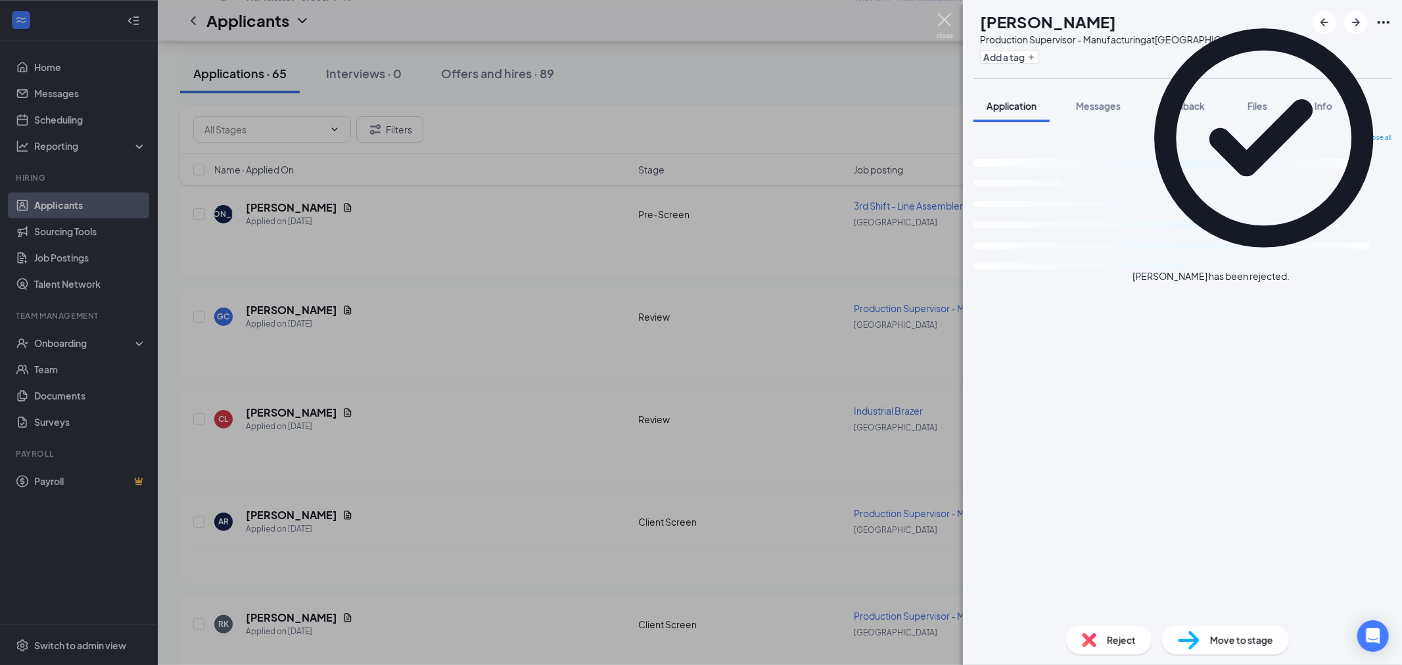
click at [944, 23] on img at bounding box center [944, 26] width 16 height 26
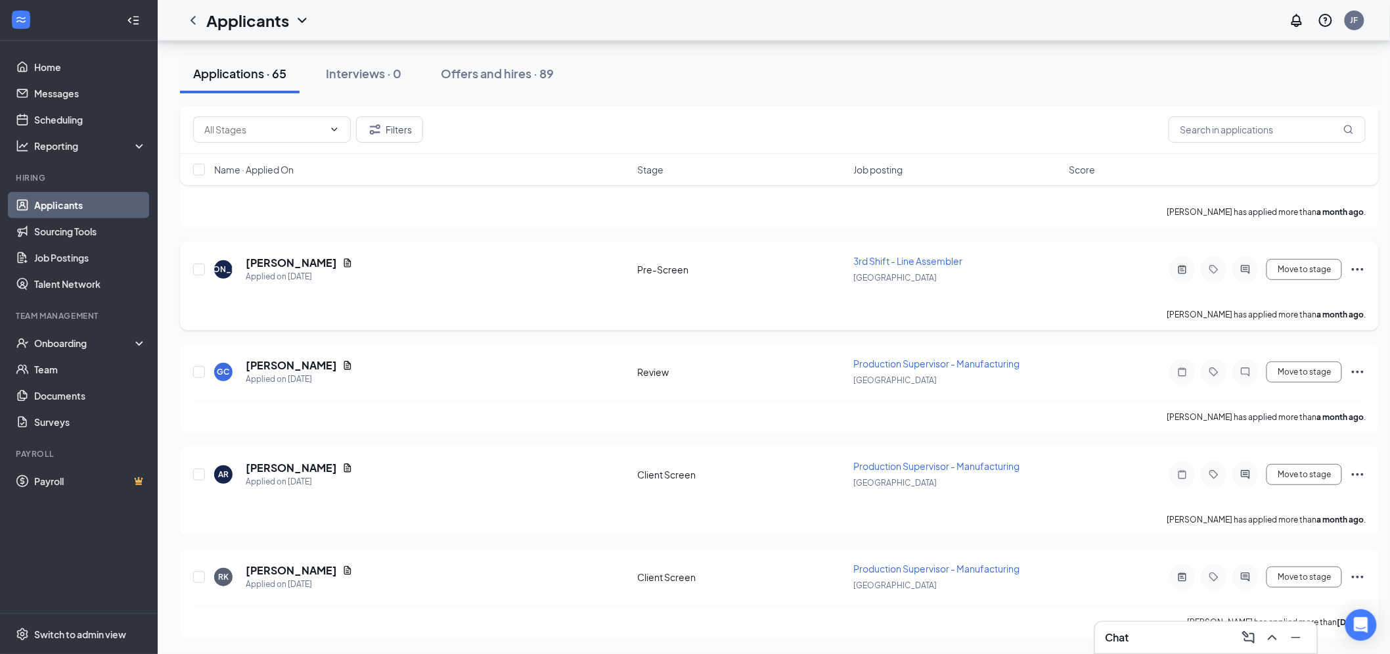
scroll to position [6307, 0]
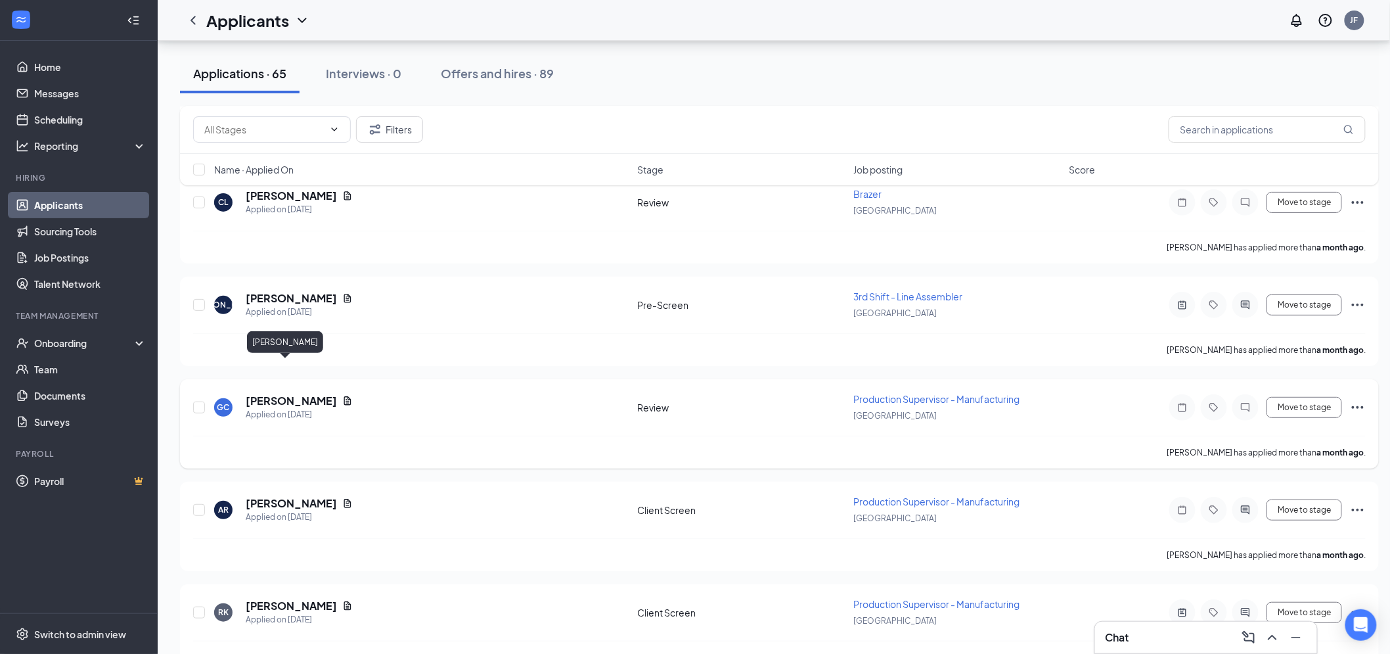
click at [276, 394] on h5 "Glenn Cox" at bounding box center [291, 401] width 91 height 14
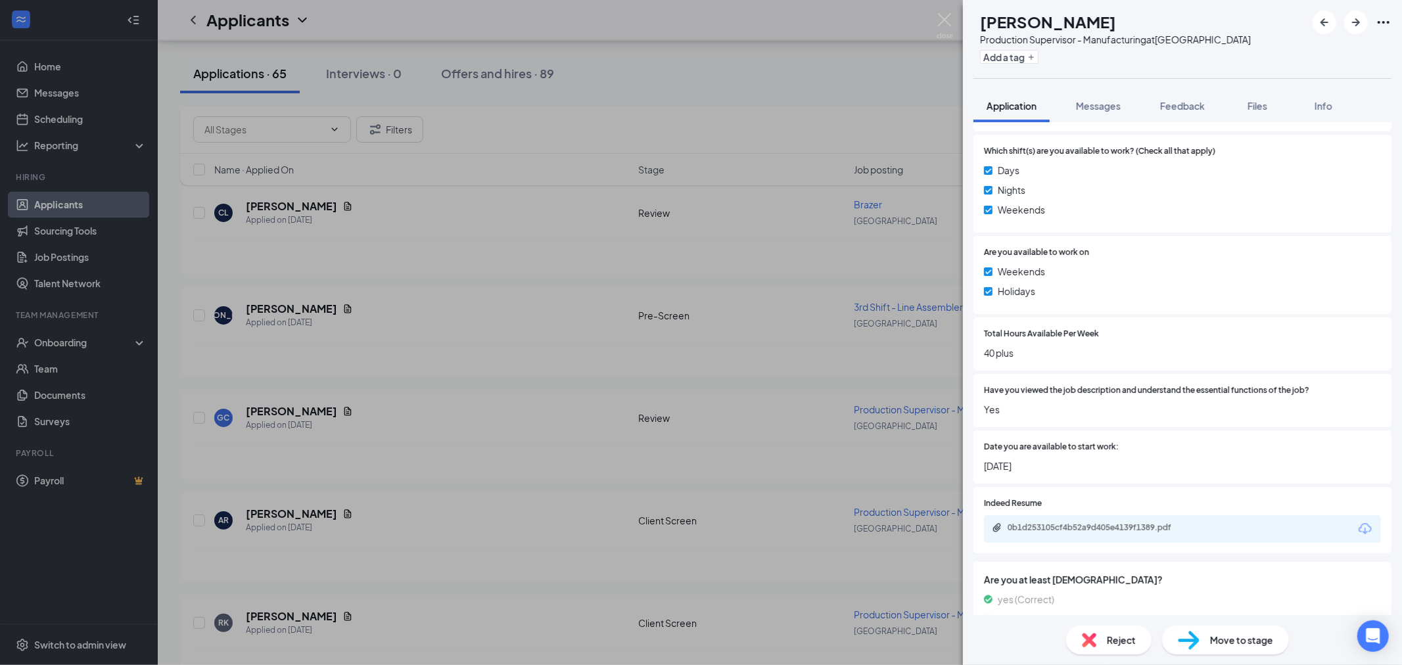
scroll to position [511, 0]
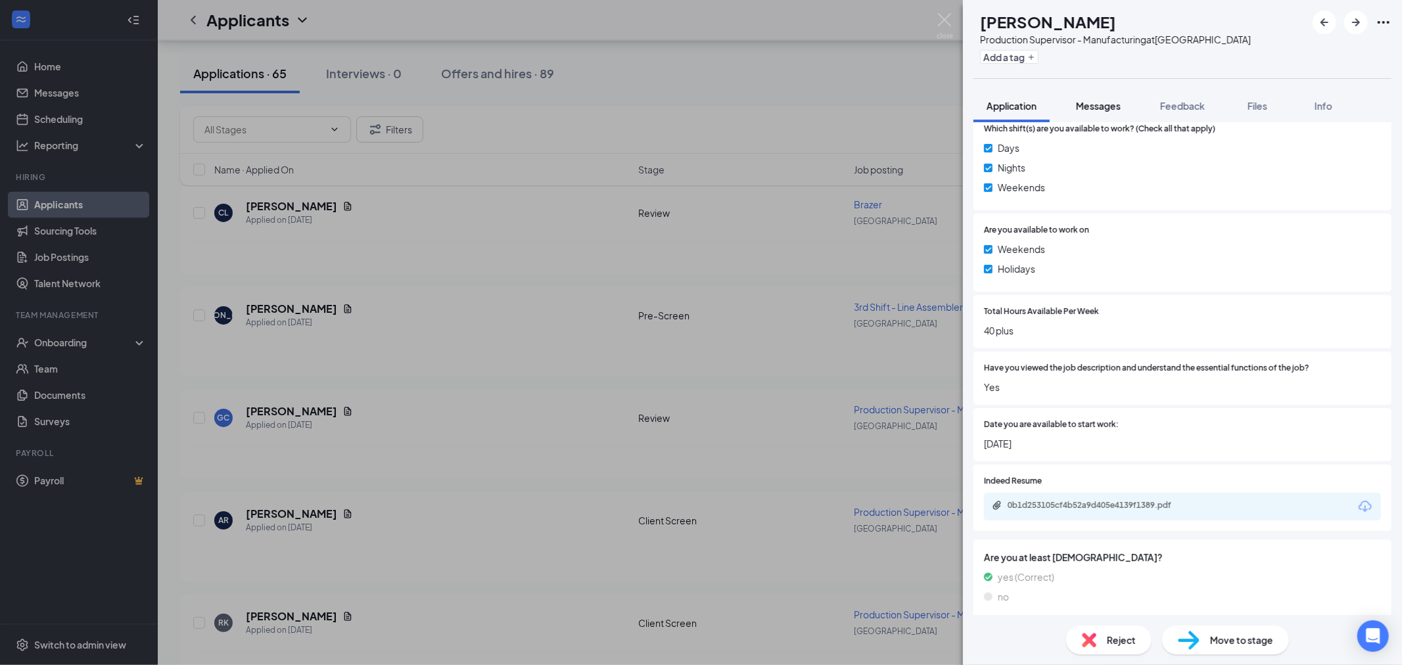
click at [1119, 110] on span "Messages" at bounding box center [1098, 106] width 45 height 12
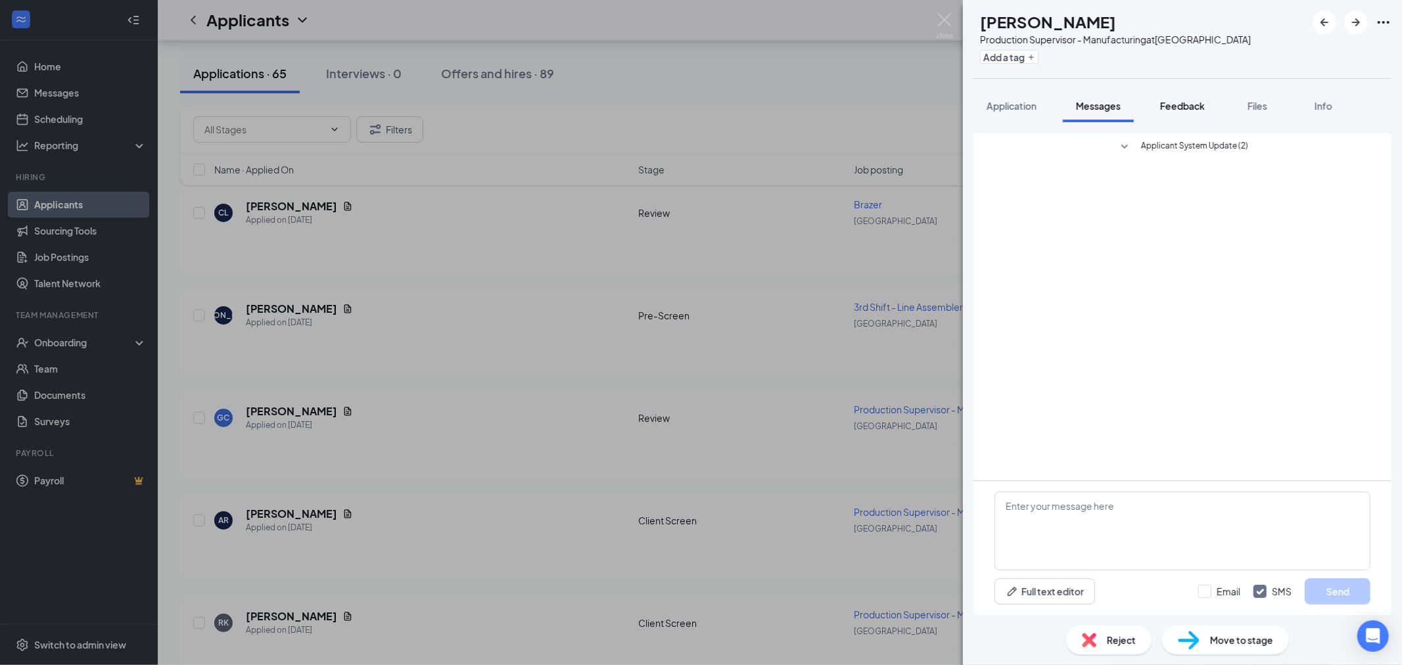
click at [1193, 112] on button "Feedback" at bounding box center [1182, 105] width 71 height 33
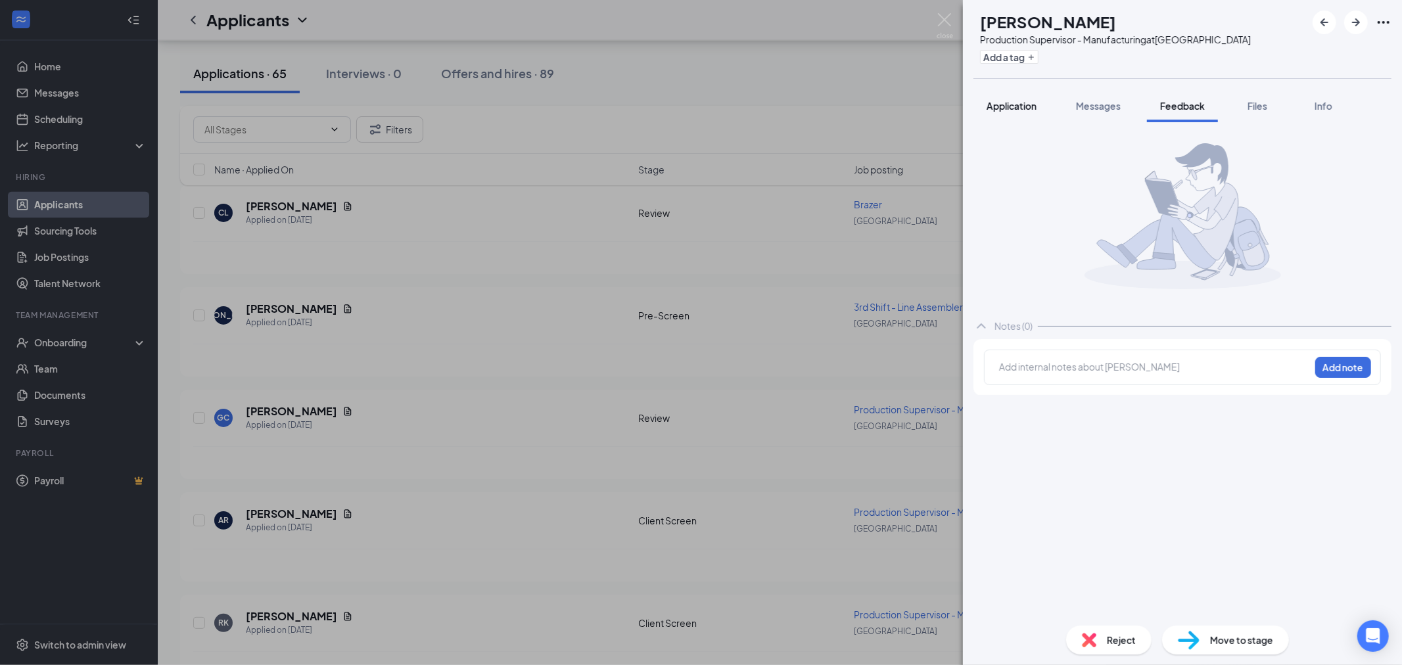
click at [1014, 103] on span "Application" at bounding box center [1011, 106] width 50 height 12
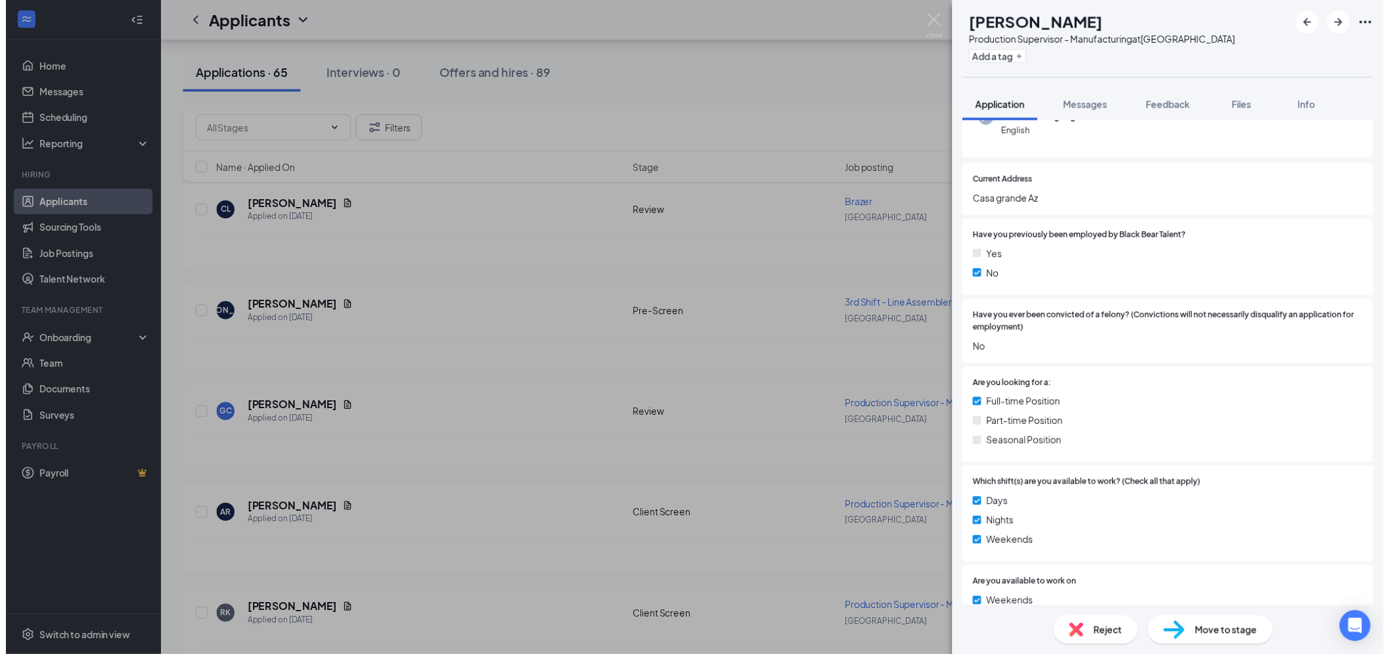
scroll to position [511, 0]
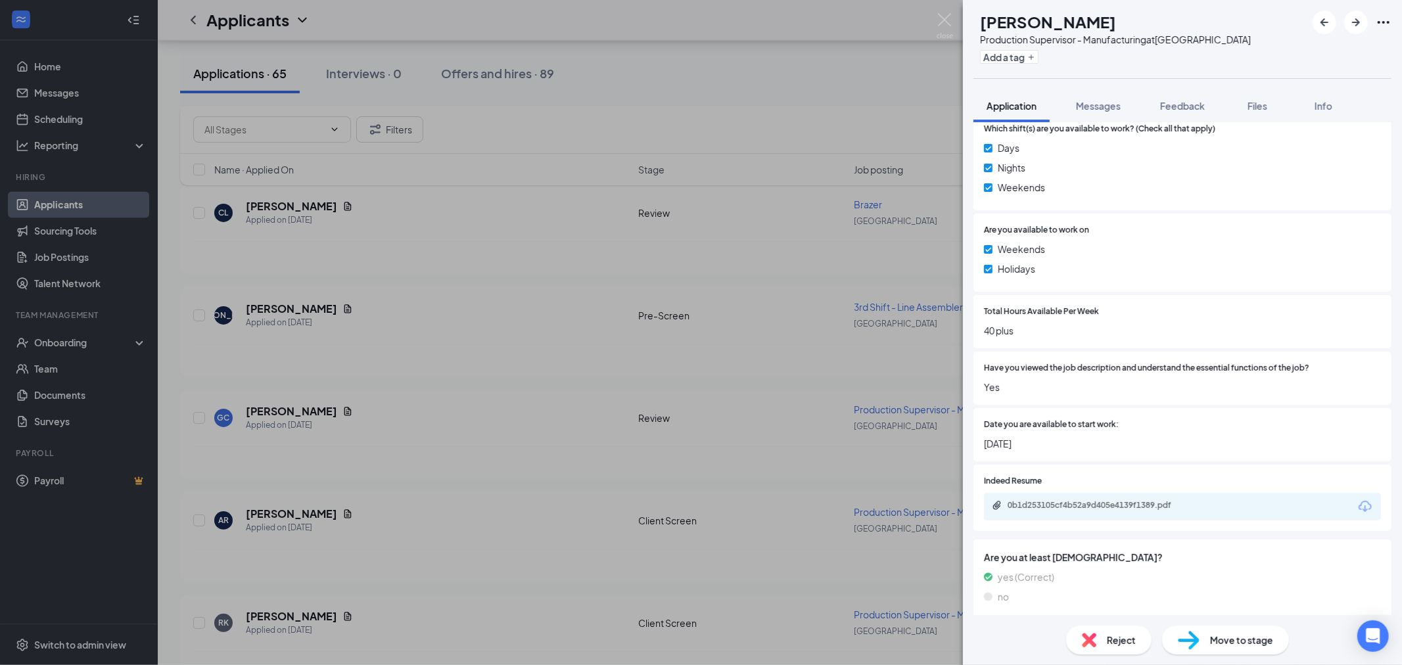
click at [1066, 511] on div "0b1d253105cf4b52a9d405e4139f1389.pdf" at bounding box center [1182, 507] width 397 height 28
click at [1072, 500] on div "0b1d253105cf4b52a9d405e4139f1389.pdf" at bounding box center [1099, 505] width 184 height 11
click at [1118, 641] on span "Reject" at bounding box center [1121, 640] width 29 height 14
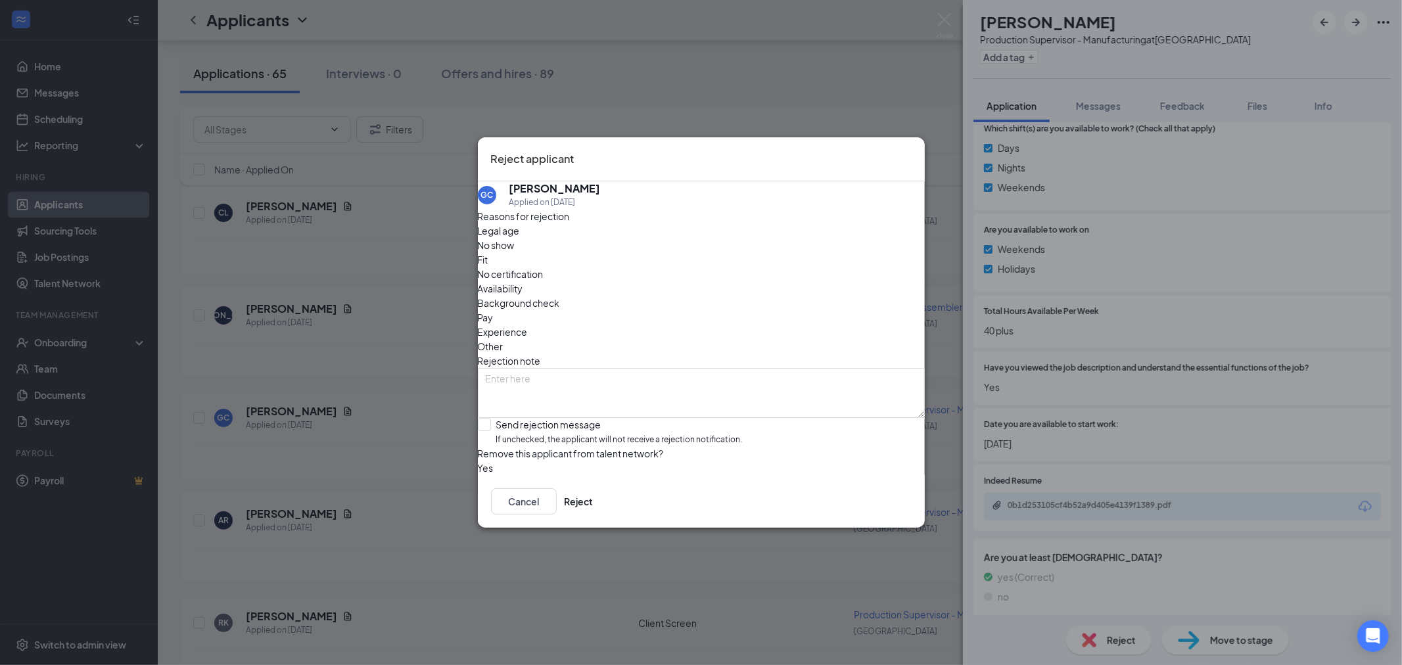
click at [528, 325] on span "Experience" at bounding box center [503, 332] width 50 height 14
click at [761, 291] on div "Legal age No show Fit No certification Availability Background check Pay Experi…" at bounding box center [701, 288] width 447 height 130
click at [503, 339] on span "Other" at bounding box center [491, 346] width 26 height 14
click at [689, 368] on textarea at bounding box center [701, 393] width 447 height 50
type textarea "K"
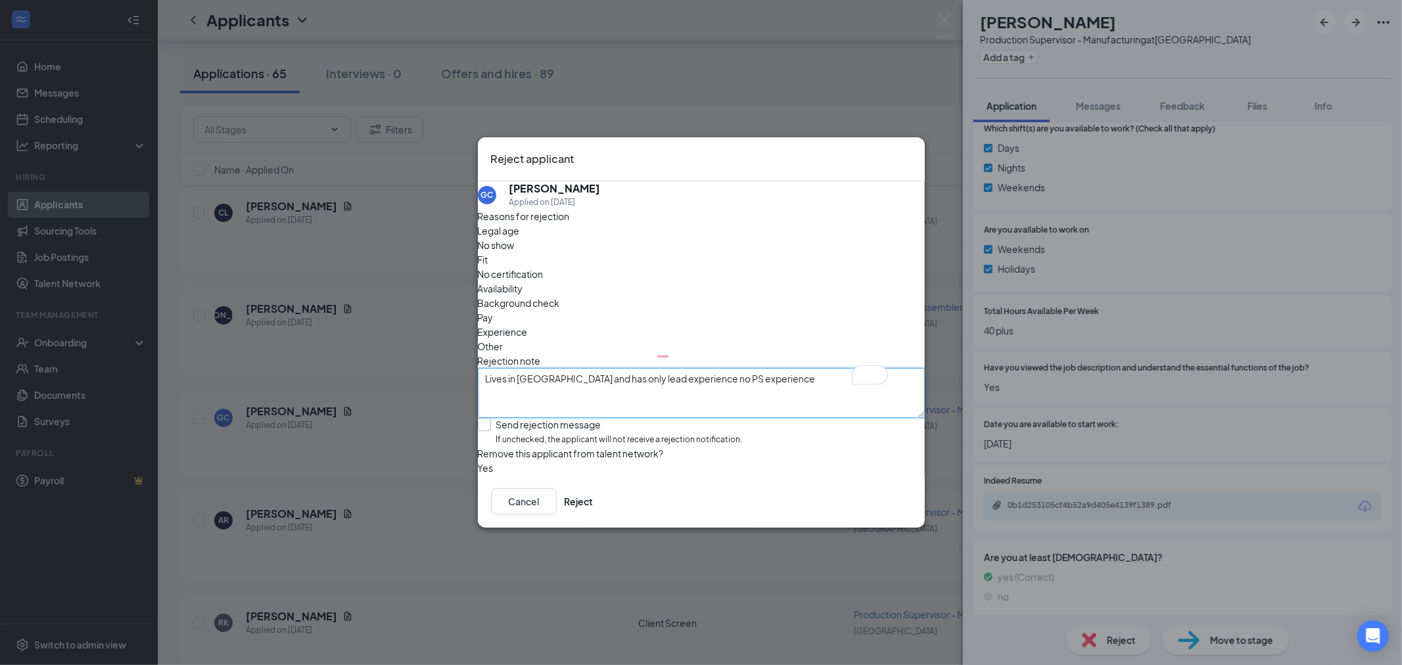
type textarea "Lives in AZ and has only lead experience no PS experience"
click at [499, 418] on input "Send rejection message If unchecked, the applicant will not receive a rejection…" at bounding box center [610, 432] width 265 height 28
checkbox input "true"
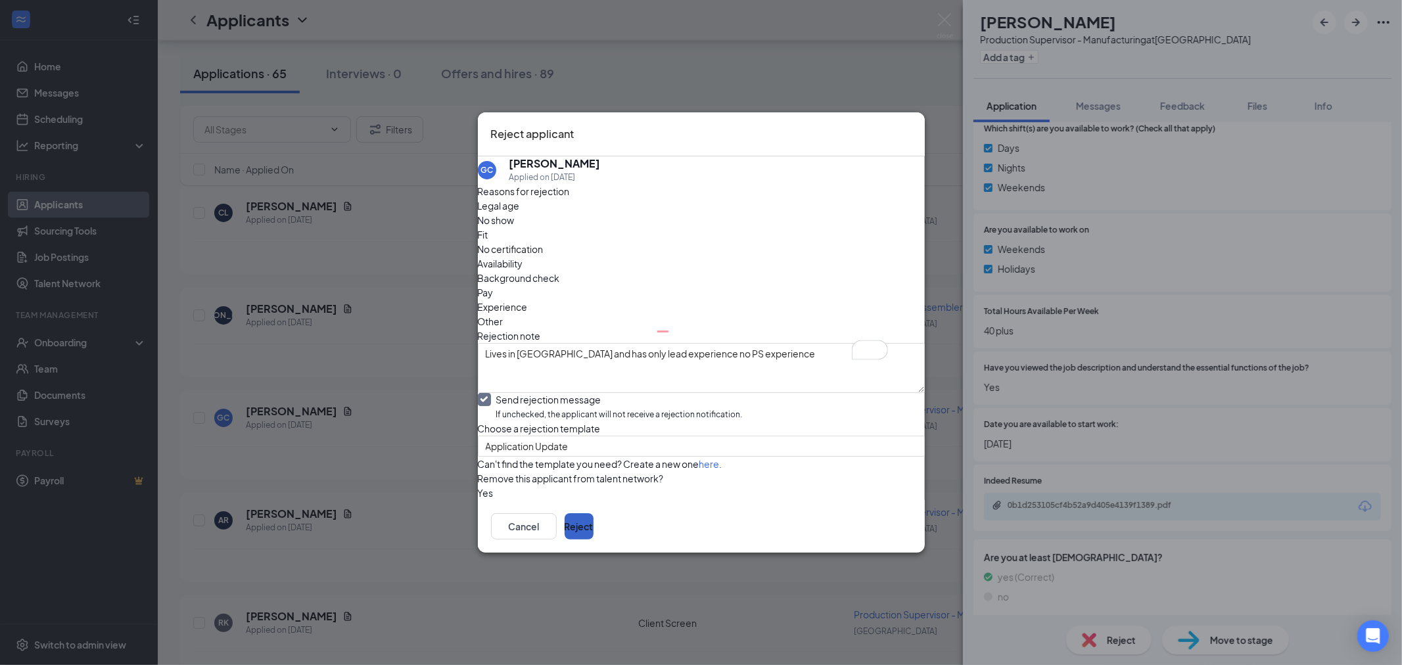
click at [593, 539] on button "Reject" at bounding box center [578, 526] width 29 height 26
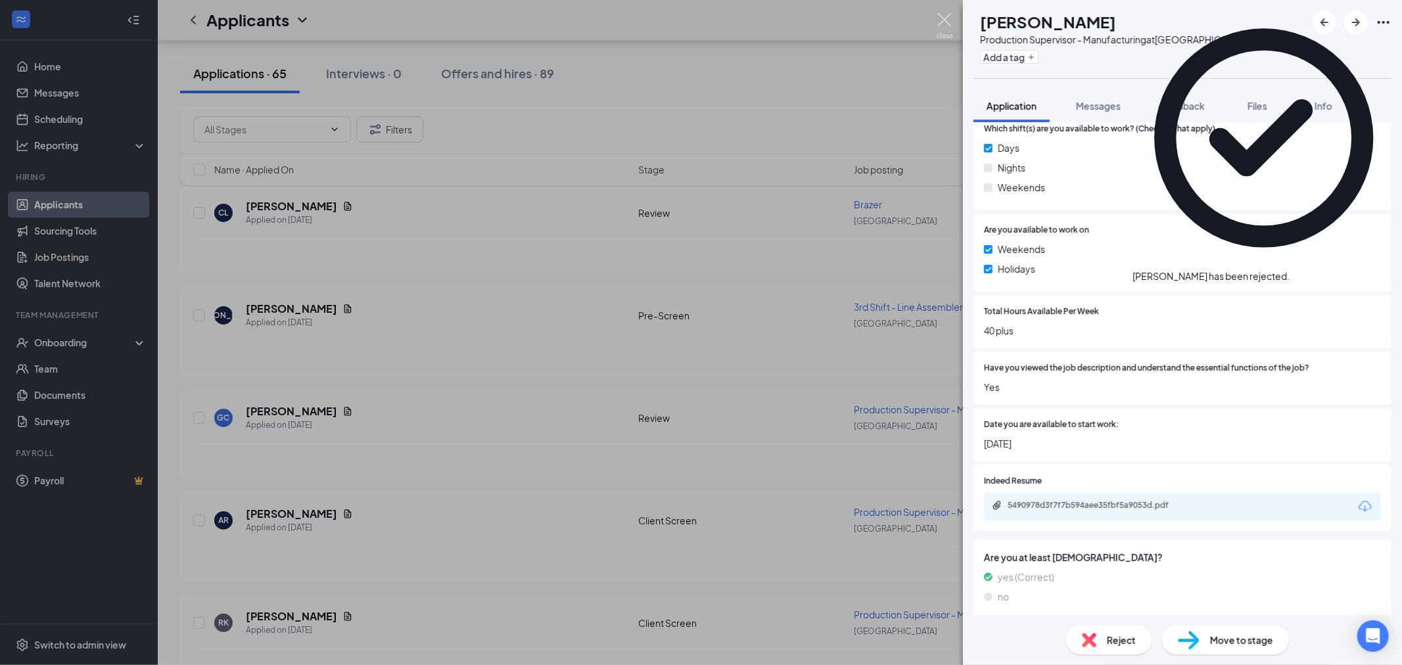
click at [951, 22] on img at bounding box center [944, 26] width 16 height 26
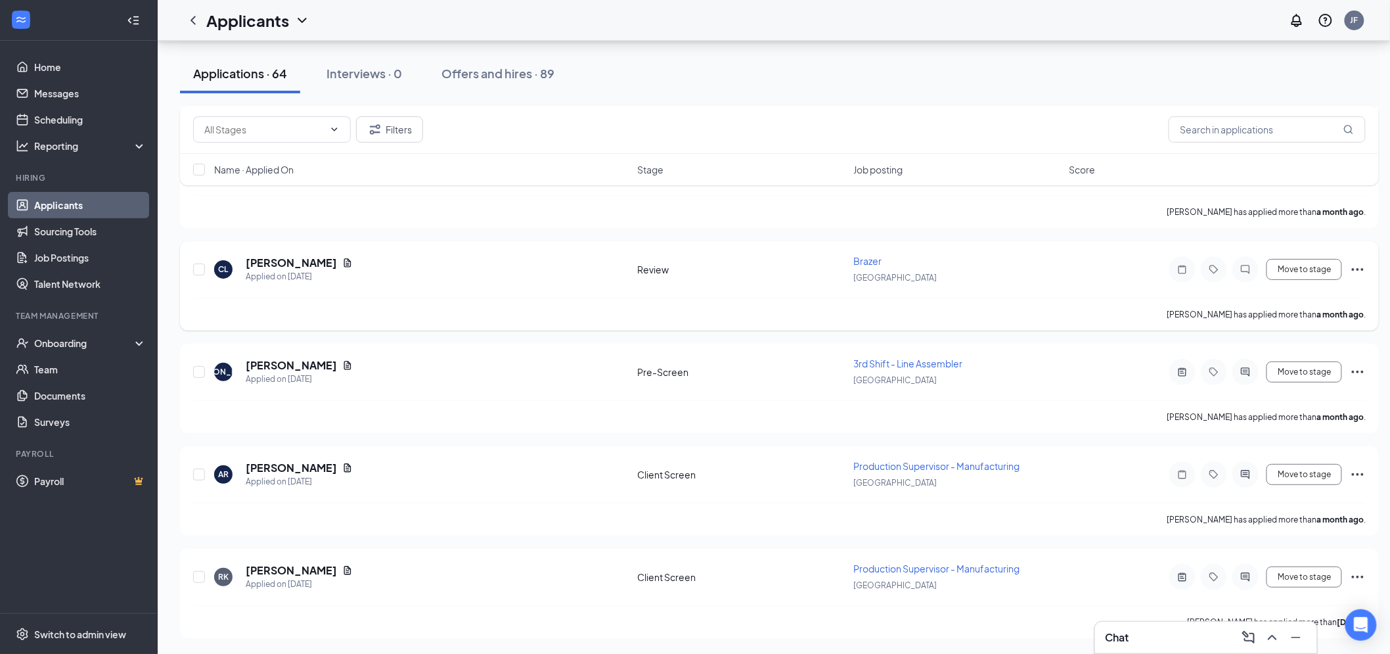
scroll to position [6205, 0]
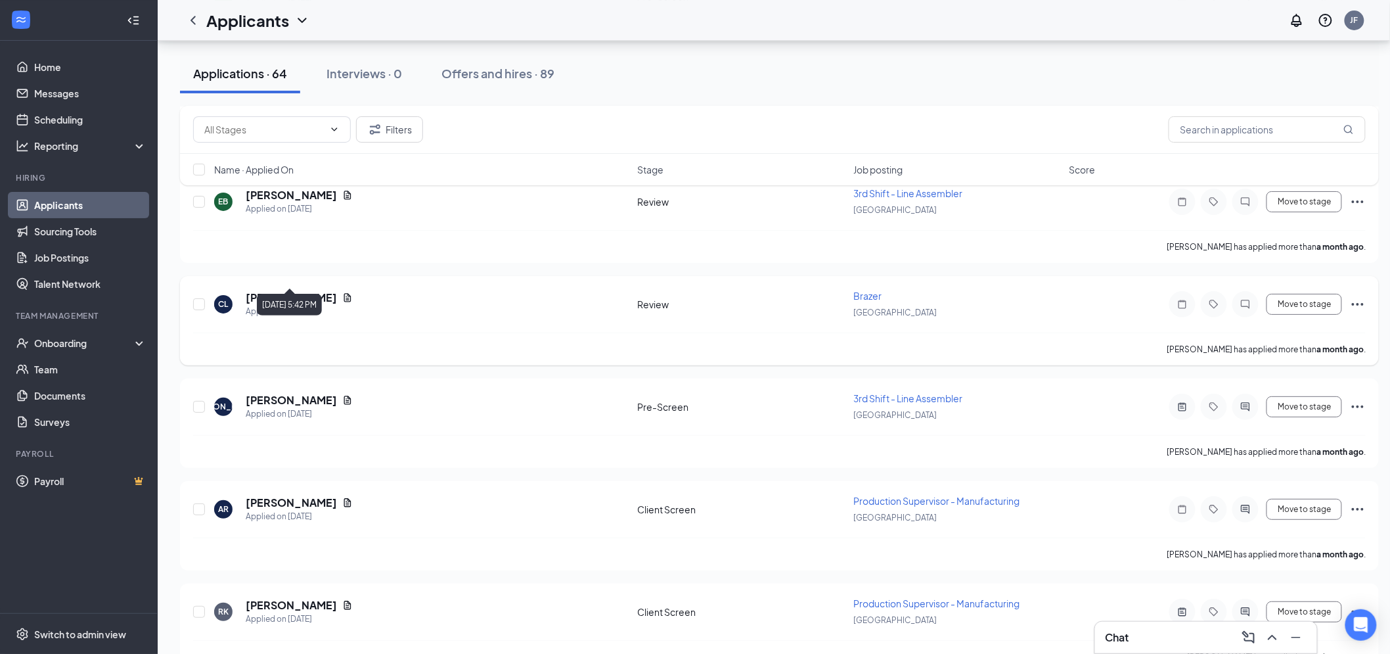
click at [312, 290] on h5 "Christopher Lester" at bounding box center [291, 297] width 91 height 14
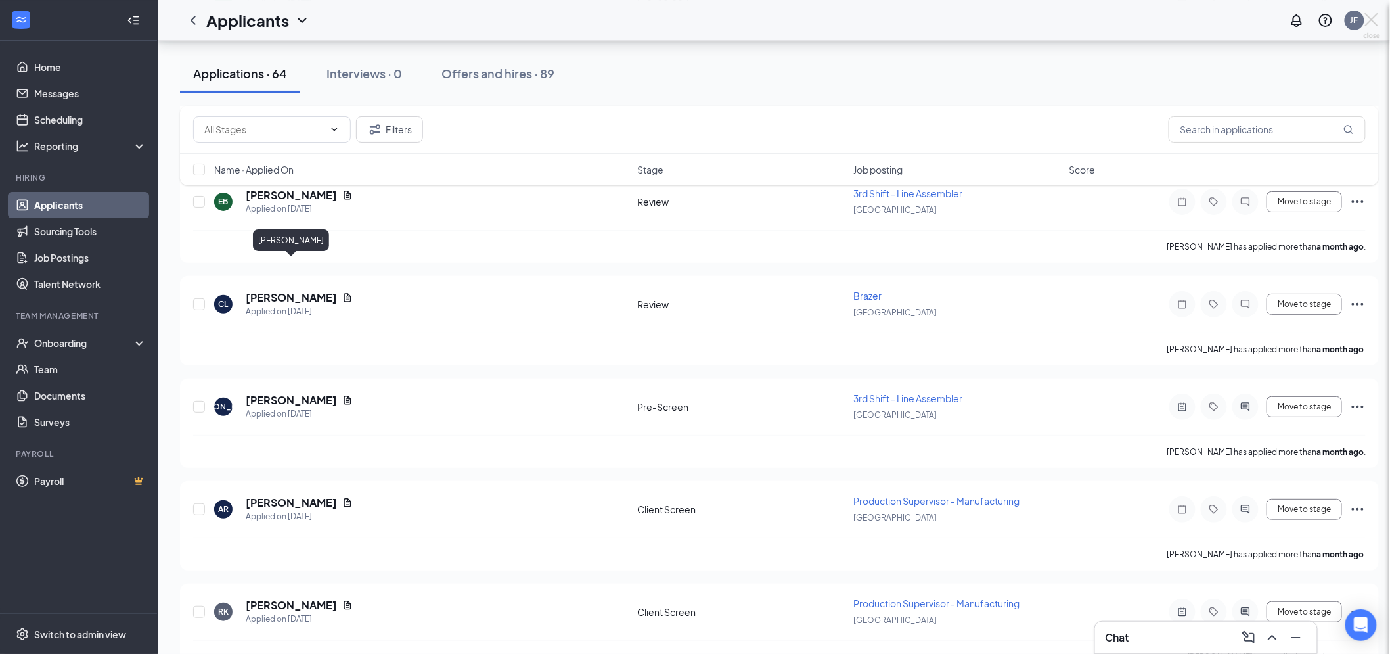
scroll to position [6194, 0]
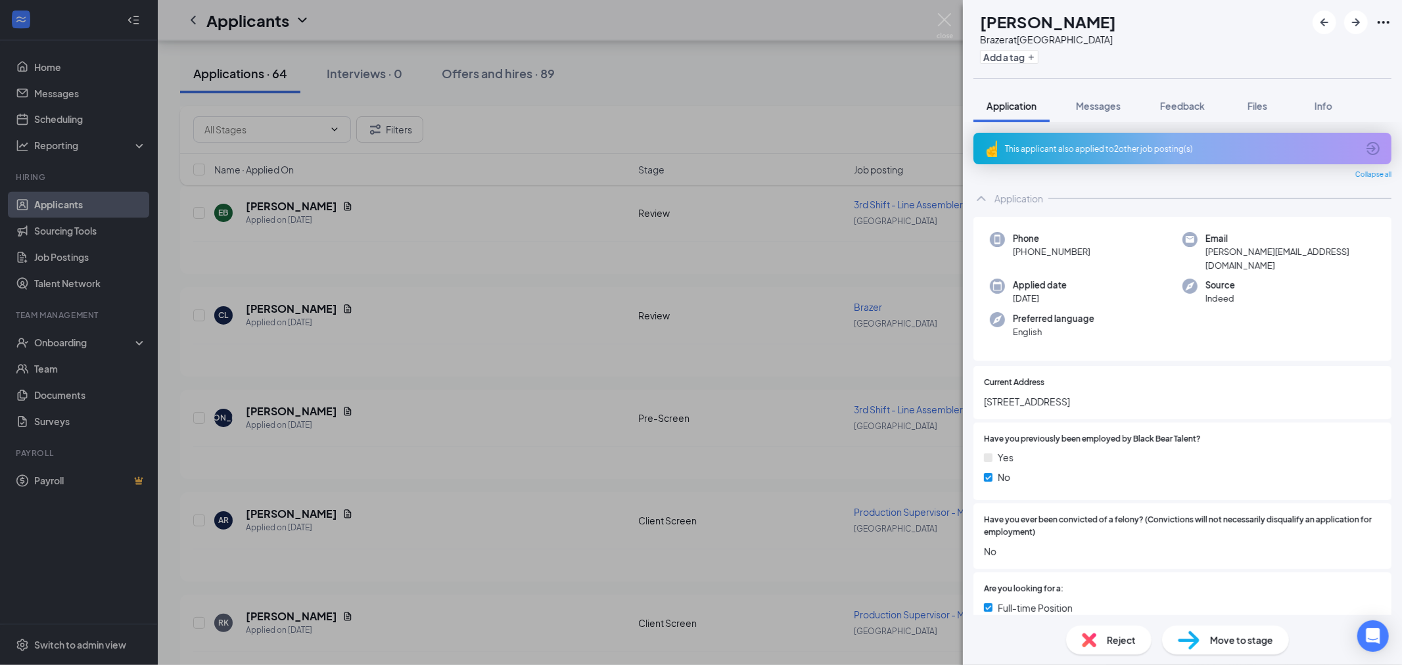
click at [1106, 625] on div "Reject Move to stage" at bounding box center [1182, 640] width 439 height 50
click at [1108, 633] on span "Reject" at bounding box center [1121, 640] width 29 height 14
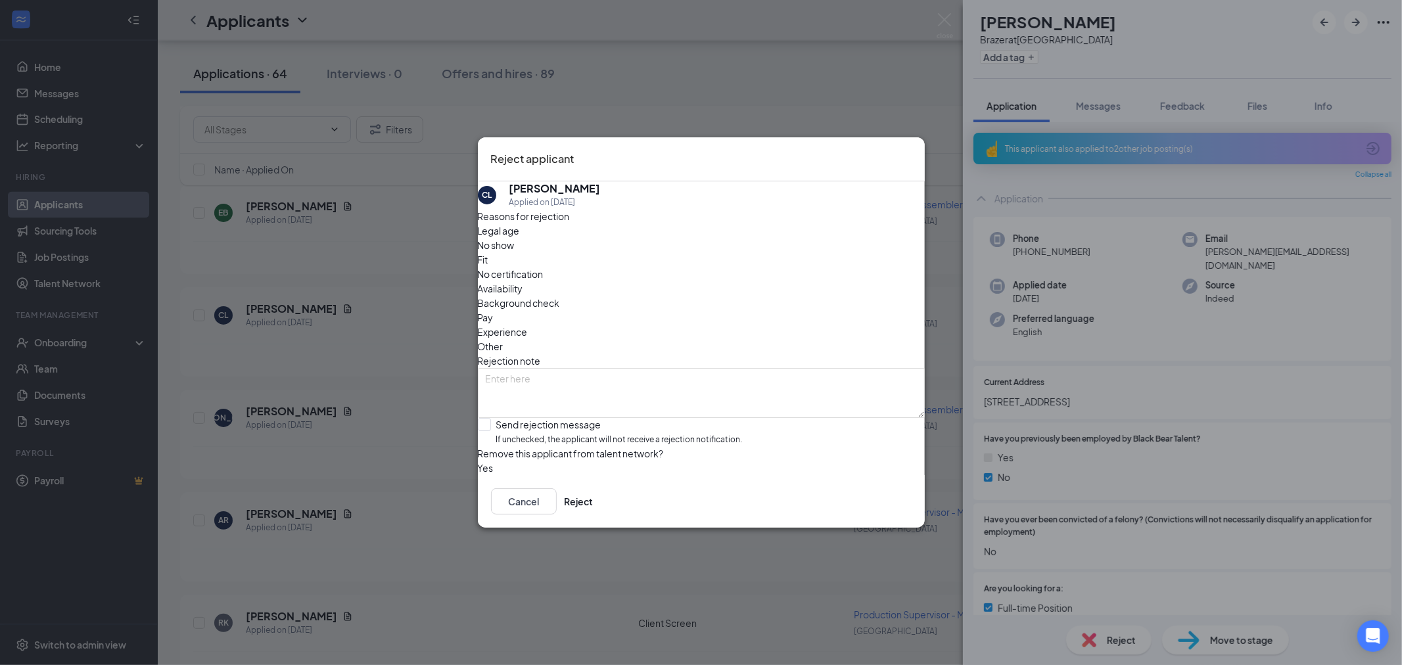
click at [503, 339] on span "Other" at bounding box center [491, 346] width 26 height 14
click at [701, 368] on textarea at bounding box center [701, 393] width 447 height 50
type textarea "Mult app"
click at [593, 510] on button "Reject" at bounding box center [578, 501] width 29 height 26
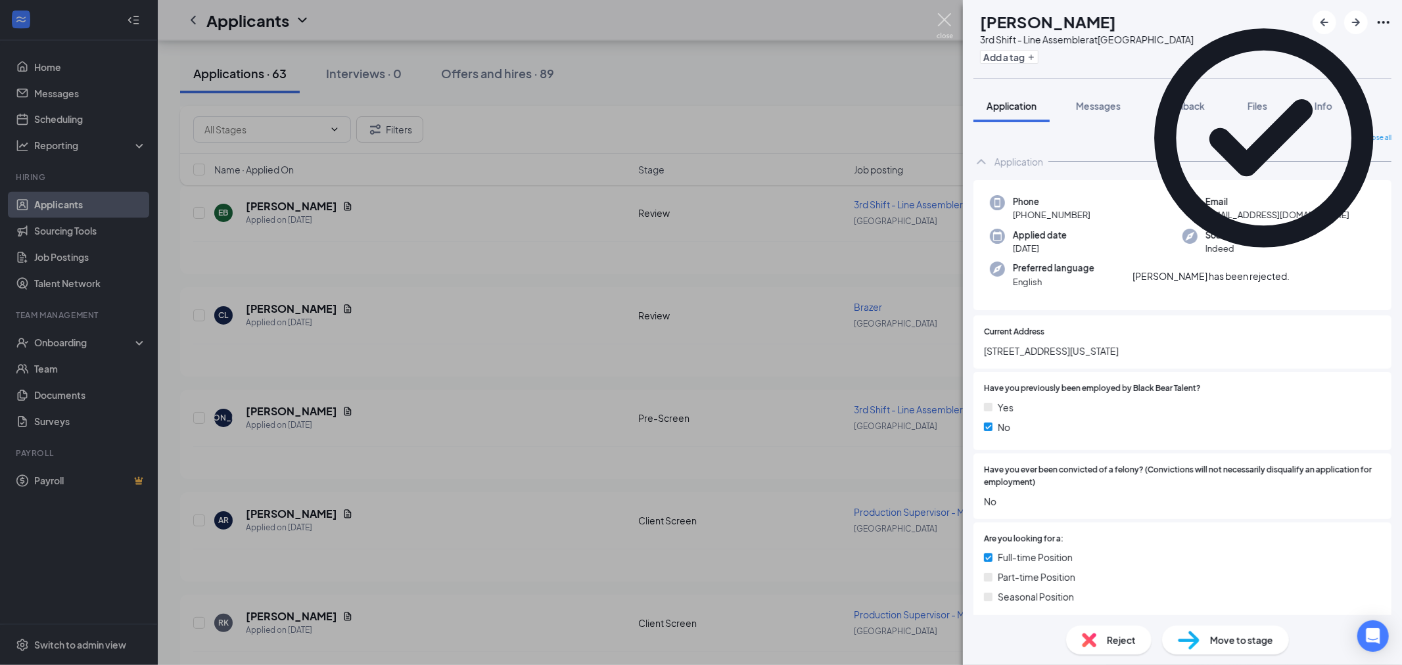
click at [943, 20] on img at bounding box center [944, 26] width 16 height 26
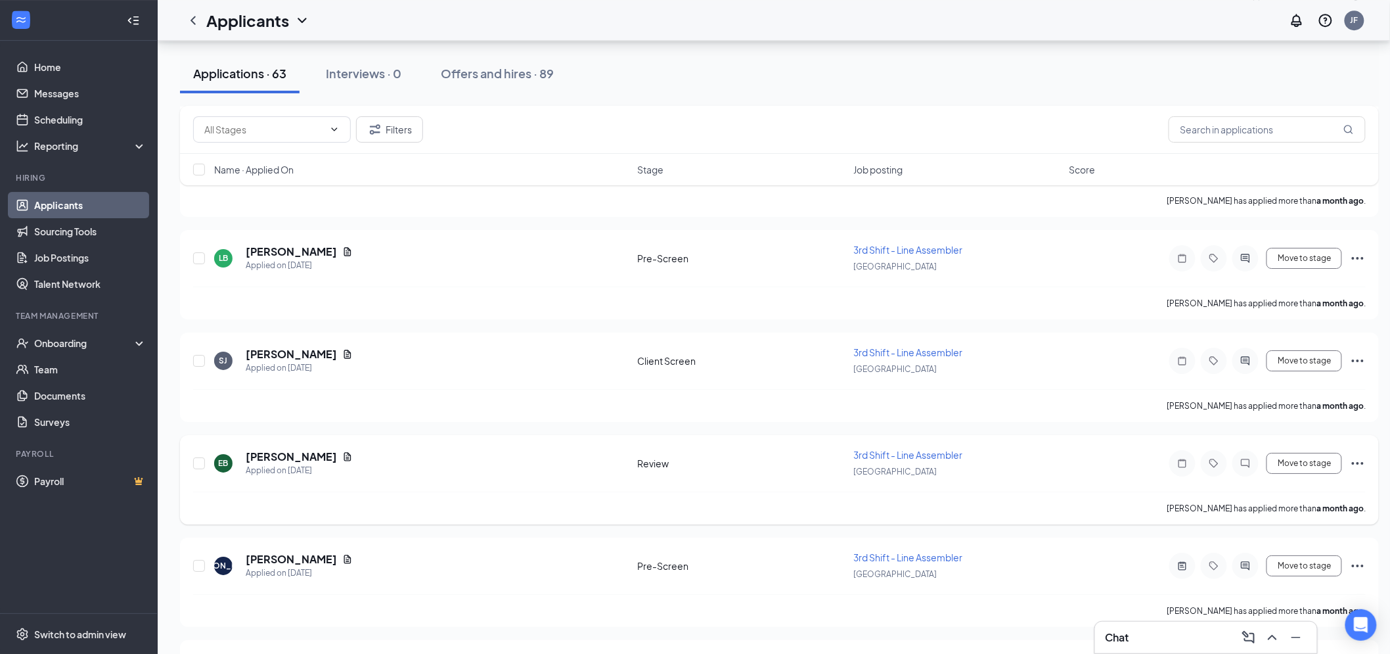
scroll to position [6048, 0]
click at [296, 447] on h5 "Johnathan Allen" at bounding box center [291, 454] width 91 height 14
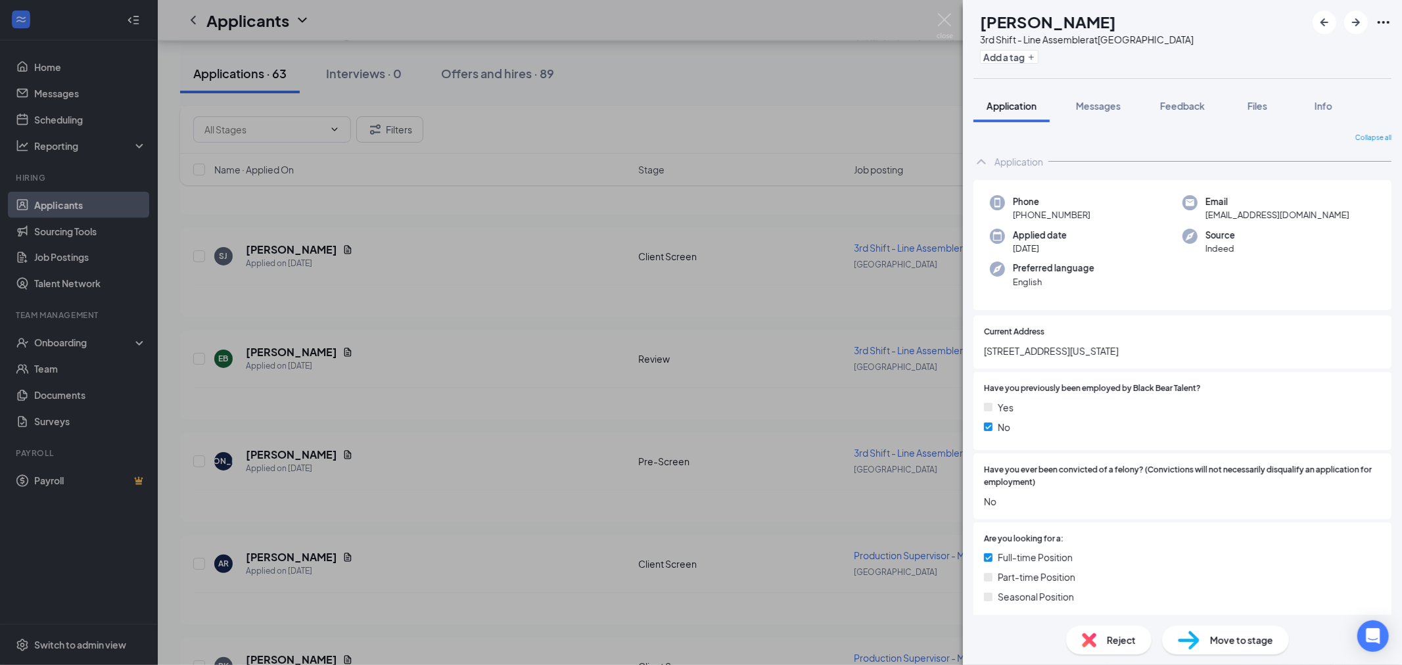
click at [1145, 642] on div "Reject" at bounding box center [1108, 640] width 85 height 29
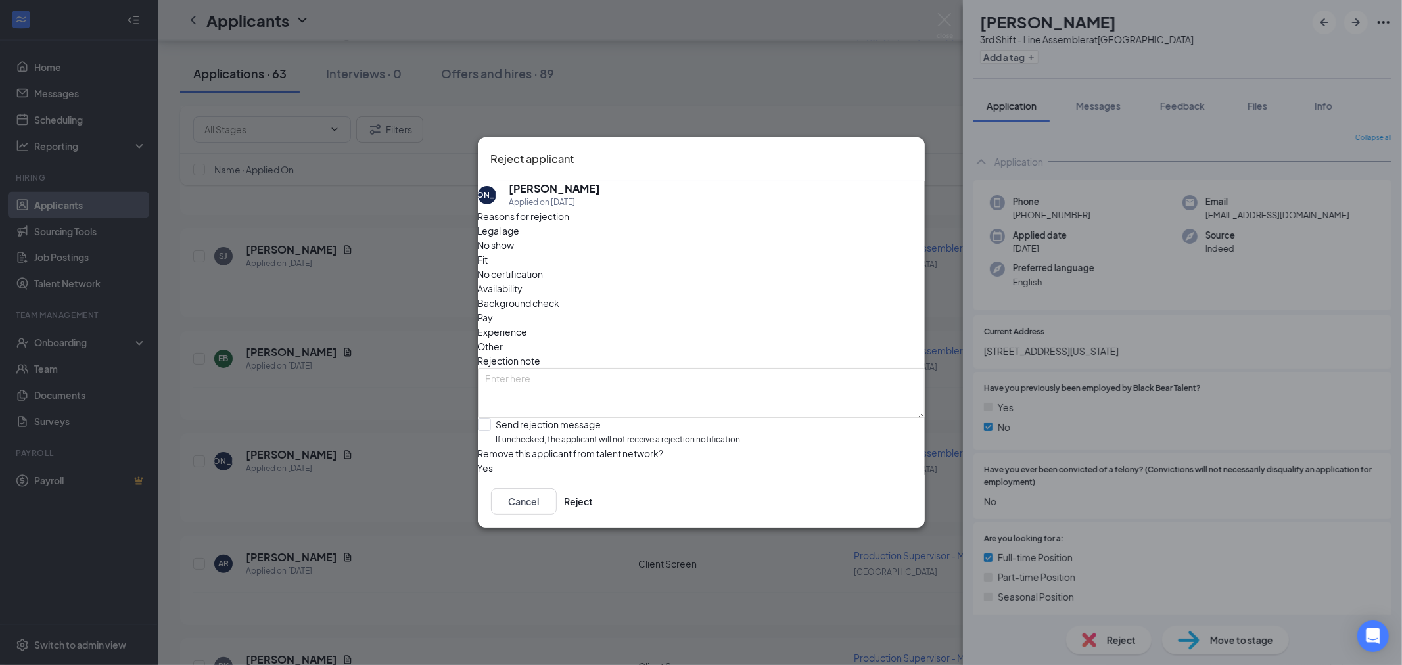
click at [503, 339] on span "Other" at bounding box center [491, 346] width 26 height 14
click at [648, 368] on textarea at bounding box center [701, 393] width 447 height 50
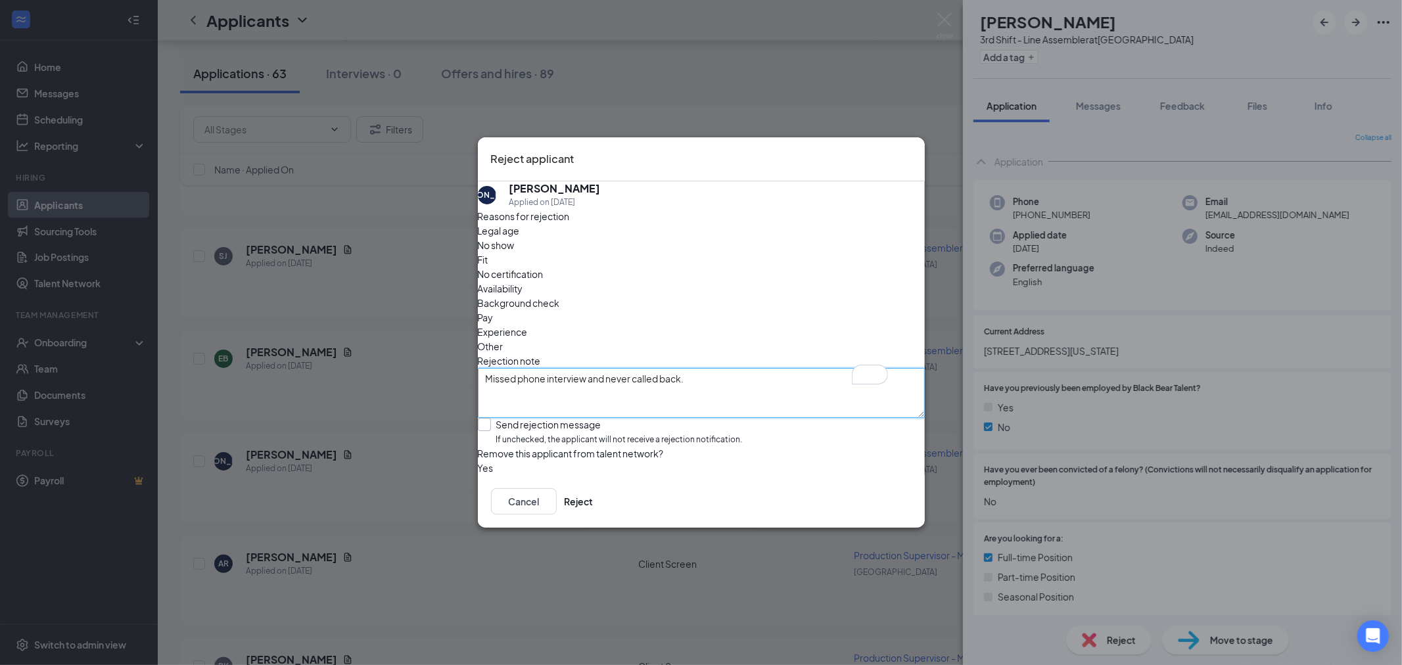
type textarea "Missed phone interview and never called back."
click at [495, 418] on input "Send rejection message If unchecked, the applicant will not receive a rejection…" at bounding box center [610, 432] width 265 height 28
checkbox input "true"
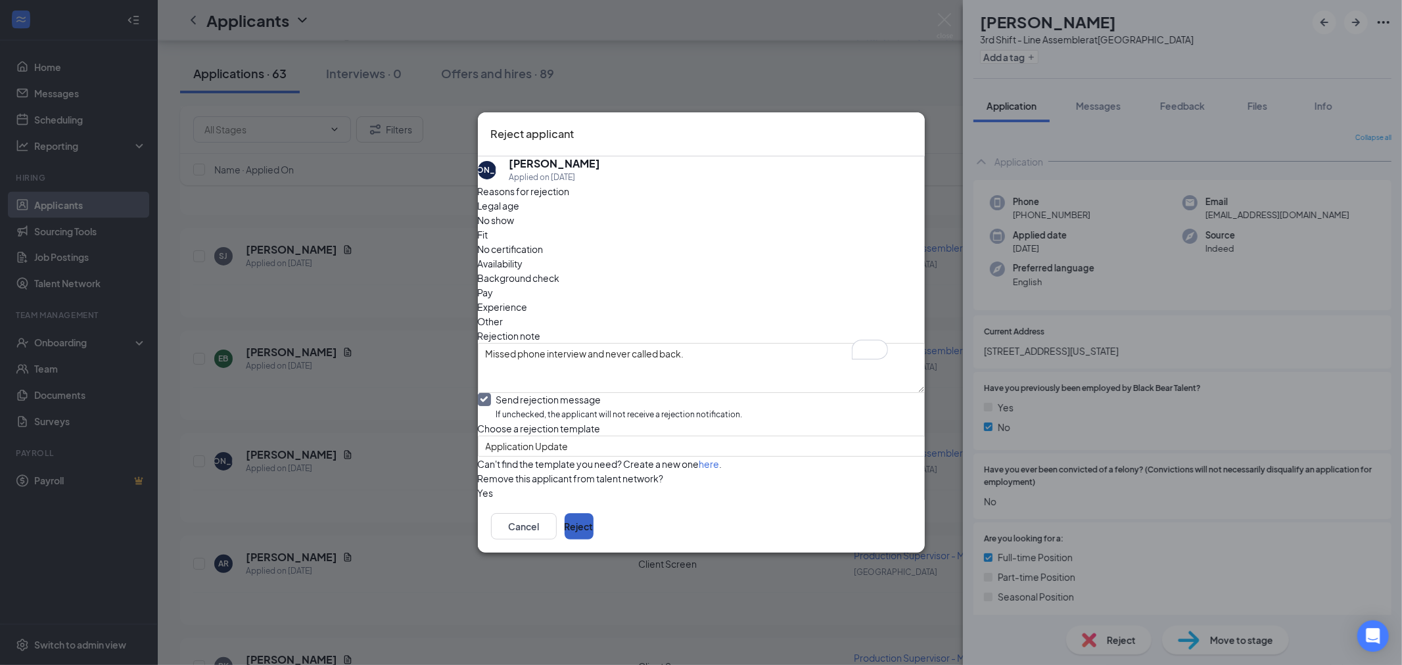
click at [593, 539] on button "Reject" at bounding box center [578, 526] width 29 height 26
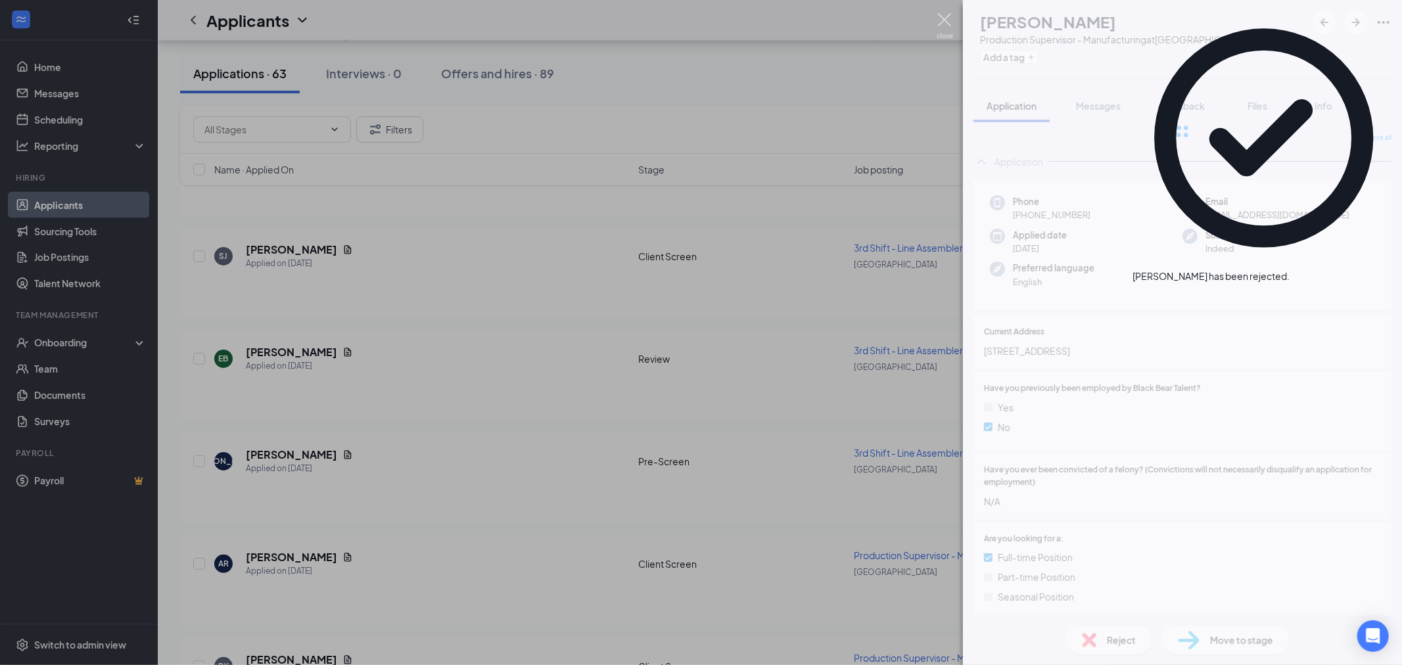
click at [948, 20] on img at bounding box center [944, 26] width 16 height 26
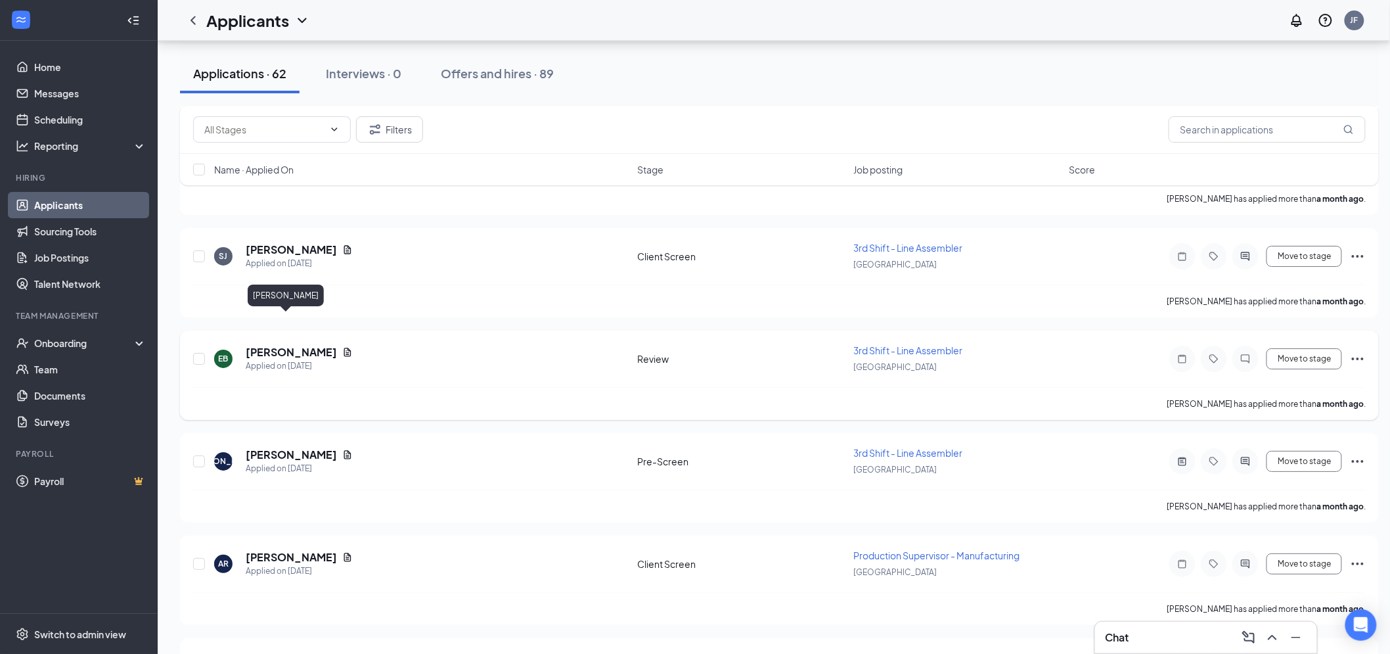
scroll to position [6001, 0]
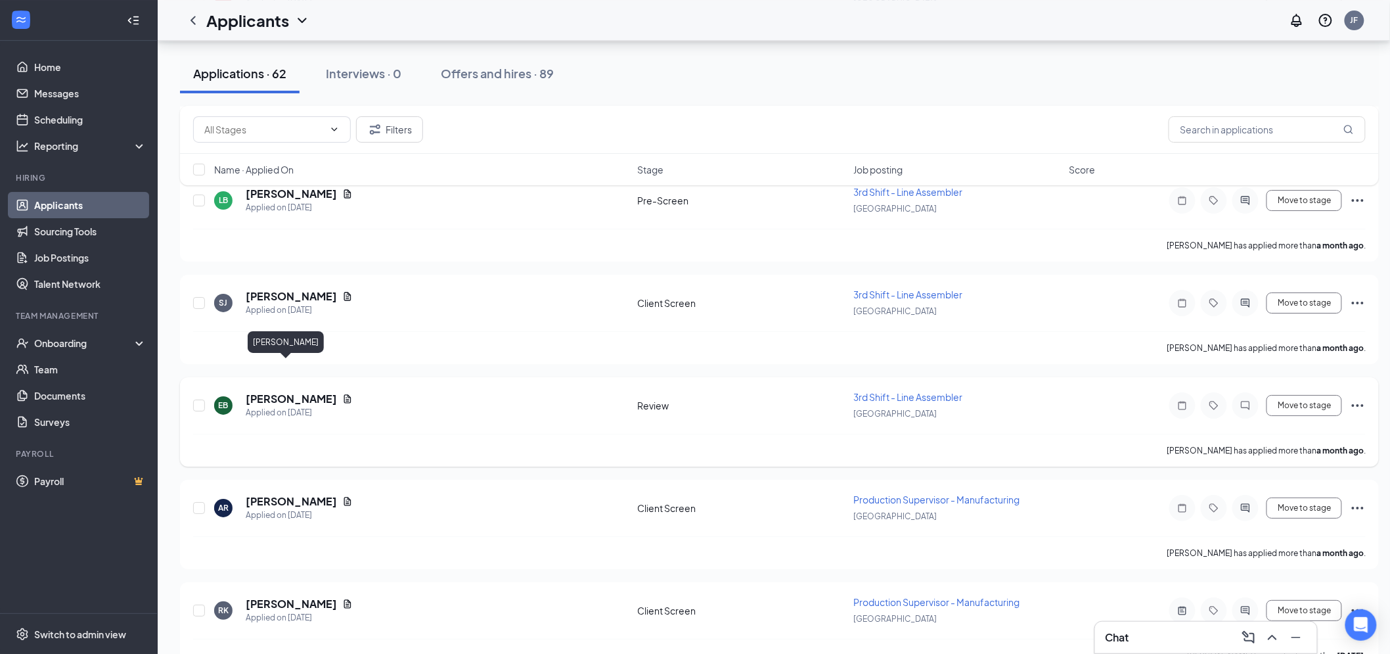
click at [278, 331] on div "Simone Jones has applied more than a month ago ." at bounding box center [779, 347] width 1173 height 33
click at [276, 392] on h5 "[PERSON_NAME]" at bounding box center [291, 399] width 91 height 14
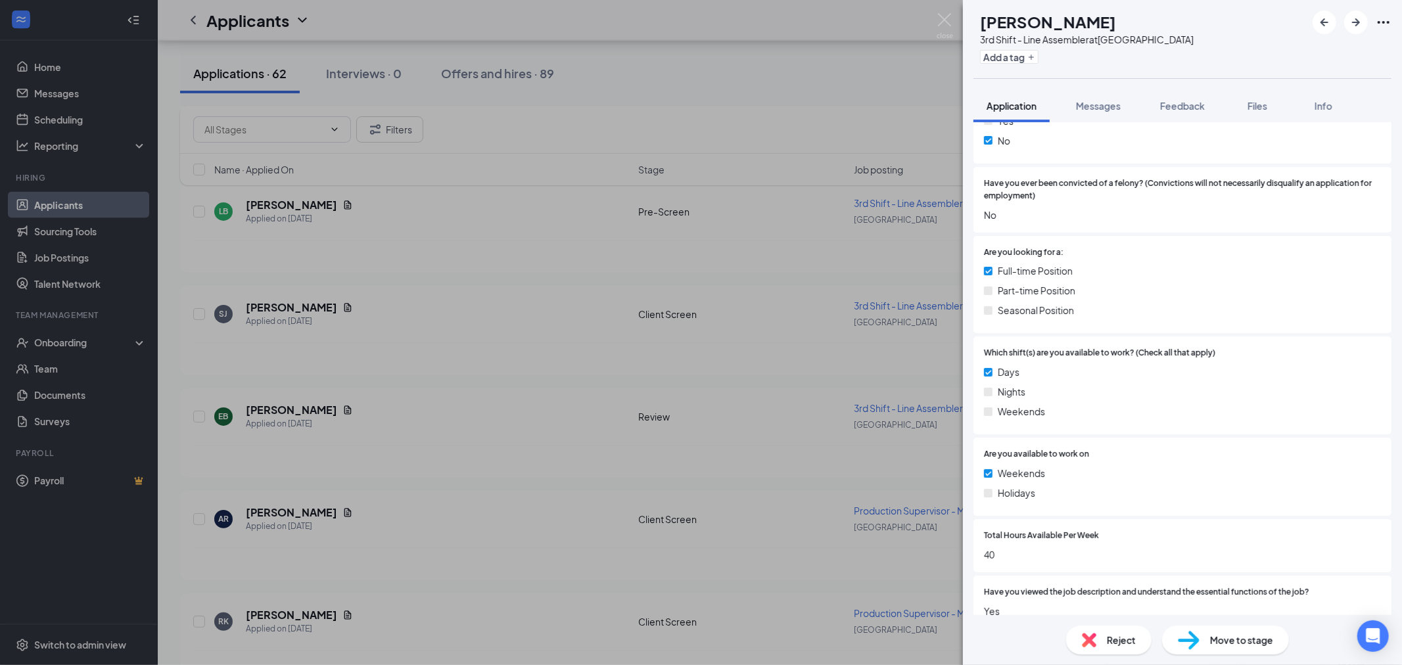
scroll to position [511, 0]
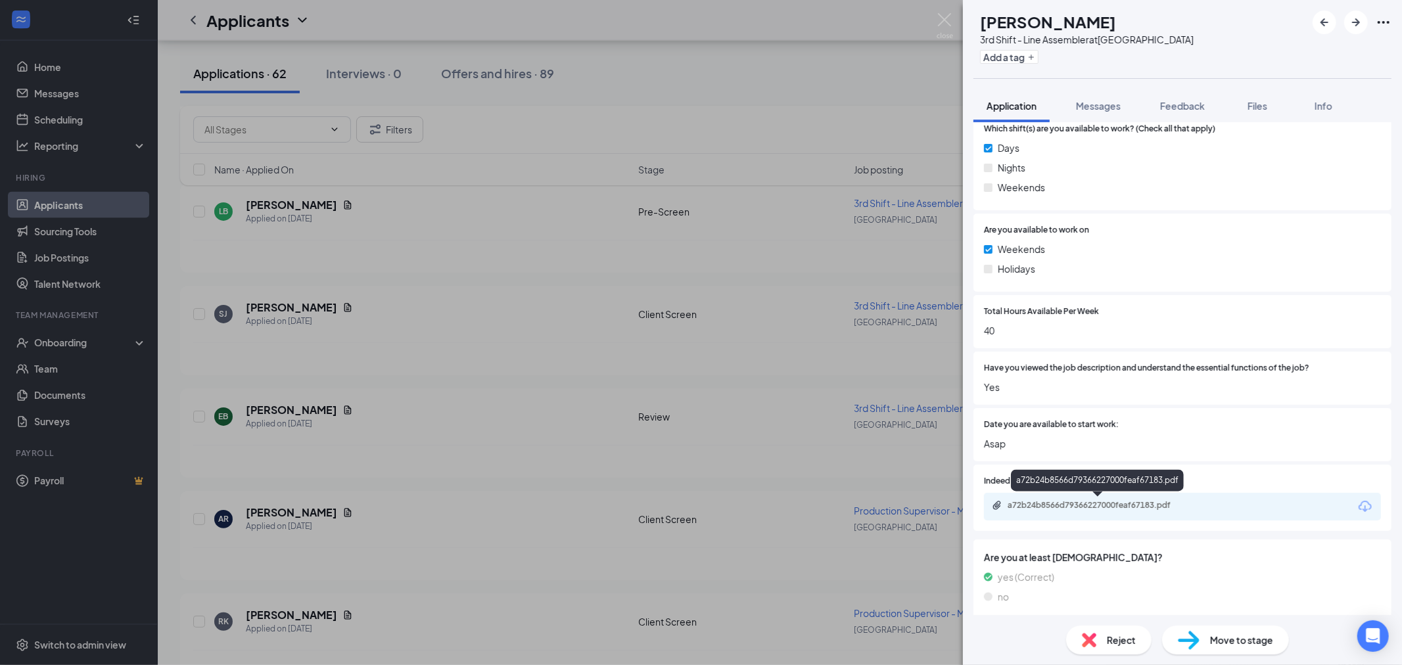
click at [1078, 503] on div "a72b24b8566d79366227000feaf67183.pdf" at bounding box center [1099, 505] width 184 height 11
click at [1151, 110] on button "Feedback" at bounding box center [1182, 105] width 71 height 33
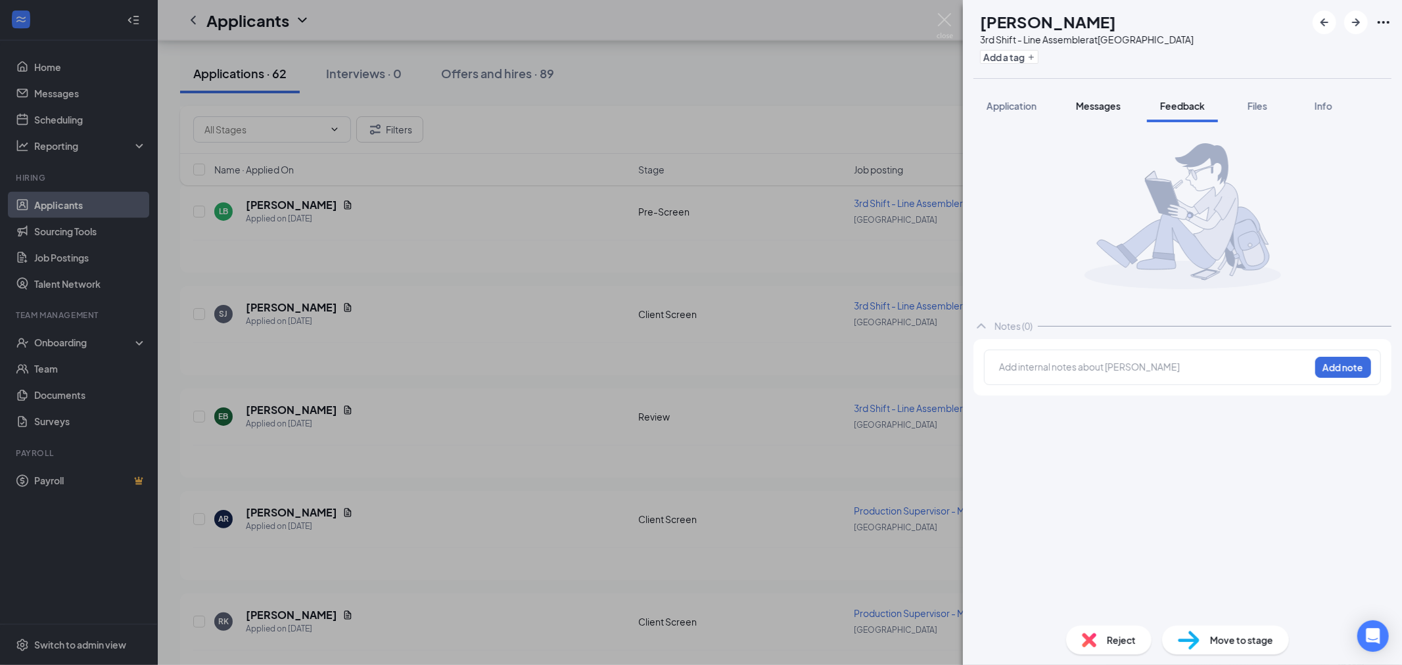
click at [1086, 107] on span "Messages" at bounding box center [1098, 106] width 45 height 12
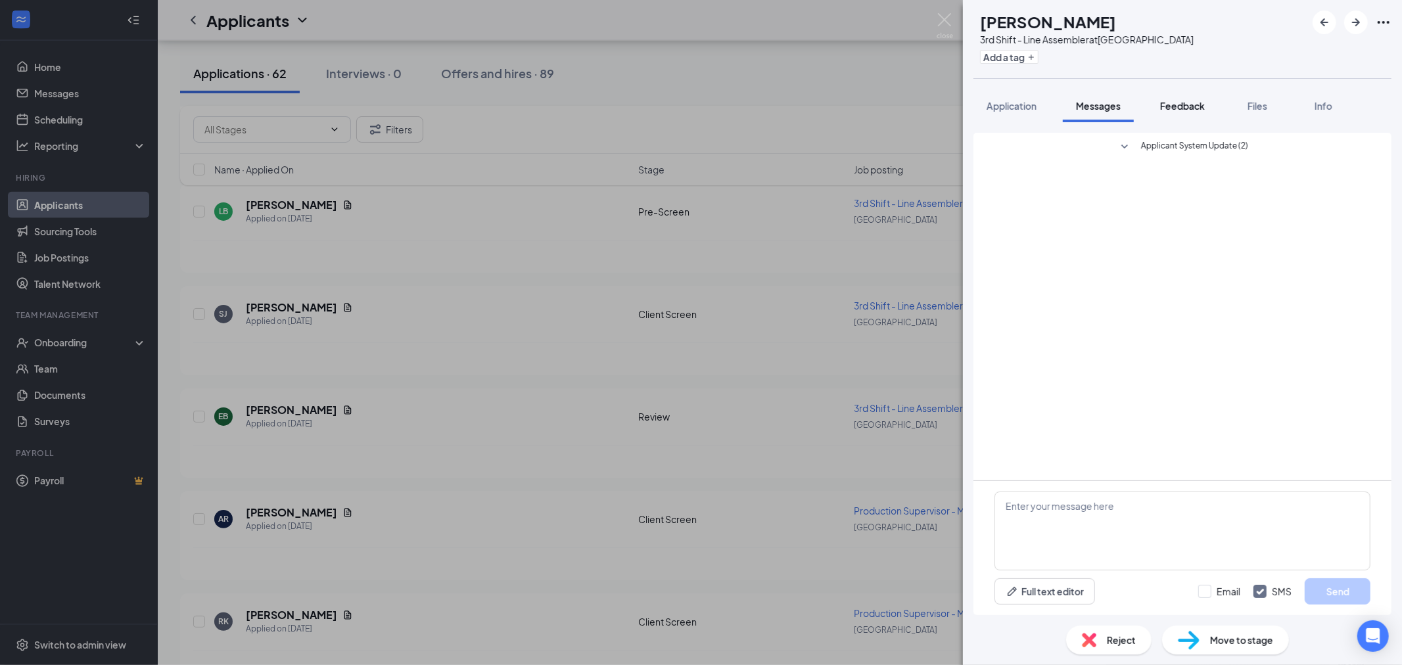
click at [1187, 117] on button "Feedback" at bounding box center [1182, 105] width 71 height 33
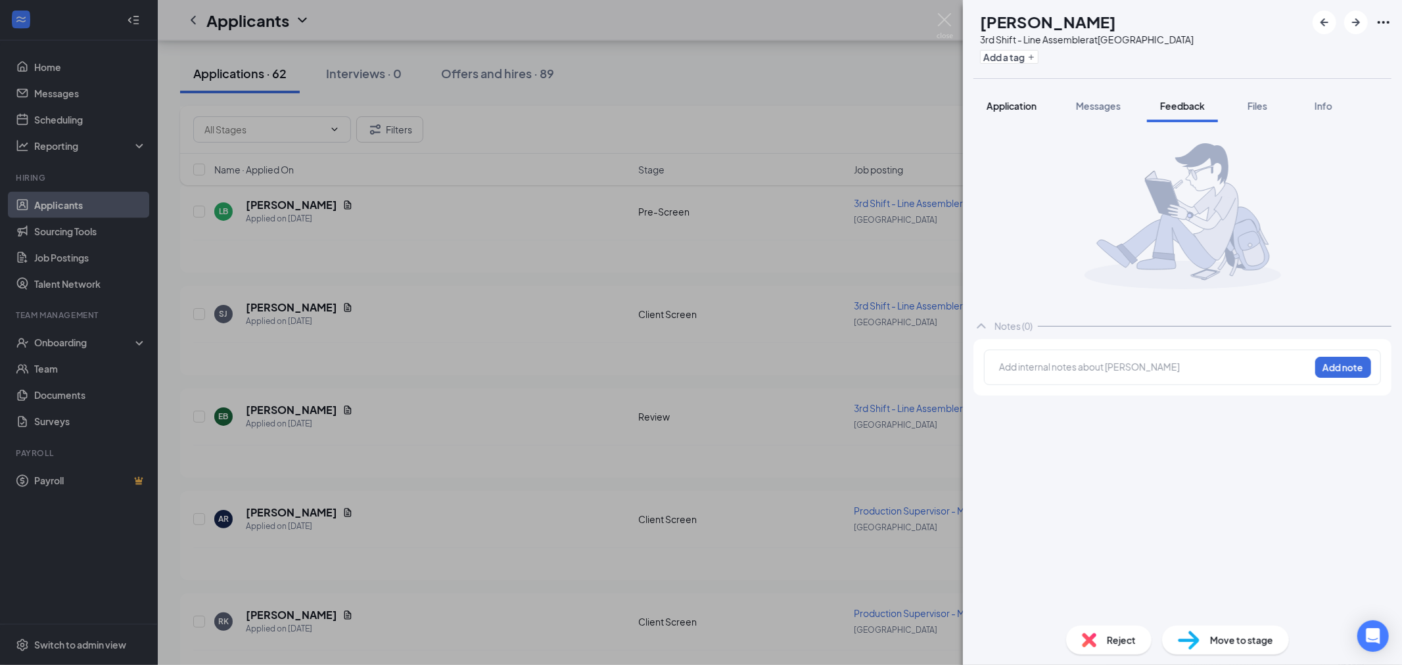
click at [1022, 100] on span "Application" at bounding box center [1011, 106] width 50 height 12
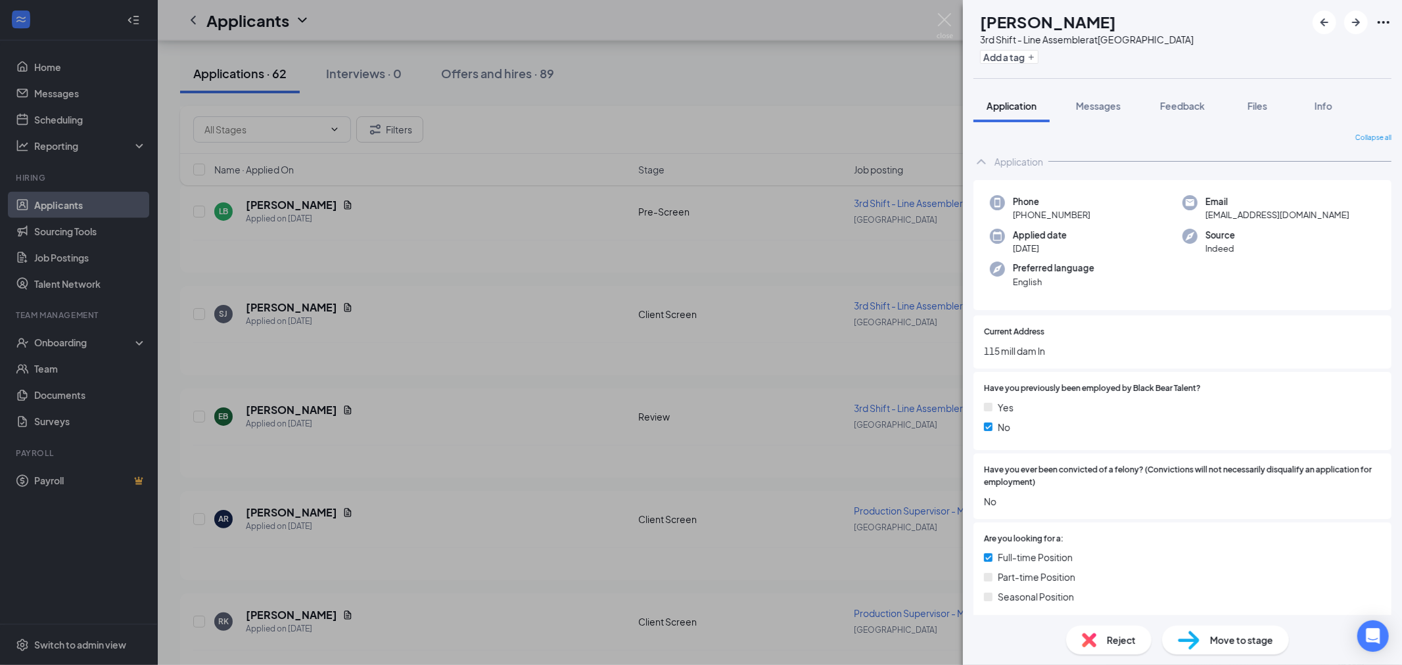
scroll to position [438, 0]
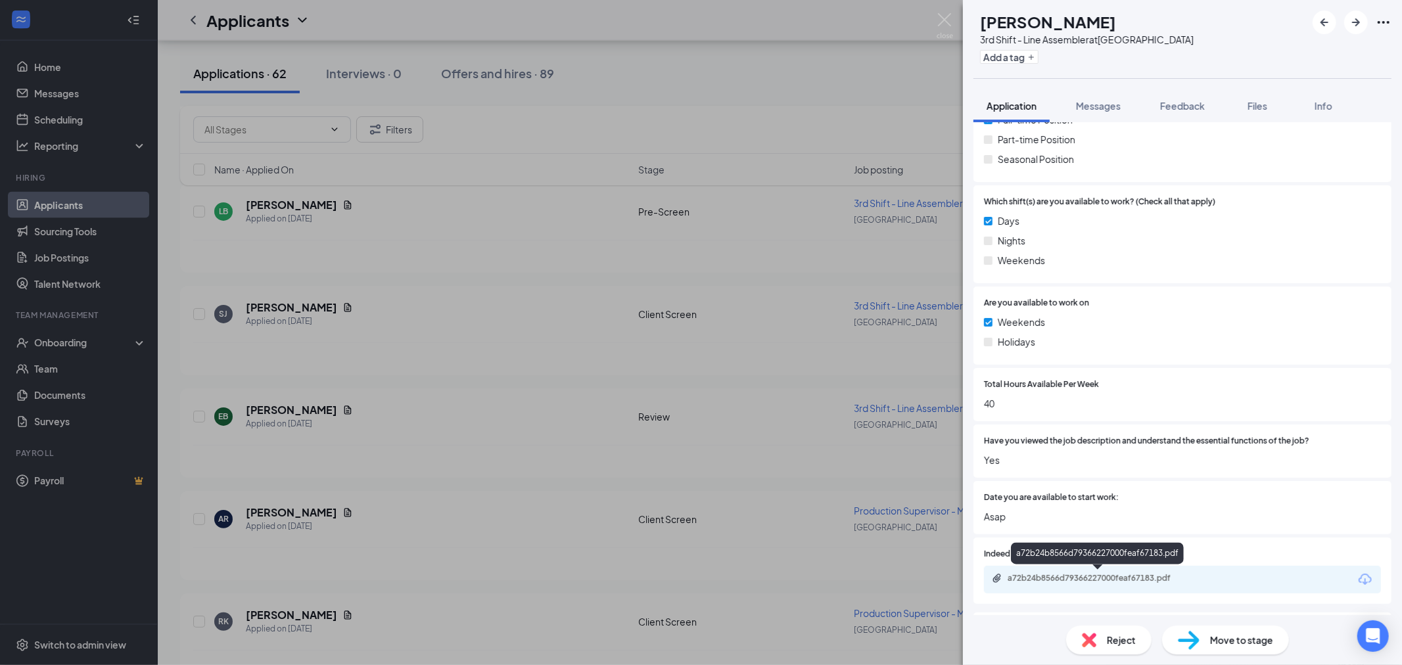
click at [1089, 573] on div "a72b24b8566d79366227000feaf67183.pdf" at bounding box center [1099, 578] width 184 height 11
click at [1193, 108] on span "Feedback" at bounding box center [1182, 106] width 45 height 12
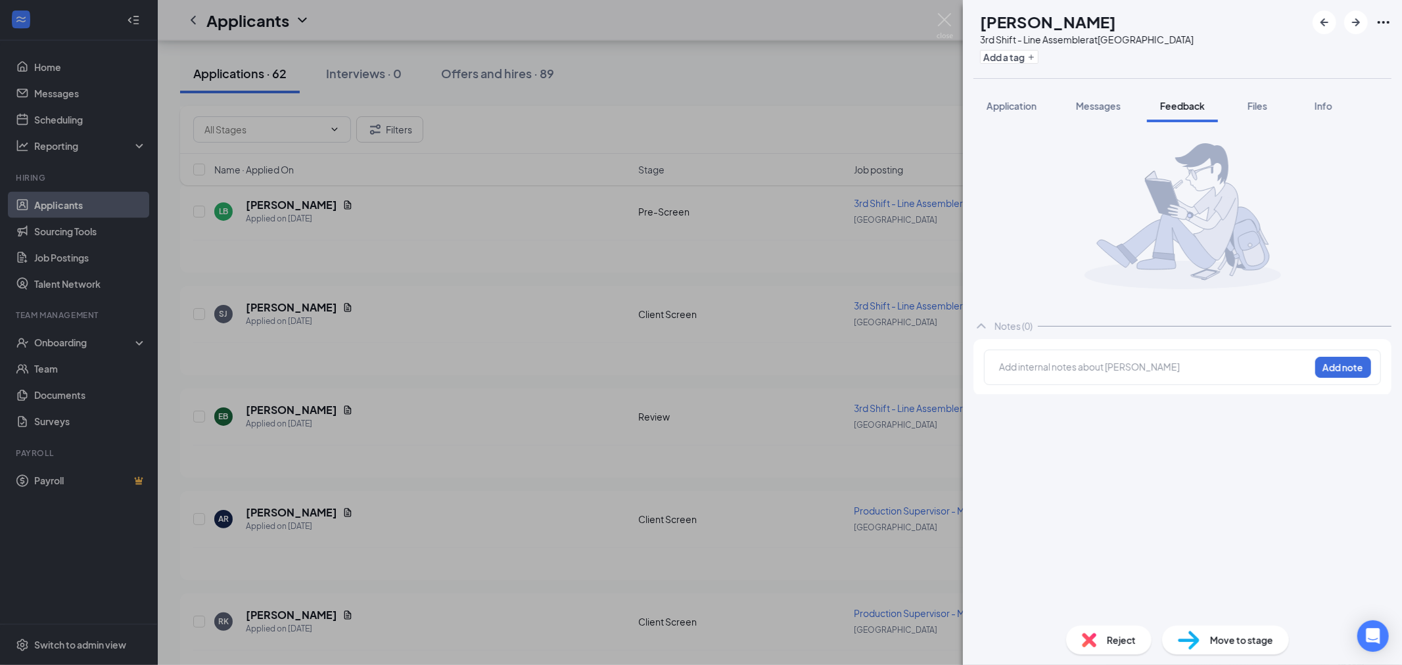
click at [1042, 364] on div at bounding box center [1154, 367] width 310 height 14
click at [1334, 377] on button "Add note" at bounding box center [1343, 367] width 56 height 21
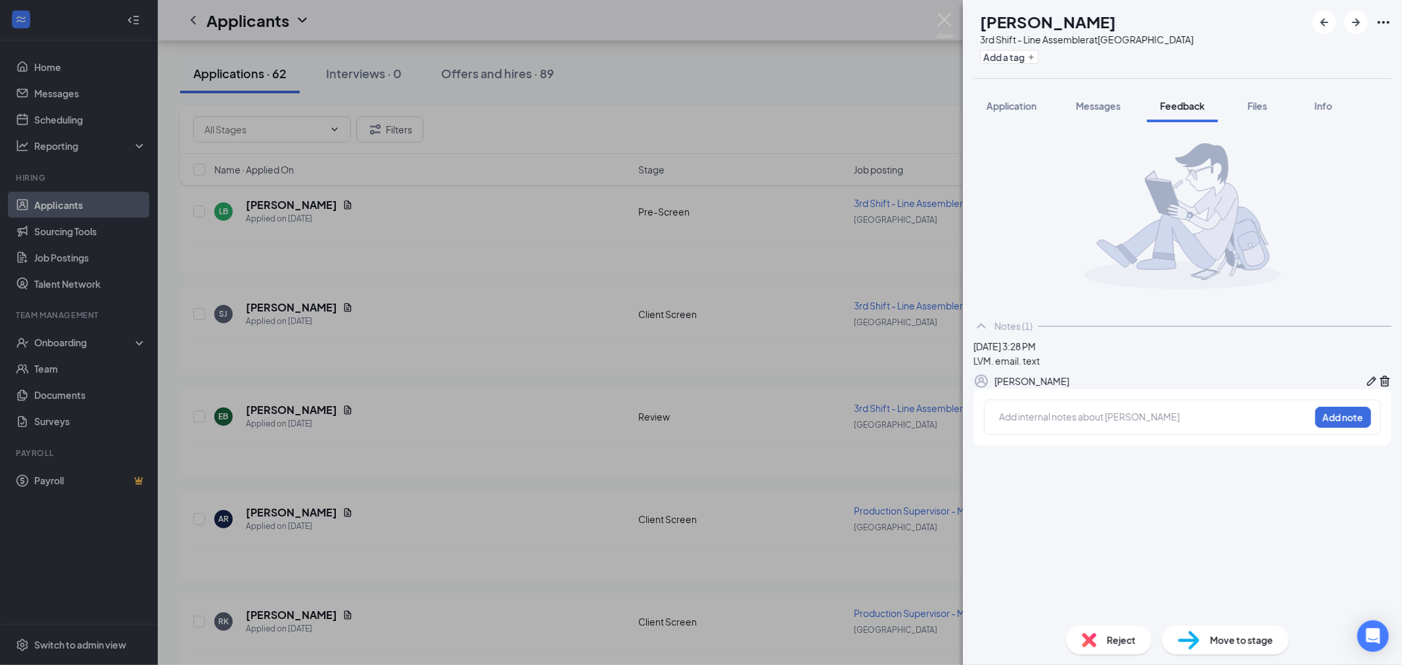
drag, startPoint x: 1095, startPoint y: 108, endPoint x: 1017, endPoint y: 415, distance: 317.5
click at [1095, 108] on span "Messages" at bounding box center [1098, 106] width 45 height 12
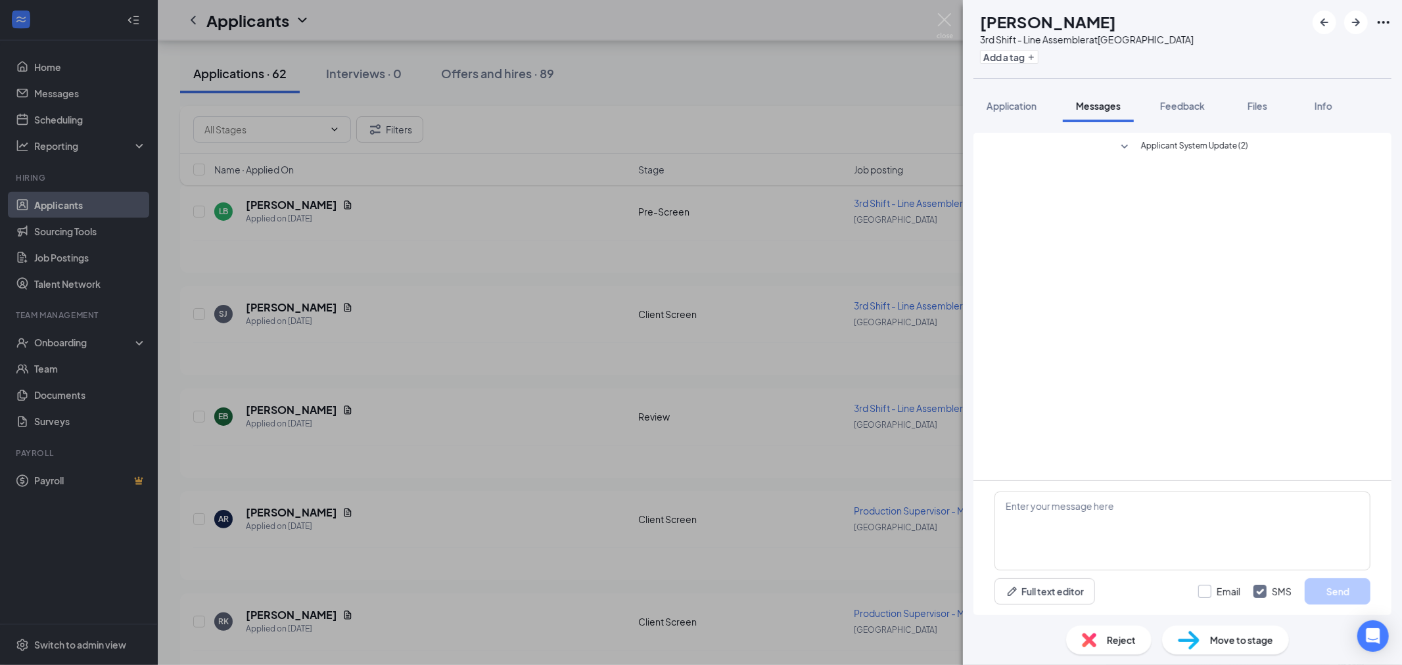
click at [1199, 595] on input "Email" at bounding box center [1219, 591] width 42 height 13
click at [1206, 591] on input "Email" at bounding box center [1219, 591] width 42 height 13
checkbox input "true"
click at [1120, 544] on textarea at bounding box center [1182, 531] width 376 height 79
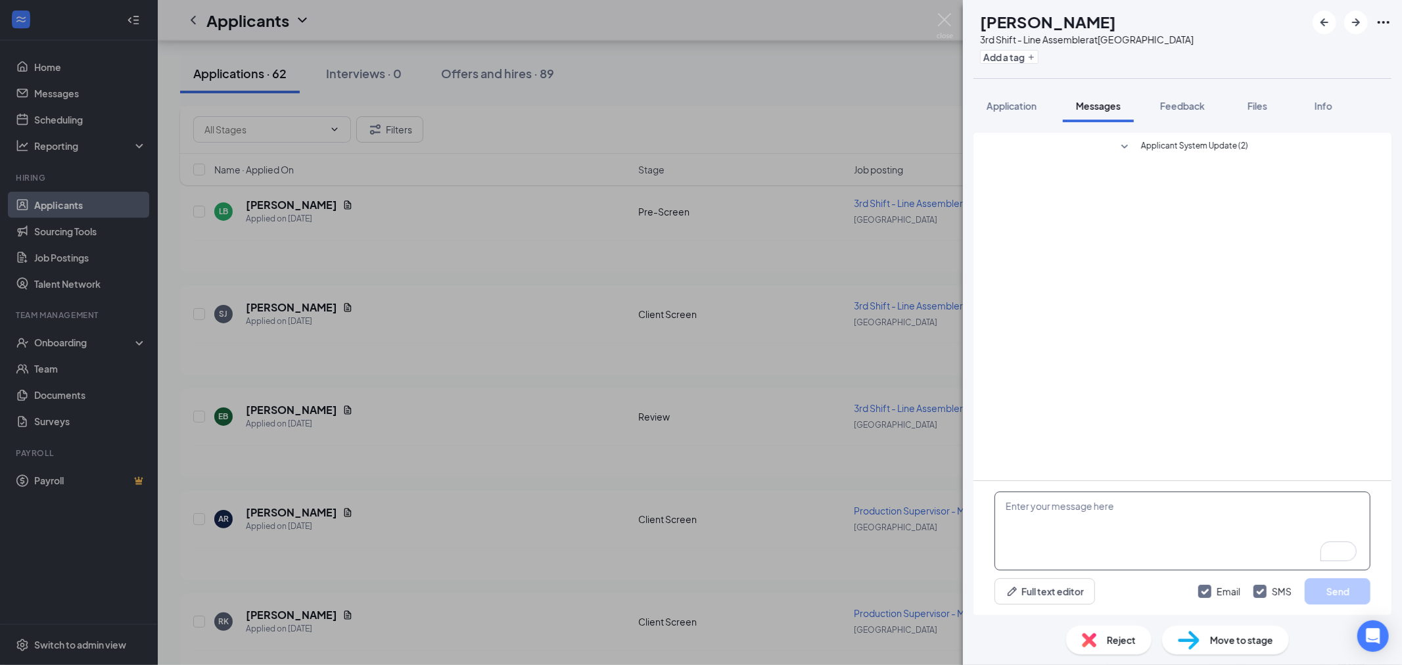
paste textarea "Hey , My name is Jake, and I am reaching out on behalf of Black Bear Talent. Yo…"
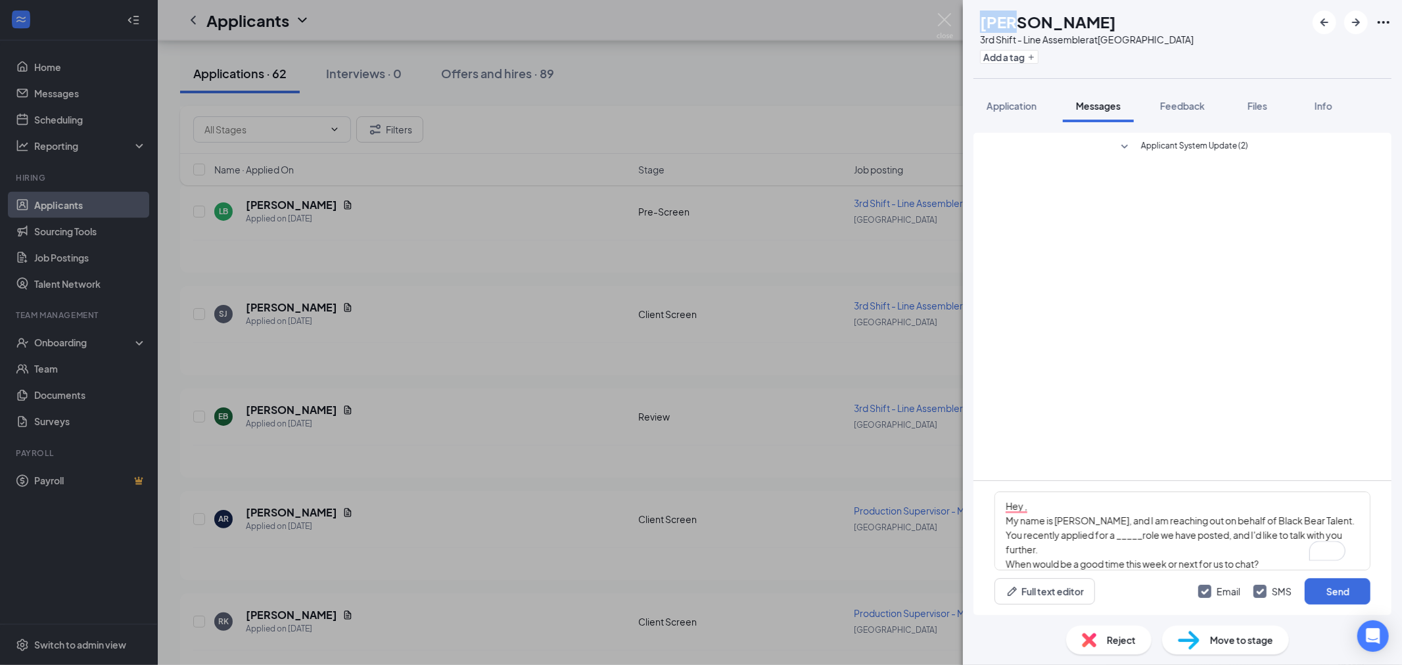
drag, startPoint x: 1009, startPoint y: 21, endPoint x: 1032, endPoint y: 24, distance: 23.1
click at [1032, 24] on h1 "[PERSON_NAME]" at bounding box center [1048, 22] width 136 height 22
copy h1 "Eric"
click at [1026, 508] on textarea "Hey , My name is Jake, and I am reaching out on behalf of Black Bear Talent. Yo…" at bounding box center [1182, 531] width 376 height 79
paste textarea "Eric"
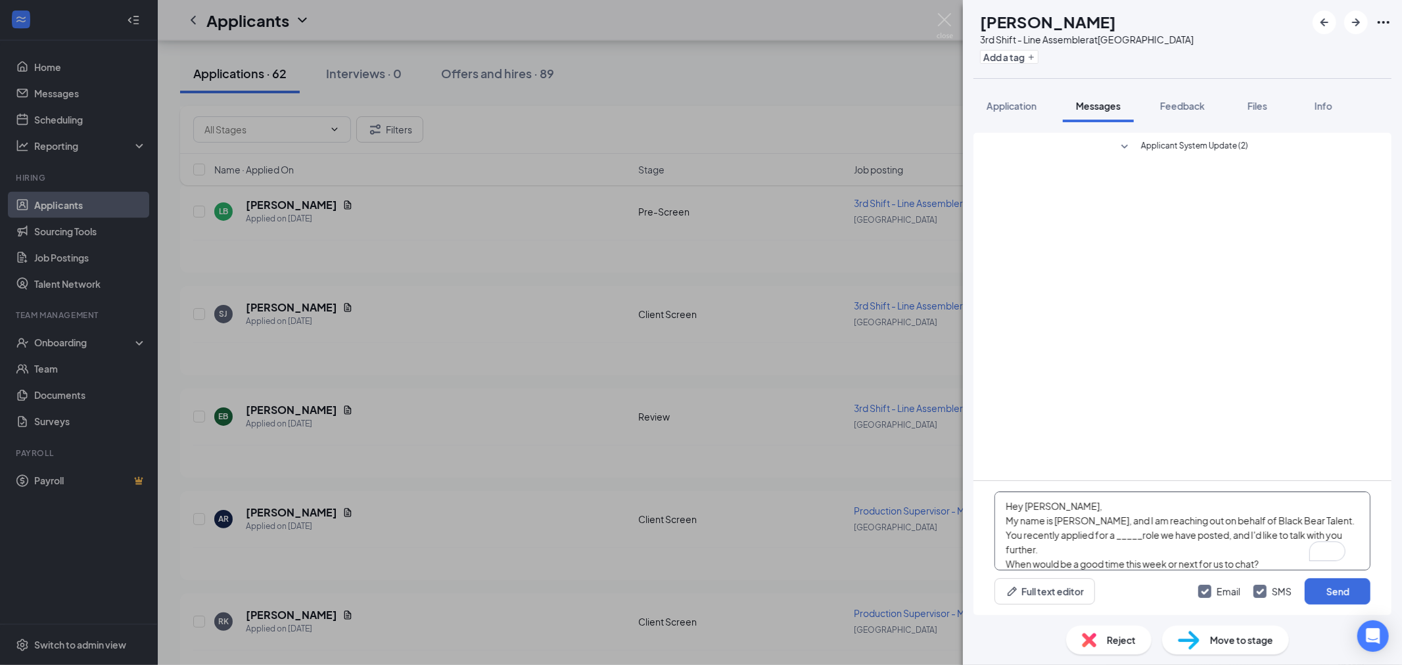
click at [1083, 497] on textarea "Hey Eric, My name is Jake, and I am reaching out on behalf of Black Bear Talent…" at bounding box center [1182, 531] width 376 height 79
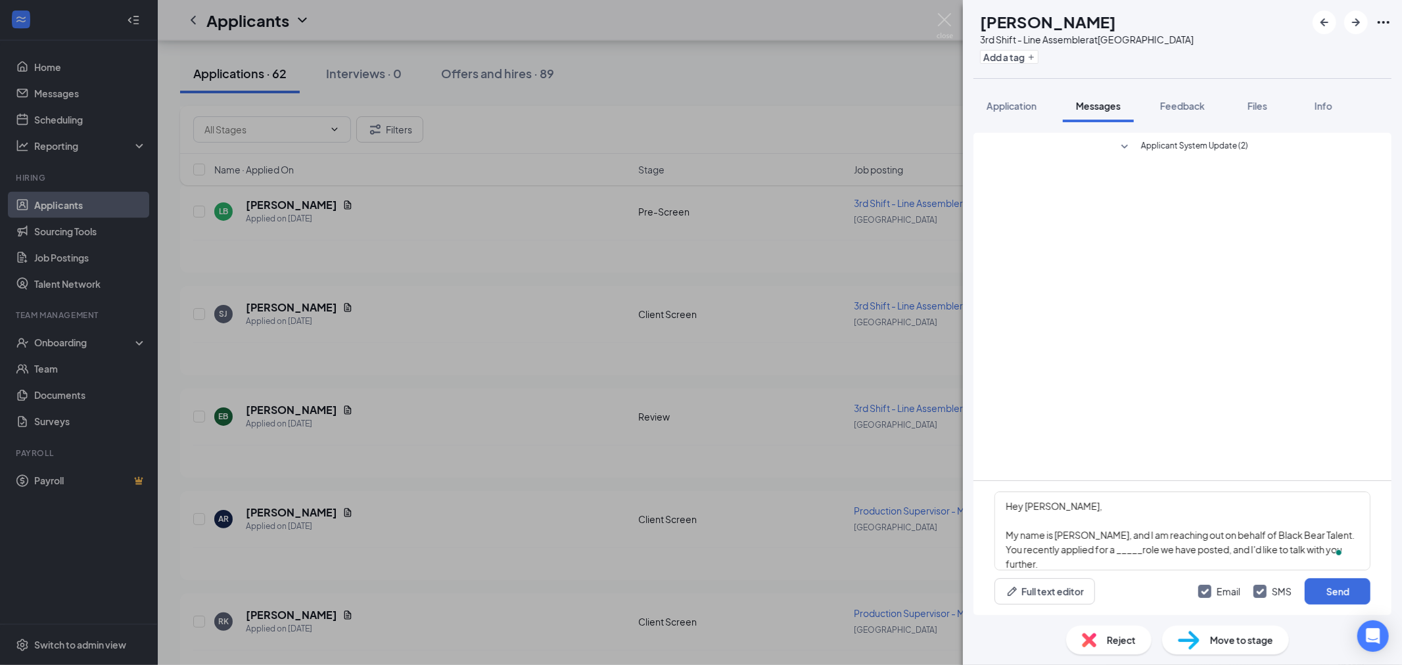
click at [1047, 39] on div "3rd Shift - Line Assembler at Lexington" at bounding box center [1087, 39] width 214 height 13
drag, startPoint x: 1049, startPoint y: 39, endPoint x: 1120, endPoint y: 41, distance: 71.7
click at [1120, 41] on div "3rd Shift - Line Assembler at Lexington" at bounding box center [1087, 39] width 214 height 13
copy div "Line Assembler"
click at [1126, 551] on textarea "Hey Eric, My name is Jake, and I am reaching out on behalf of Black Bear Talent…" at bounding box center [1182, 531] width 376 height 79
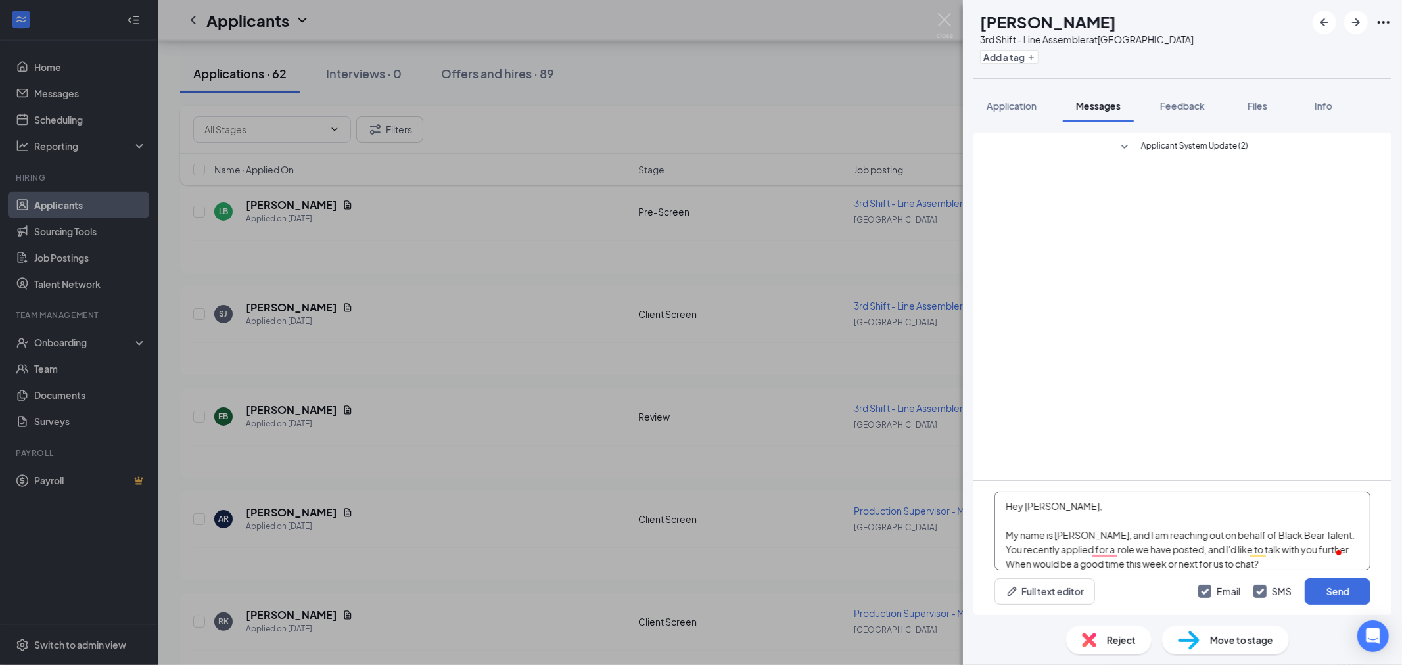
paste textarea "Line Assembler"
click at [1112, 563] on textarea "Hey Eric, My name is Jake, and I am reaching out on behalf of Black Bear Talent…" at bounding box center [1182, 531] width 376 height 79
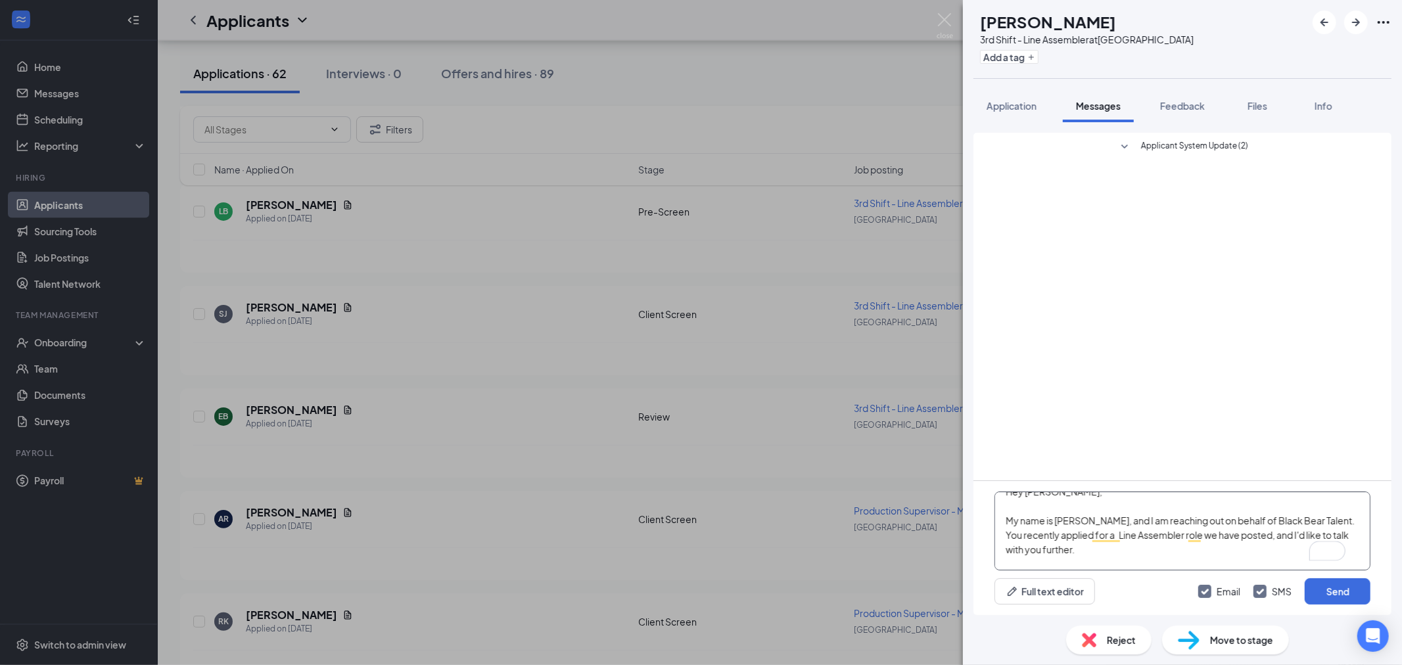
scroll to position [51, 0]
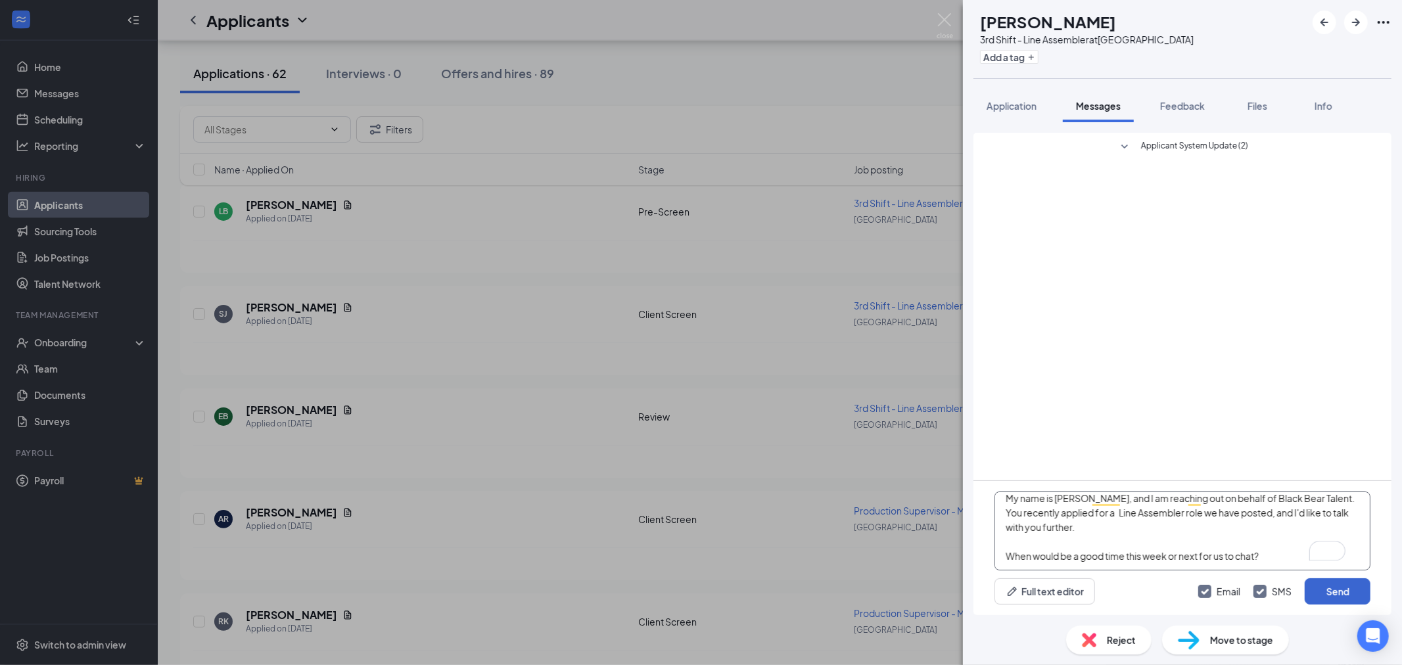
type textarea "Hey [PERSON_NAME], My name is [PERSON_NAME], and I am reaching out on behalf of…"
click at [1322, 589] on button "Send" at bounding box center [1337, 591] width 66 height 26
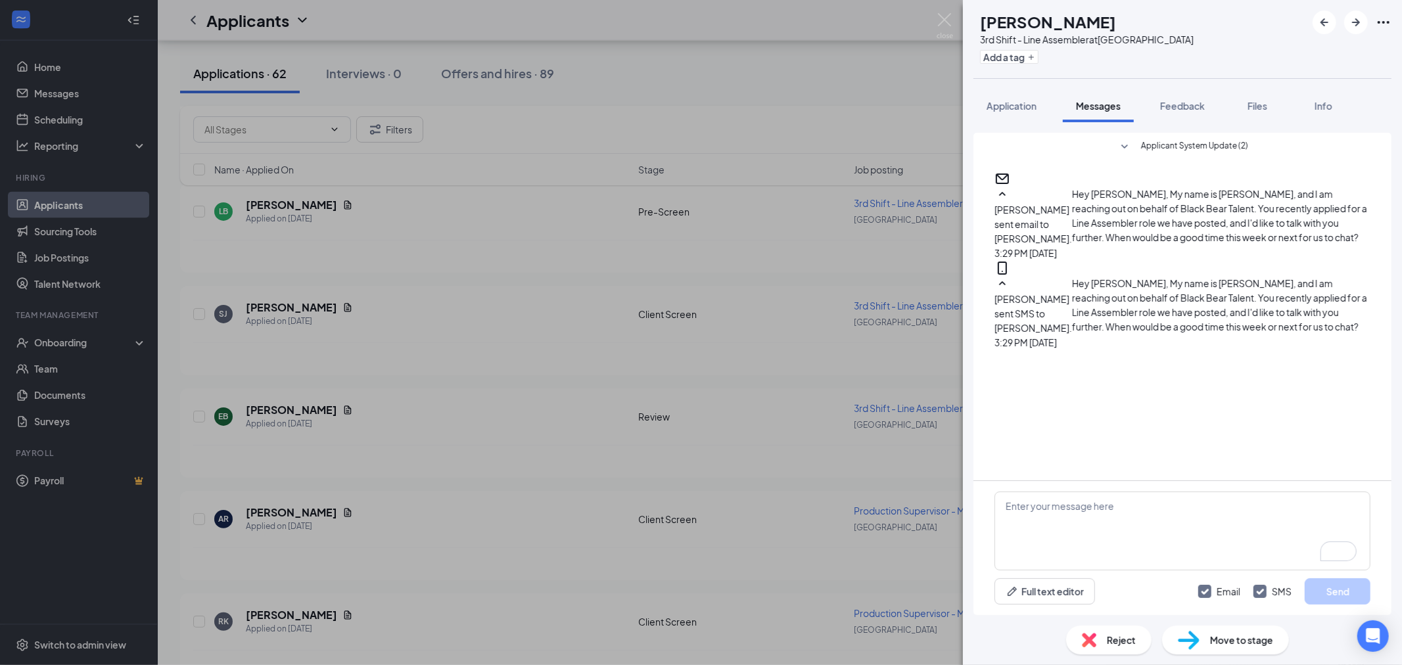
scroll to position [34, 0]
click at [948, 21] on img at bounding box center [944, 26] width 16 height 26
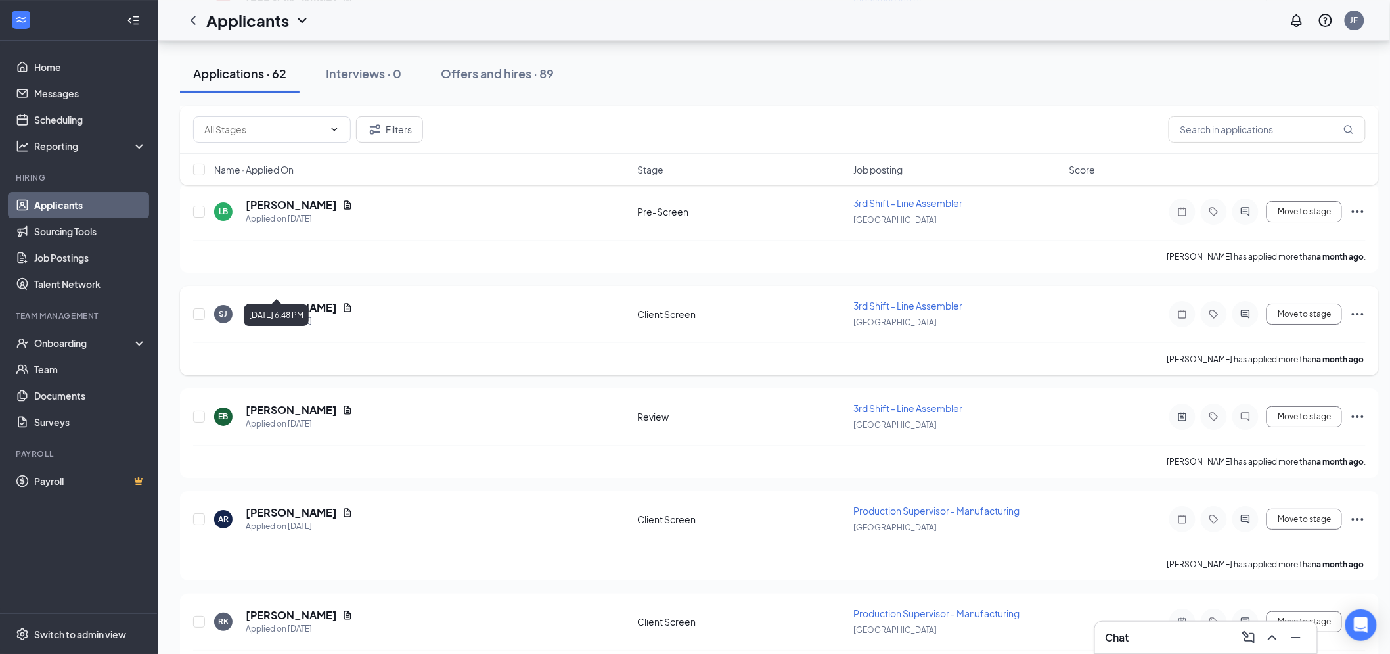
click at [281, 315] on div "Applied on [DATE]" at bounding box center [299, 321] width 107 height 13
click at [285, 300] on h5 "Simone Jones" at bounding box center [291, 307] width 91 height 14
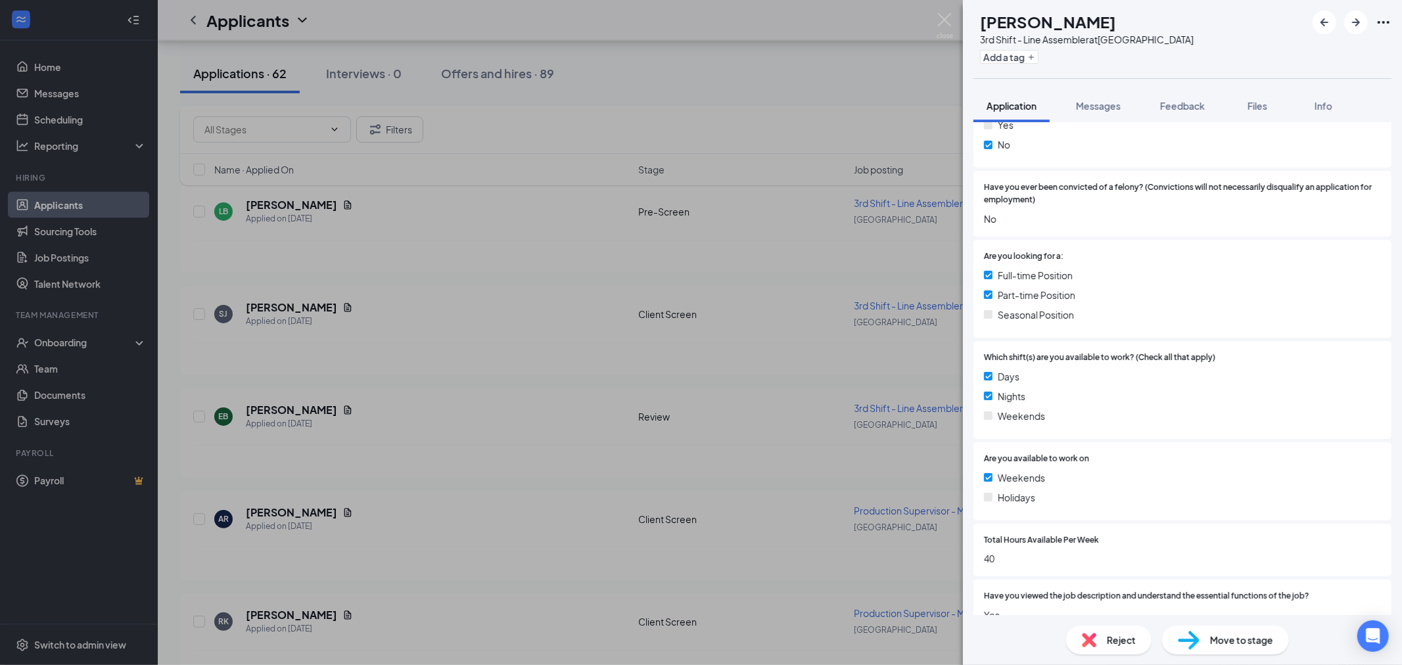
scroll to position [511, 0]
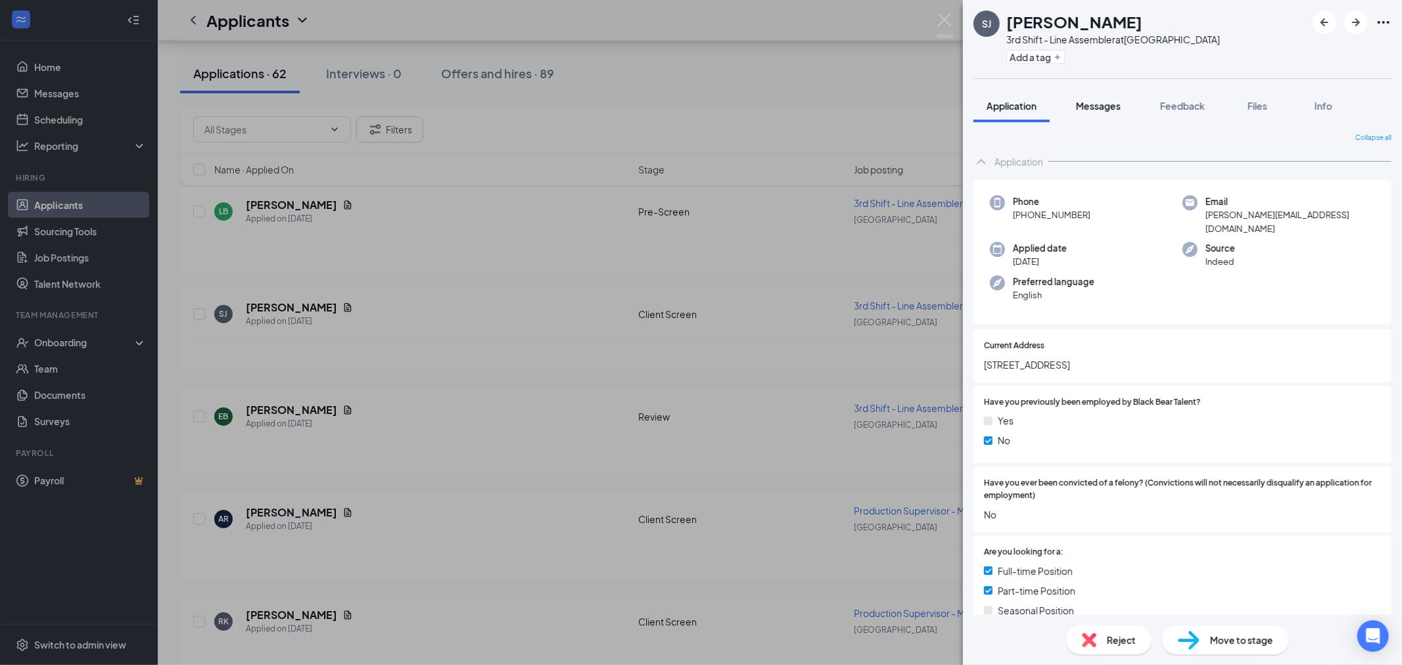
click at [1112, 108] on span "Messages" at bounding box center [1098, 106] width 45 height 12
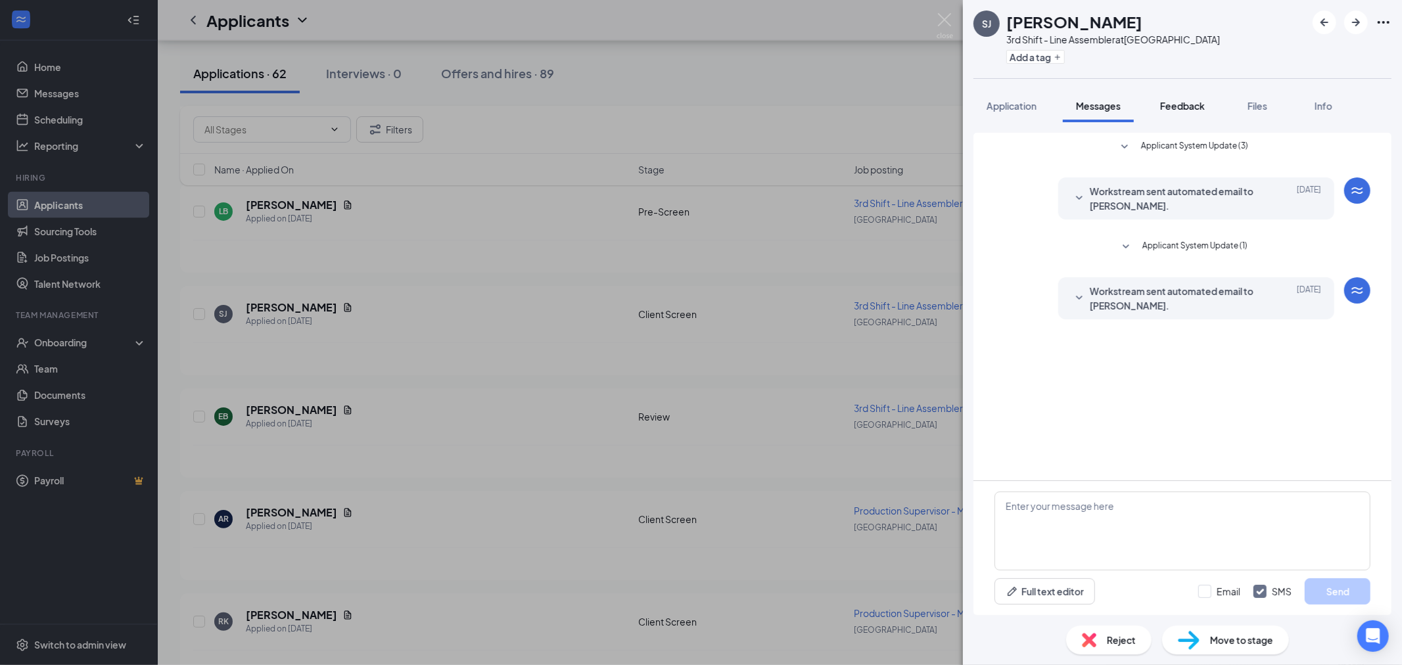
click at [1203, 104] on span "Feedback" at bounding box center [1182, 106] width 45 height 12
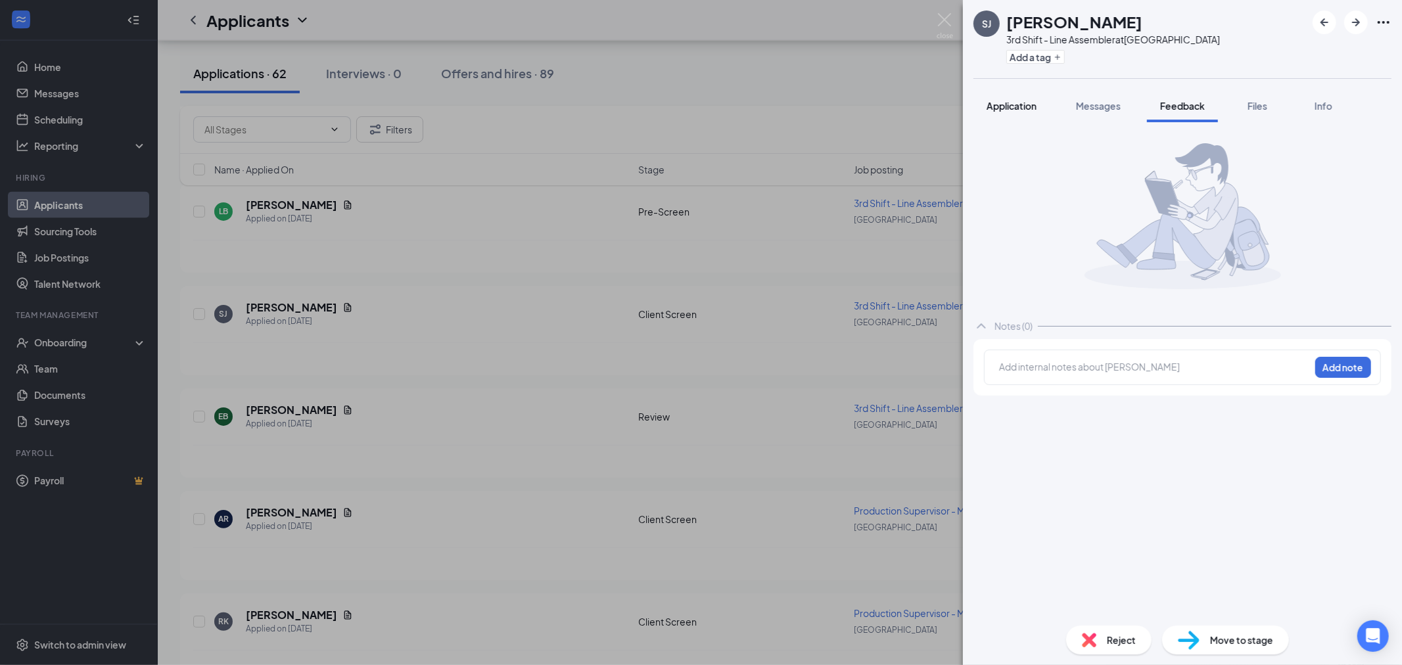
click at [1032, 104] on span "Application" at bounding box center [1011, 106] width 50 height 12
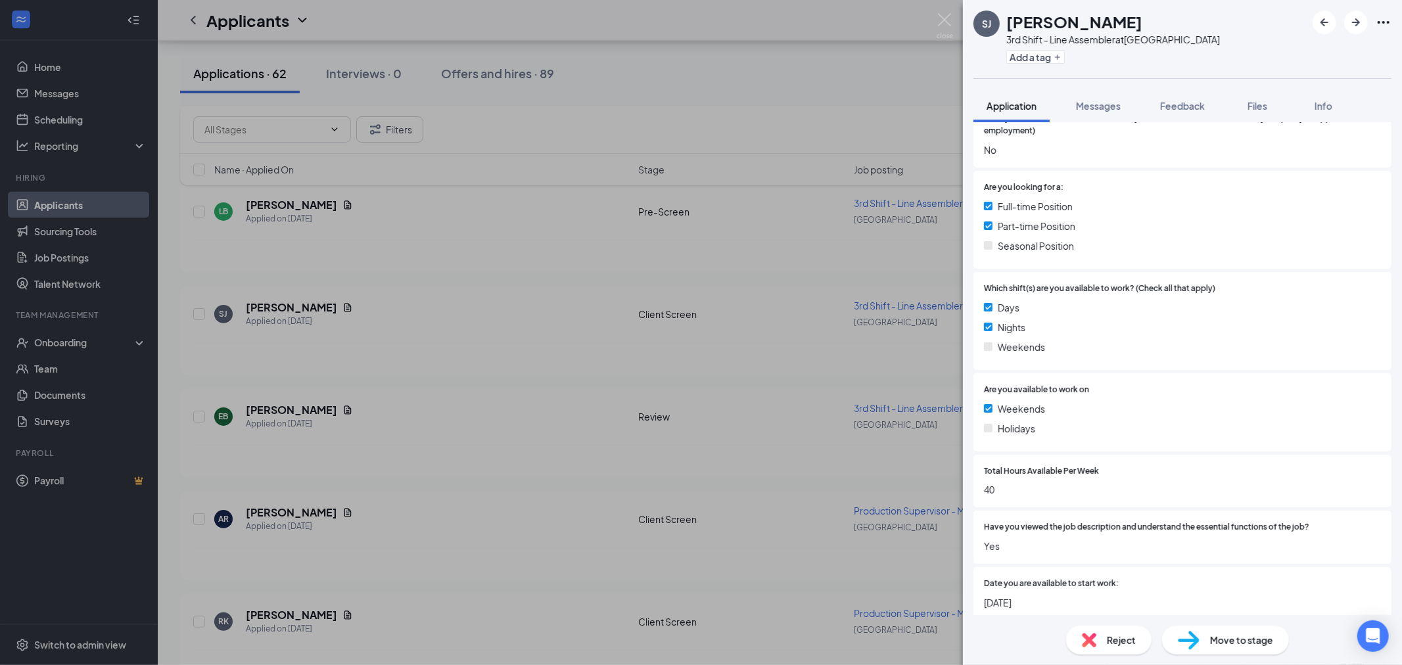
scroll to position [716, 0]
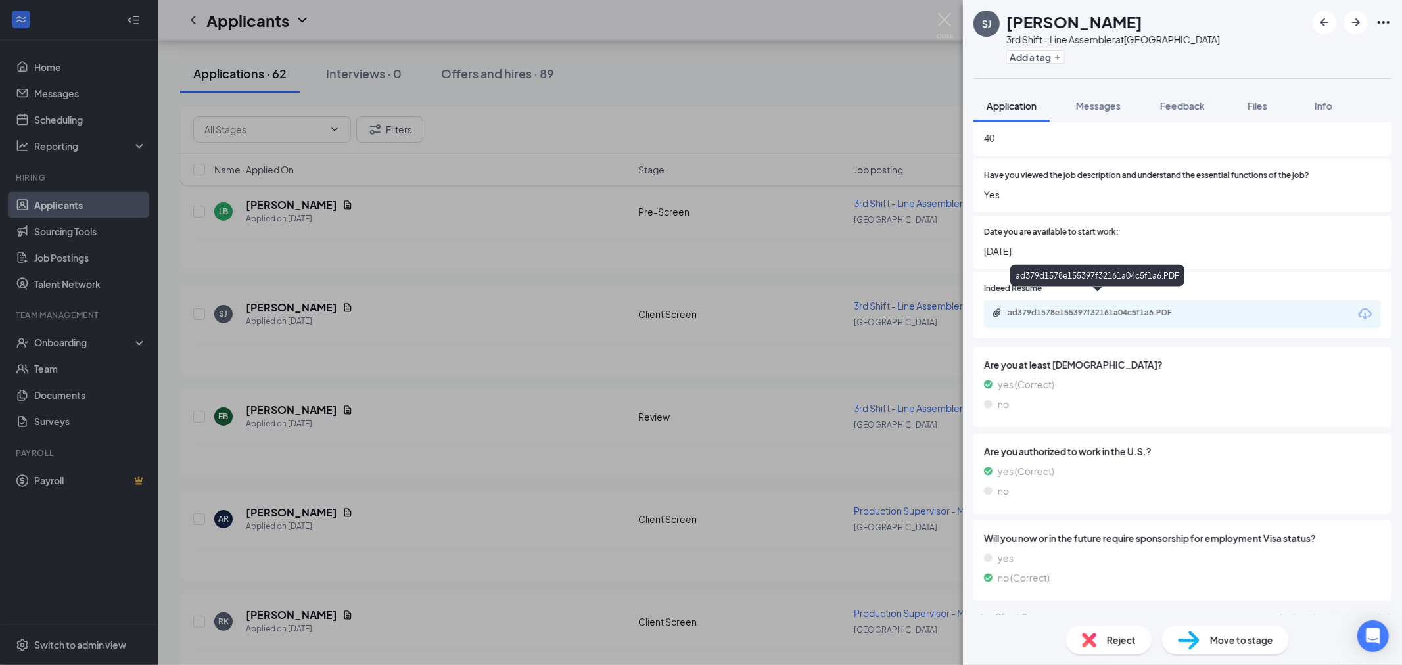
click at [1100, 308] on div "ad379d1578e155397f32161a04c5f1a6.PDF" at bounding box center [1099, 313] width 184 height 11
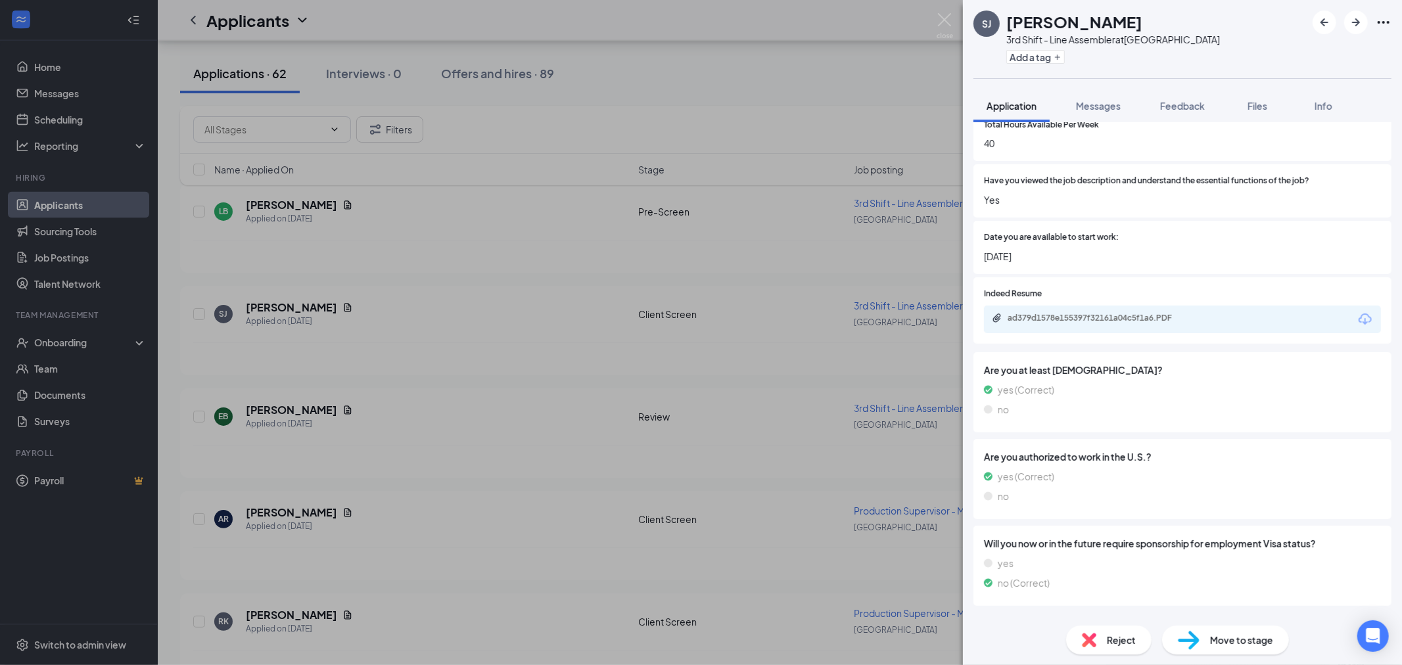
click at [1120, 643] on span "Reject" at bounding box center [1121, 640] width 29 height 14
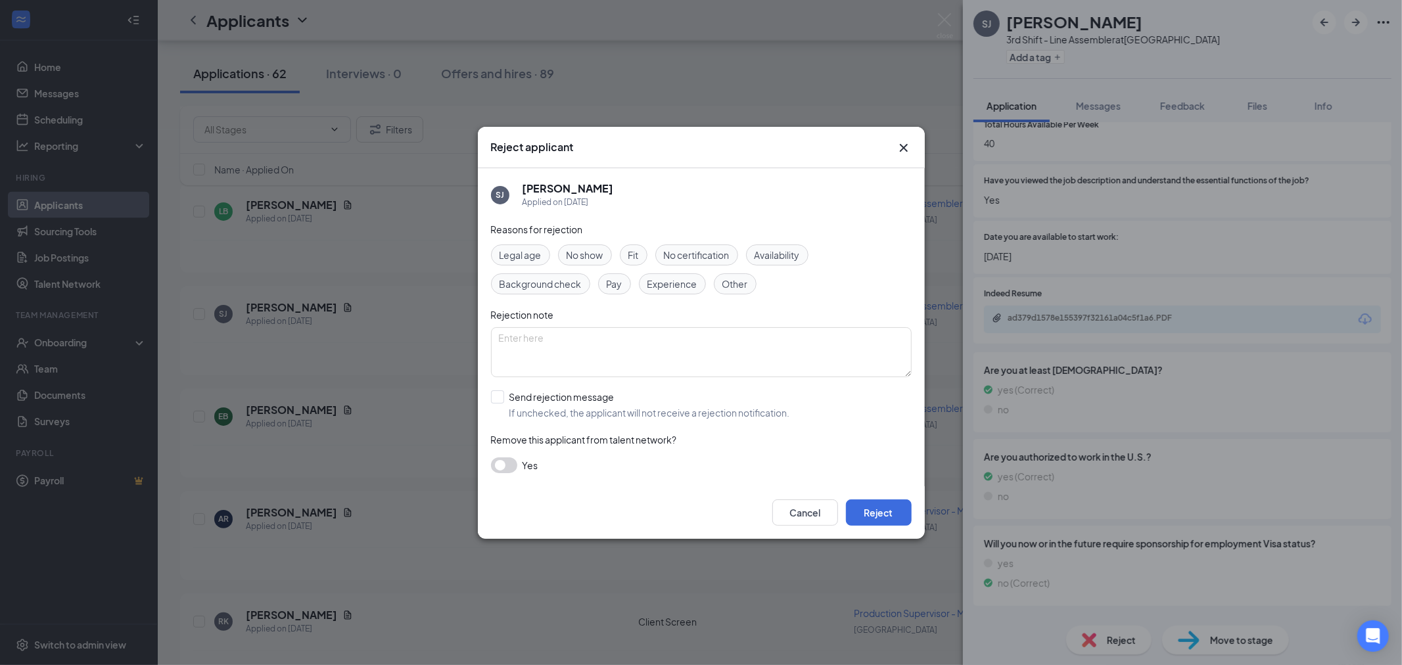
click at [653, 281] on span "Experience" at bounding box center [672, 284] width 50 height 14
click at [626, 357] on textarea at bounding box center [701, 352] width 421 height 50
type textarea "Not enough related experience"
click at [488, 392] on div "[PERSON_NAME] Applied on [DATE] Reasons for rejection Legal age No show Fit No …" at bounding box center [701, 327] width 447 height 318
click at [494, 397] on input "Send rejection message If unchecked, the applicant will not receive a rejection…" at bounding box center [640, 404] width 299 height 29
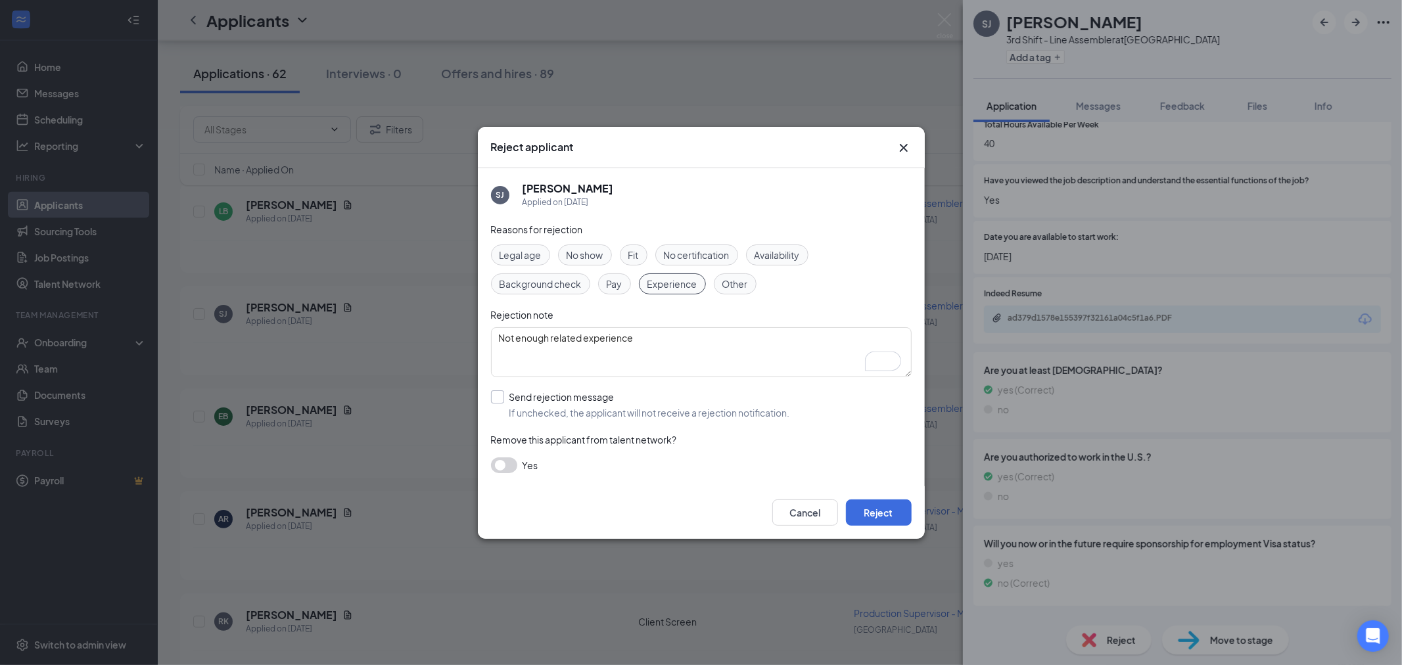
checkbox input "true"
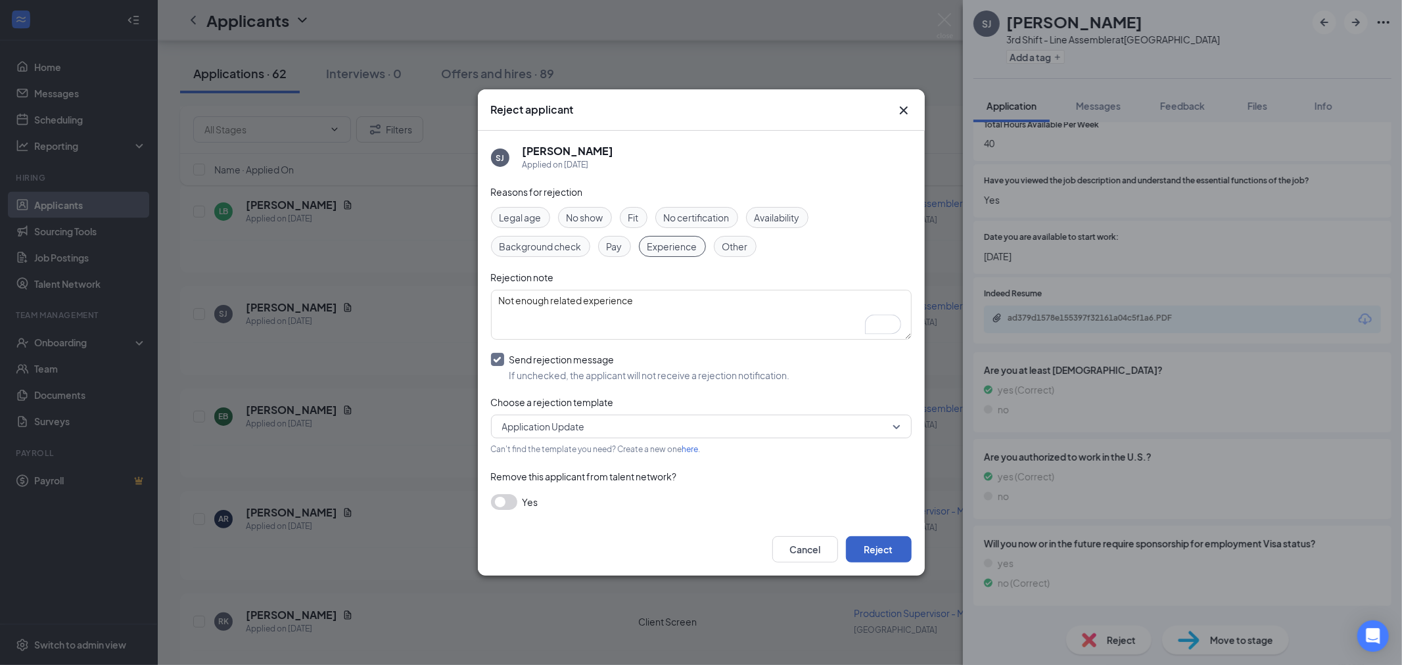
click at [867, 541] on button "Reject" at bounding box center [879, 549] width 66 height 26
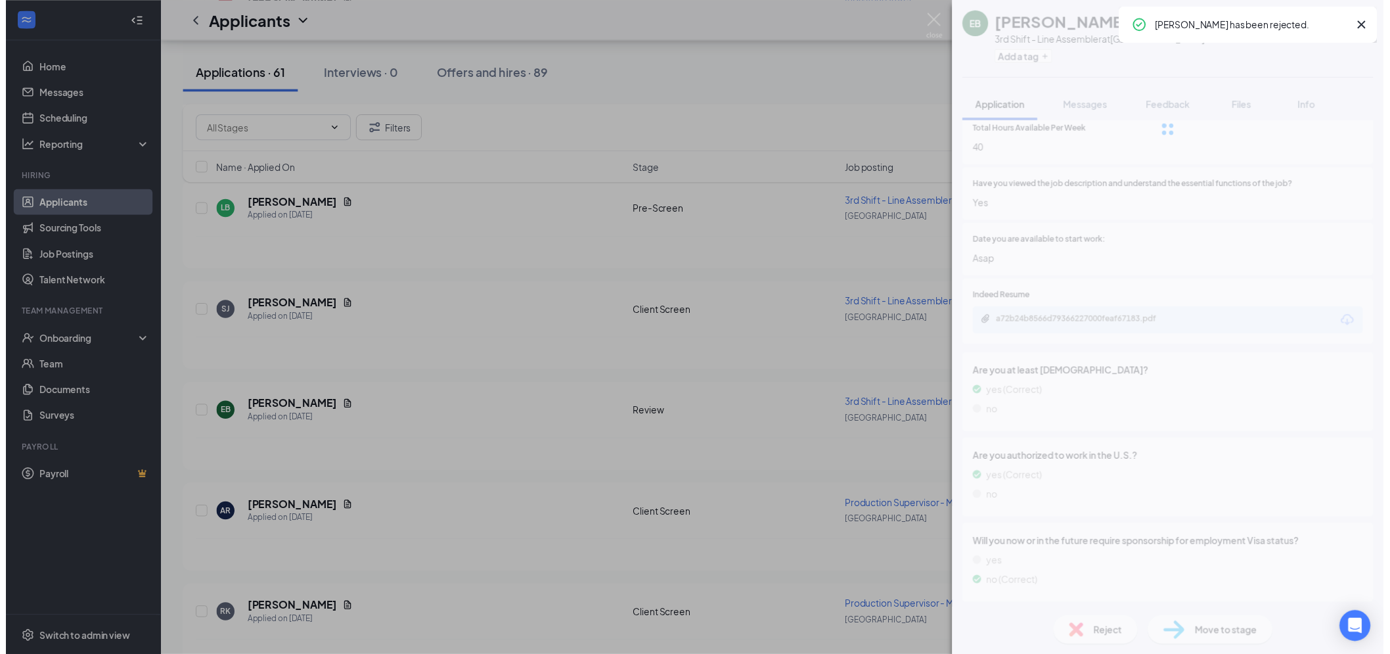
scroll to position [685, 0]
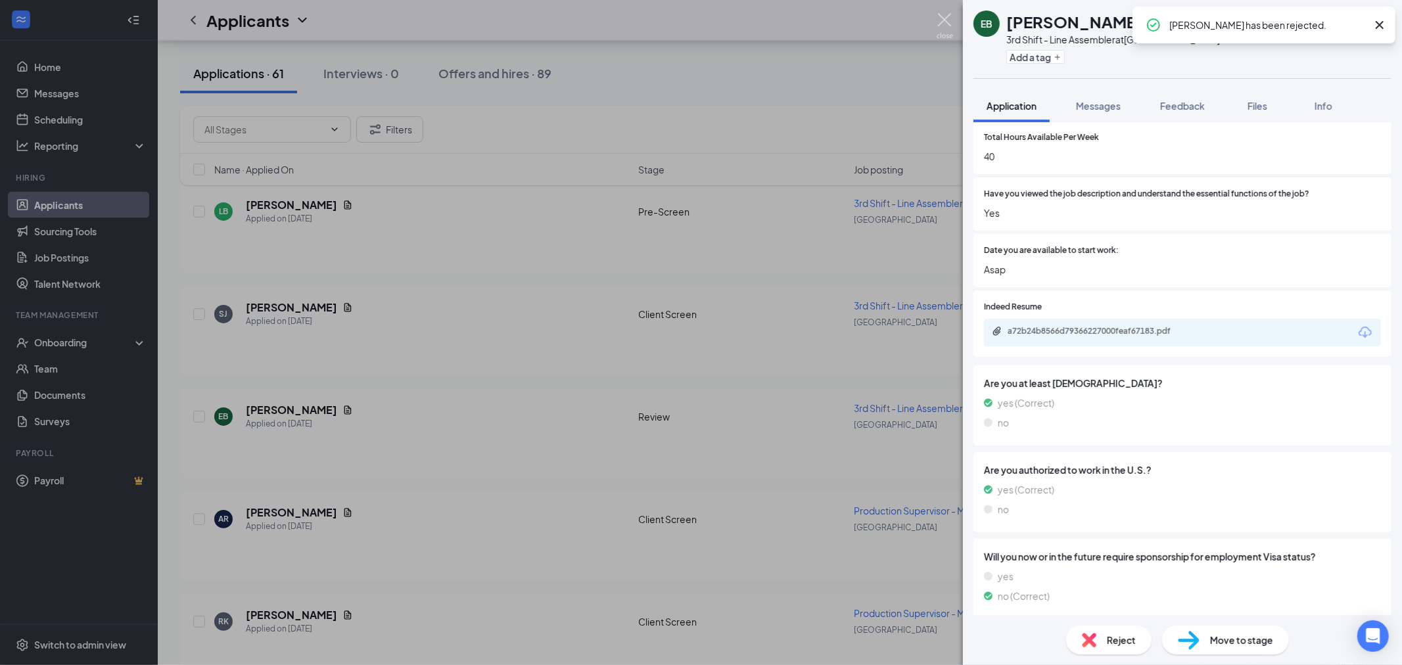
click at [938, 28] on img at bounding box center [944, 26] width 16 height 26
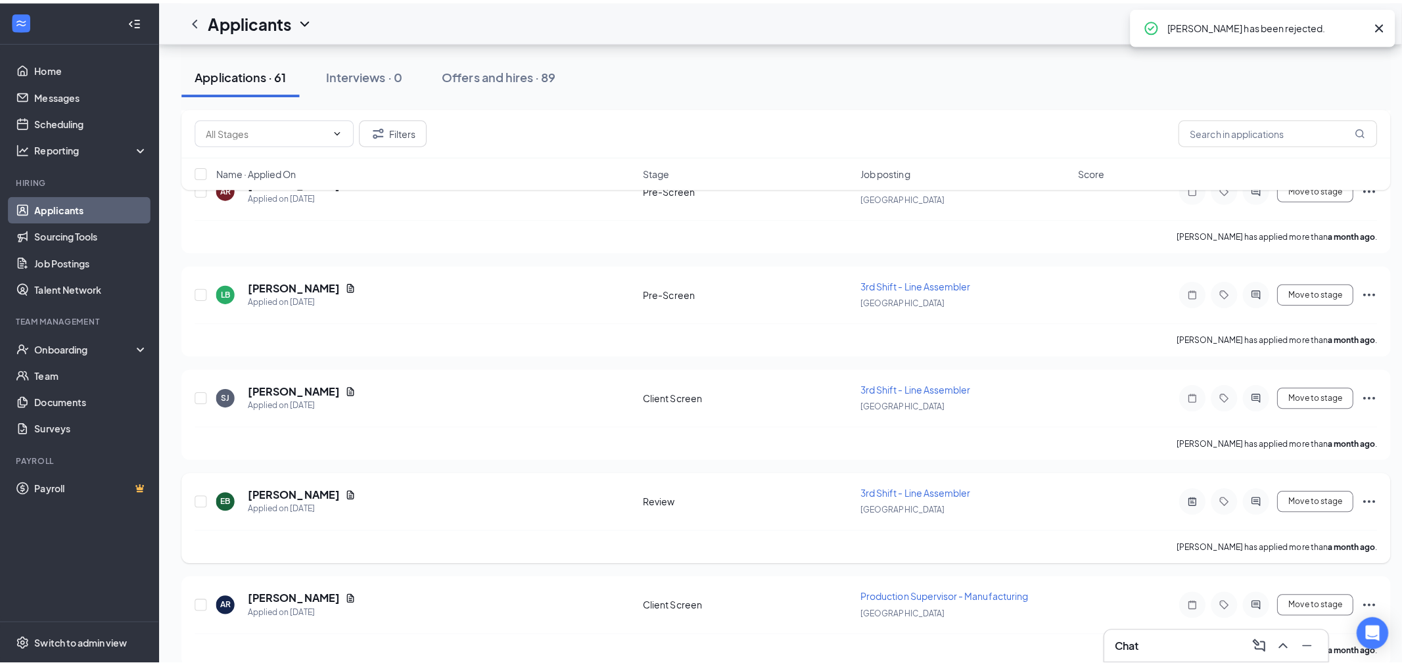
scroll to position [5844, 0]
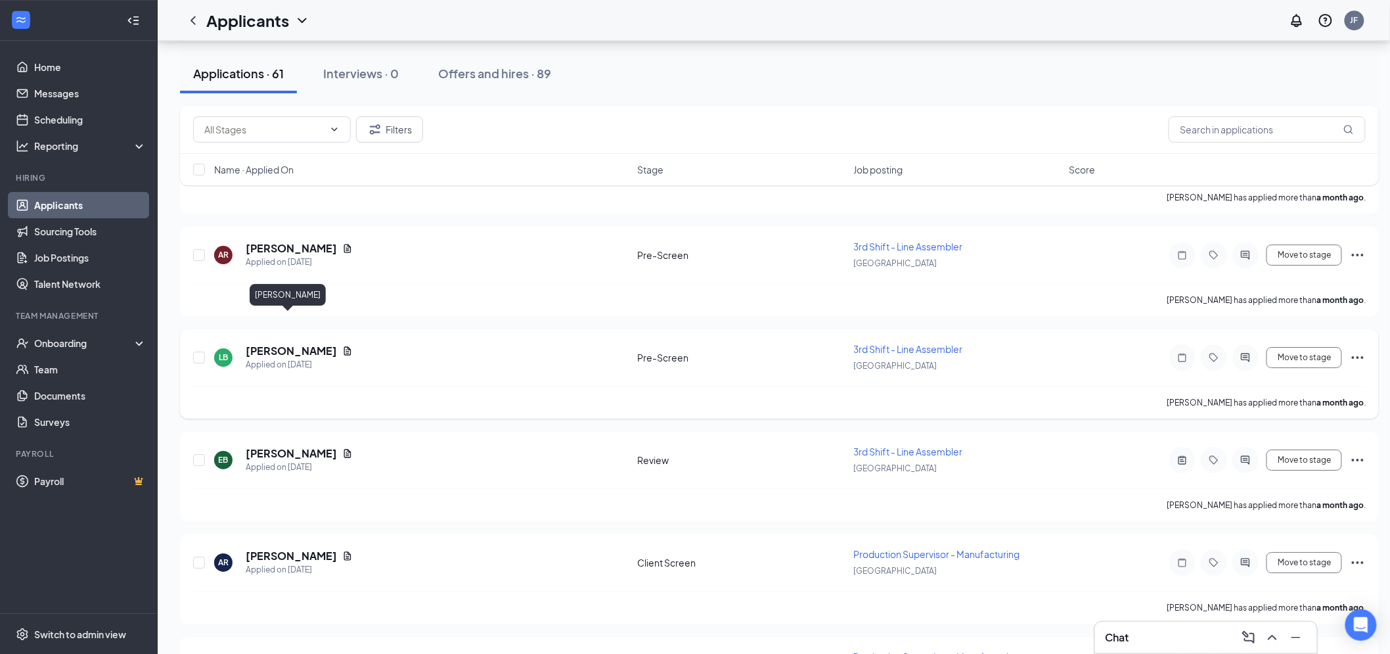
click at [291, 344] on h5 "[PERSON_NAME]" at bounding box center [291, 351] width 91 height 14
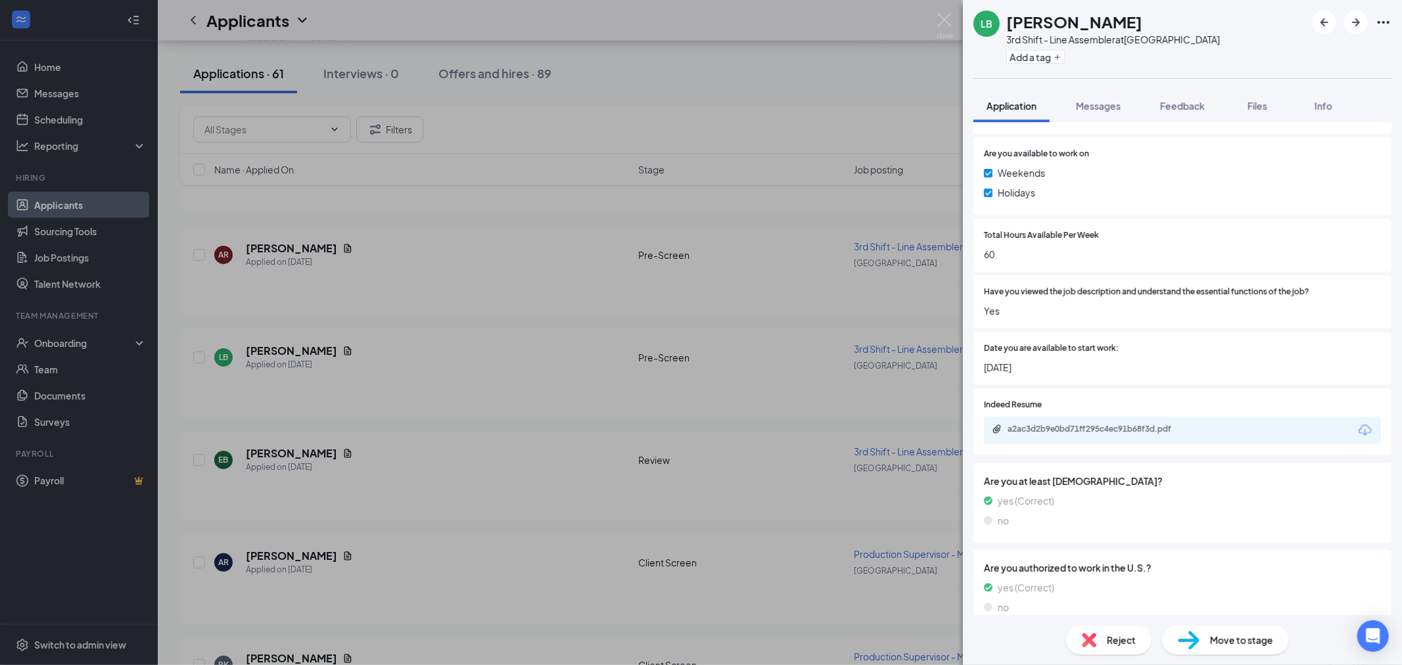
scroll to position [690, 0]
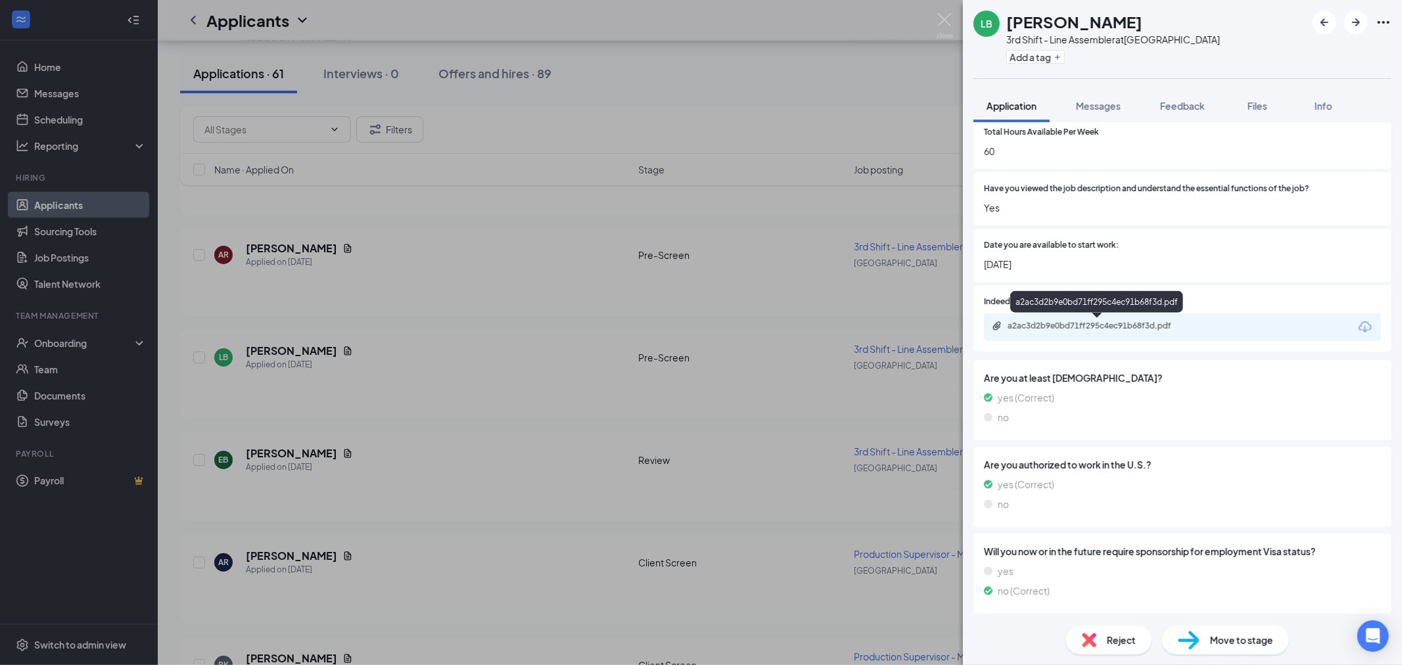
click at [1114, 323] on div "a2ac3d2b9e0bd71ff295c4ec91b68f3d.pdf" at bounding box center [1099, 326] width 184 height 11
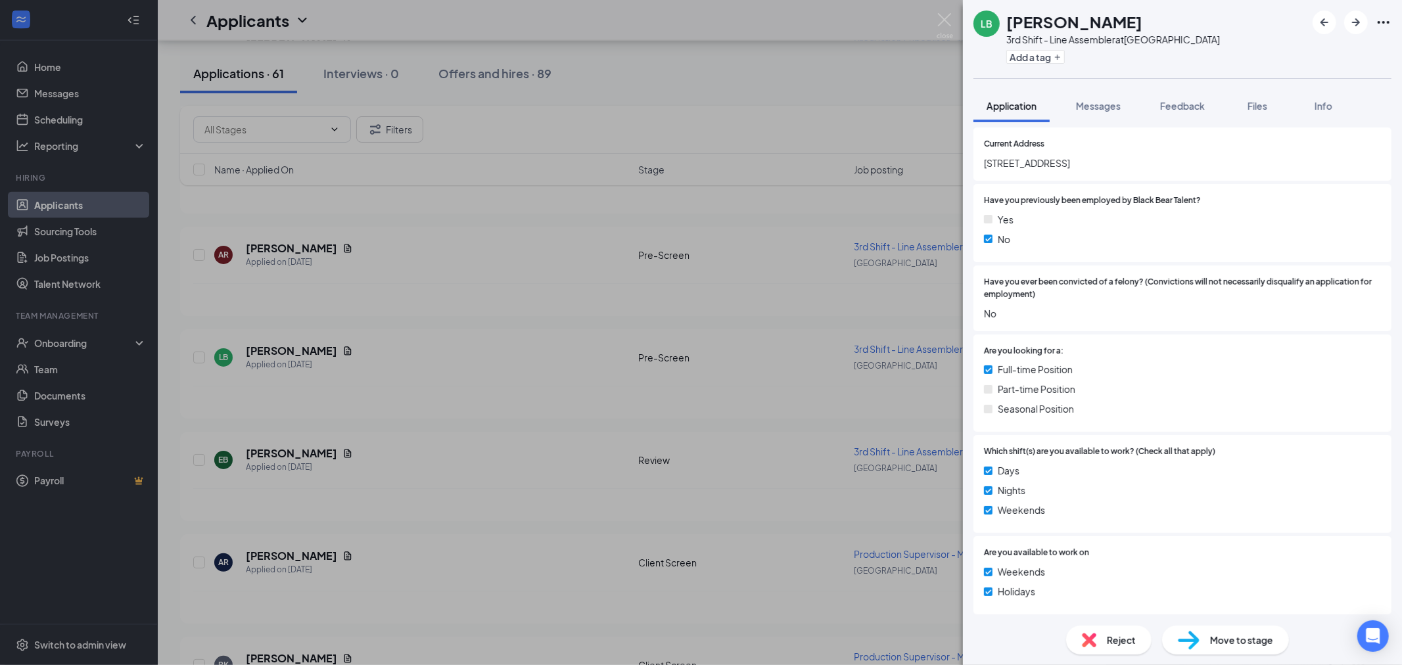
scroll to position [0, 0]
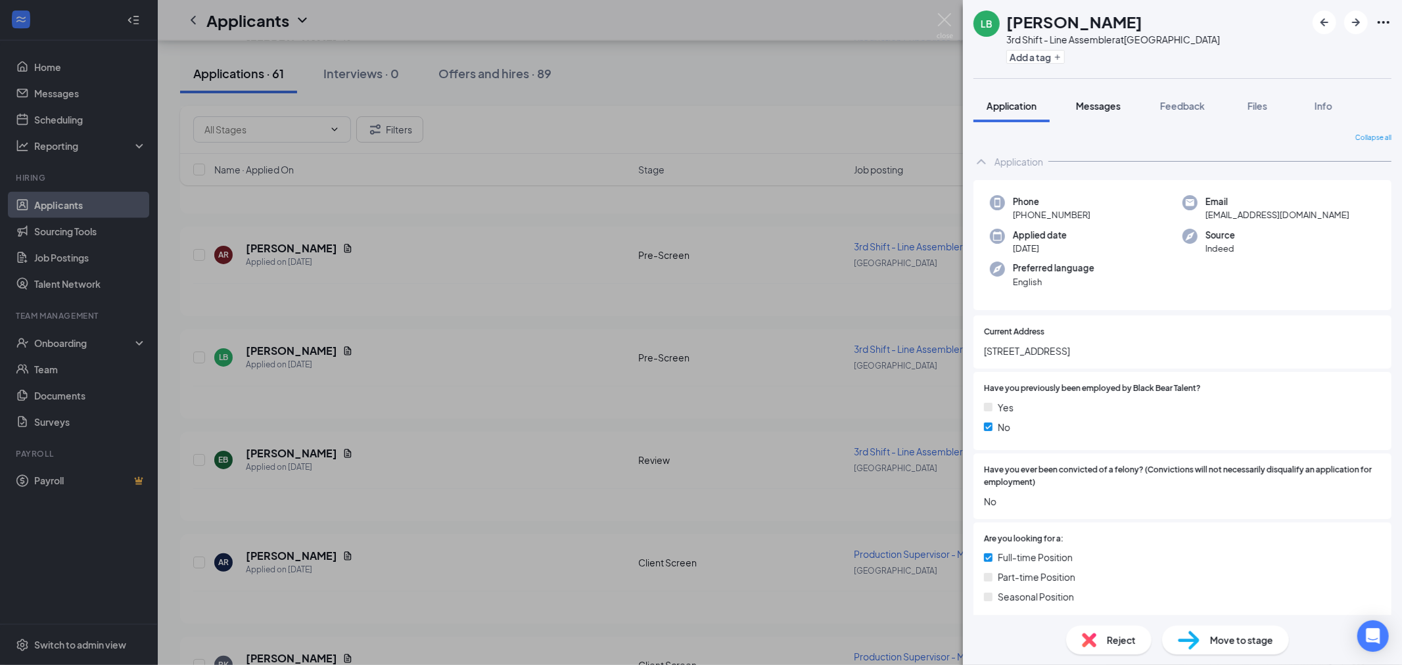
click at [1089, 110] on span "Messages" at bounding box center [1098, 106] width 45 height 12
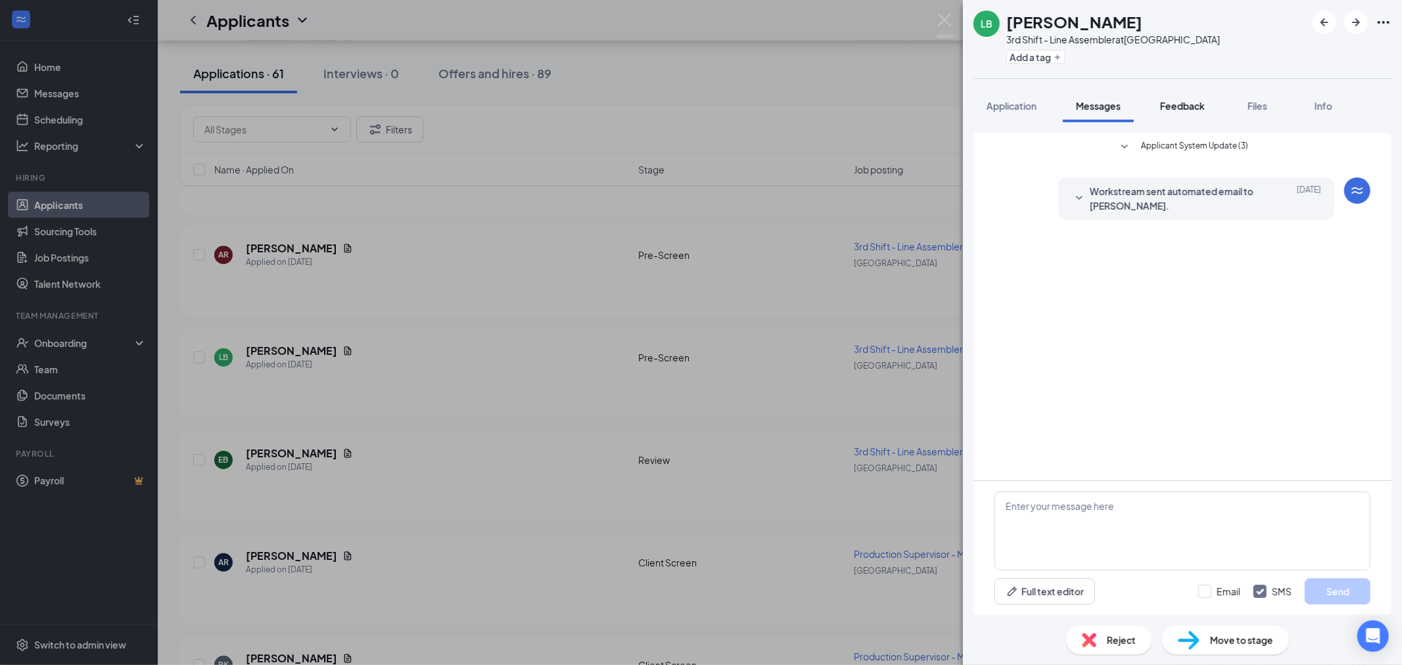
click at [1184, 116] on button "Feedback" at bounding box center [1182, 105] width 71 height 33
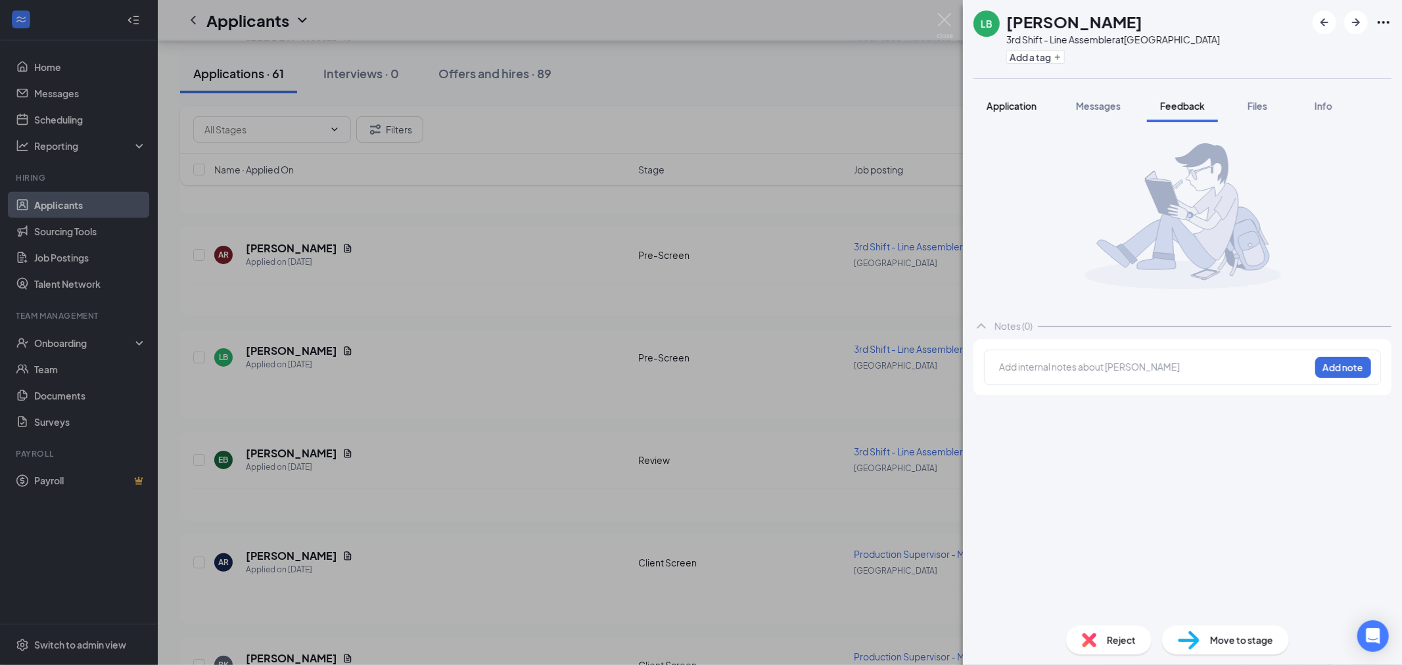
click at [1019, 114] on button "Application" at bounding box center [1011, 105] width 76 height 33
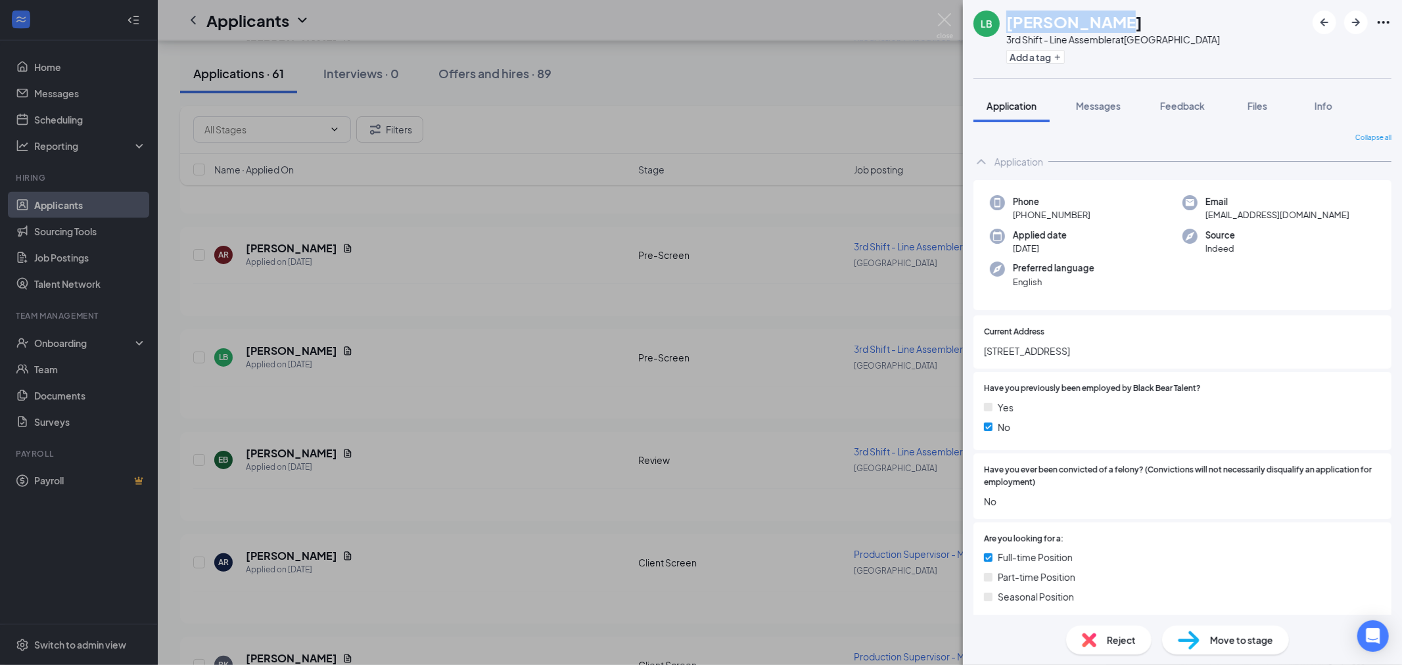
drag, startPoint x: 1113, startPoint y: 18, endPoint x: 1007, endPoint y: 21, distance: 105.8
click at [1007, 21] on div "[PERSON_NAME]" at bounding box center [1113, 22] width 214 height 22
copy h1 "[PERSON_NAME]"
click at [1164, 106] on span "Feedback" at bounding box center [1182, 106] width 45 height 12
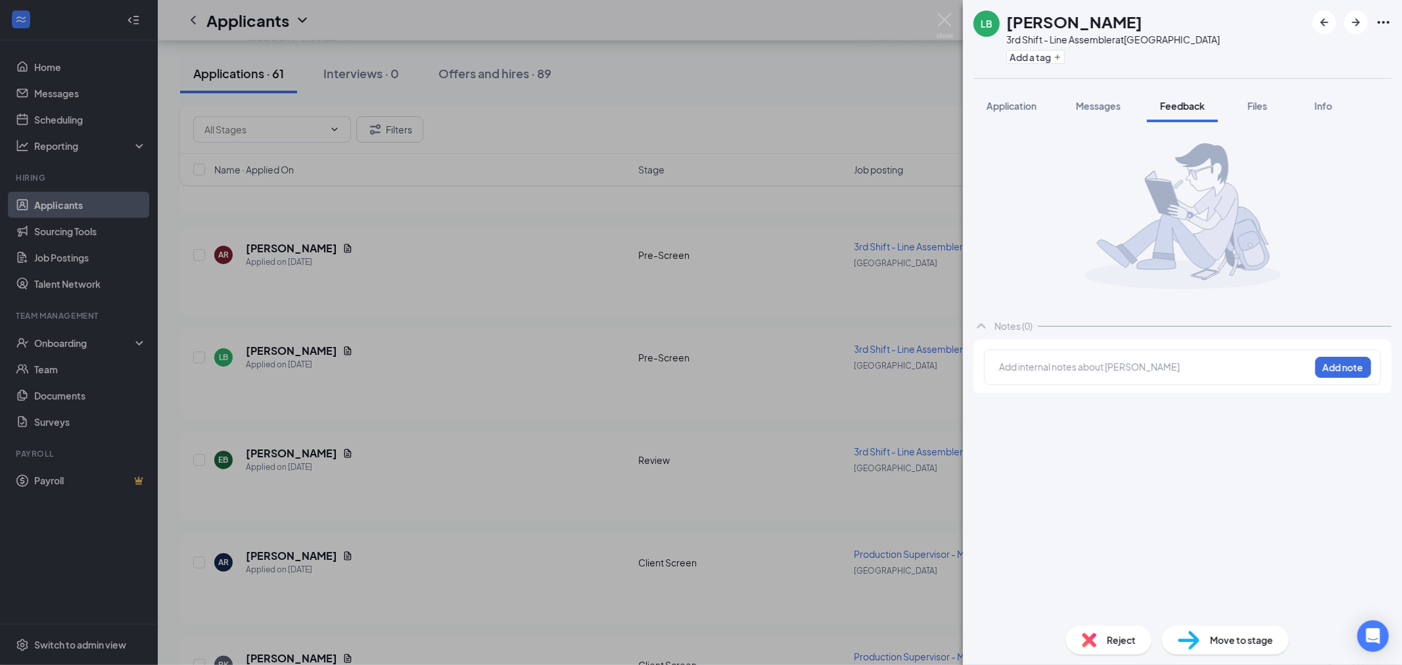
click at [1047, 368] on div at bounding box center [1154, 367] width 310 height 14
click at [1329, 367] on button "Add note" at bounding box center [1343, 367] width 56 height 21
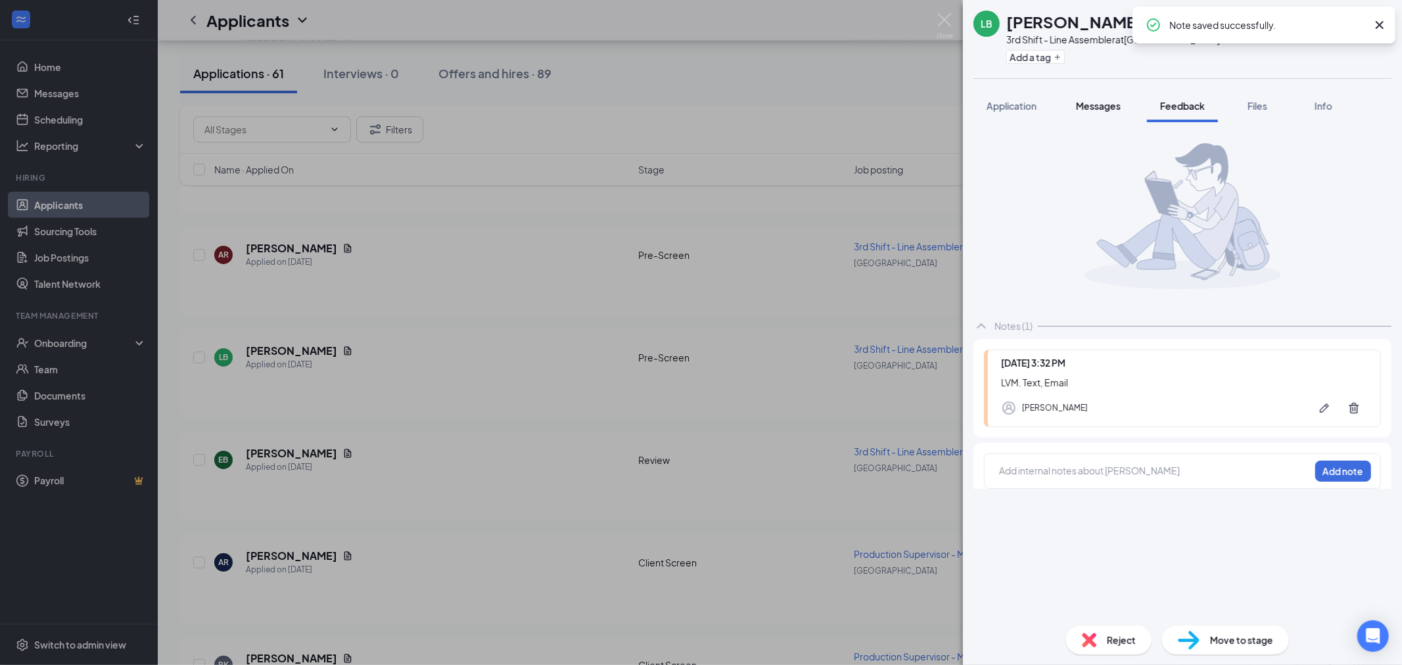
click at [1093, 106] on span "Messages" at bounding box center [1098, 106] width 45 height 12
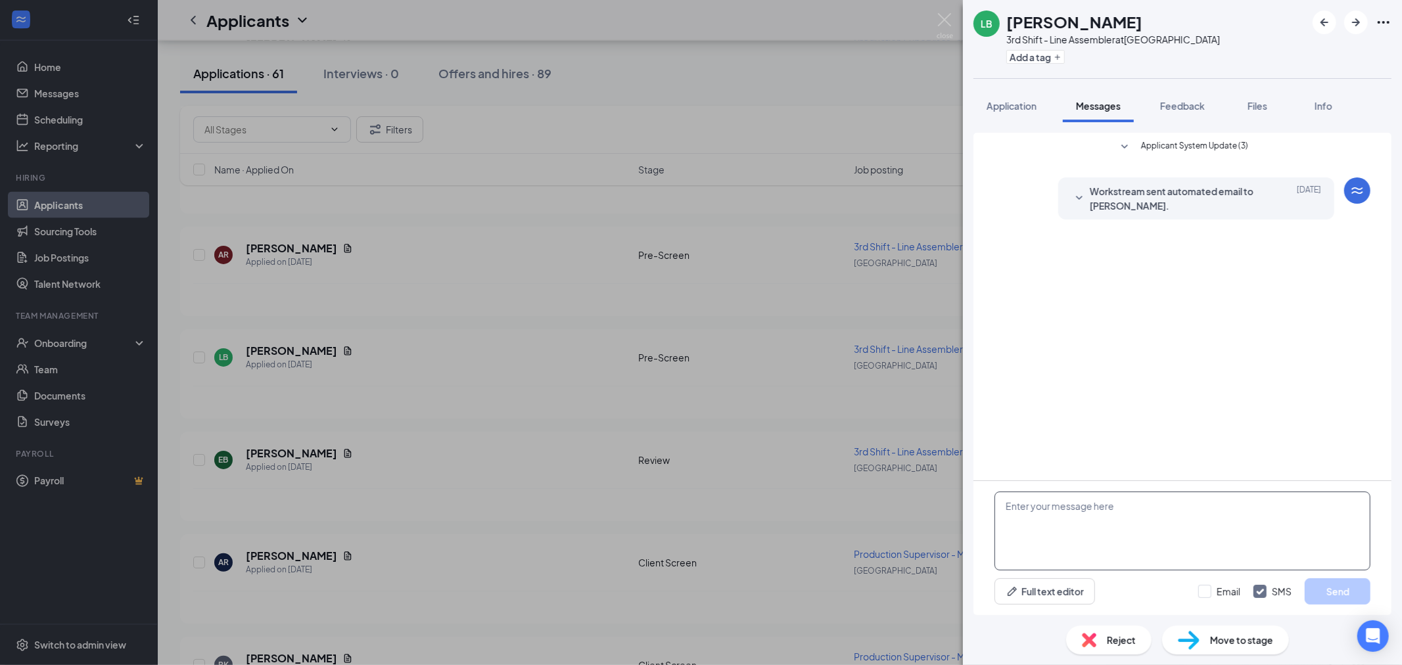
click at [1086, 501] on textarea at bounding box center [1182, 531] width 376 height 79
paste textarea "Hey , My name is Jake, and I am reaching out on behalf of Black Bear Talent. Yo…"
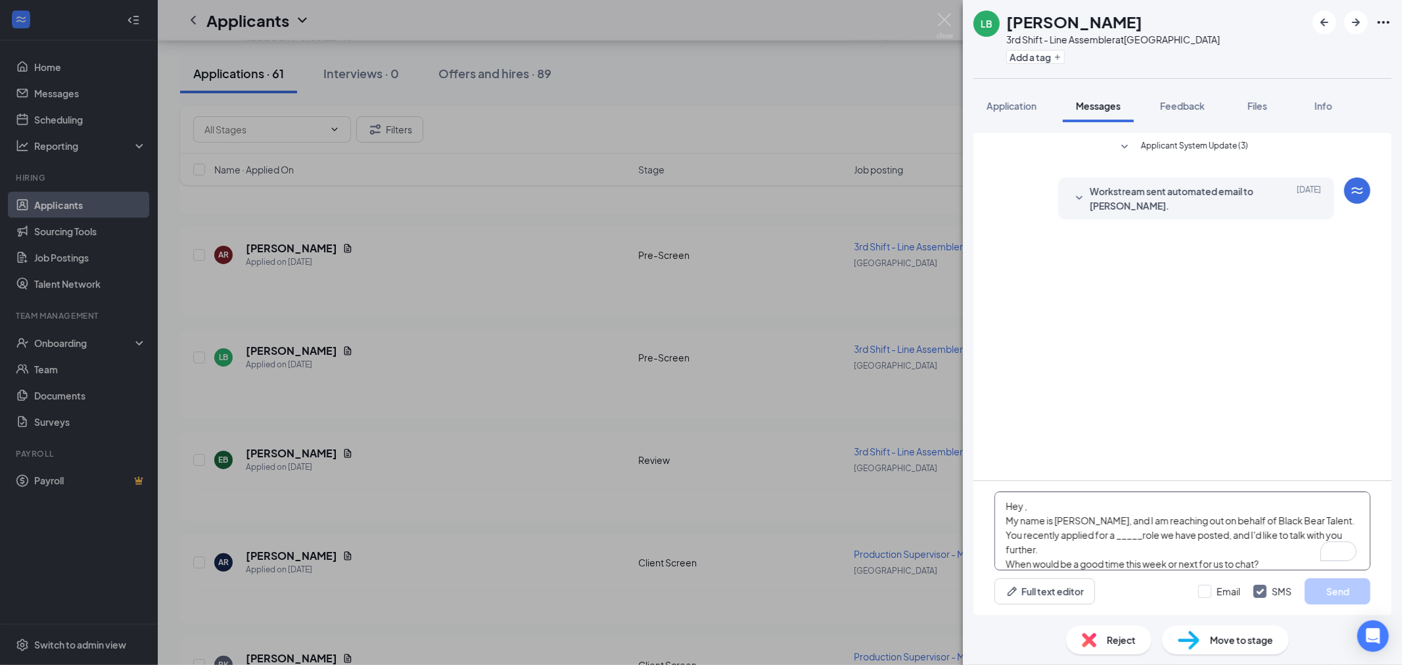
scroll to position [14, 0]
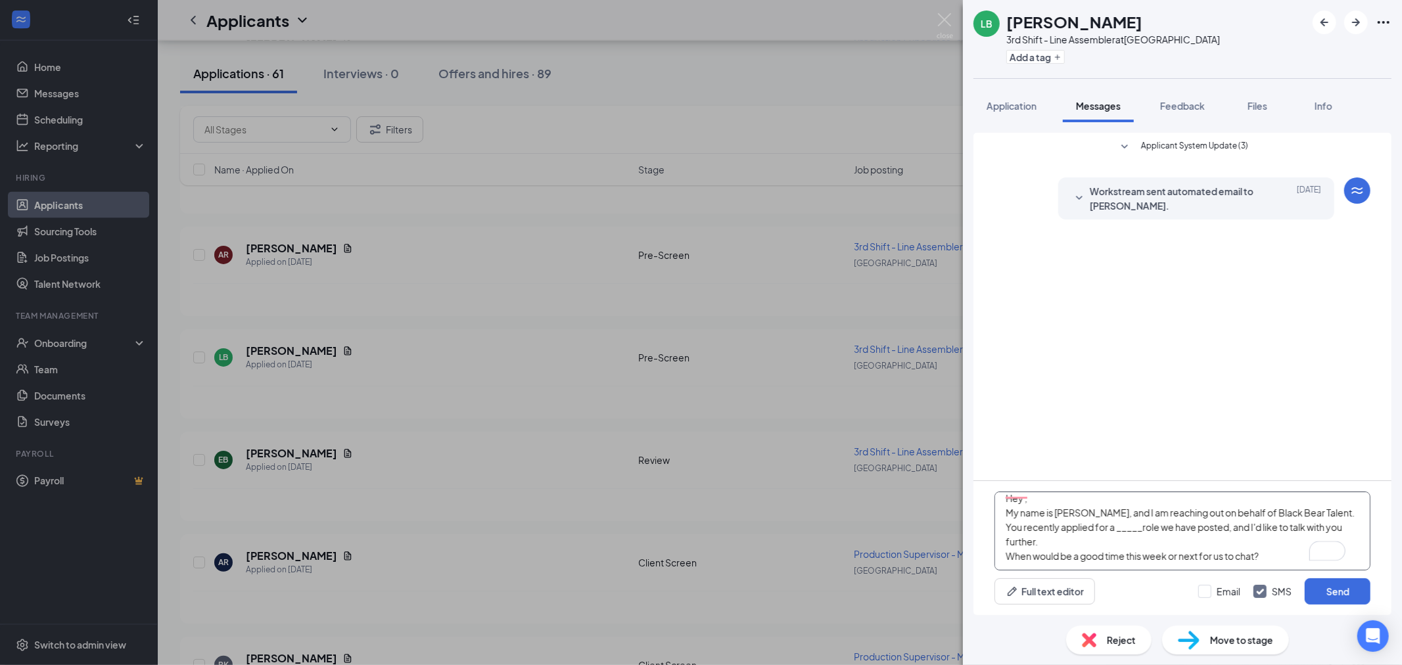
paste textarea "Hey , My name is Jake, and I am reaching out on behalf of Black Bear Talent. Yo…"
drag, startPoint x: 1270, startPoint y: 539, endPoint x: 913, endPoint y: 384, distance: 389.1
click at [913, 384] on div "LB Landon Baran 3rd Shift - Line Assembler at Lexington Add a tag Application M…" at bounding box center [701, 332] width 1402 height 665
paste textarea "To enrich screen reader interactions, please activate Accessibility in Grammarl…"
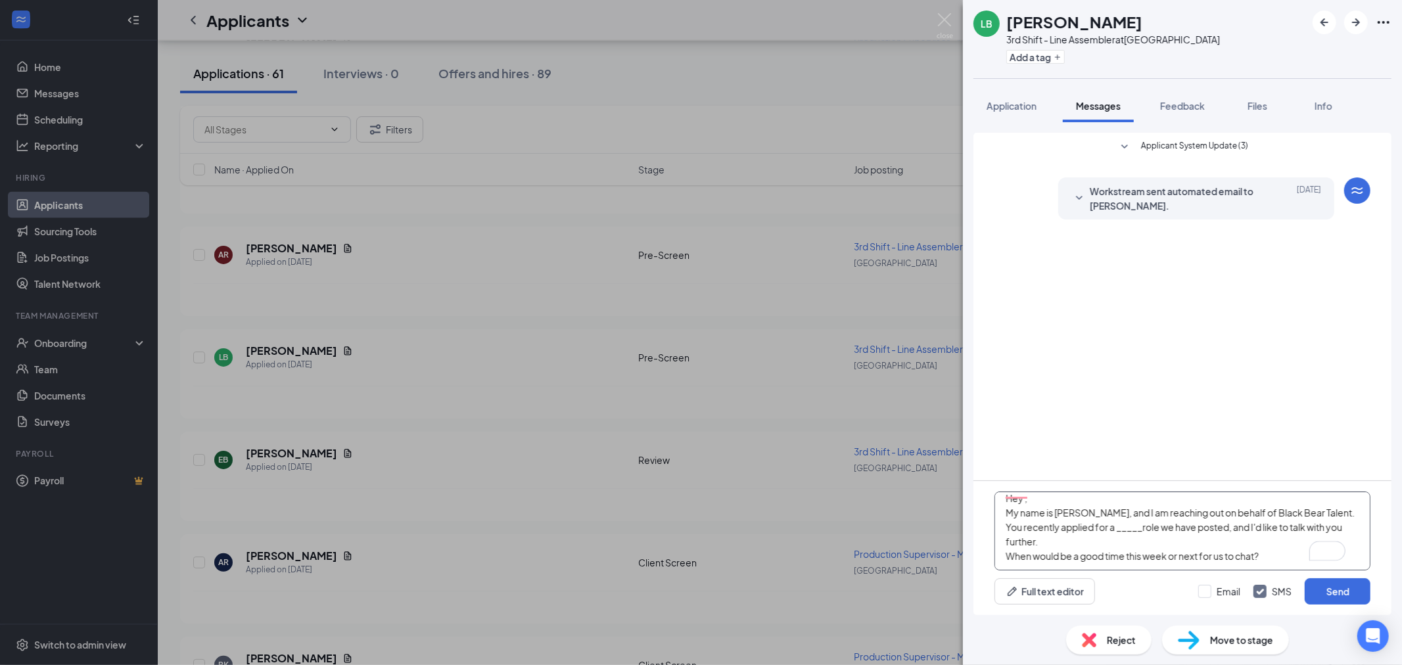
scroll to position [3, 0]
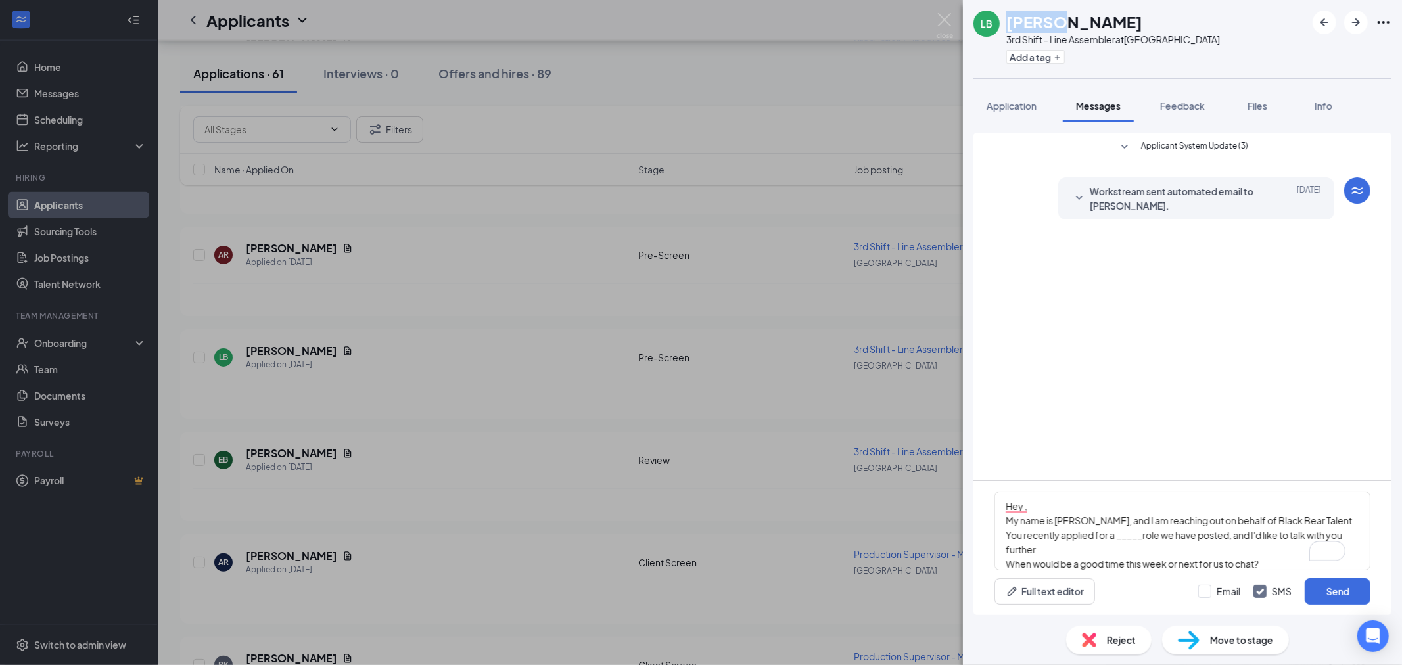
drag, startPoint x: 1061, startPoint y: 20, endPoint x: 1009, endPoint y: 21, distance: 51.3
click at [1009, 21] on h1 "[PERSON_NAME]" at bounding box center [1074, 22] width 136 height 22
copy h1 "Landon"
click at [1026, 506] on textarea "Hey , My name is Jake, and I am reaching out on behalf of Black Bear Talent. Yo…" at bounding box center [1182, 531] width 376 height 79
paste textarea "Landon"
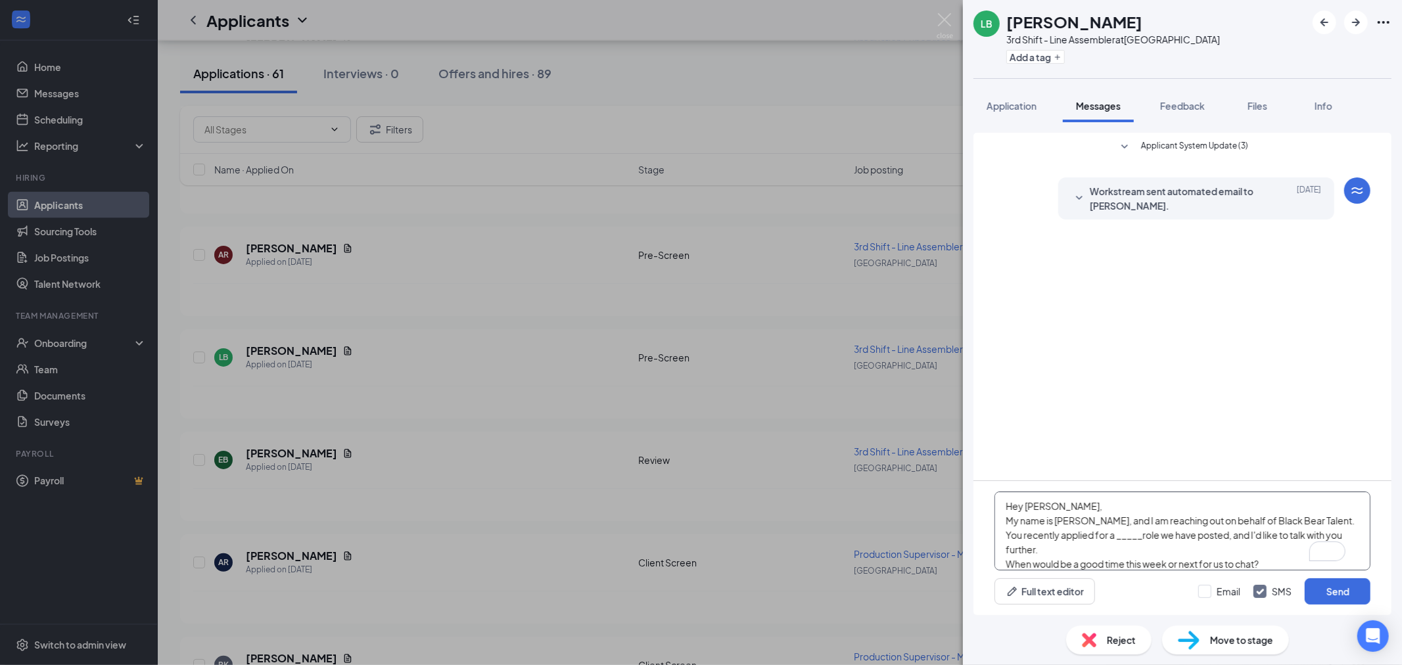
click at [1102, 503] on textarea "Hey Landon, My name is Jake, and I am reaching out on behalf of Black Bear Tale…" at bounding box center [1182, 531] width 376 height 79
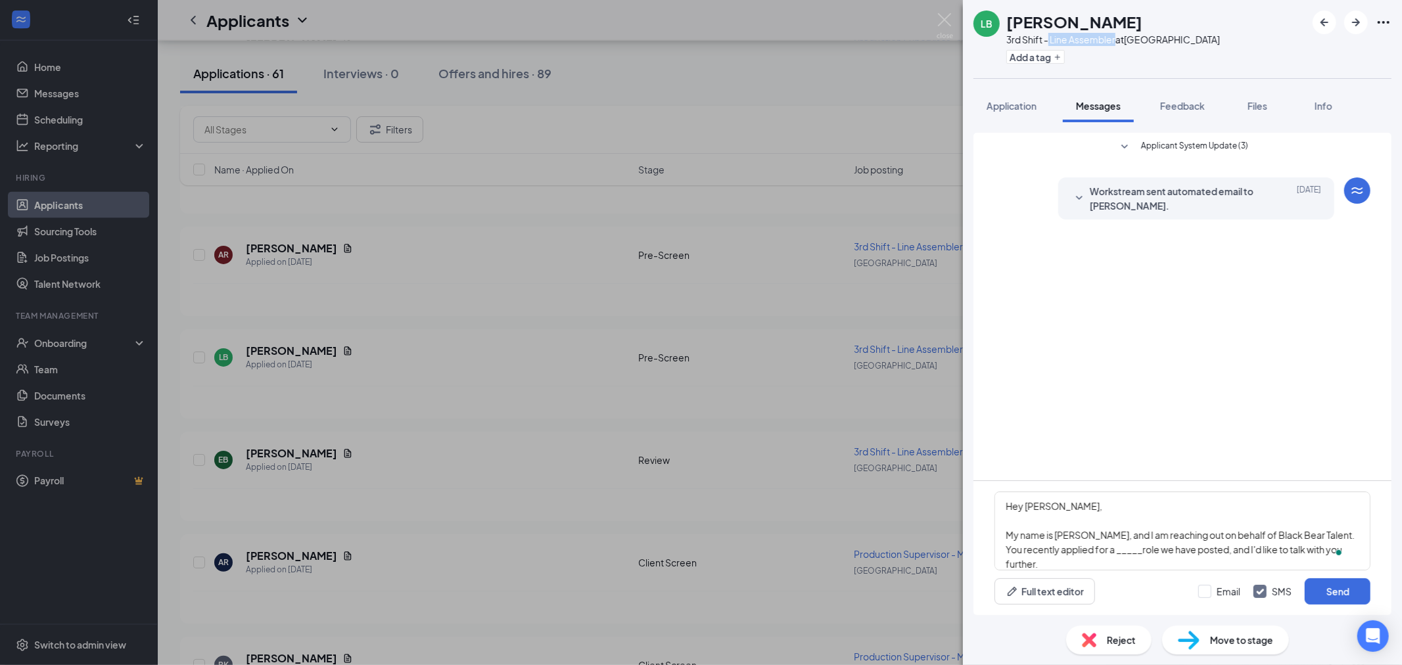
drag, startPoint x: 1049, startPoint y: 41, endPoint x: 1116, endPoint y: 39, distance: 66.4
click at [1116, 39] on div "3rd Shift - Line Assembler at Lexington" at bounding box center [1113, 39] width 214 height 13
copy div "Line Assembler"
drag, startPoint x: 1127, startPoint y: 549, endPoint x: 1095, endPoint y: 546, distance: 31.7
click at [1095, 546] on textarea "Hey Landon, My name is Jake, and I am reaching out on behalf of Black Bear Tale…" at bounding box center [1182, 531] width 376 height 79
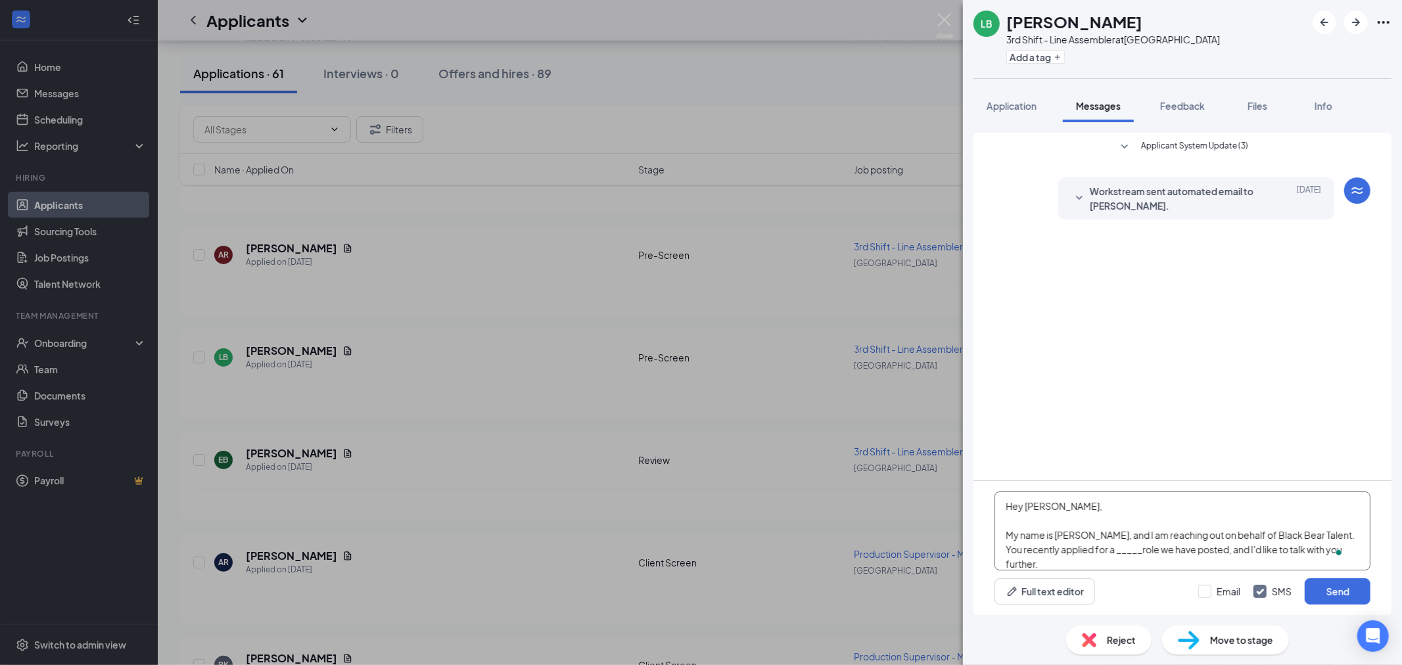
paste textarea "Line Assembler"
click at [1091, 559] on textarea "Hey Landon, My name is Jake, and I am reaching out on behalf of Black Bear Tale…" at bounding box center [1182, 531] width 376 height 79
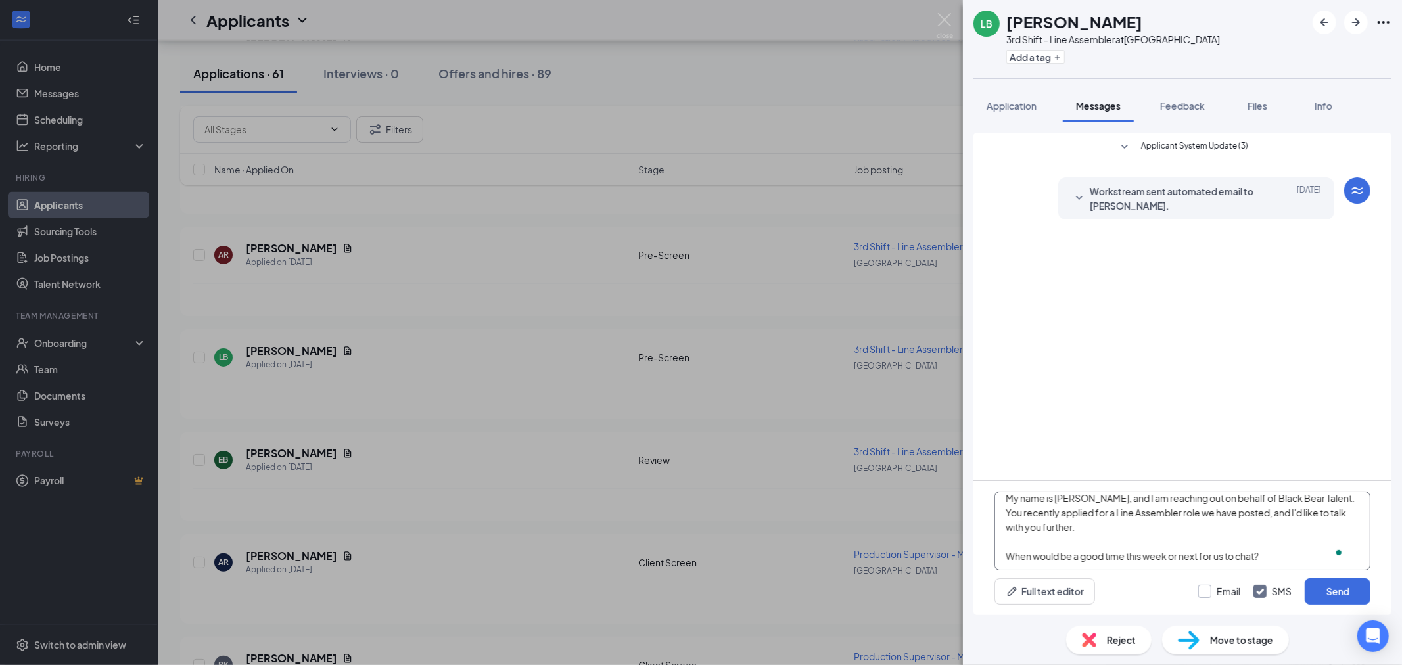
type textarea "Hey [PERSON_NAME], My name is [PERSON_NAME], and I am reaching out on behalf of…"
click at [1206, 593] on input "Email" at bounding box center [1219, 591] width 42 height 13
checkbox input "true"
click at [1337, 589] on button "Send" at bounding box center [1337, 591] width 66 height 26
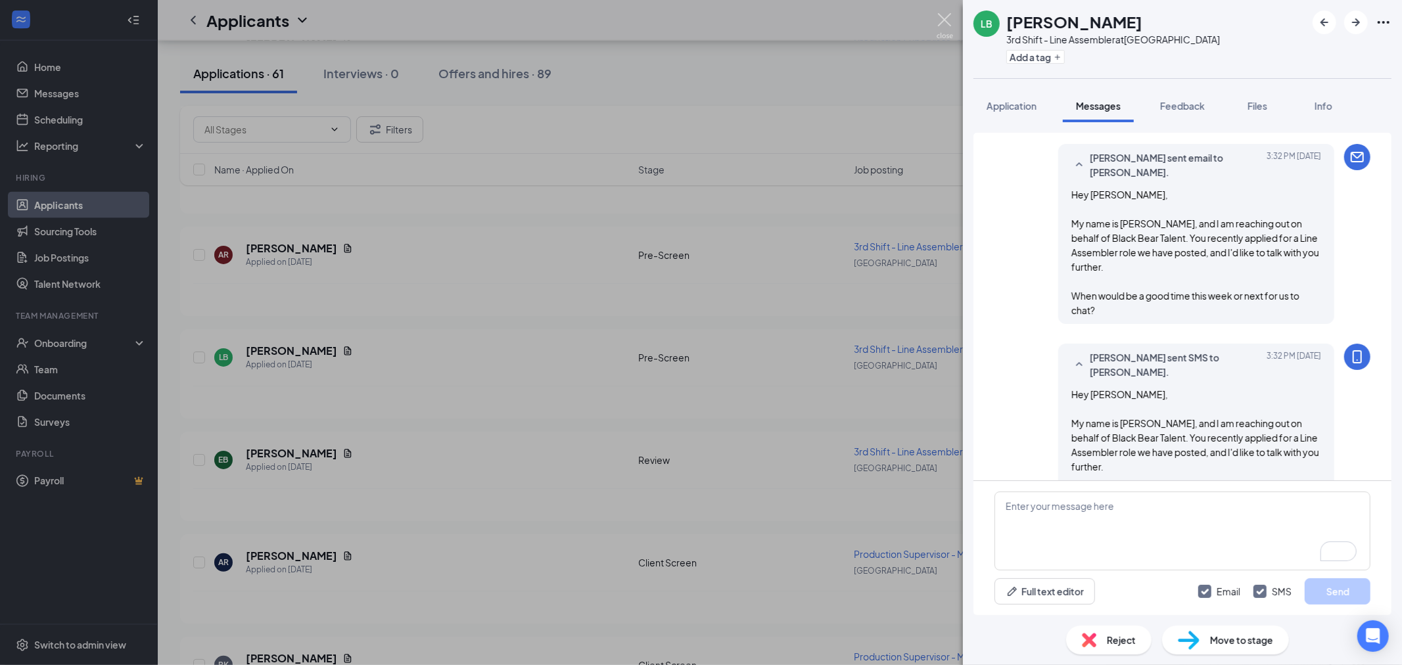
click at [950, 22] on img at bounding box center [944, 26] width 16 height 26
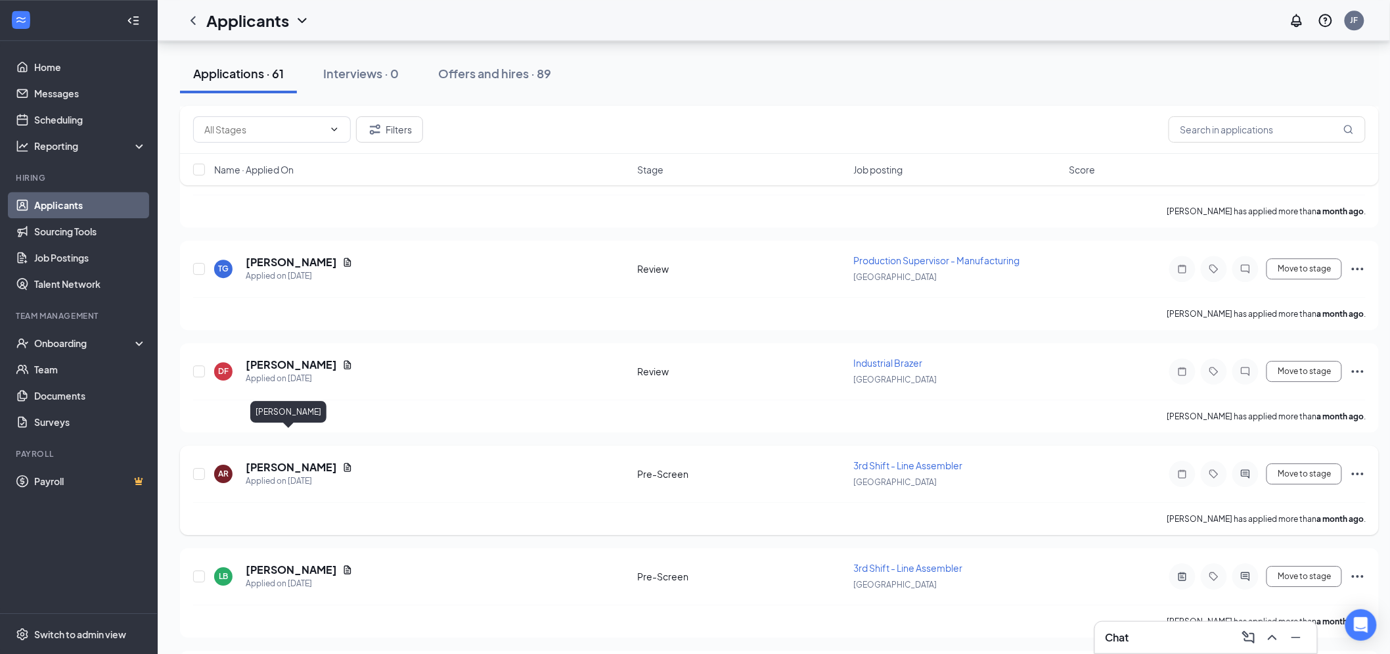
click at [281, 460] on h5 "[PERSON_NAME]" at bounding box center [291, 467] width 91 height 14
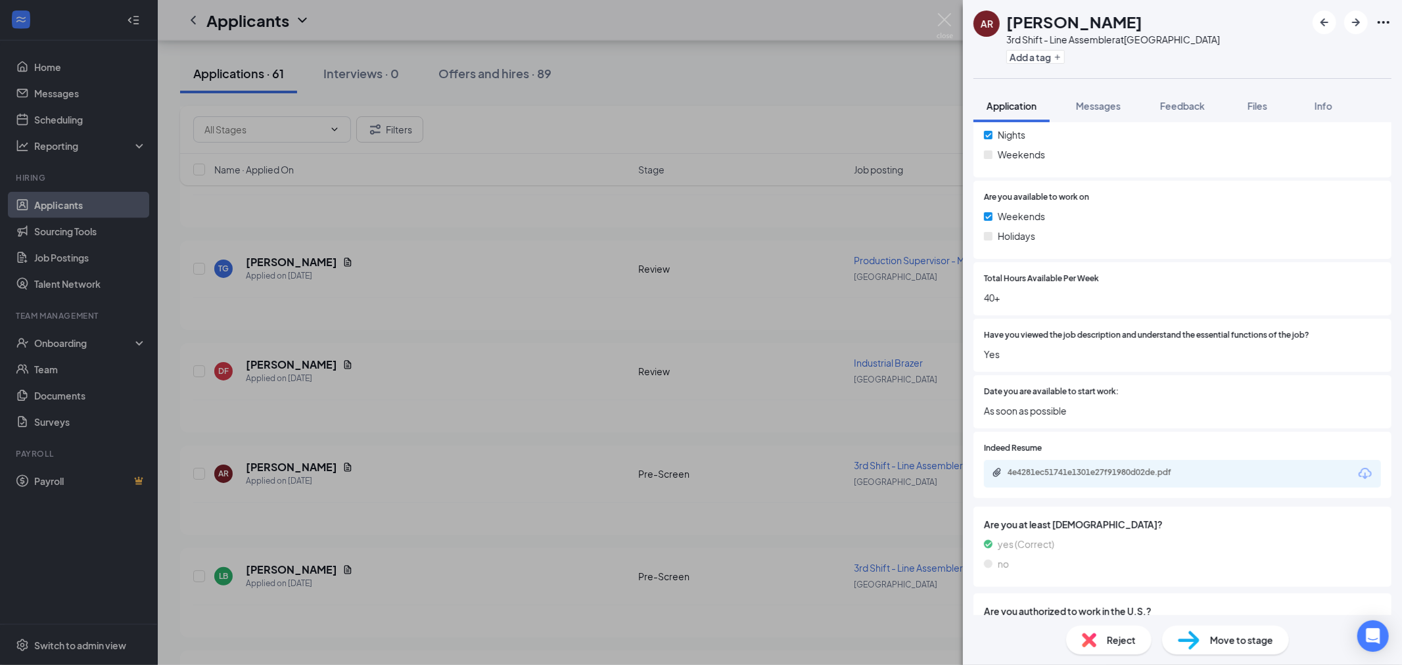
click at [1076, 464] on div "4e4281ec51741e1301e27f91980d02de.pdf" at bounding box center [1182, 474] width 397 height 28
click at [1080, 474] on div "4e4281ec51741e1301e27f91980d02de.pdf" at bounding box center [1099, 472] width 184 height 11
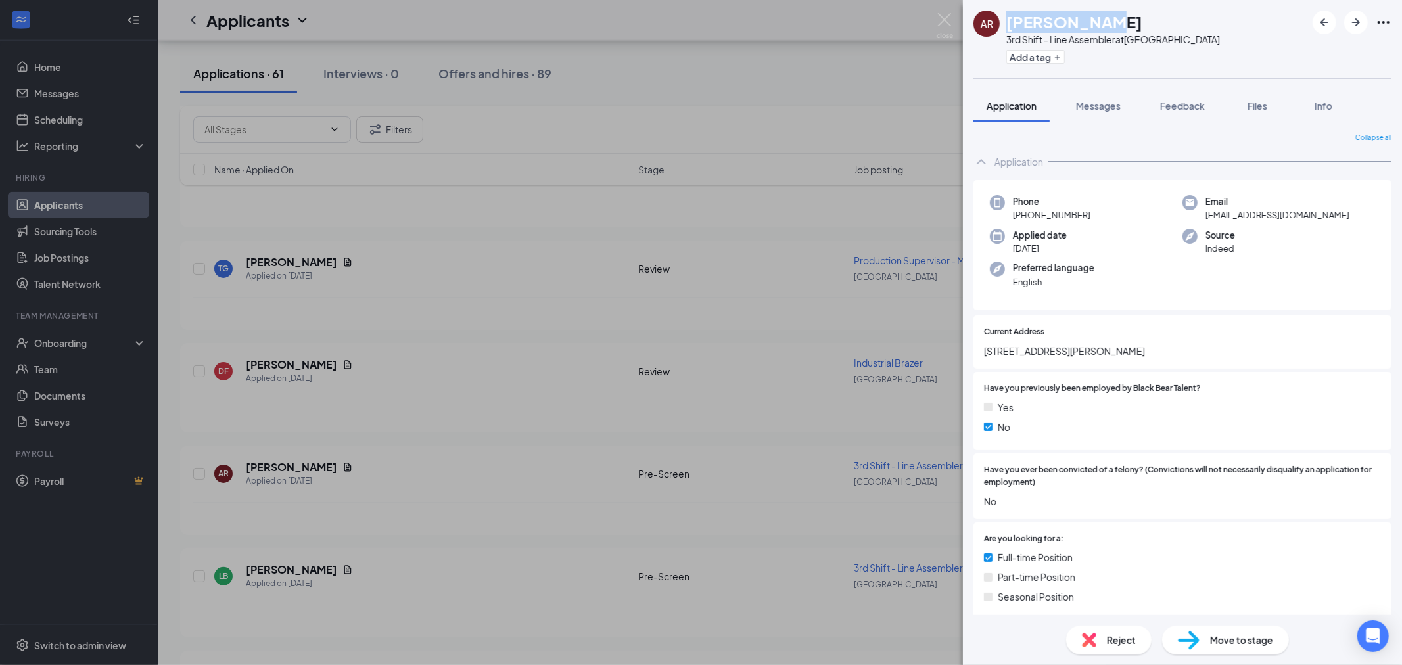
drag, startPoint x: 1007, startPoint y: 20, endPoint x: 1120, endPoint y: 14, distance: 113.8
click at [1120, 14] on div "[PERSON_NAME]" at bounding box center [1113, 22] width 214 height 22
copy h1 "[PERSON_NAME]"
drag, startPoint x: 1104, startPoint y: 112, endPoint x: 1147, endPoint y: 451, distance: 342.5
click at [1104, 112] on div "Messages" at bounding box center [1098, 105] width 45 height 13
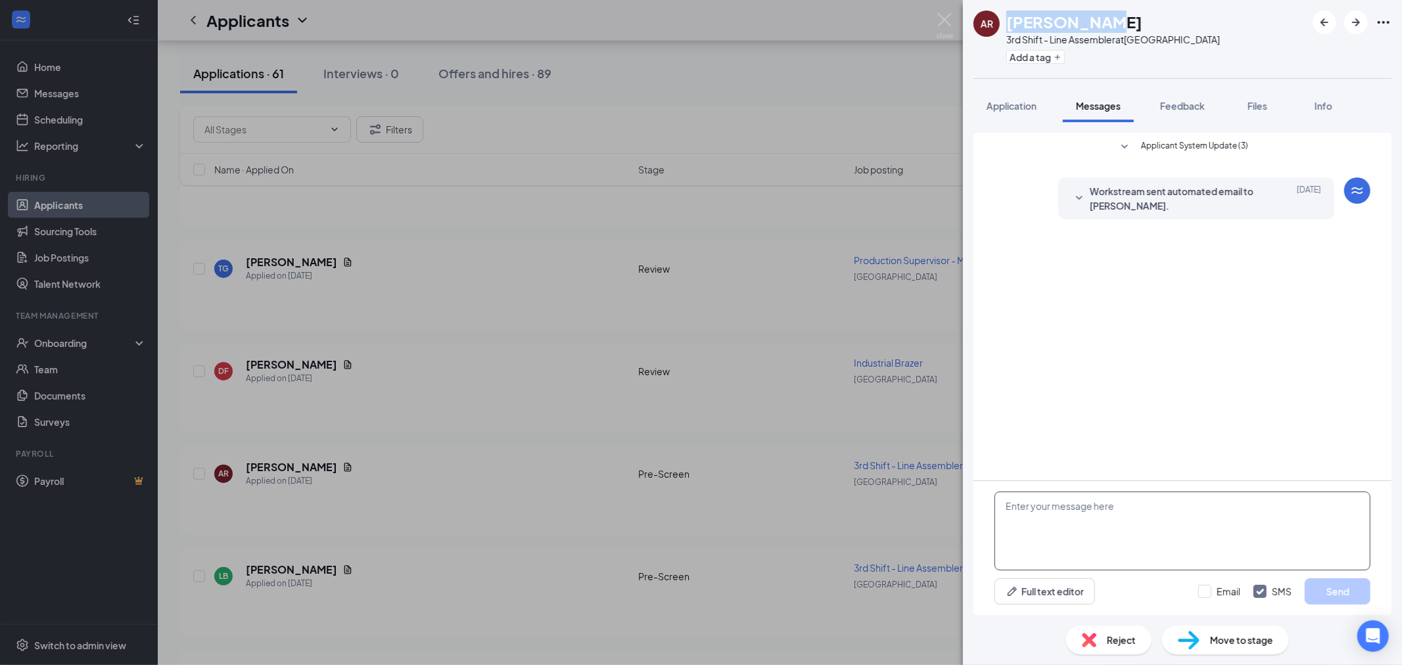
click at [1071, 528] on textarea at bounding box center [1182, 531] width 376 height 79
click at [1197, 594] on div "Full text editor Email SMS Send" at bounding box center [1182, 591] width 376 height 26
drag, startPoint x: 1201, startPoint y: 593, endPoint x: 1173, endPoint y: 582, distance: 29.8
click at [1201, 593] on input "Email" at bounding box center [1219, 591] width 42 height 13
checkbox input "true"
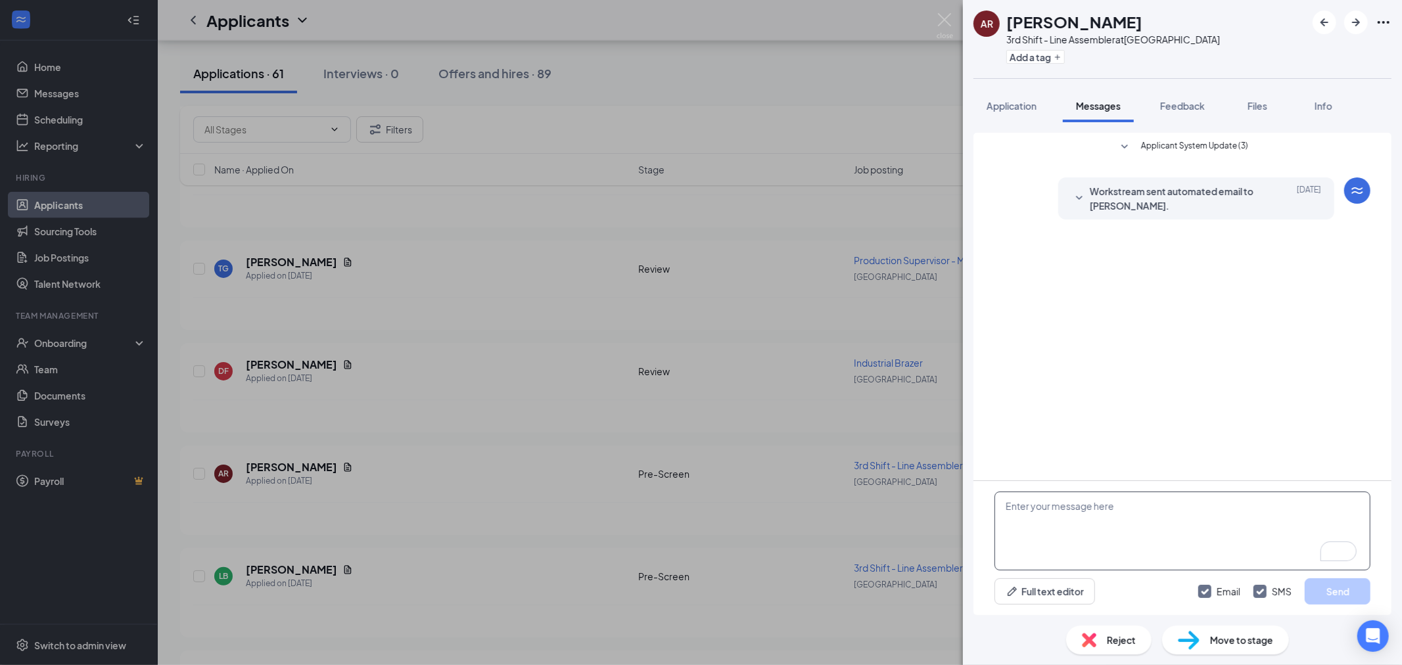
click at [1061, 516] on textarea "To enrich screen reader interactions, please activate Accessibility in Grammarl…" at bounding box center [1182, 531] width 376 height 79
paste textarea "Hey , My name is Jake, and I am reaching out on behalf of Black Bear Talent. Yo…"
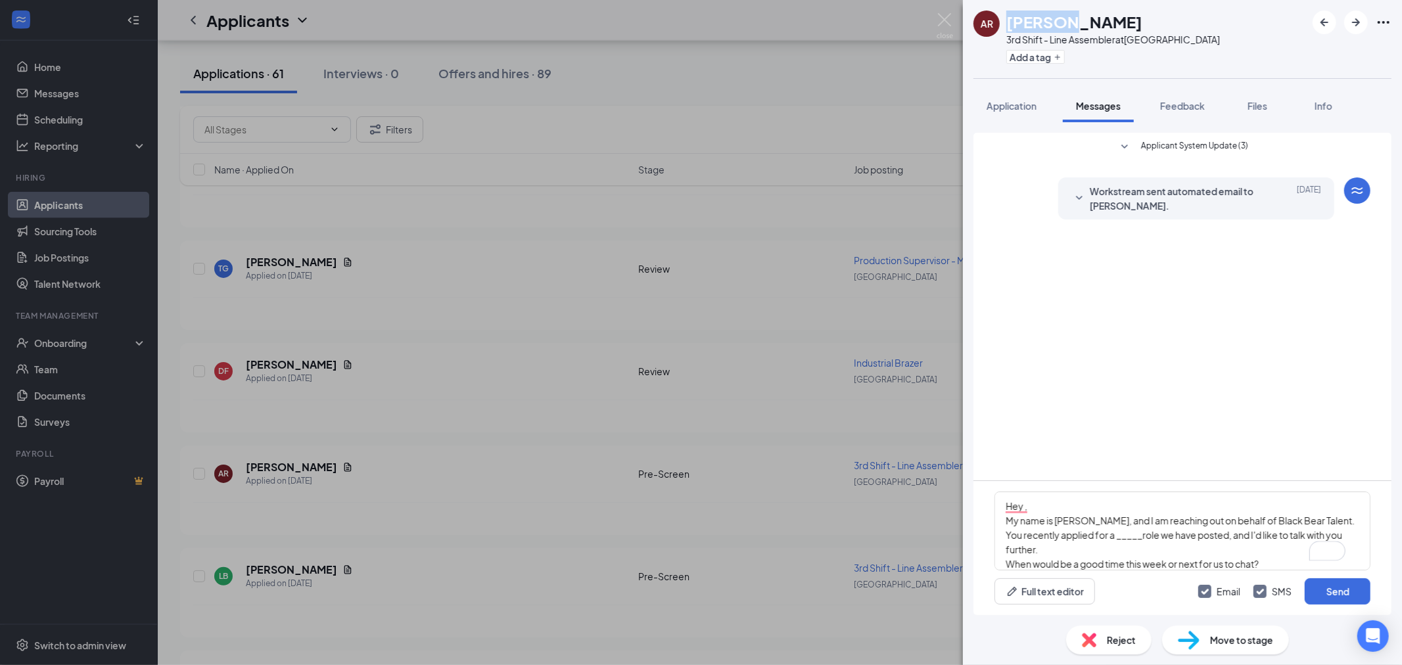
drag, startPoint x: 1006, startPoint y: 18, endPoint x: 1084, endPoint y: 17, distance: 78.2
click at [1084, 17] on h1 "[PERSON_NAME]" at bounding box center [1074, 22] width 136 height 22
copy h1 "ANTHONY"
click at [1024, 509] on textarea "Hey , My name is [PERSON_NAME], and I am reaching out on behalf of Black Bear T…" at bounding box center [1182, 531] width 376 height 79
paste textarea "ANTHONY"
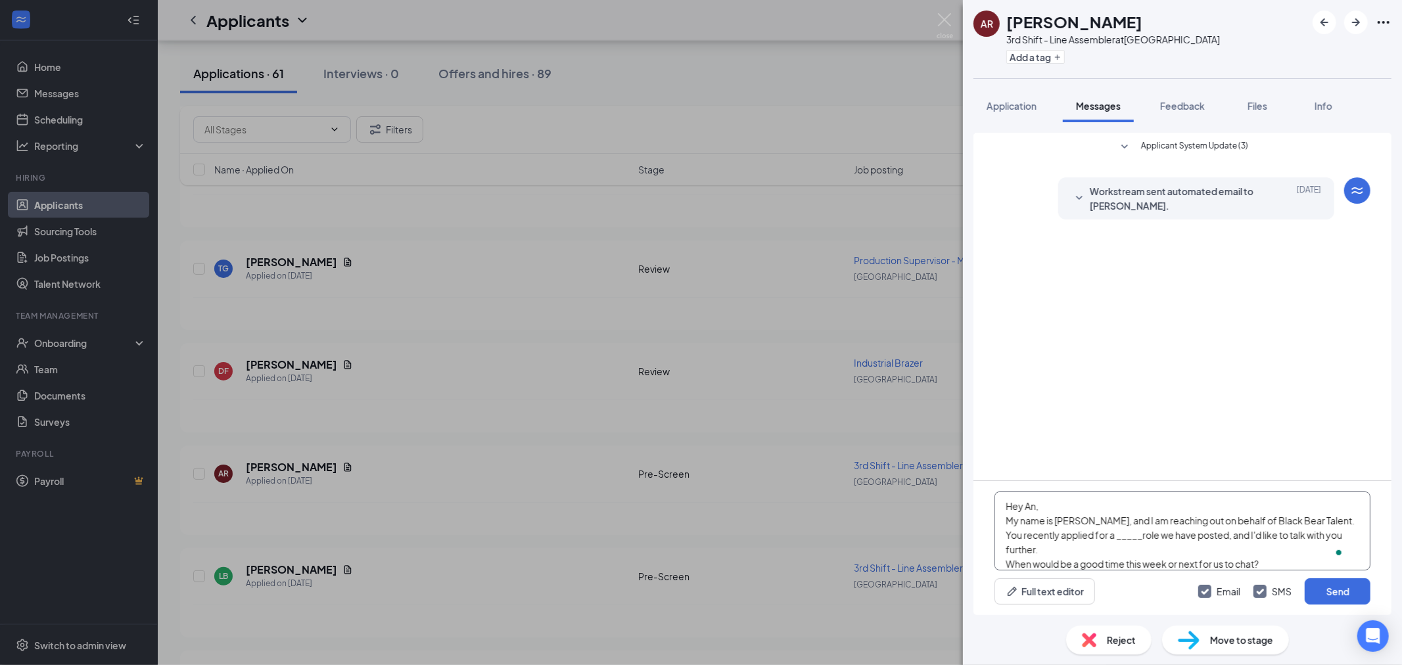
type textarea "Hey Ant, My name is Jake, and I am reaching out on behalf of Black Bear Talent.…"
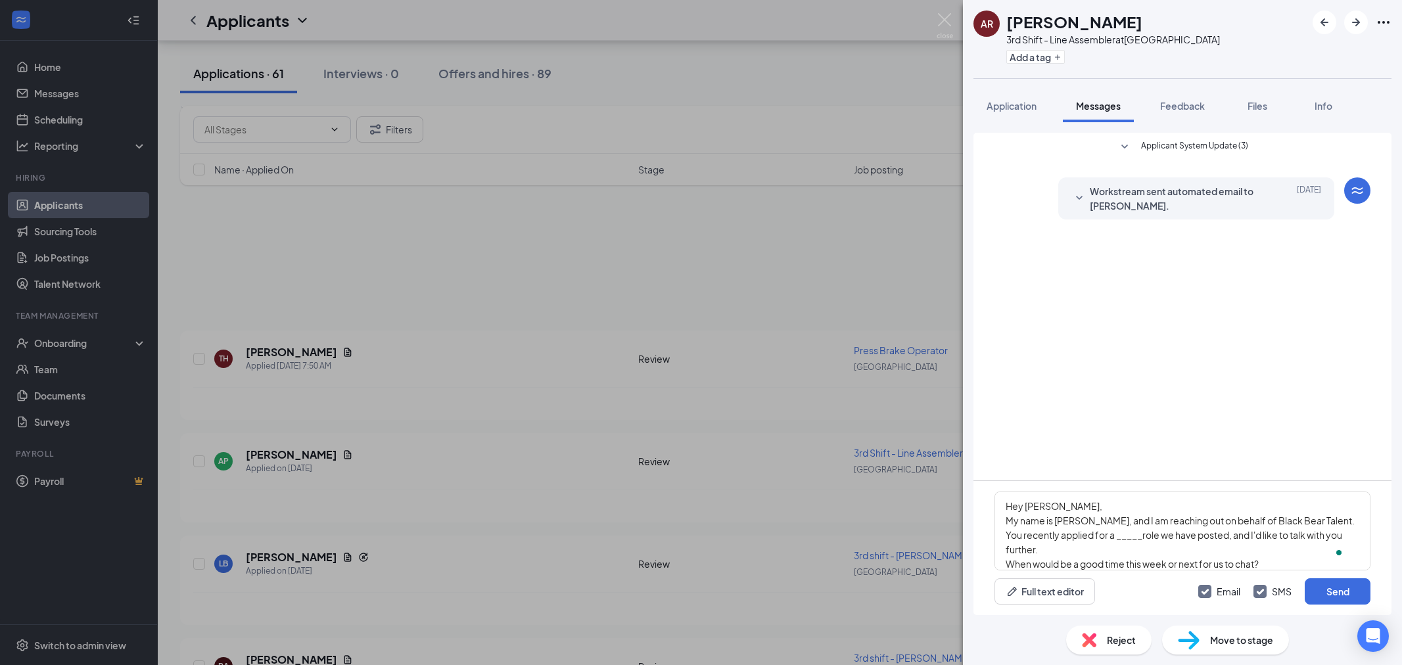
scroll to position [5626, 0]
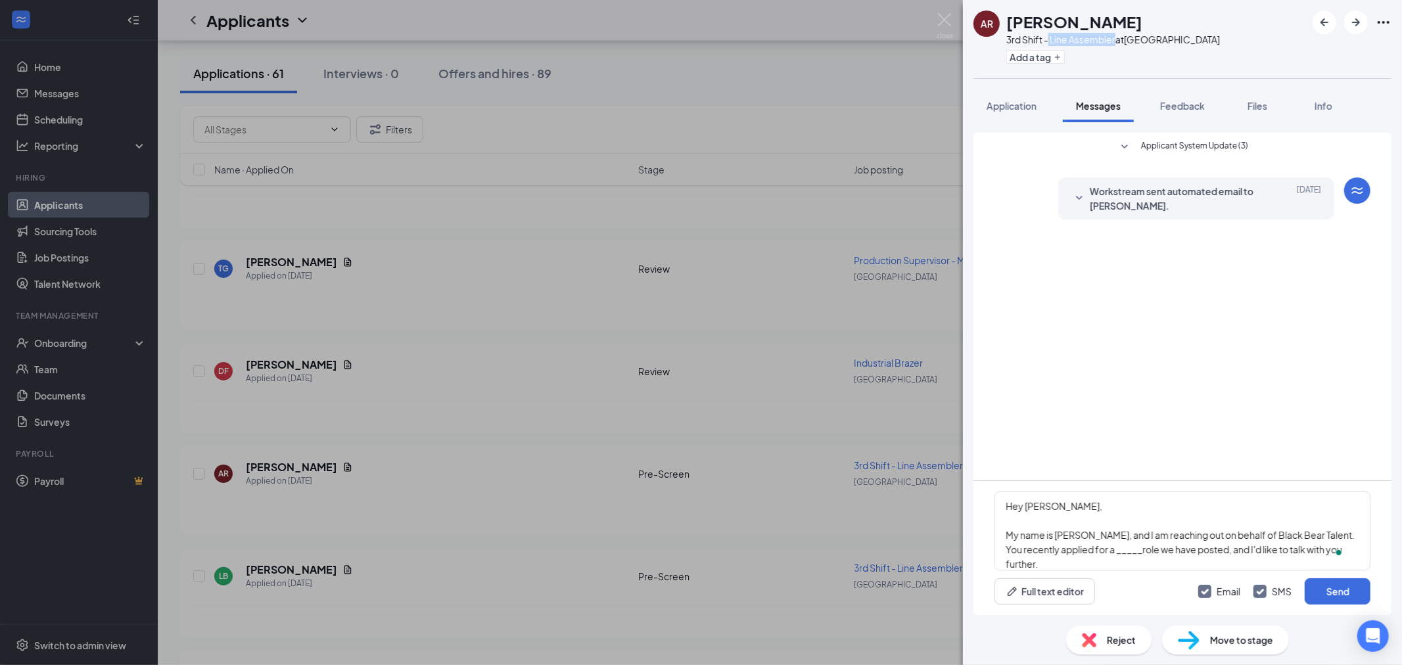
drag, startPoint x: 1048, startPoint y: 37, endPoint x: 1115, endPoint y: 40, distance: 67.1
click at [1115, 40] on div "3rd Shift - Line Assembler at [GEOGRAPHIC_DATA]" at bounding box center [1113, 39] width 214 height 13
copy div "Line Assembler"
click at [1129, 549] on textarea "Hey [PERSON_NAME], My name is [PERSON_NAME], and I am reaching out on behalf of…" at bounding box center [1182, 531] width 376 height 79
paste textarea "Line Assembler"
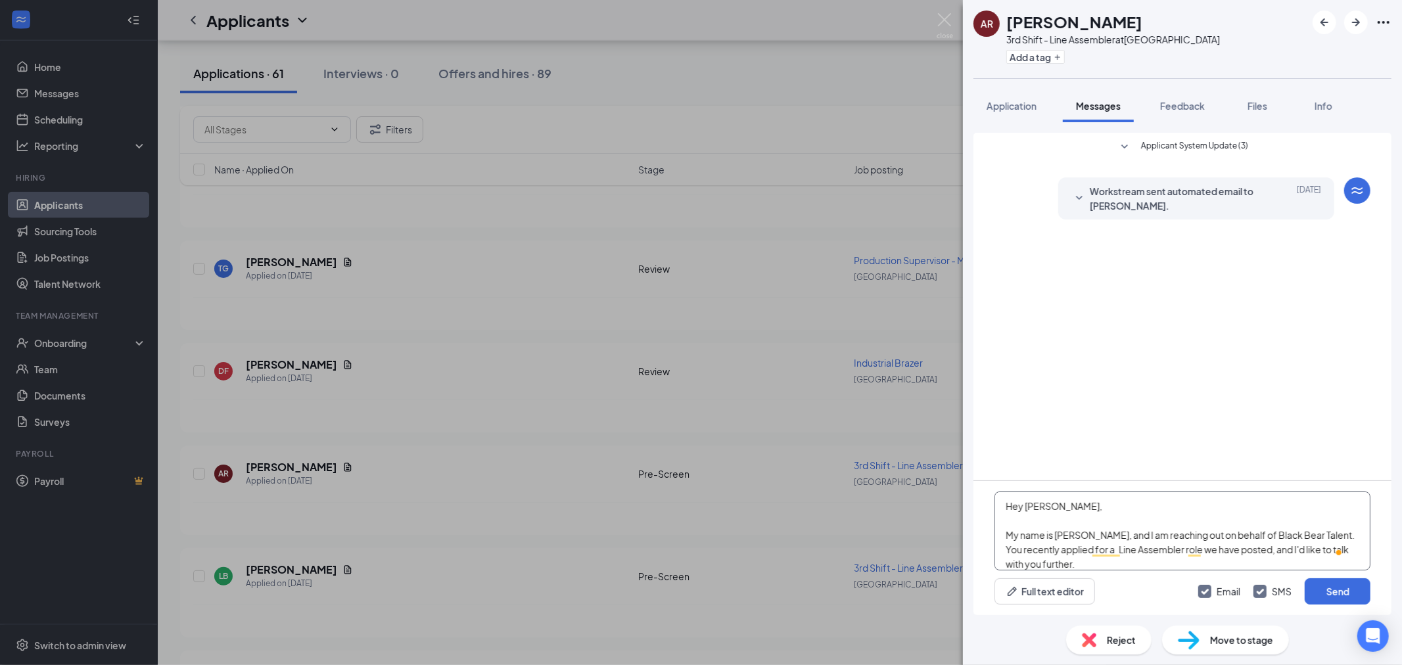
click at [1130, 561] on textarea "Hey [PERSON_NAME], My name is [PERSON_NAME], and I am reaching out on behalf of…" at bounding box center [1182, 531] width 376 height 79
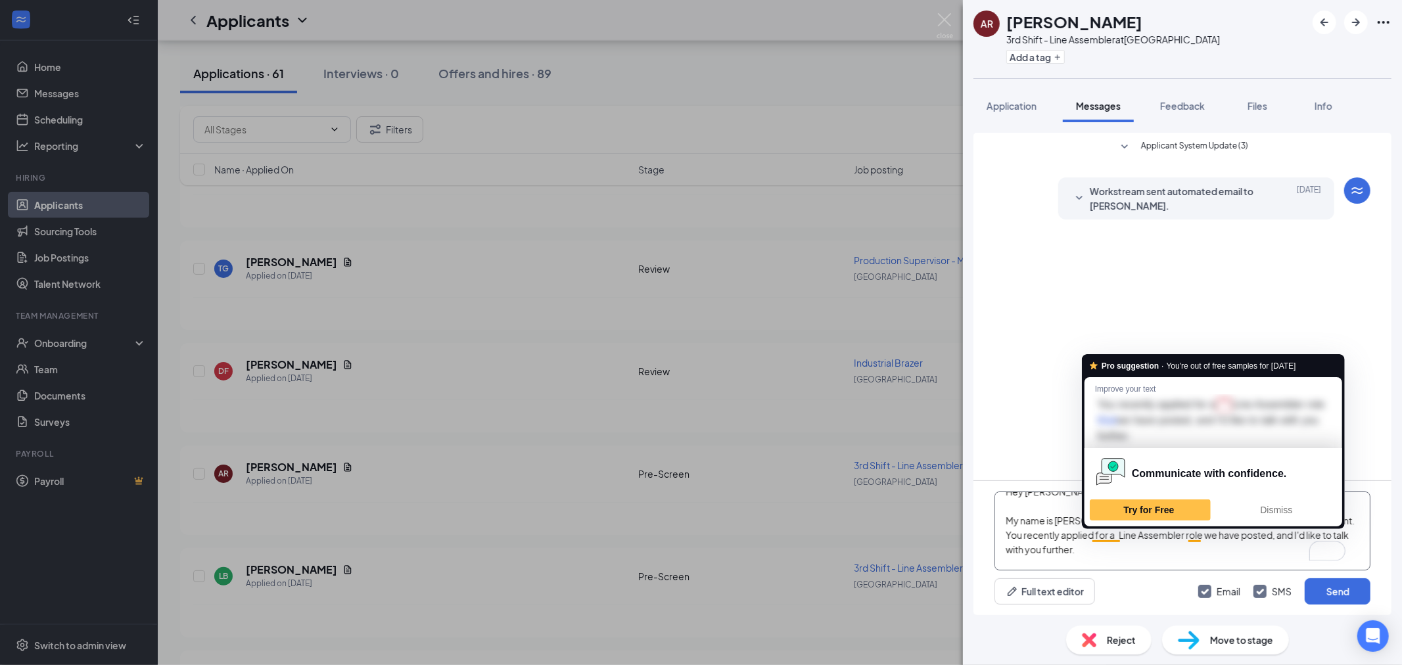
click at [1101, 534] on textarea "Hey [PERSON_NAME], My name is [PERSON_NAME], and I am reaching out on behalf of…" at bounding box center [1182, 531] width 376 height 79
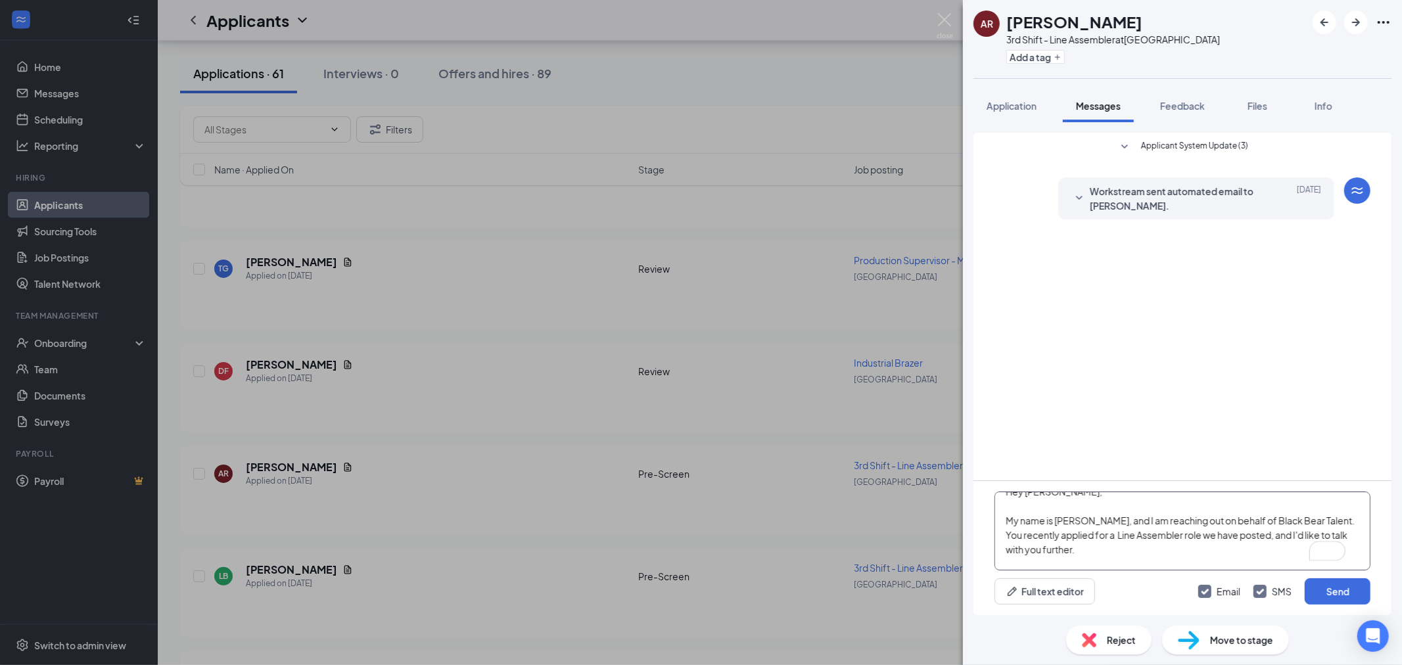
scroll to position [0, 0]
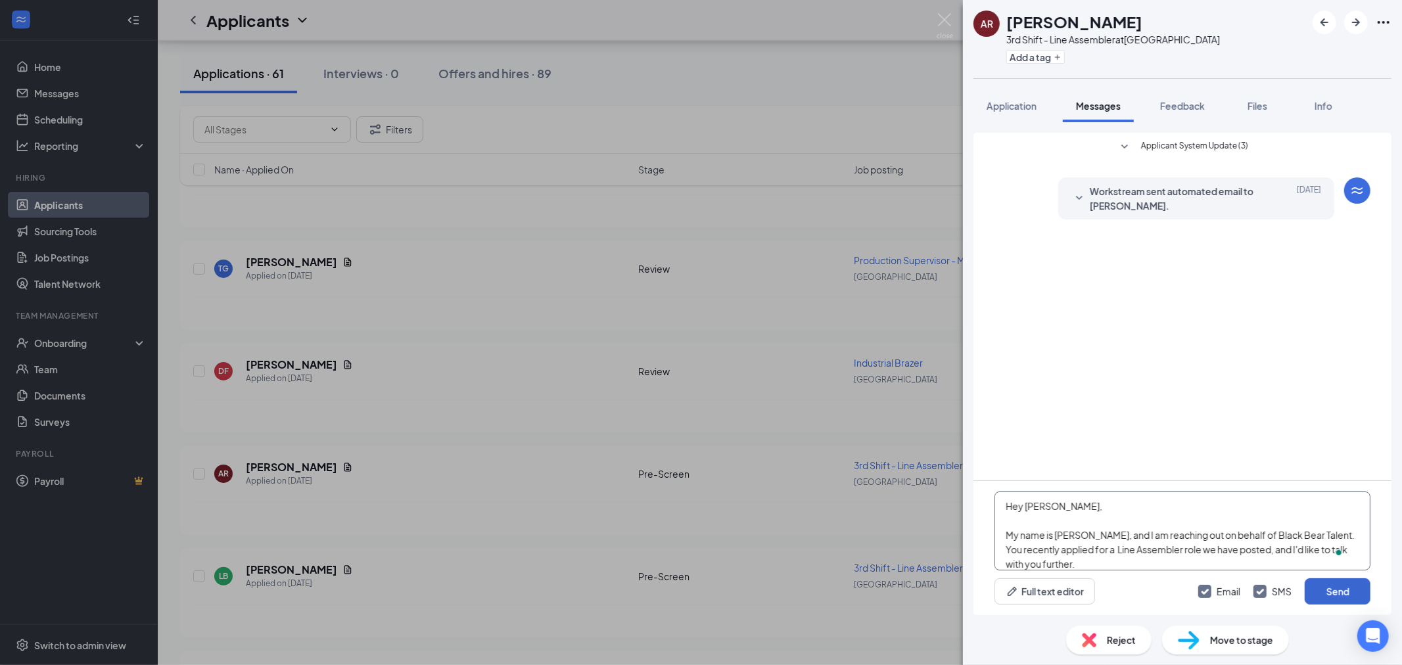
type textarea "Hey [PERSON_NAME], My name is [PERSON_NAME], and I am reaching out on behalf of…"
click at [1325, 584] on button "Send" at bounding box center [1337, 591] width 66 height 26
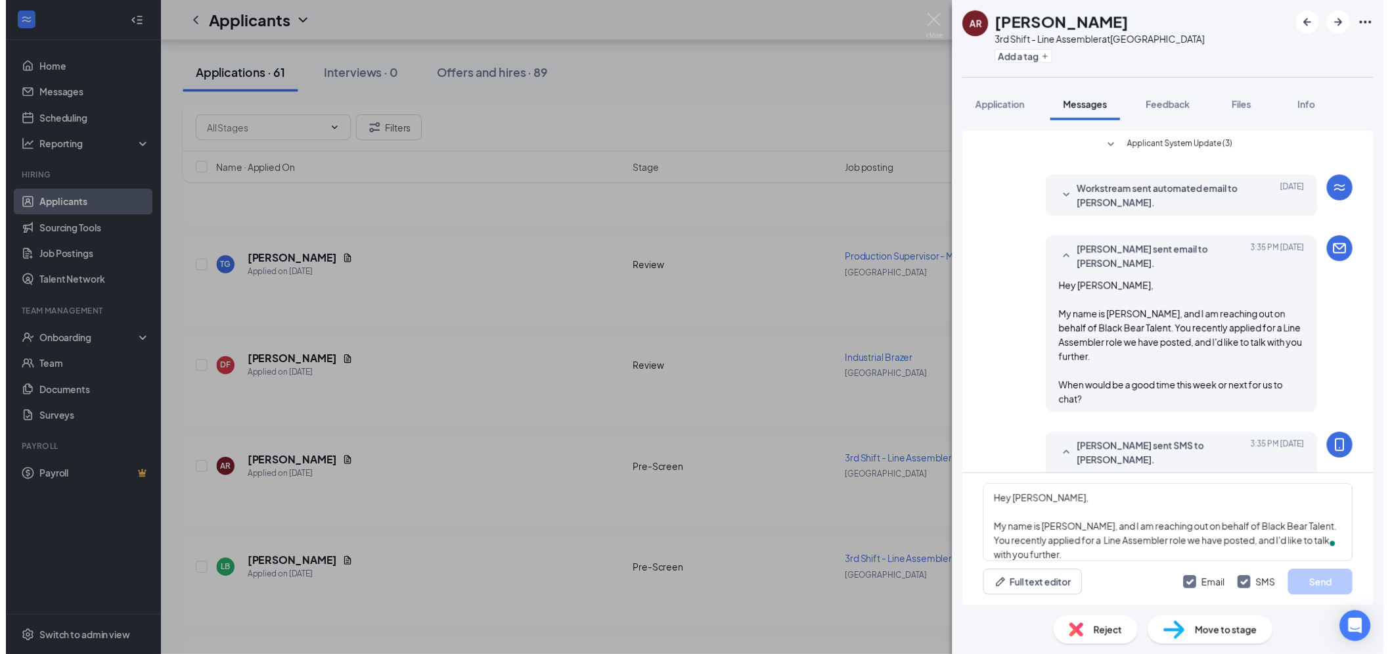
scroll to position [108, 0]
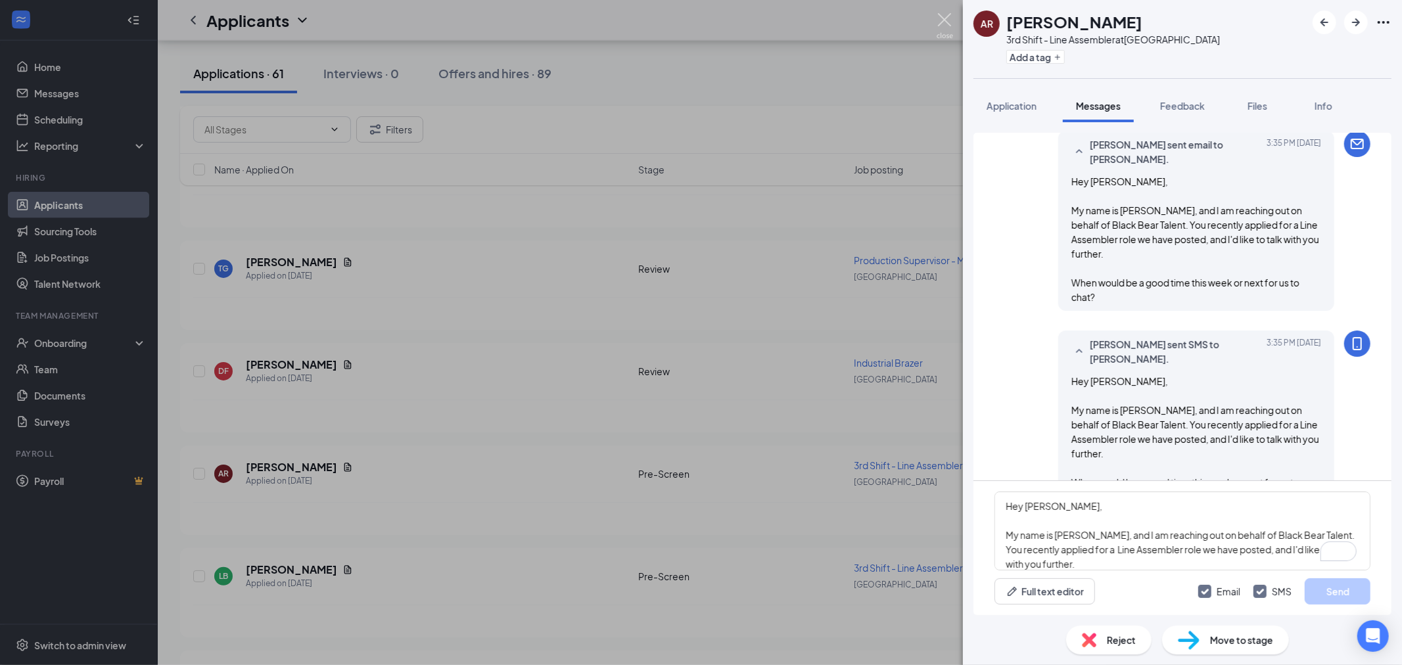
click at [942, 23] on img at bounding box center [944, 26] width 16 height 26
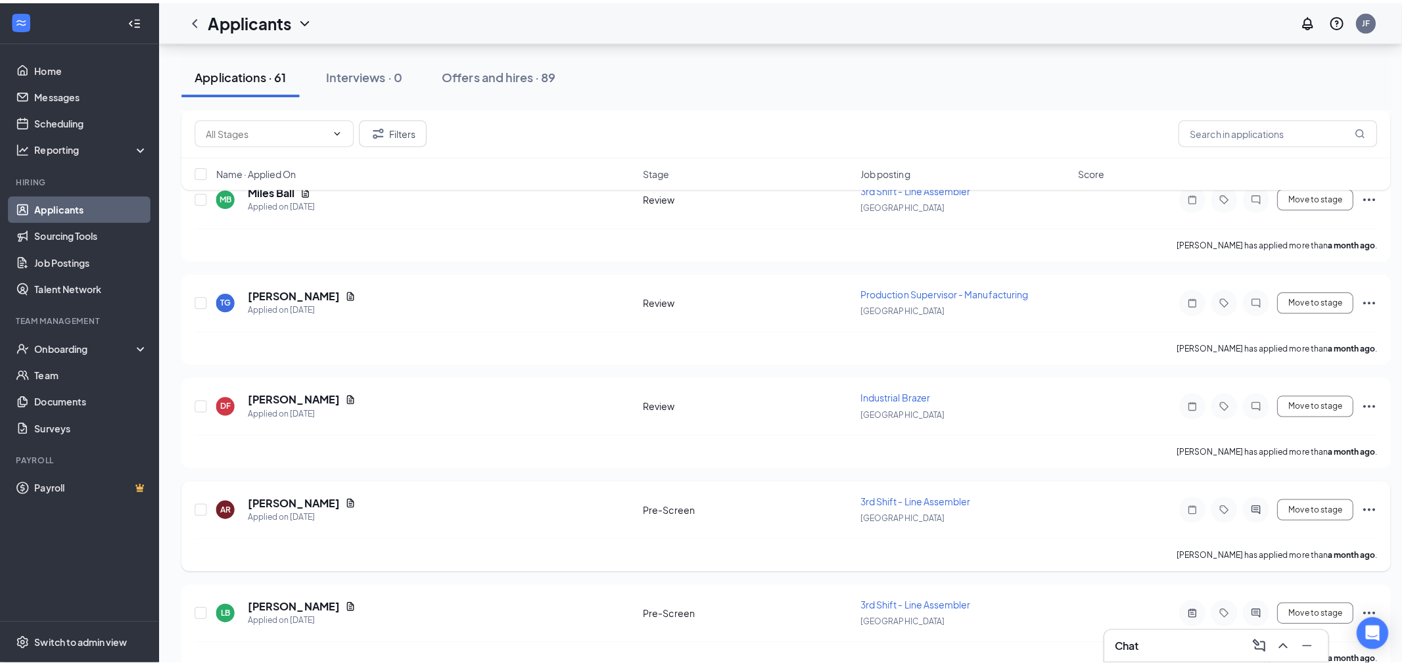
scroll to position [5553, 0]
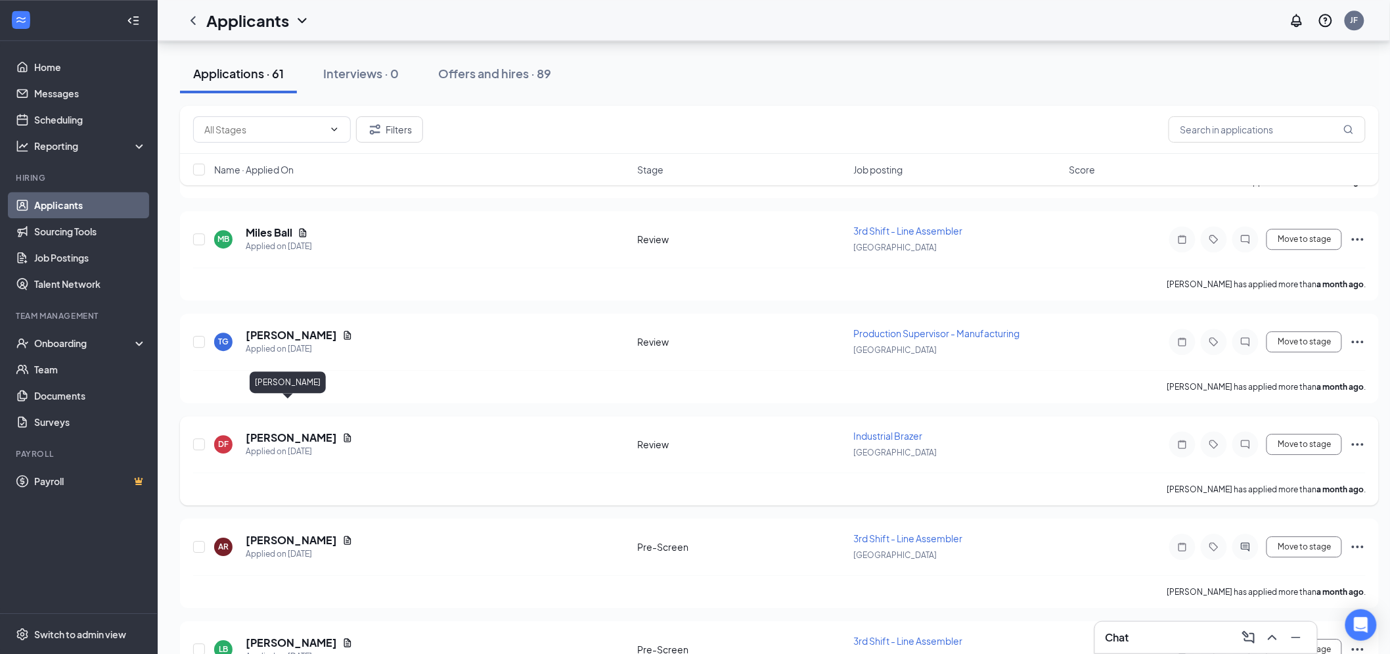
click at [274, 430] on h5 "Dalton Fussell" at bounding box center [291, 437] width 91 height 14
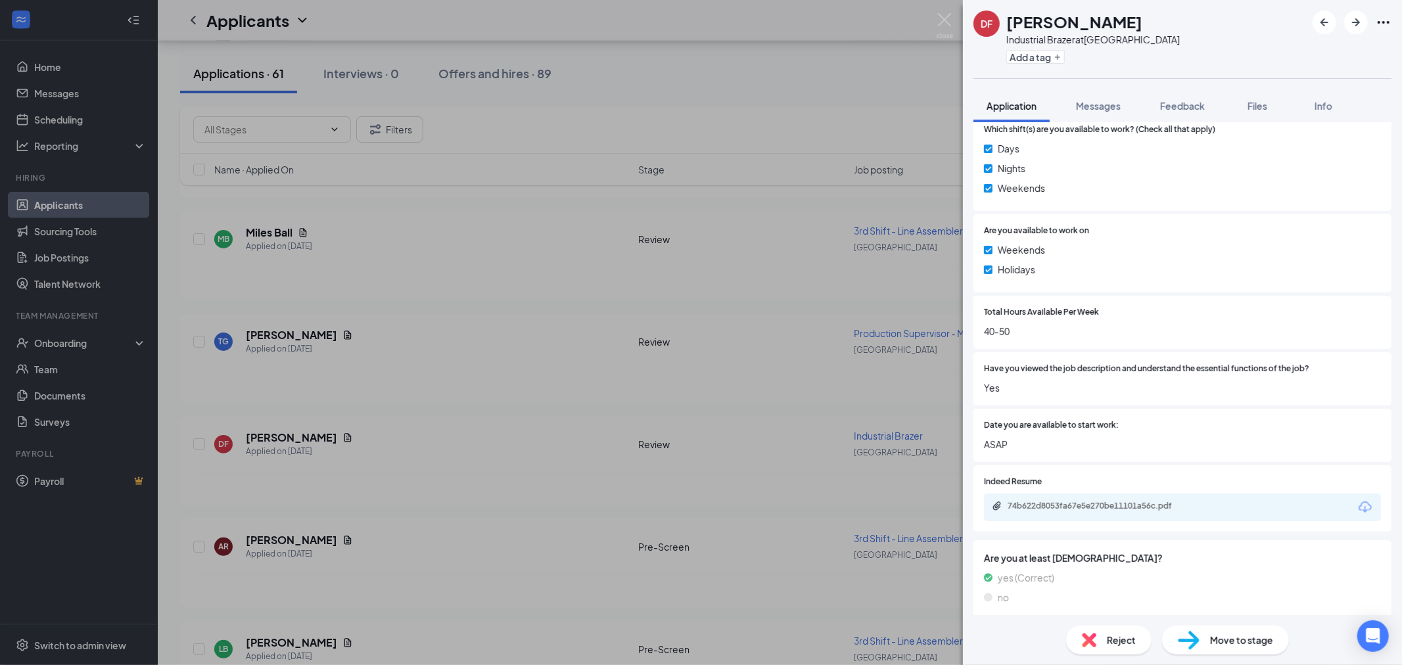
scroll to position [511, 0]
click at [1073, 496] on div "74b622d8053fa67e5e270be11101a56c.pdf" at bounding box center [1182, 507] width 397 height 28
click at [1066, 495] on div "74b622d8053fa67e5e270be11101a56c.pdf" at bounding box center [1096, 482] width 174 height 27
click at [1074, 500] on div "74b622d8053fa67e5e270be11101a56c.pdf" at bounding box center [1099, 505] width 184 height 11
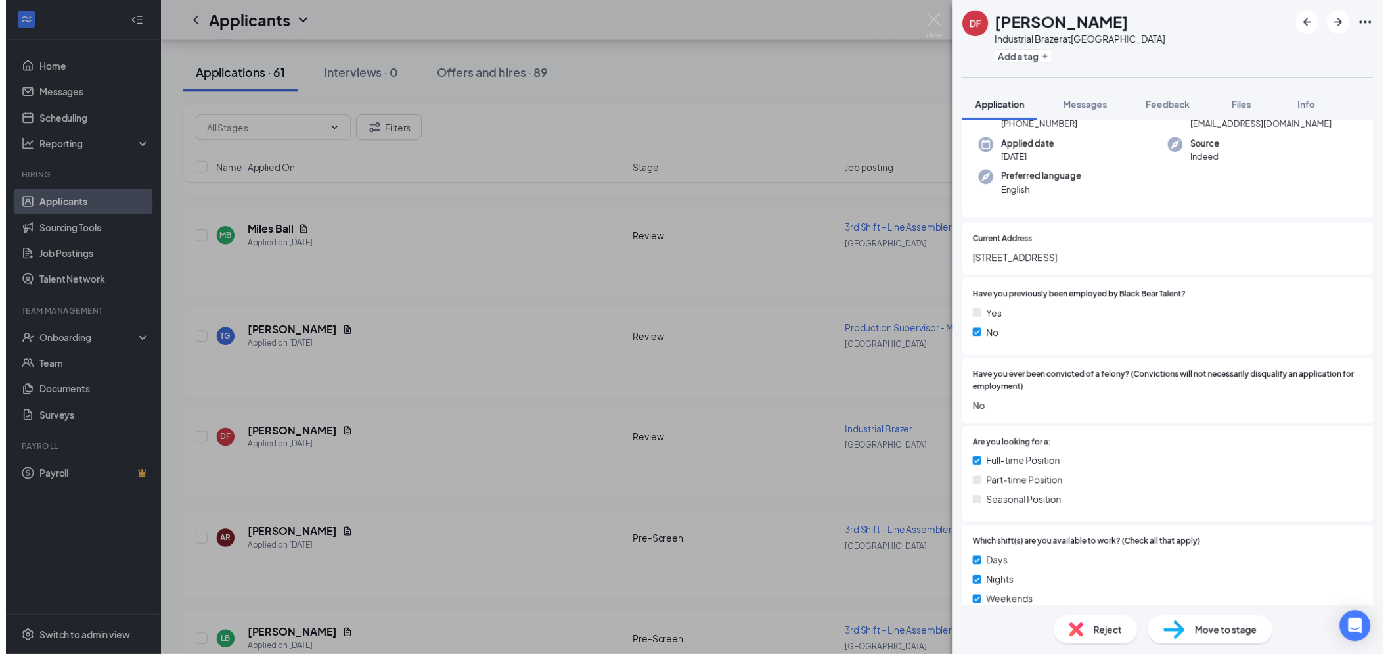
scroll to position [0, 0]
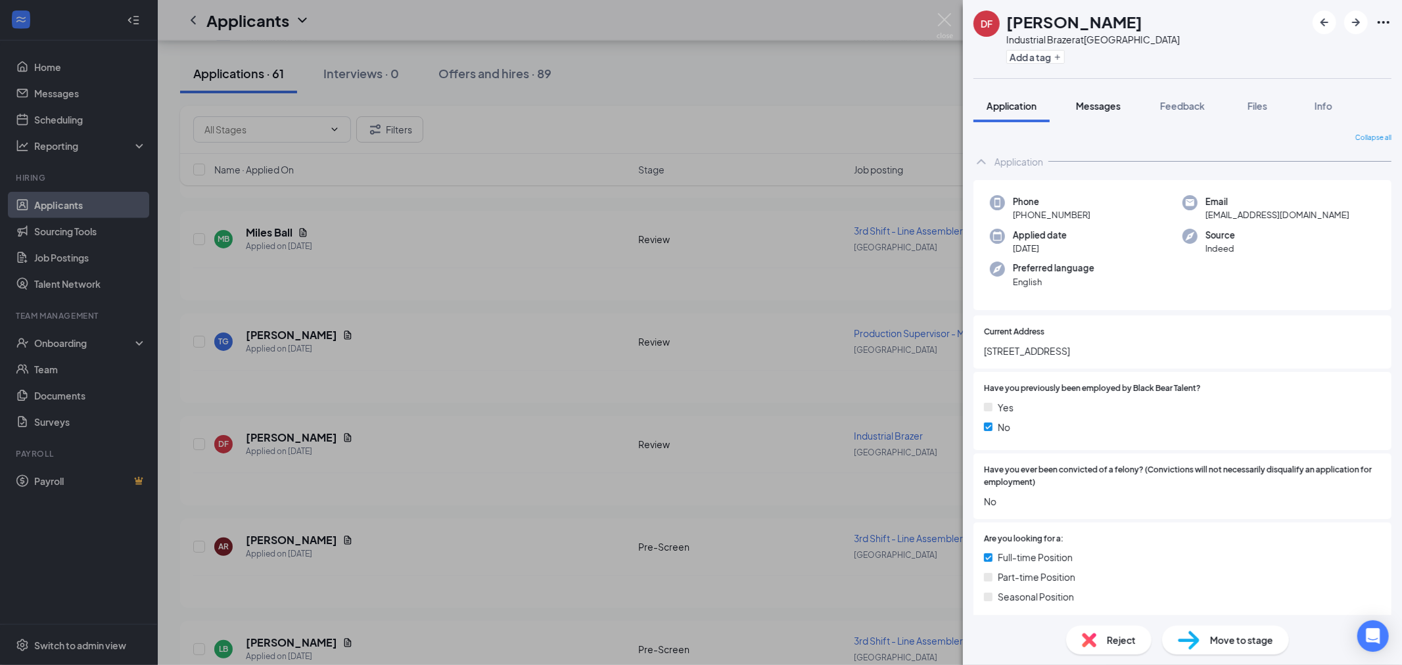
click at [1111, 96] on button "Messages" at bounding box center [1098, 105] width 71 height 33
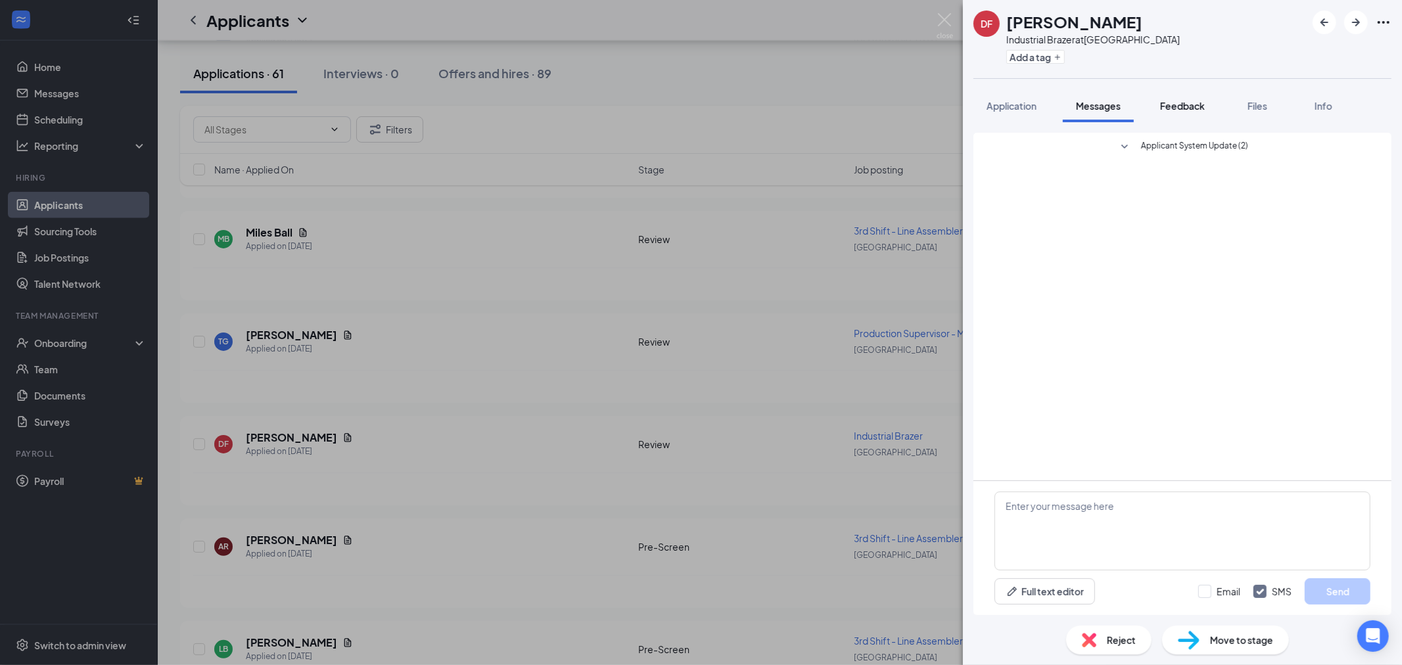
click at [1170, 106] on span "Feedback" at bounding box center [1182, 106] width 45 height 12
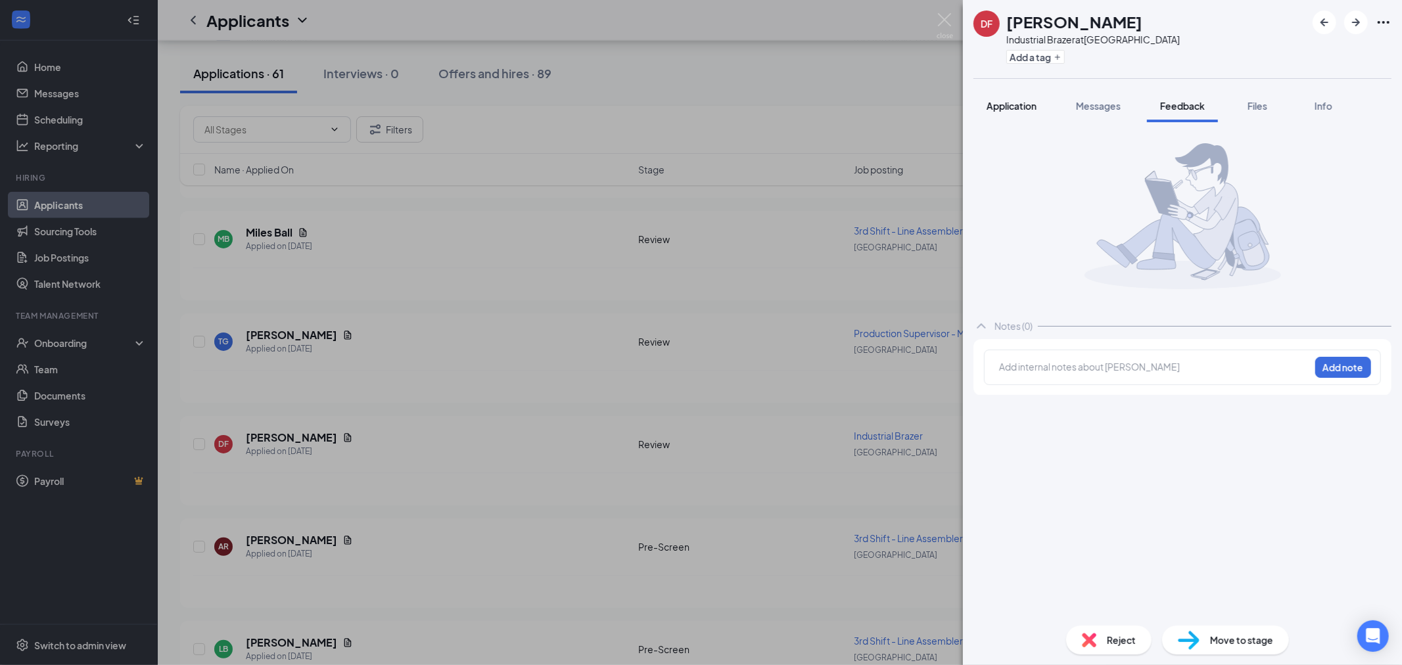
click at [1026, 106] on span "Application" at bounding box center [1011, 106] width 50 height 12
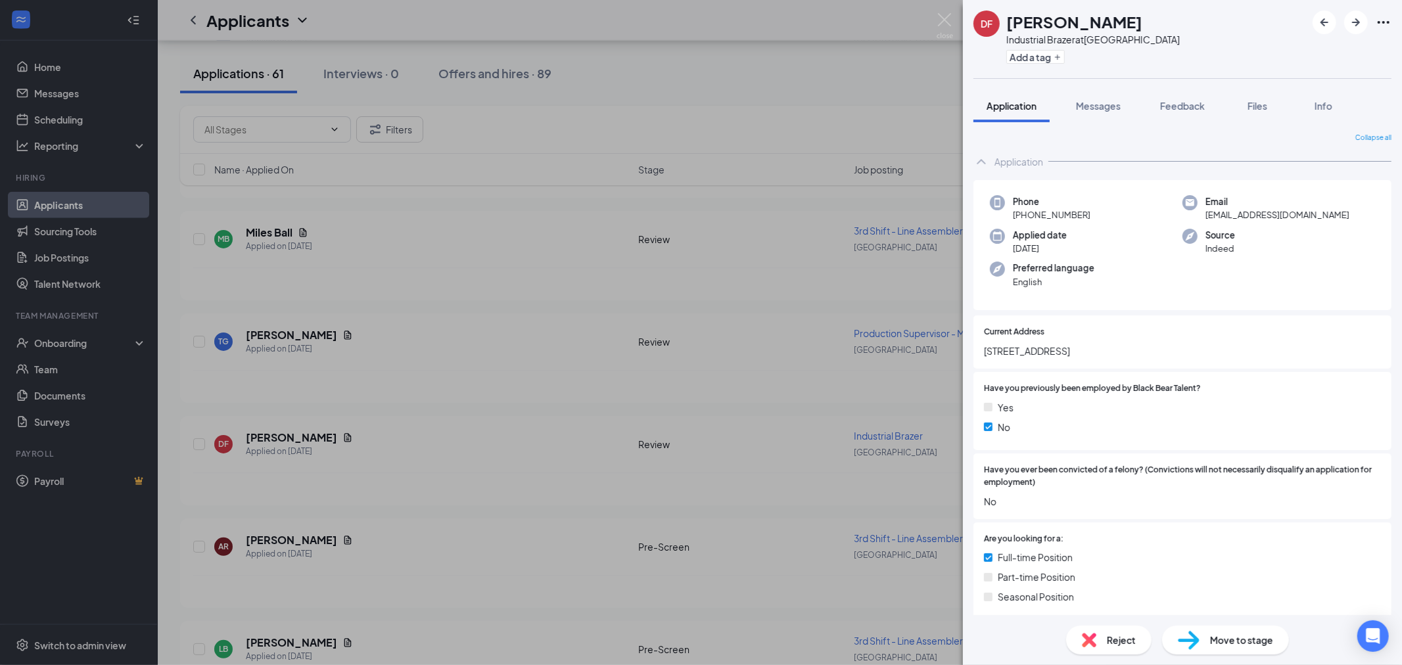
drag, startPoint x: 1009, startPoint y: 21, endPoint x: 1114, endPoint y: 22, distance: 105.1
click at [1114, 22] on div "Dalton Fussell" at bounding box center [1092, 22] width 173 height 22
copy h1 "Dalton Fussell"
click at [941, 25] on img at bounding box center [944, 26] width 16 height 26
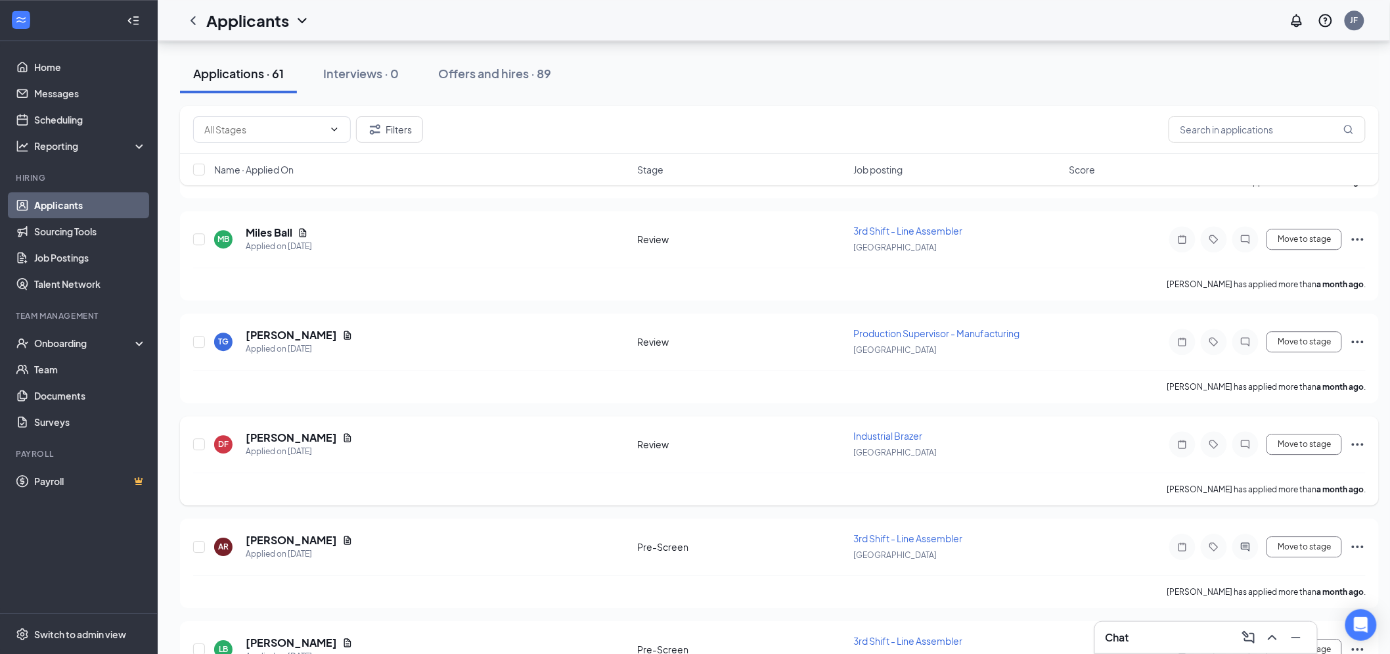
click at [292, 430] on h5 "Dalton Fussell" at bounding box center [291, 437] width 91 height 14
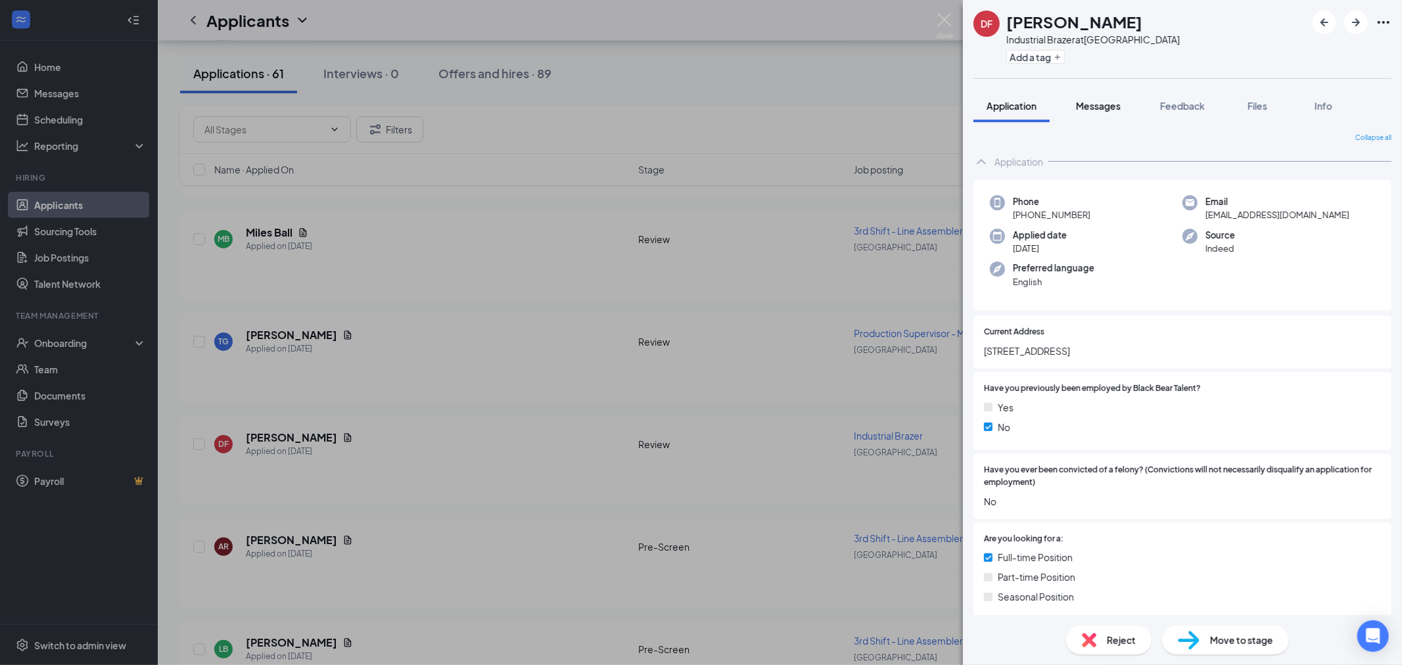
click at [1096, 112] on div "Messages" at bounding box center [1098, 105] width 45 height 13
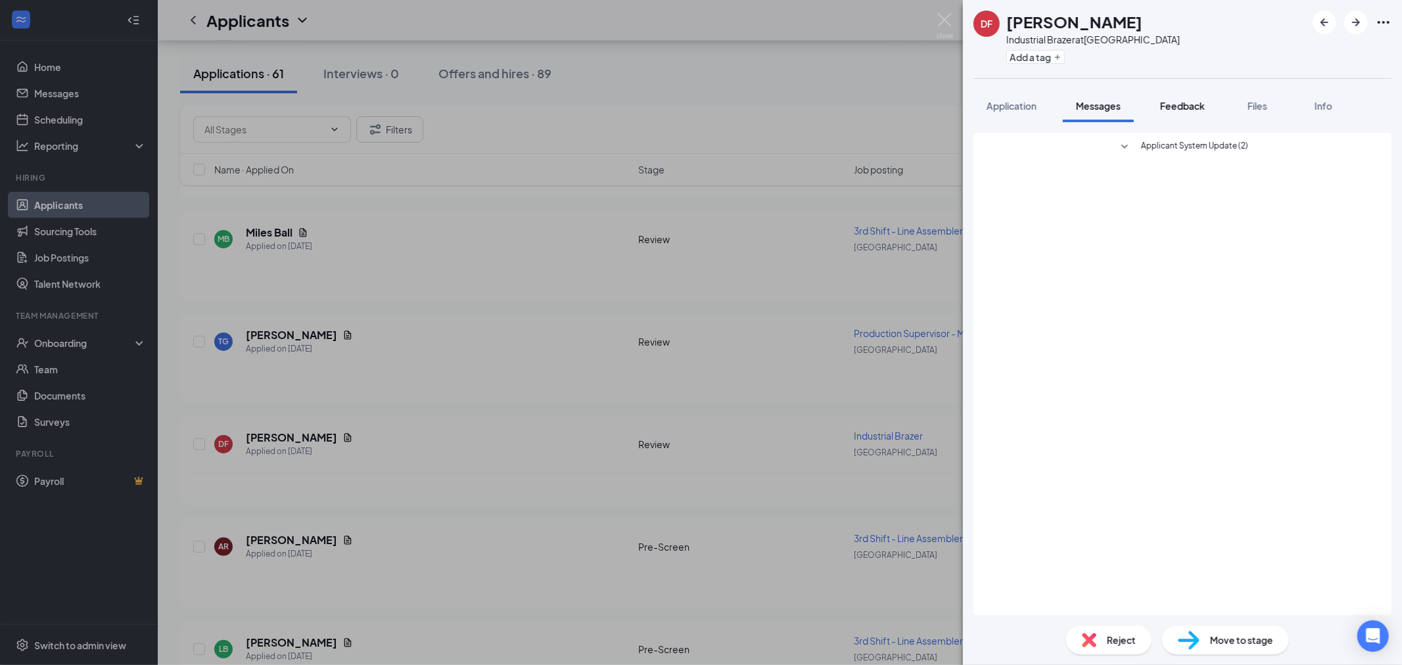
click at [1200, 103] on span "Feedback" at bounding box center [1182, 106] width 45 height 12
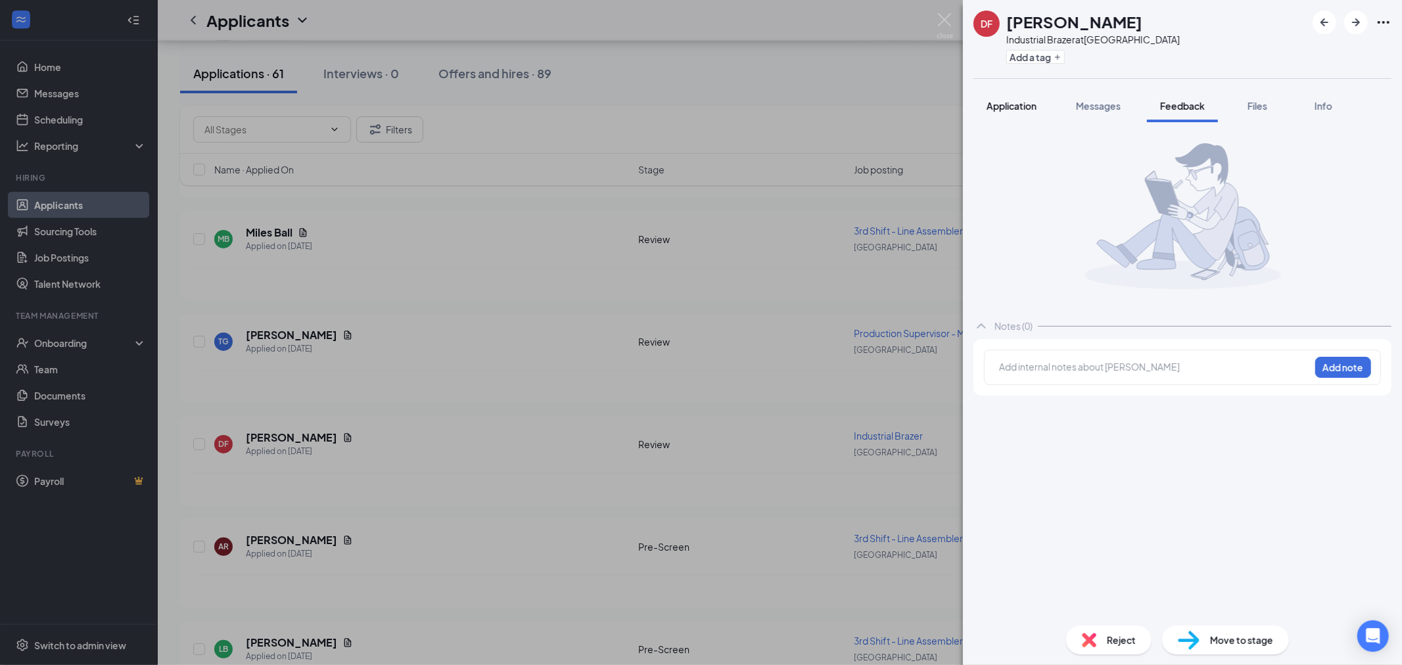
click at [1015, 108] on span "Application" at bounding box center [1011, 106] width 50 height 12
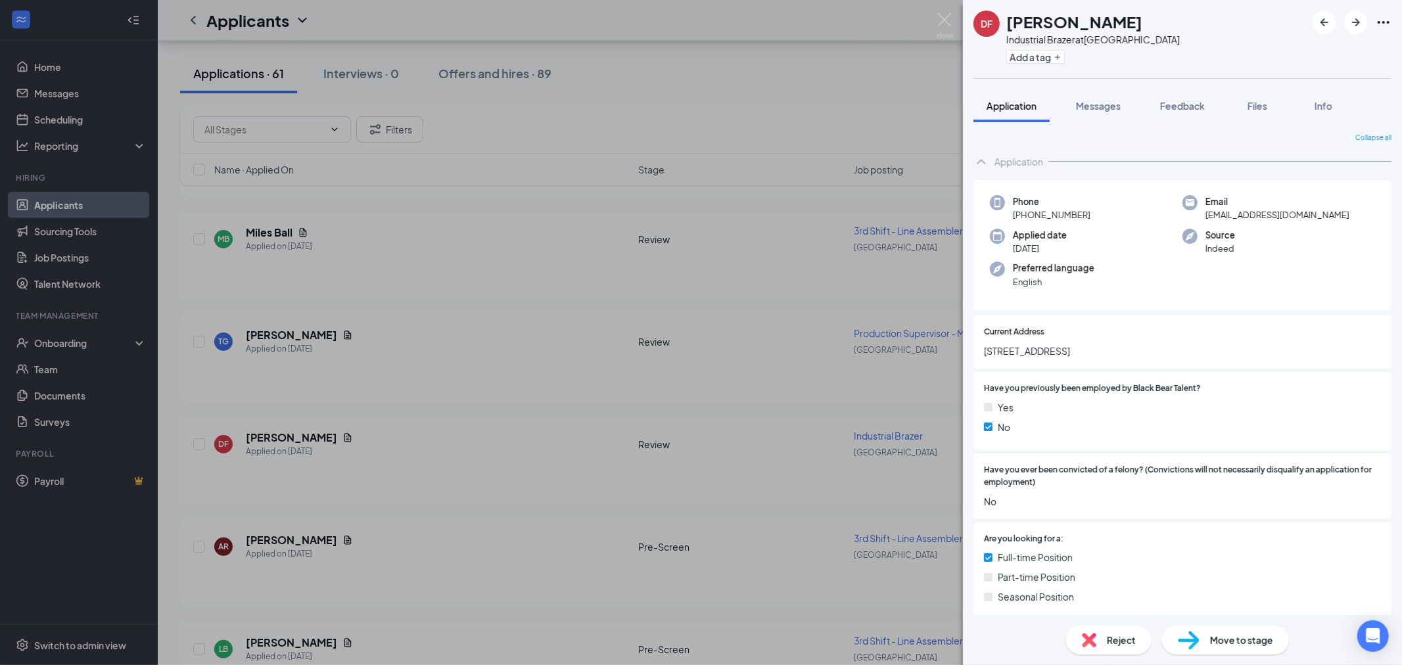
click at [936, 14] on div "DF Dalton Fussell Industrial Brazer at Lexington Add a tag Application Messages…" at bounding box center [701, 332] width 1402 height 665
drag, startPoint x: 942, startPoint y: 16, endPoint x: 1036, endPoint y: 101, distance: 127.0
click at [942, 16] on img at bounding box center [944, 26] width 16 height 26
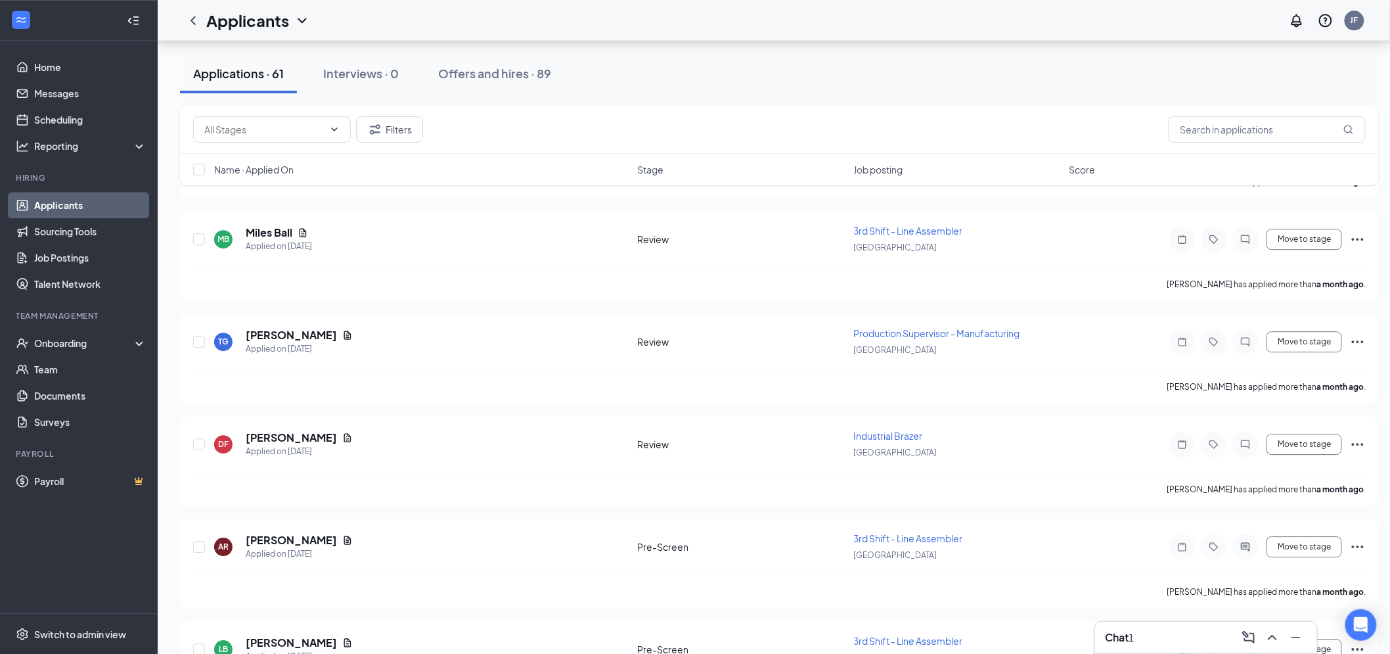
click at [941, 24] on div "Applicants JF" at bounding box center [774, 20] width 1233 height 41
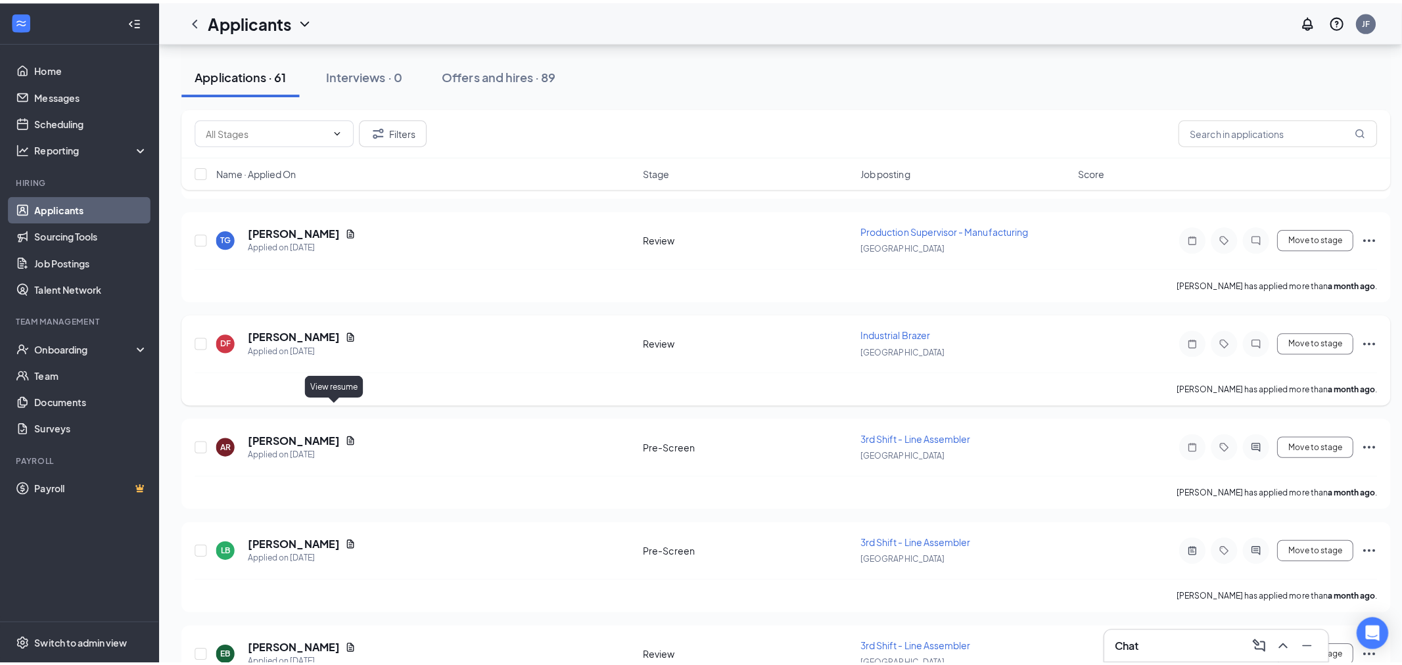
scroll to position [5534, 0]
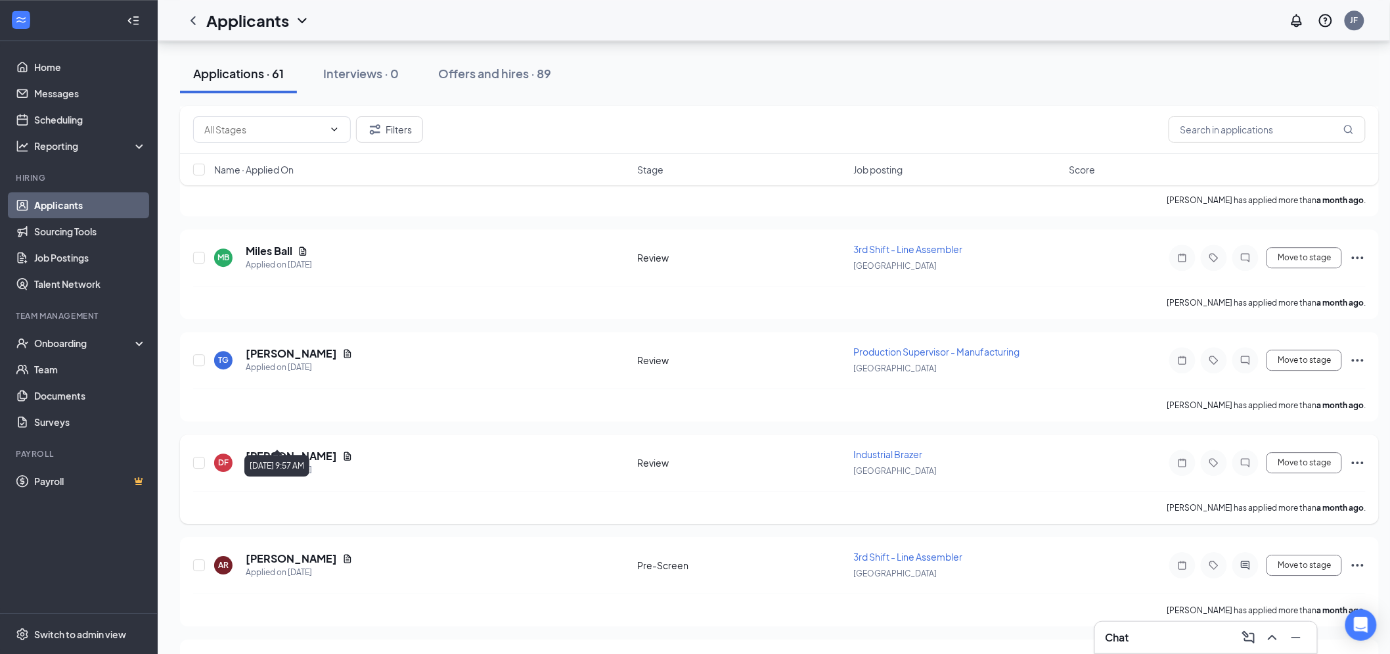
drag, startPoint x: 288, startPoint y: 434, endPoint x: 289, endPoint y: 427, distance: 6.7
click at [288, 449] on div "Dalton Fussell Applied on Jul 30" at bounding box center [299, 463] width 107 height 28
click at [290, 449] on h5 "Dalton Fussell" at bounding box center [291, 456] width 91 height 14
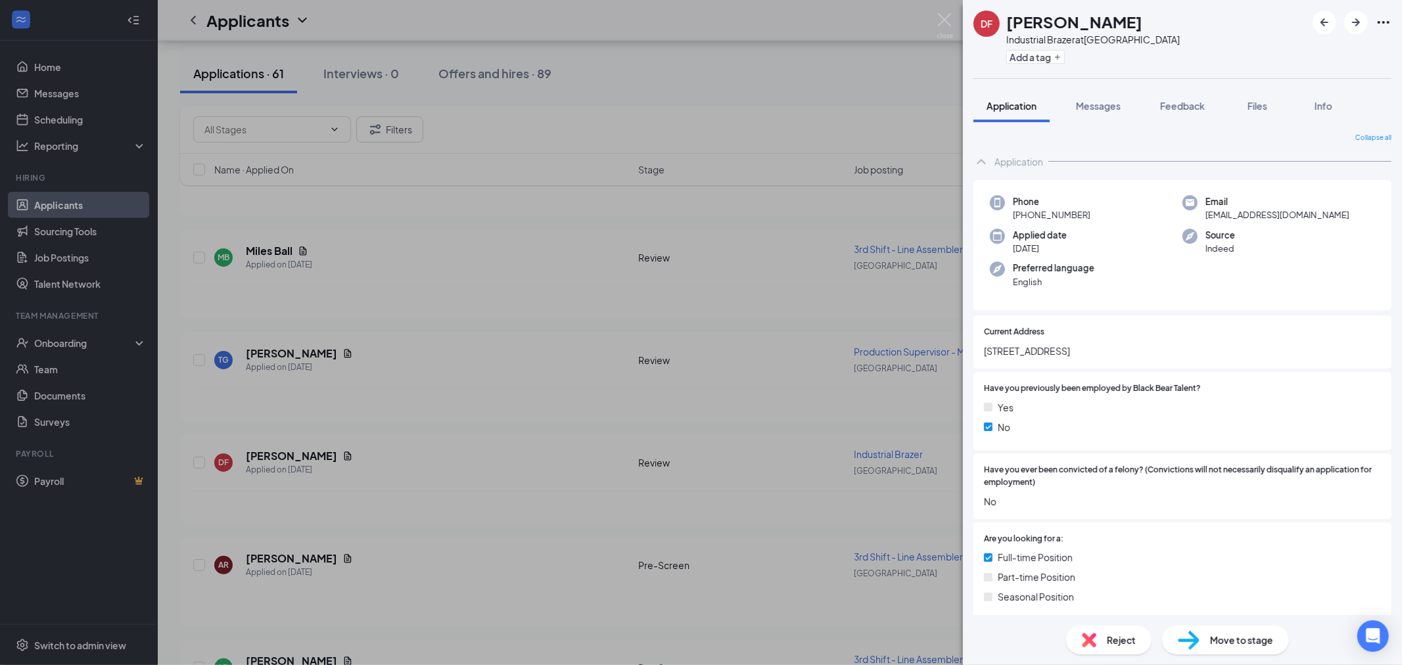
click at [1131, 643] on span "Reject" at bounding box center [1121, 640] width 29 height 14
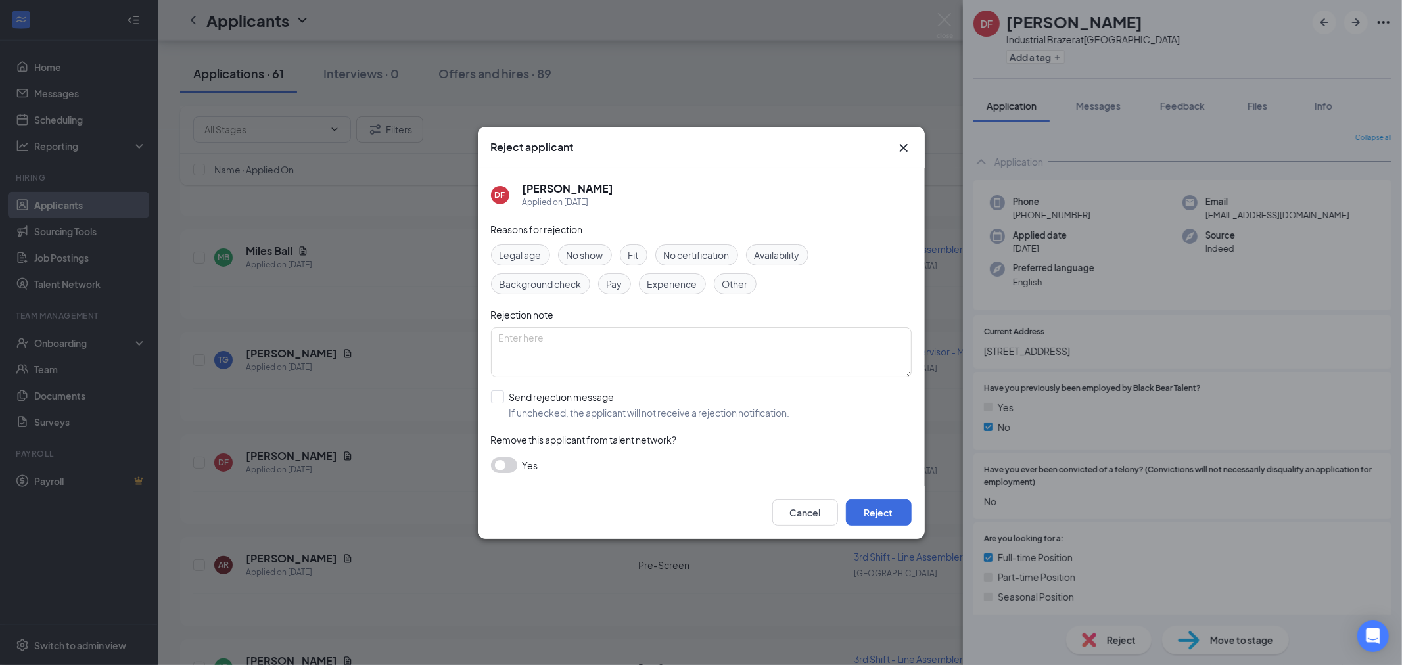
click at [735, 292] on div "Other" at bounding box center [735, 283] width 43 height 21
click at [634, 350] on textarea at bounding box center [701, 352] width 421 height 50
type textarea "Attempted to call 2 times. Goes blank. No VM or anything thing."
click at [499, 403] on input "Send rejection message If unchecked, the applicant will not receive a rejection…" at bounding box center [640, 404] width 299 height 29
checkbox input "true"
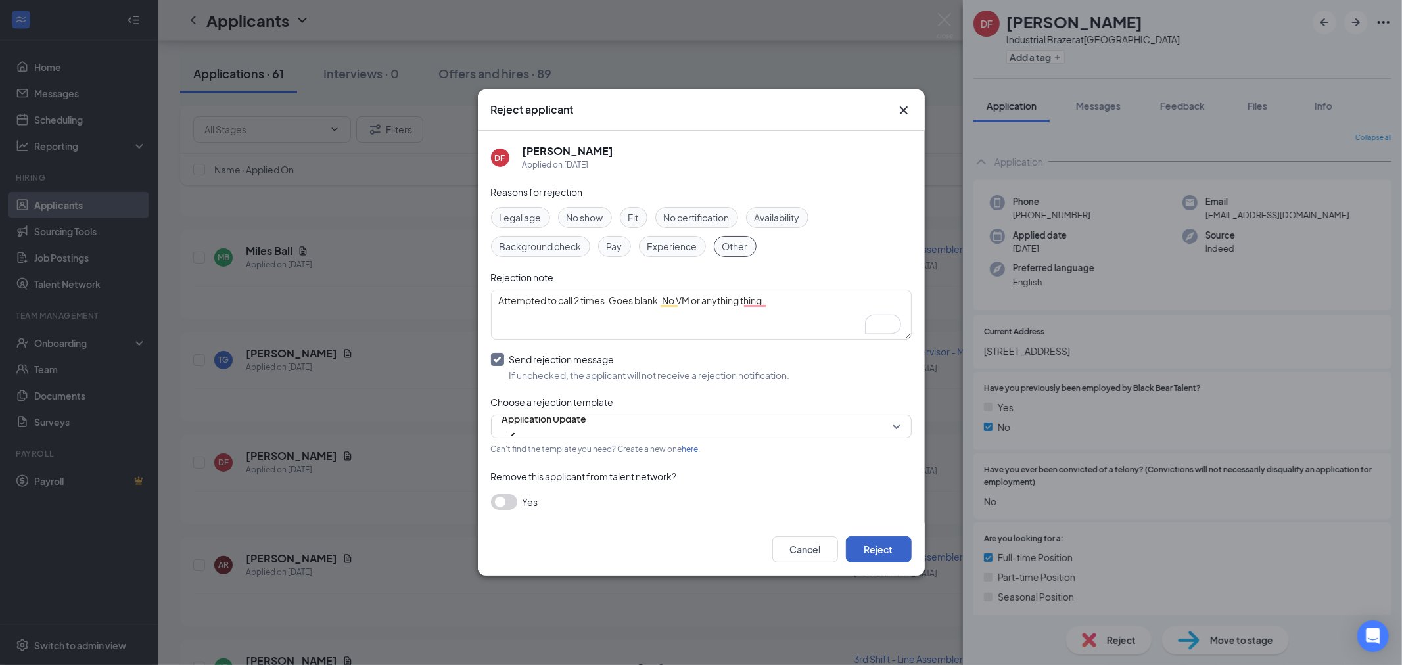
click at [881, 549] on button "Reject" at bounding box center [879, 549] width 66 height 26
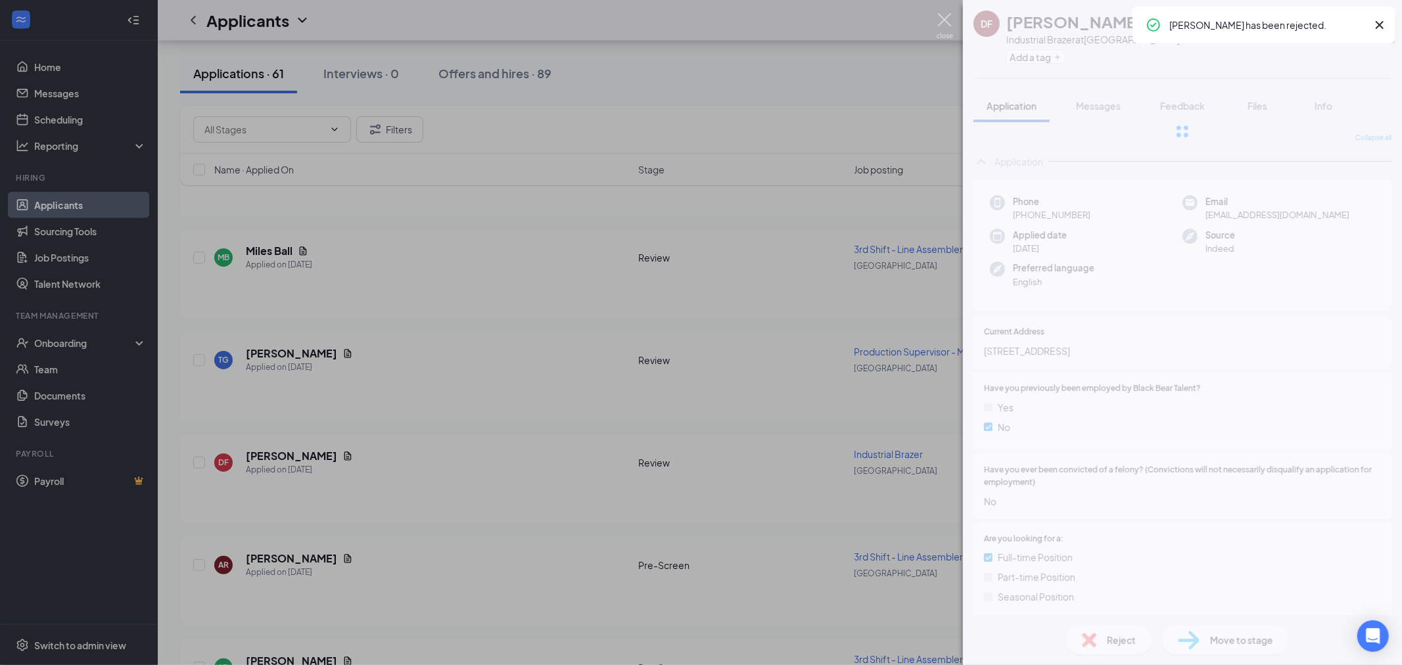
click at [948, 20] on img at bounding box center [944, 26] width 16 height 26
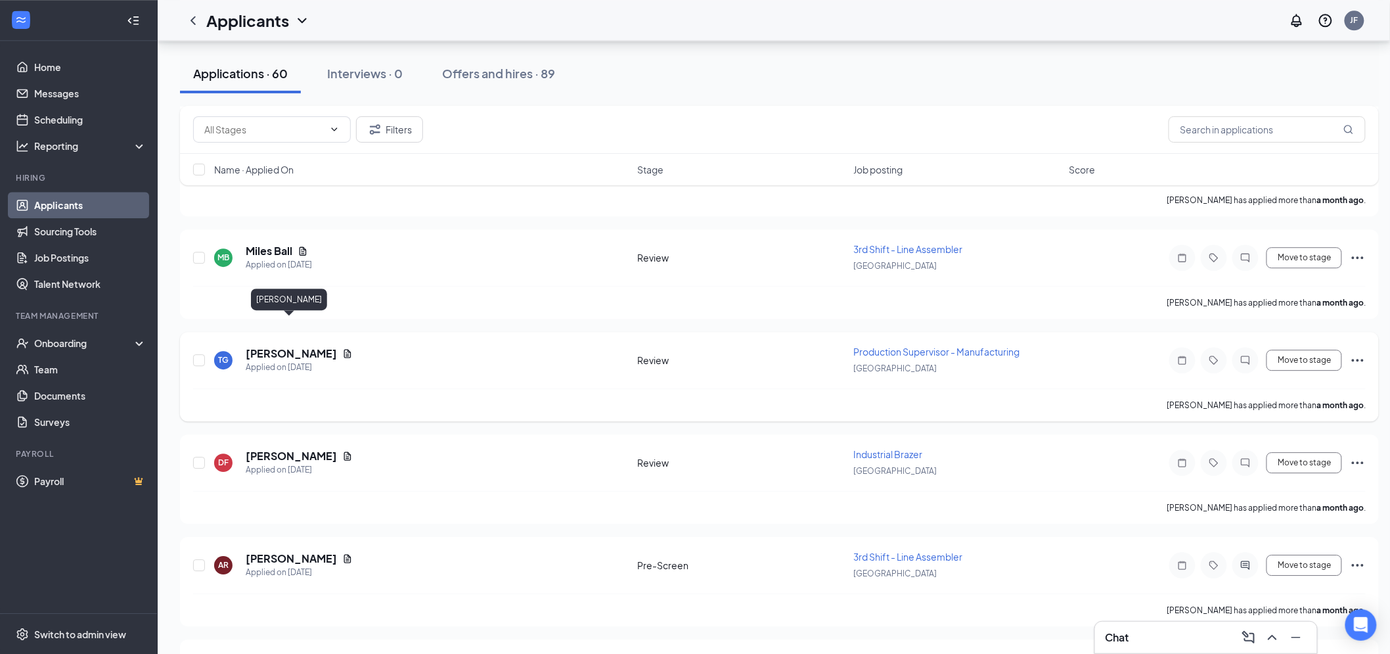
click at [294, 346] on h5 "[PERSON_NAME]" at bounding box center [291, 353] width 91 height 14
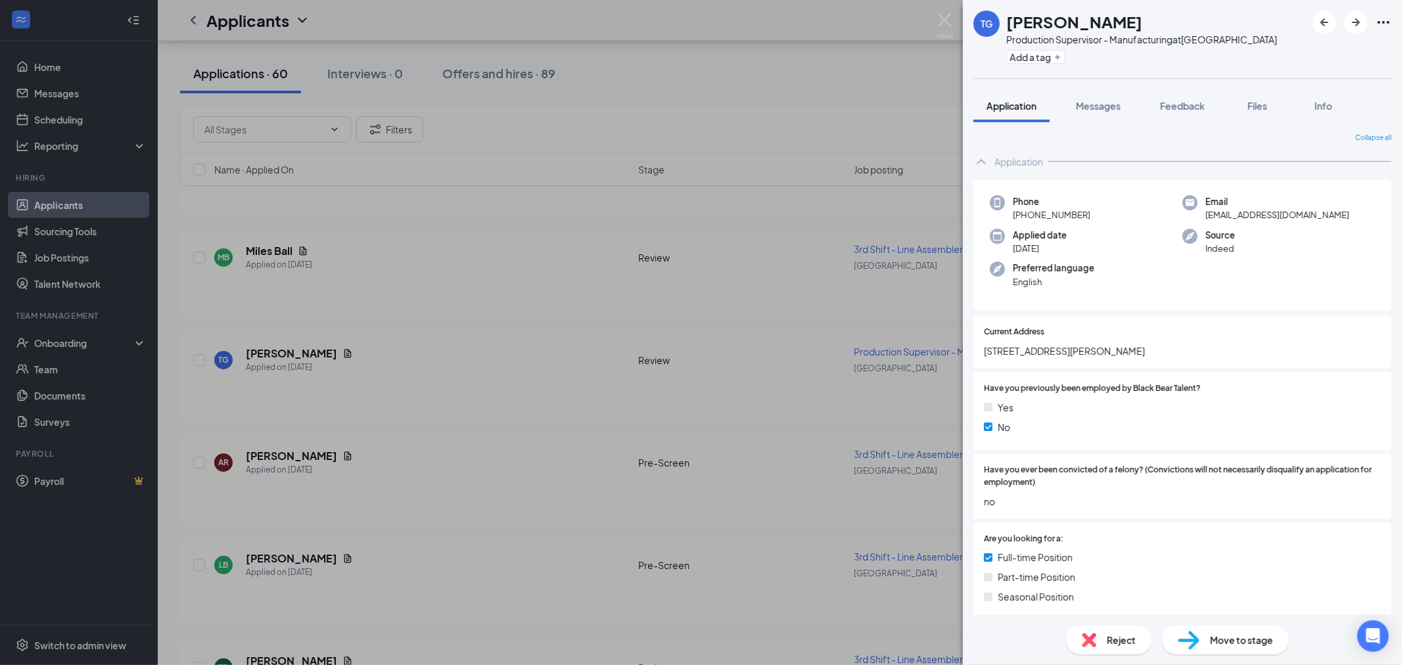
scroll to position [365, 0]
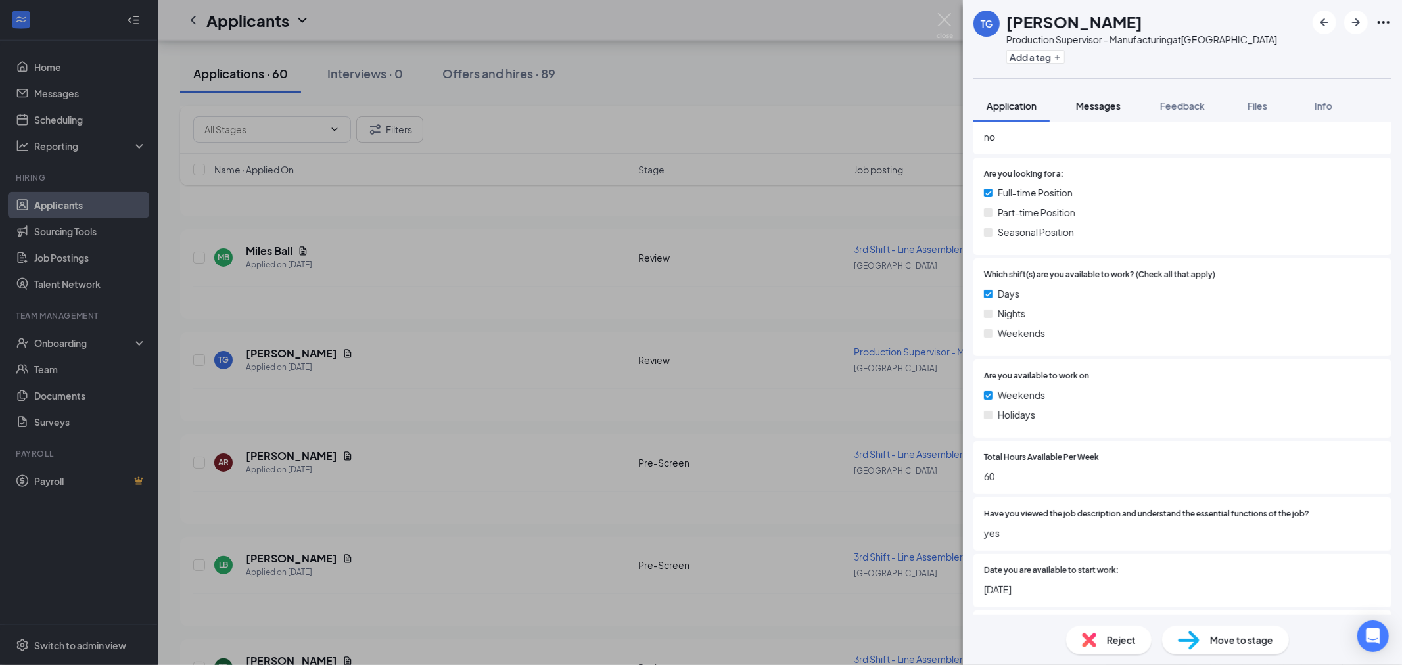
click at [1114, 109] on span "Messages" at bounding box center [1098, 106] width 45 height 12
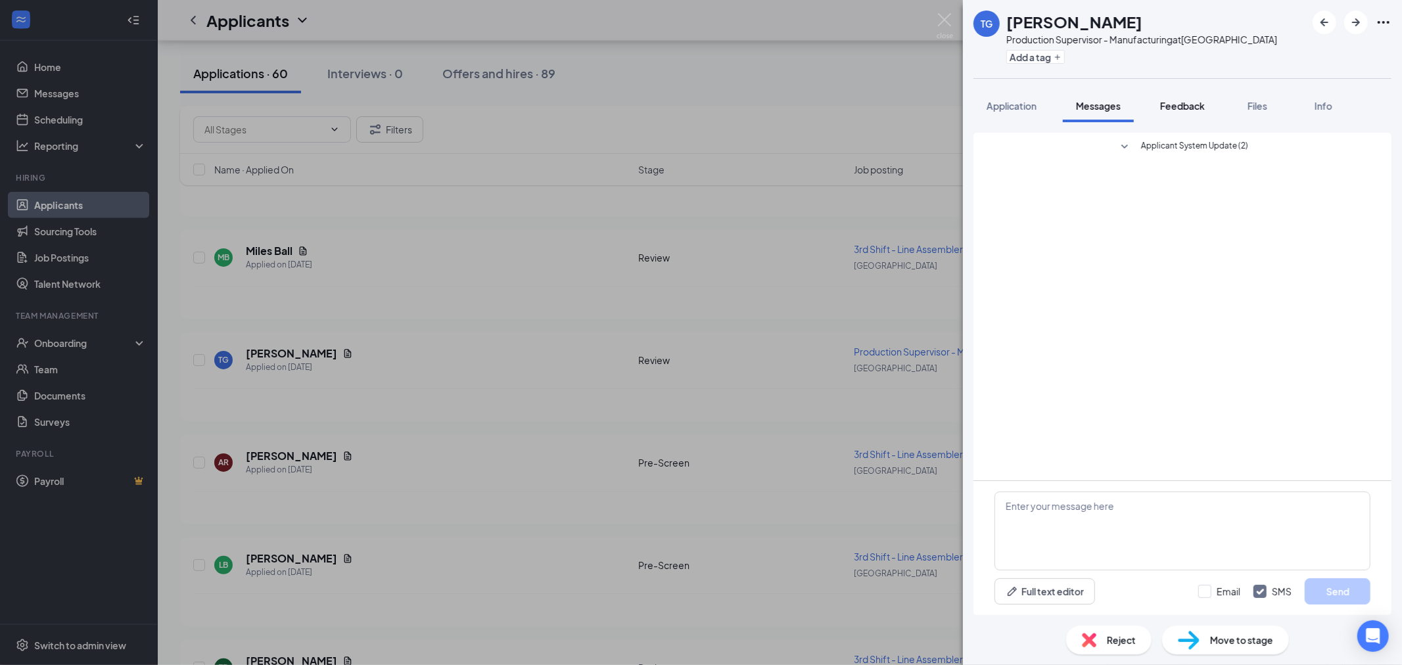
click at [1201, 107] on span "Feedback" at bounding box center [1182, 106] width 45 height 12
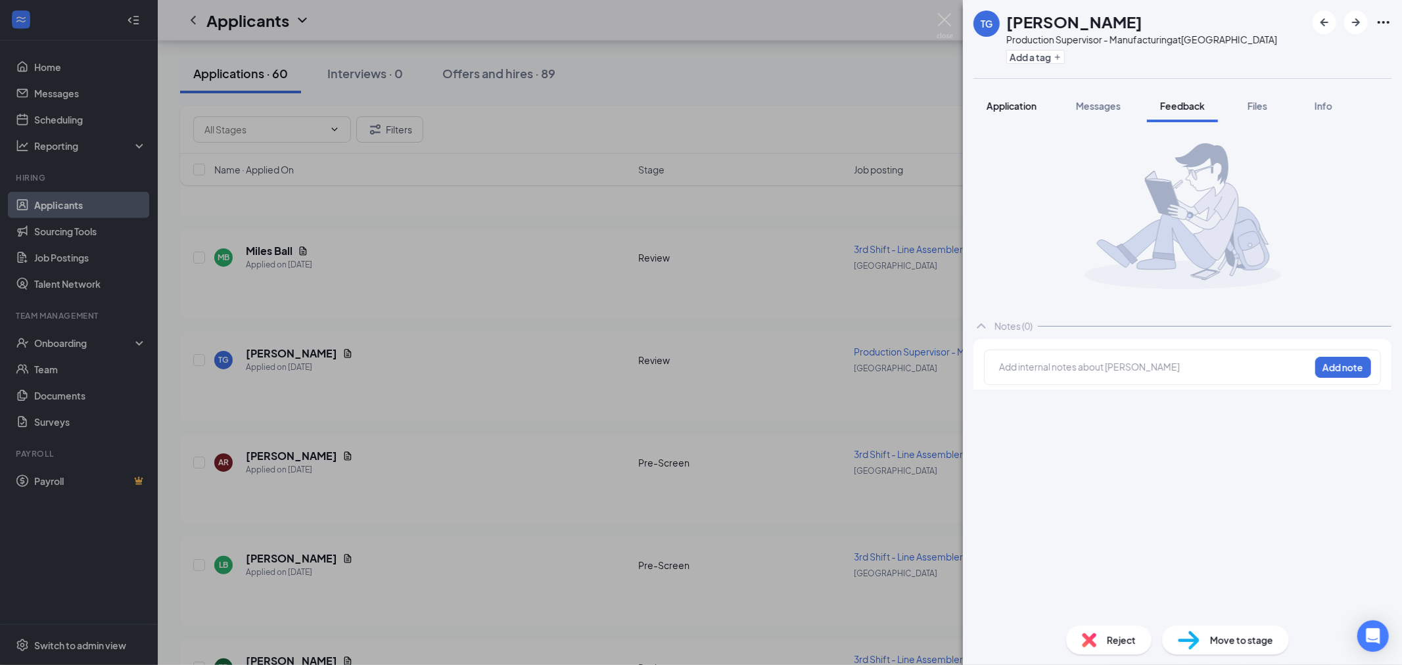
click at [1028, 107] on span "Application" at bounding box center [1011, 106] width 50 height 12
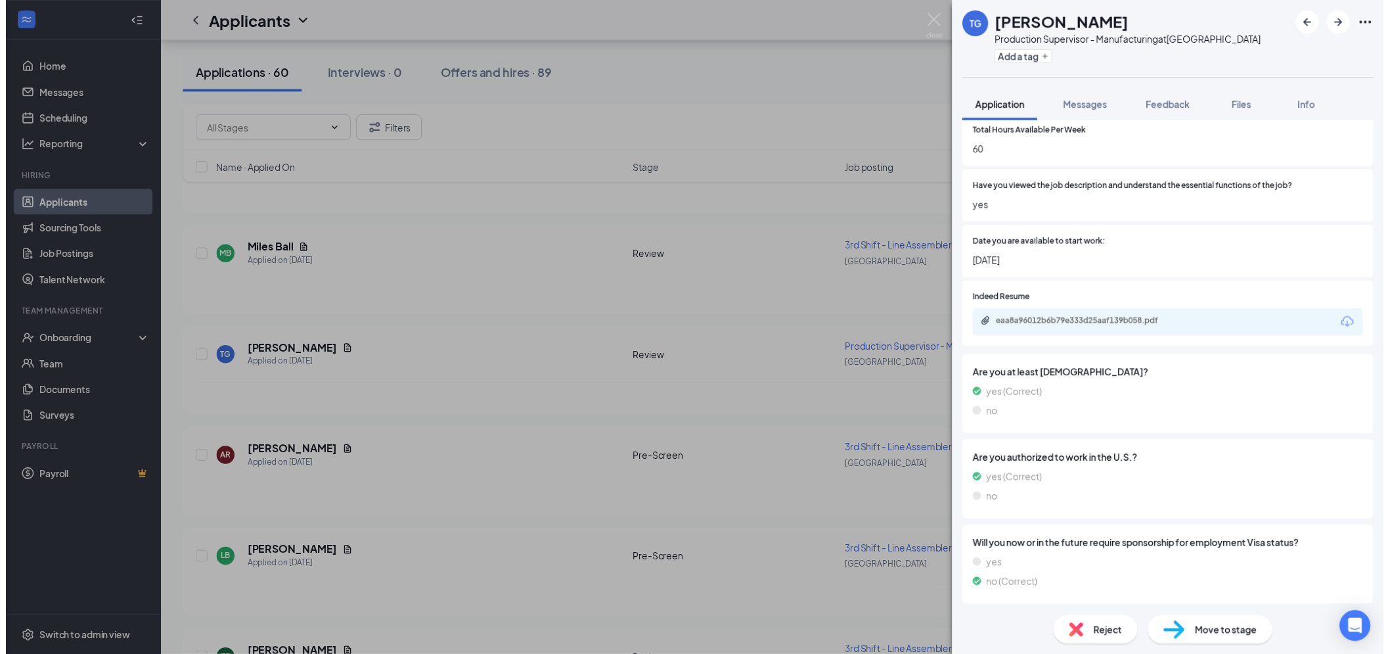
scroll to position [685, 0]
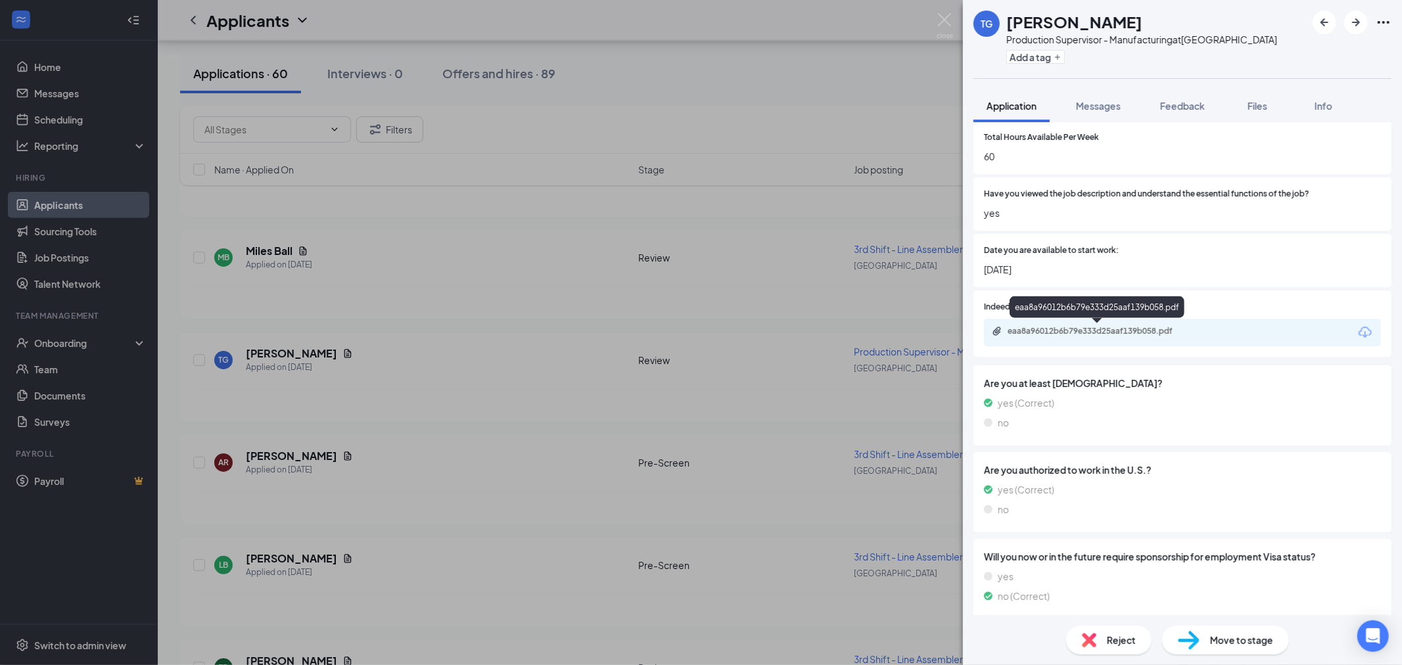
click at [1072, 331] on div "eaa8a96012b6b79e333d25aaf139b058.pdf" at bounding box center [1099, 331] width 184 height 11
click at [940, 22] on img at bounding box center [944, 26] width 16 height 26
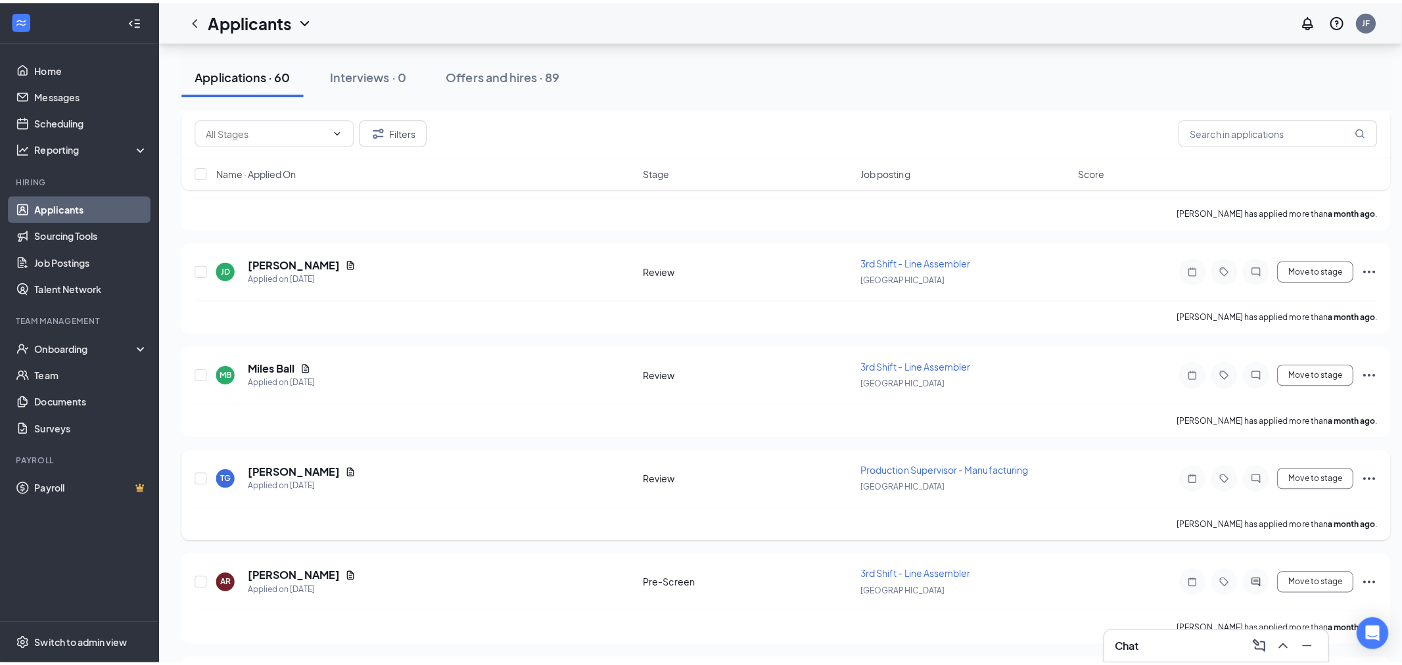
scroll to position [5388, 0]
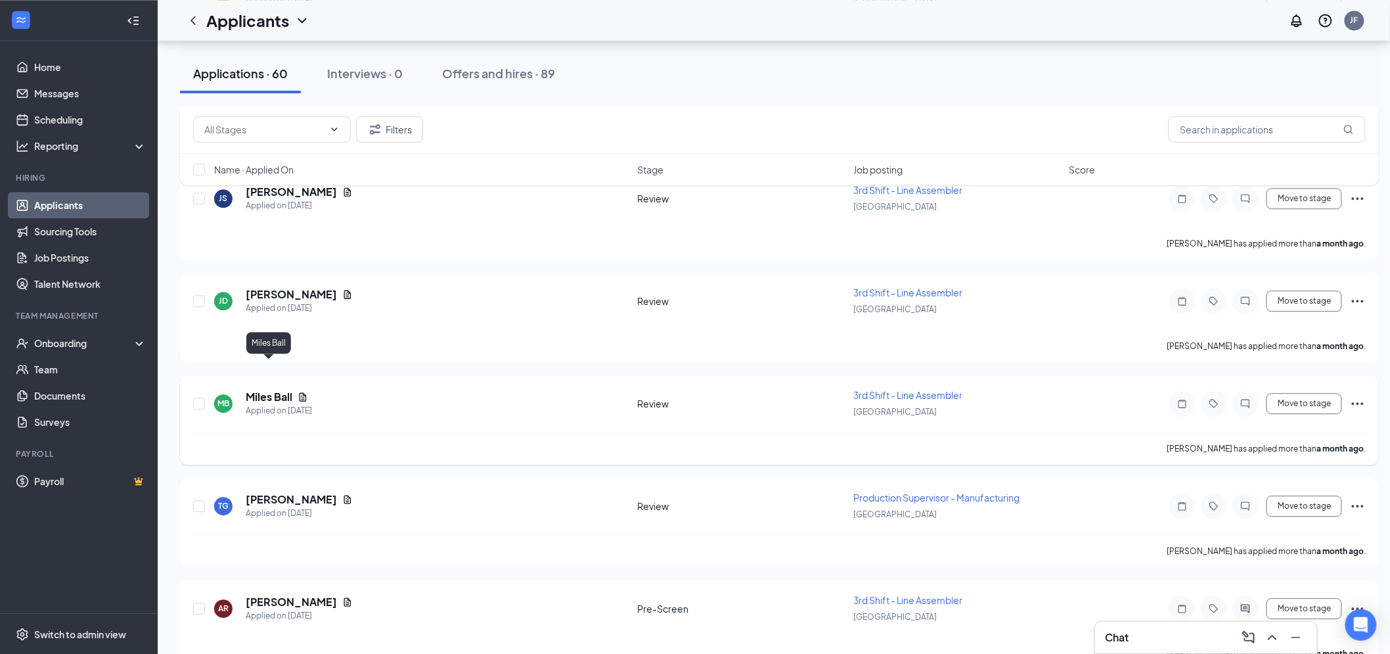
click at [273, 390] on h5 "Miles Ball" at bounding box center [269, 397] width 47 height 14
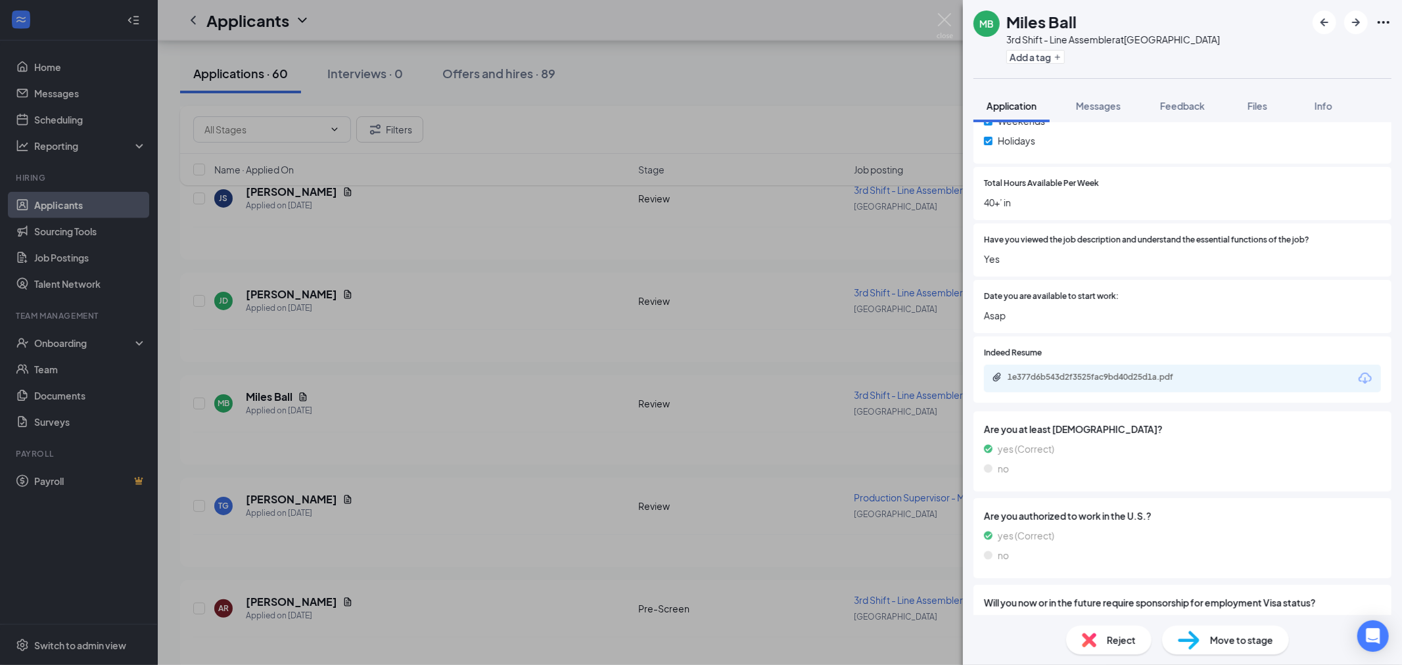
scroll to position [690, 0]
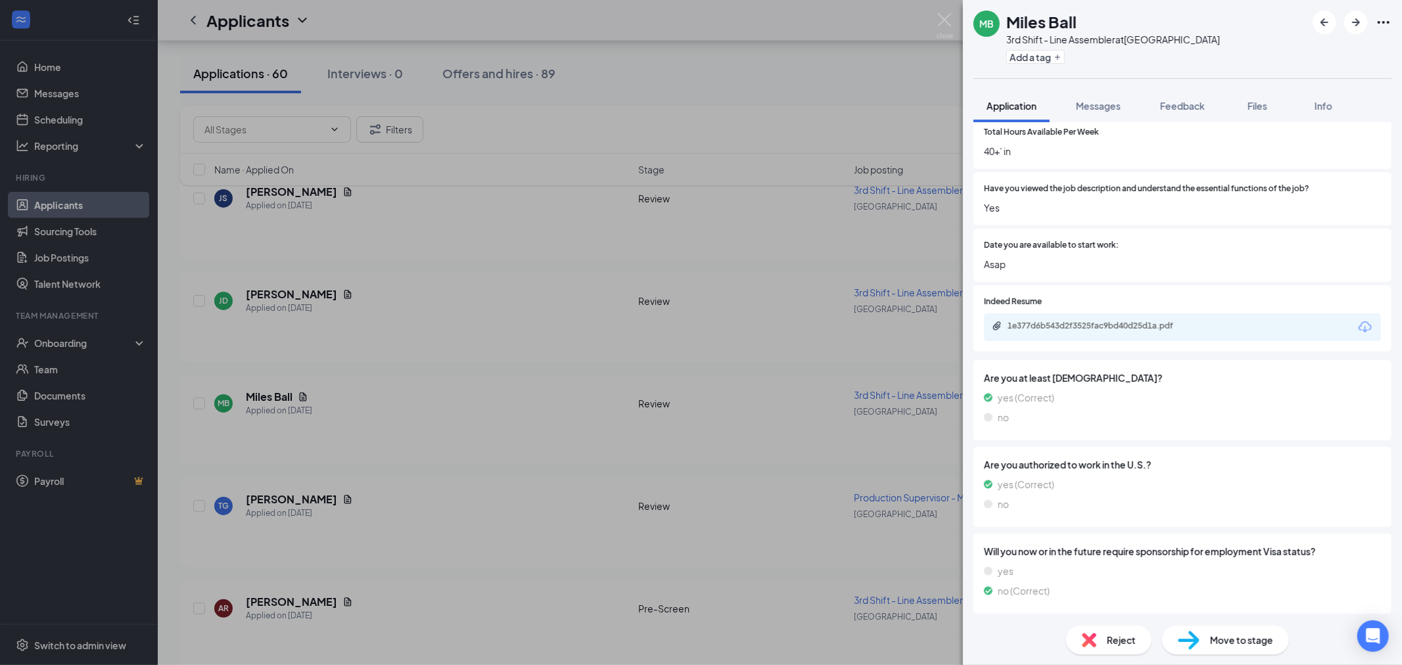
click at [1119, 332] on div "1e377d6b543d2f3525fac9bd40d25d1a.pdf" at bounding box center [1182, 327] width 397 height 28
click at [1118, 325] on div "1e377d6b543d2f3525fac9bd40d25d1a.pdf" at bounding box center [1099, 326] width 184 height 11
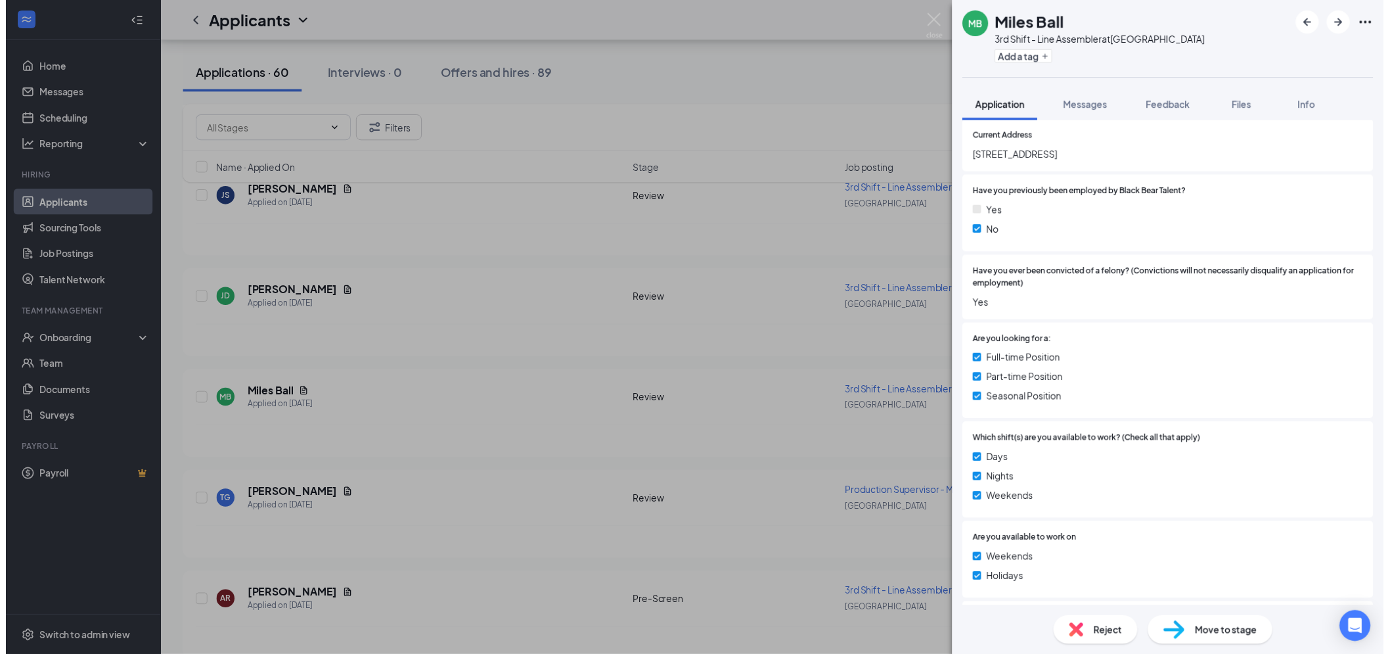
scroll to position [0, 0]
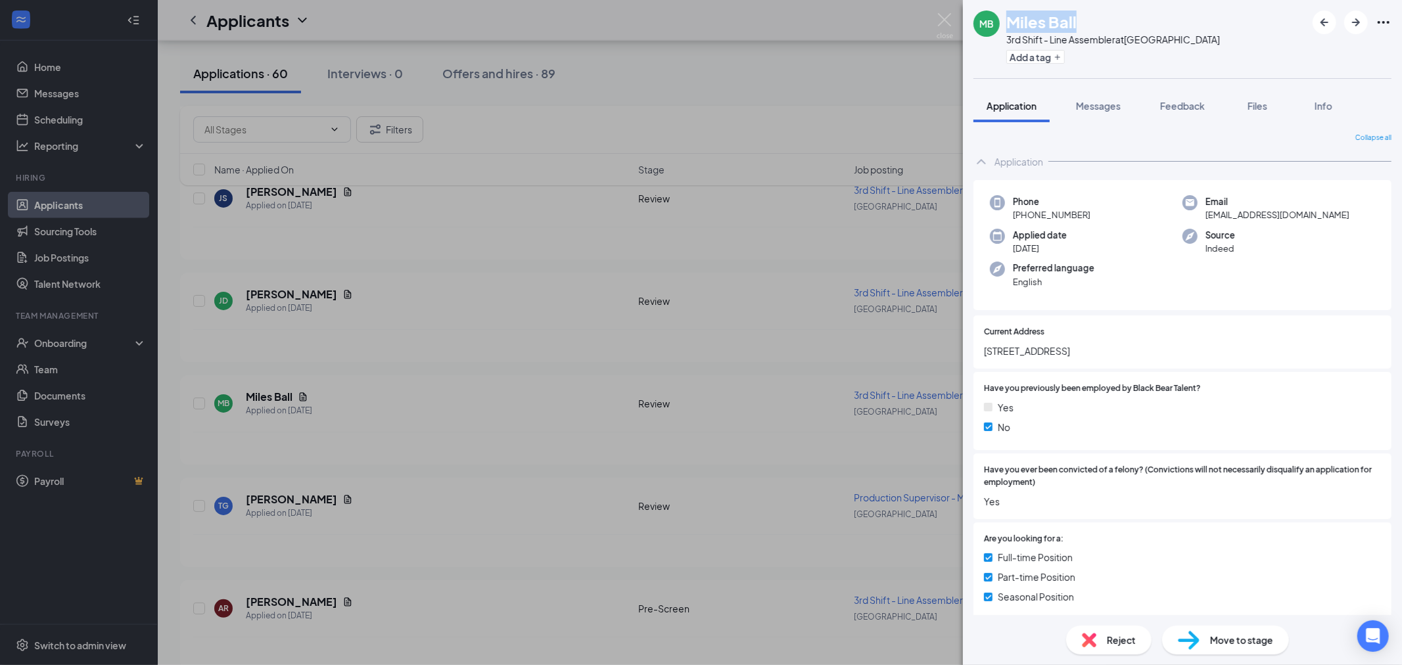
drag, startPoint x: 1080, startPoint y: 18, endPoint x: 1002, endPoint y: 23, distance: 77.7
click at [1002, 23] on div "MB Miles Ball 3rd Shift - Line Assembler at Lexington Add a tag" at bounding box center [1096, 39] width 246 height 57
copy div "Miles Ball"
click at [1111, 644] on span "Reject" at bounding box center [1121, 640] width 29 height 14
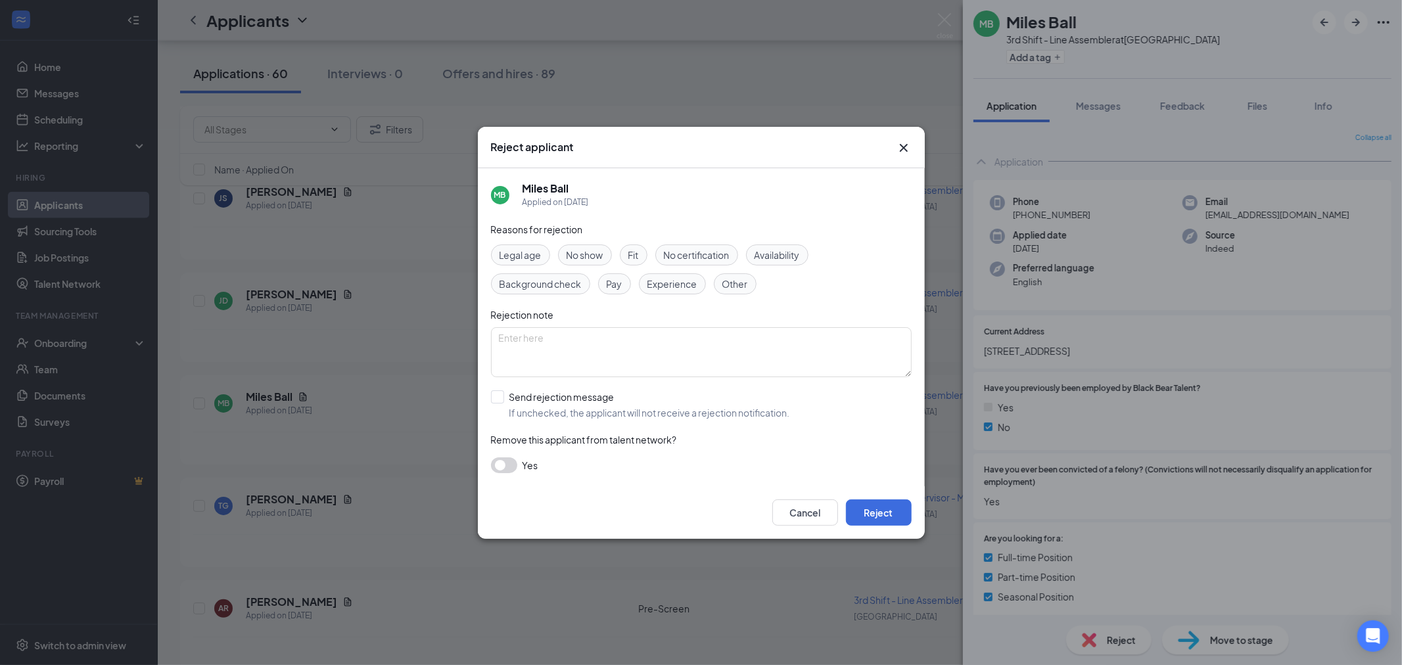
click at [545, 279] on span "Background check" at bounding box center [540, 284] width 82 height 14
click at [556, 353] on textarea at bounding box center [701, 352] width 421 height 50
type textarea "Bg issues"
click at [493, 397] on input "Send rejection message If unchecked, the applicant will not receive a rejection…" at bounding box center [640, 404] width 299 height 29
checkbox input "true"
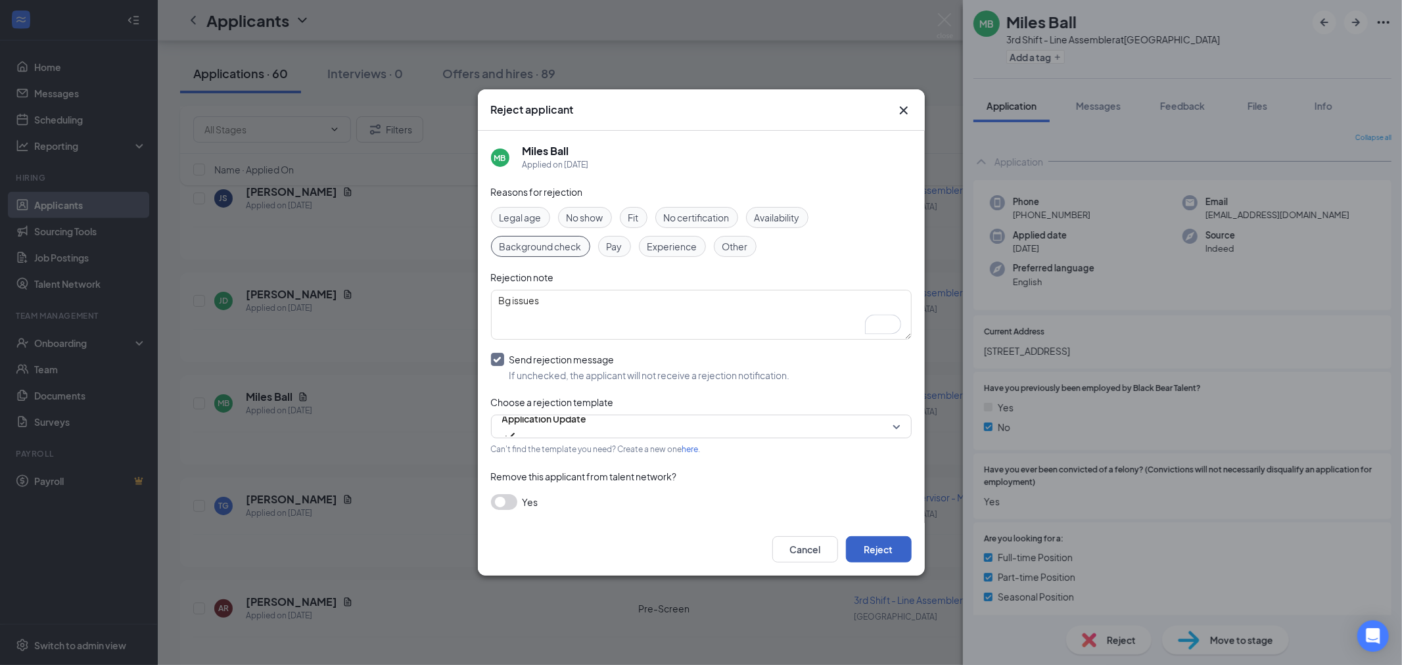
click at [907, 553] on button "Reject" at bounding box center [879, 549] width 66 height 26
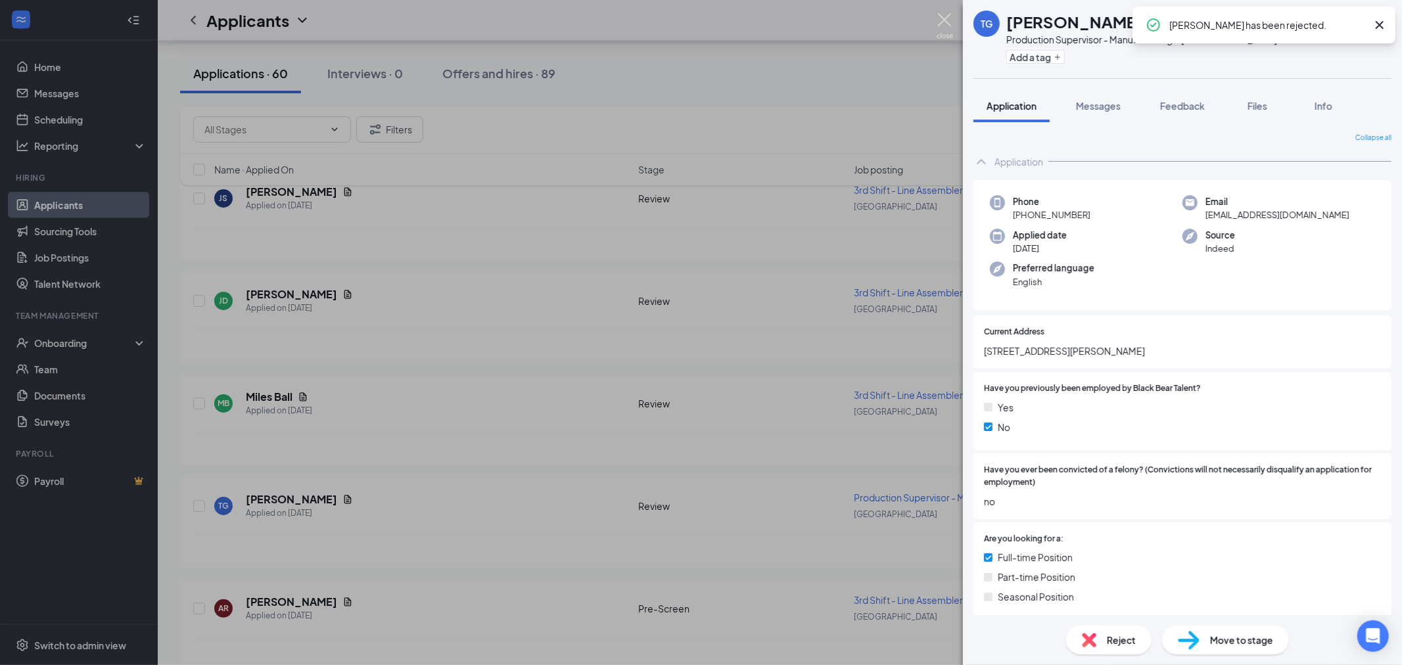
click at [941, 24] on img at bounding box center [944, 26] width 16 height 26
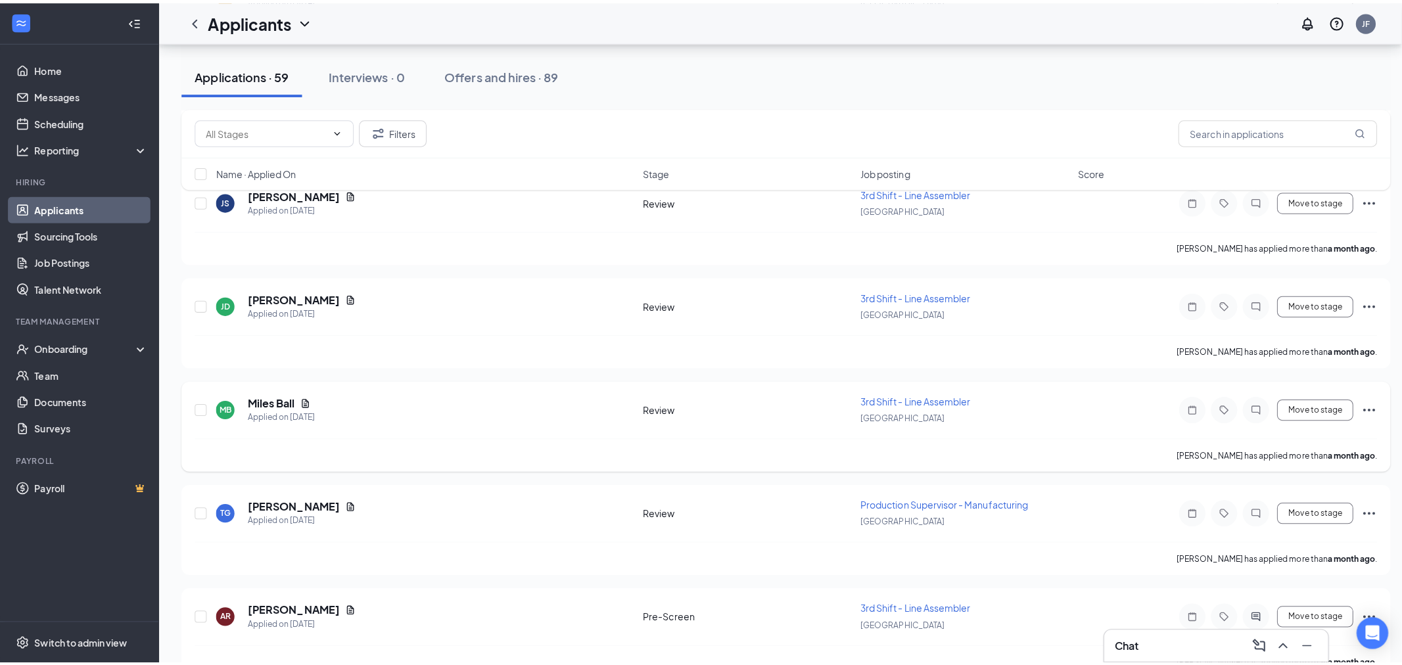
scroll to position [5315, 0]
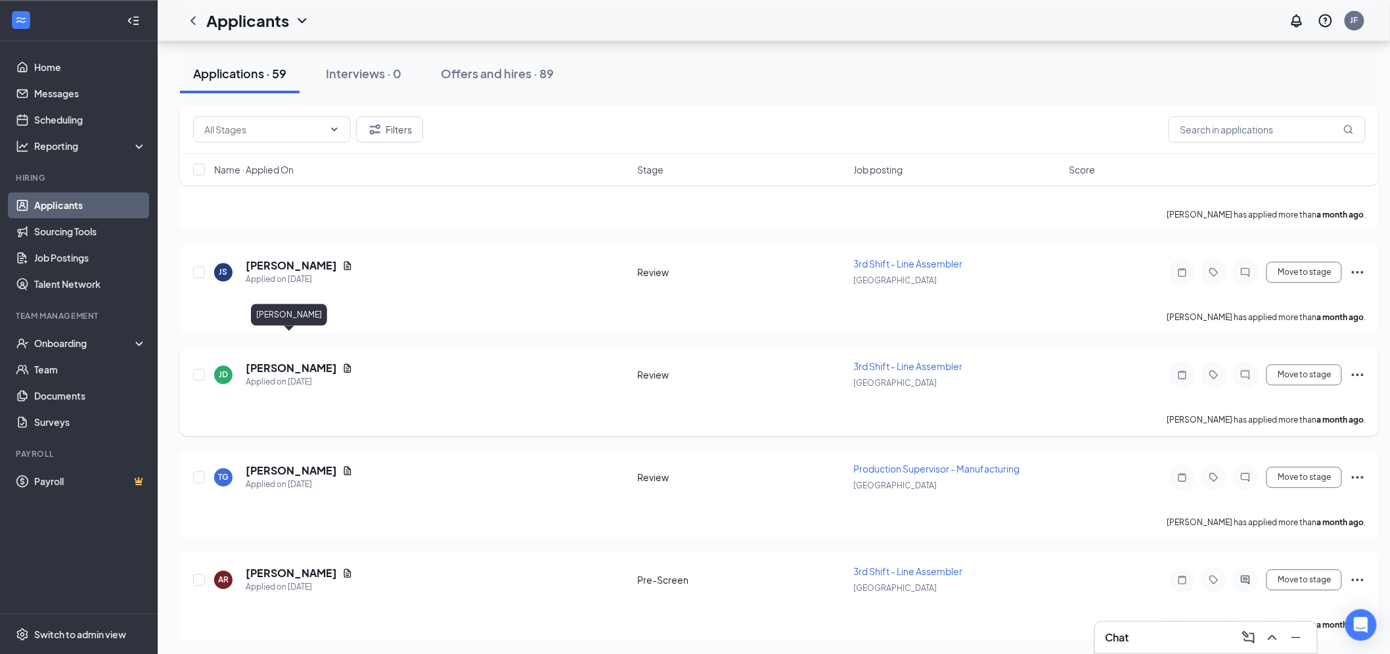
click at [307, 361] on h5 "James Dickerson" at bounding box center [291, 368] width 91 height 14
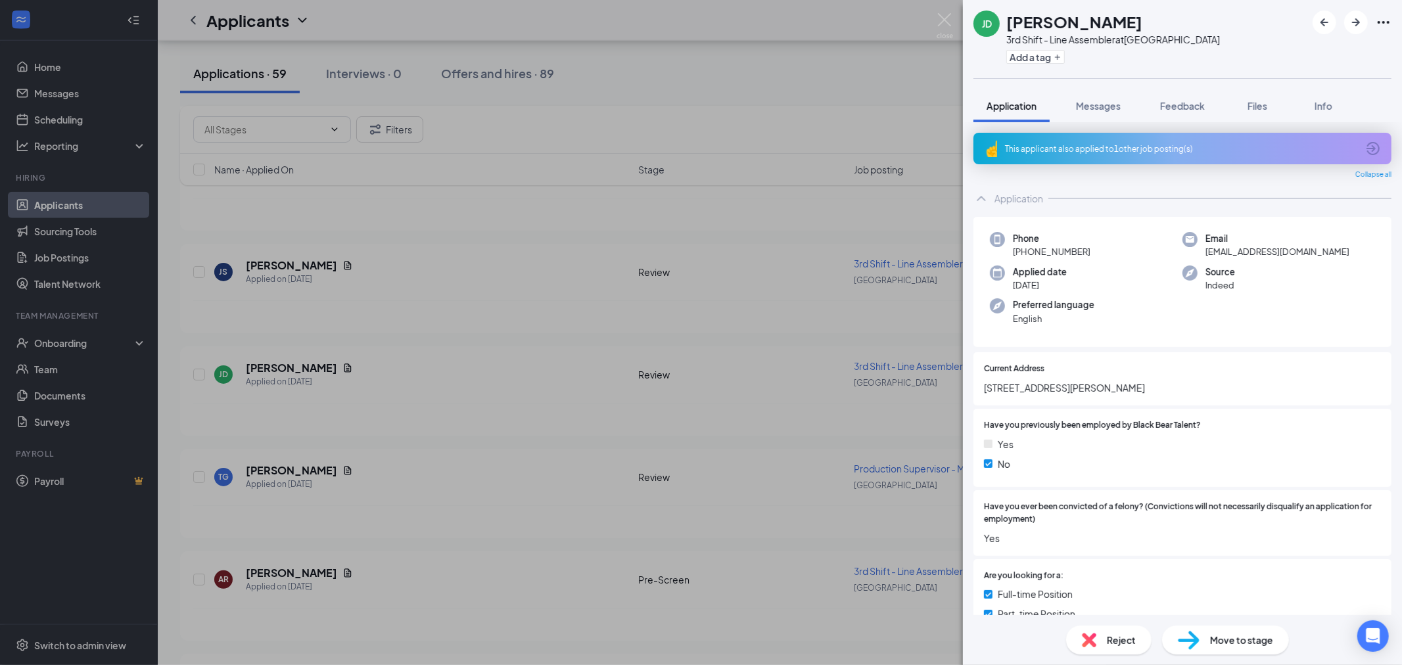
scroll to position [511, 0]
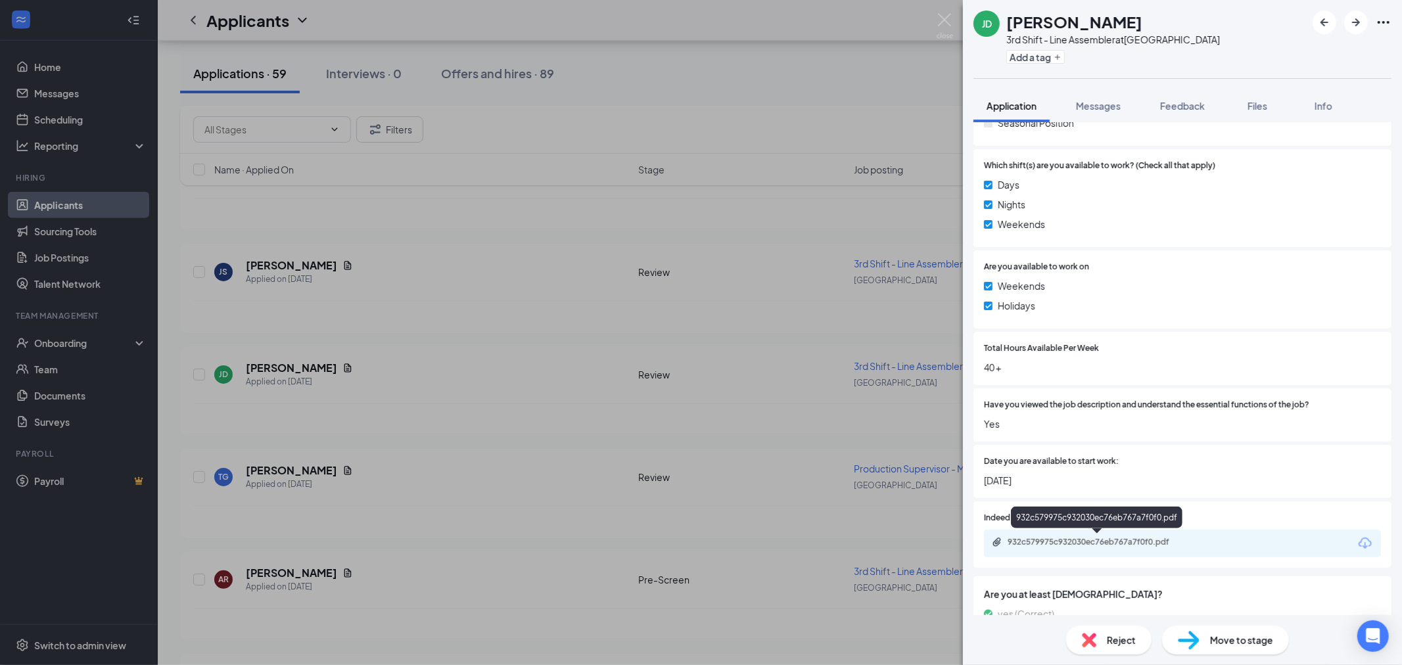
click at [1087, 543] on div "932c579975c932030ec76eb767a7f0f0.pdf" at bounding box center [1099, 542] width 184 height 11
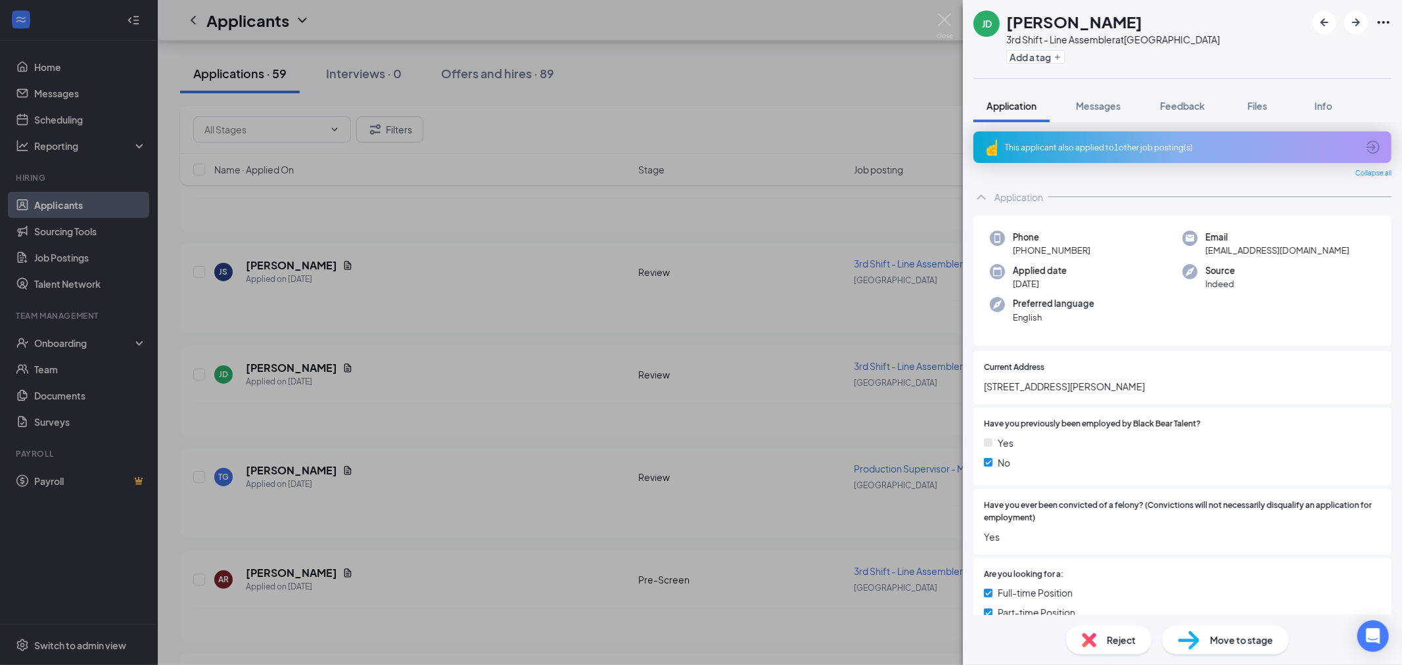
scroll to position [0, 0]
click at [1091, 148] on div "This applicant also applied to 1 other job posting(s)" at bounding box center [1181, 148] width 352 height 11
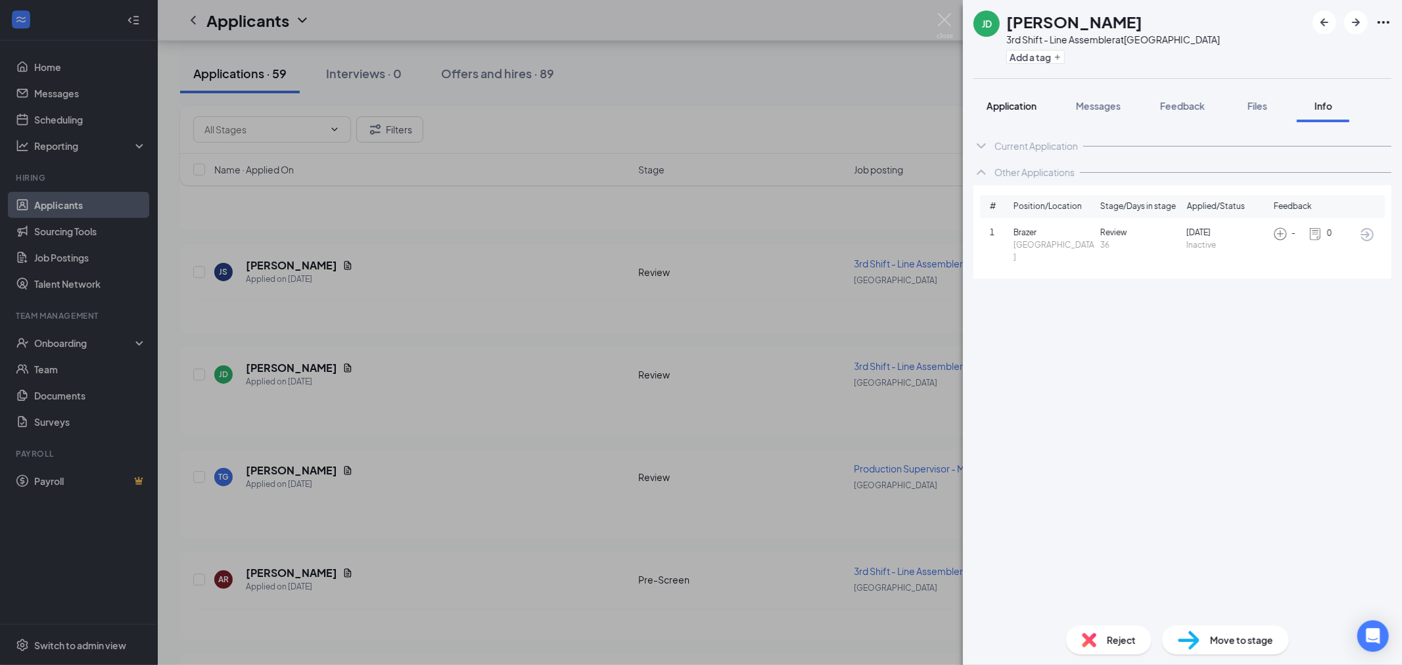
click at [984, 110] on button "Application" at bounding box center [1011, 105] width 76 height 33
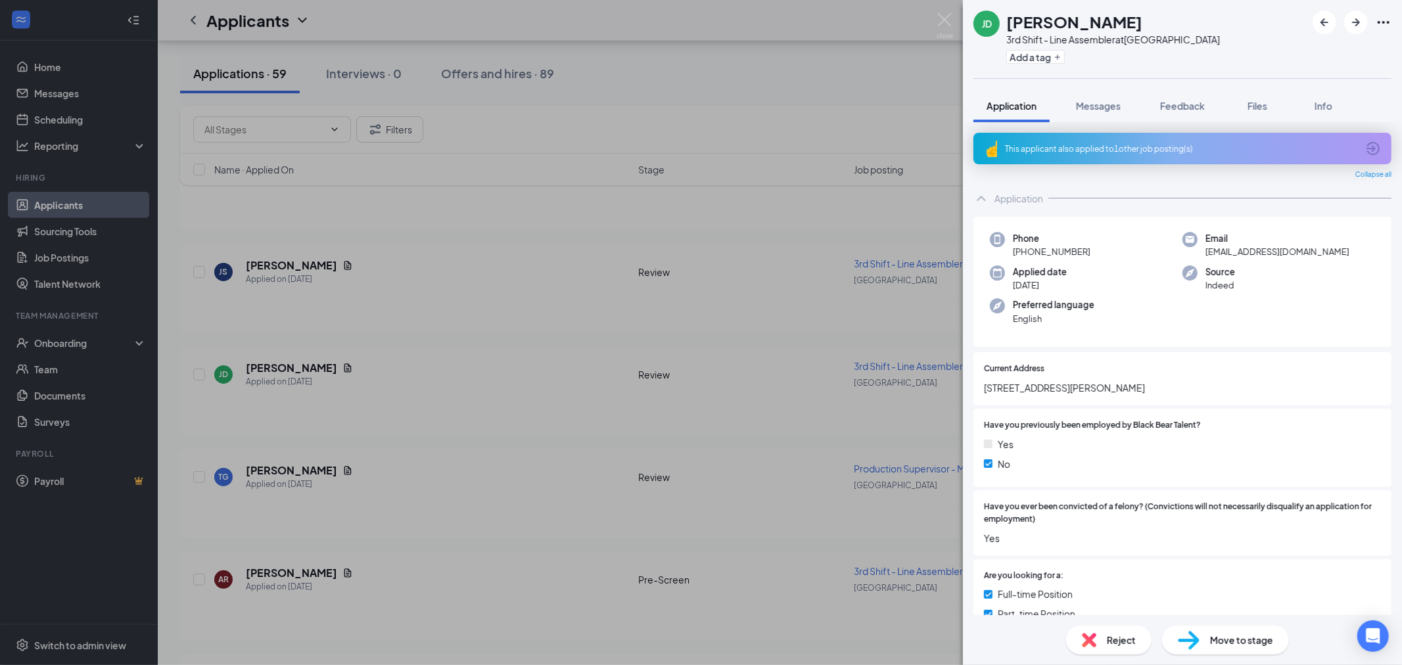
drag, startPoint x: 1132, startPoint y: 17, endPoint x: 1006, endPoint y: 11, distance: 126.3
click at [1006, 11] on h1 "James Dickerson" at bounding box center [1074, 22] width 136 height 22
copy h1 "James Dickerson"
click at [1102, 633] on div "Reject" at bounding box center [1108, 640] width 85 height 29
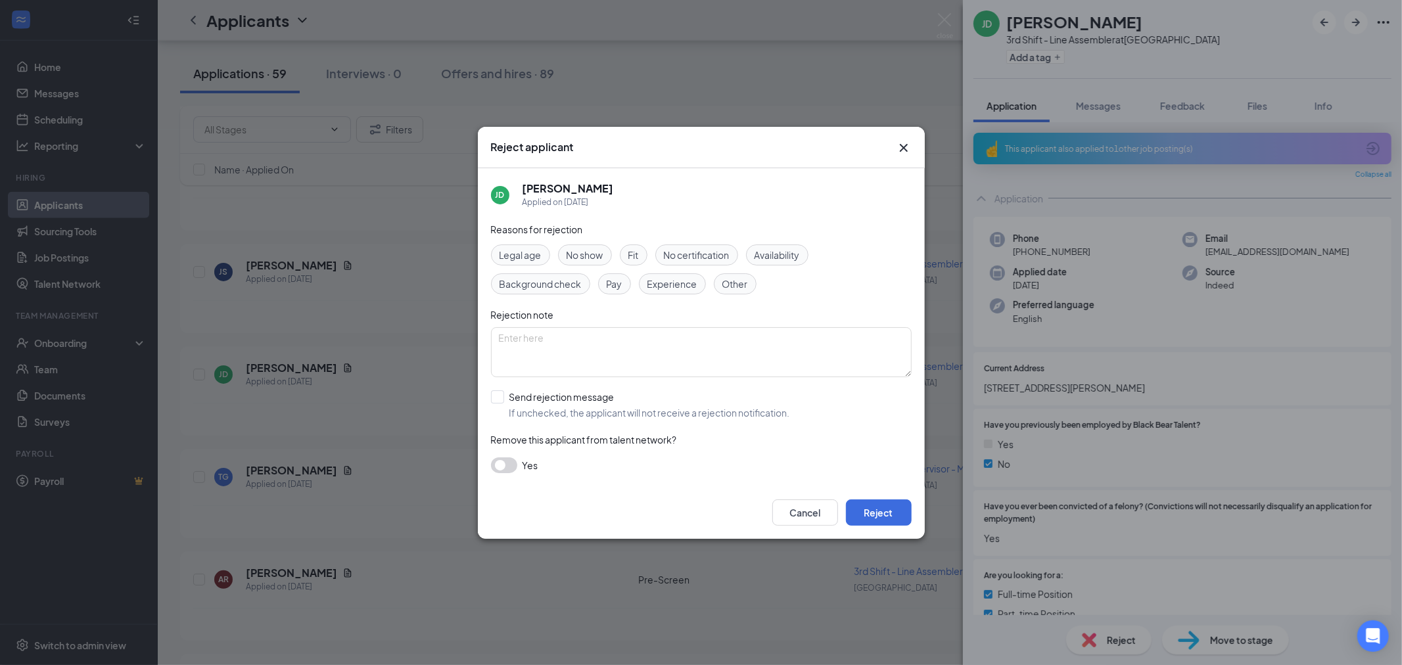
click at [559, 285] on span "Background check" at bounding box center [540, 284] width 82 height 14
click at [599, 351] on textarea at bounding box center [701, 352] width 421 height 50
type textarea "BG issues"
click at [892, 502] on button "Reject" at bounding box center [879, 512] width 66 height 26
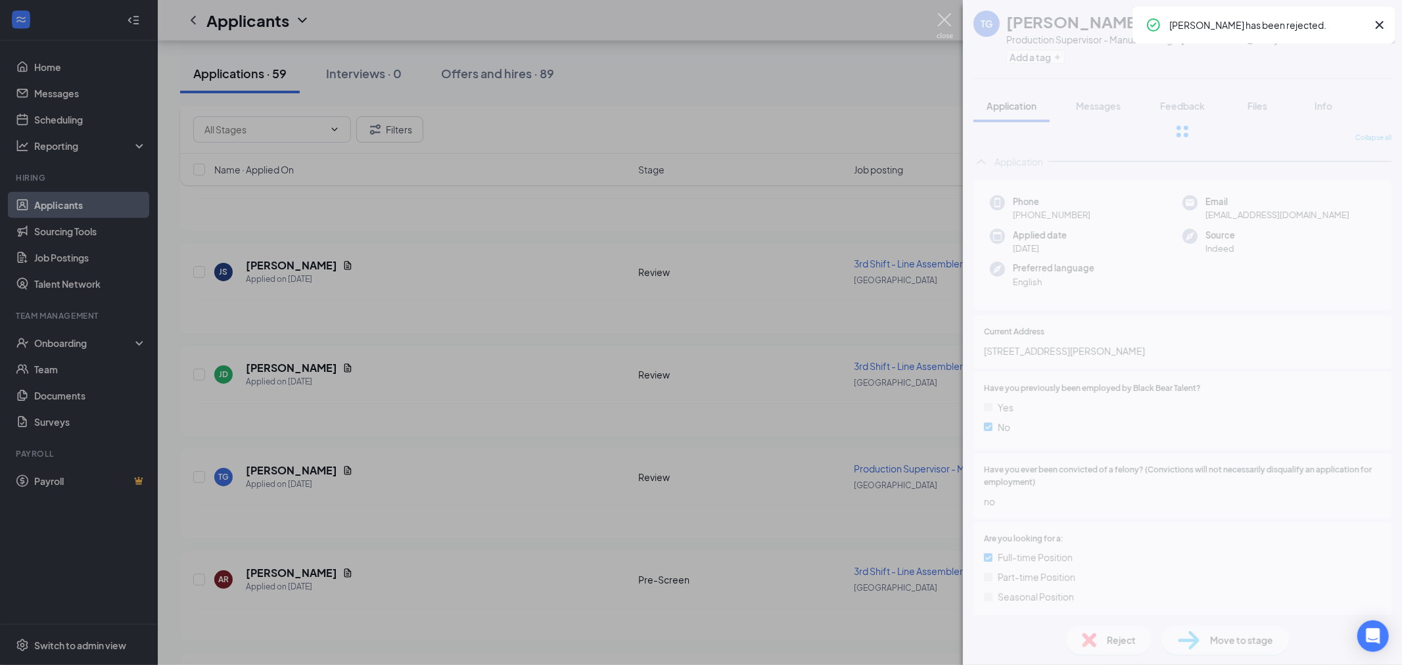
click at [944, 24] on img at bounding box center [944, 26] width 16 height 26
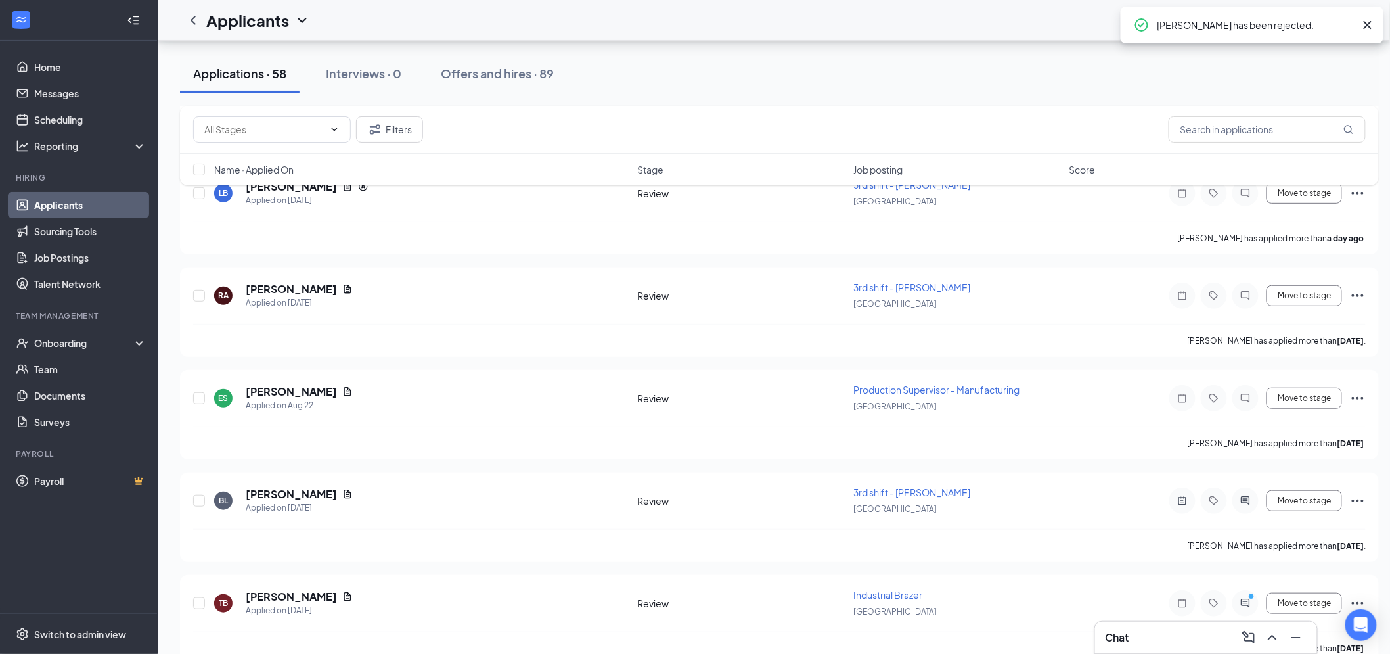
scroll to position [6714, 0]
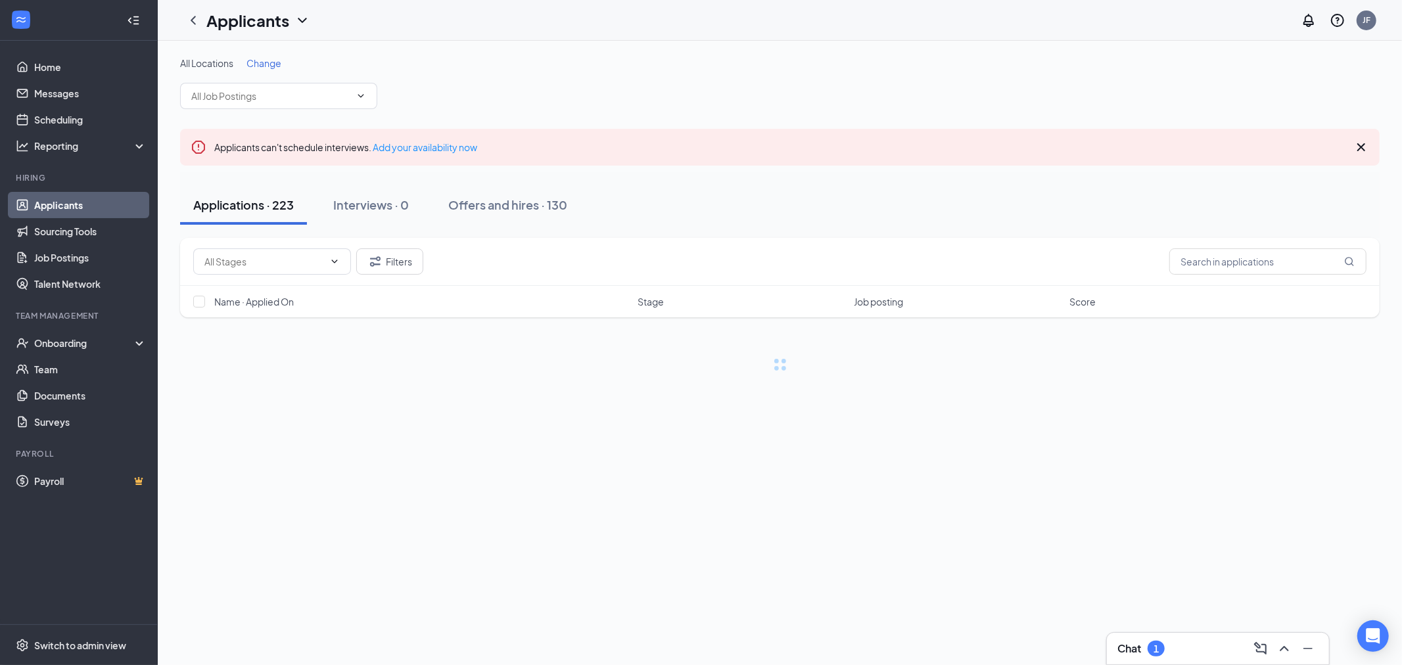
click at [1181, 653] on div "Chat 1" at bounding box center [1217, 648] width 201 height 21
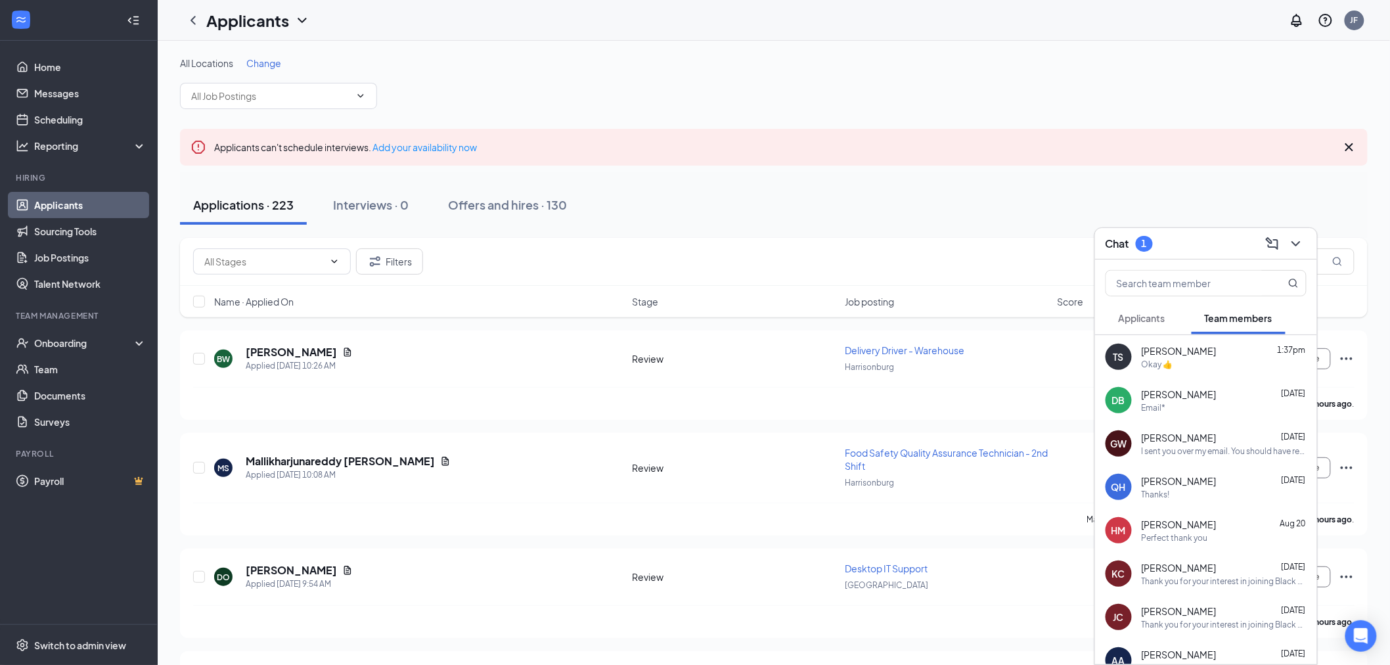
click at [1155, 318] on span "Applicants" at bounding box center [1142, 318] width 47 height 12
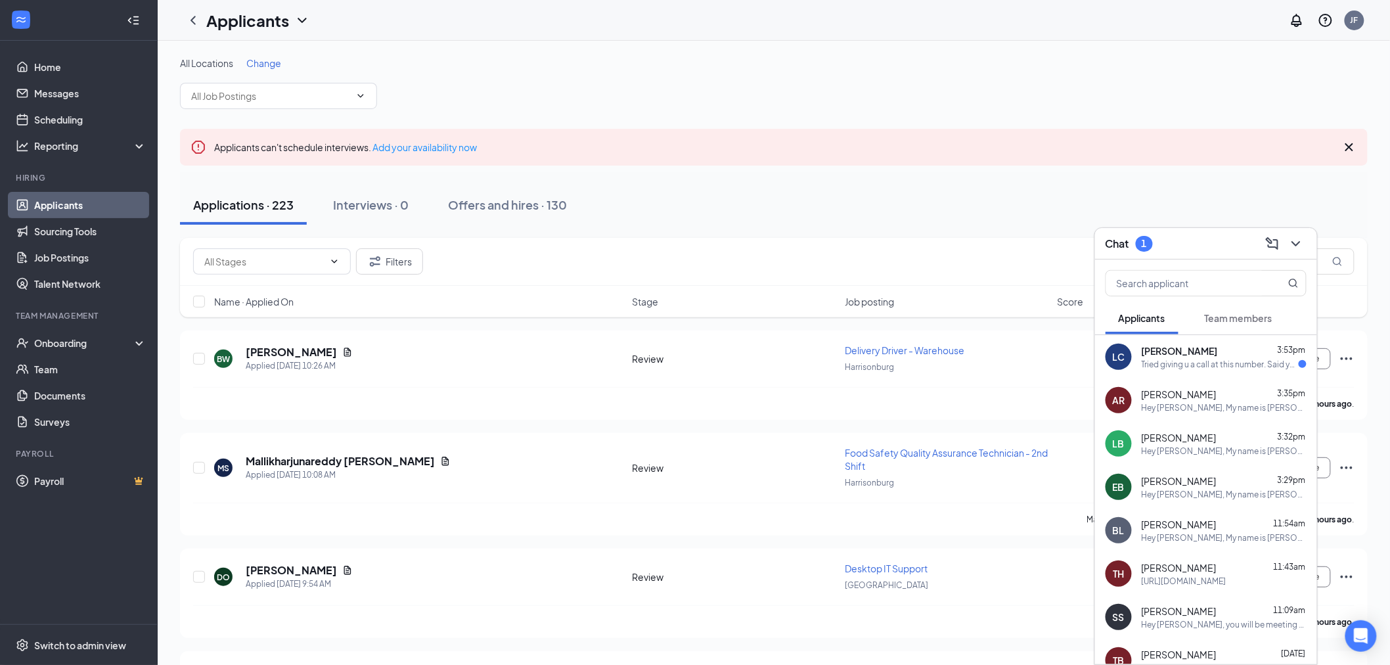
click at [1225, 363] on div "Tried giving u a call at this number. Said you weren't taking calls." at bounding box center [1220, 364] width 157 height 11
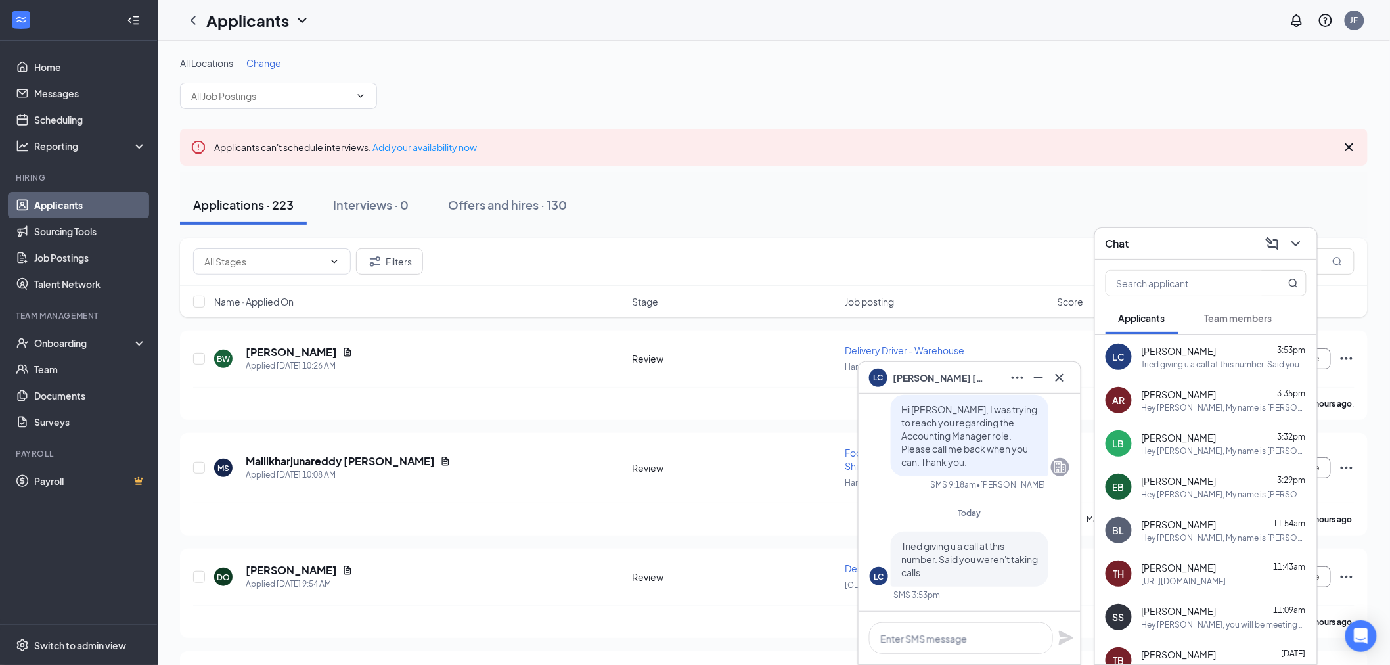
click at [1158, 244] on div "Chat" at bounding box center [1206, 243] width 201 height 20
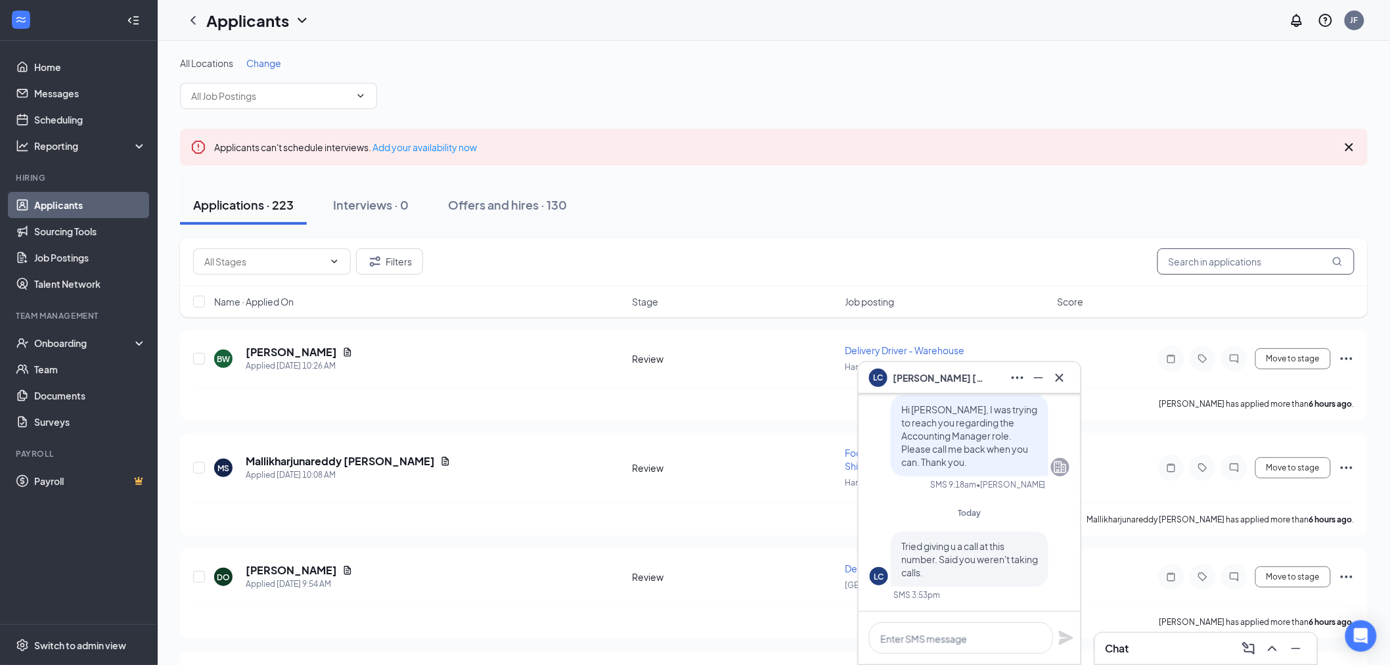
click at [1276, 265] on input "text" at bounding box center [1256, 261] width 197 height 26
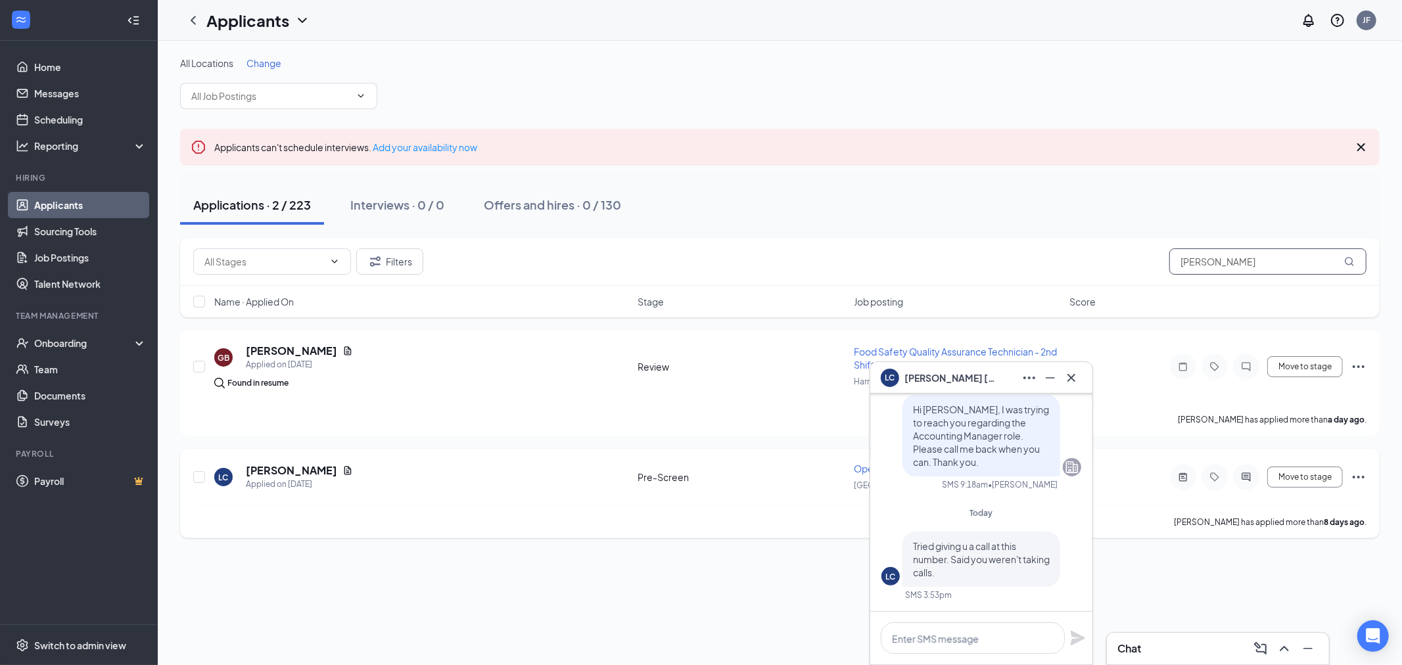
type input "[PERSON_NAME]"
click at [285, 467] on h5 "[PERSON_NAME]" at bounding box center [291, 470] width 91 height 14
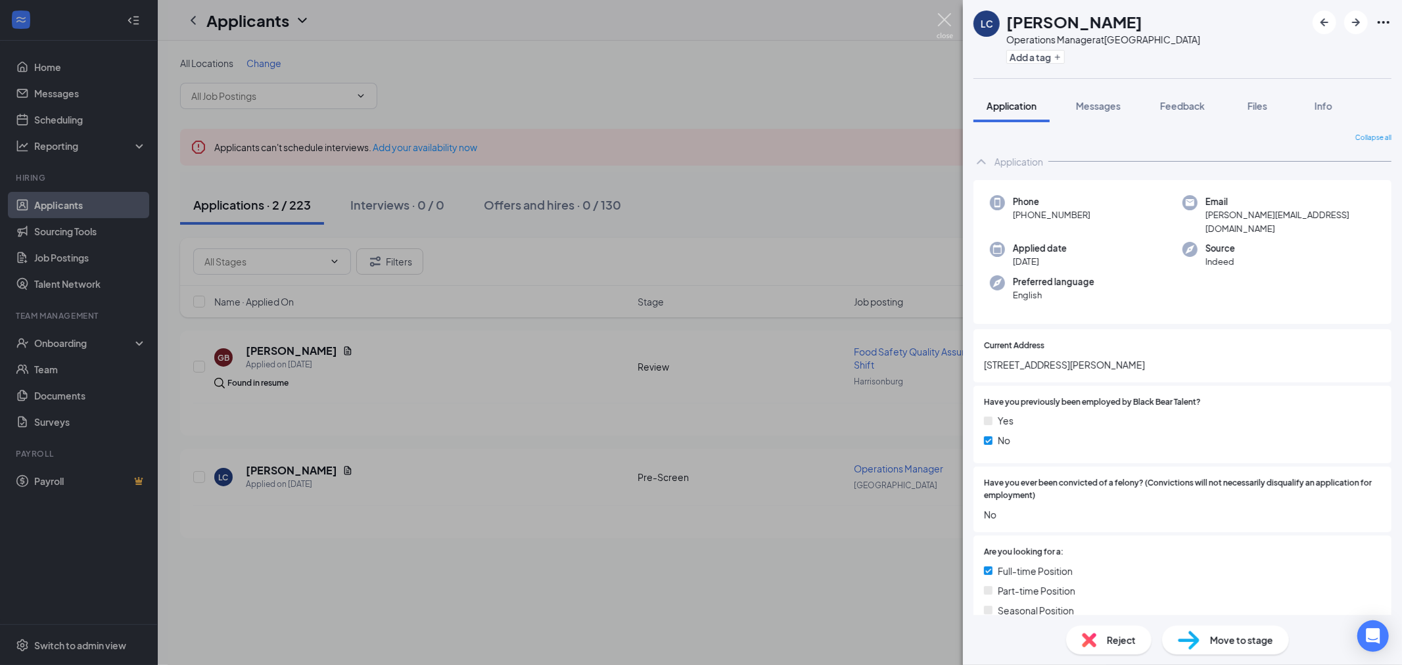
drag, startPoint x: 941, startPoint y: 16, endPoint x: 1047, endPoint y: 258, distance: 263.3
click at [941, 16] on img at bounding box center [944, 26] width 16 height 26
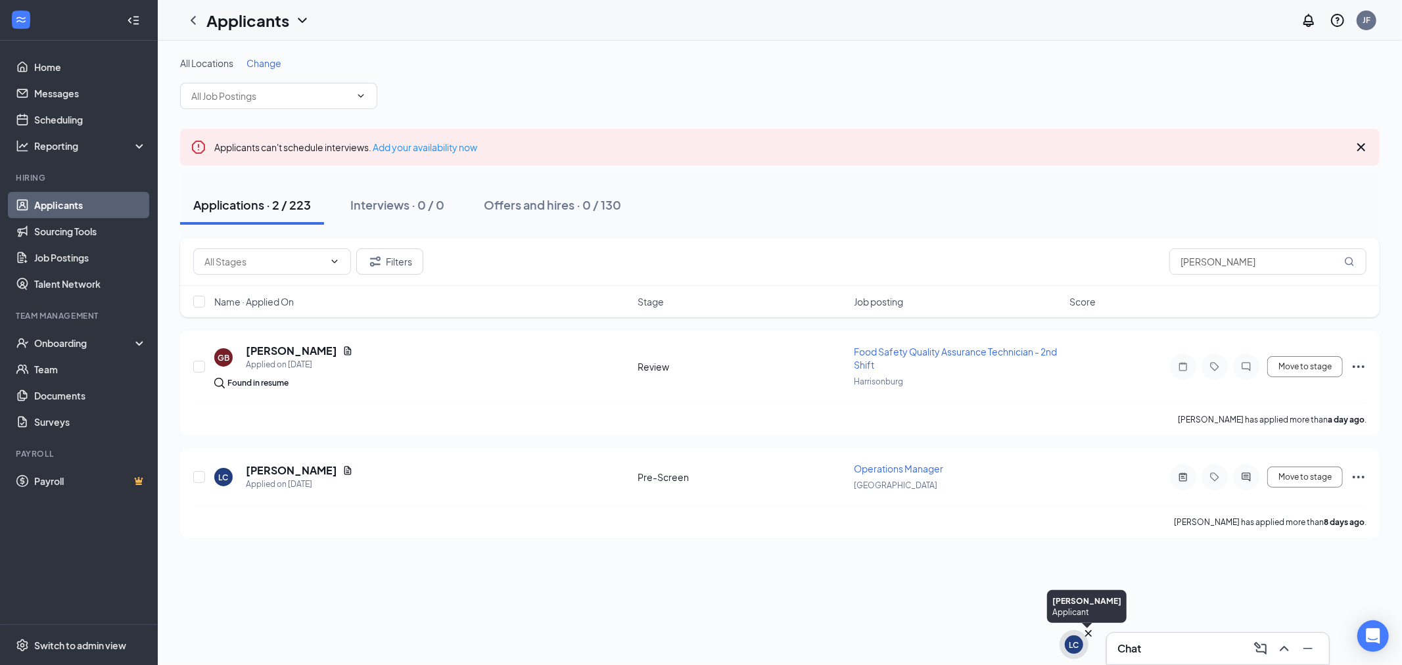
drag, startPoint x: 1081, startPoint y: 651, endPoint x: 1072, endPoint y: 648, distance: 8.9
click at [1080, 649] on div "LC" at bounding box center [1073, 644] width 29 height 29
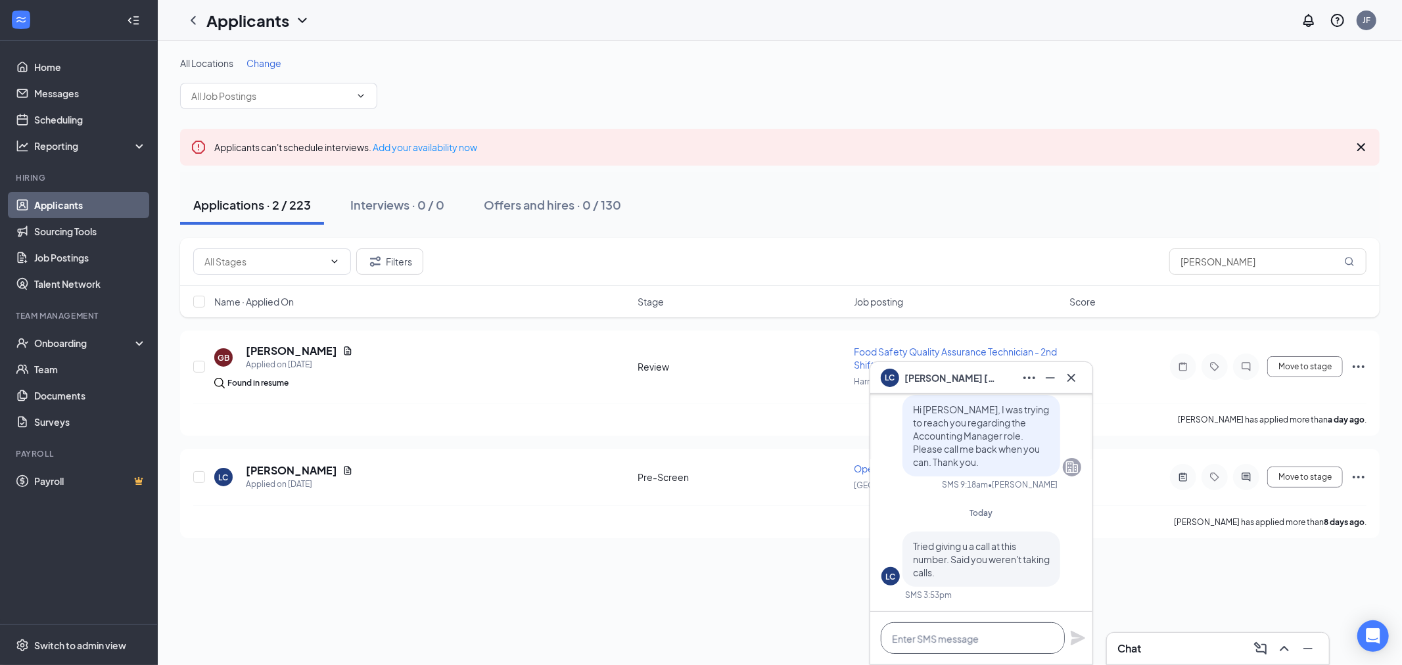
click at [953, 639] on textarea at bounding box center [973, 638] width 184 height 32
drag, startPoint x: 942, startPoint y: 654, endPoint x: 943, endPoint y: 641, distance: 12.5
click at [942, 653] on div at bounding box center [981, 638] width 222 height 53
click at [944, 635] on textarea "To enrich screen reader interactions, please activate Accessibility in Grammarl…" at bounding box center [973, 638] width 184 height 32
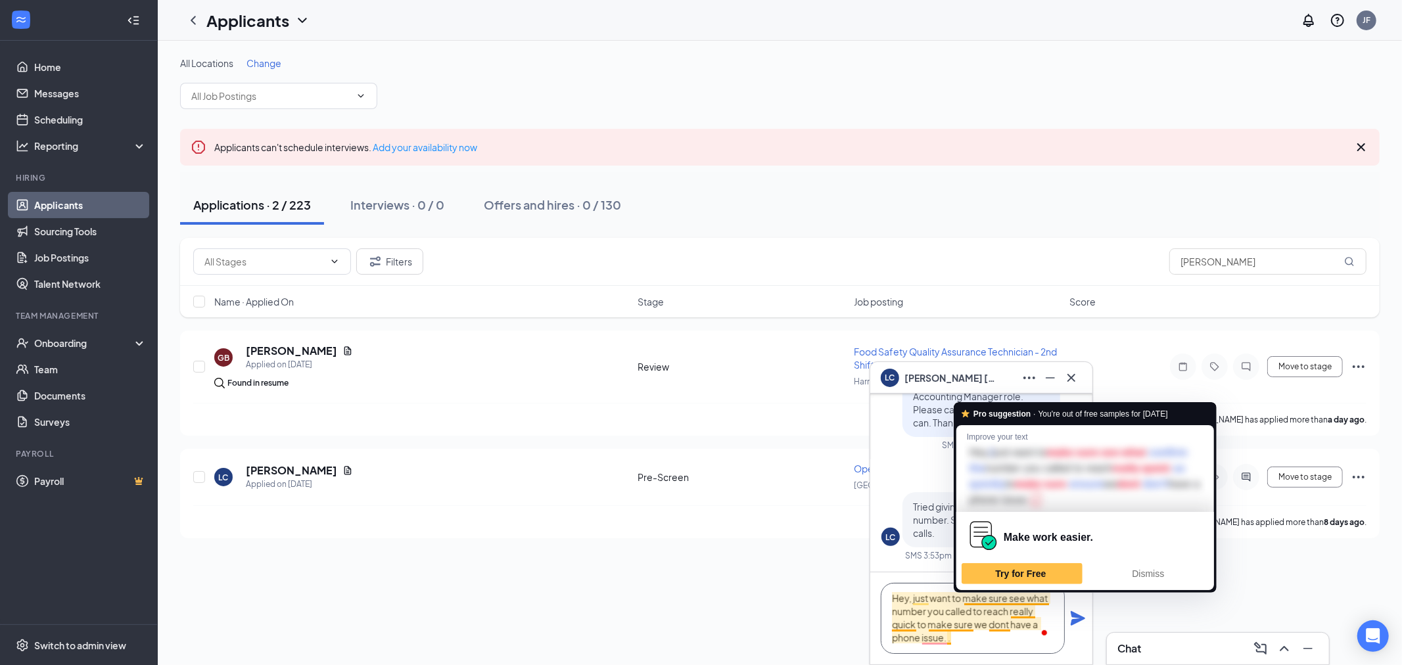
click at [1027, 599] on textarea "Hey, just want to make sure see what number you called to reach really quick to…" at bounding box center [973, 618] width 184 height 71
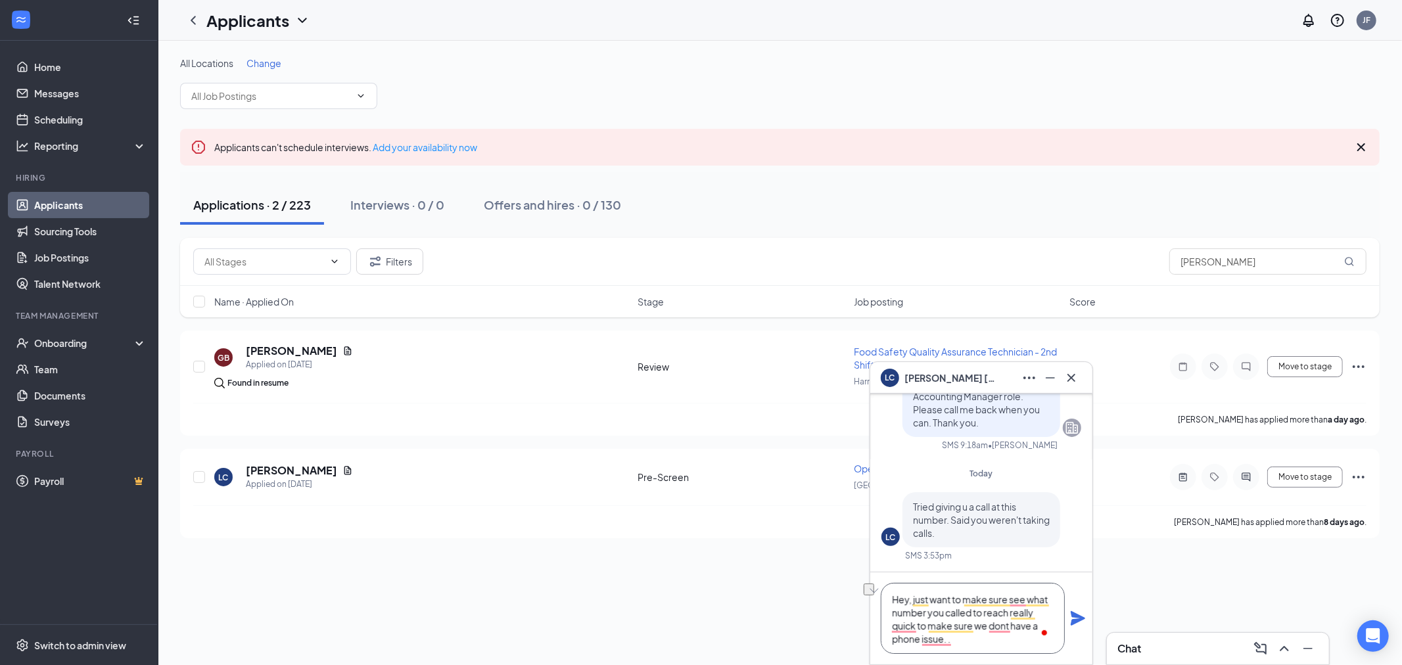
drag, startPoint x: 1009, startPoint y: 601, endPoint x: 967, endPoint y: 603, distance: 42.1
click at [967, 603] on textarea "Hey, just want to make sure see what number you called to reach really quick to…" at bounding box center [973, 618] width 184 height 71
click at [976, 612] on textarea "Hey, just want to see what number you called to reach really quick to make sure…" at bounding box center [973, 618] width 184 height 71
drag, startPoint x: 943, startPoint y: 639, endPoint x: 891, endPoint y: 588, distance: 73.0
click at [891, 588] on textarea "Hey, just want to see what number you called to reach us really quickly to make…" at bounding box center [973, 618] width 184 height 71
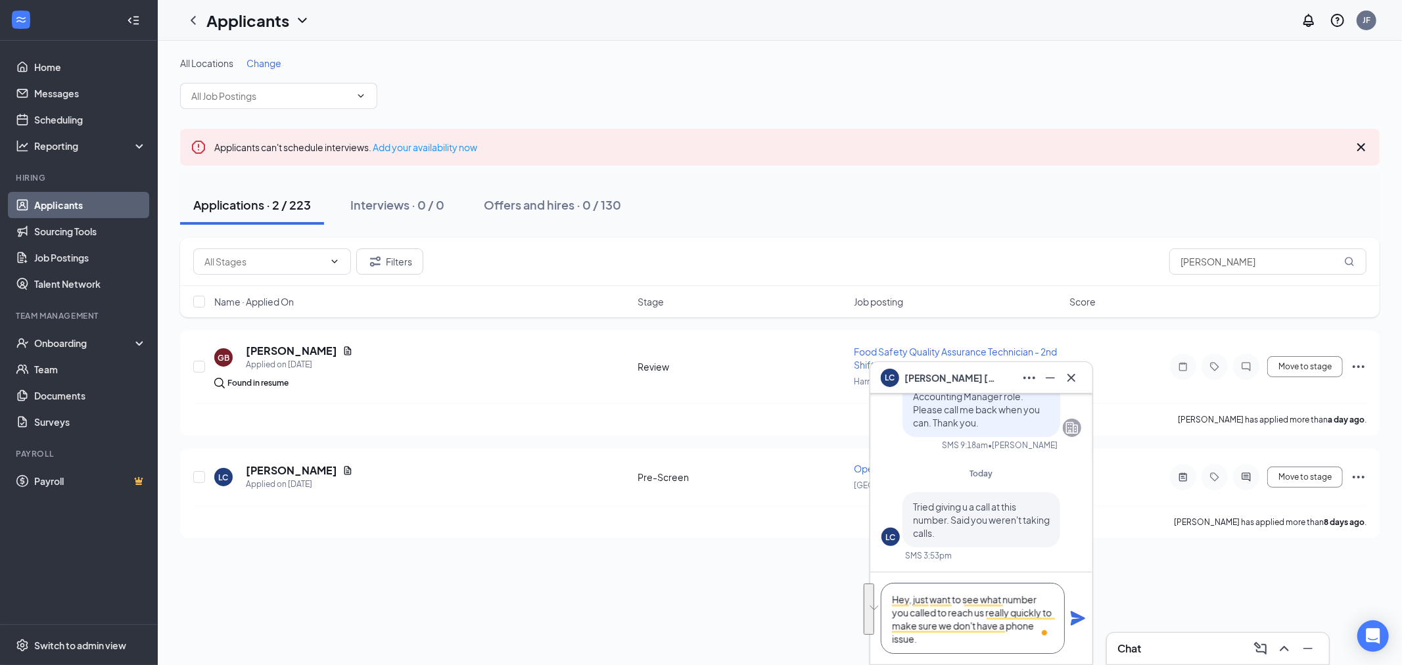
type textarea "Hey, just want to see what number you called to reach us really quickly to make…"
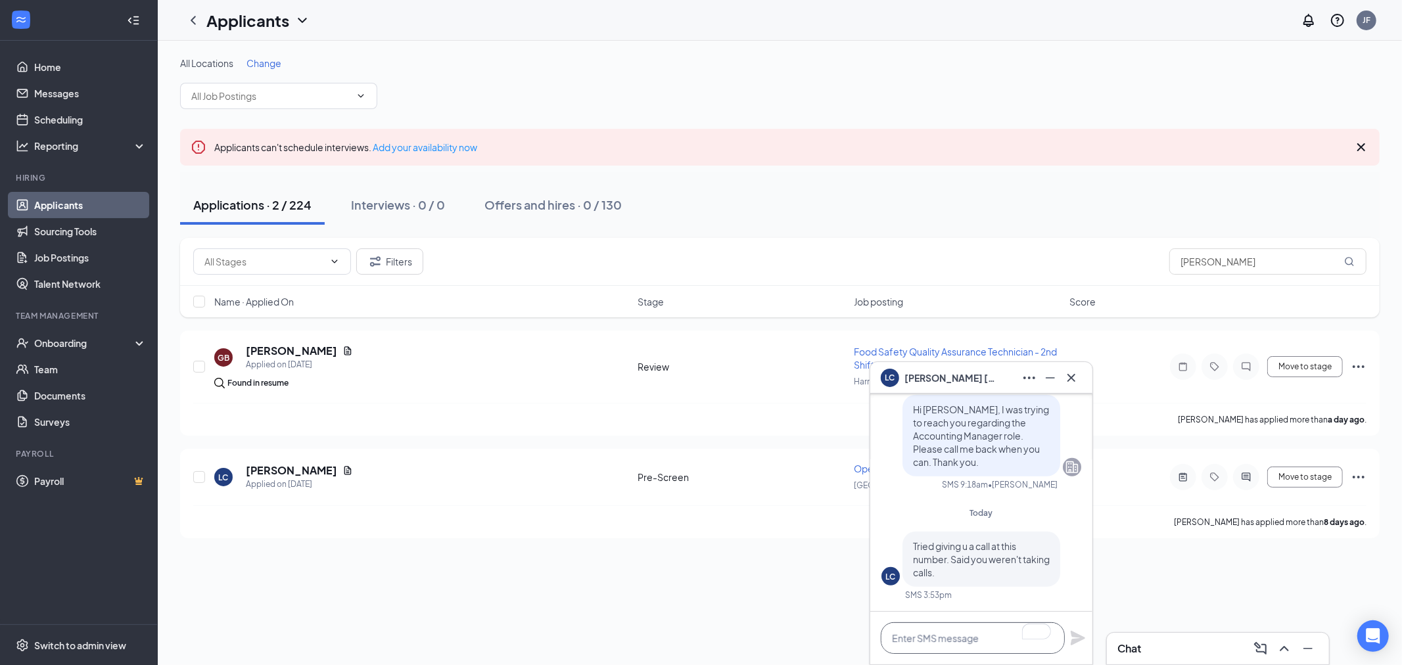
click at [931, 643] on textarea "To enrich screen reader interactions, please activate Accessibility in Grammarl…" at bounding box center [973, 638] width 184 height 32
paste textarea "Hey, I just wanted to check what number you called to reach us, just to make su…"
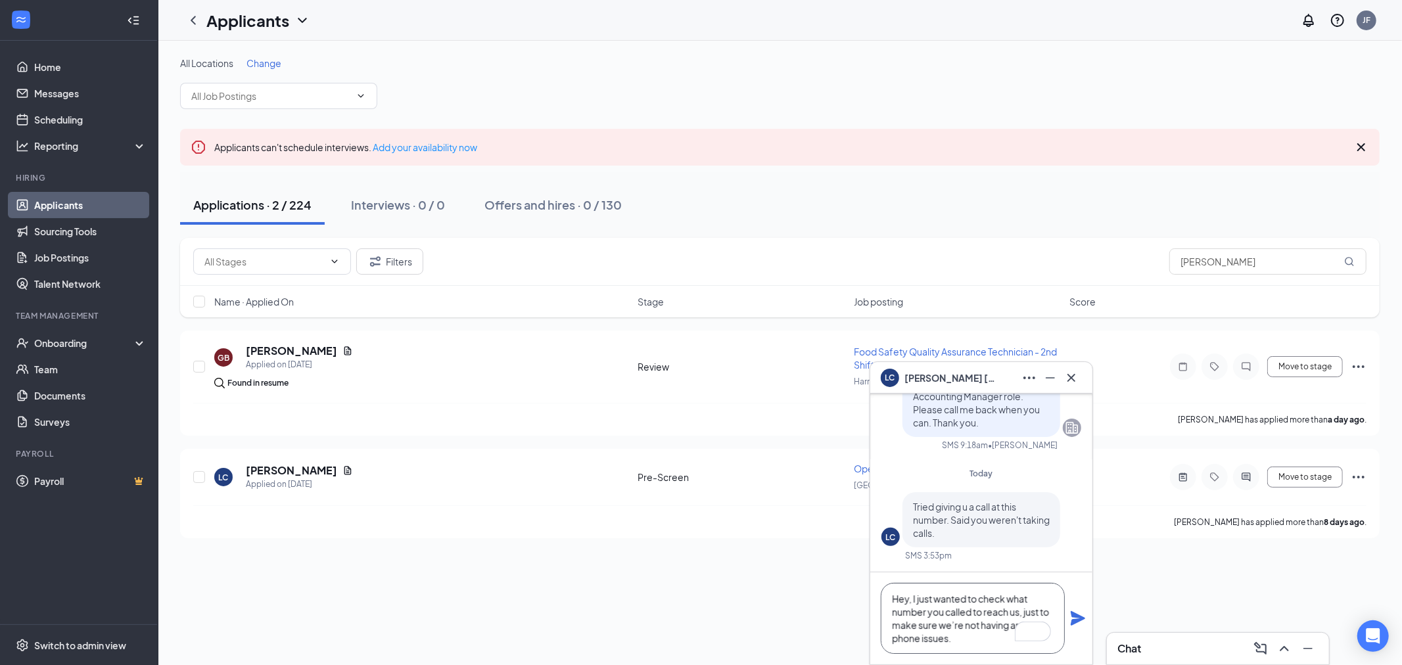
scroll to position [1, 0]
type textarea "Hey, I just wanted to check what number you called to reach us, just to make su…"
click at [1079, 616] on icon "Plane" at bounding box center [1077, 618] width 14 height 14
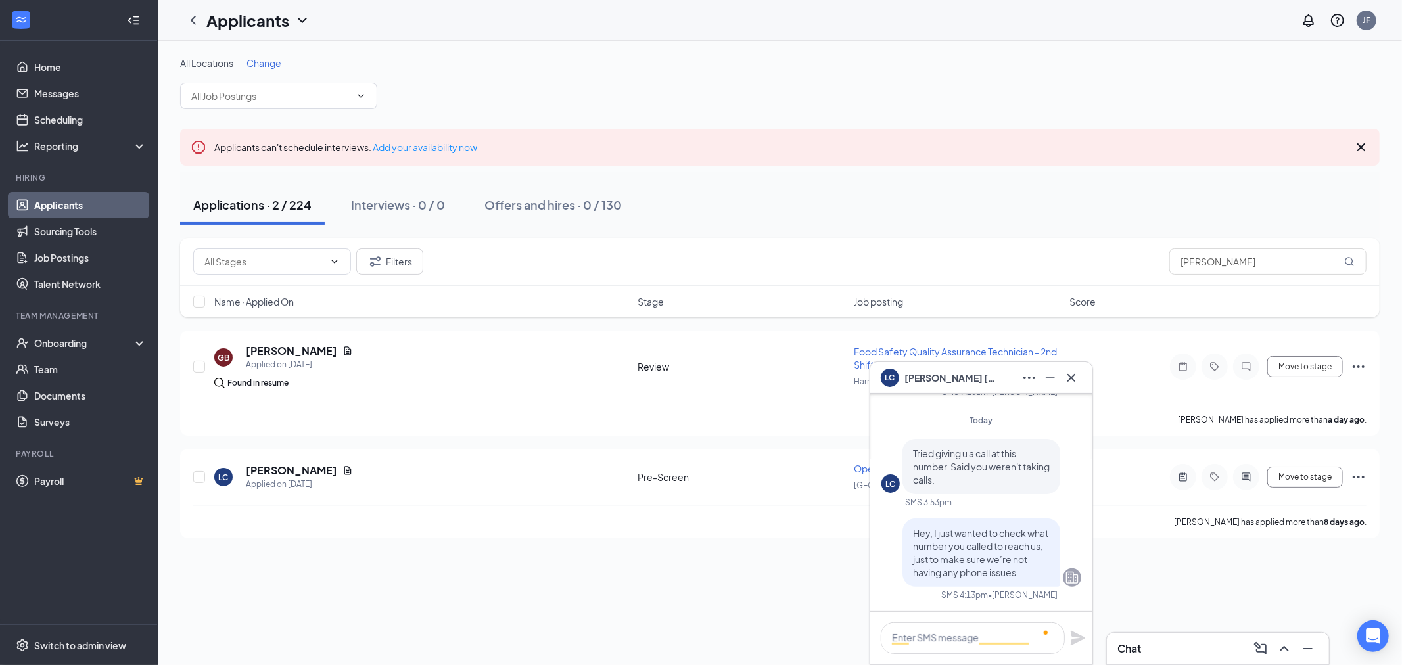
scroll to position [0, 0]
click at [931, 639] on textarea "To enrich screen reader interactions, please activate Accessibility in Grammarl…" at bounding box center [973, 638] width 184 height 32
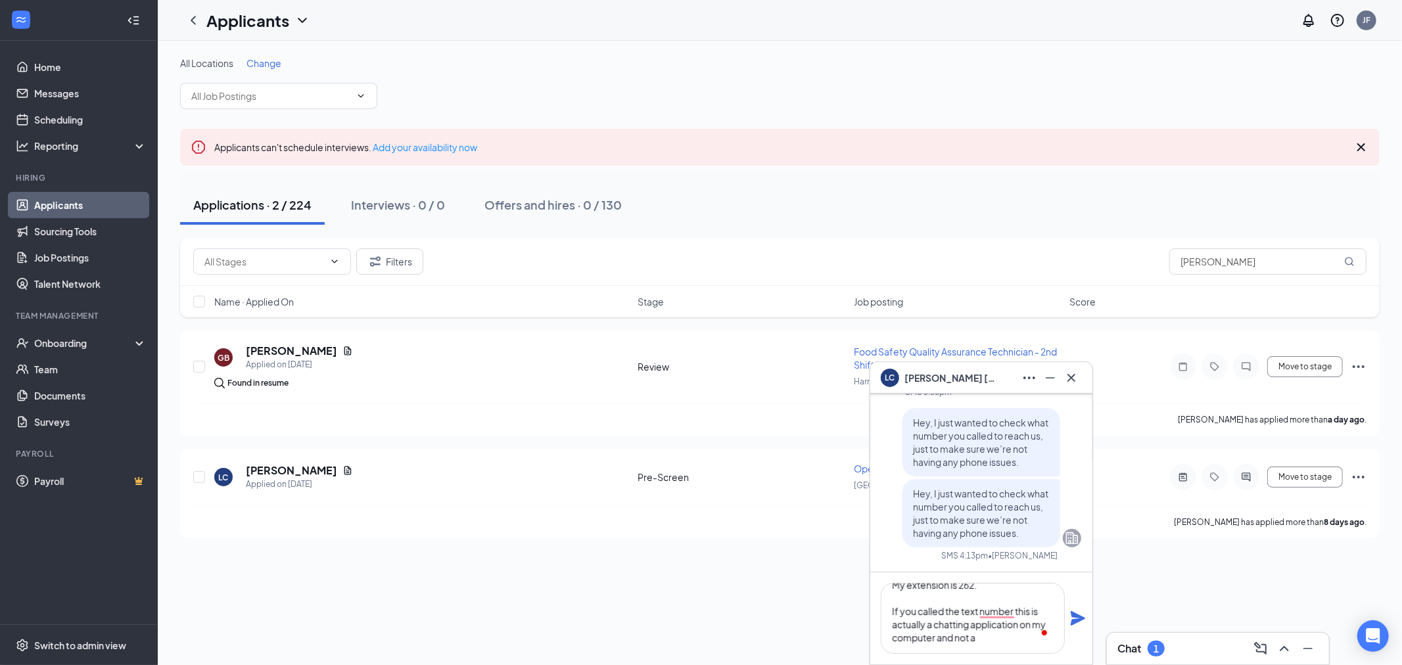
click at [1170, 653] on div "Chat 1" at bounding box center [1217, 648] width 201 height 21
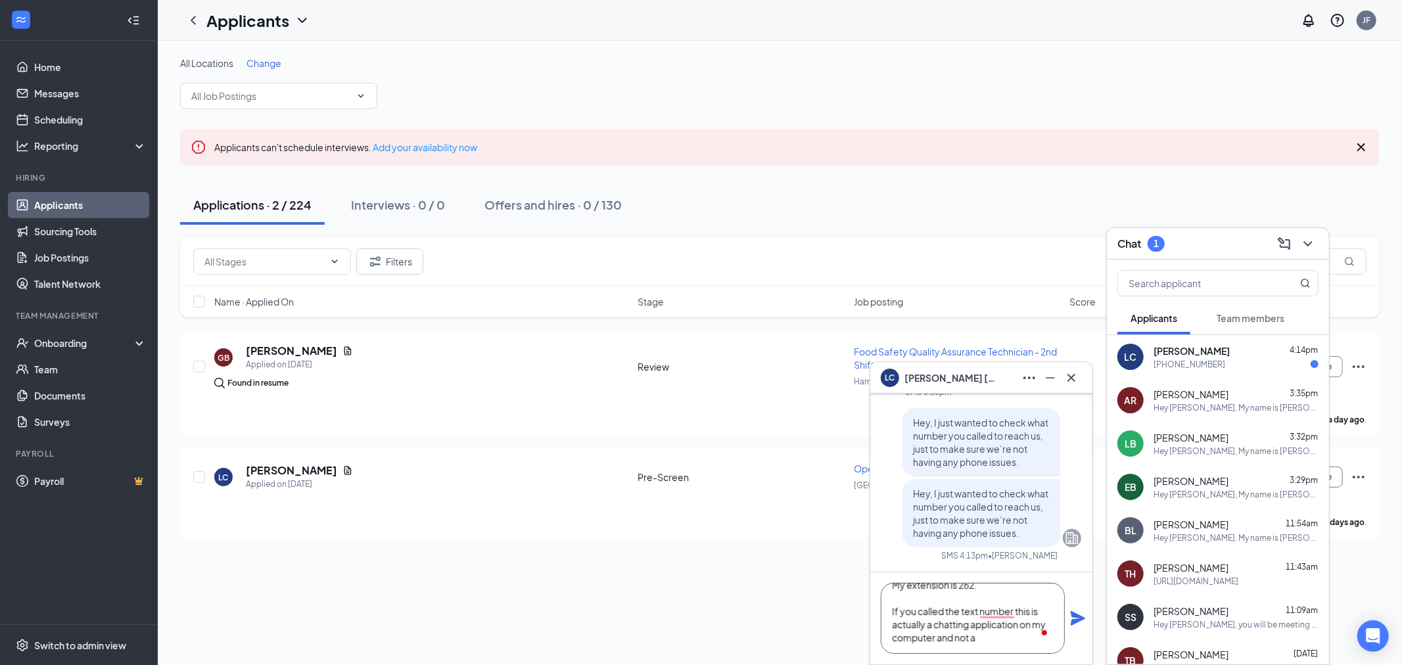
drag, startPoint x: 982, startPoint y: 641, endPoint x: 996, endPoint y: 639, distance: 13.9
click at [996, 639] on textarea "Our main line is the 540 -770-1234. My extension is 262. If you called the text…" at bounding box center [973, 618] width 184 height 71
type textarea "Our main line is the 540 -770-1234. My extension is 262. If you called the text…"
click at [1082, 623] on icon "Plane" at bounding box center [1078, 618] width 16 height 16
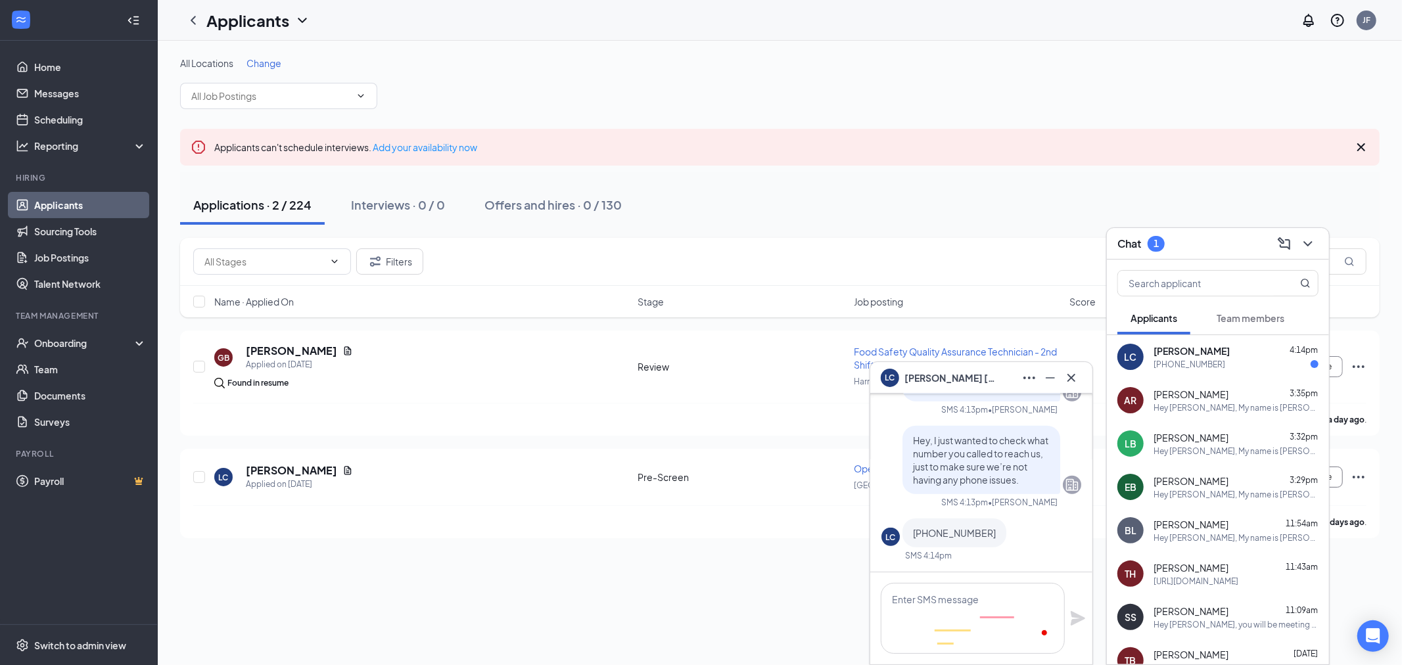
scroll to position [0, 0]
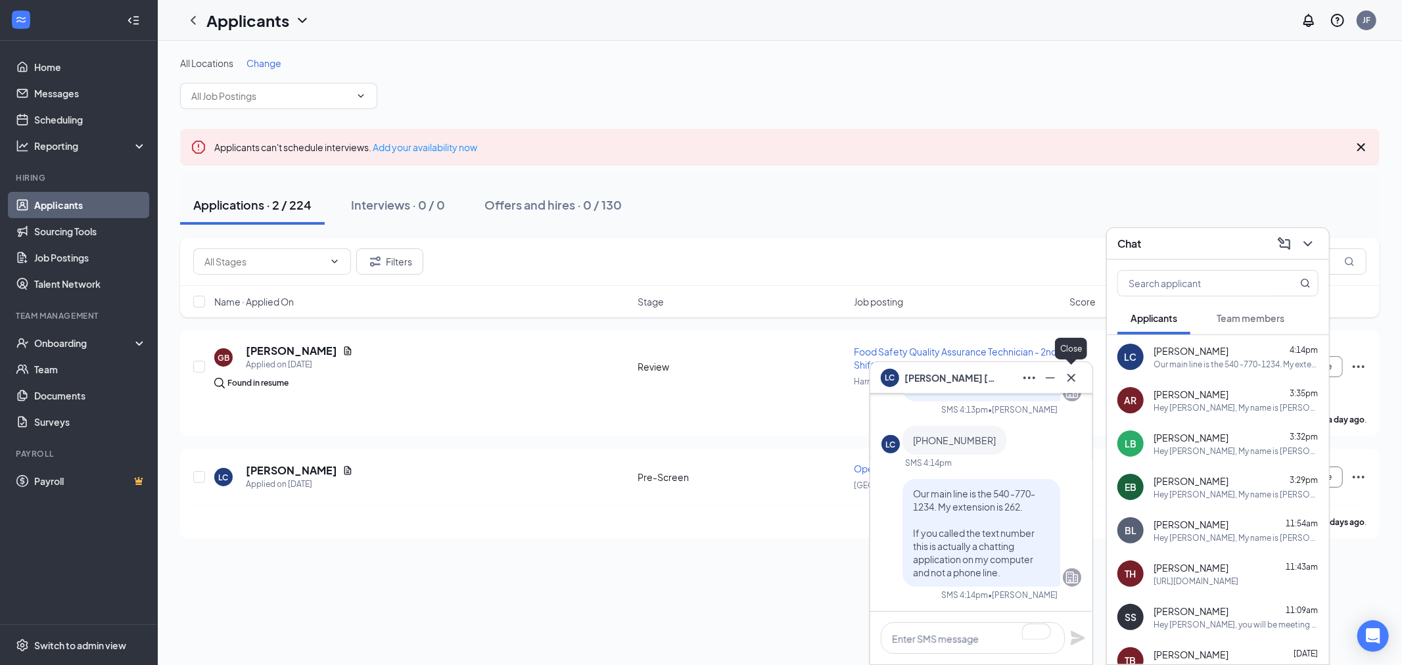
click at [1076, 371] on icon "Cross" at bounding box center [1071, 378] width 16 height 16
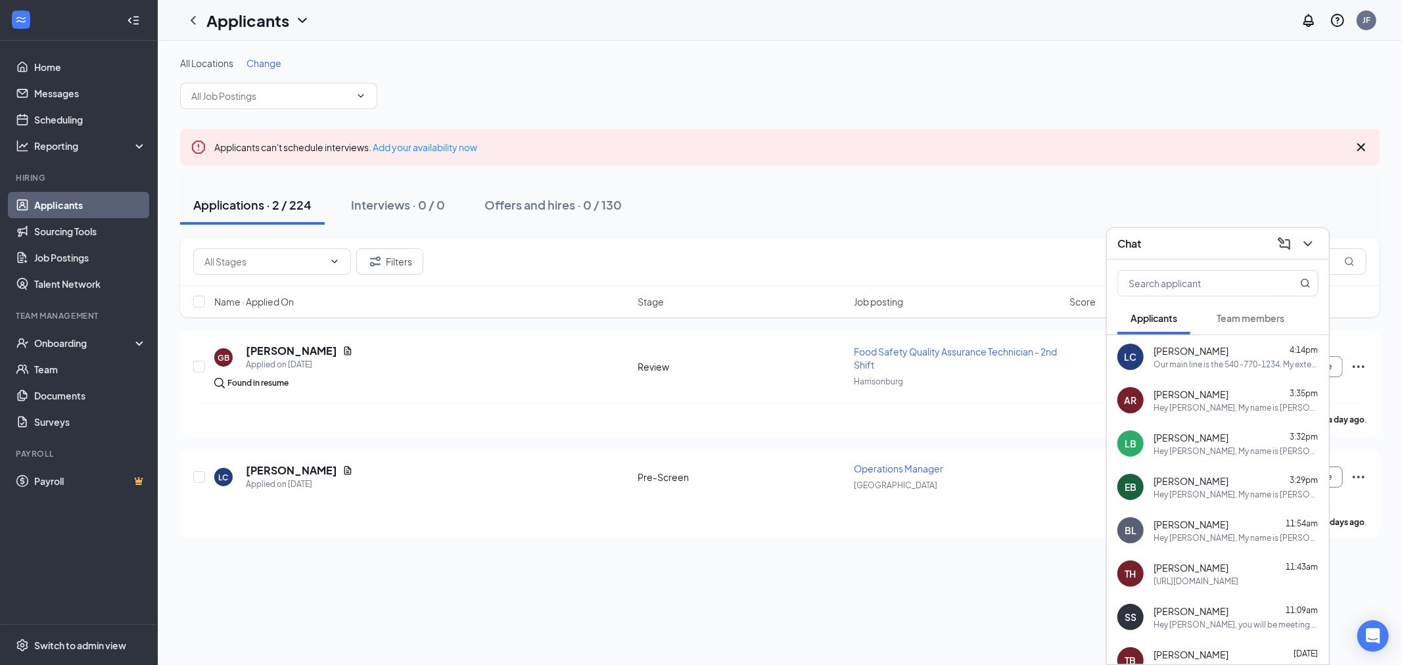
click at [1222, 257] on div "Chat" at bounding box center [1218, 244] width 222 height 32
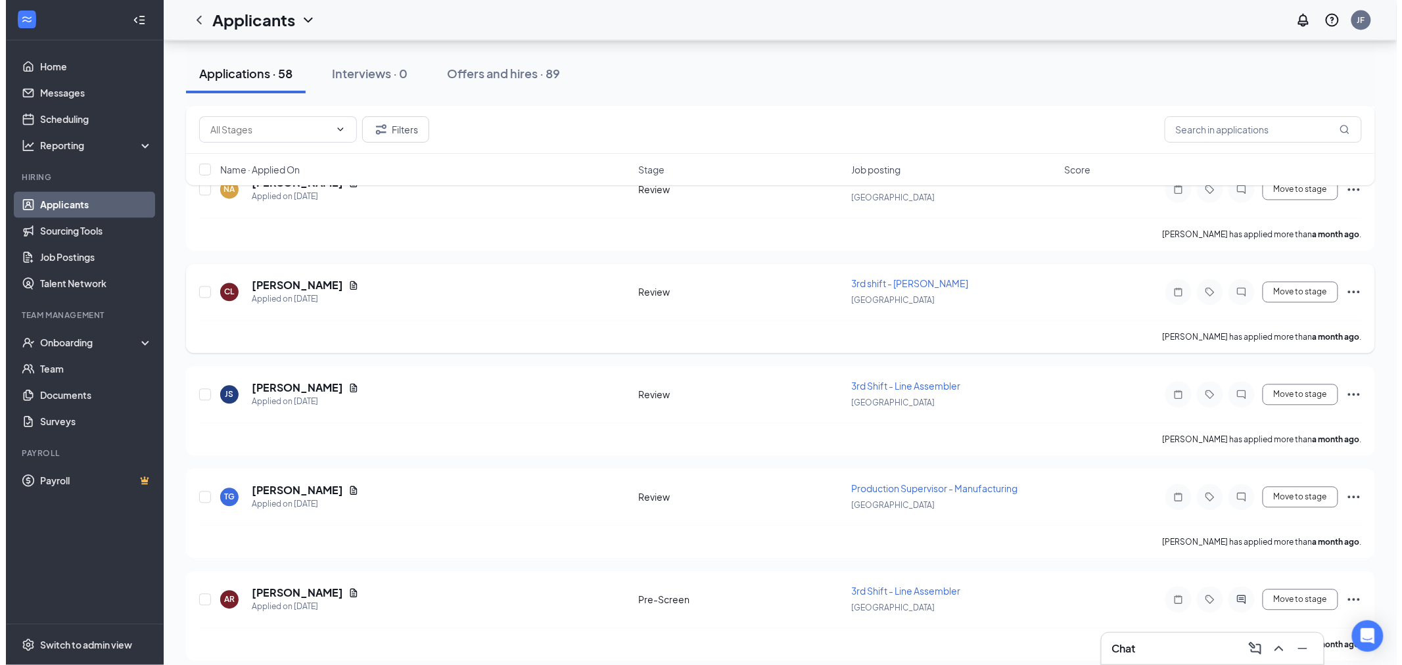
scroll to position [5217, 0]
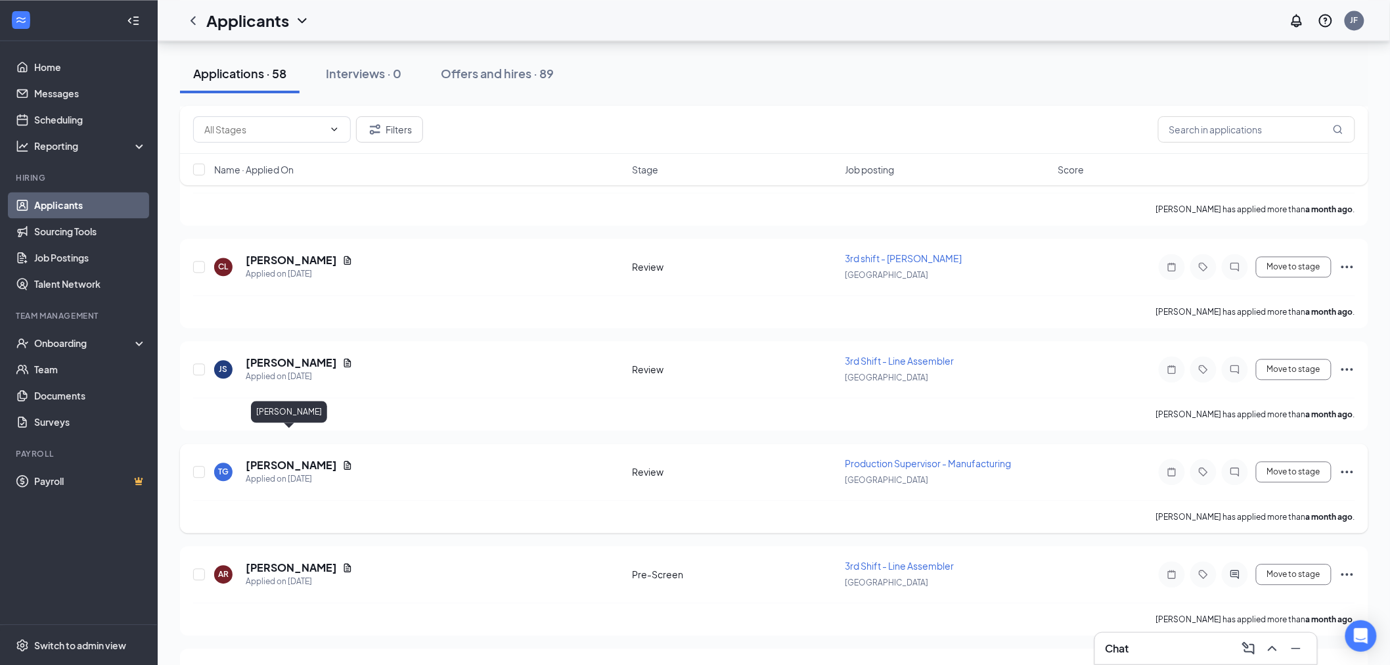
click at [266, 458] on h5 "[PERSON_NAME]" at bounding box center [291, 465] width 91 height 14
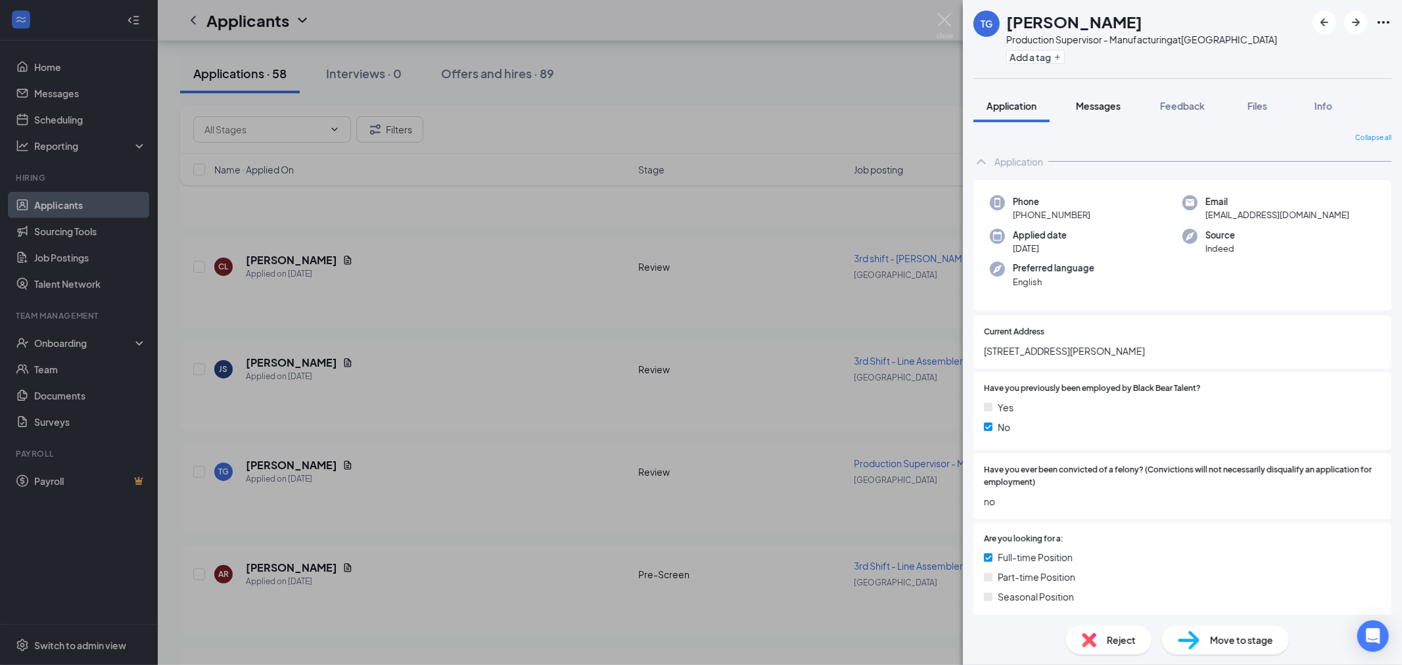
click at [1104, 105] on span "Messages" at bounding box center [1098, 106] width 45 height 12
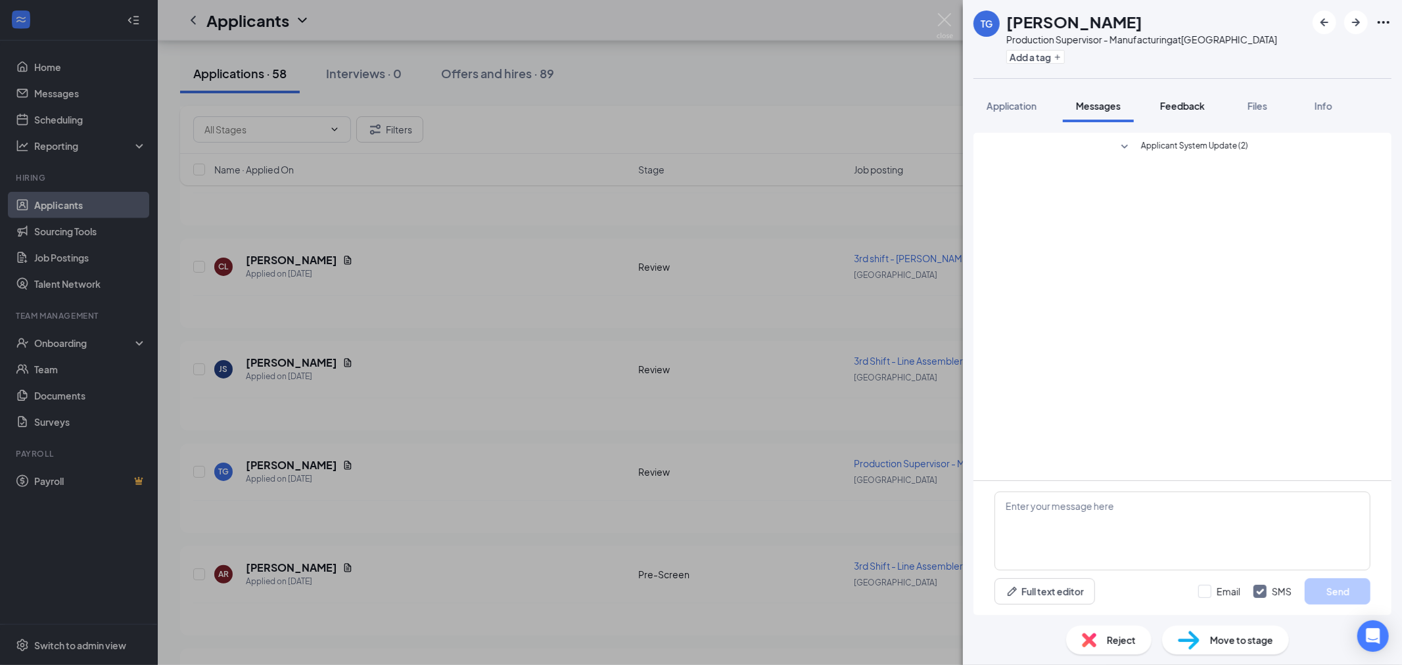
click at [1191, 109] on span "Feedback" at bounding box center [1182, 106] width 45 height 12
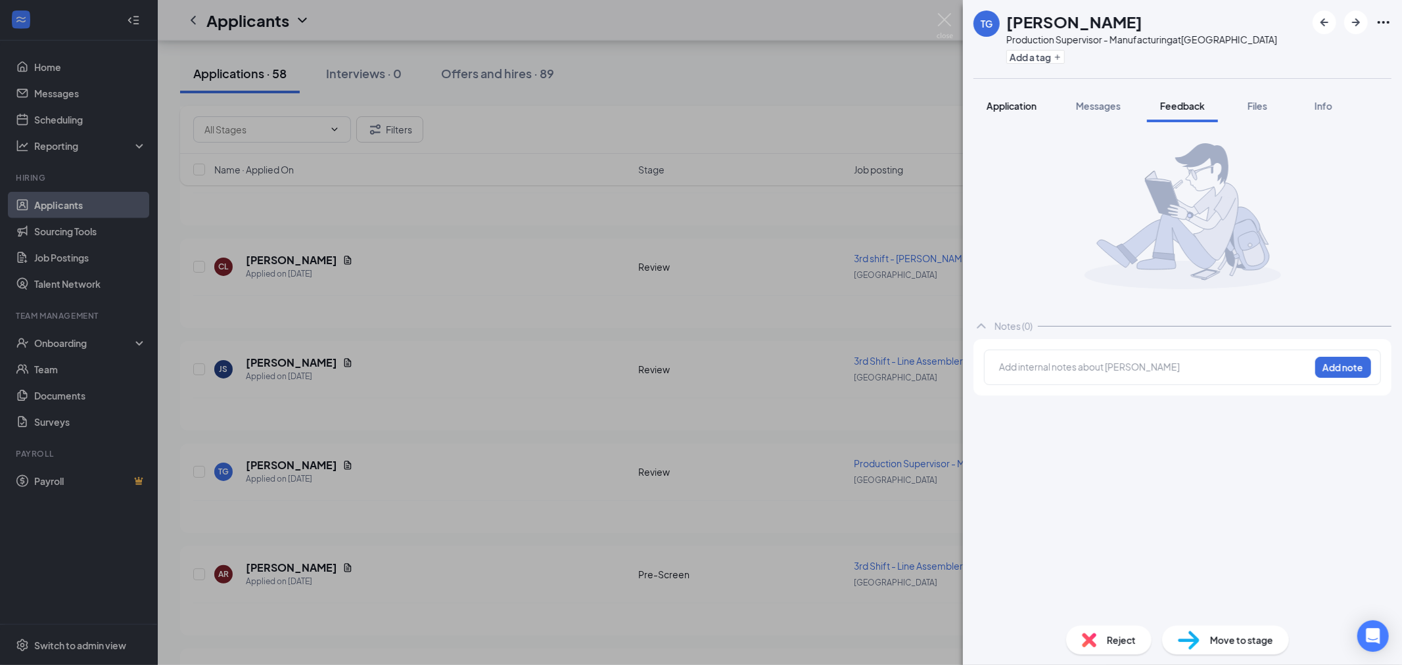
click at [1021, 109] on span "Application" at bounding box center [1011, 106] width 50 height 12
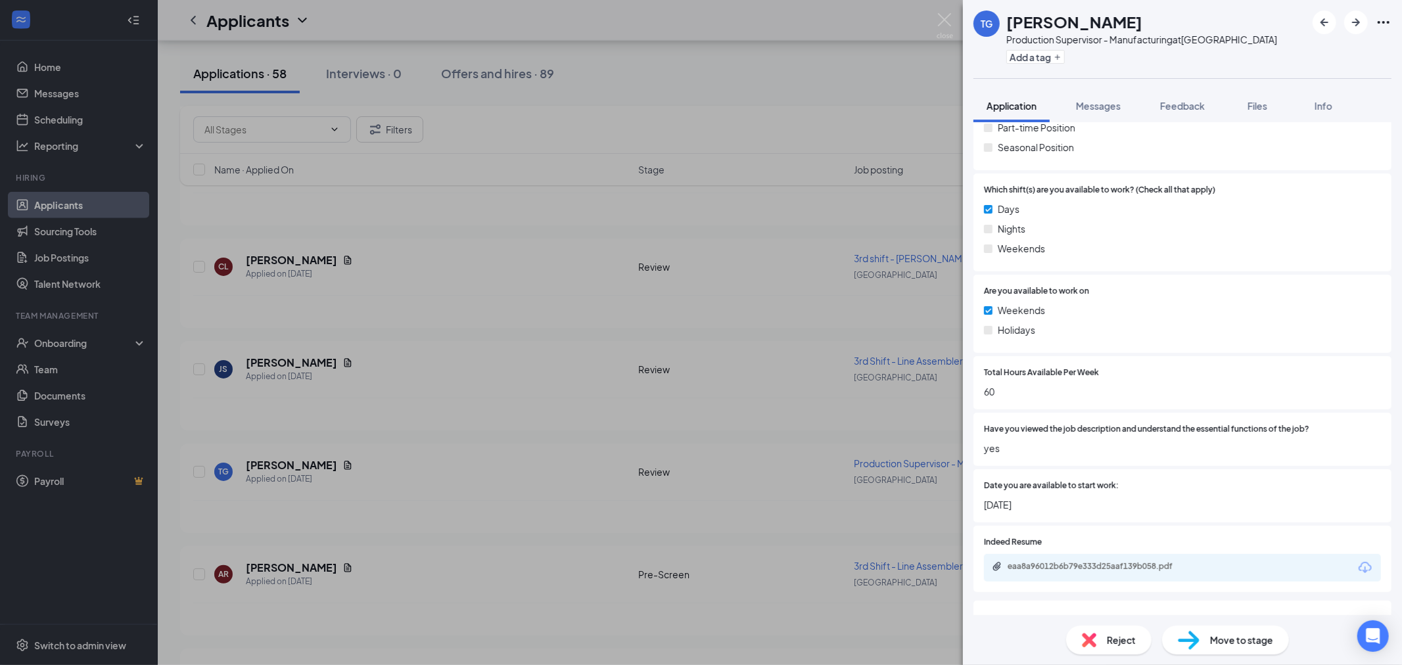
scroll to position [584, 0]
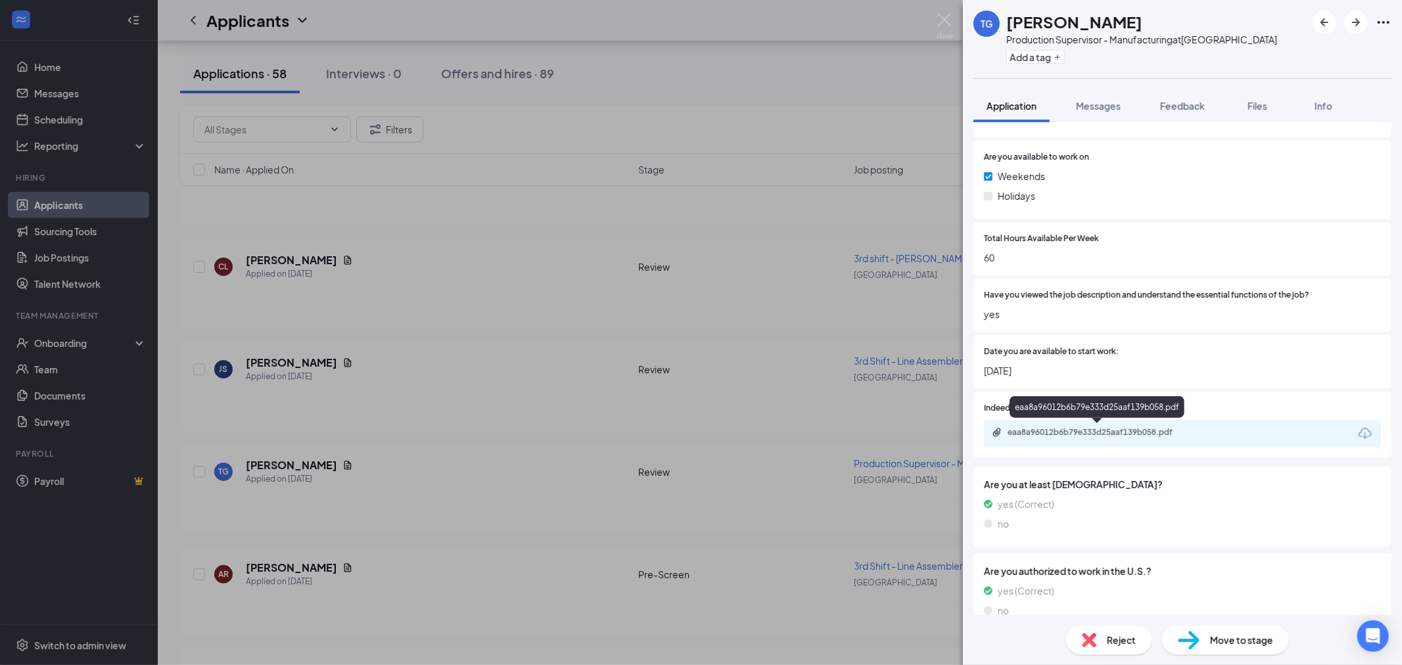
click at [1099, 435] on div "eaa8a96012b6b79e333d25aaf139b058.pdf" at bounding box center [1099, 432] width 184 height 11
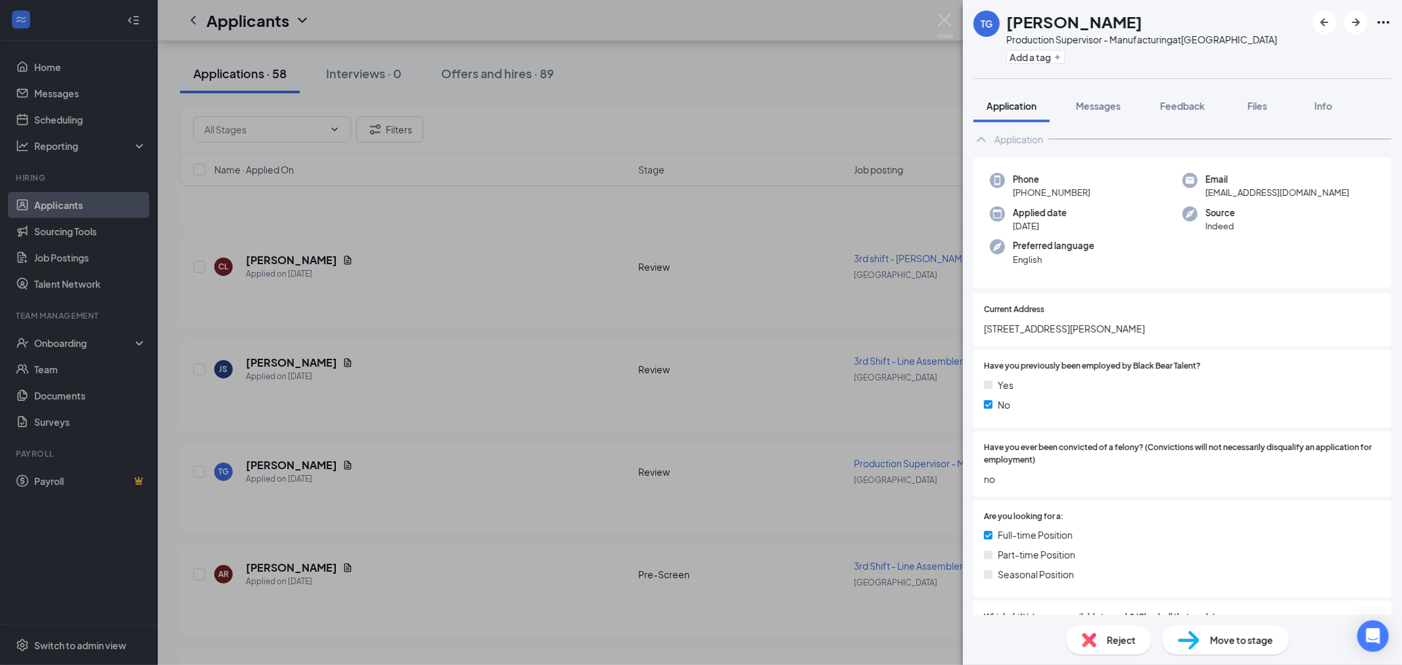
scroll to position [0, 0]
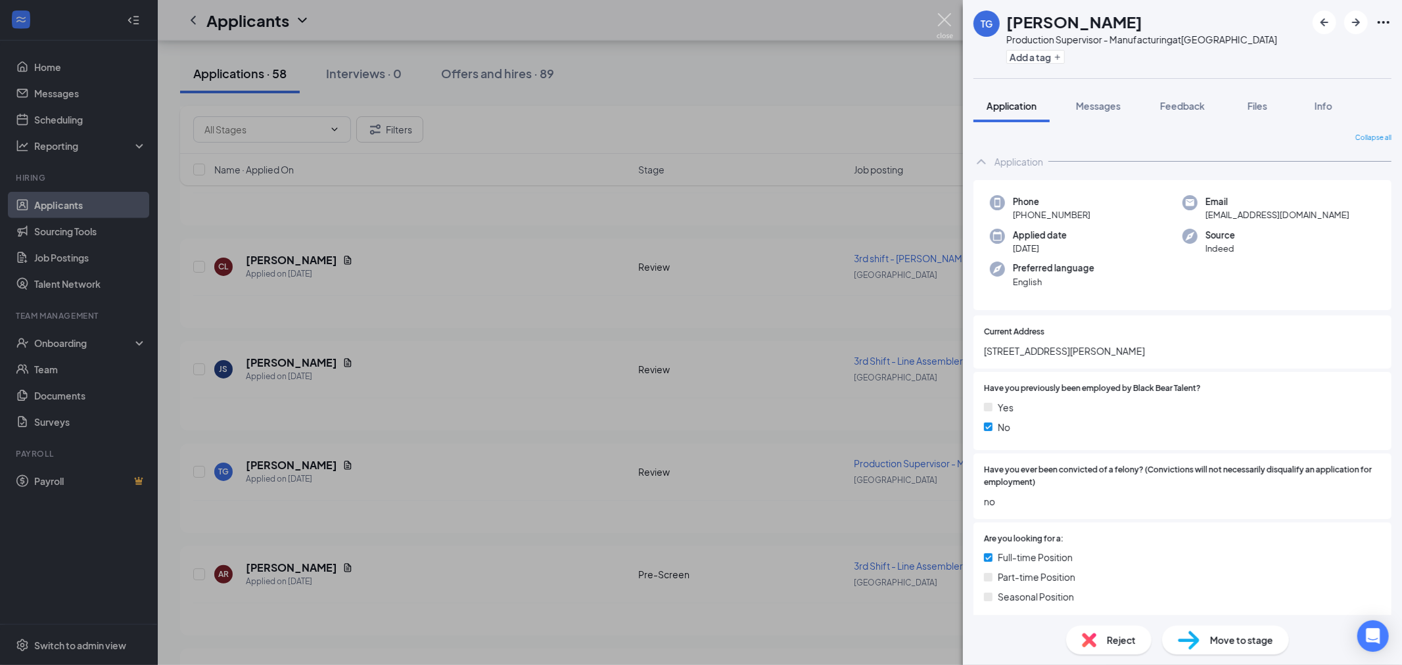
click at [943, 18] on img at bounding box center [944, 26] width 16 height 26
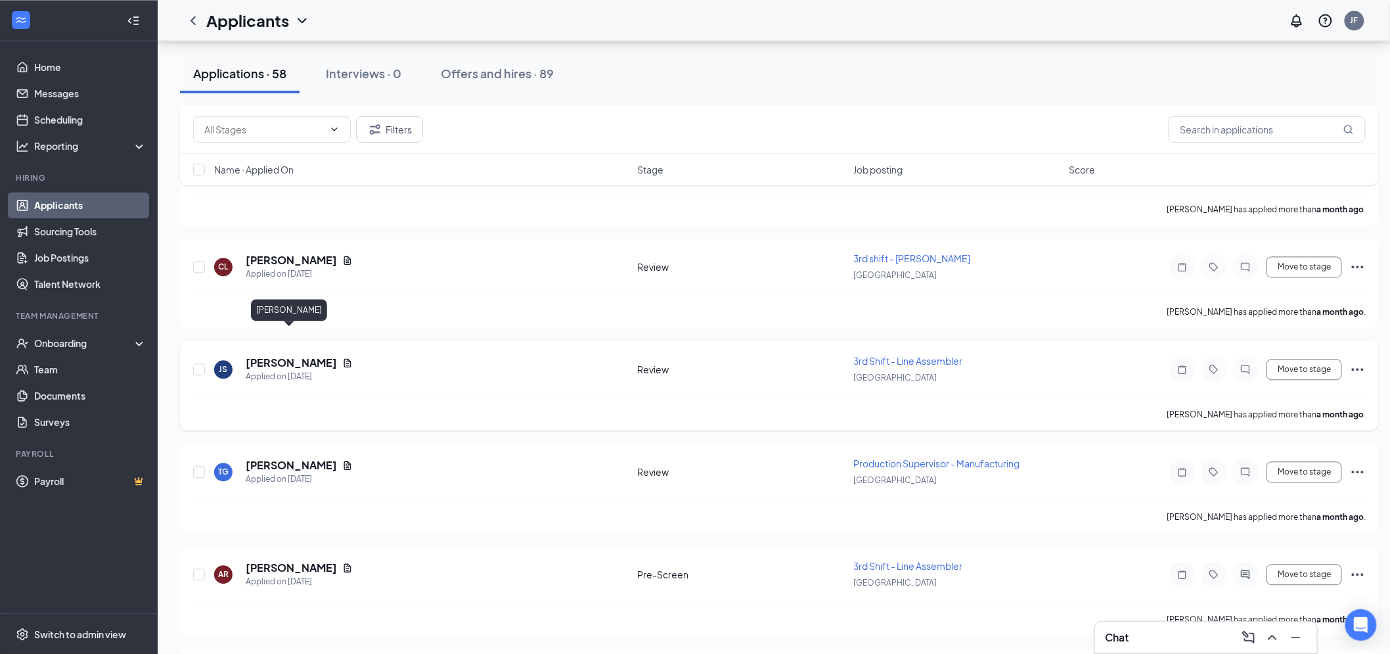
click at [302, 355] on h5 "[PERSON_NAME]" at bounding box center [291, 362] width 91 height 14
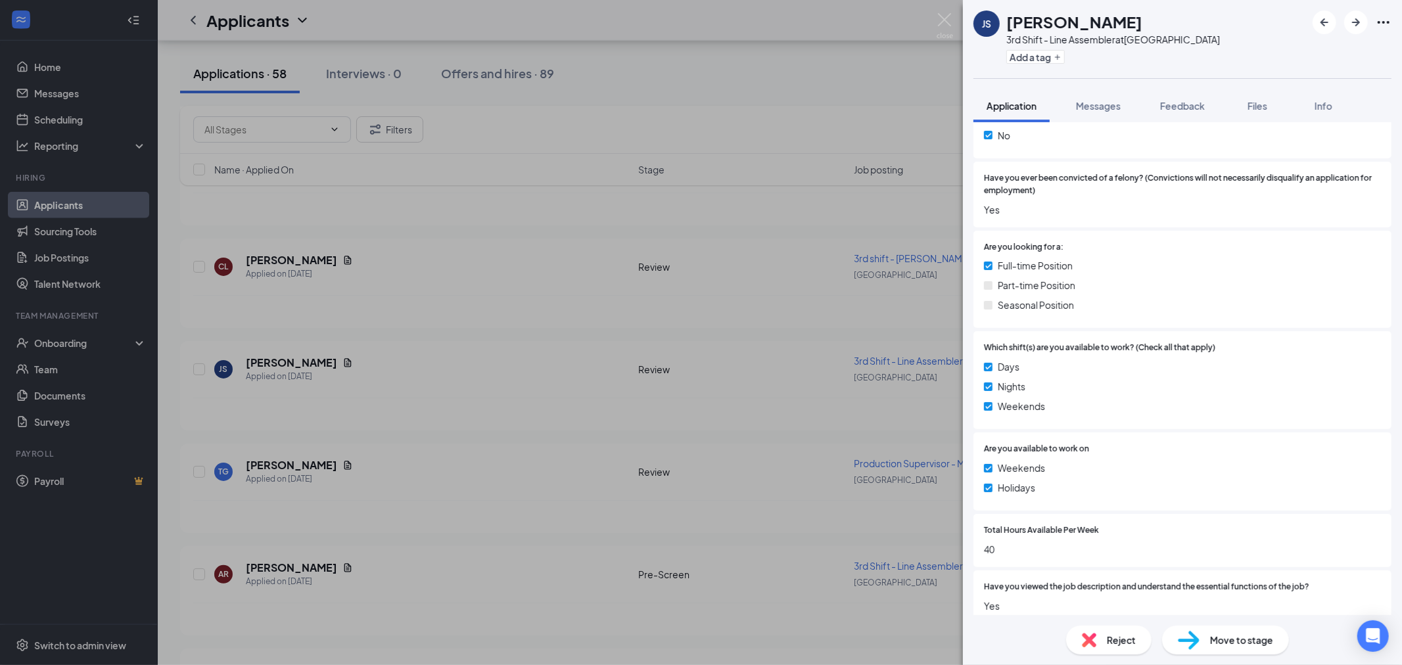
scroll to position [690, 0]
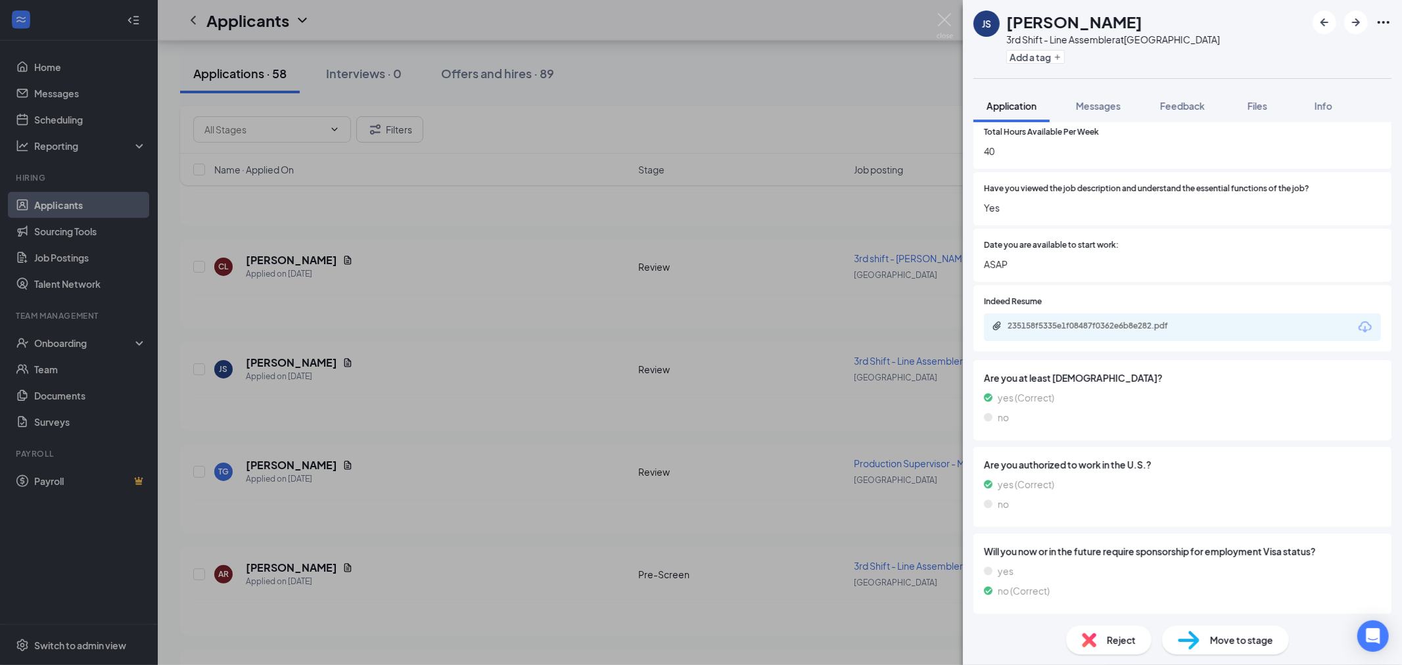
click at [1075, 326] on div "235158f5335e1f08487f0362e6b8e282.pdf" at bounding box center [1099, 326] width 184 height 11
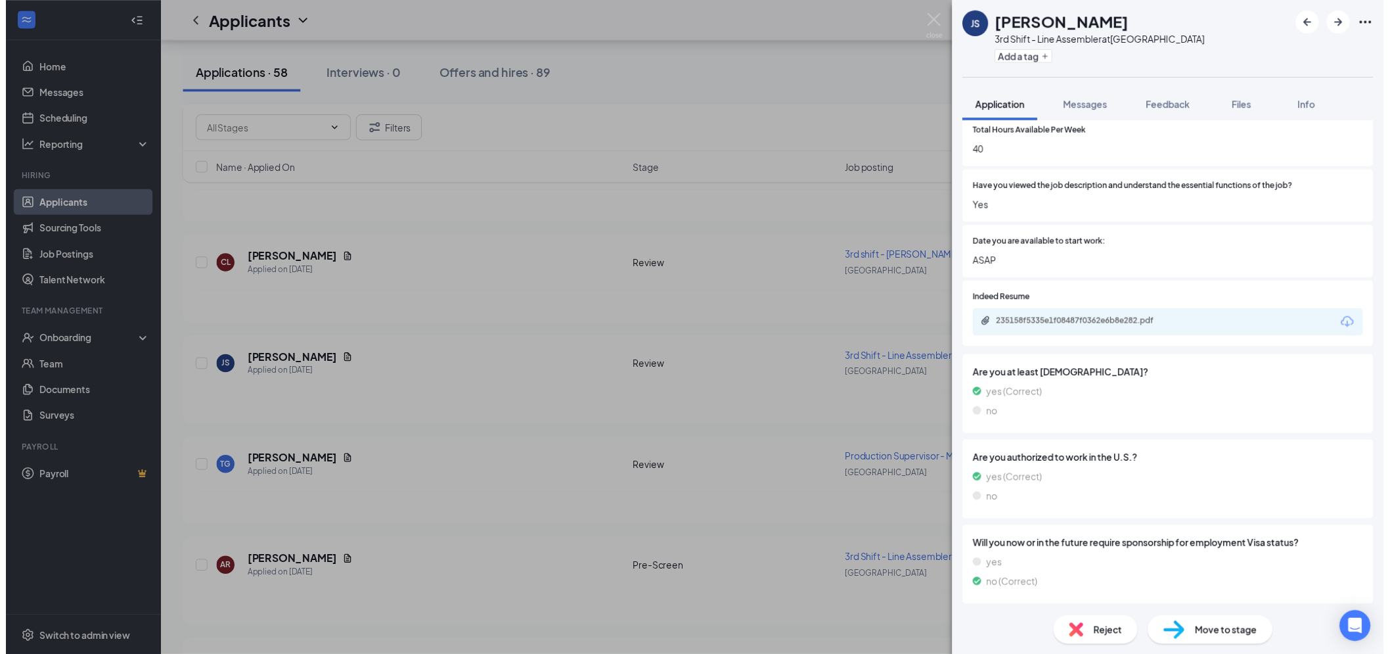
scroll to position [0, 0]
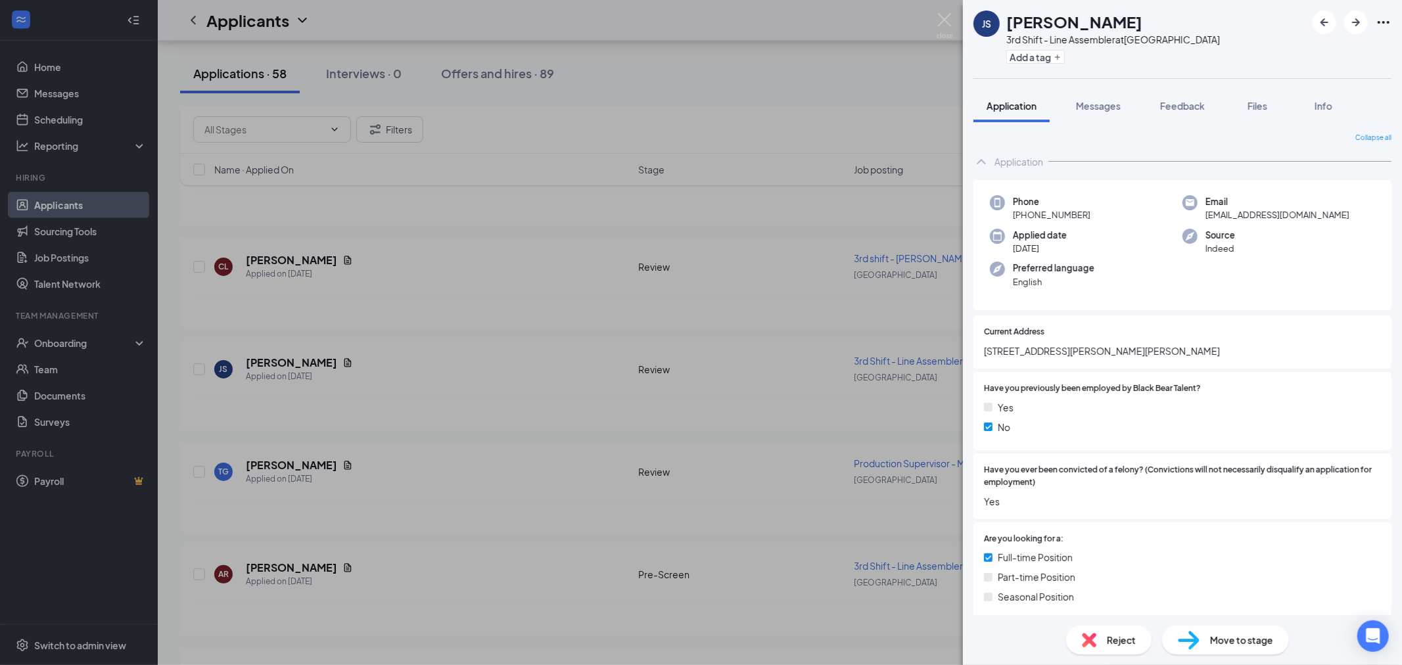
drag, startPoint x: 1132, startPoint y: 22, endPoint x: 1008, endPoint y: 10, distance: 124.2
click at [1008, 11] on div "[PERSON_NAME]" at bounding box center [1113, 22] width 214 height 22
copy h1 "[PERSON_NAME]"
click at [1132, 647] on span "Reject" at bounding box center [1121, 640] width 29 height 14
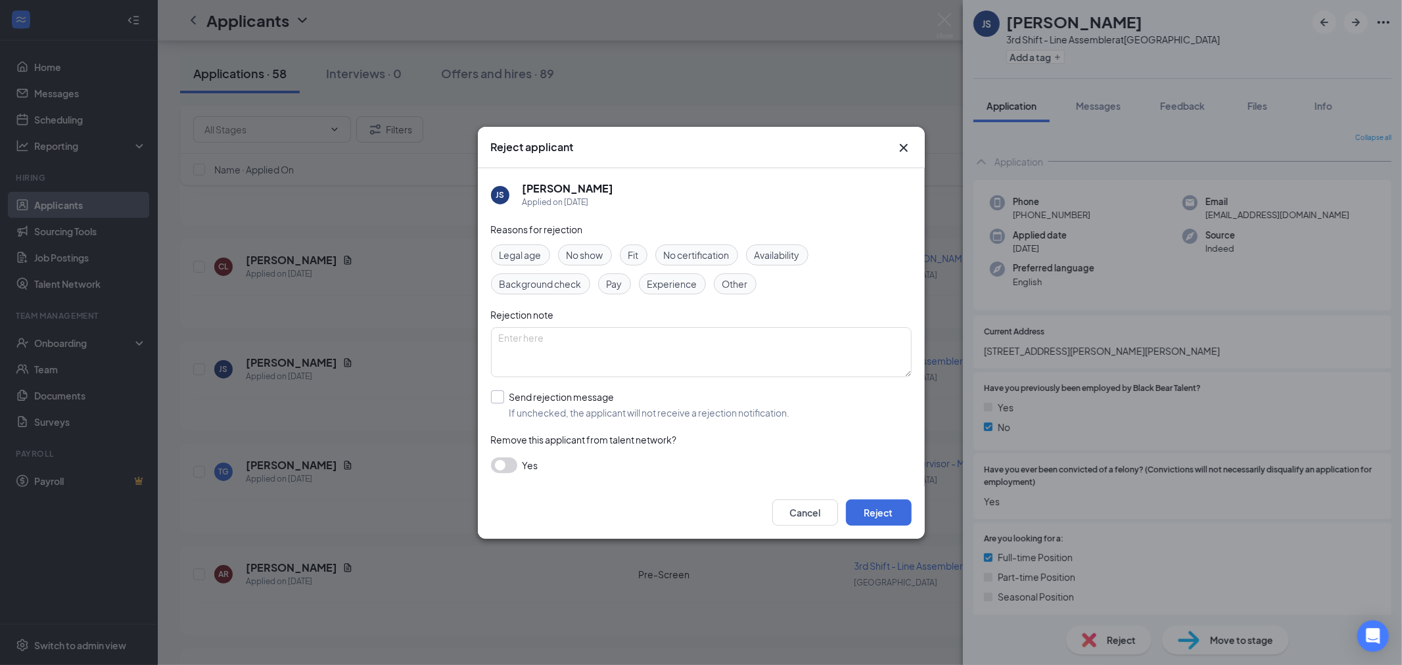
click at [497, 395] on input "Send rejection message If unchecked, the applicant will not receive a rejection…" at bounding box center [640, 404] width 299 height 29
checkbox input "true"
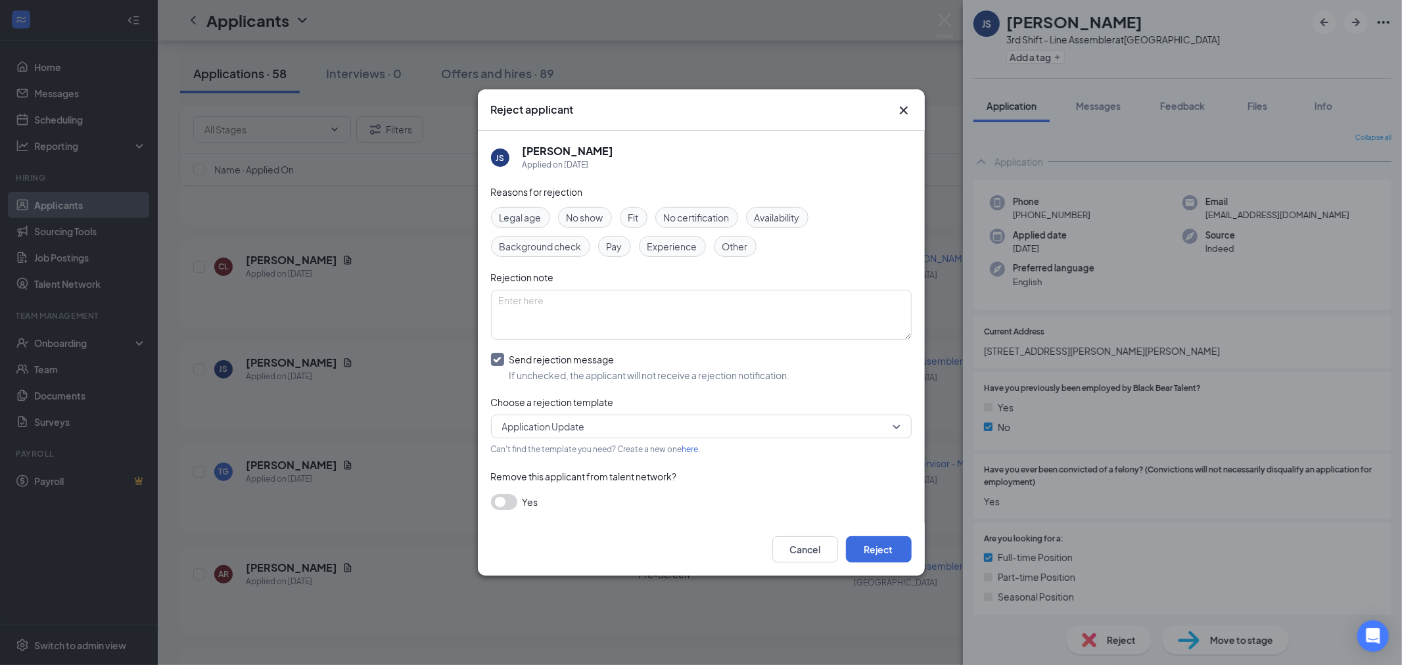
click at [507, 497] on button "button" at bounding box center [504, 502] width 26 height 16
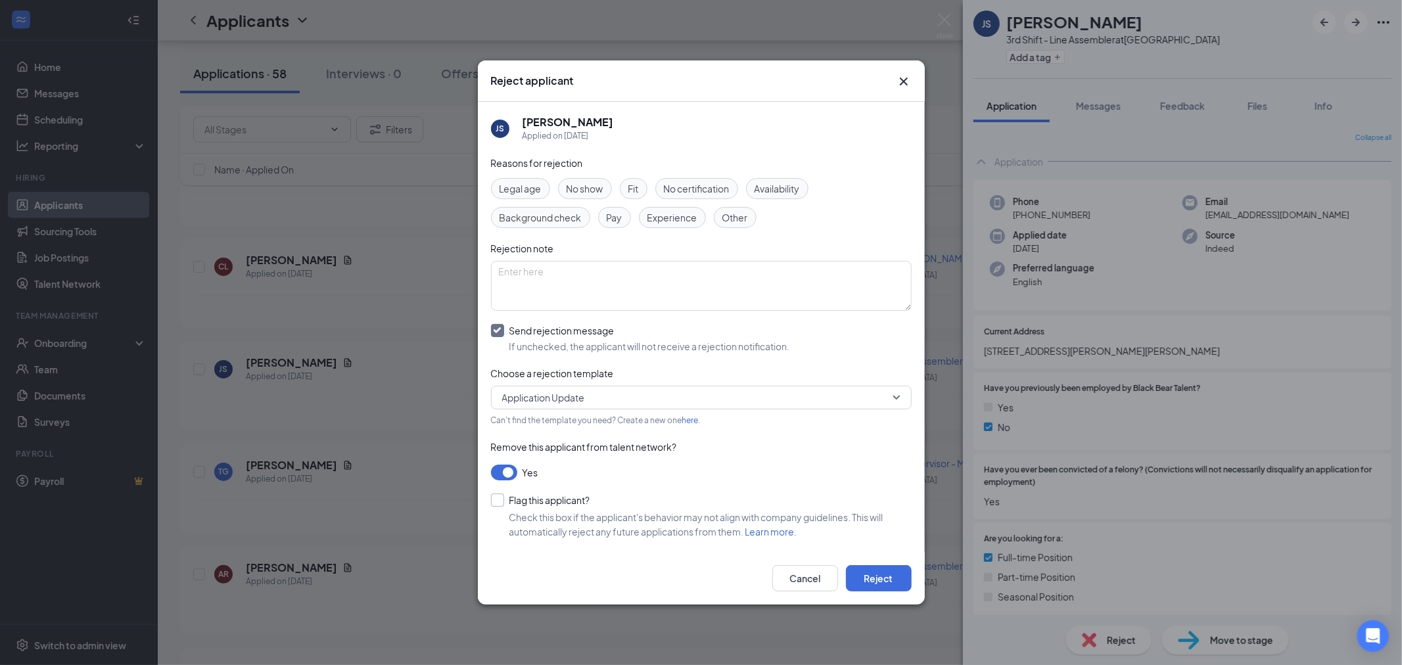
click at [494, 494] on input "Flag this applicant?" at bounding box center [540, 499] width 99 height 13
checkbox input "true"
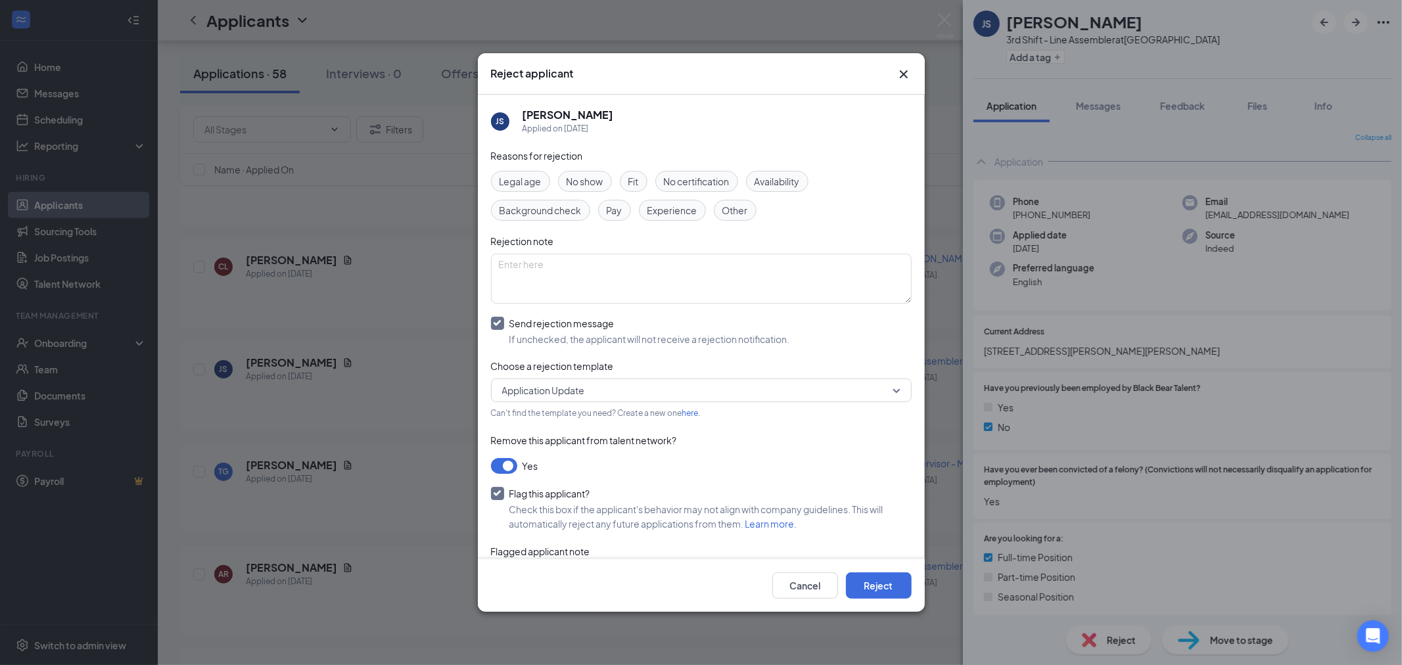
click at [537, 217] on span "Background check" at bounding box center [540, 210] width 82 height 14
click at [581, 277] on textarea at bounding box center [701, 279] width 421 height 50
type textarea "On the list."
click at [877, 570] on div "Cancel Reject" at bounding box center [701, 585] width 447 height 53
click at [888, 581] on button "Reject" at bounding box center [879, 585] width 66 height 26
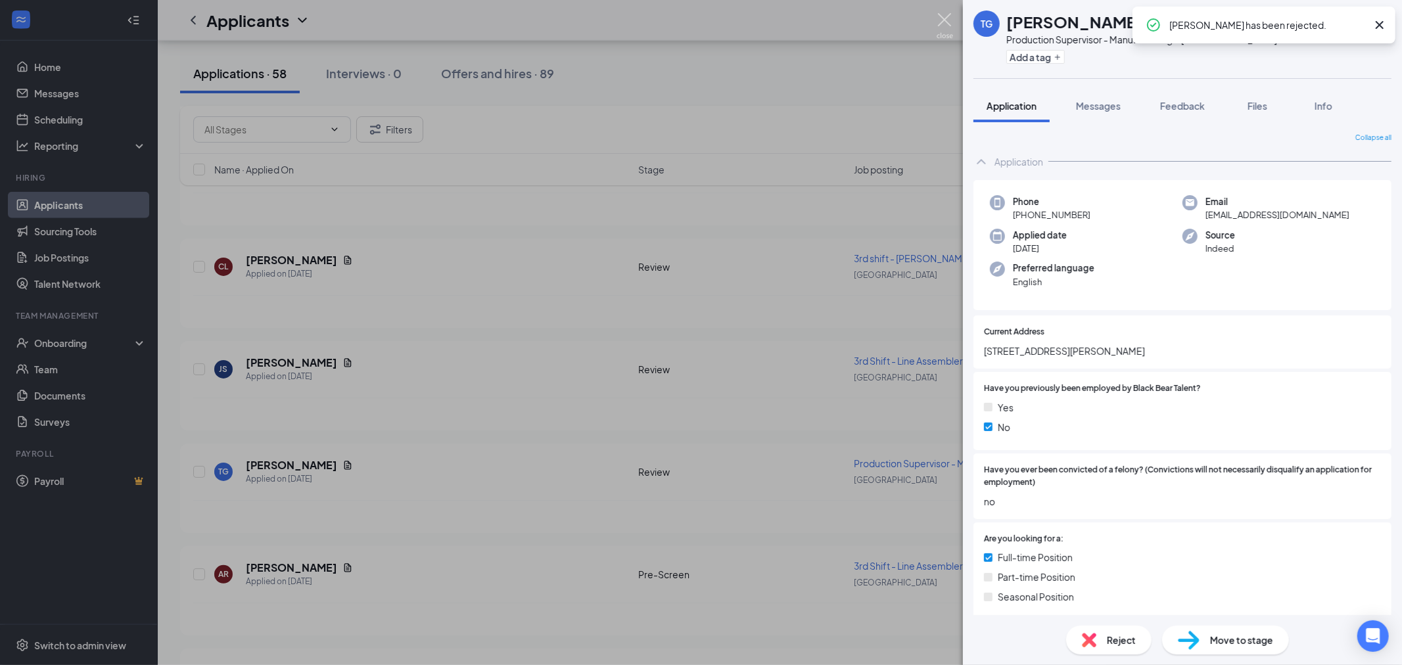
click at [944, 26] on img at bounding box center [944, 26] width 16 height 26
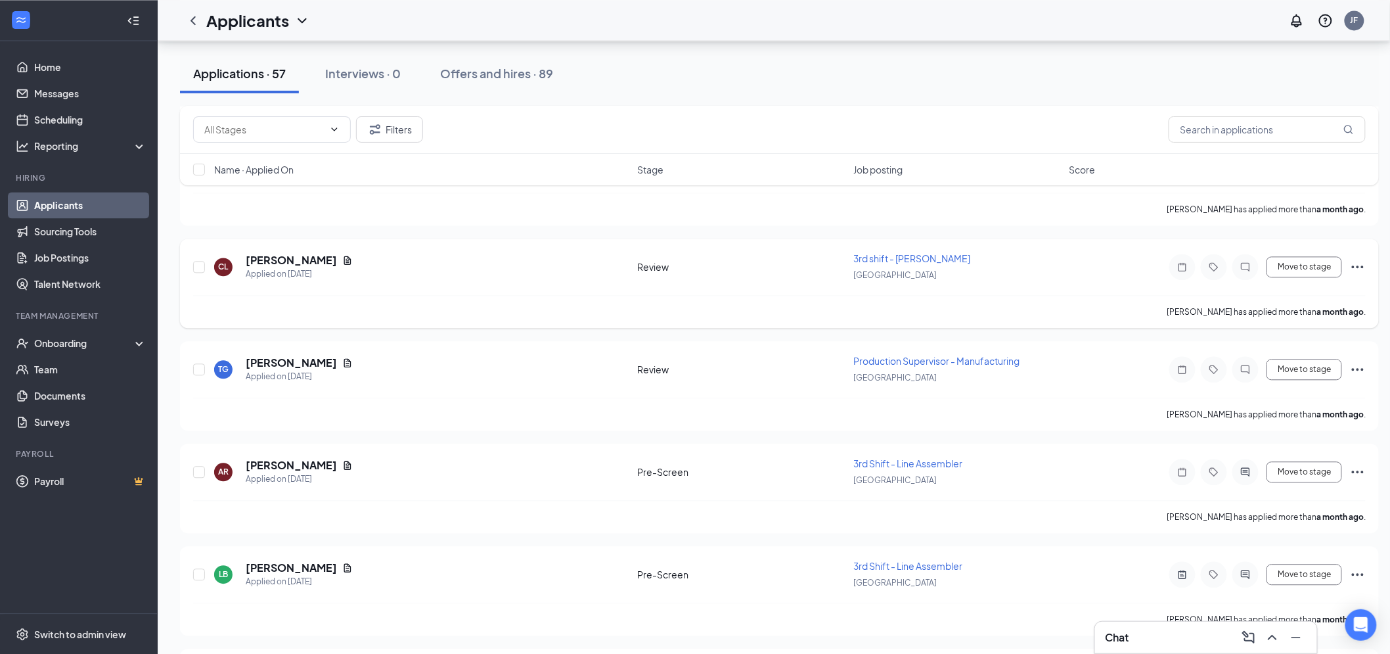
scroll to position [5144, 0]
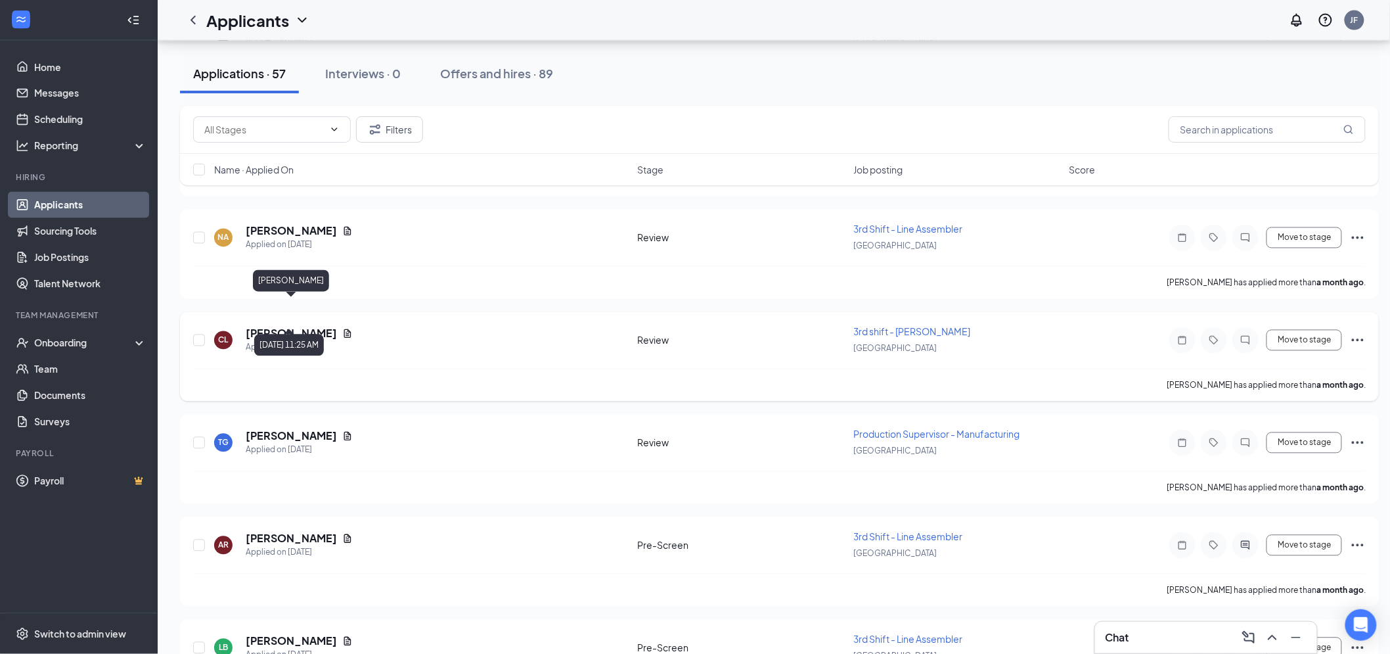
click at [300, 327] on h5 "Christopher Lester" at bounding box center [291, 334] width 91 height 14
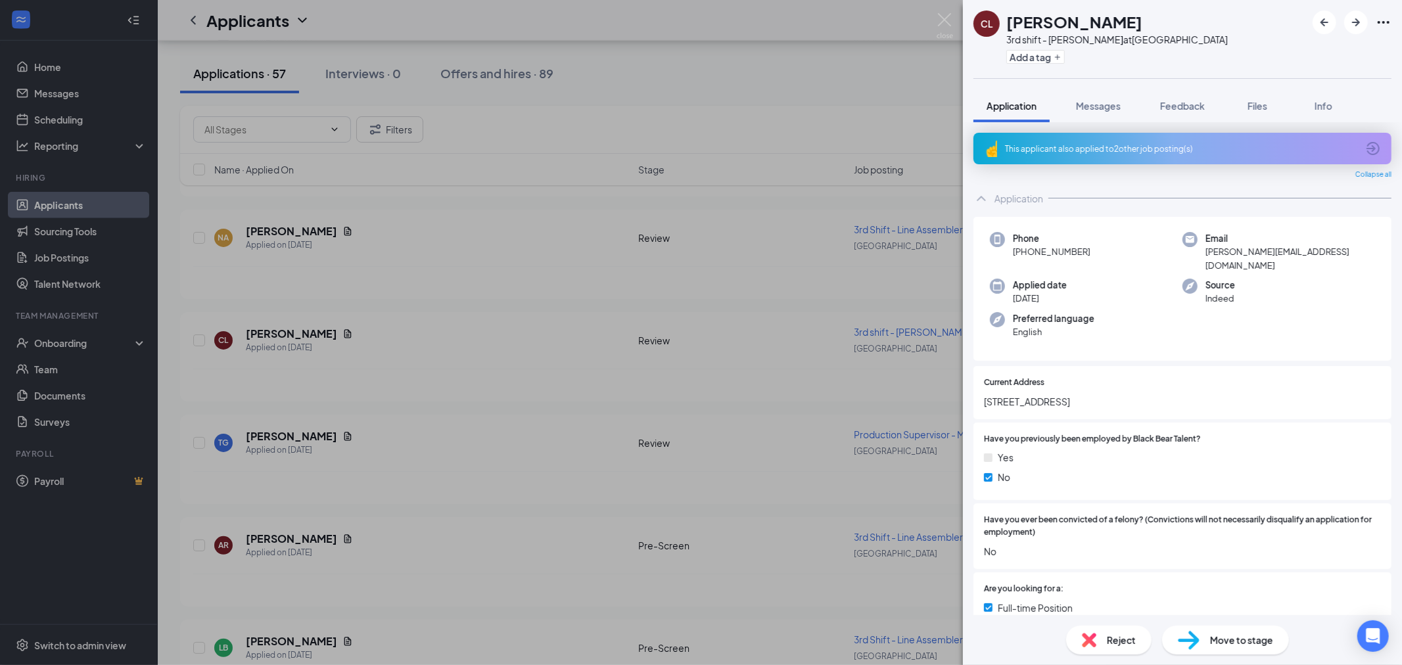
click at [1124, 642] on span "Reject" at bounding box center [1121, 640] width 29 height 14
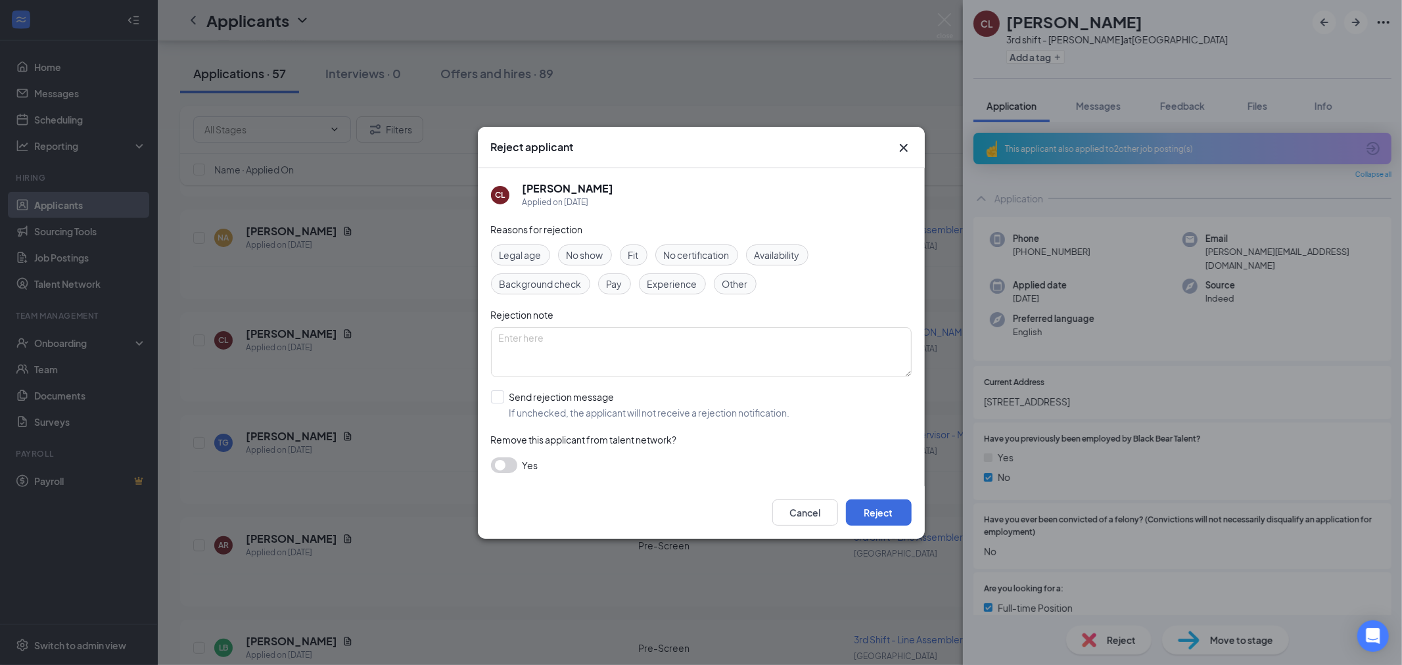
click at [727, 277] on span "Other" at bounding box center [735, 284] width 26 height 14
drag, startPoint x: 662, startPoint y: 351, endPoint x: 648, endPoint y: 350, distance: 14.5
click at [658, 351] on textarea at bounding box center [701, 352] width 421 height 50
type textarea "Mult applications"
click at [888, 520] on button "Reject" at bounding box center [879, 512] width 66 height 26
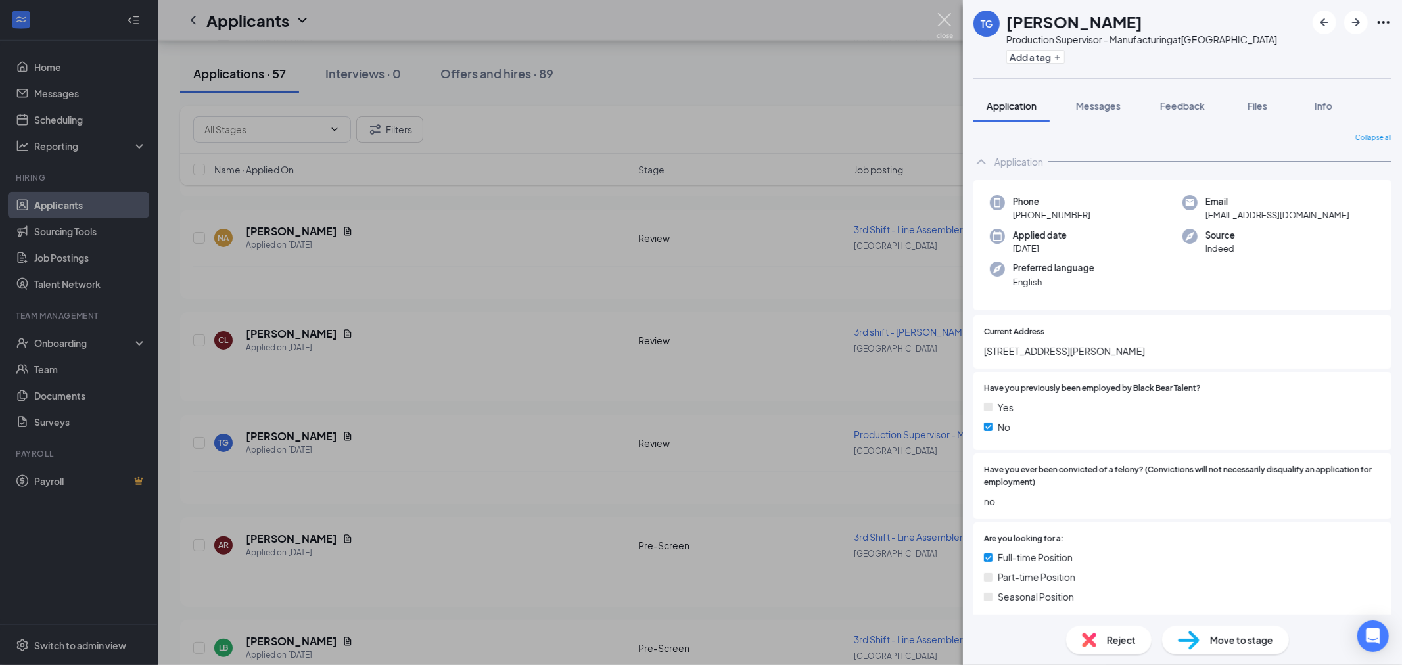
click at [948, 20] on img at bounding box center [944, 26] width 16 height 26
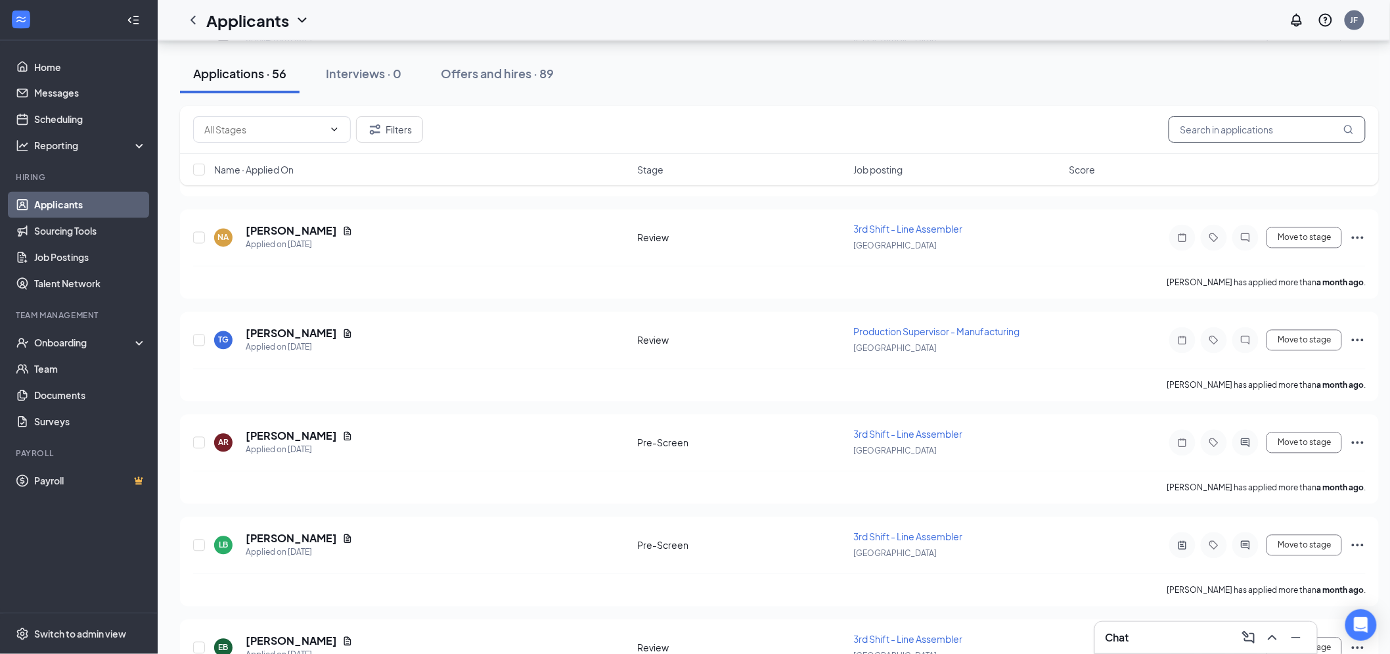
click at [1237, 129] on input "text" at bounding box center [1267, 129] width 197 height 26
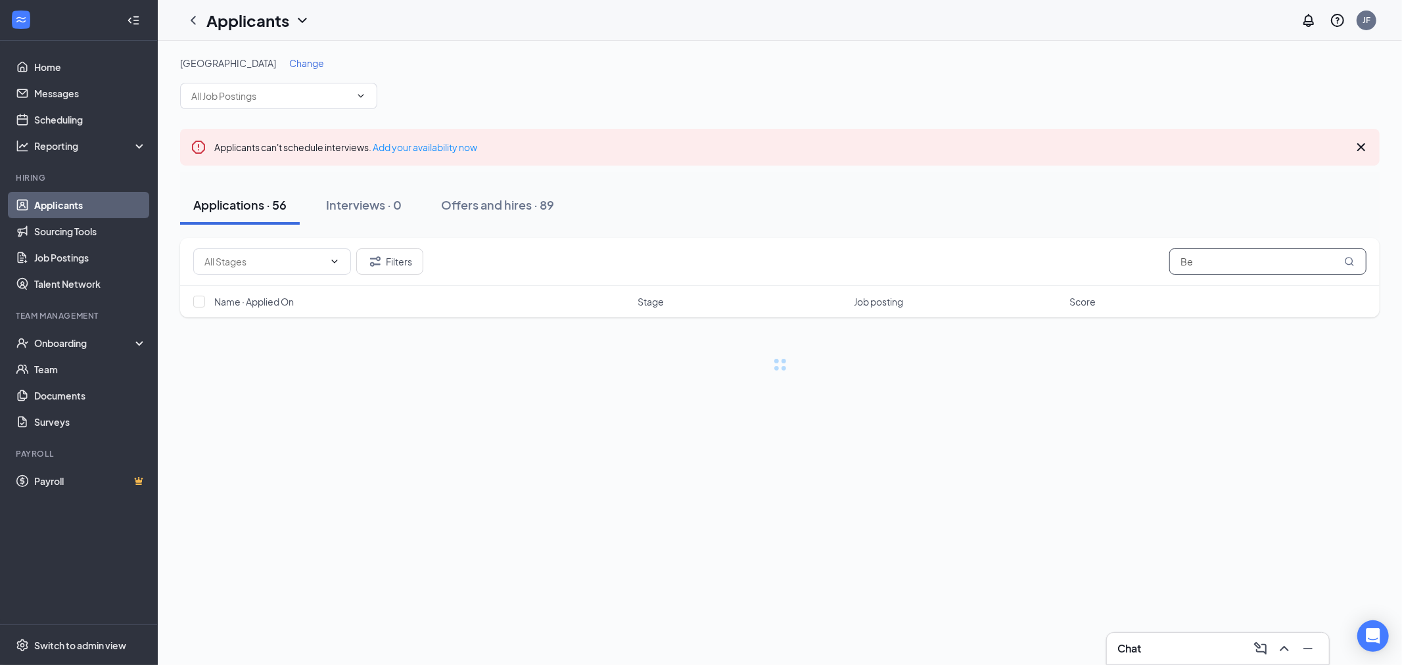
type input "B"
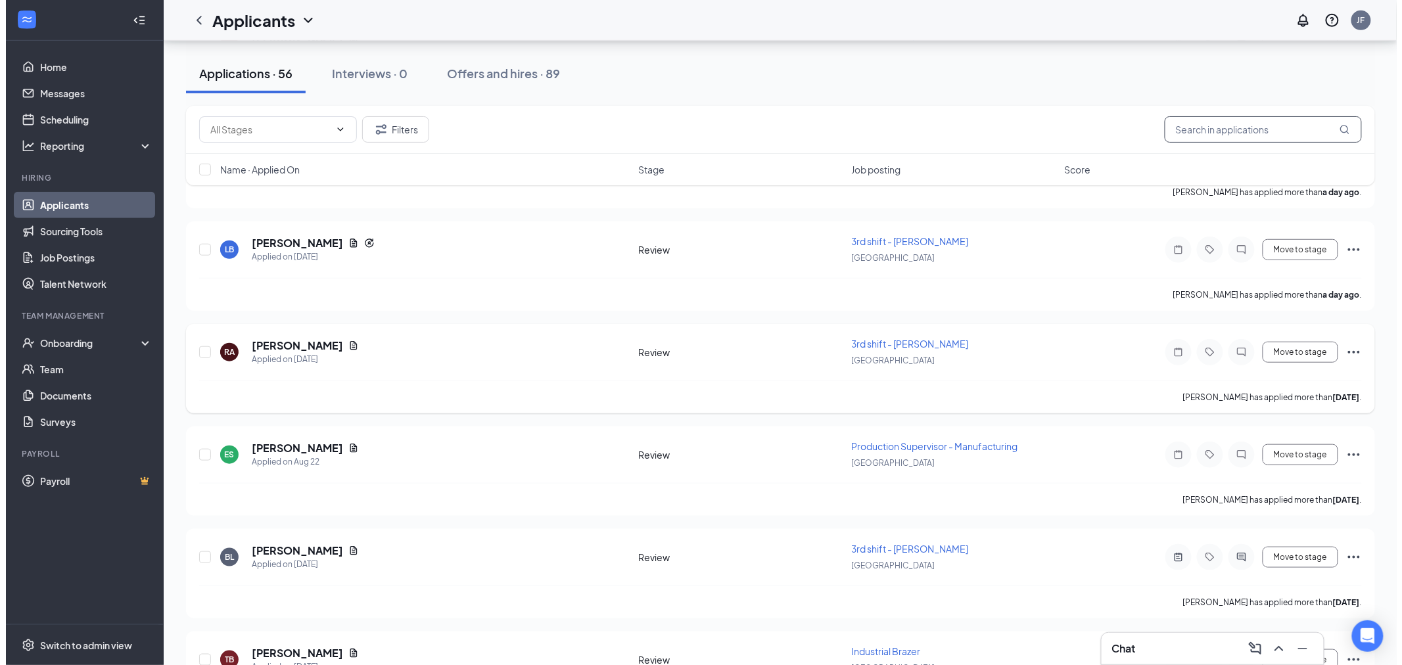
scroll to position [365, 0]
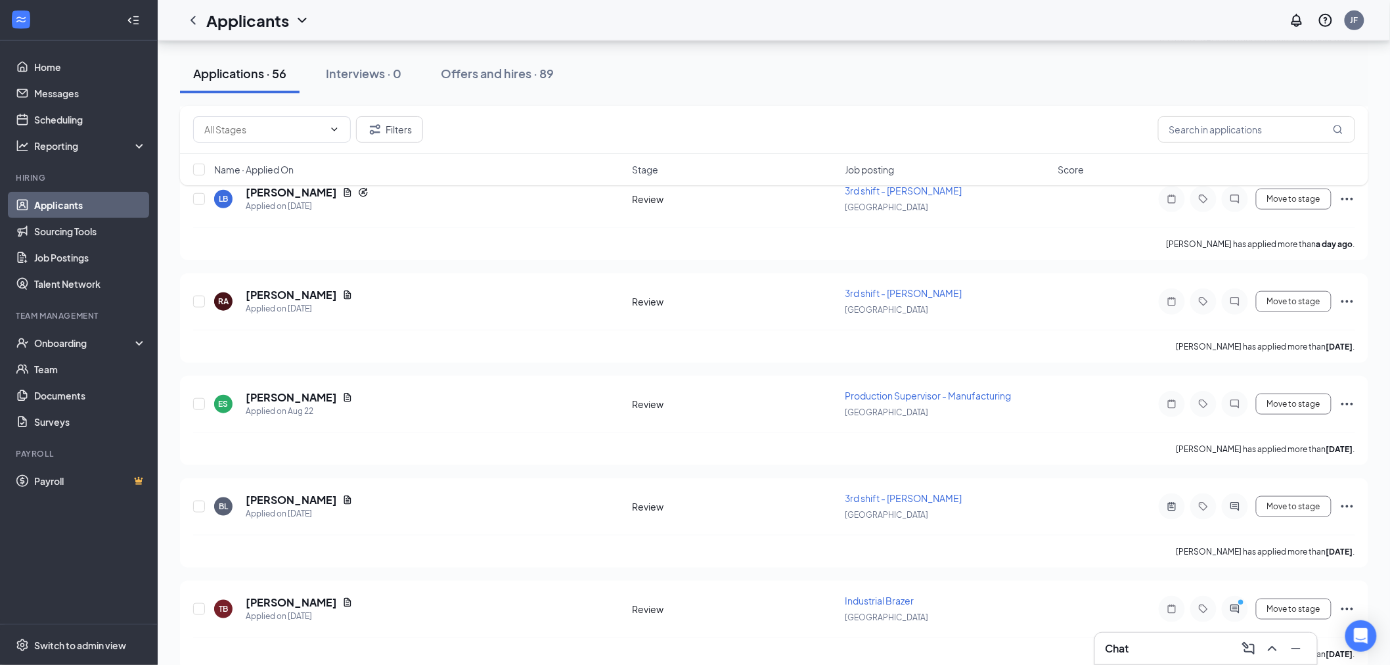
click at [1193, 643] on div "Chat" at bounding box center [1206, 648] width 201 height 21
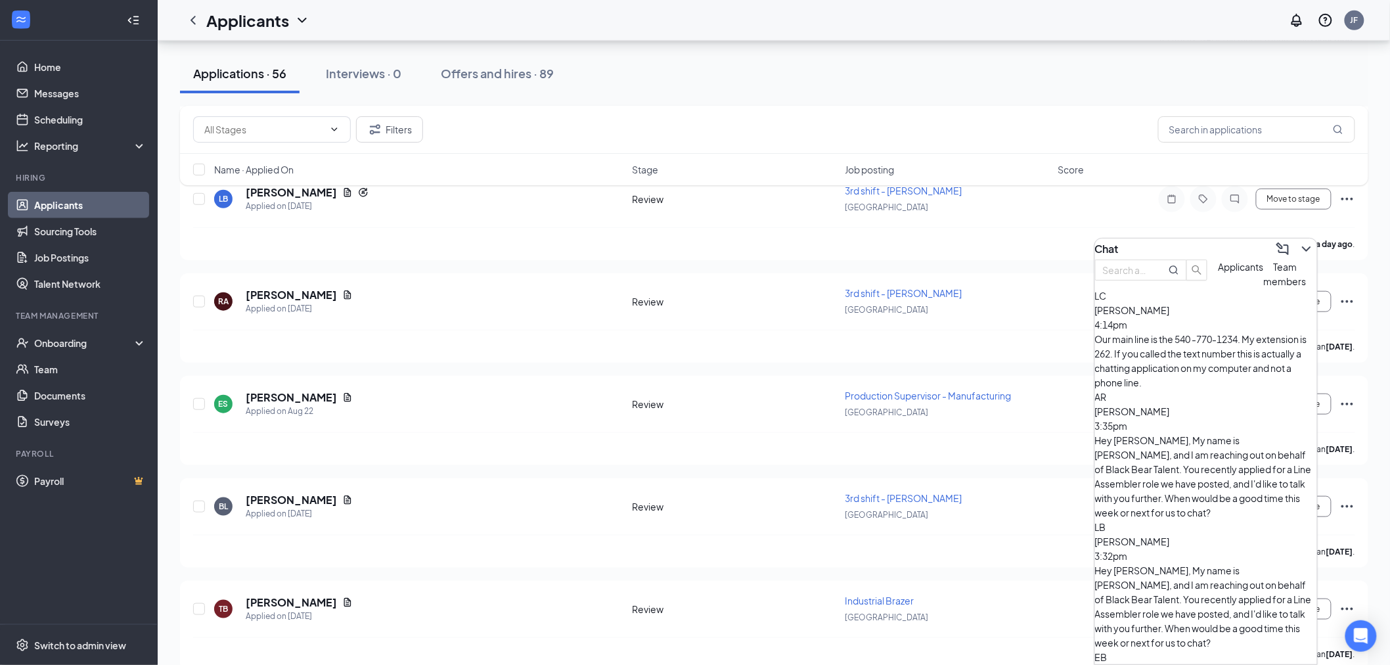
click at [1185, 239] on div "Chat" at bounding box center [1206, 249] width 222 height 21
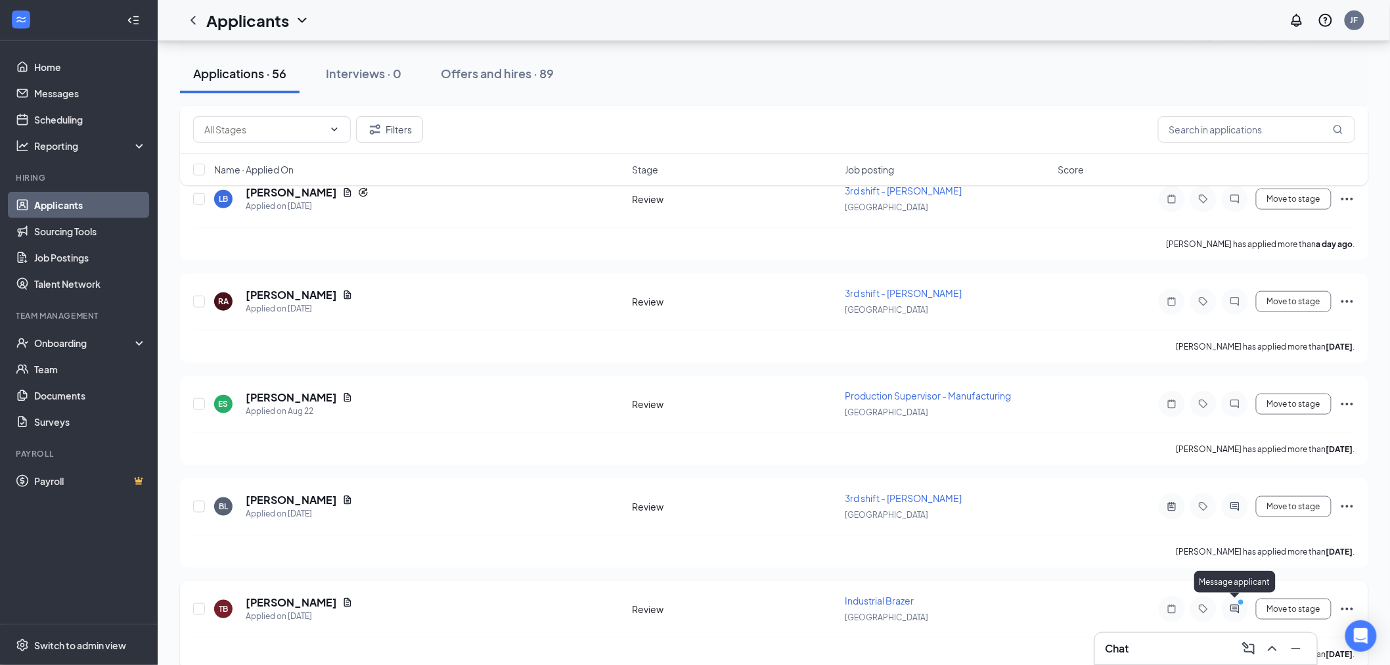
click at [1238, 601] on icon "PrimaryDot" at bounding box center [1243, 604] width 16 height 11
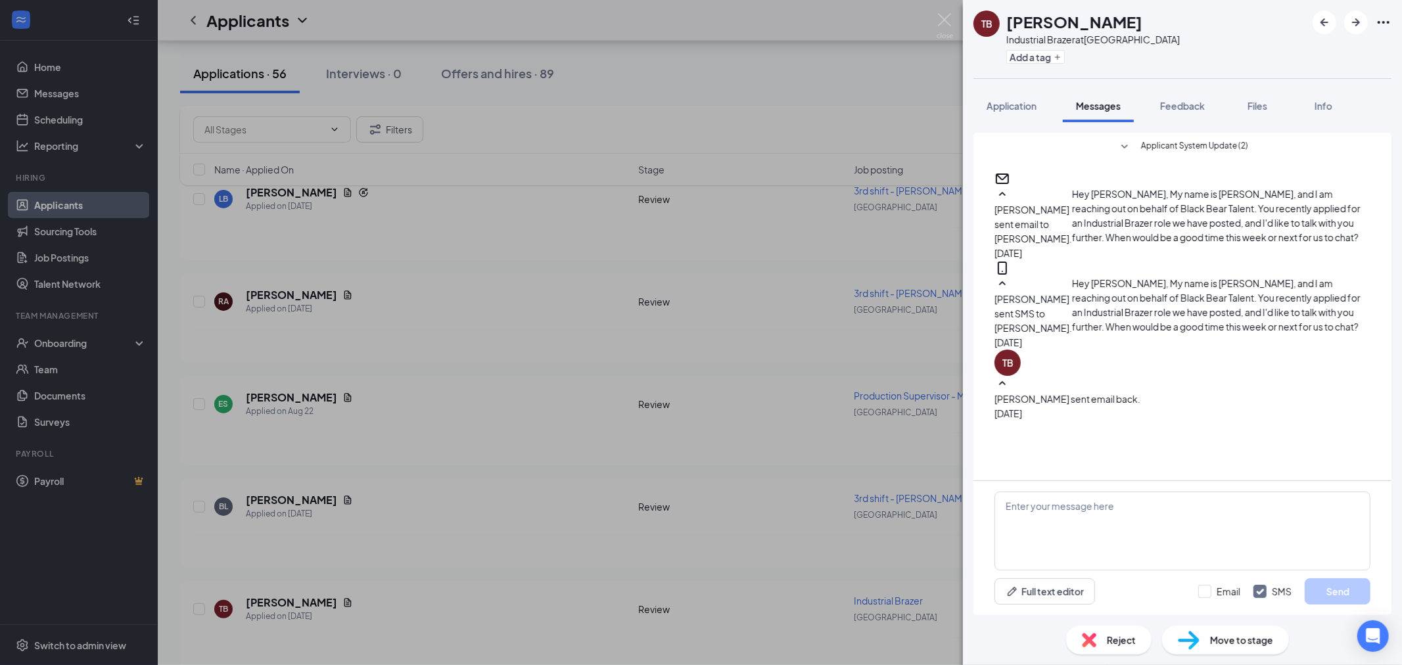
scroll to position [90, 0]
click at [1010, 392] on icon "SmallChevronUp" at bounding box center [1002, 384] width 16 height 16
click at [1010, 392] on icon "SmallChevronDown" at bounding box center [1002, 384] width 16 height 16
click at [1167, 100] on span "Feedback" at bounding box center [1182, 106] width 45 height 12
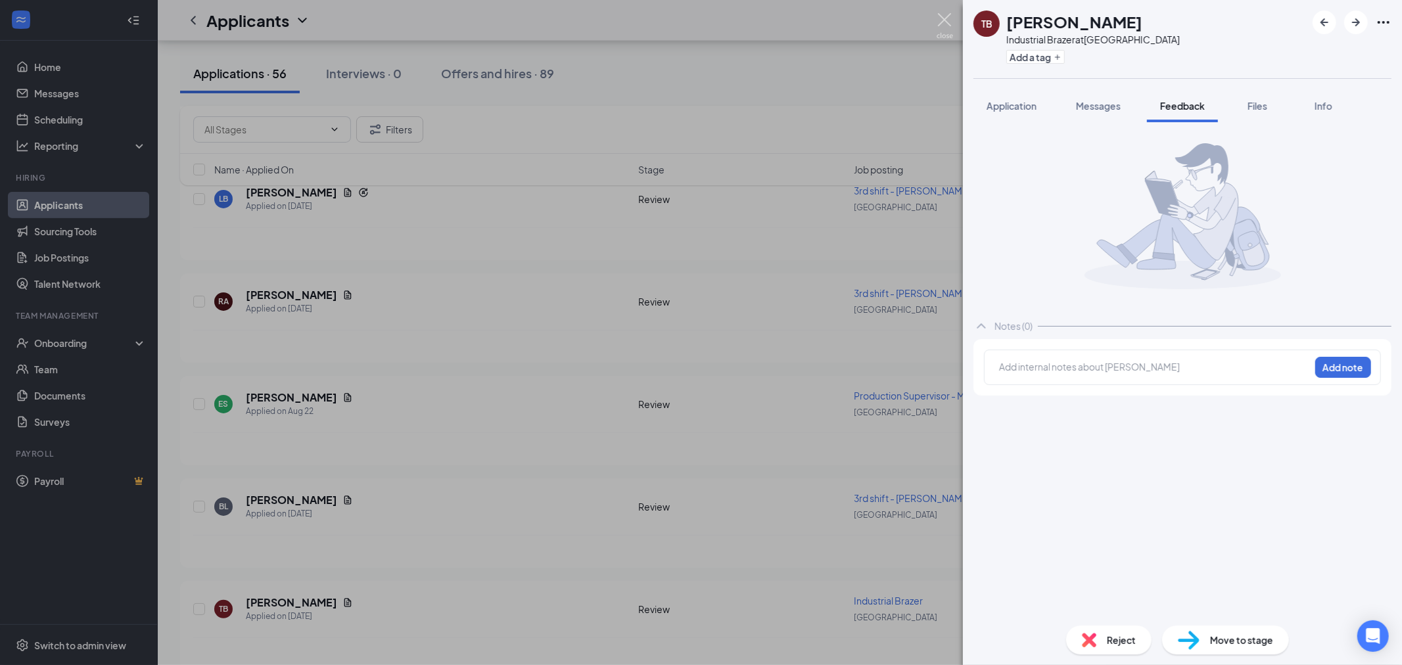
click at [942, 22] on img at bounding box center [944, 26] width 16 height 26
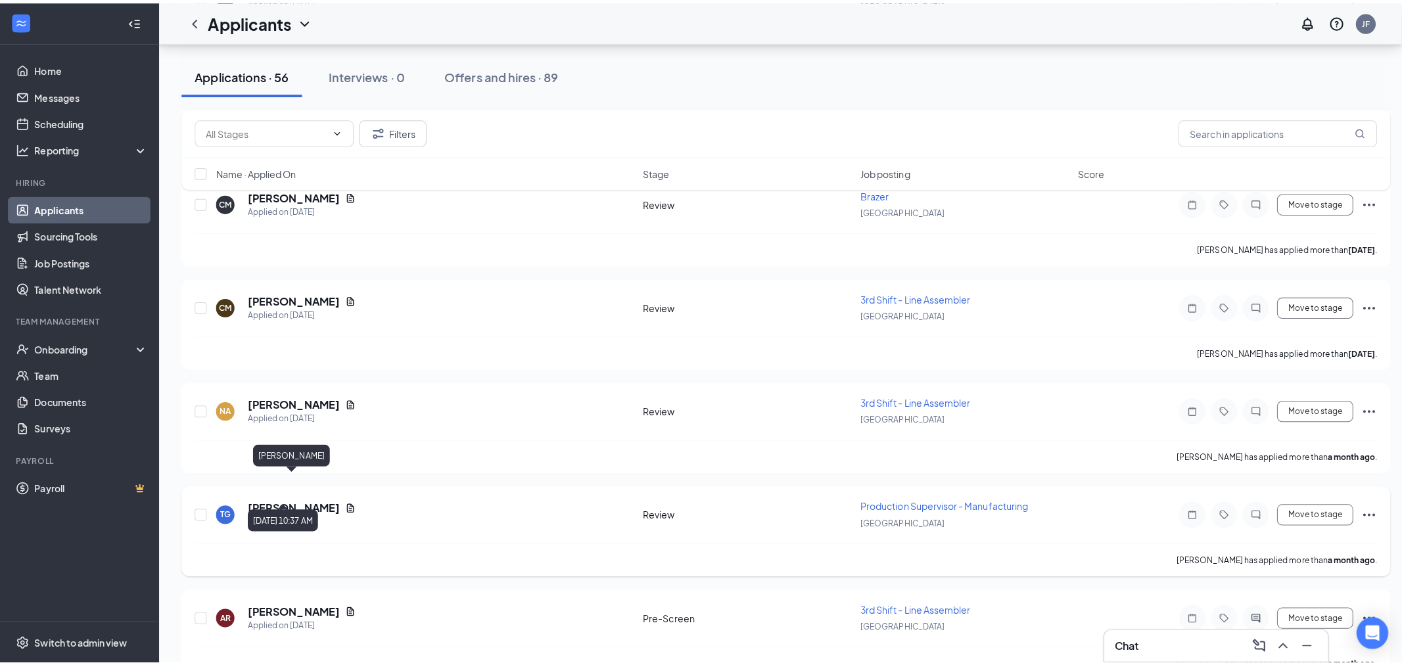
scroll to position [4951, 0]
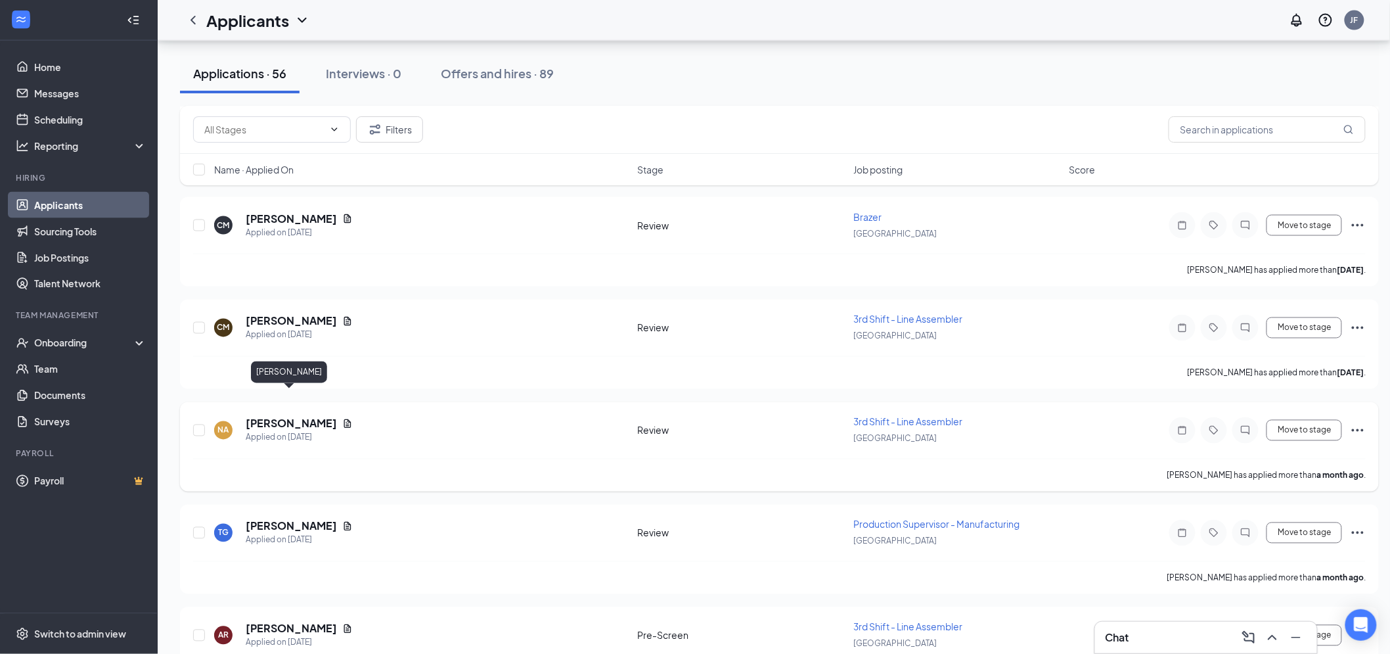
click at [300, 417] on h5 "Nickolas Adams" at bounding box center [291, 424] width 91 height 14
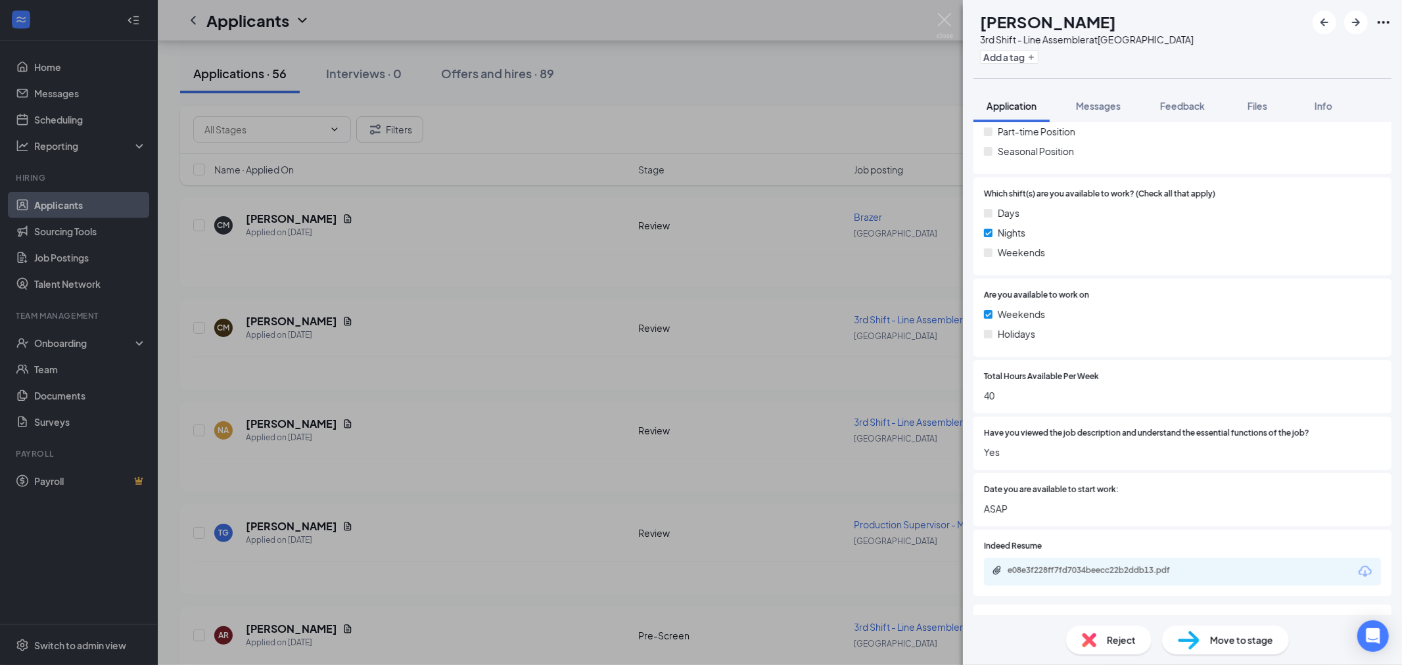
scroll to position [657, 0]
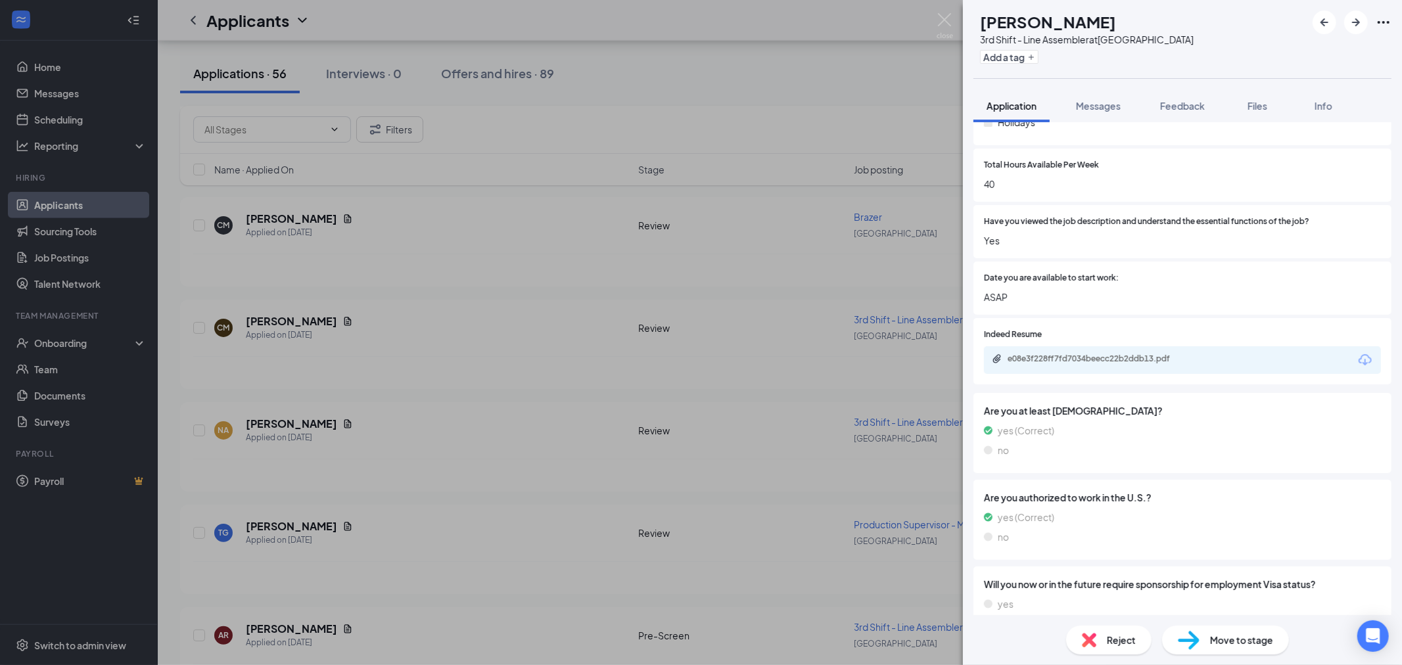
click at [1203, 344] on div "Indeed Resume e08e3f228ff7fd7034beecc22b2ddb13.pdf" at bounding box center [1182, 351] width 397 height 45
click at [1206, 352] on div "e08e3f228ff7fd7034beecc22b2ddb13.pdf" at bounding box center [1182, 360] width 397 height 28
click at [1153, 345] on div "e08e3f228ff7fd7034beecc22b2ddb13.pdf" at bounding box center [1097, 335] width 172 height 22
click at [1161, 370] on div "e08e3f228ff7fd7034beecc22b2ddb13.pdf" at bounding box center [1182, 360] width 397 height 28
click at [1166, 355] on div "e08e3f228ff7fd7034beecc22b2ddb13.pdf" at bounding box center [1099, 359] width 184 height 11
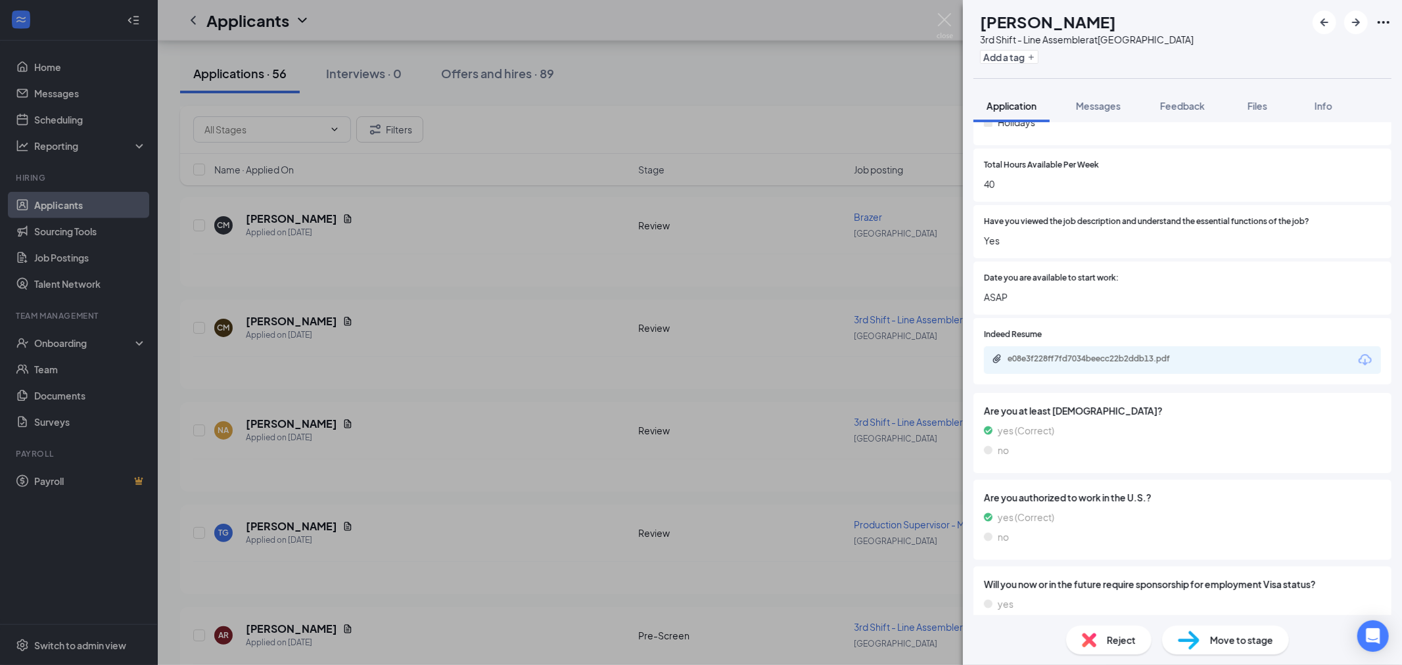
click at [1105, 649] on div "Reject" at bounding box center [1108, 640] width 85 height 29
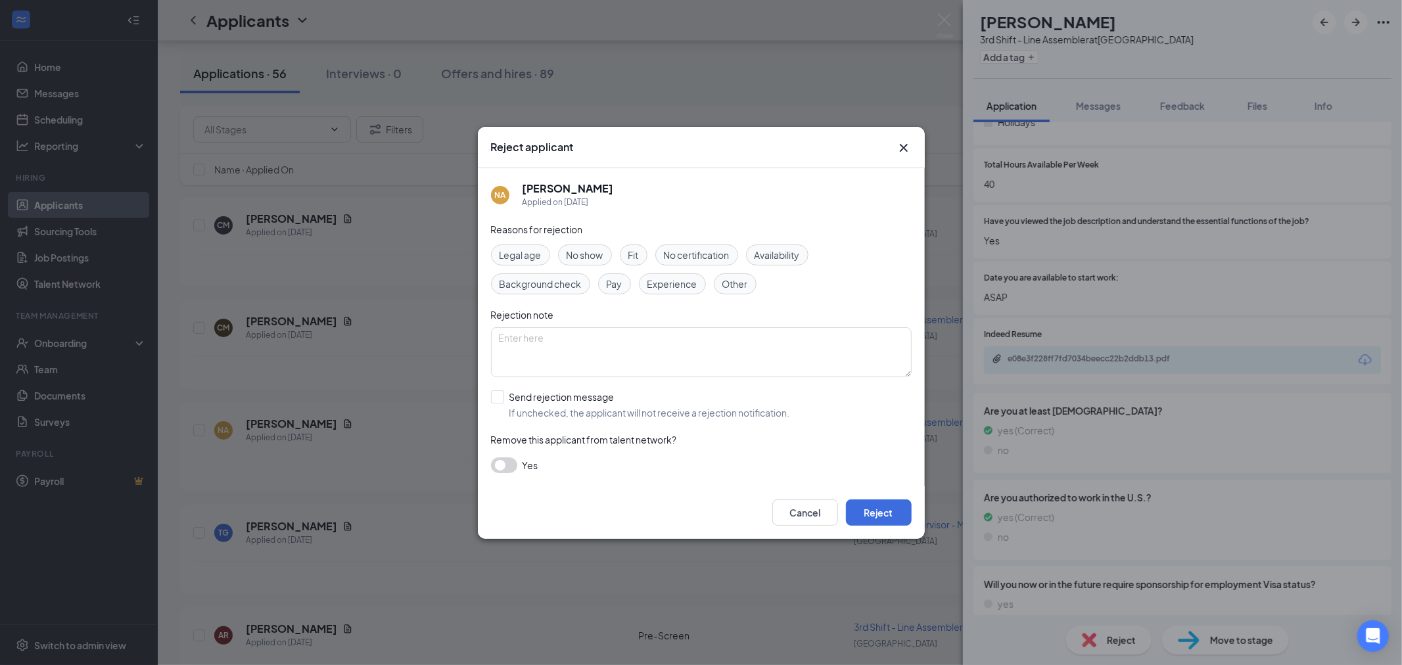
click at [686, 277] on span "Experience" at bounding box center [672, 284] width 50 height 14
click at [613, 361] on textarea at bounding box center [701, 352] width 421 height 50
type textarea "Not relevant experience"
click at [497, 388] on div "Reasons for rejection Legal age No show Fit No certification Availability Backg…" at bounding box center [701, 354] width 421 height 264
click at [497, 390] on input "Send rejection message If unchecked, the applicant will not receive a rejection…" at bounding box center [640, 404] width 299 height 29
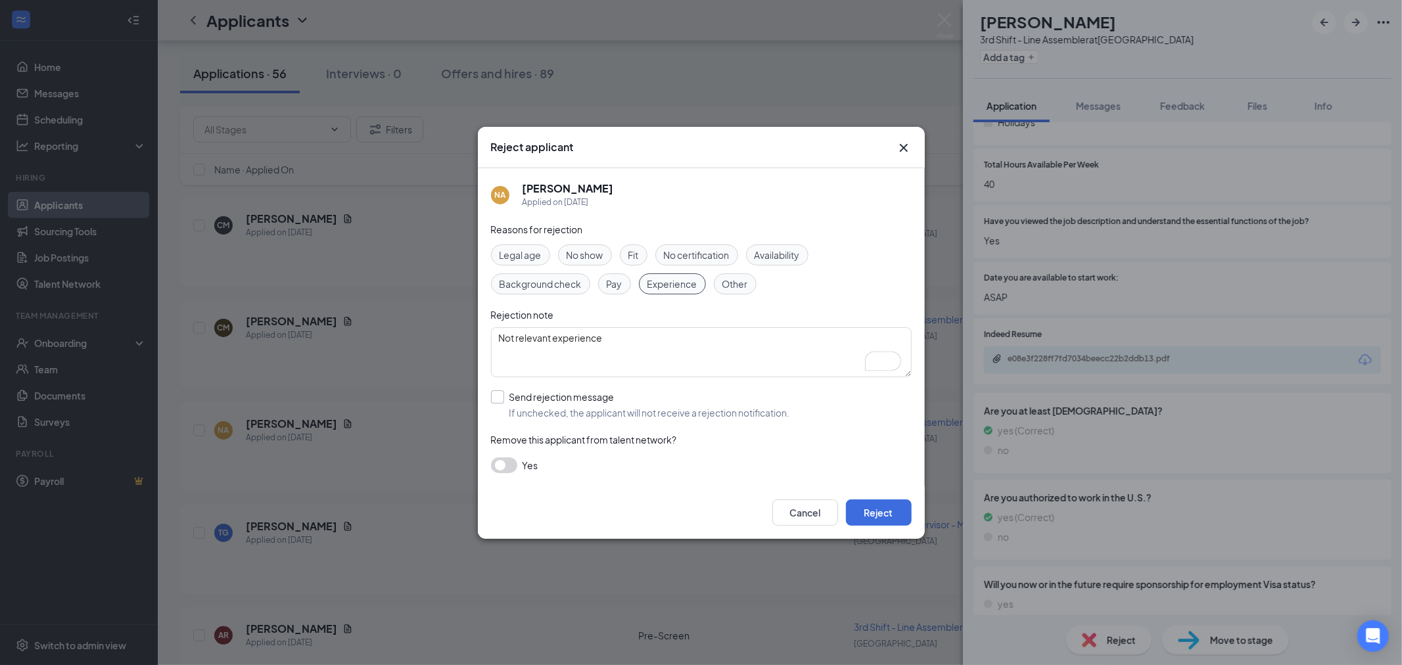
checkbox input "true"
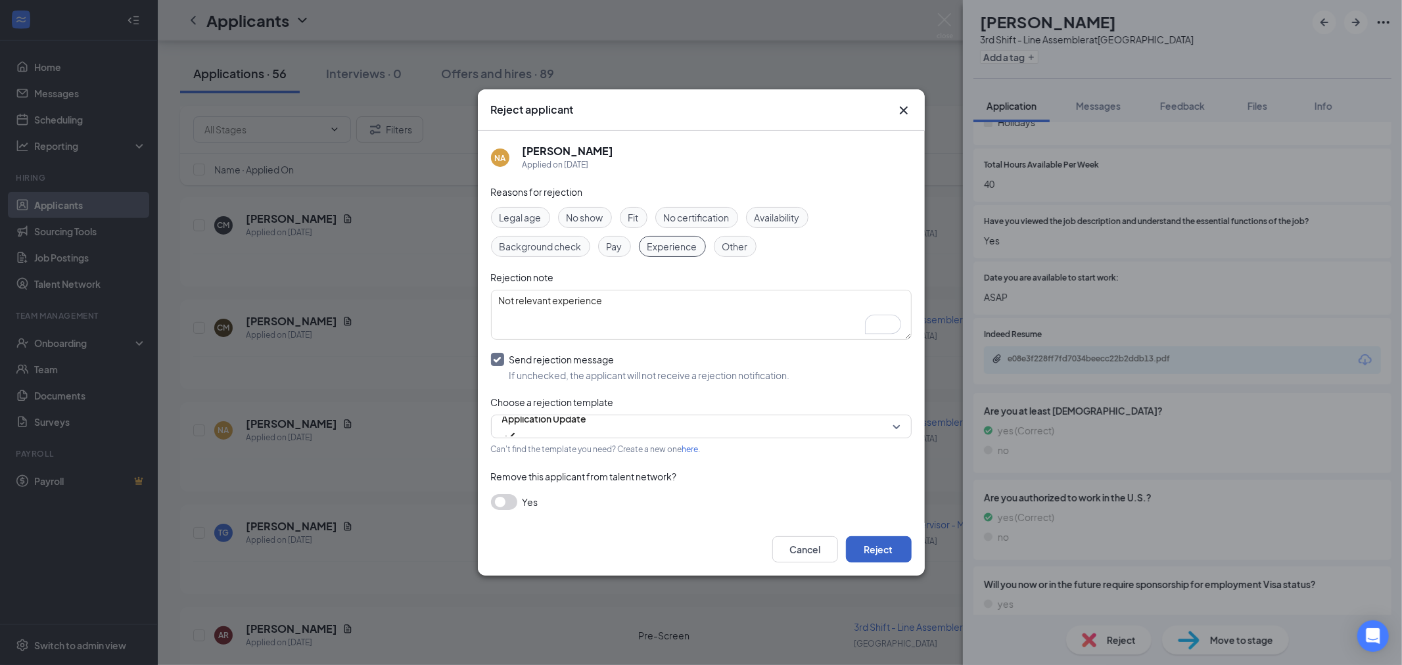
click at [883, 548] on button "Reject" at bounding box center [879, 549] width 66 height 26
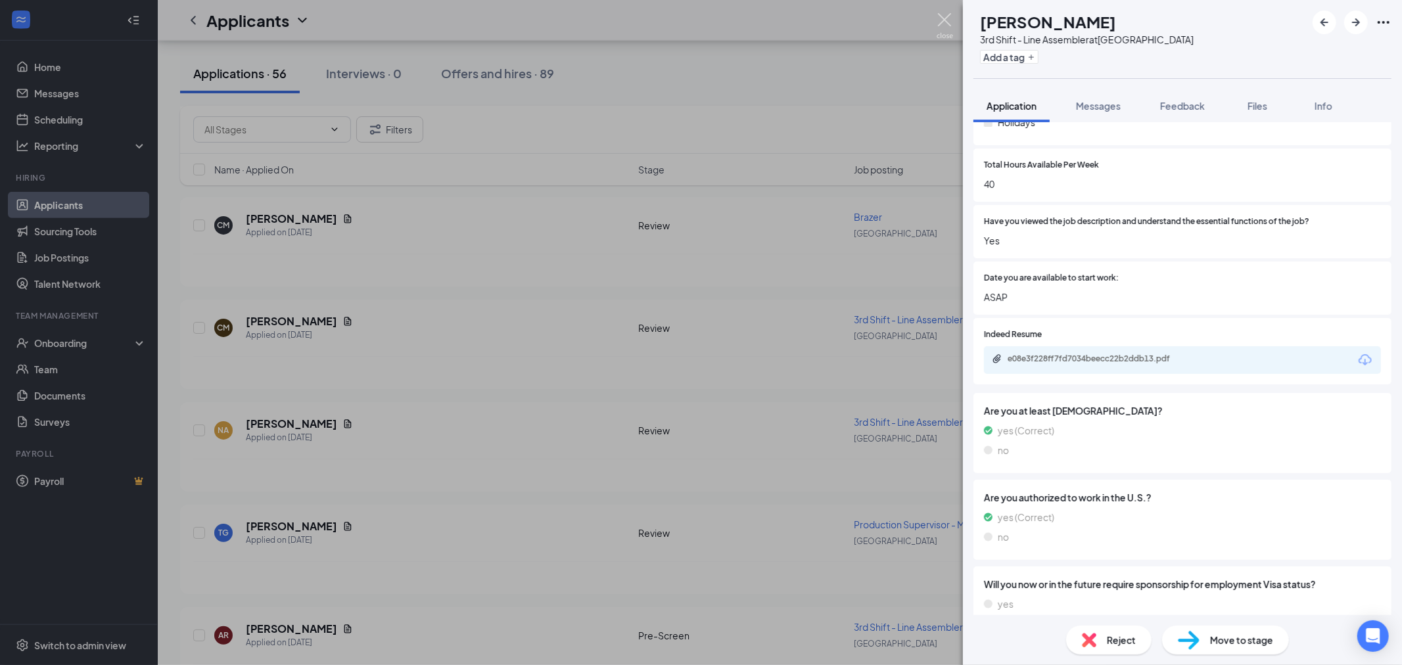
click at [947, 28] on img at bounding box center [944, 26] width 16 height 26
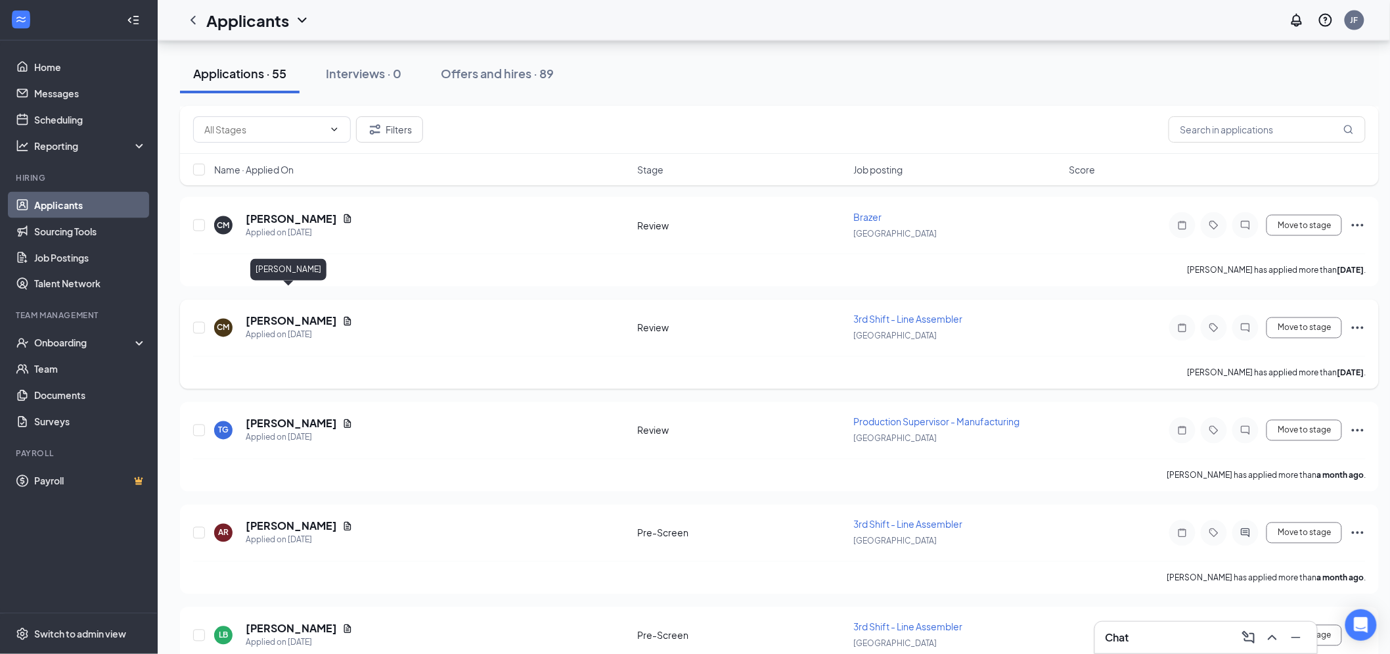
click at [290, 314] on h5 "Cody Milstead" at bounding box center [291, 321] width 91 height 14
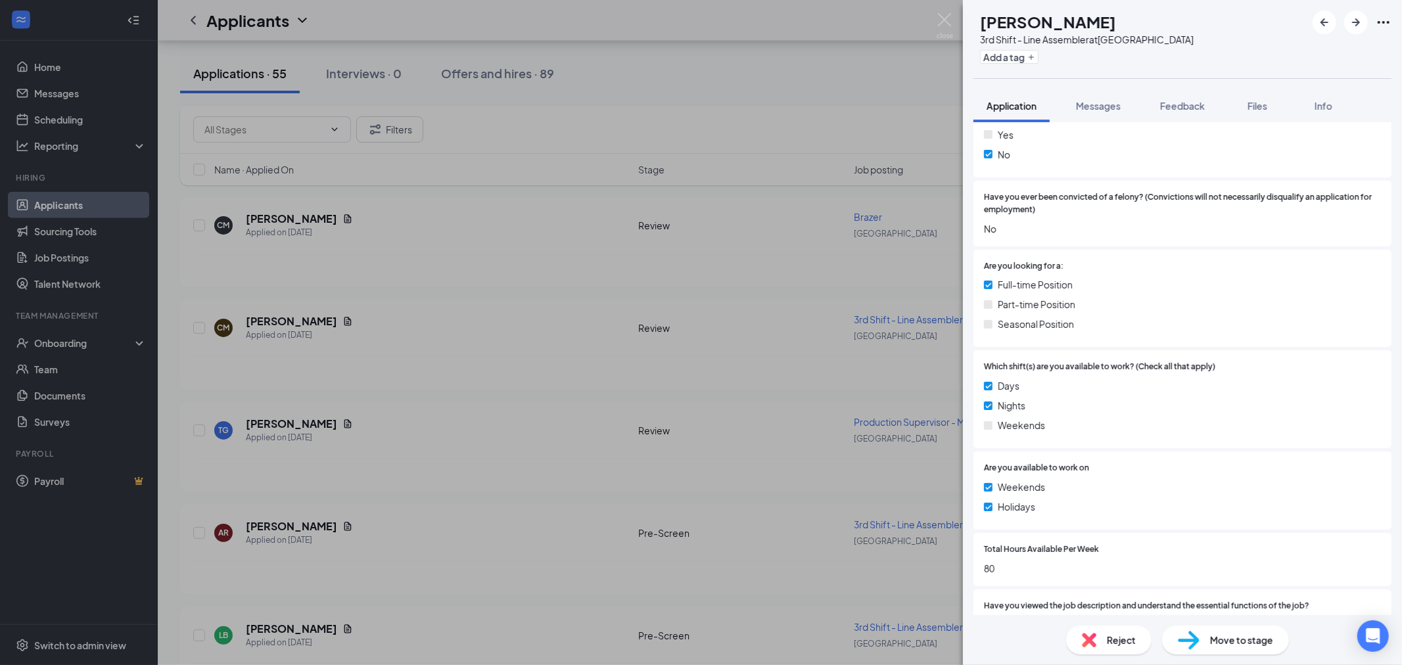
scroll to position [511, 0]
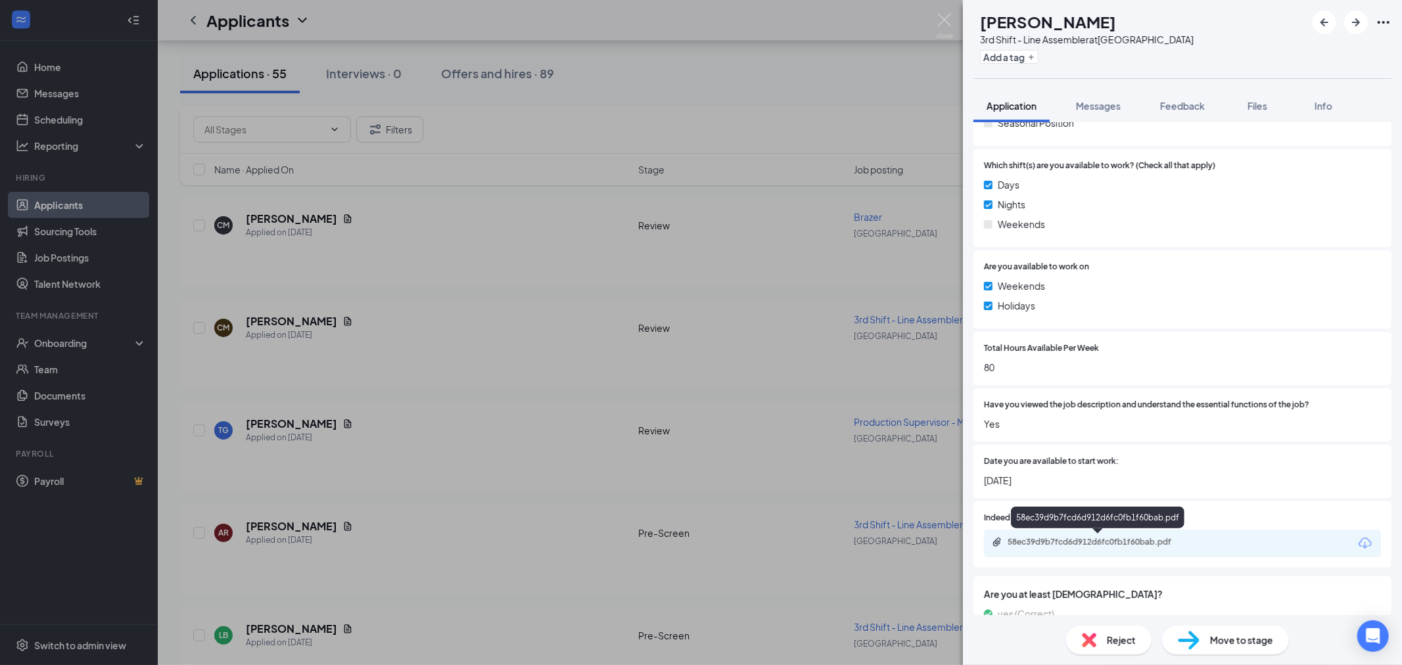
click at [1113, 547] on div "58ec39d9b7fcd6d912d6fc0fb1f60bab.pdf" at bounding box center [1098, 543] width 213 height 12
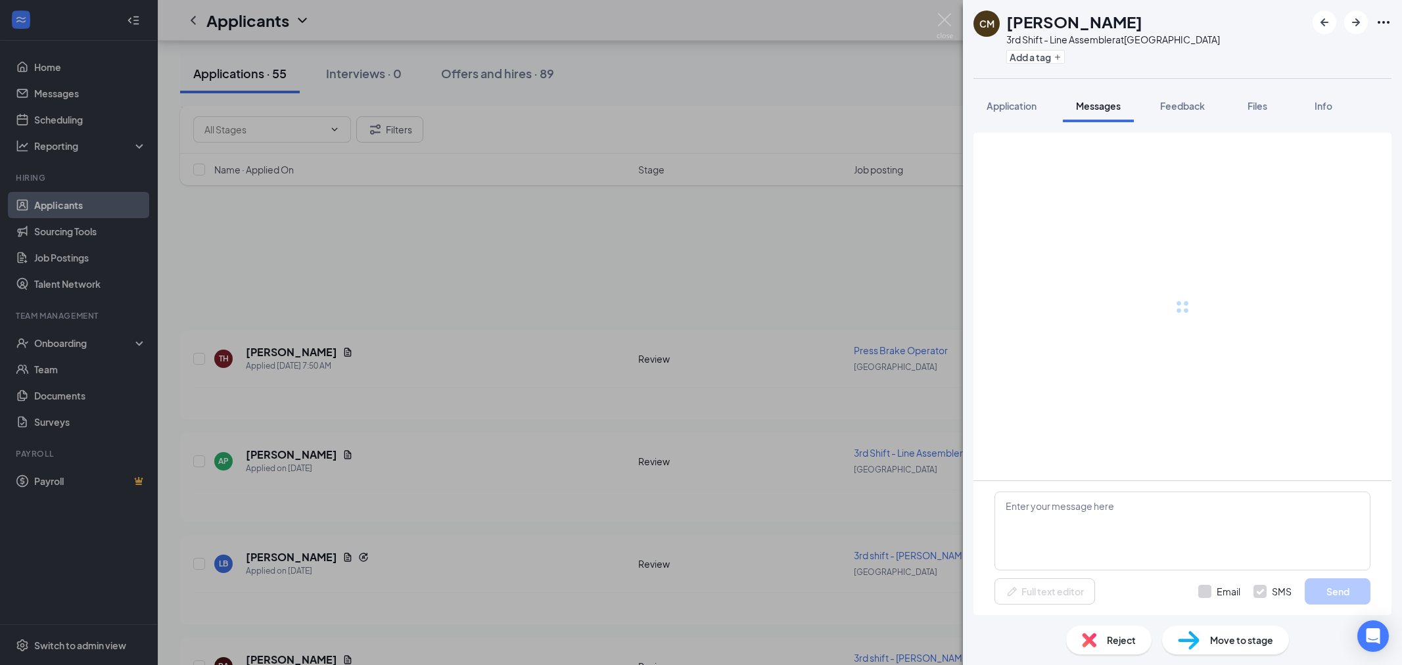
click at [1104, 103] on span "Messages" at bounding box center [1098, 106] width 45 height 12
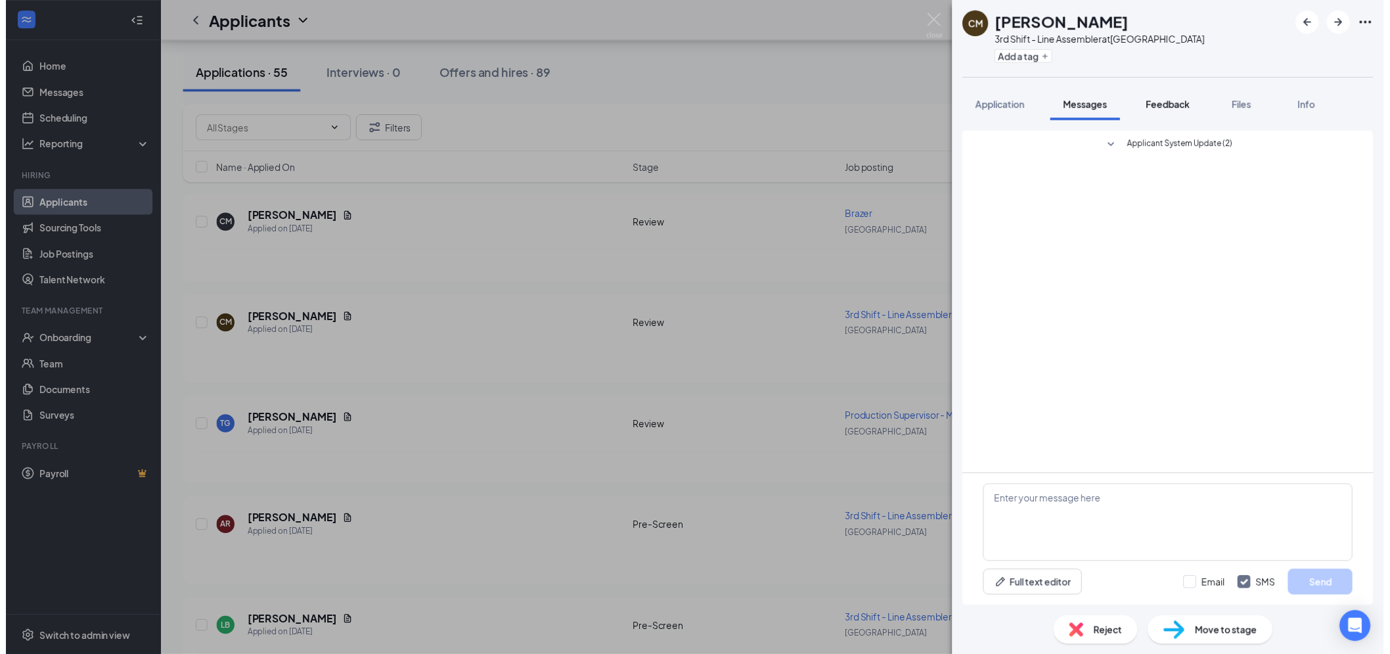
scroll to position [4951, 0]
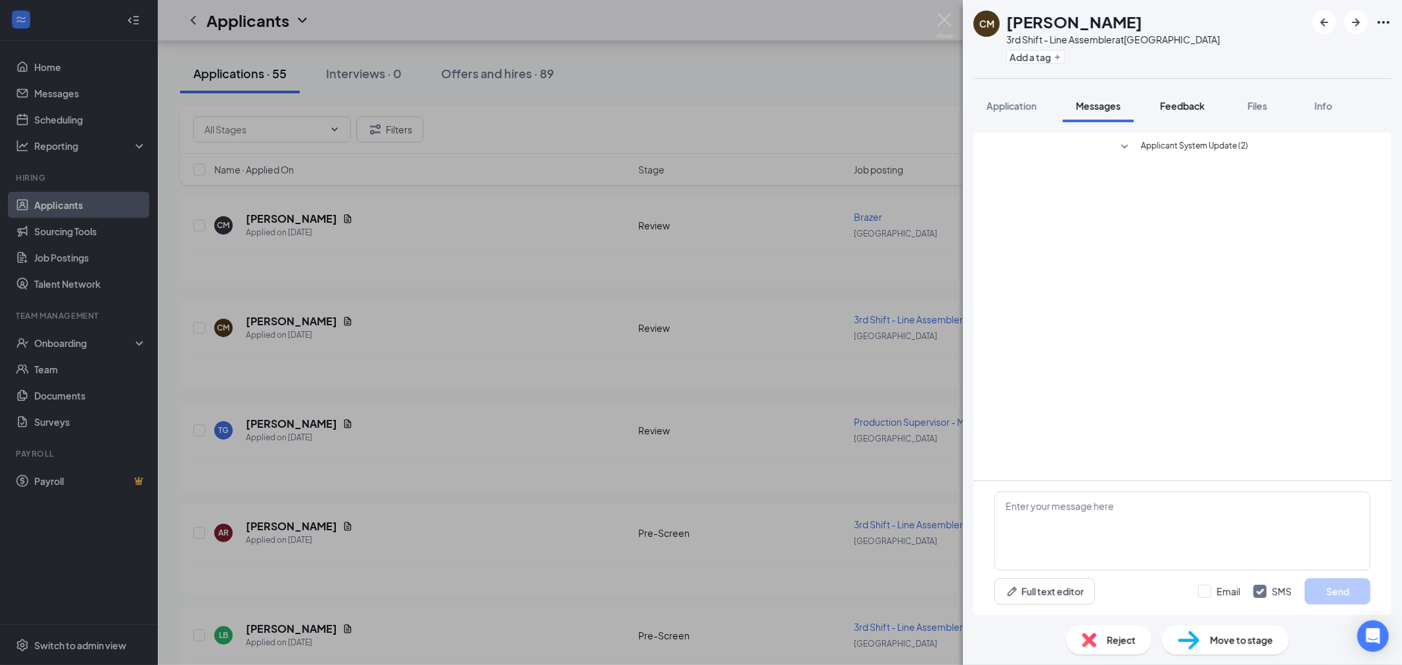
click at [1189, 103] on span "Feedback" at bounding box center [1182, 106] width 45 height 12
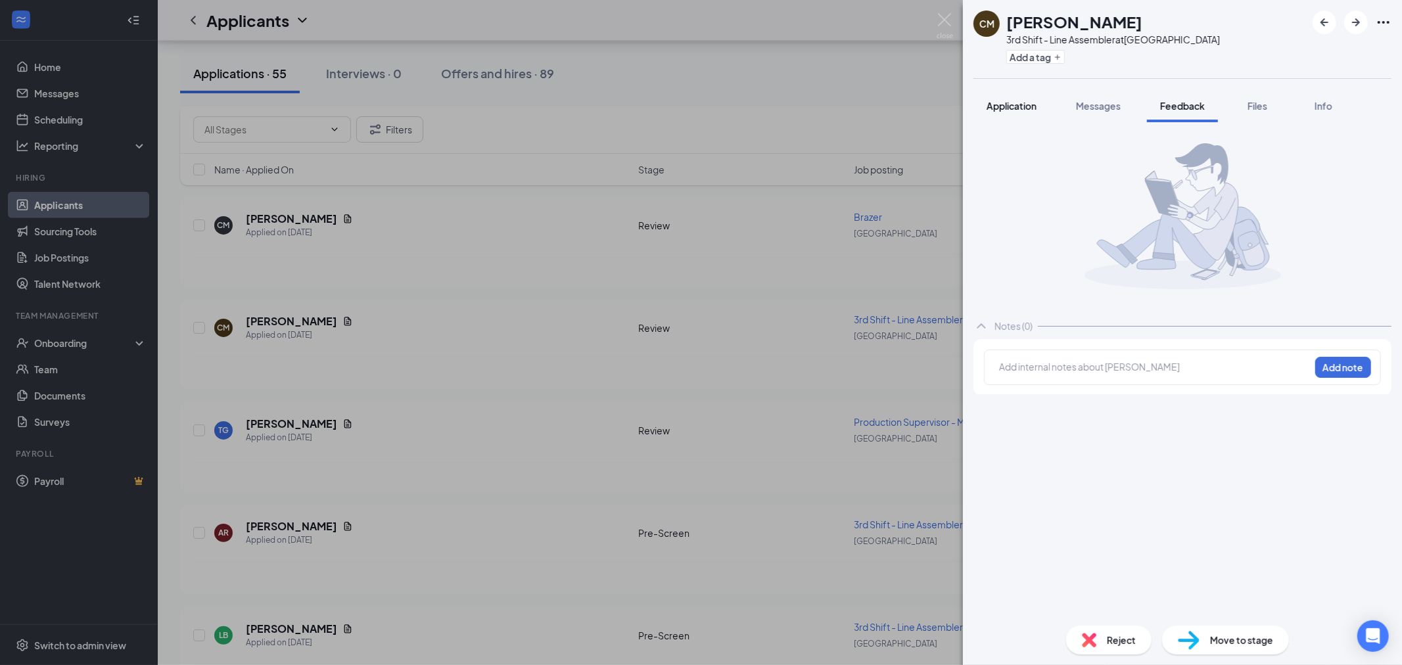
click at [1012, 101] on span "Application" at bounding box center [1011, 106] width 50 height 12
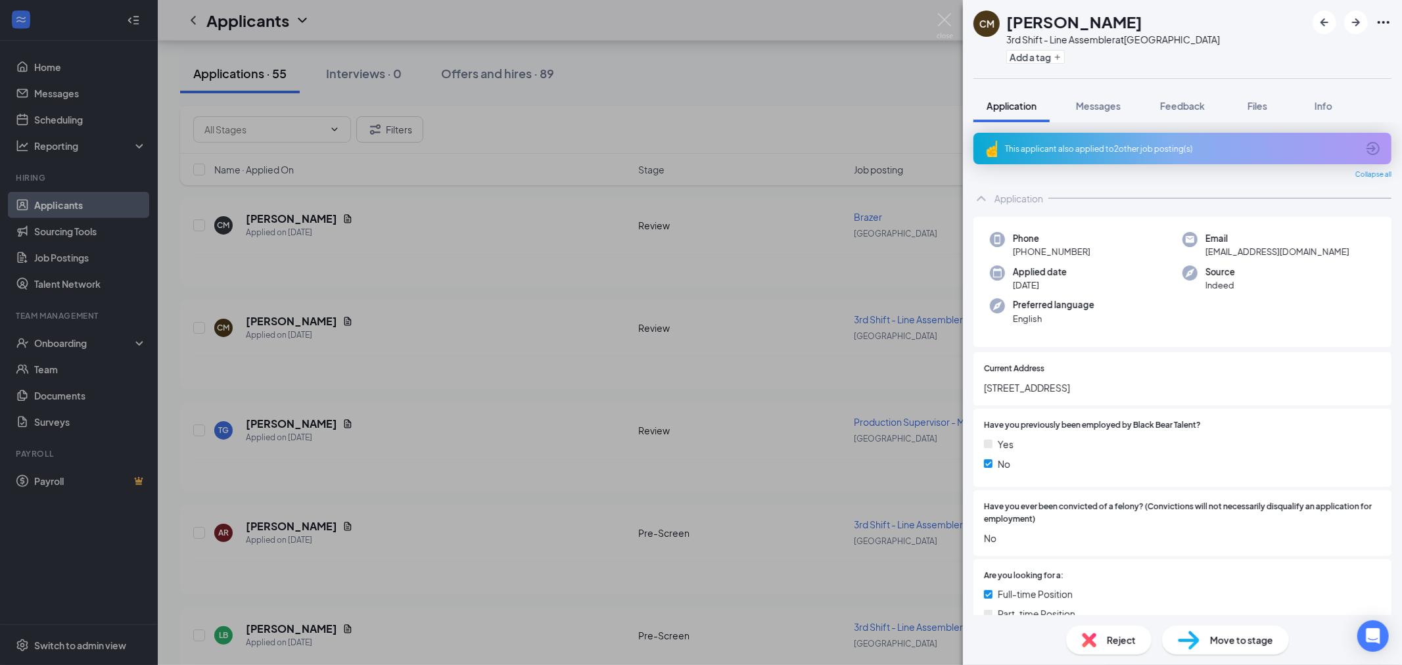
click at [1161, 141] on div "This applicant also applied to 2 other job posting(s)" at bounding box center [1182, 149] width 418 height 32
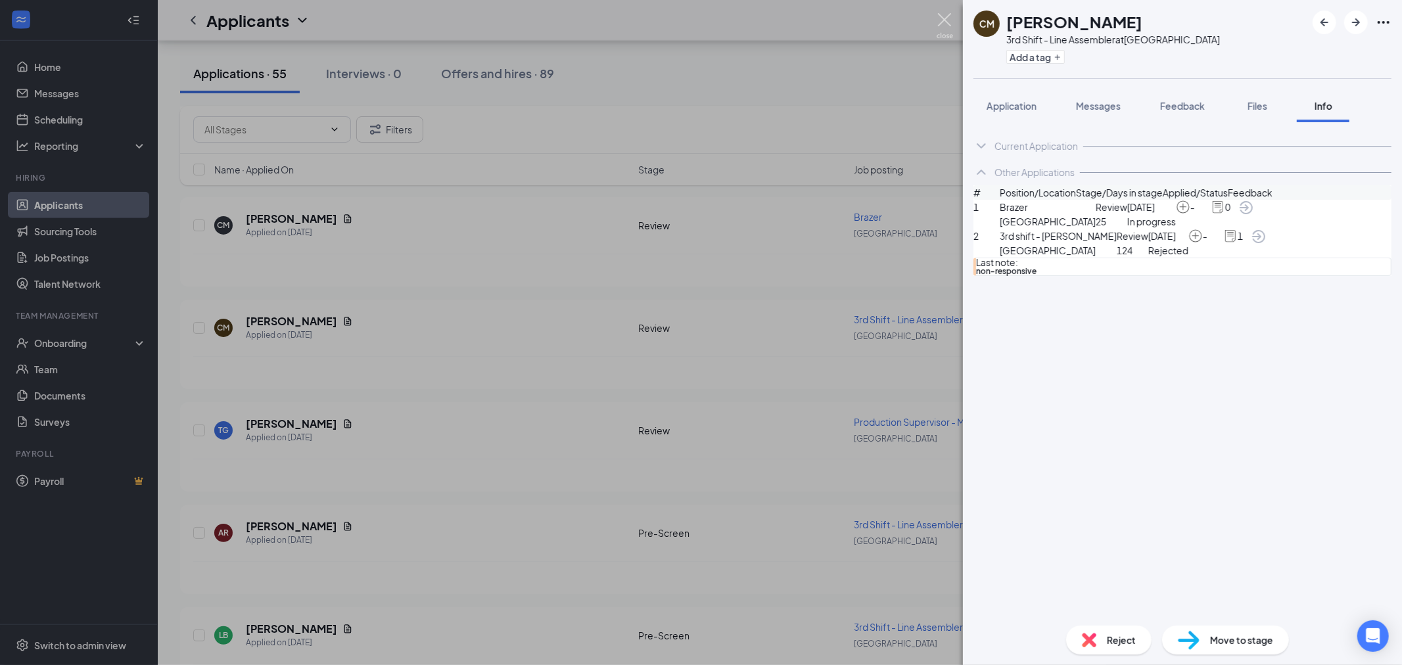
drag, startPoint x: 938, startPoint y: 20, endPoint x: 809, endPoint y: 475, distance: 472.6
click at [938, 20] on img at bounding box center [944, 26] width 16 height 26
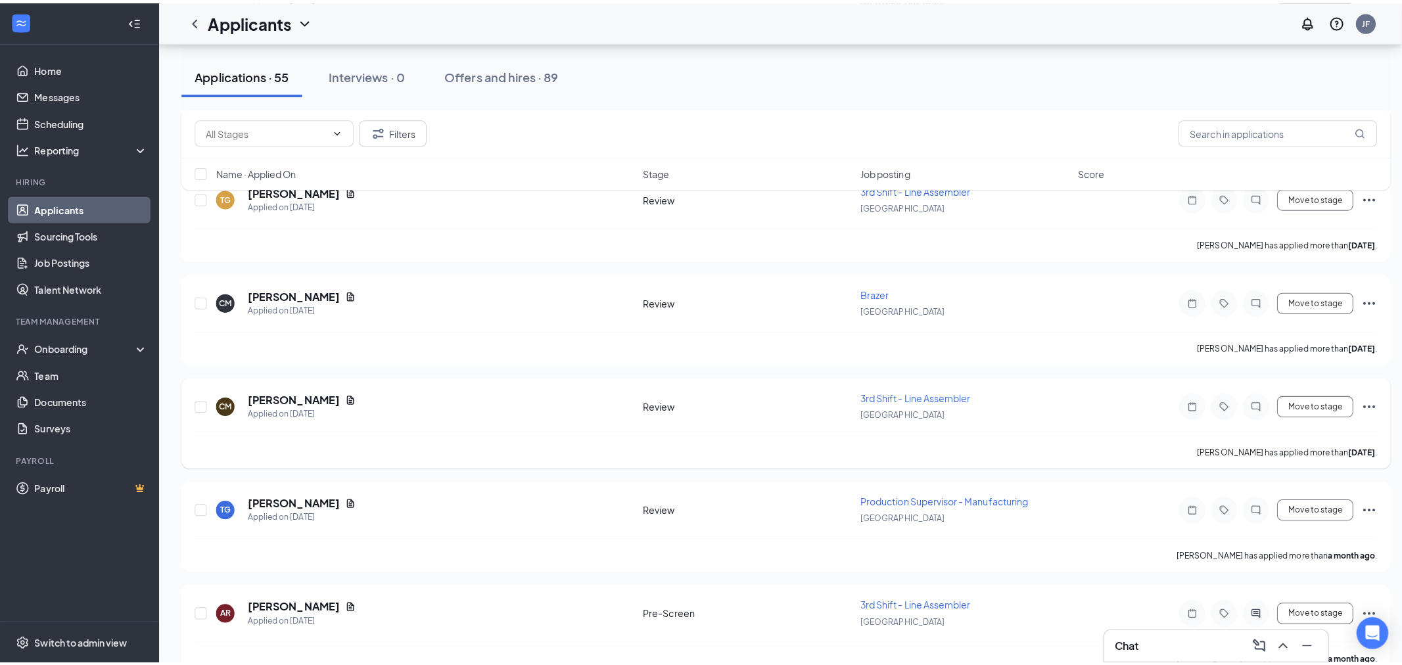
scroll to position [4878, 0]
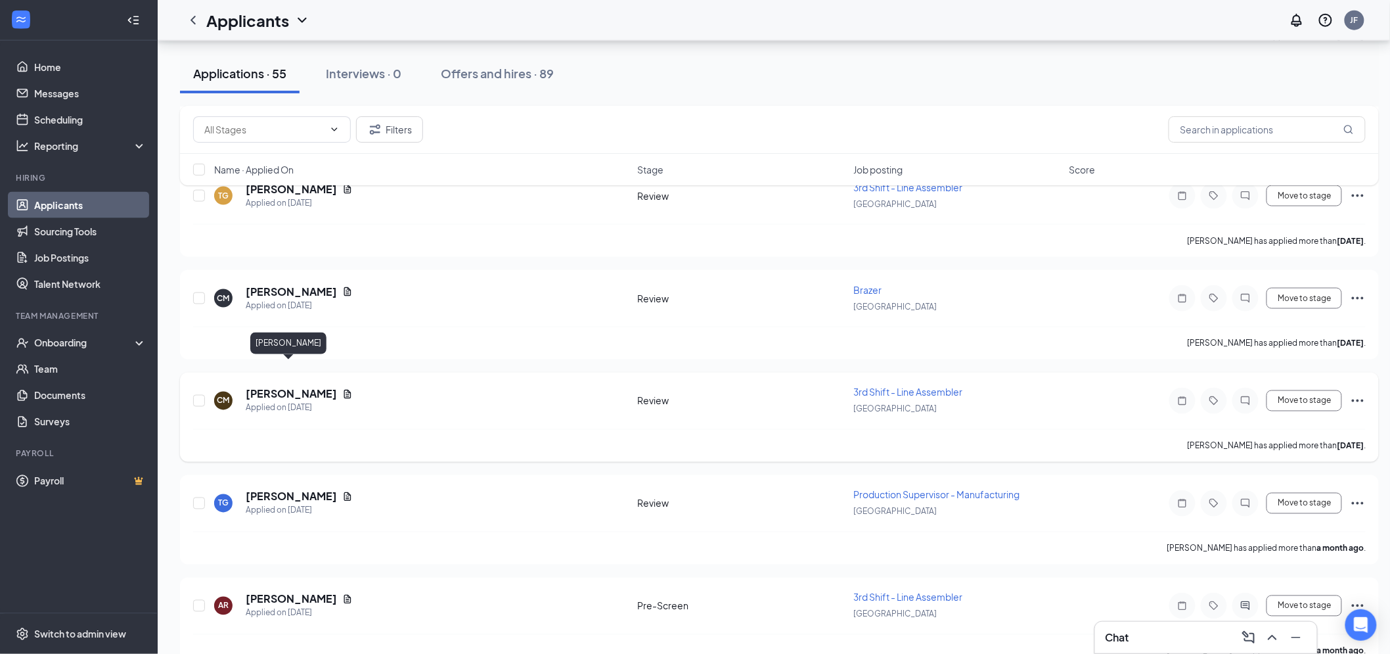
click at [275, 387] on h5 "Cody Milstead" at bounding box center [291, 394] width 91 height 14
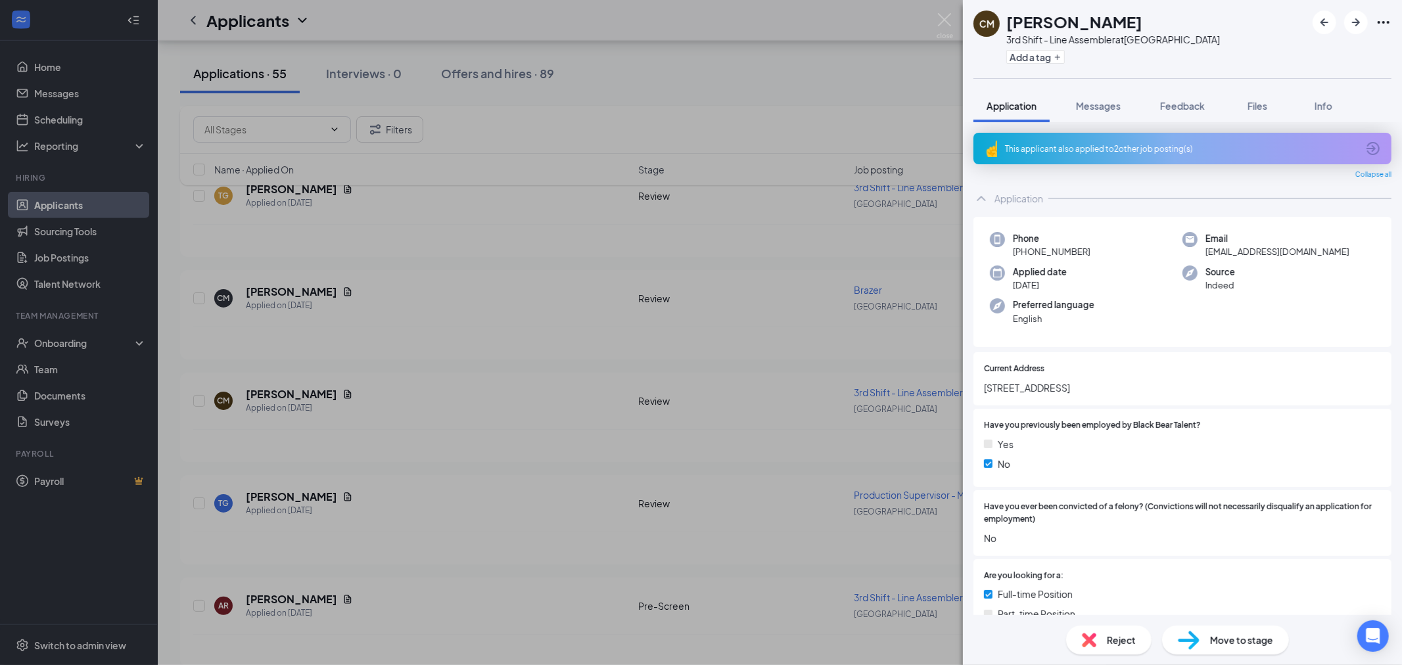
click at [1126, 633] on span "Reject" at bounding box center [1121, 640] width 29 height 14
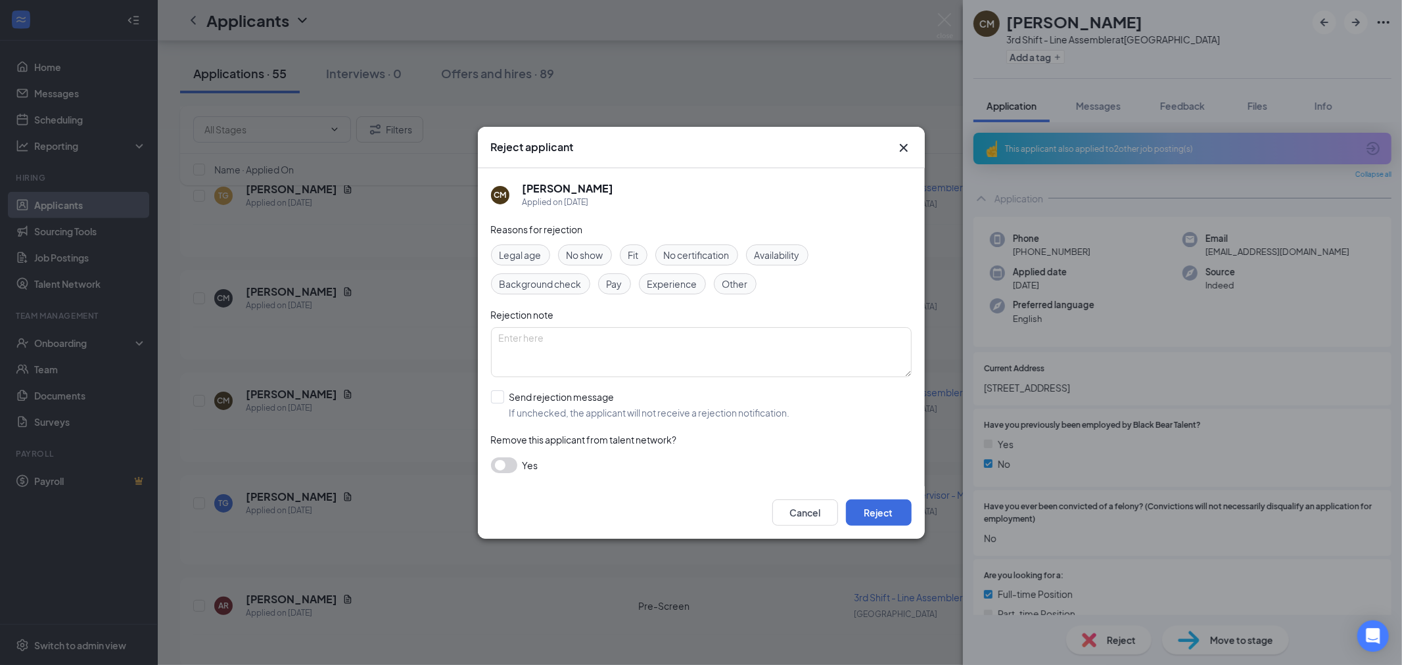
click at [907, 145] on icon "Cross" at bounding box center [904, 148] width 16 height 16
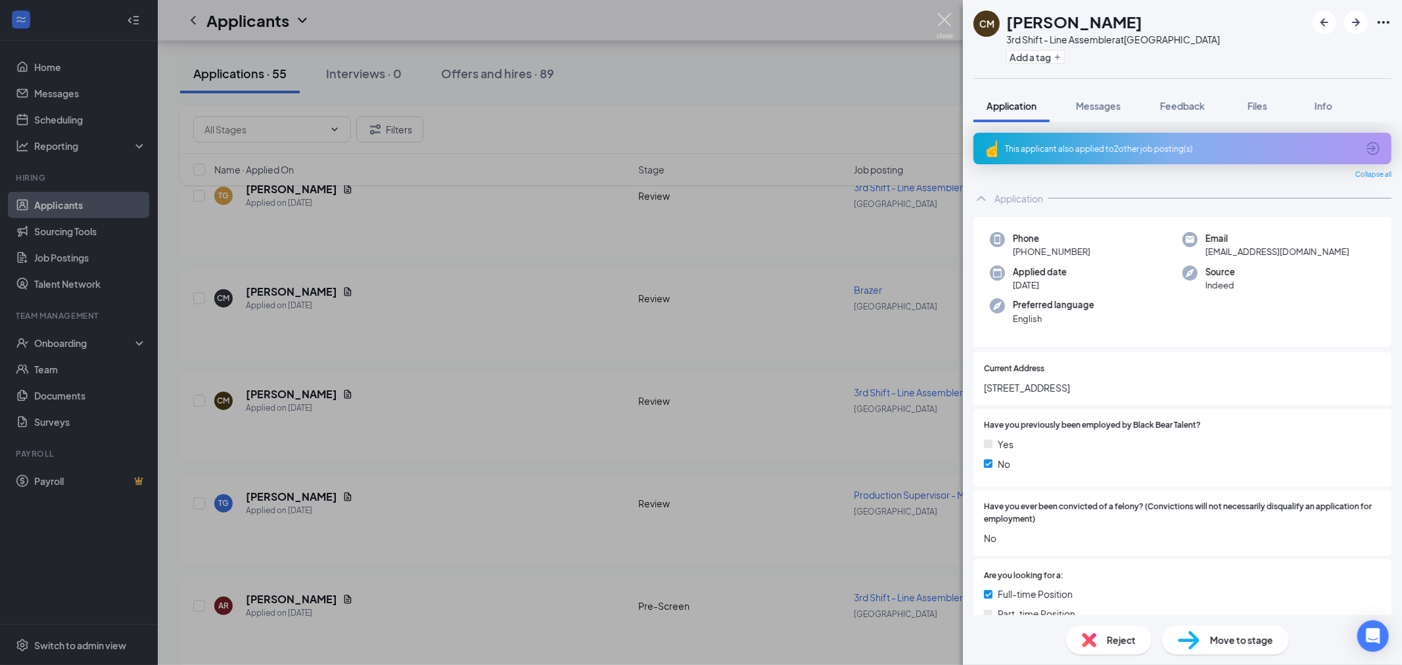
click at [944, 14] on img at bounding box center [944, 26] width 16 height 26
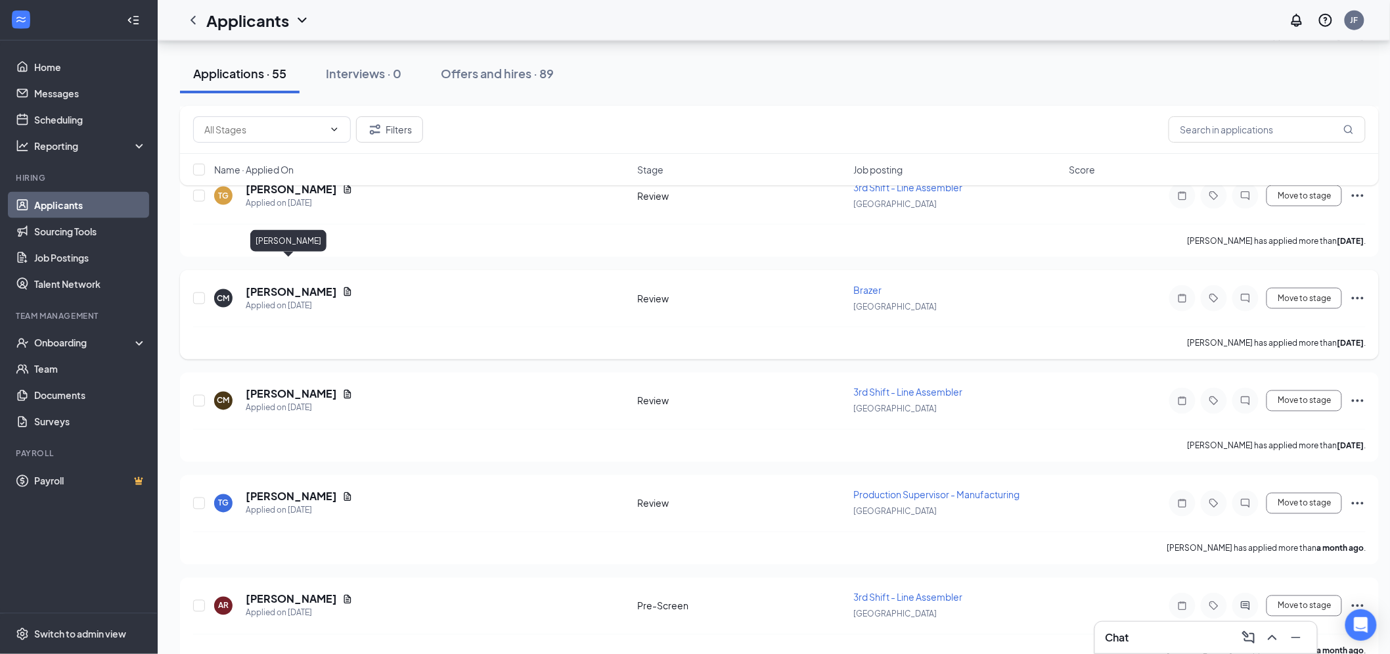
click at [270, 285] on h5 "Cody Milstead" at bounding box center [291, 292] width 91 height 14
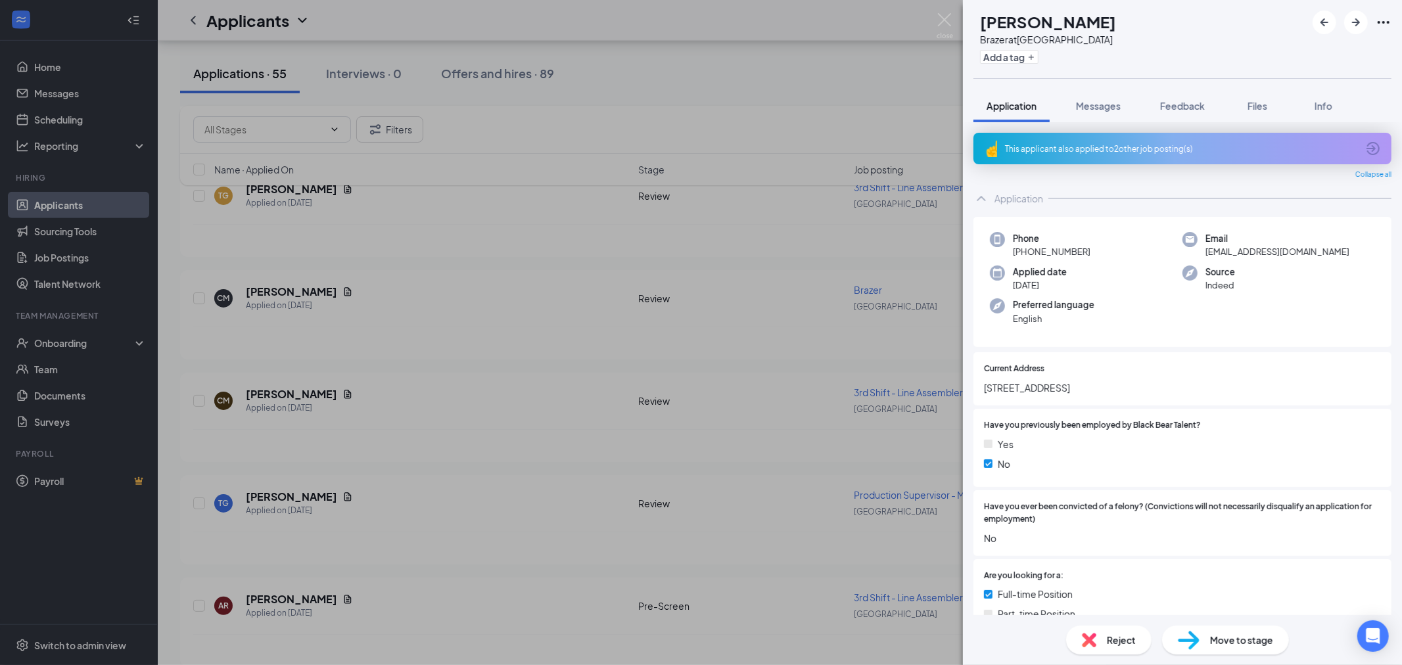
click at [1117, 654] on div "Reject" at bounding box center [1108, 640] width 85 height 29
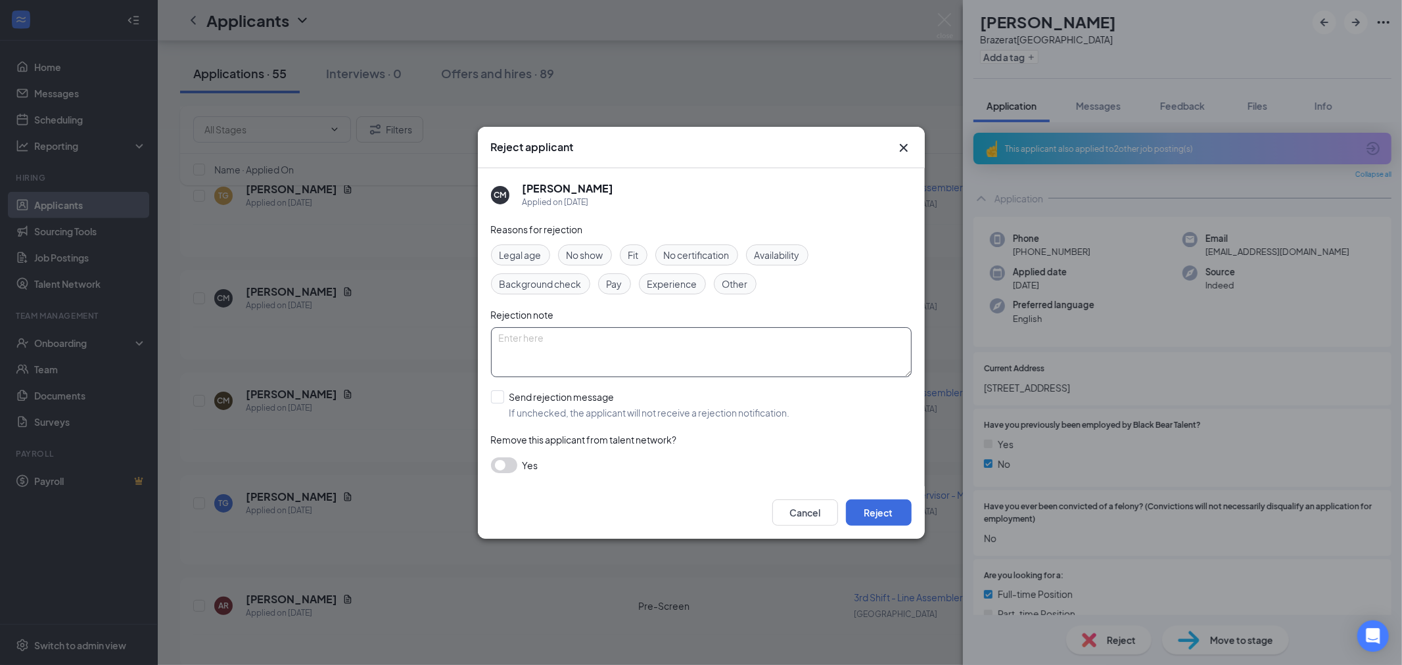
drag, startPoint x: 744, startPoint y: 291, endPoint x: 708, endPoint y: 340, distance: 60.6
click at [745, 291] on div "Other" at bounding box center [735, 283] width 43 height 21
click at [708, 340] on textarea at bounding box center [701, 352] width 421 height 50
type textarea "Mult application"
click at [866, 499] on button "Reject" at bounding box center [879, 512] width 66 height 26
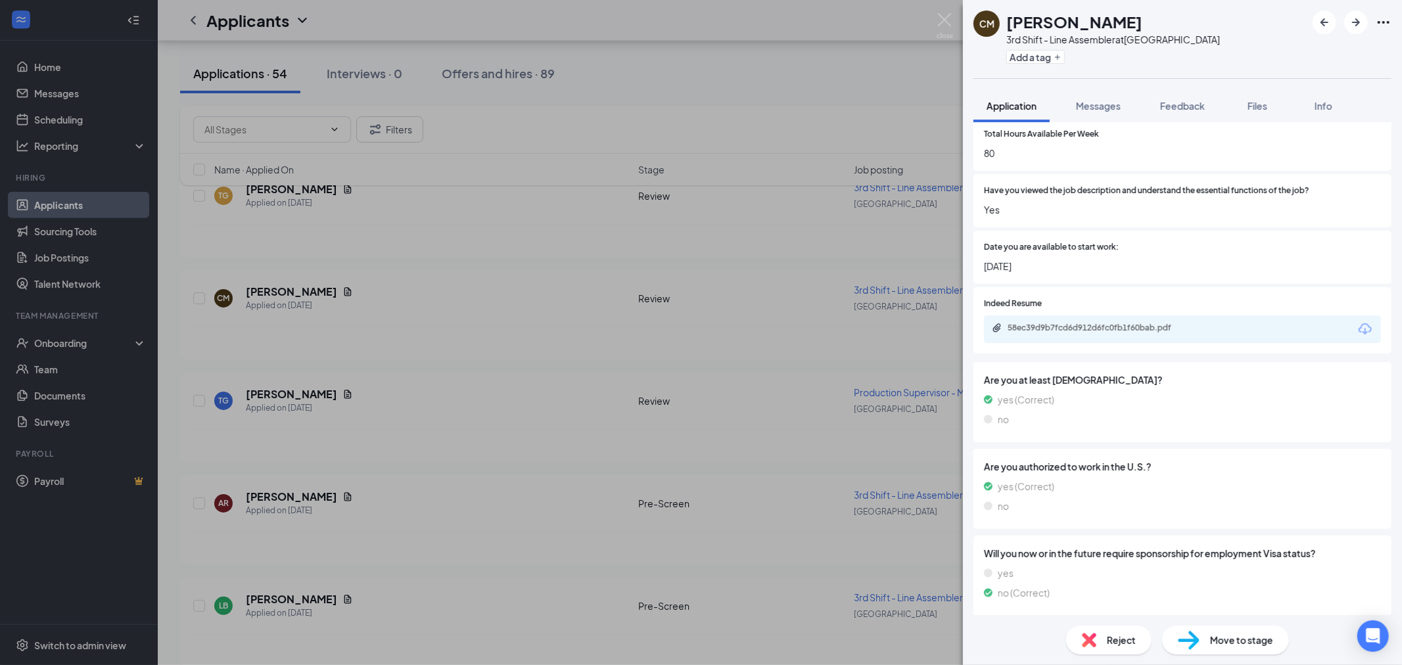
scroll to position [726, 0]
click at [1101, 333] on div "58ec39d9b7fcd6d912d6fc0fb1f60bab.pdf" at bounding box center [1182, 328] width 397 height 28
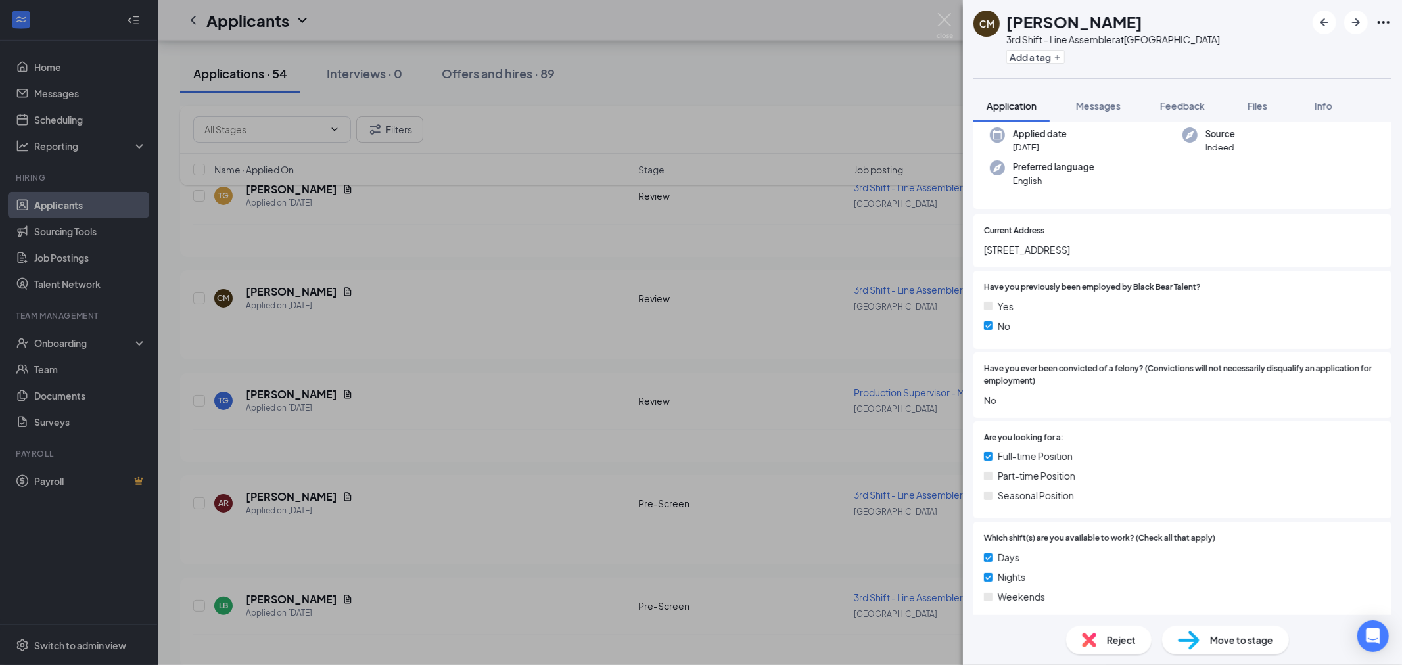
scroll to position [0, 0]
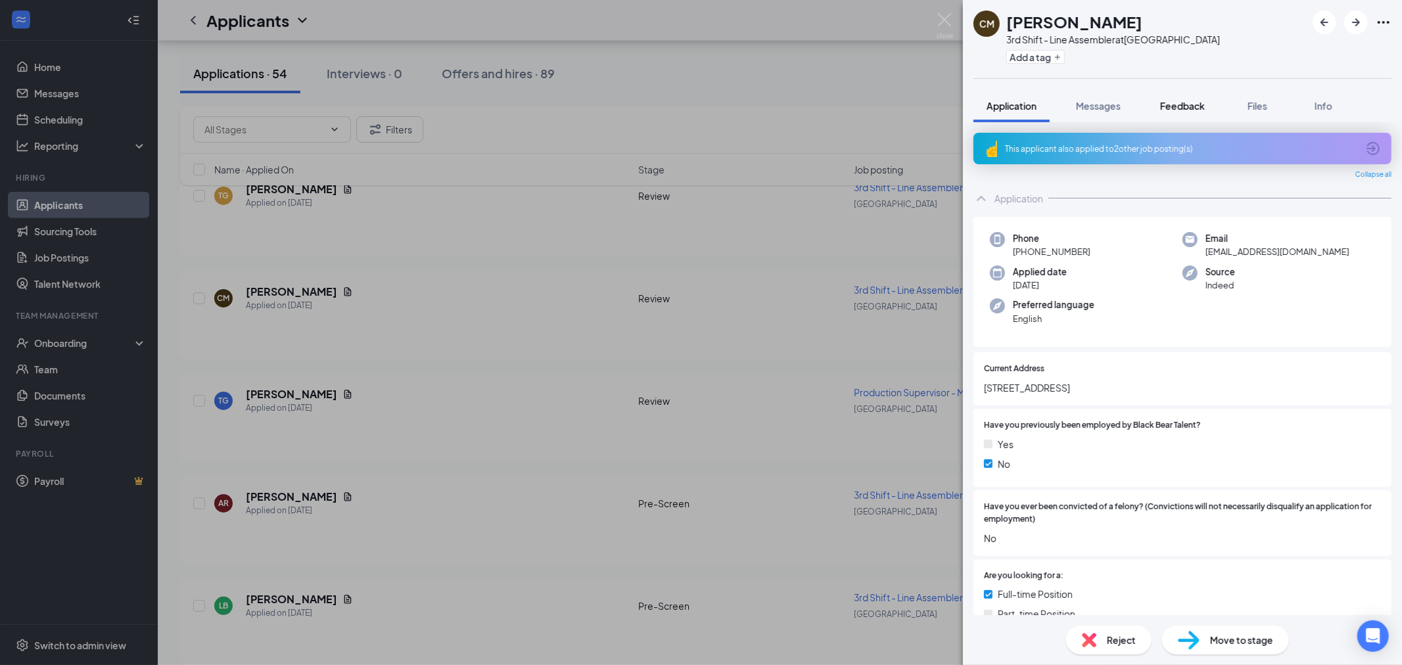
click at [1177, 104] on span "Feedback" at bounding box center [1182, 106] width 45 height 12
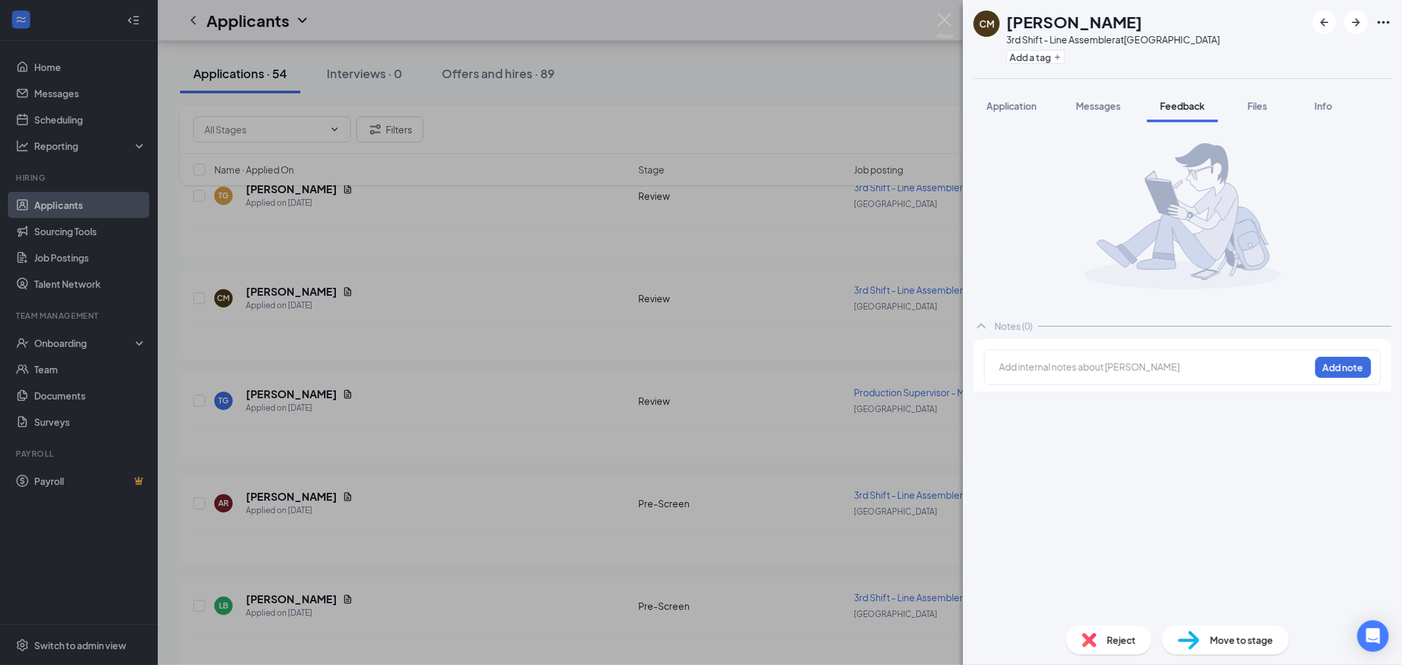
click at [1052, 363] on div at bounding box center [1154, 367] width 310 height 14
click at [1342, 366] on button "Add note" at bounding box center [1343, 367] width 56 height 21
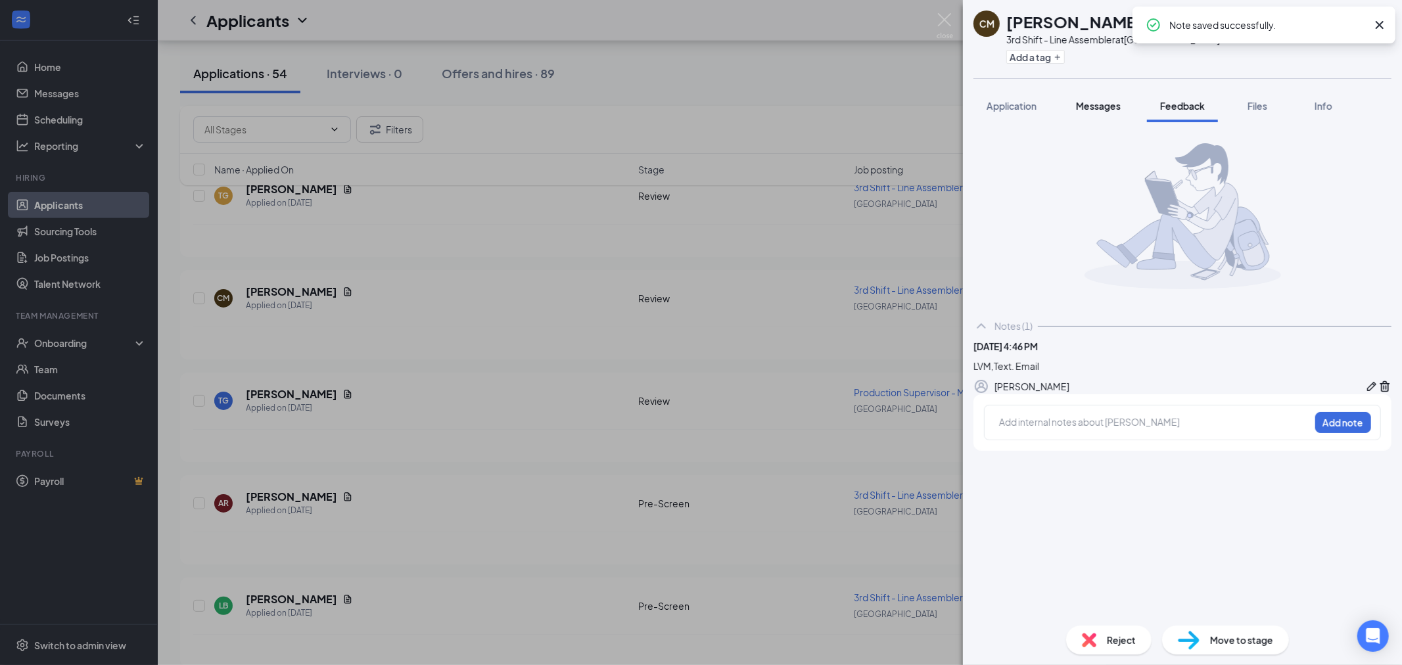
click at [1089, 104] on span "Messages" at bounding box center [1098, 106] width 45 height 12
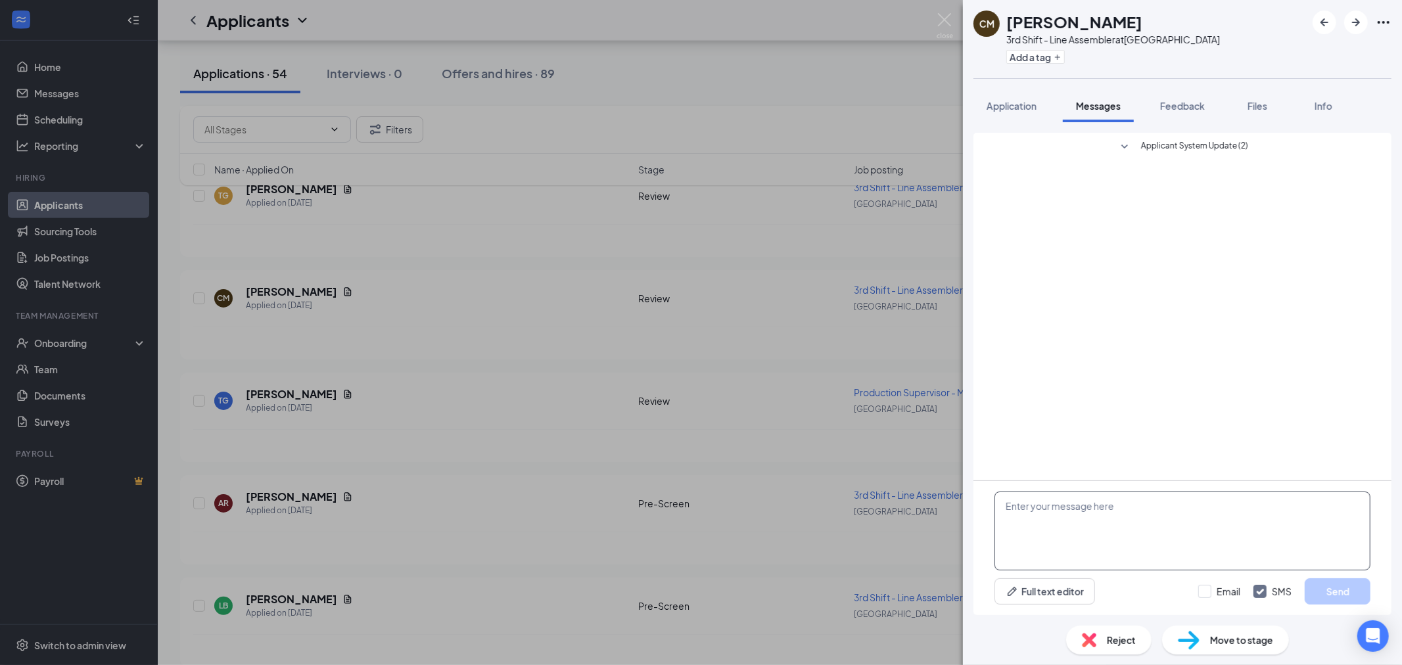
click at [1105, 542] on textarea at bounding box center [1182, 531] width 376 height 79
click at [1206, 595] on input "Email" at bounding box center [1219, 591] width 42 height 13
checkbox input "true"
click at [1111, 541] on textarea "To enrich screen reader interactions, please activate Accessibility in Grammarl…" at bounding box center [1182, 531] width 376 height 79
paste textarea "Hey , My name is Jake, and I am reaching out on behalf of Black Bear Talent. Yo…"
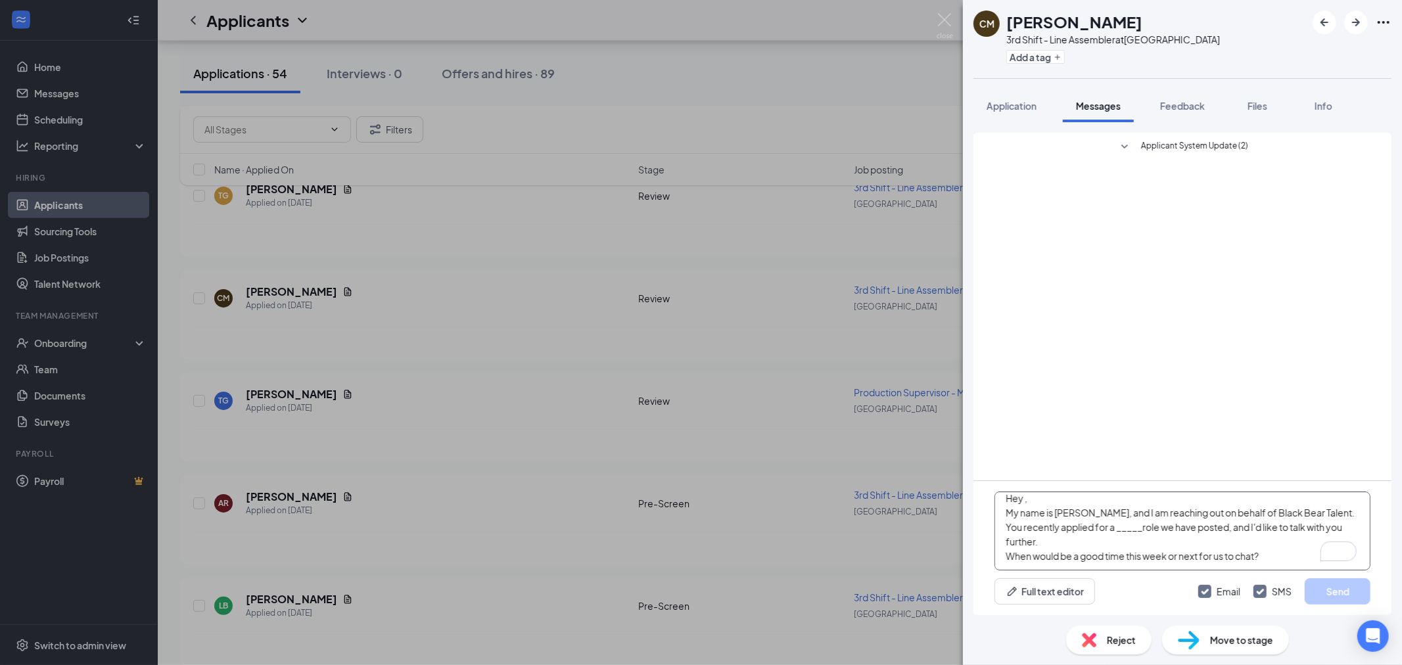
scroll to position [14, 0]
drag, startPoint x: 1009, startPoint y: 17, endPoint x: 1045, endPoint y: 24, distance: 37.4
click at [1045, 24] on h1 "Cody Milstead" at bounding box center [1074, 22] width 136 height 22
copy h1 "Cody"
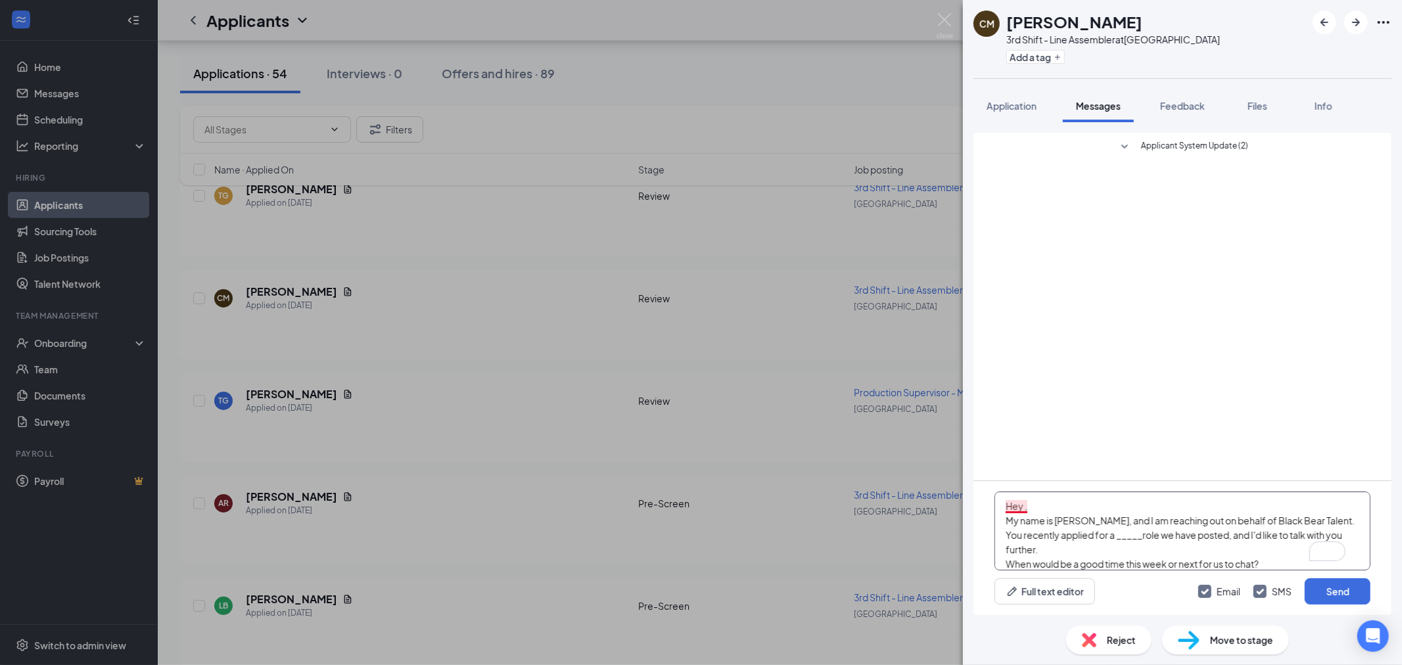
click at [1025, 504] on textarea "Hey , My name is Jake, and I am reaching out on behalf of Black Bear Talent. Yo…" at bounding box center [1182, 531] width 376 height 79
paste textarea "Cody"
click at [1084, 504] on textarea "Hey Cody, My name is Jake, and I am reaching out on behalf of Black Bear Talent…" at bounding box center [1182, 531] width 376 height 79
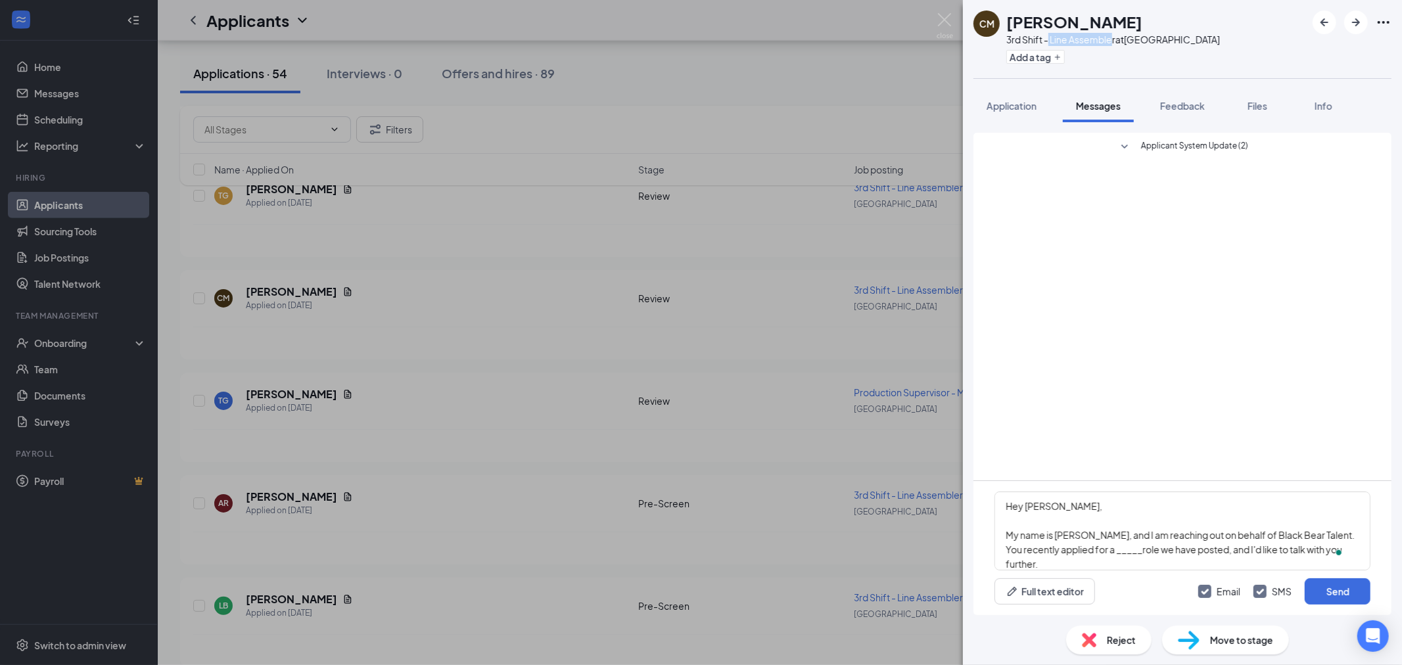
drag, startPoint x: 1049, startPoint y: 37, endPoint x: 1114, endPoint y: 43, distance: 65.3
click at [1114, 43] on div "3rd Shift - Line Assembler at Lexington" at bounding box center [1113, 39] width 214 height 13
click at [1120, 39] on div "3rd Shift - Line Assembler at Lexington" at bounding box center [1113, 39] width 214 height 13
click at [1053, 39] on div "3rd Shift - Line Assembler at Lexington" at bounding box center [1113, 39] width 214 height 13
drag, startPoint x: 1051, startPoint y: 39, endPoint x: 1116, endPoint y: 43, distance: 64.5
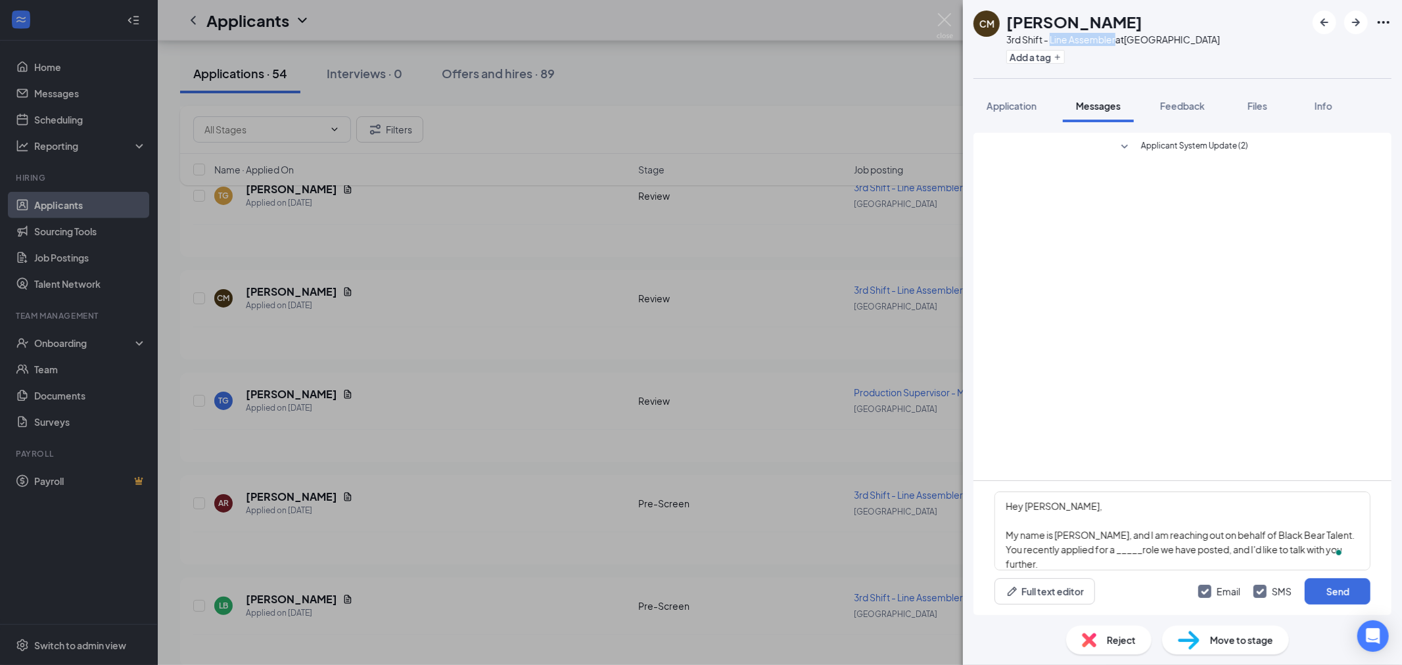
click at [1116, 43] on div "3rd Shift - Line Assembler at Lexington" at bounding box center [1113, 39] width 214 height 13
copy div "Line Assembler"
click at [1128, 549] on textarea "Hey Cody, My name is Jake, and I am reaching out on behalf of Black Bear Talent…" at bounding box center [1182, 531] width 376 height 79
paste textarea "Line Assembler"
click at [1103, 569] on textarea "Hey Cody, My name is Jake, and I am reaching out on behalf of Black Bear Talent…" at bounding box center [1182, 531] width 376 height 79
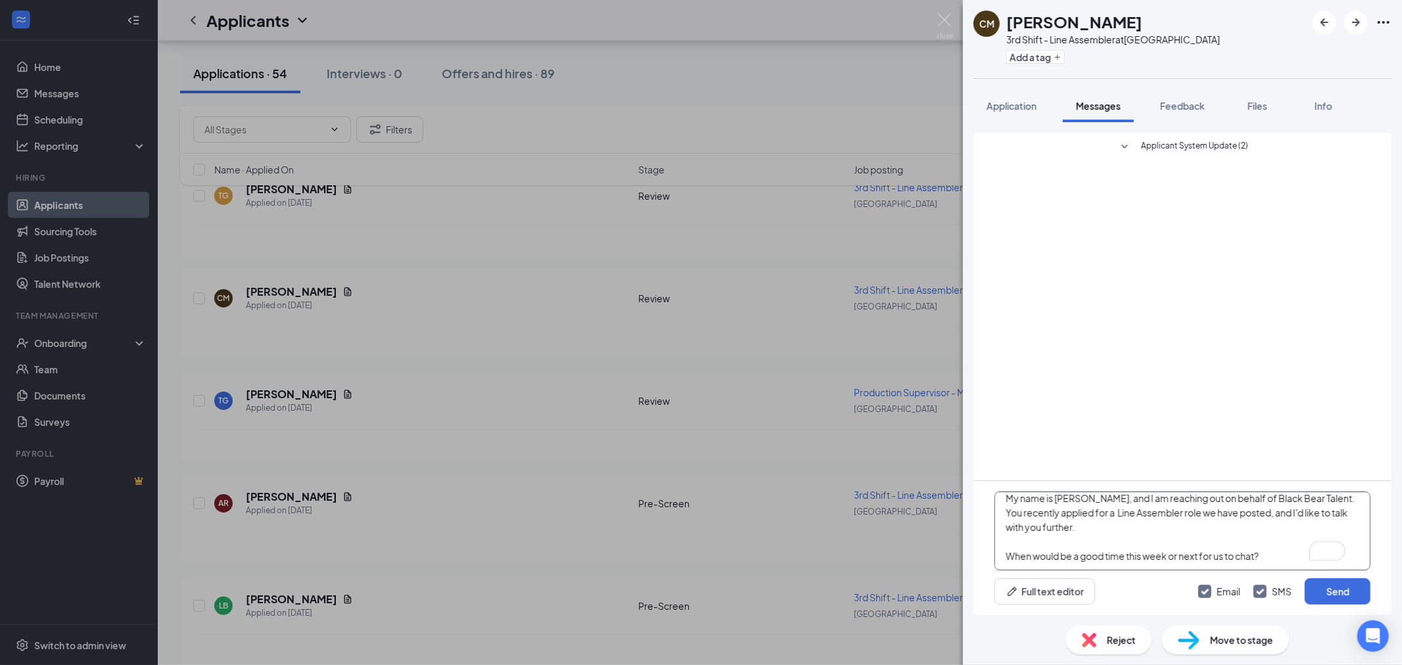
scroll to position [51, 0]
type textarea "Hey Cody, My name is Jake, and I am reaching out on behalf of Black Bear Talent…"
click at [1323, 589] on button "Send" at bounding box center [1337, 591] width 66 height 26
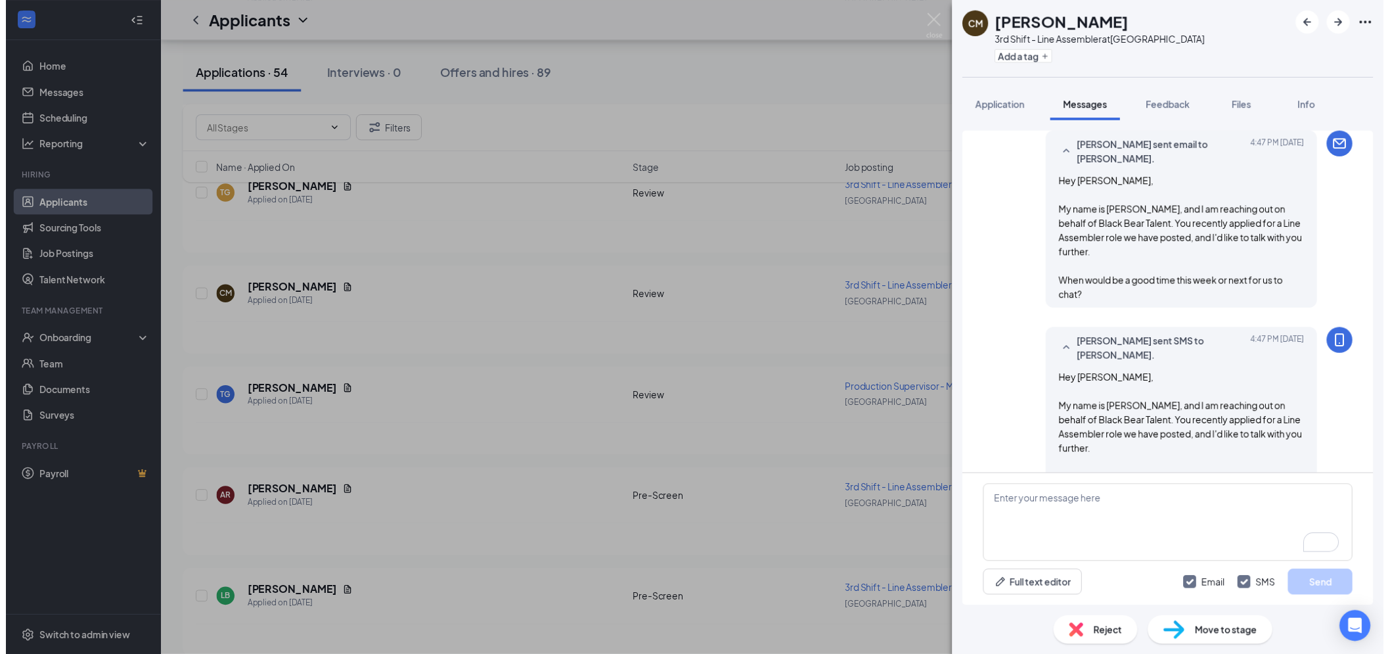
scroll to position [47, 0]
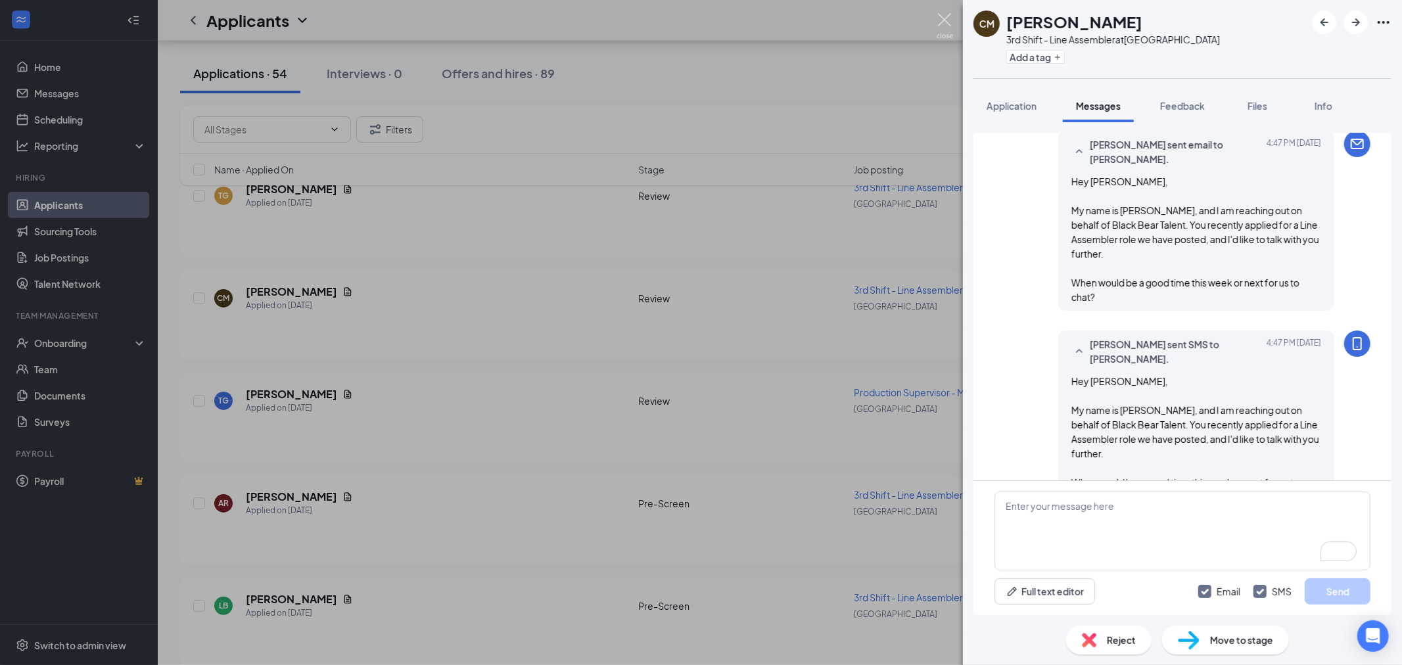
click at [947, 18] on img at bounding box center [944, 26] width 16 height 26
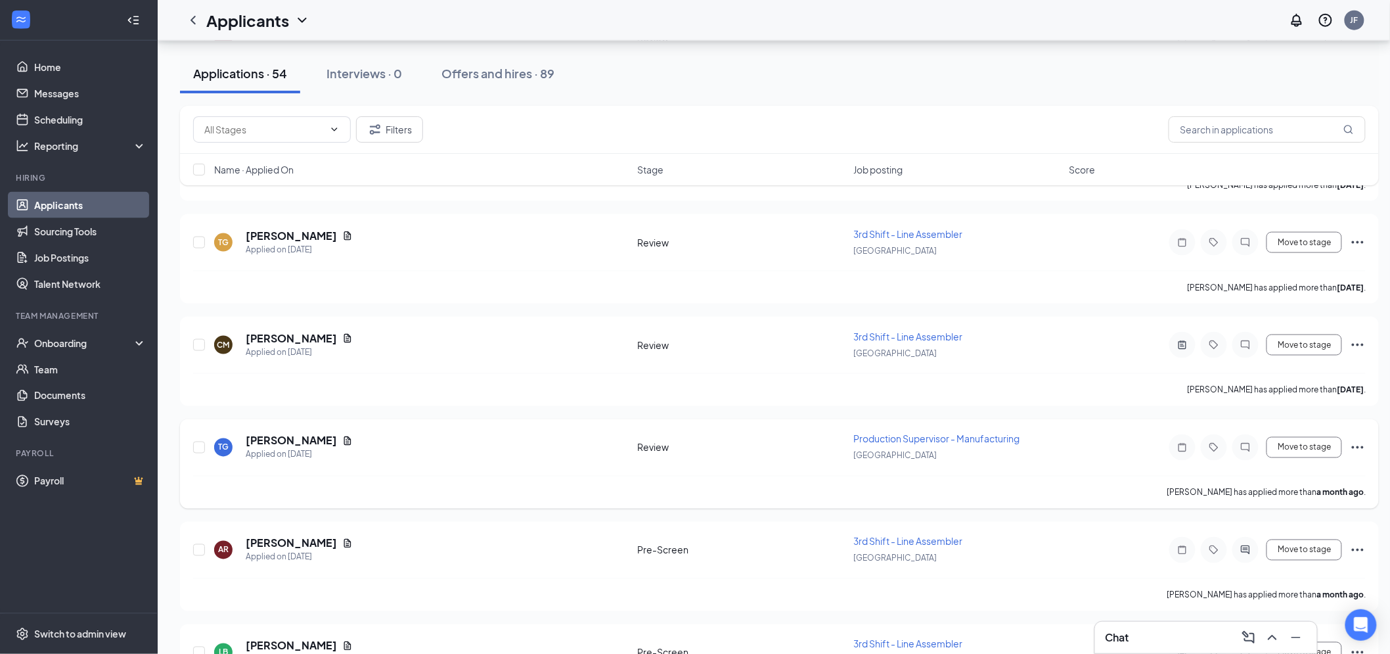
scroll to position [4805, 0]
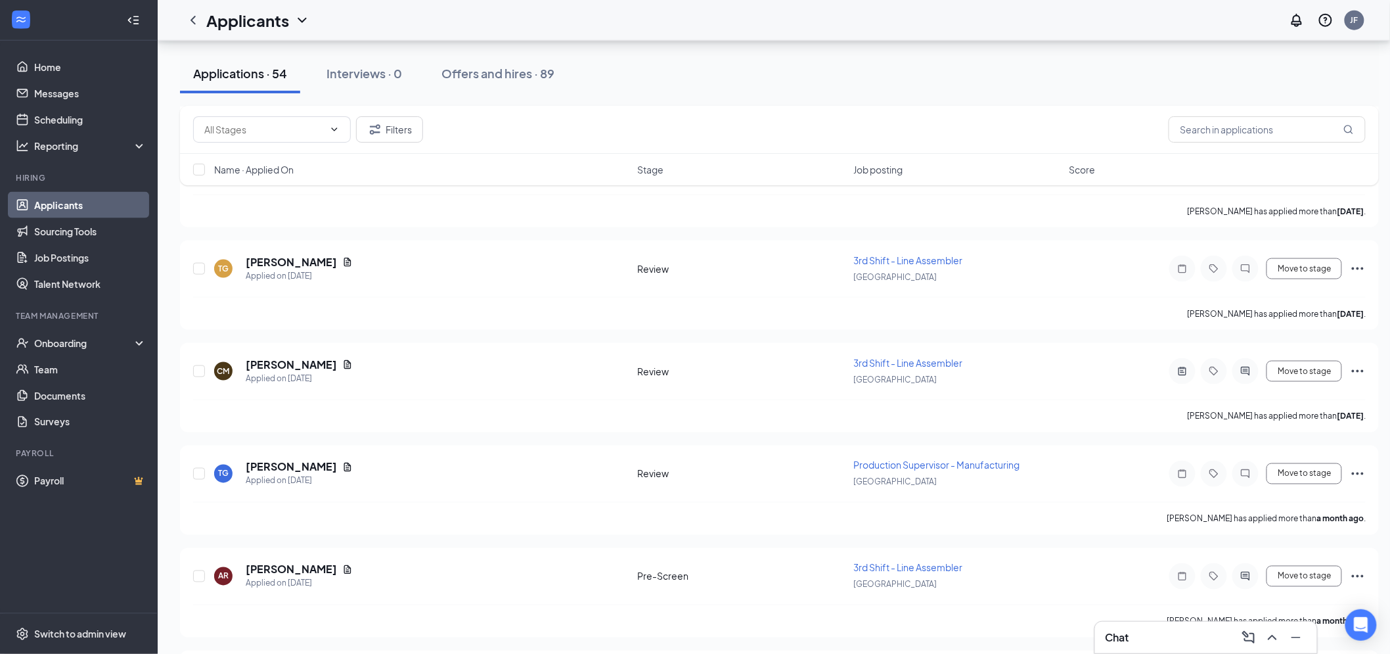
click at [1180, 635] on div "Chat" at bounding box center [1206, 637] width 201 height 21
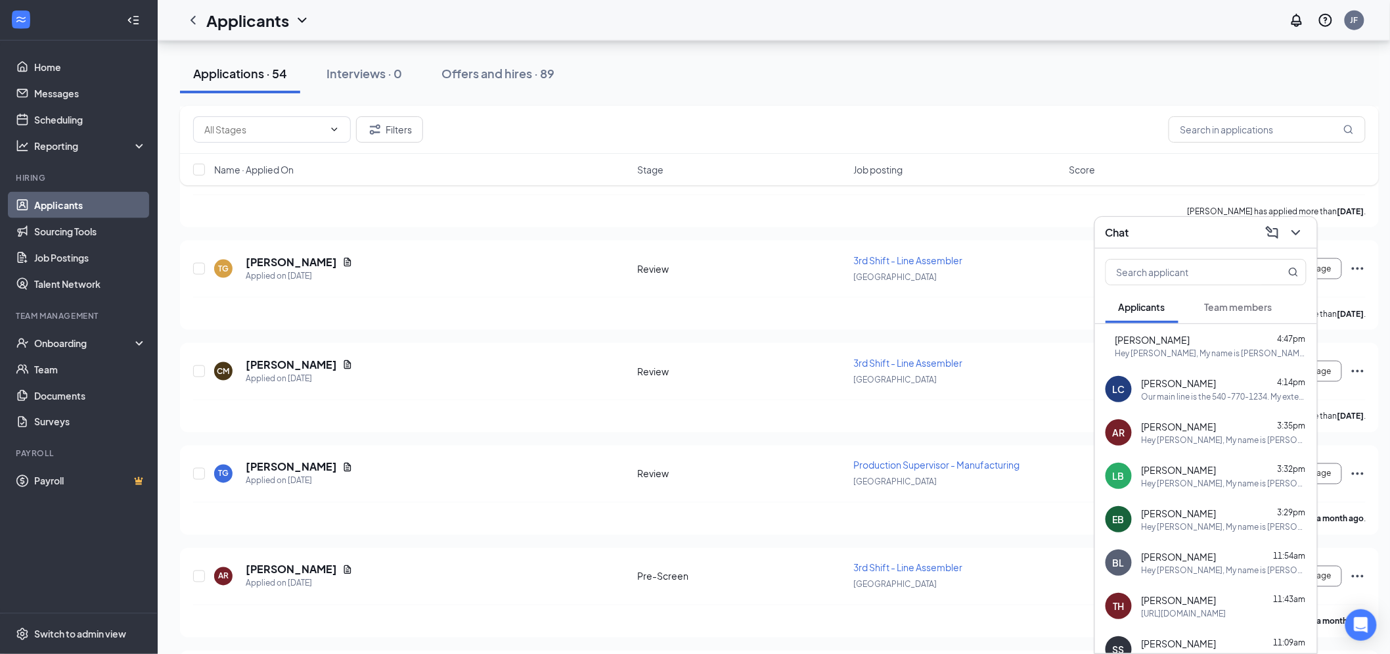
click at [1191, 237] on div "Chat" at bounding box center [1206, 232] width 201 height 20
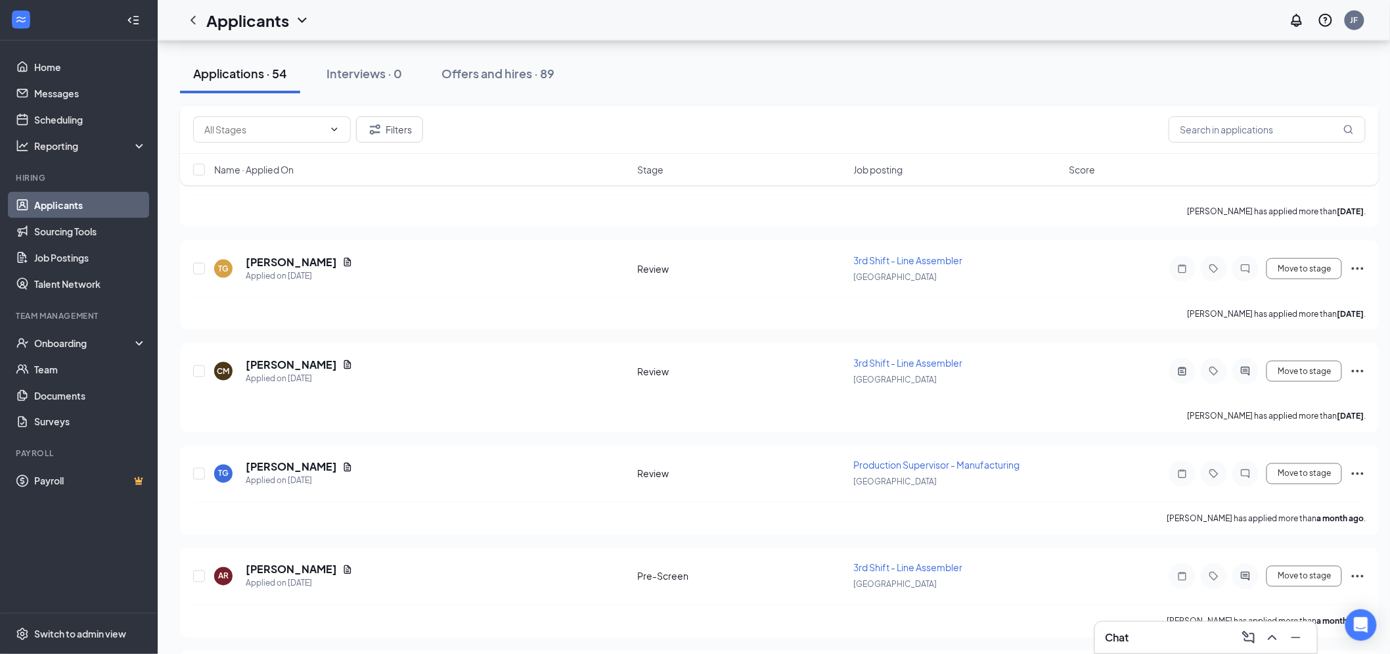
click at [1216, 106] on div "Filters" at bounding box center [779, 130] width 1199 height 48
click at [1220, 120] on input "text" at bounding box center [1267, 129] width 197 height 26
type input "N"
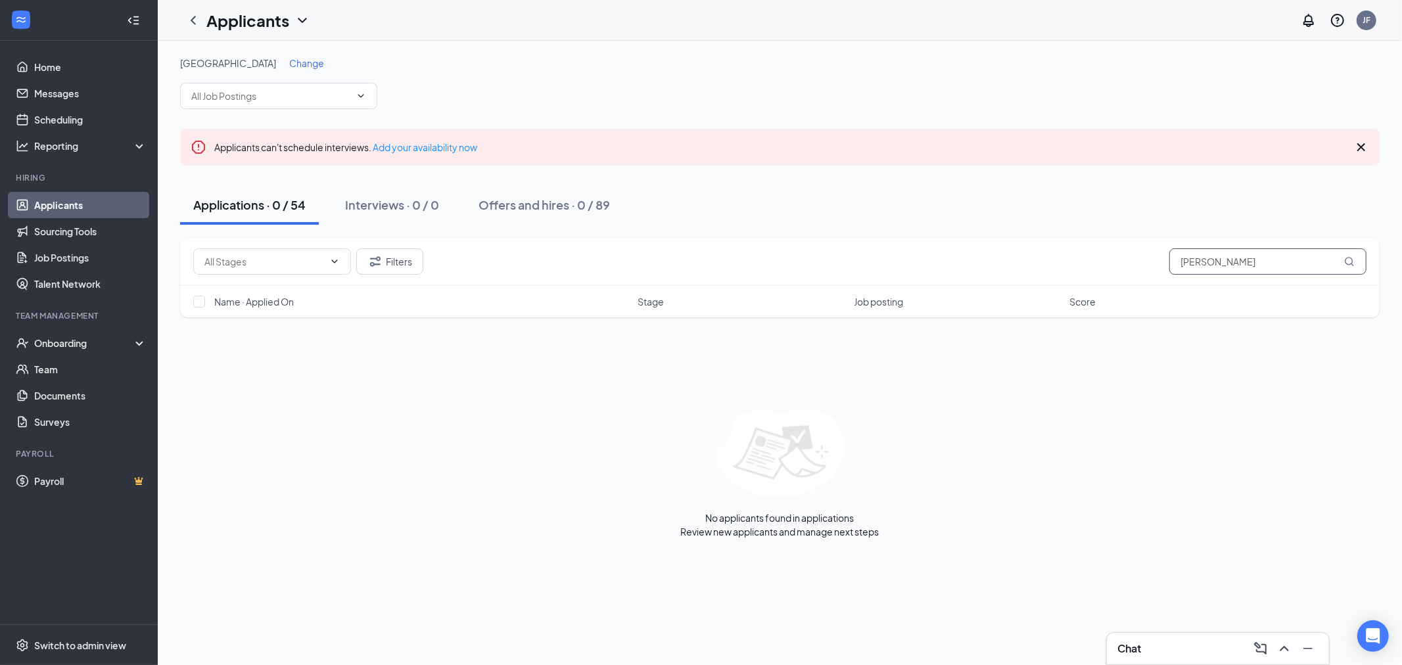
type input "Bethany"
drag, startPoint x: 1237, startPoint y: 275, endPoint x: 1124, endPoint y: 250, distance: 115.1
click at [1124, 250] on div "Filters Bethany" at bounding box center [779, 262] width 1199 height 48
click at [1275, 268] on input "Bethany" at bounding box center [1267, 261] width 197 height 26
drag, startPoint x: 1275, startPoint y: 262, endPoint x: 1268, endPoint y: 261, distance: 7.3
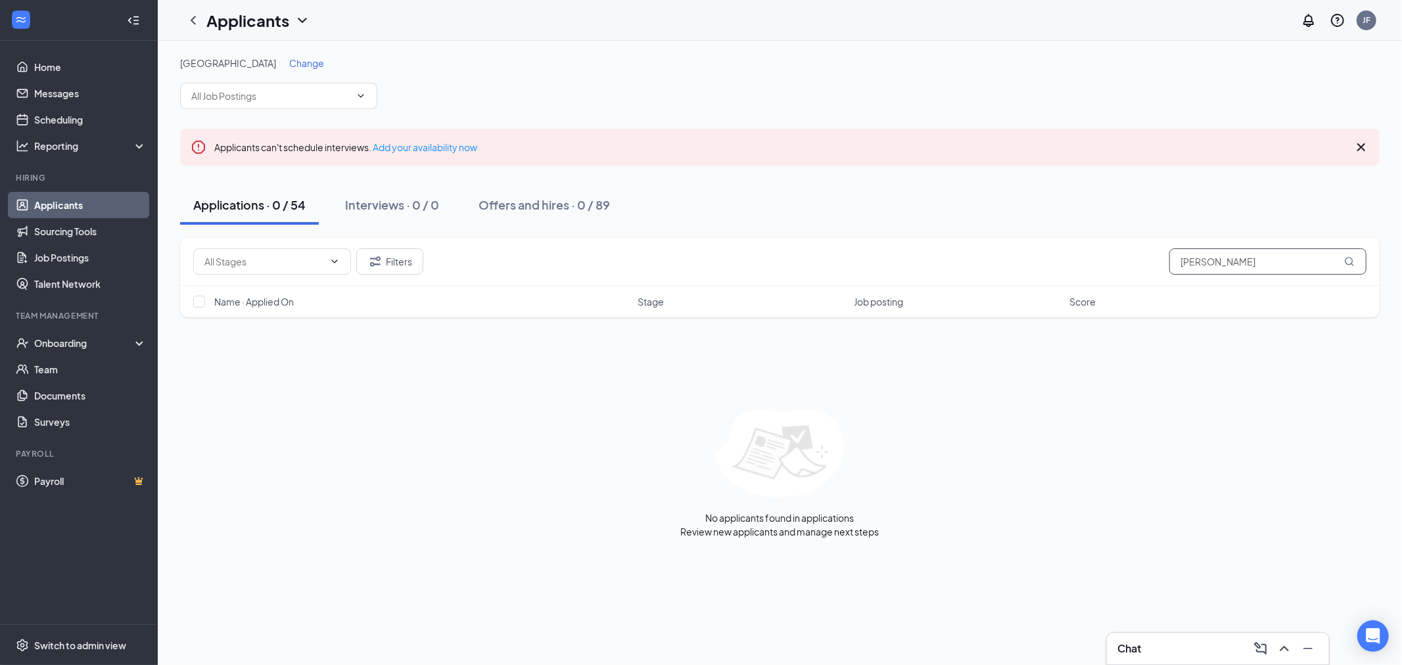
click at [1275, 262] on input "Bethany" at bounding box center [1267, 261] width 197 height 26
click at [1137, 212] on div "Applications · 0 / 54 Interviews · 0 / 0 Offers and hires · 0 / 89" at bounding box center [779, 204] width 1199 height 39
click at [1238, 260] on input "Bethany" at bounding box center [1267, 261] width 197 height 26
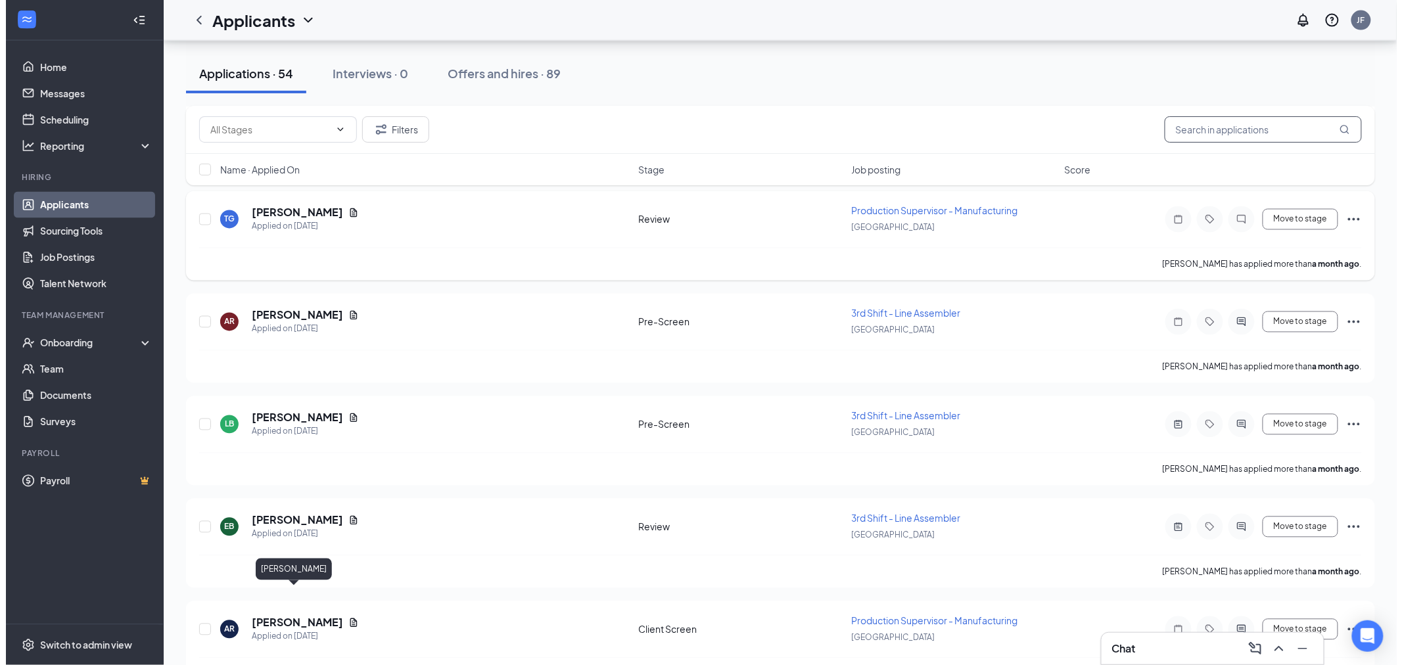
scroll to position [4809, 0]
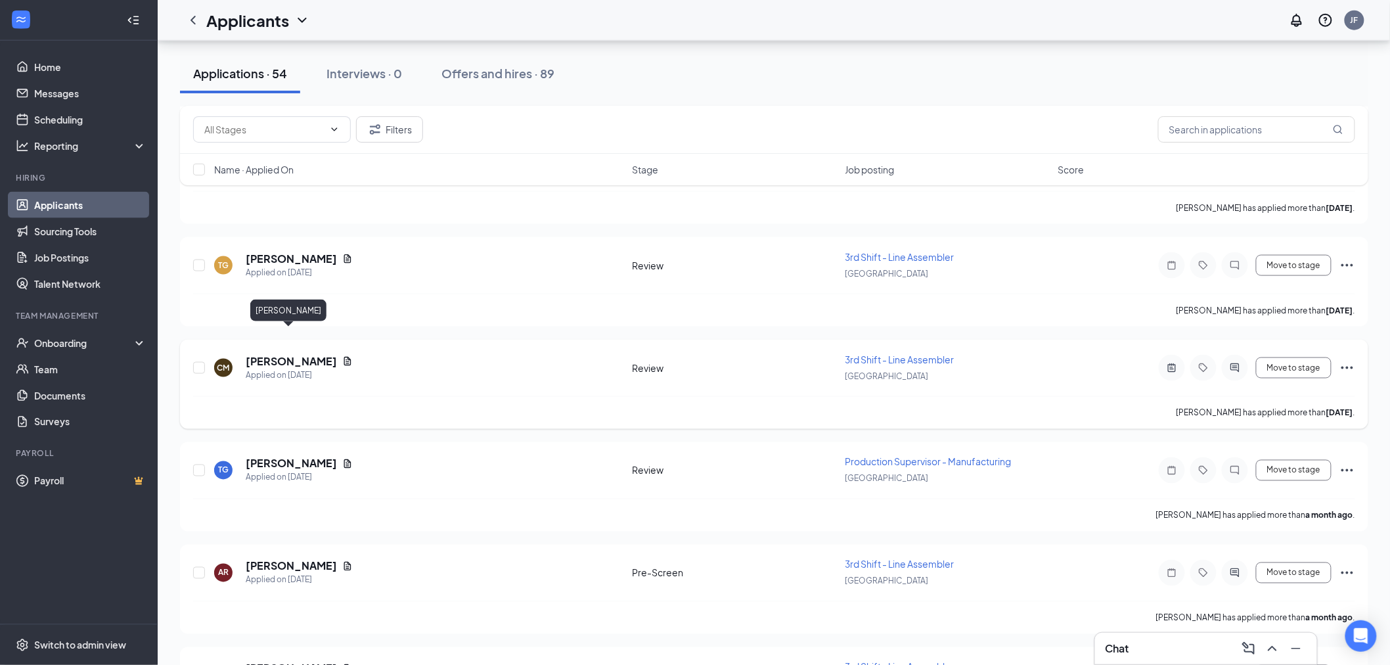
click at [297, 354] on h5 "Cody Milstead" at bounding box center [291, 361] width 91 height 14
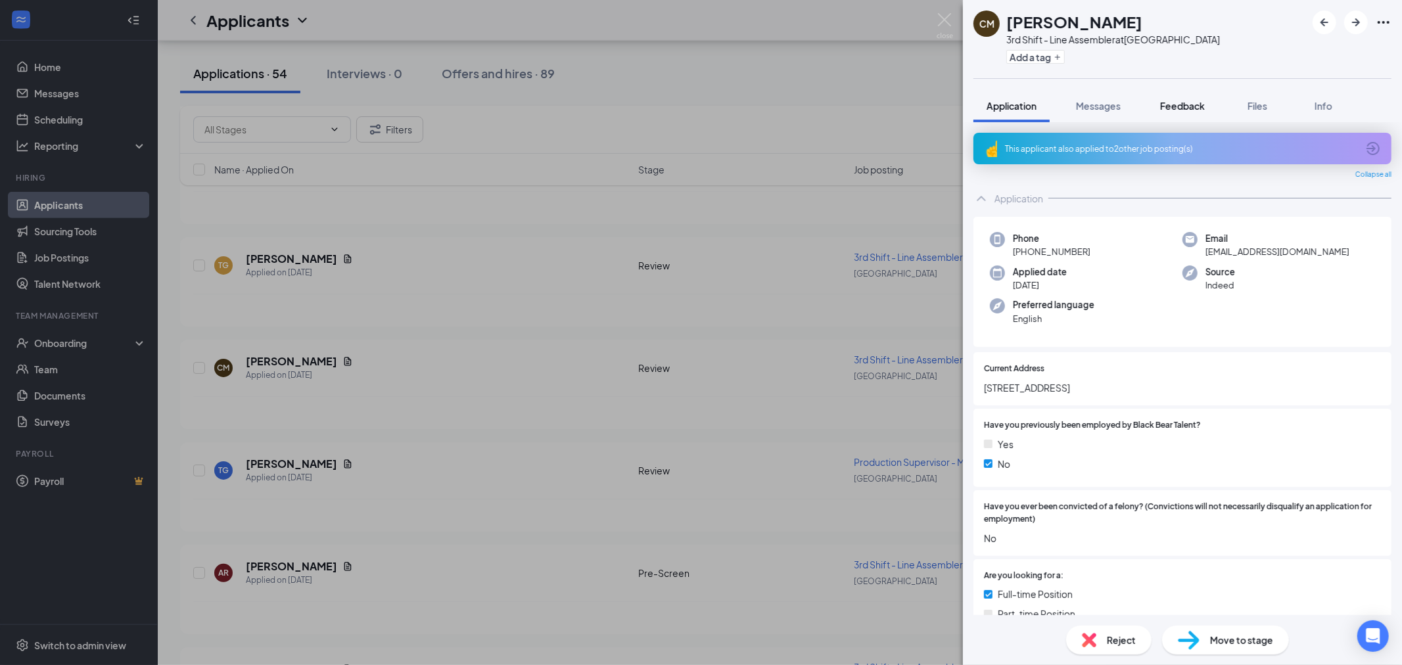
click at [1183, 89] on button "Feedback" at bounding box center [1182, 105] width 71 height 33
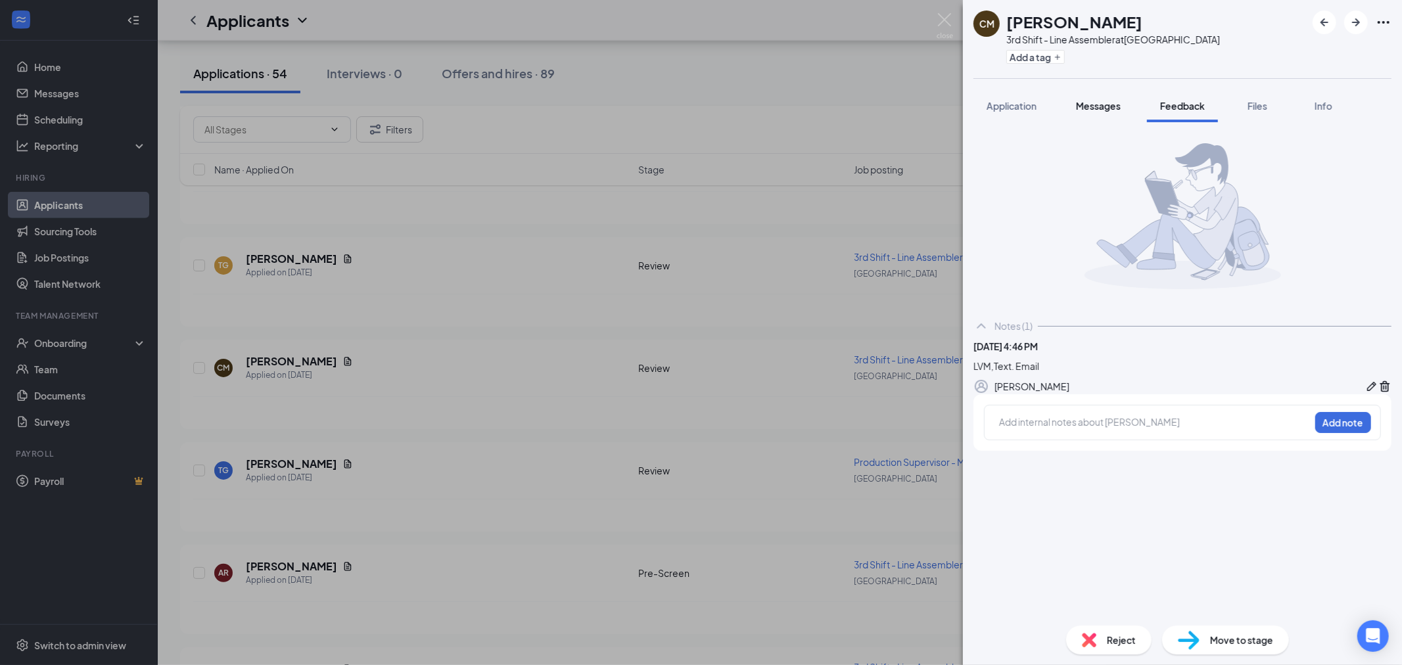
click at [1109, 100] on span "Messages" at bounding box center [1098, 106] width 45 height 12
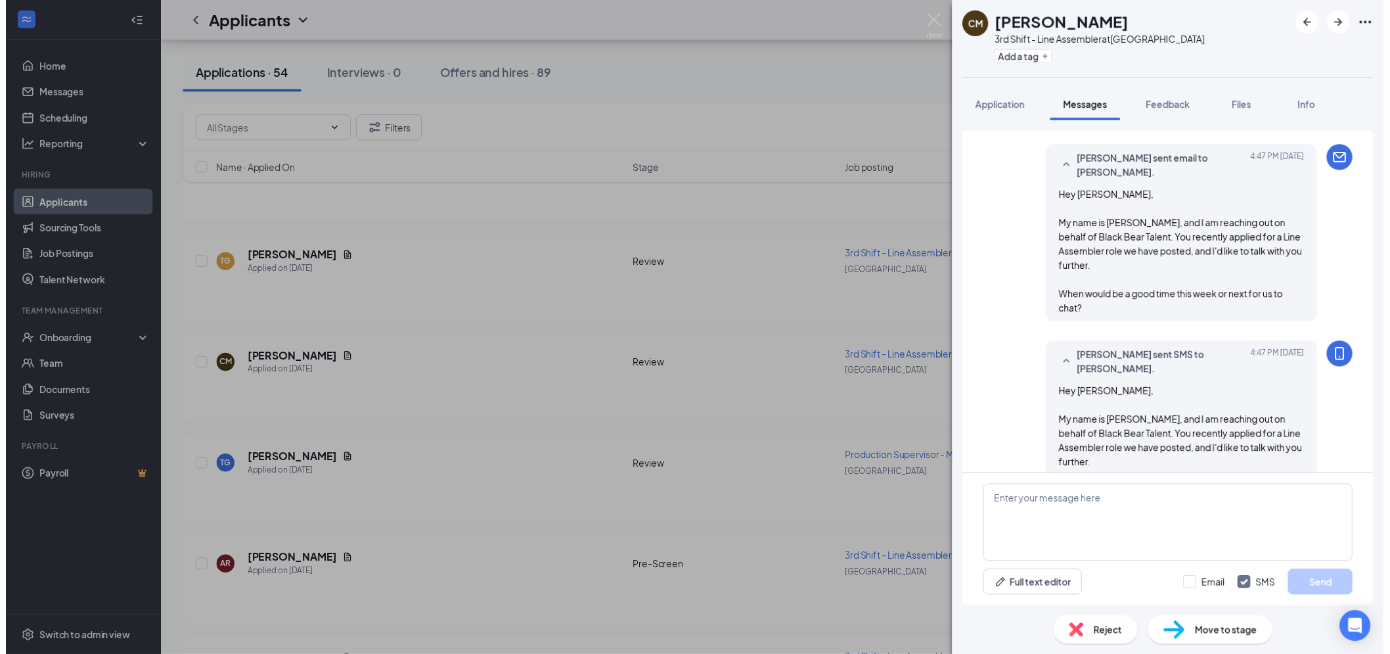
scroll to position [47, 0]
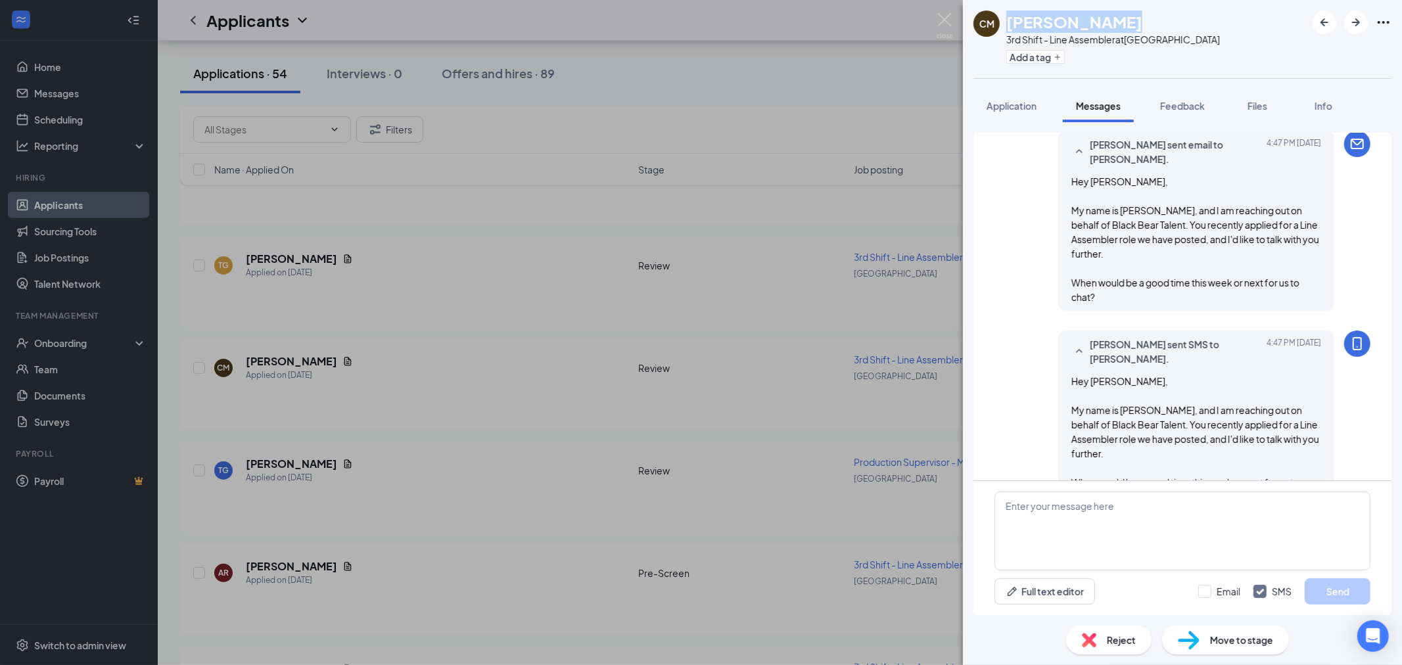
drag, startPoint x: 1019, startPoint y: 22, endPoint x: 1113, endPoint y: 21, distance: 94.0
click at [1113, 21] on h1 "Cody Milstead" at bounding box center [1074, 22] width 136 height 22
click at [1027, 110] on span "Application" at bounding box center [1011, 106] width 50 height 12
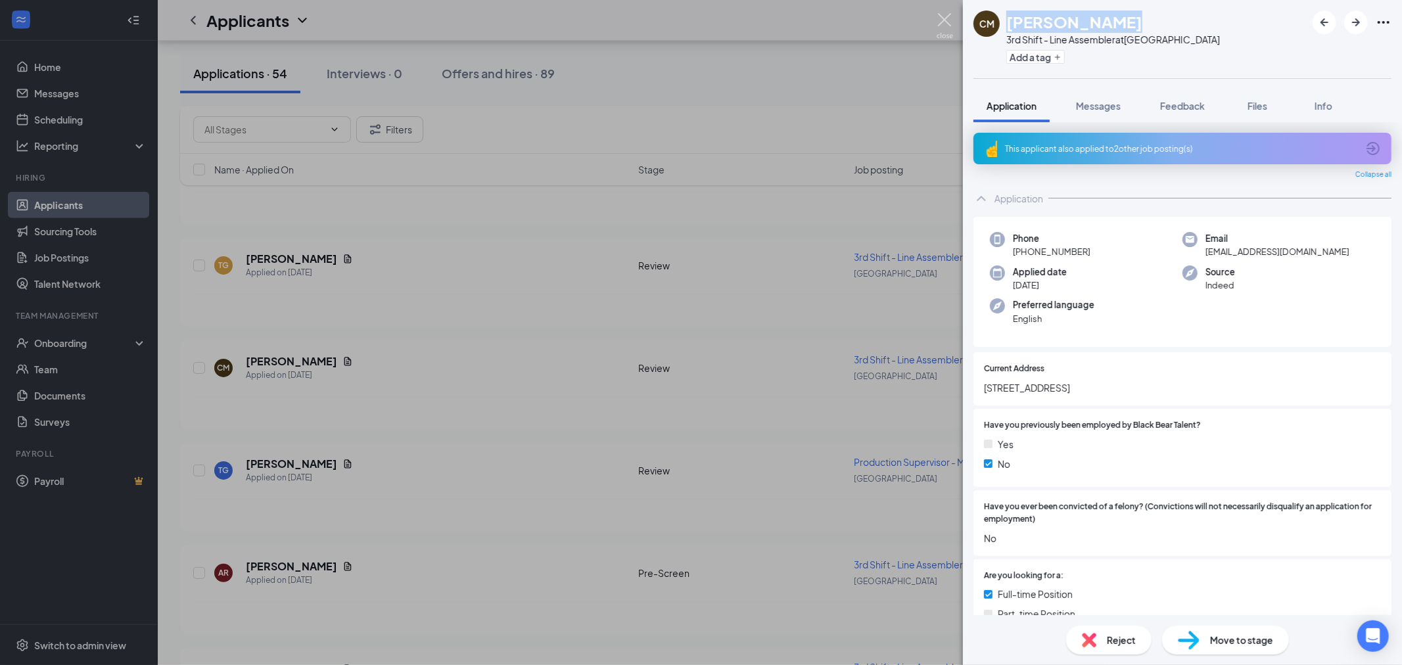
click at [941, 22] on img at bounding box center [944, 26] width 16 height 26
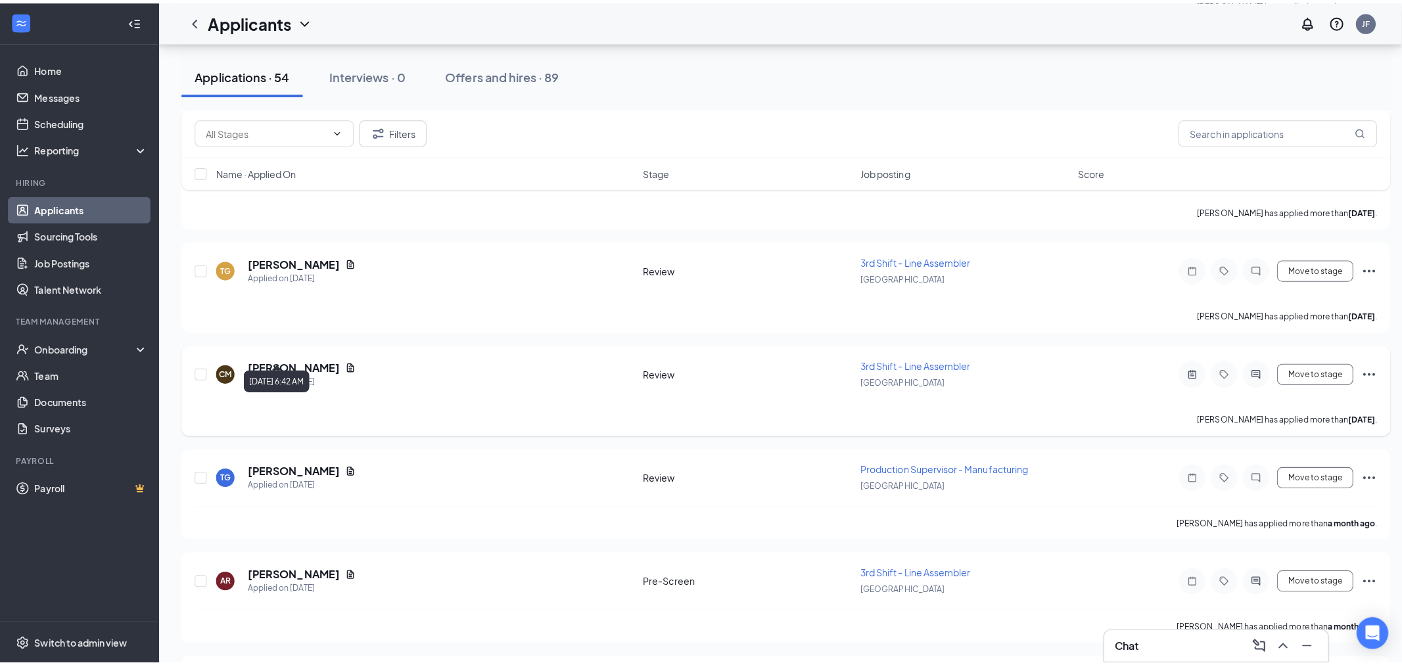
scroll to position [4736, 0]
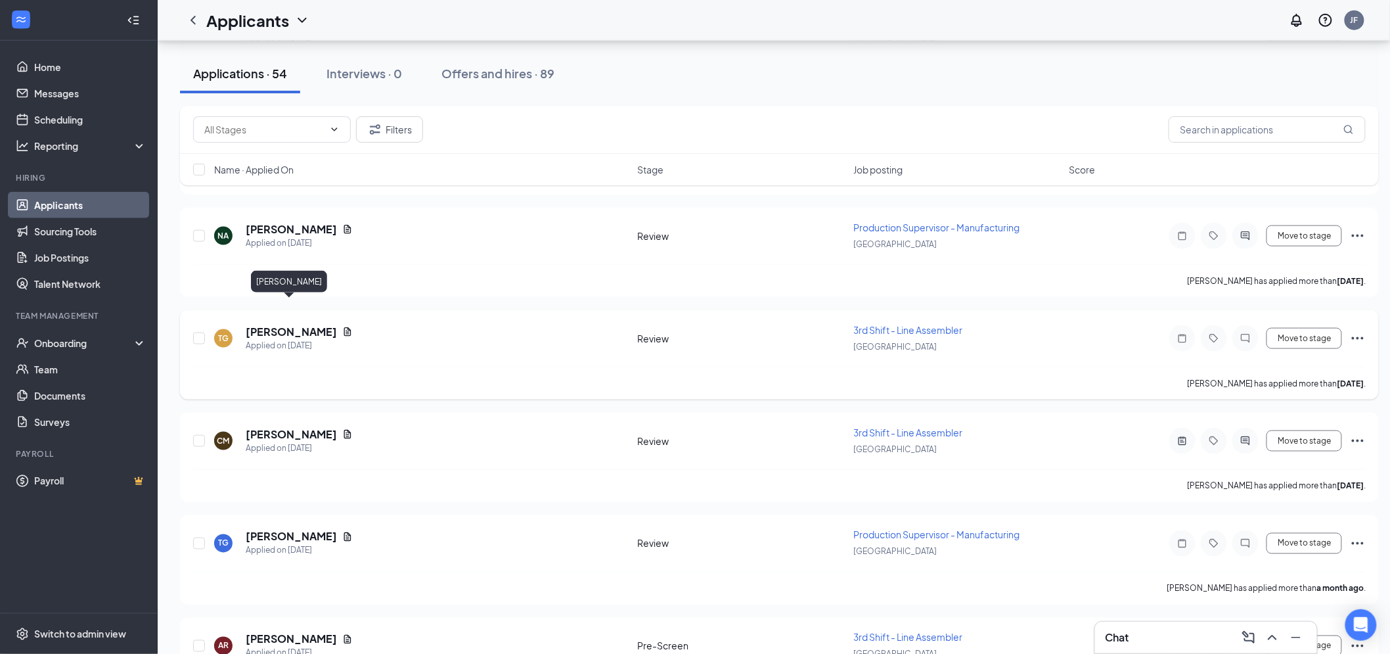
click at [281, 325] on h5 "Takeria Gaskins" at bounding box center [291, 332] width 91 height 14
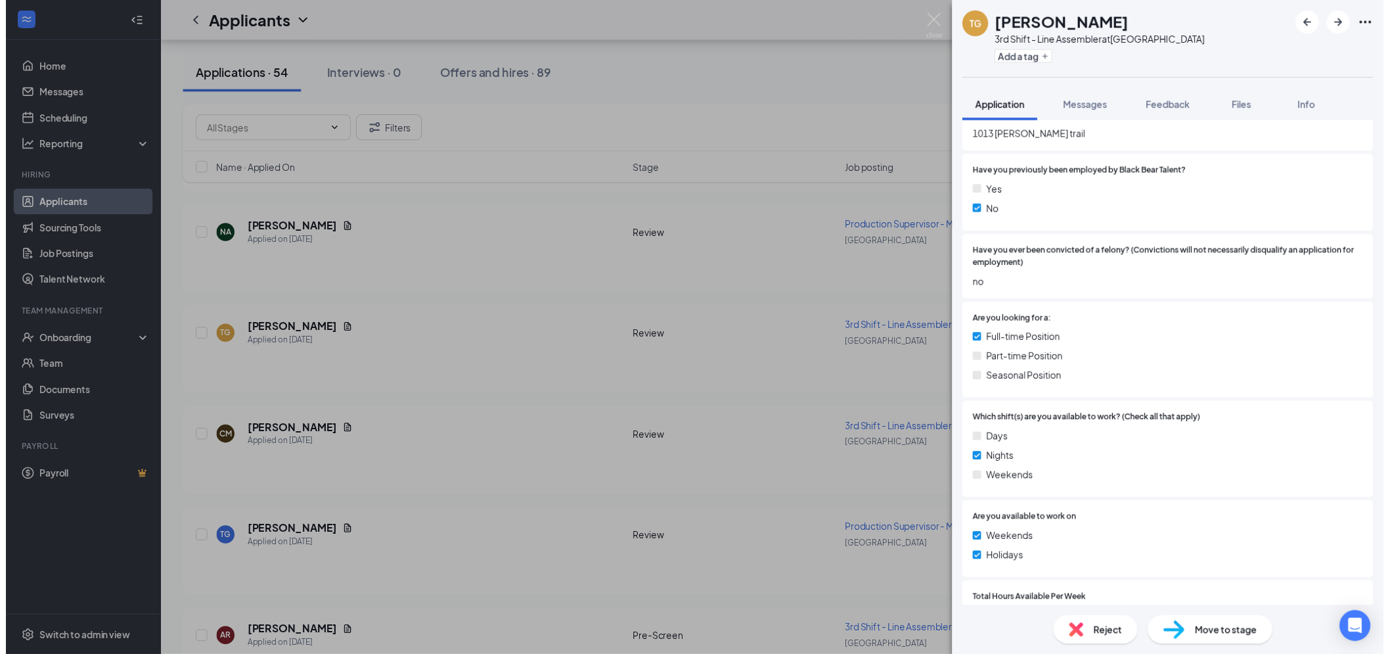
scroll to position [511, 0]
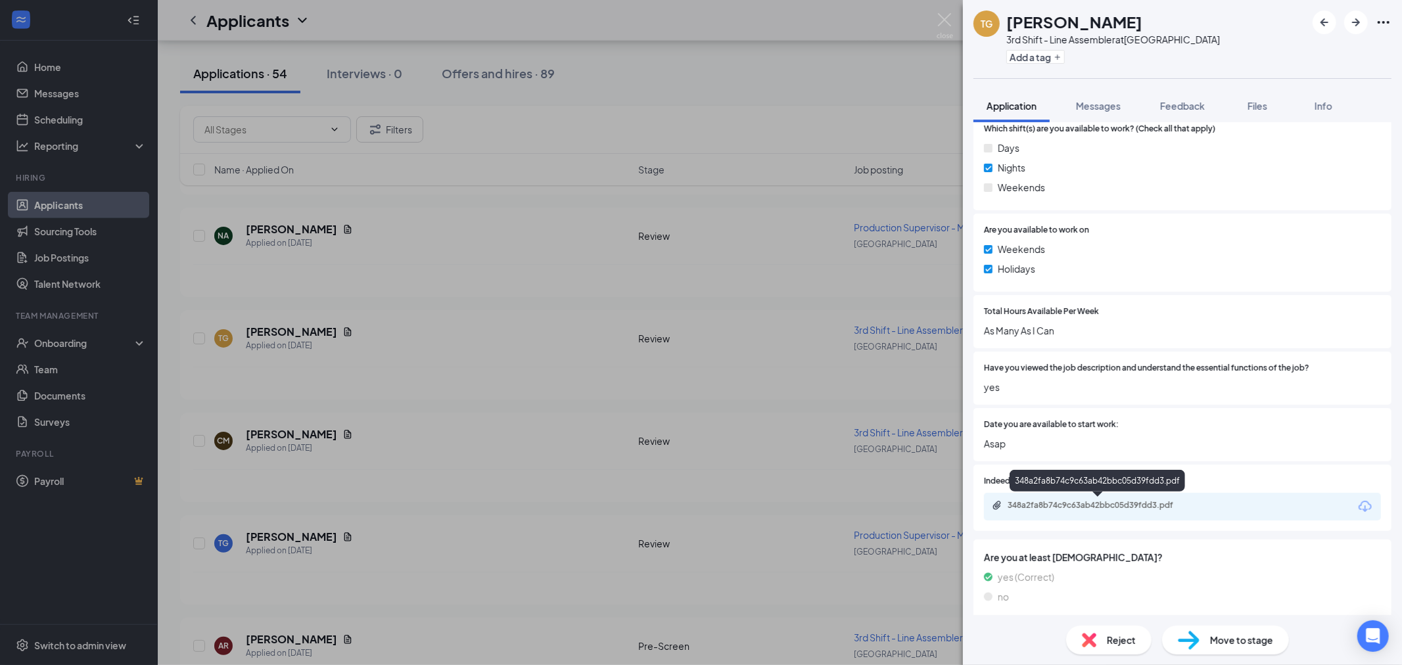
click at [1068, 508] on div "348a2fa8b74c9c63ab42bbc05d39fdd3.pdf" at bounding box center [1099, 505] width 184 height 11
click at [1112, 651] on div "Reject" at bounding box center [1108, 640] width 85 height 29
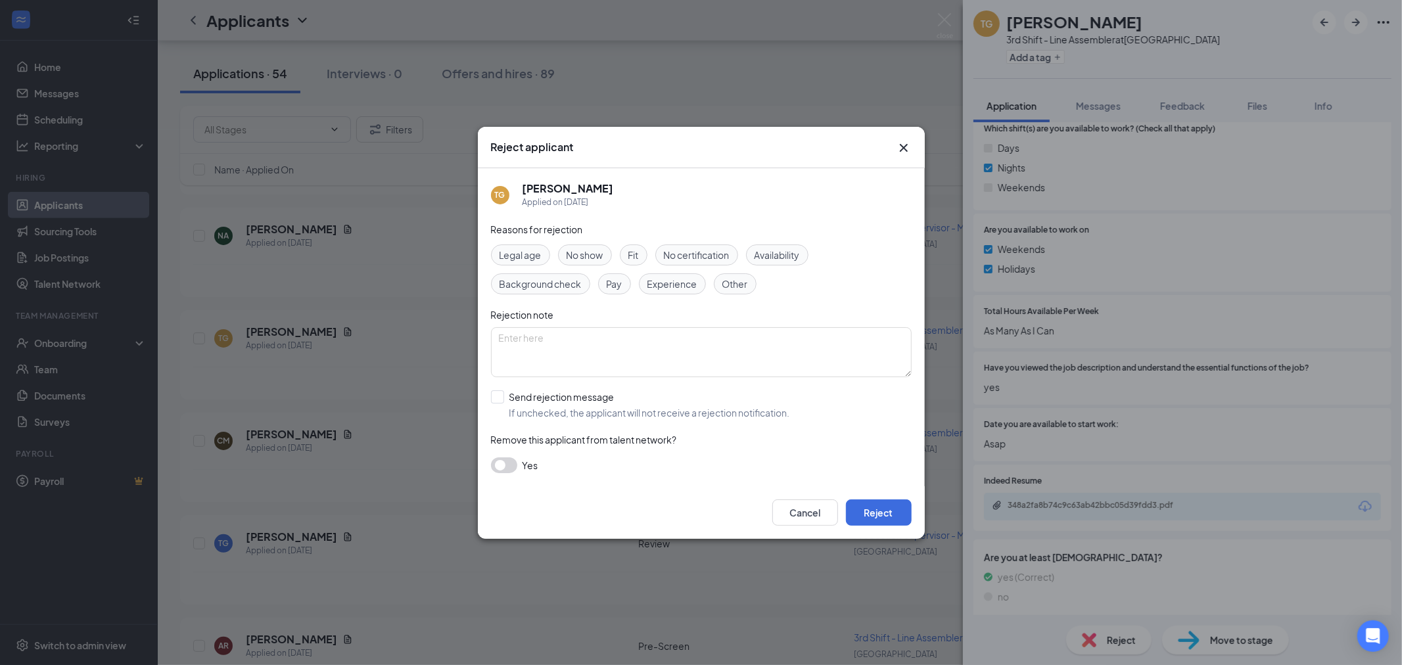
click at [665, 281] on span "Experience" at bounding box center [672, 284] width 50 height 14
click at [623, 342] on textarea at bounding box center [701, 352] width 421 height 50
type textarea "No experience"
click at [498, 409] on input "Send rejection message If unchecked, the applicant will not receive a rejection…" at bounding box center [640, 404] width 299 height 29
checkbox input "true"
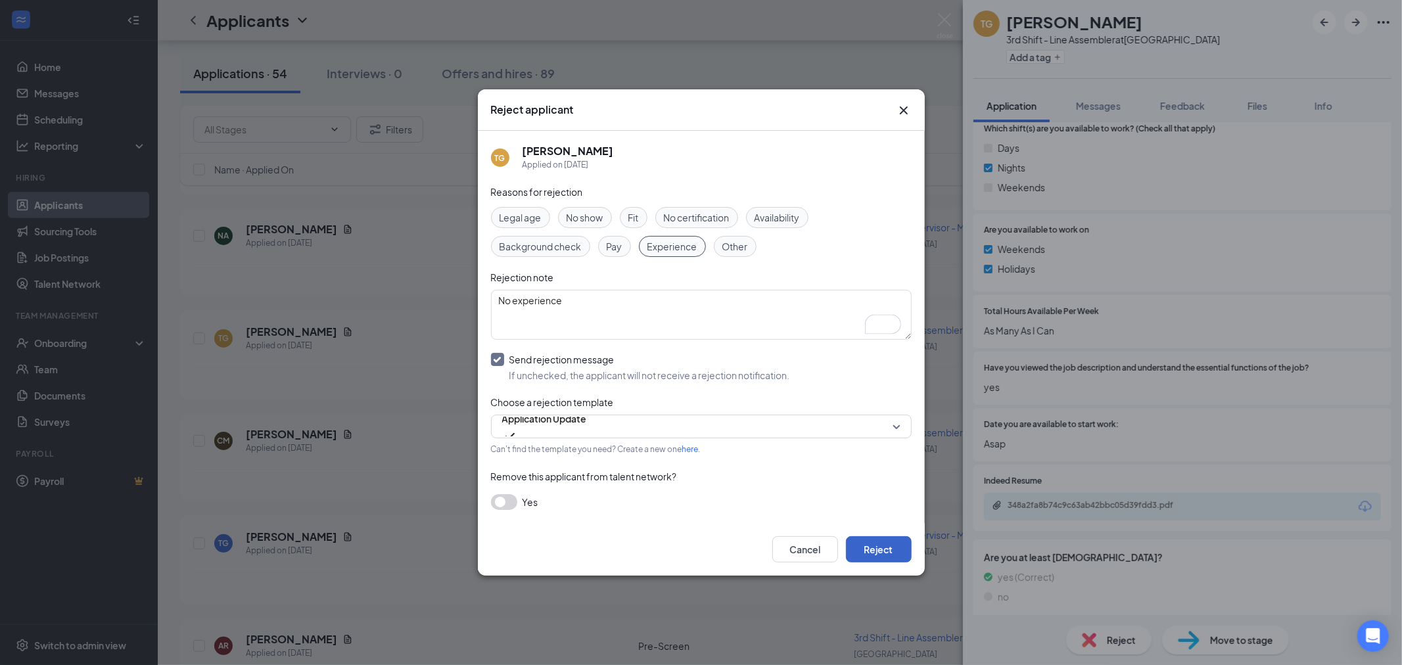
click at [889, 550] on button "Reject" at bounding box center [879, 549] width 66 height 26
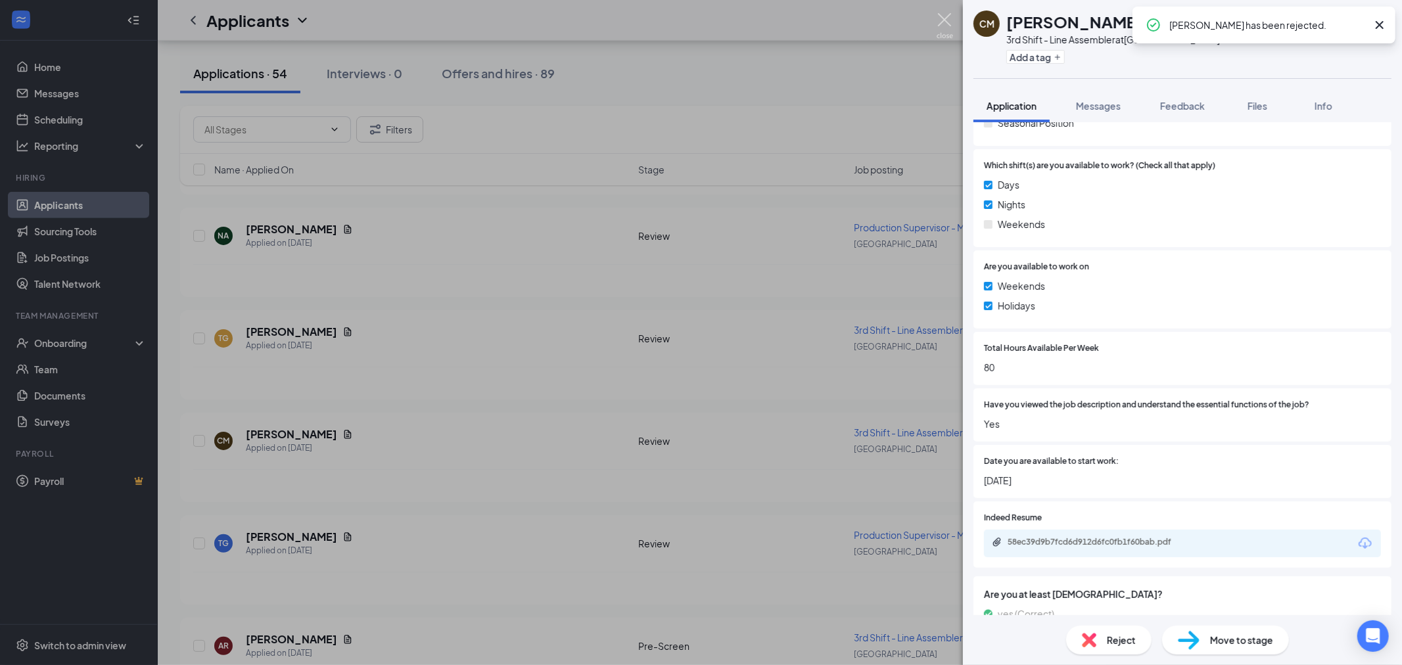
click at [947, 29] on img at bounding box center [944, 26] width 16 height 26
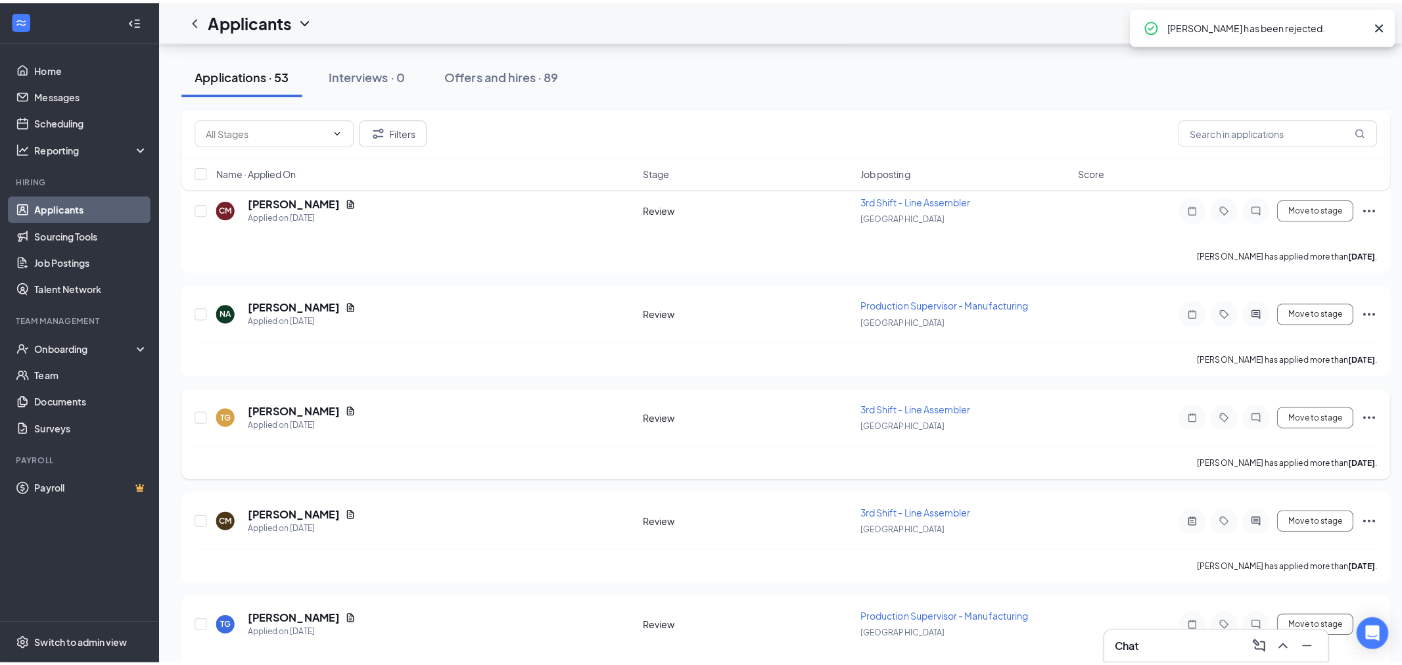
scroll to position [4590, 0]
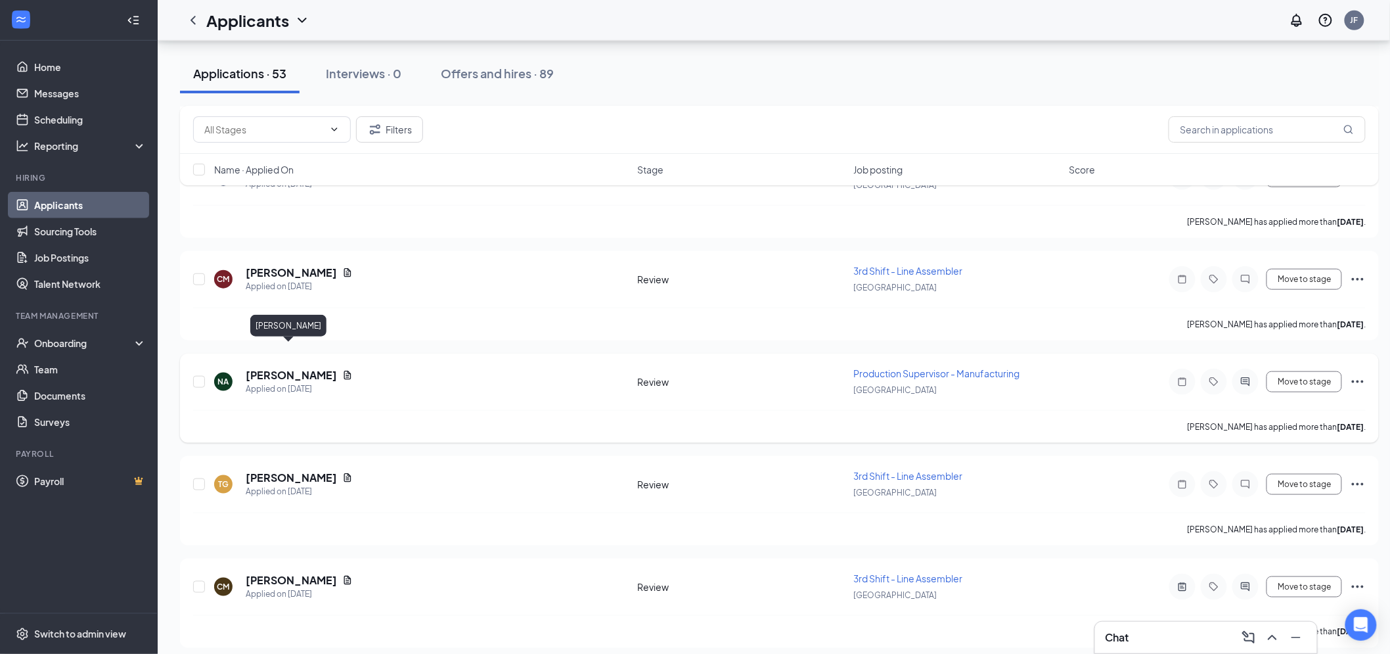
click at [298, 368] on h5 "Nicholas Akers" at bounding box center [291, 375] width 91 height 14
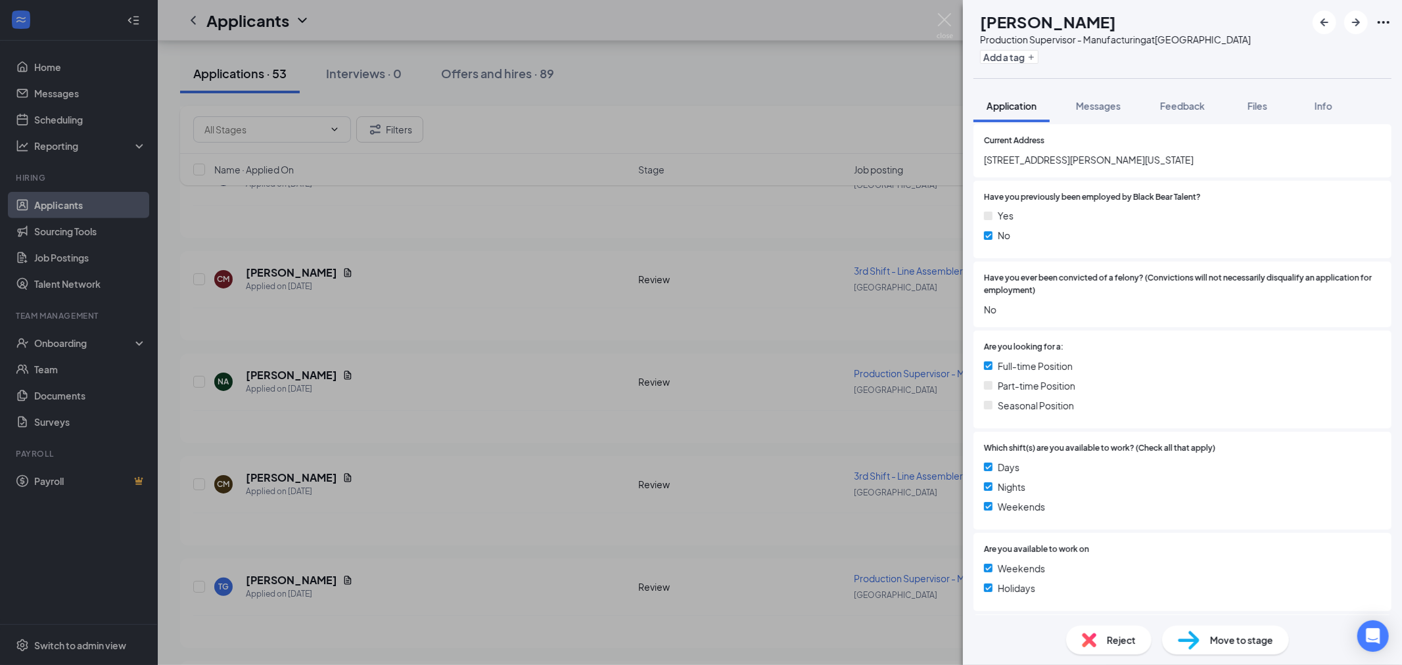
scroll to position [73, 0]
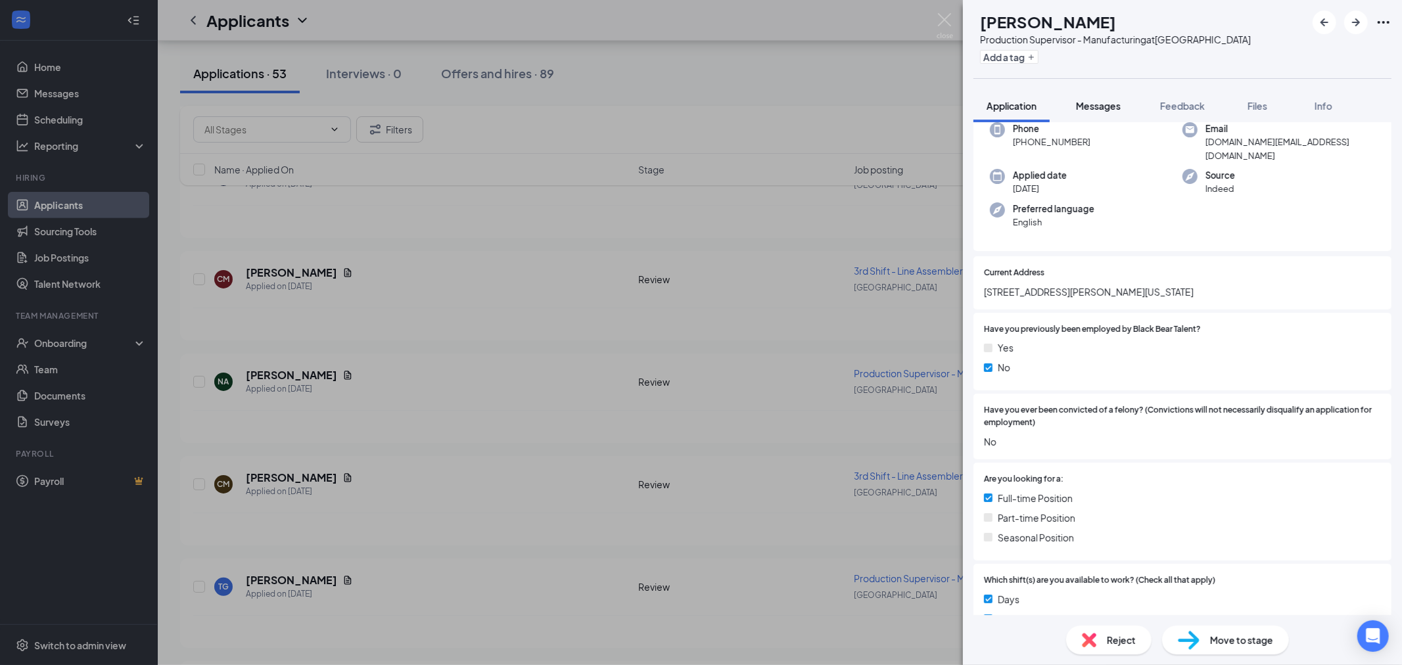
click at [1107, 108] on span "Messages" at bounding box center [1098, 106] width 45 height 12
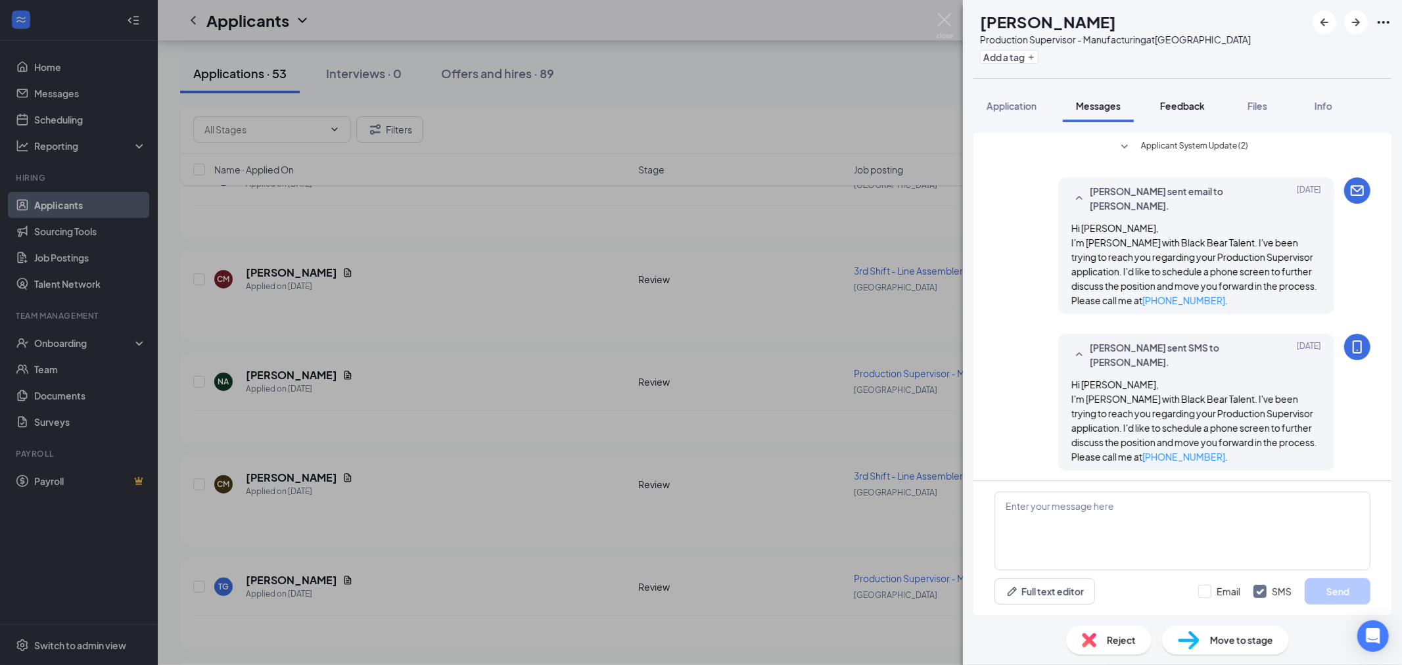
scroll to position [2, 0]
click at [1190, 106] on span "Feedback" at bounding box center [1182, 106] width 45 height 12
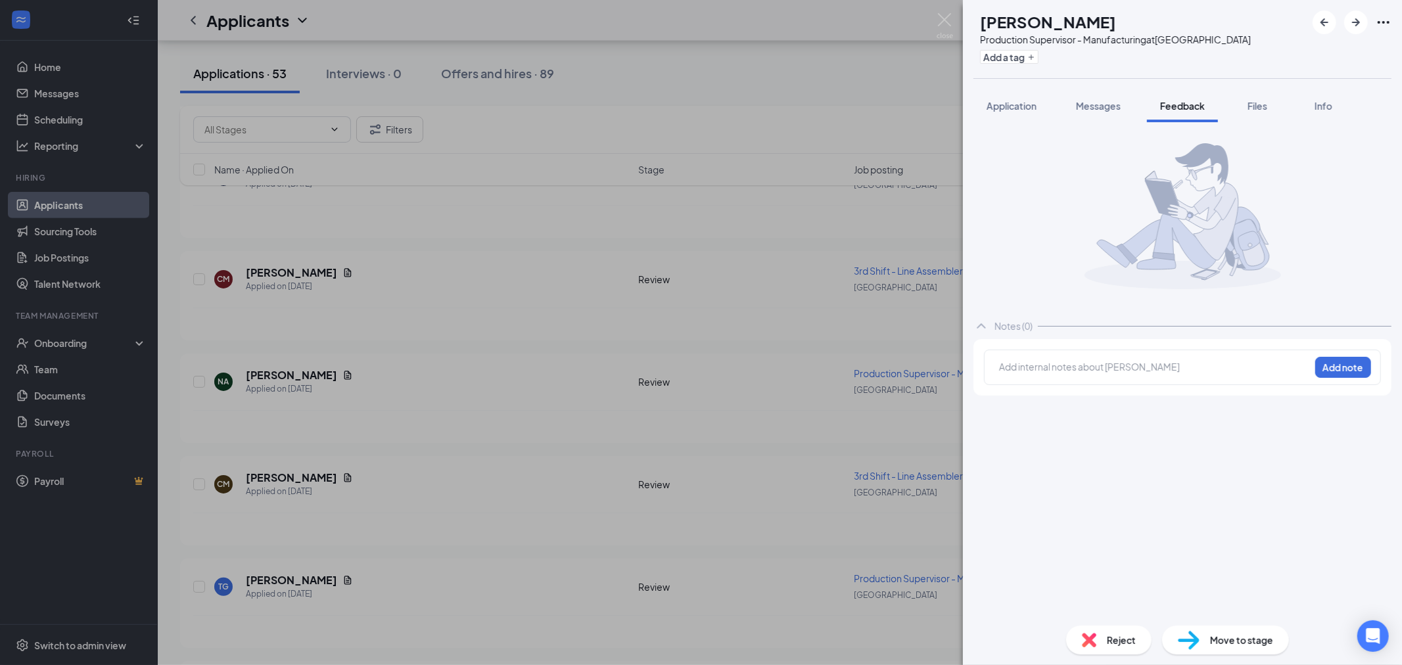
click at [1005, 122] on div "Notes (0) Add internal notes about Nicholas Akers Add note" at bounding box center [1182, 368] width 439 height 493
click at [1007, 115] on button "Application" at bounding box center [1011, 105] width 76 height 33
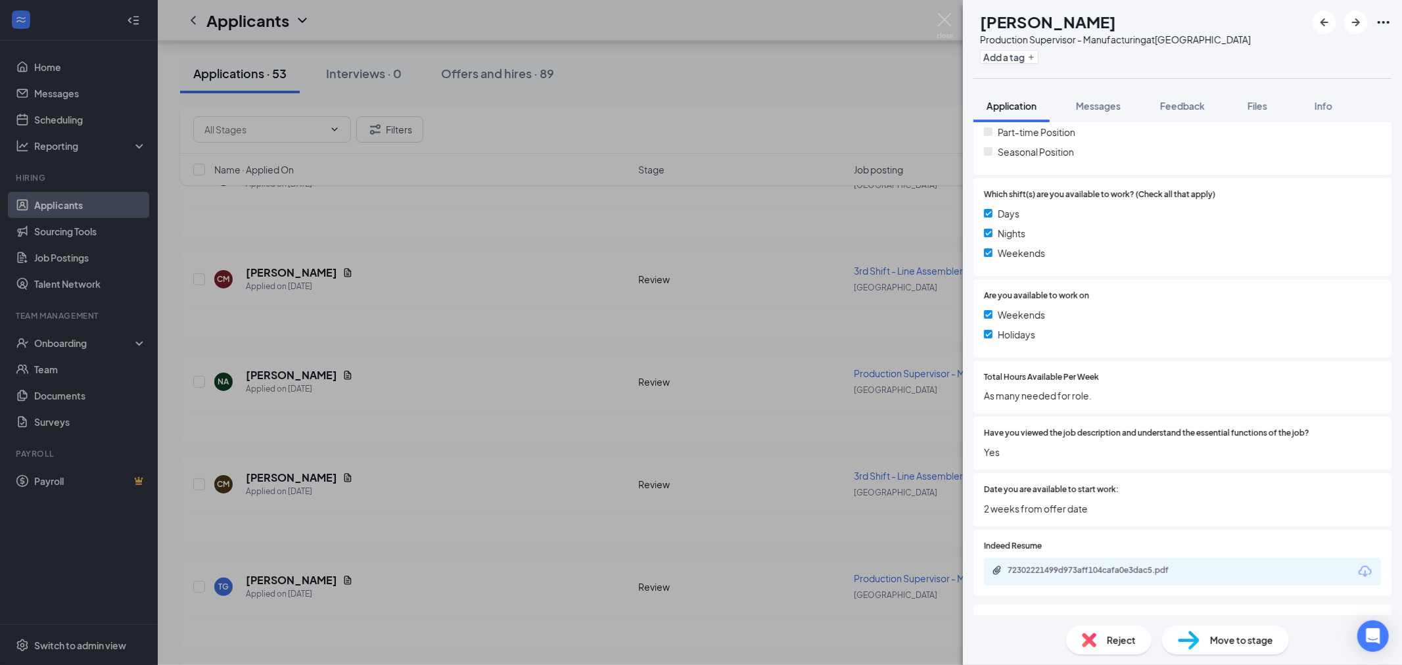
scroll to position [584, 0]
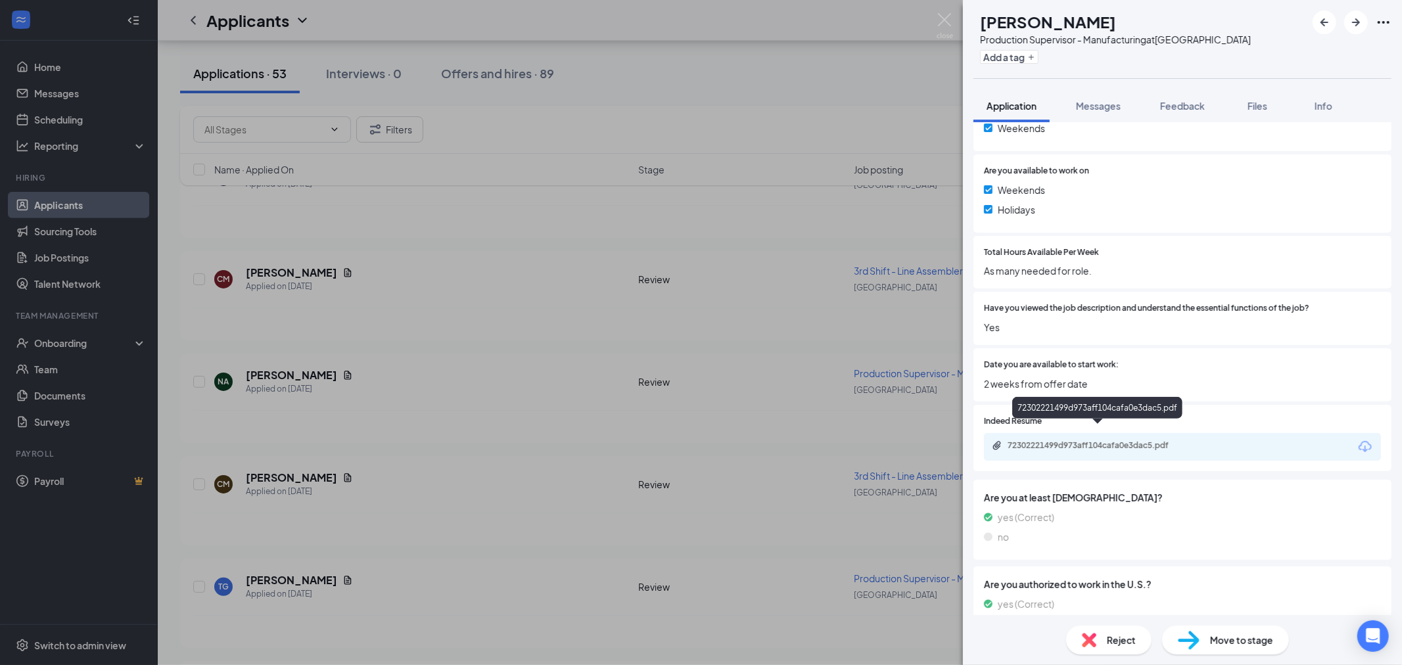
click at [1092, 423] on div "72302221499d973aff104cafa0e3dac5.pdf" at bounding box center [1097, 410] width 170 height 27
click at [1145, 440] on div "72302221499d973aff104cafa0e3dac5.pdf" at bounding box center [1099, 445] width 184 height 11
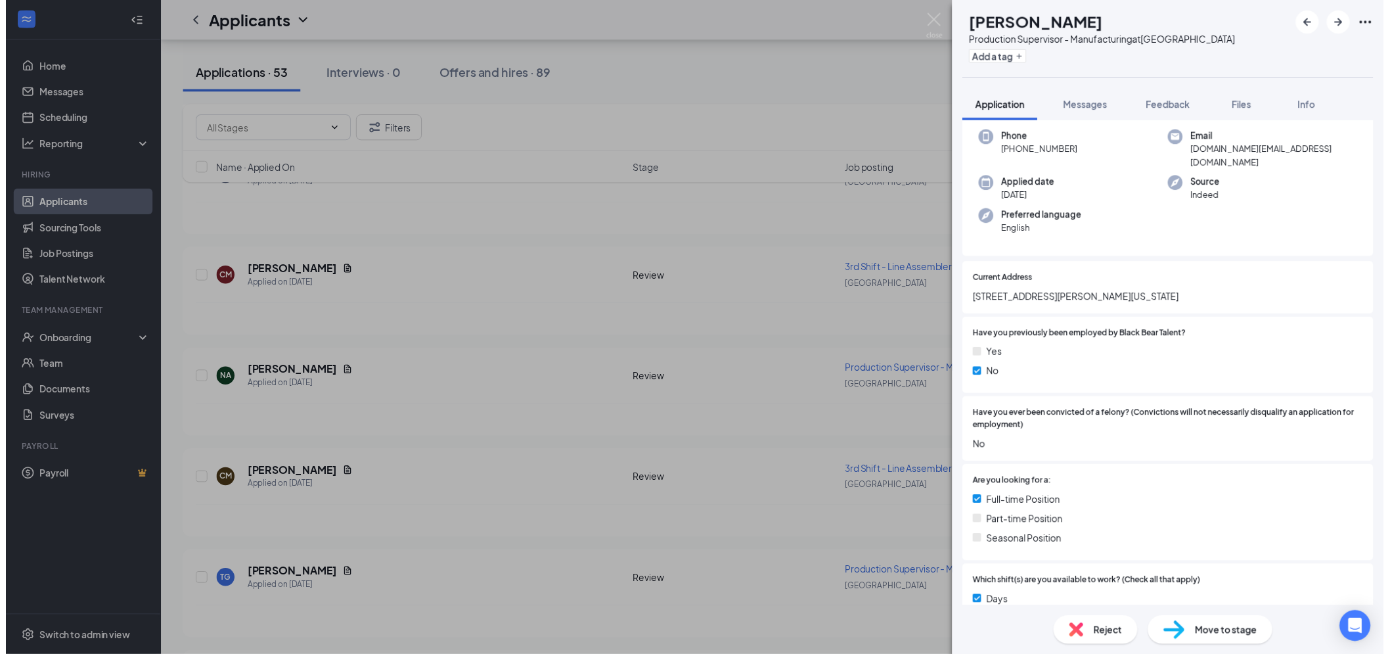
scroll to position [0, 0]
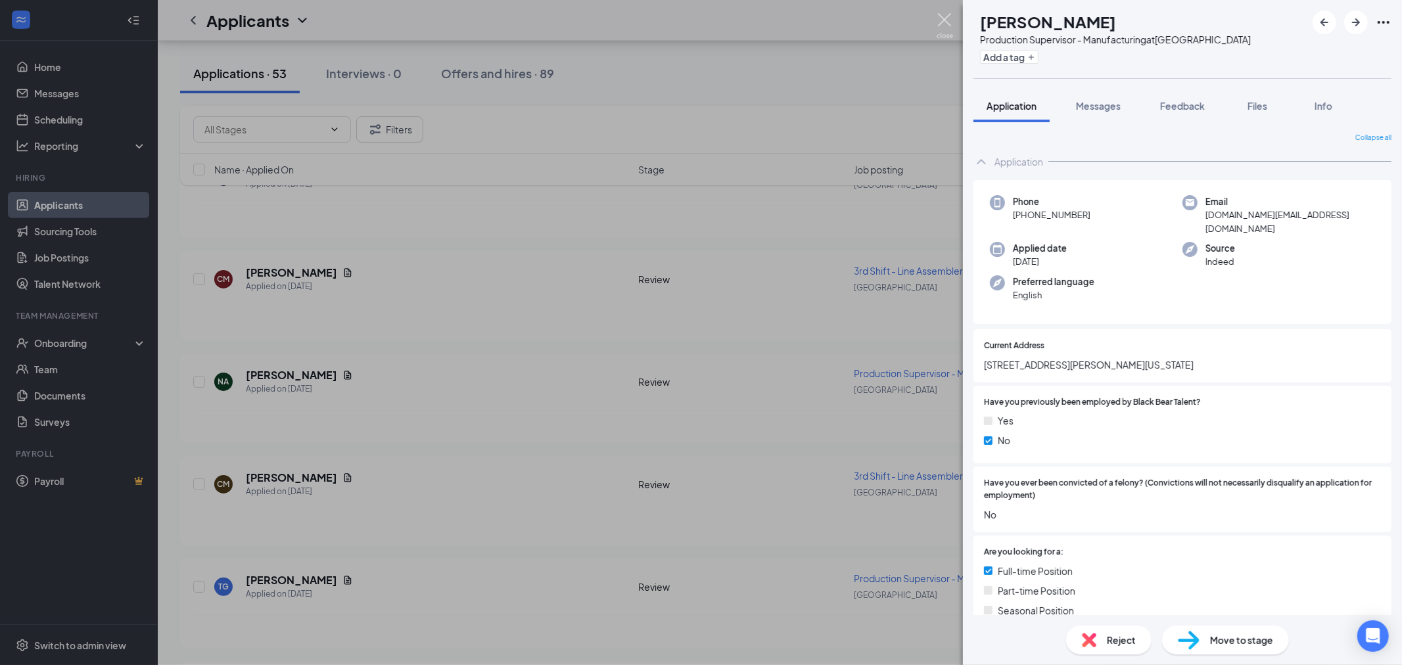
click at [948, 26] on img at bounding box center [944, 26] width 16 height 26
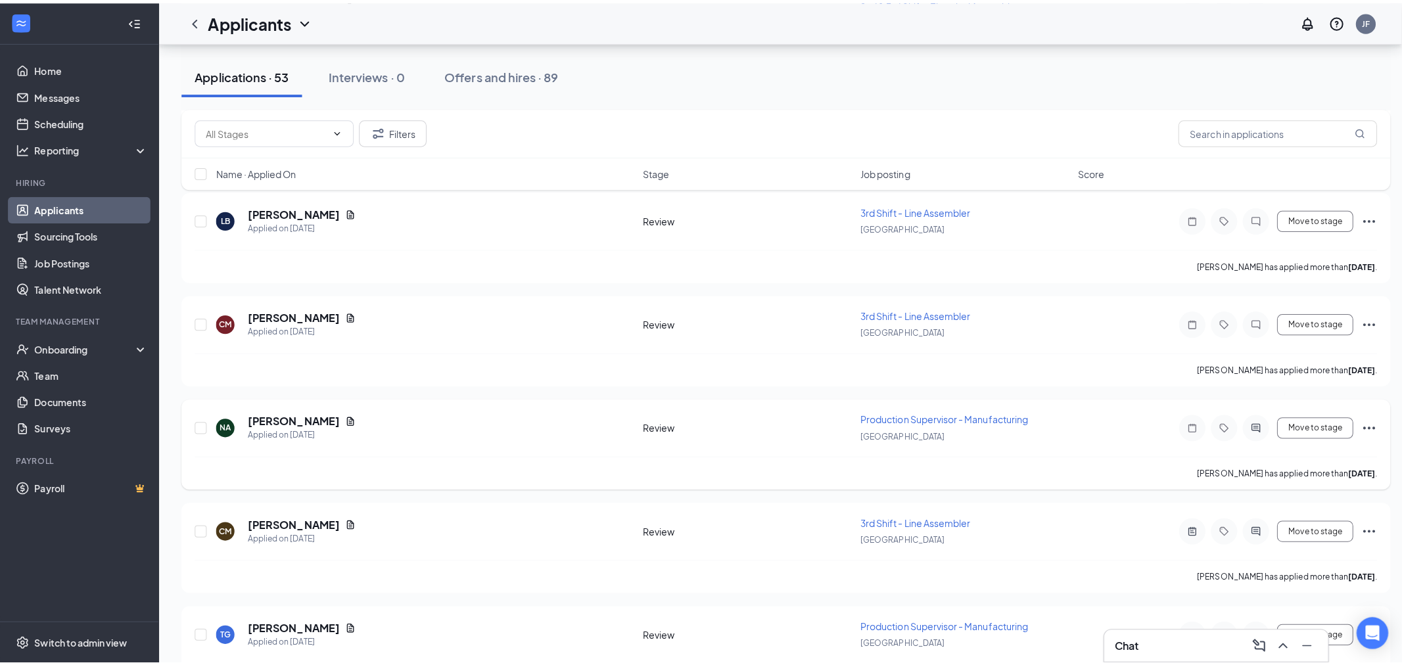
scroll to position [4517, 0]
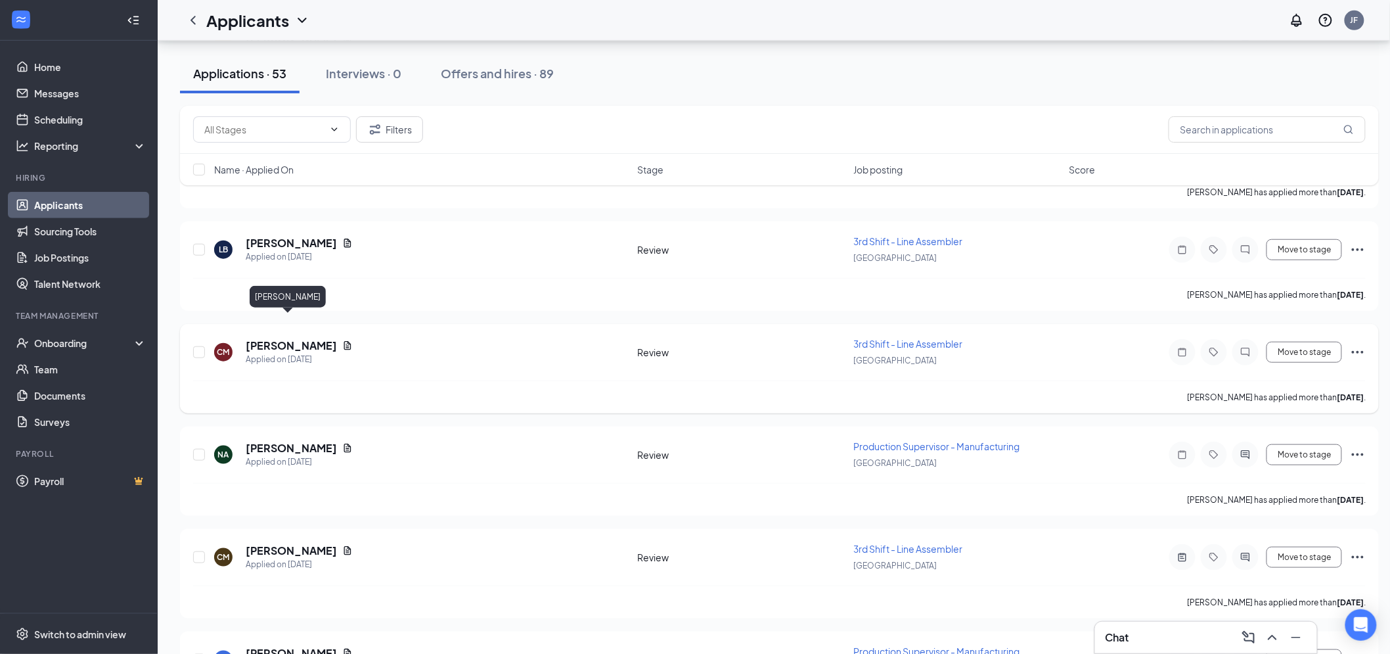
click at [304, 338] on h5 "[PERSON_NAME]" at bounding box center [291, 345] width 91 height 14
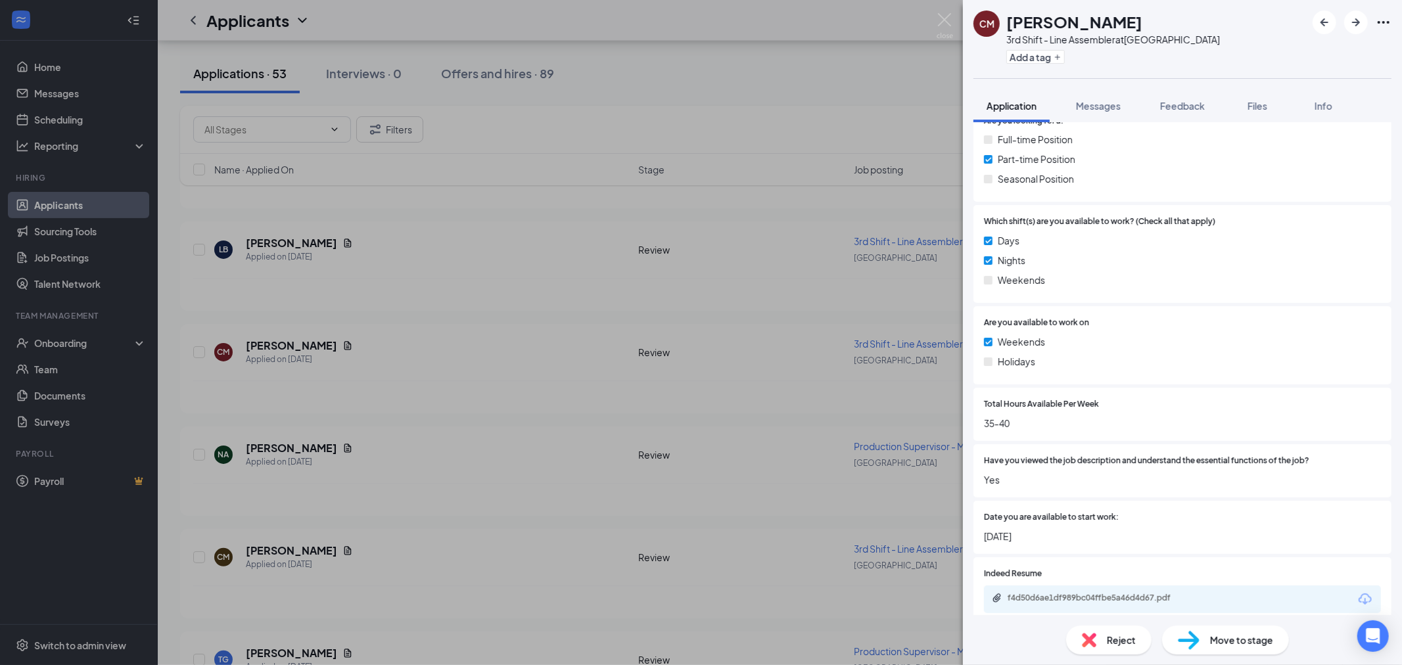
scroll to position [584, 0]
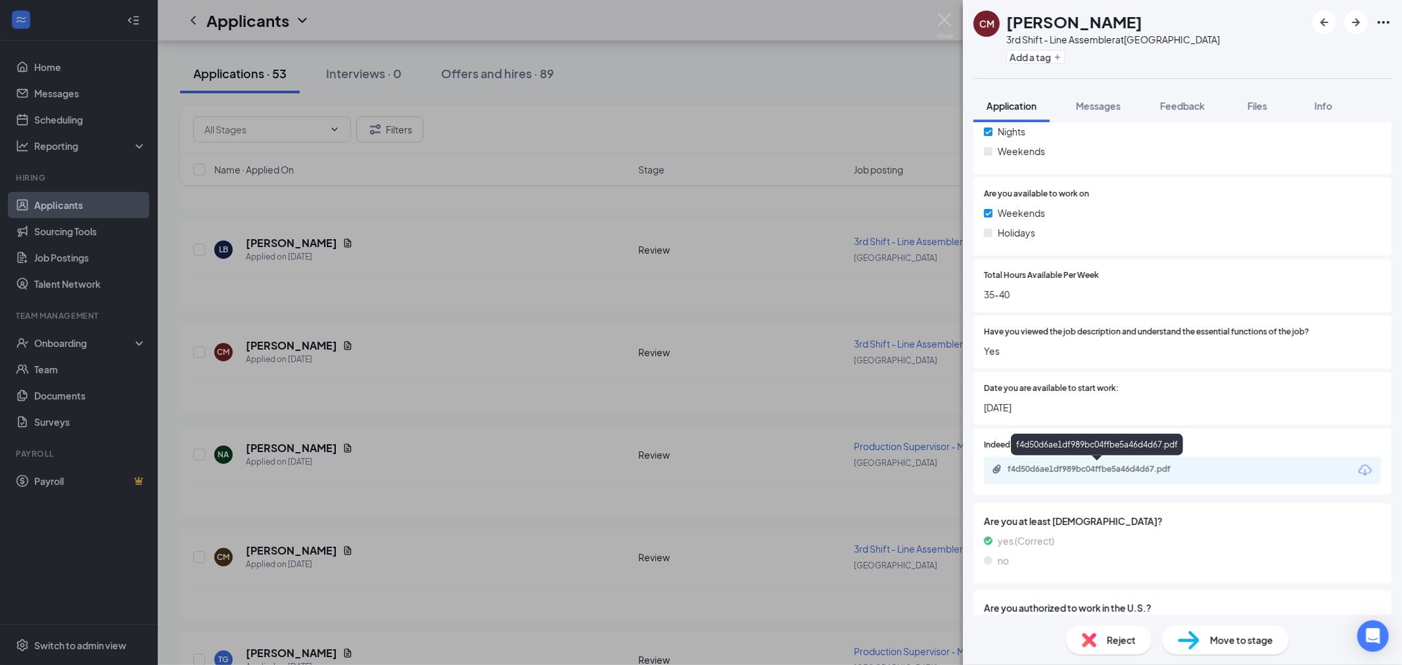
click at [1094, 446] on div "f4d50d6ae1df989bc04ffbe5a46d4d67.pdf" at bounding box center [1097, 445] width 172 height 22
click at [1100, 464] on div "f4d50d6ae1df989bc04ffbe5a46d4d67.pdf" at bounding box center [1099, 469] width 184 height 11
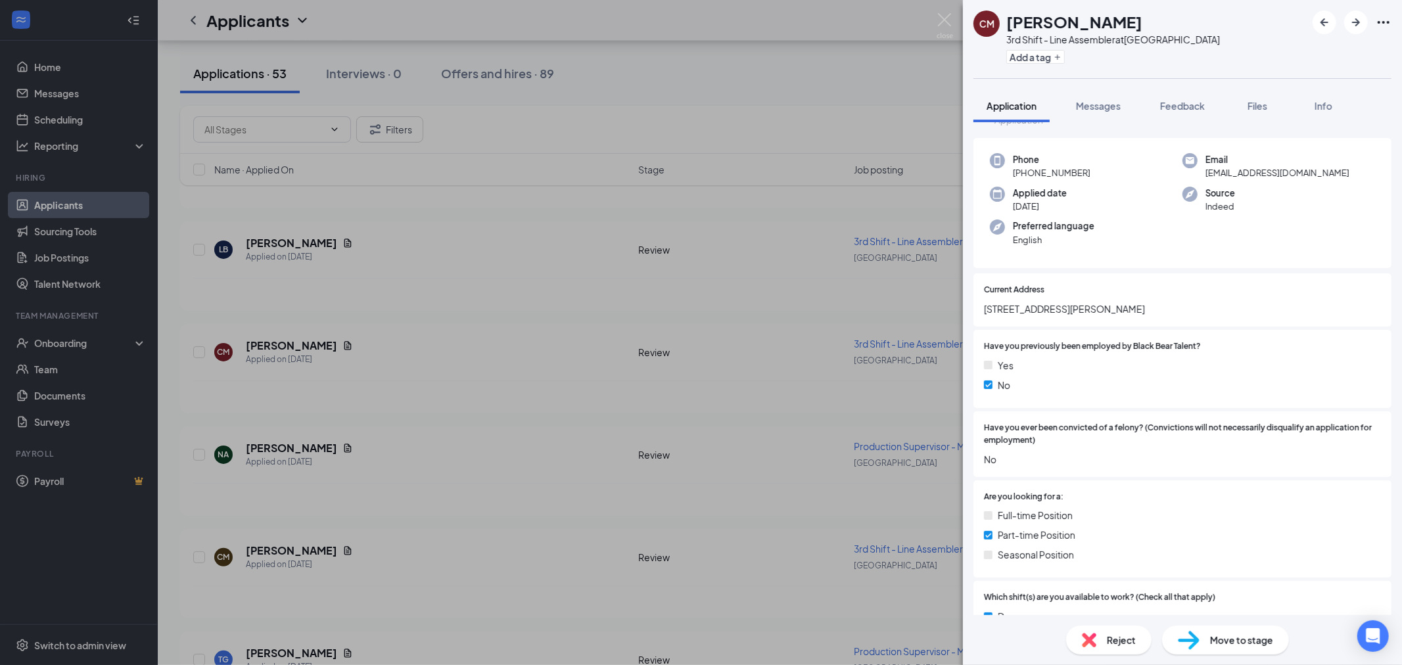
scroll to position [0, 0]
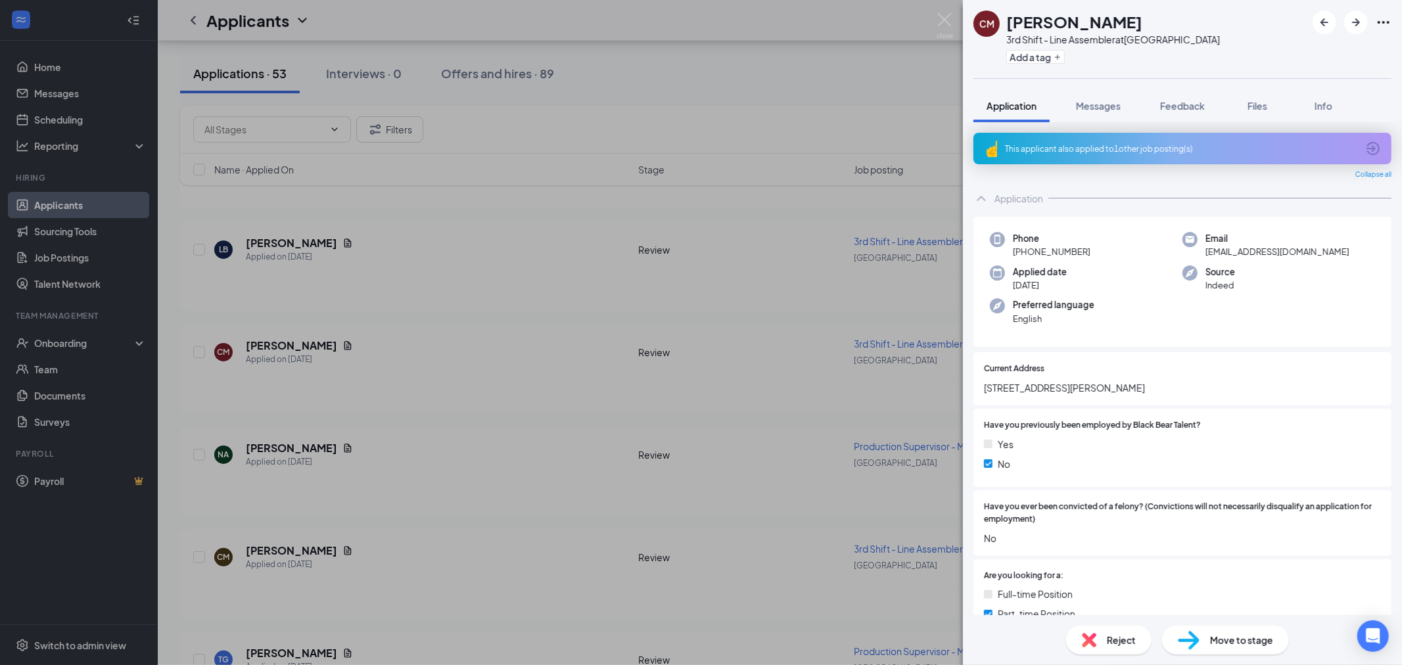
click at [1126, 140] on div "This applicant also applied to 1 other job posting(s)" at bounding box center [1182, 149] width 418 height 32
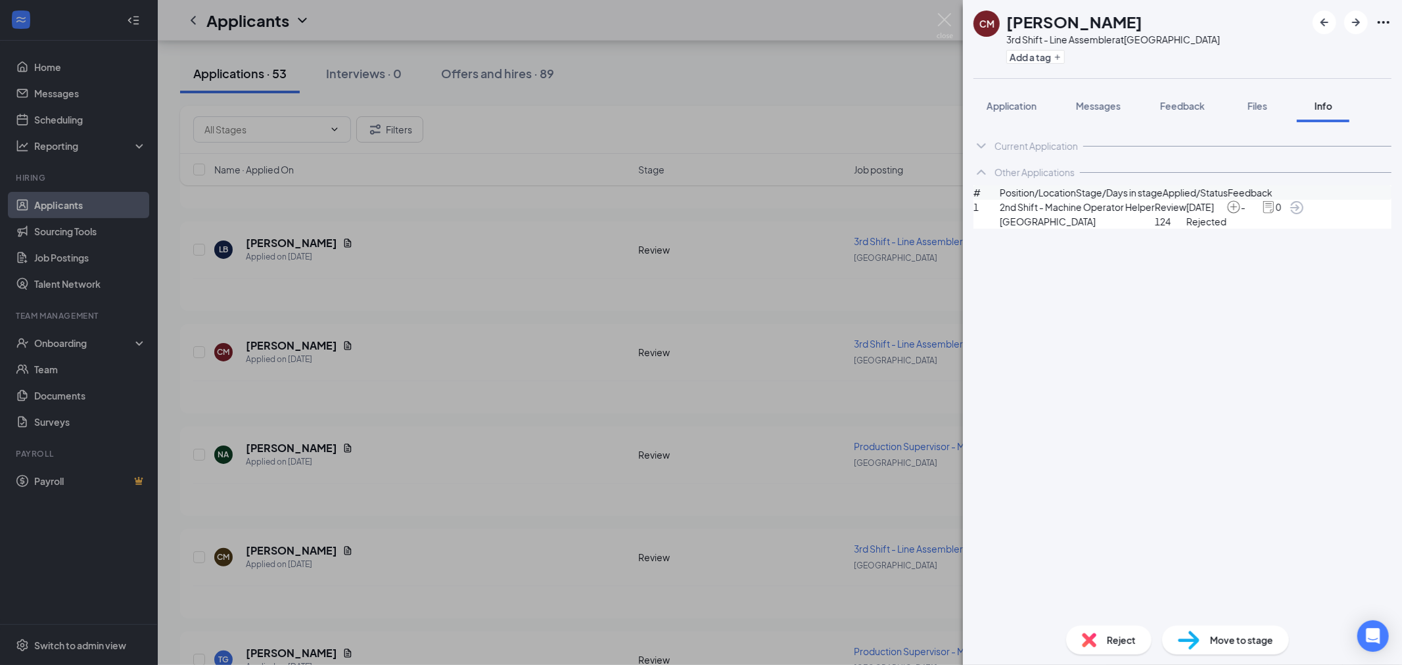
click at [1304, 216] on icon "ArrowCircle" at bounding box center [1297, 208] width 16 height 16
click at [1030, 97] on button "Application" at bounding box center [1011, 105] width 76 height 33
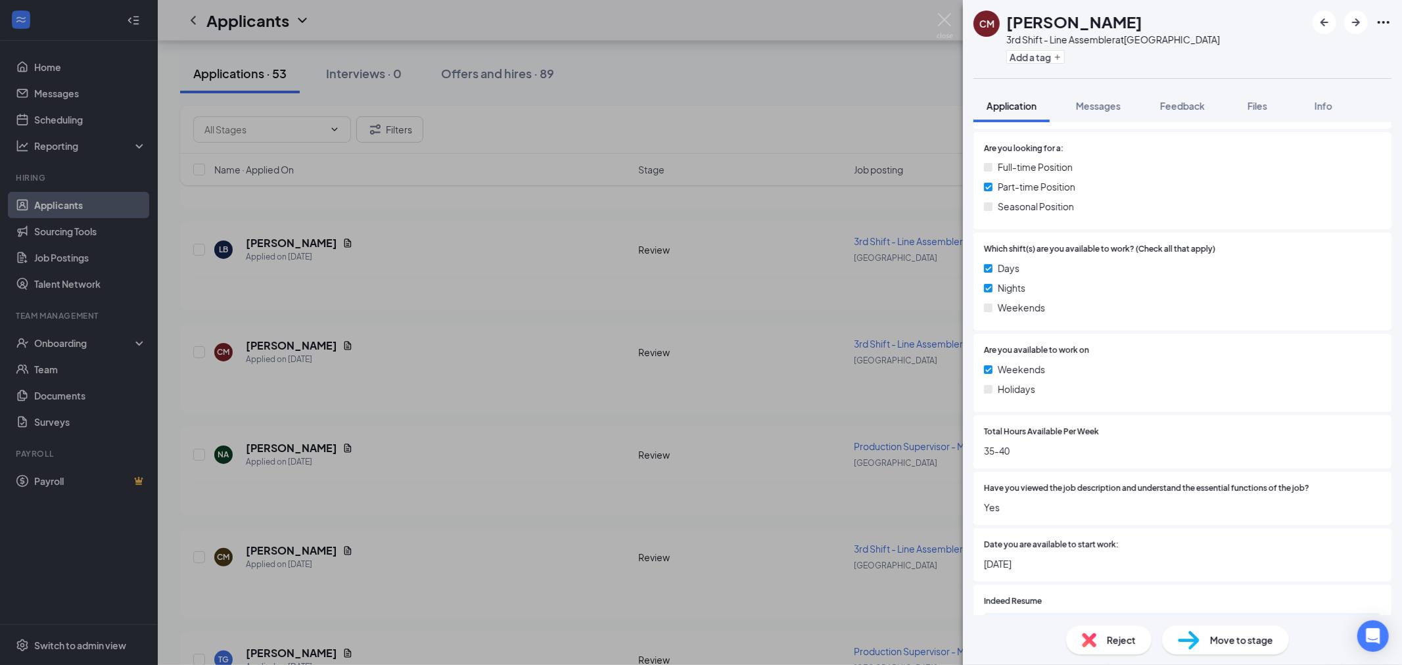
scroll to position [726, 0]
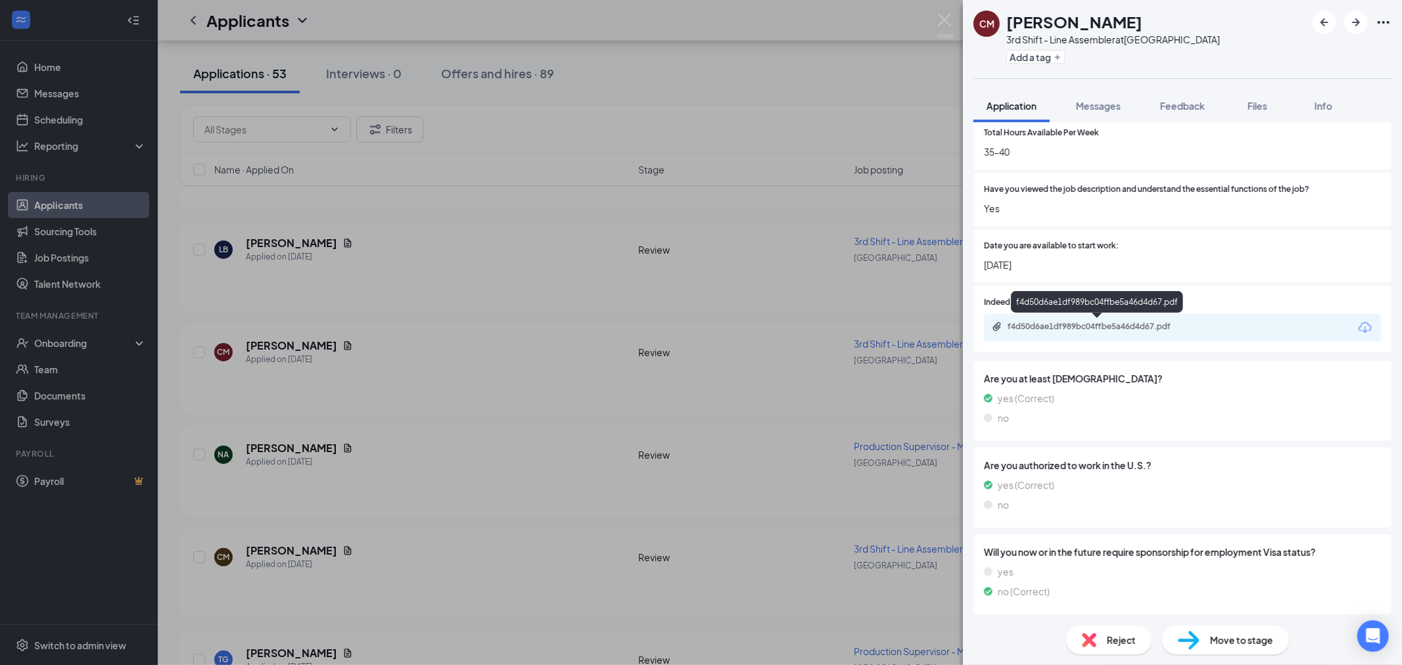
click at [1126, 325] on div "f4d50d6ae1df989bc04ffbe5a46d4d67.pdf" at bounding box center [1099, 326] width 184 height 11
click at [1088, 105] on span "Messages" at bounding box center [1098, 106] width 45 height 12
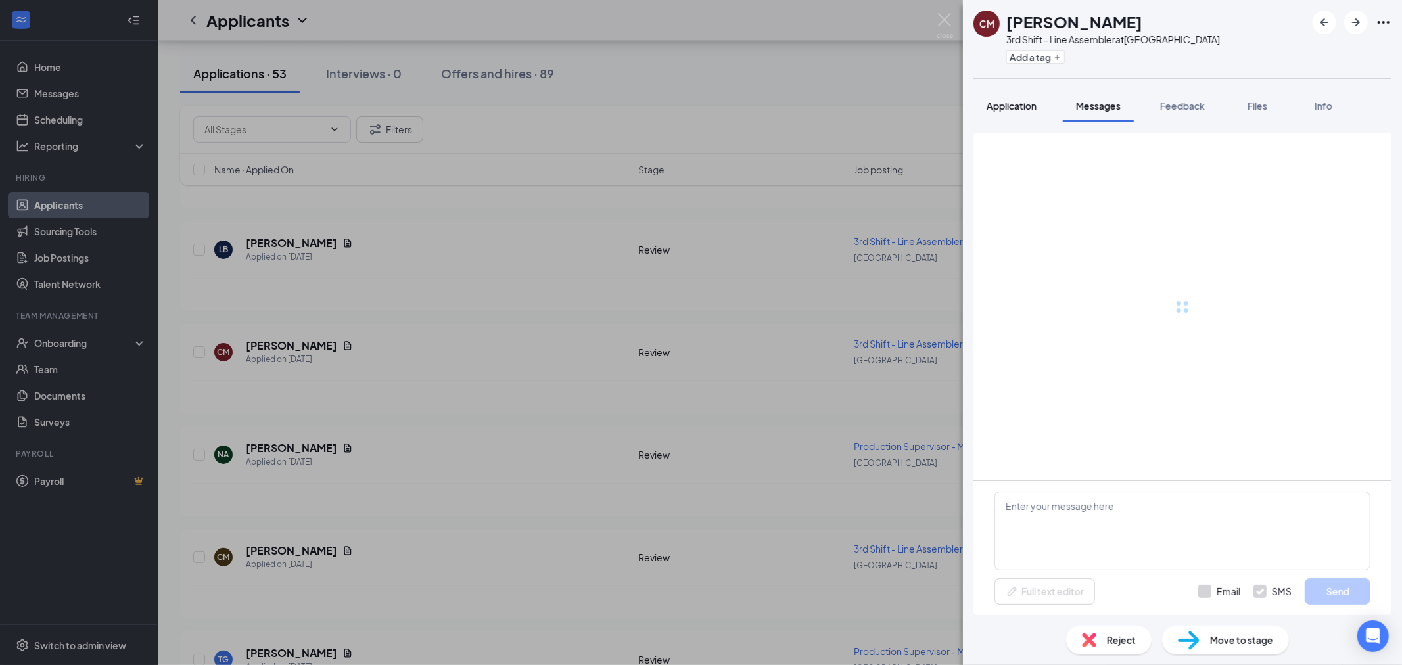
click at [1007, 106] on span "Application" at bounding box center [1011, 106] width 50 height 12
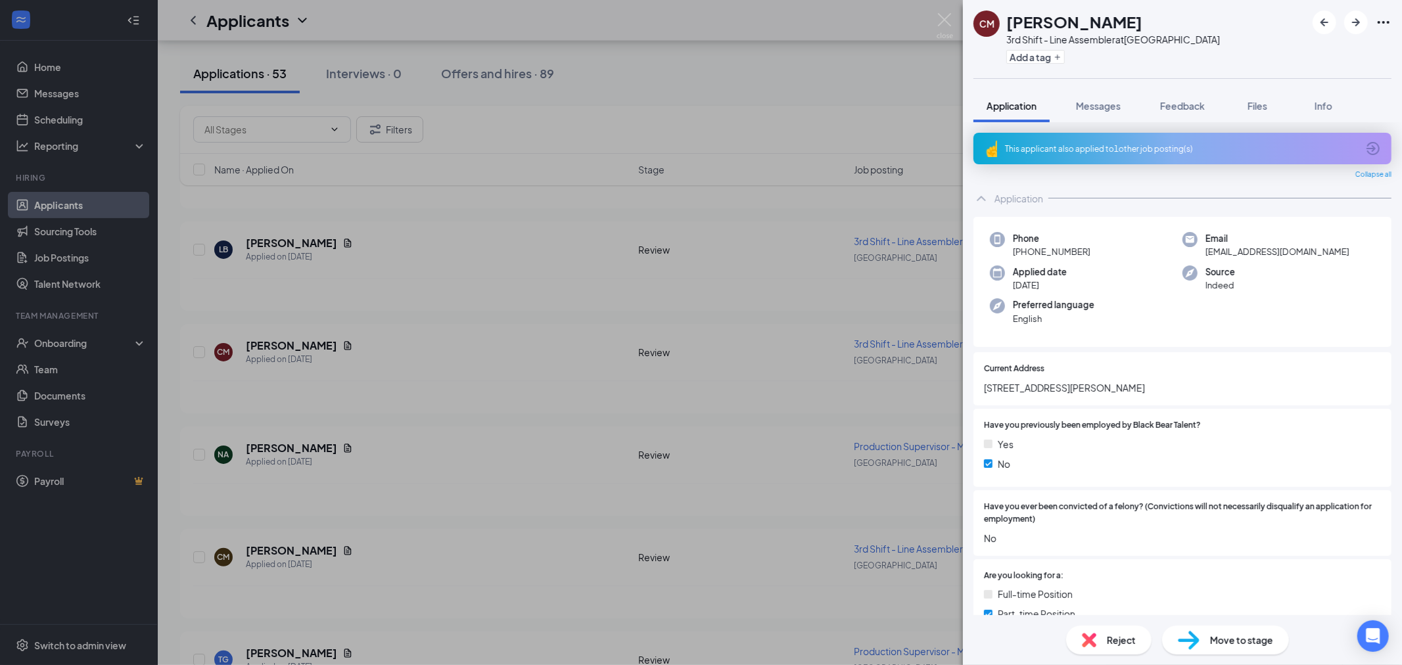
click at [1128, 639] on span "Reject" at bounding box center [1121, 640] width 29 height 14
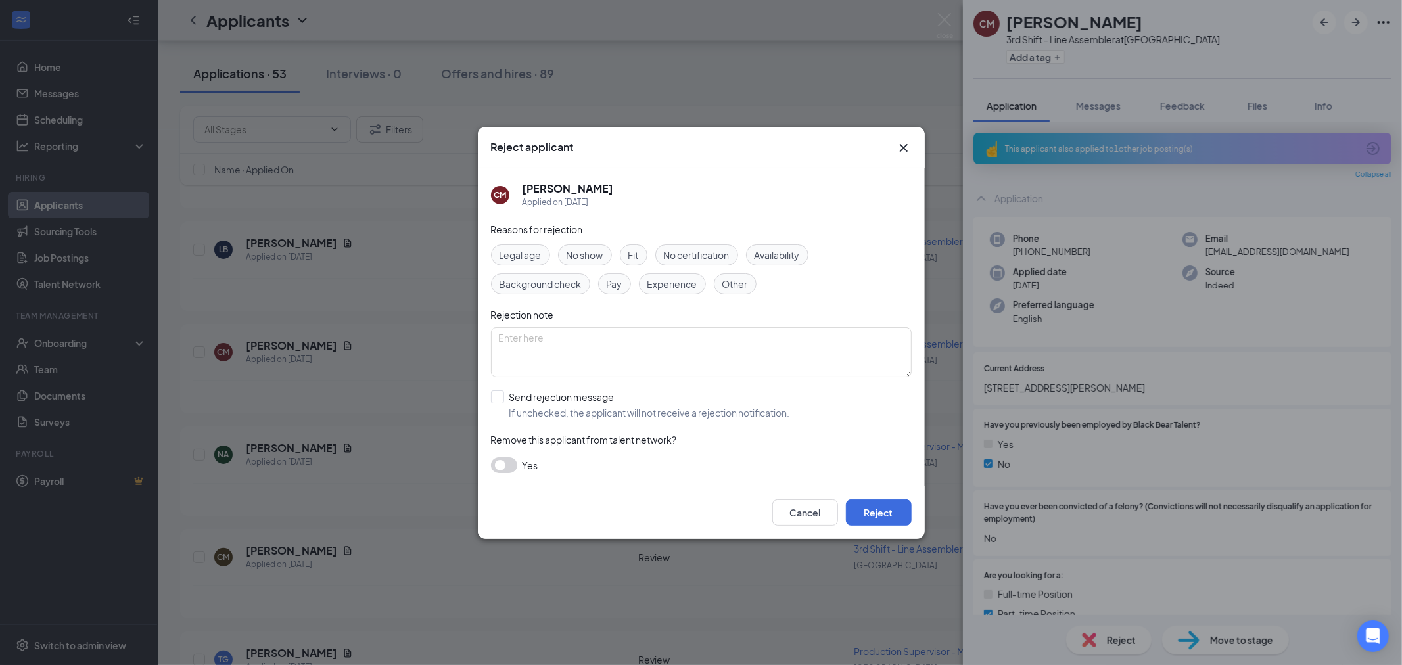
click at [691, 290] on span "Experience" at bounding box center [672, 284] width 50 height 14
click at [662, 343] on textarea at bounding box center [701, 352] width 421 height 50
type textarea "No related experience"
click at [497, 389] on div "Reasons for rejection Legal age No show Fit No certification Availability Backg…" at bounding box center [701, 354] width 421 height 264
click at [498, 399] on input "Send rejection message If unchecked, the applicant will not receive a rejection…" at bounding box center [640, 404] width 299 height 29
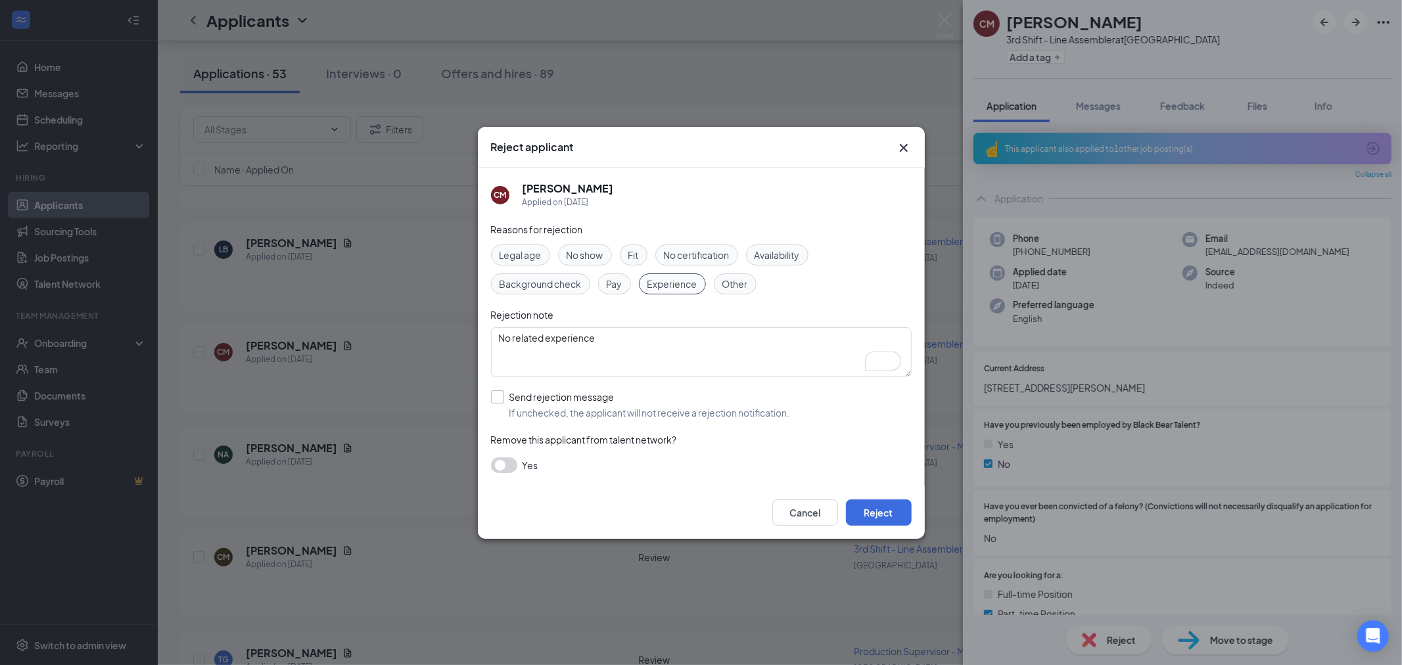
checkbox input "true"
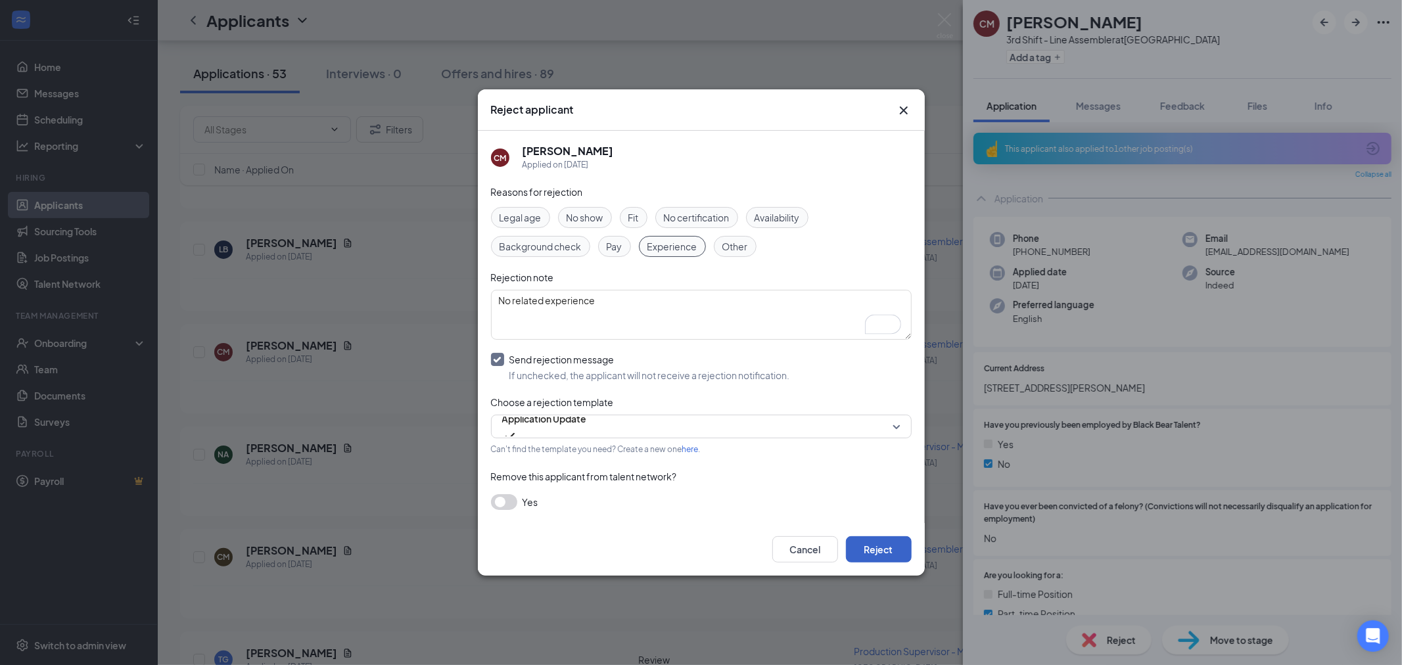
click at [887, 555] on button "Reject" at bounding box center [879, 549] width 66 height 26
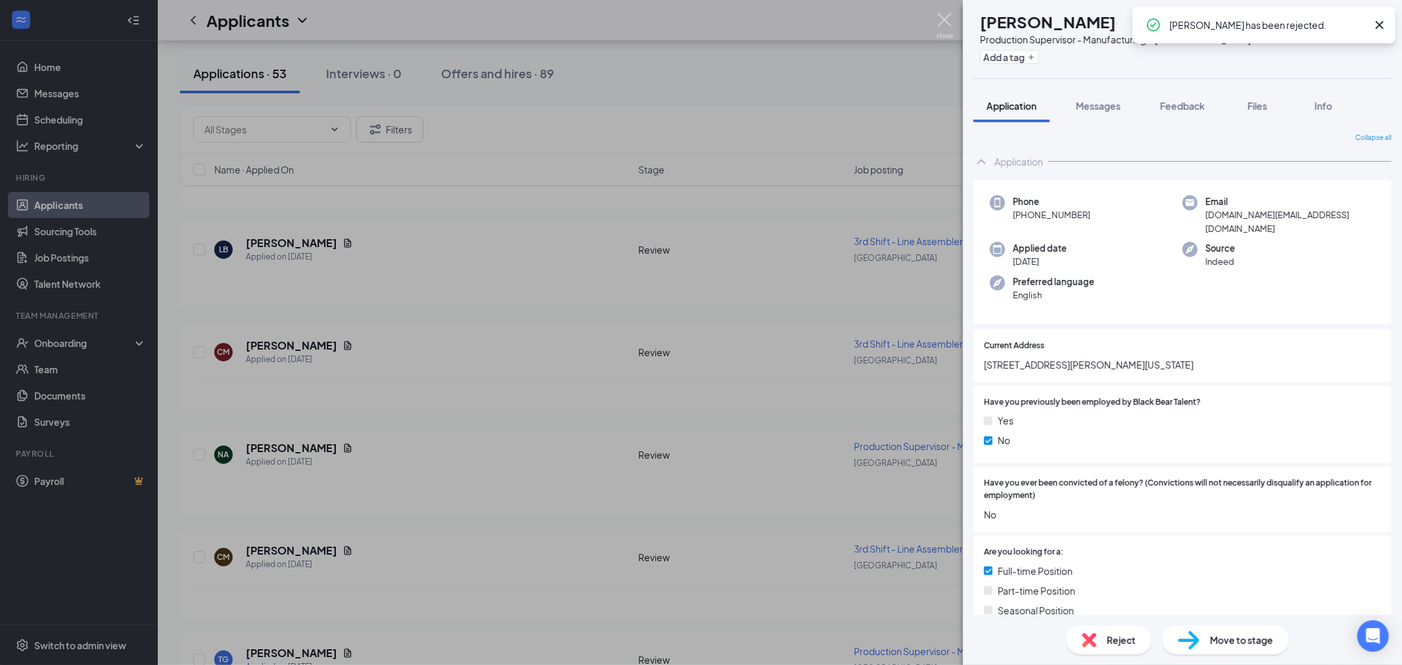
click at [940, 22] on img at bounding box center [944, 26] width 16 height 26
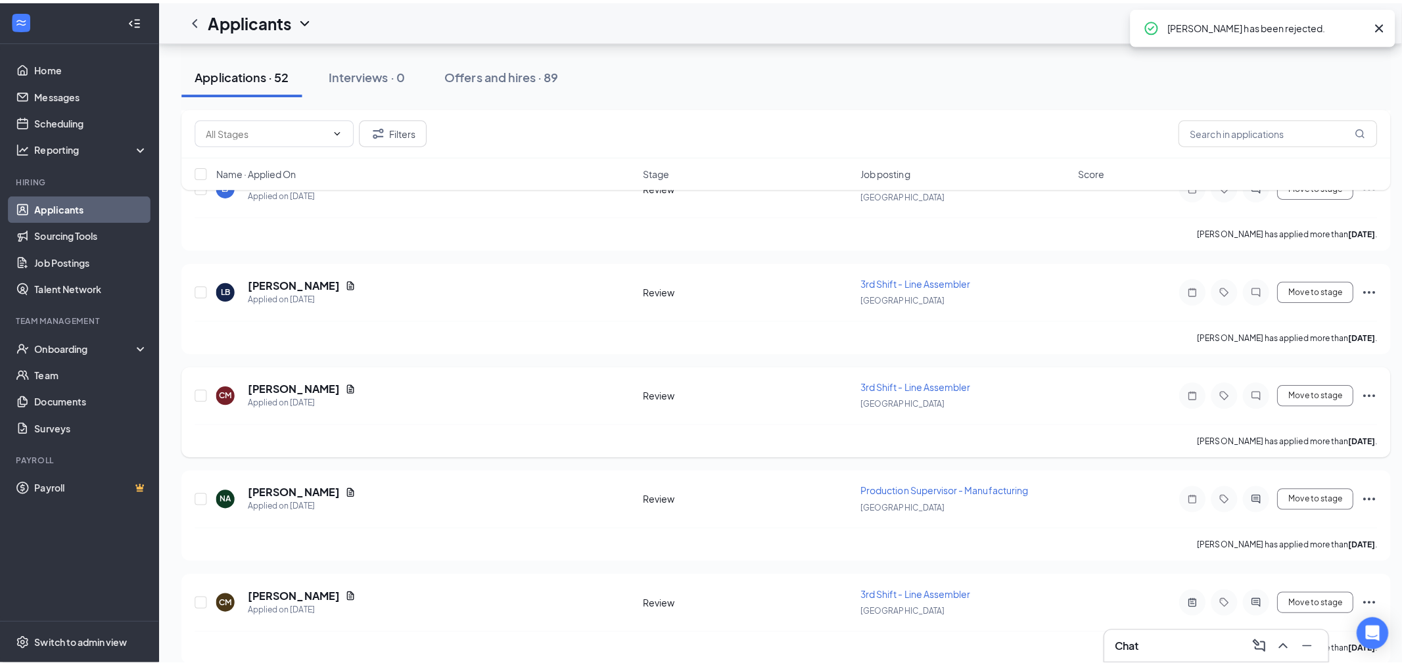
scroll to position [4444, 0]
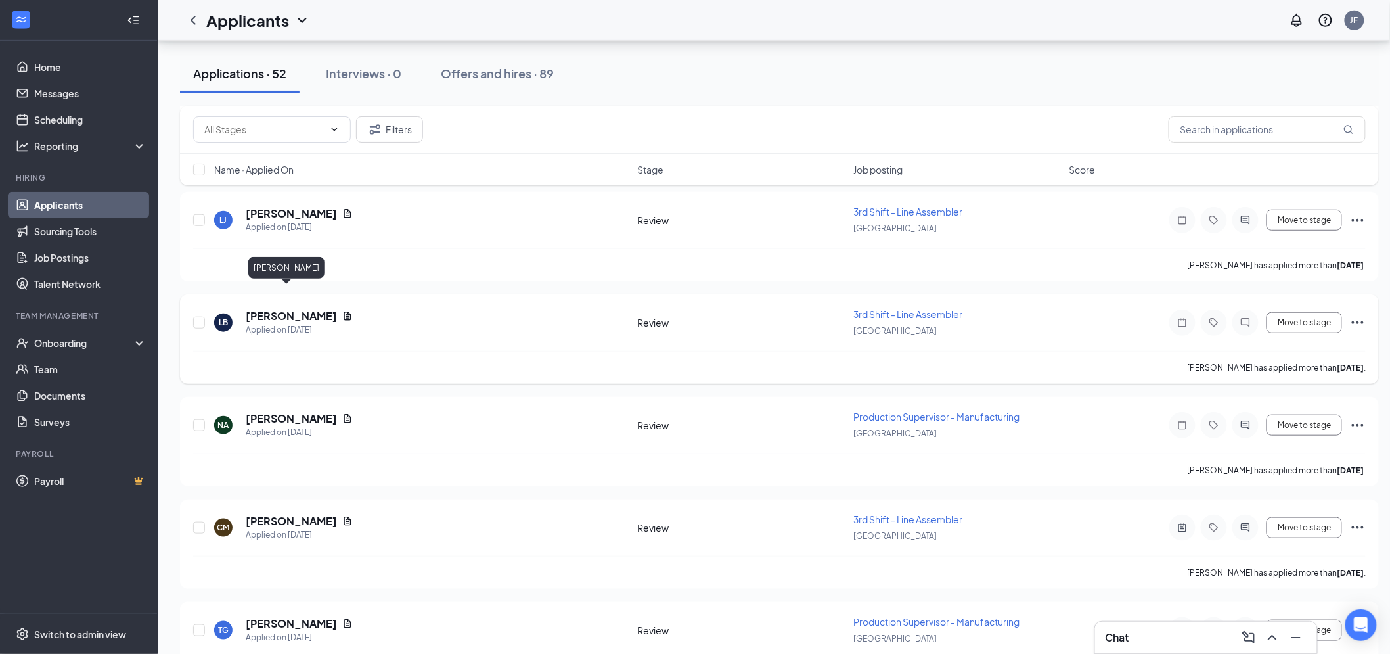
click at [289, 309] on h5 "Linzy Barber" at bounding box center [291, 316] width 91 height 14
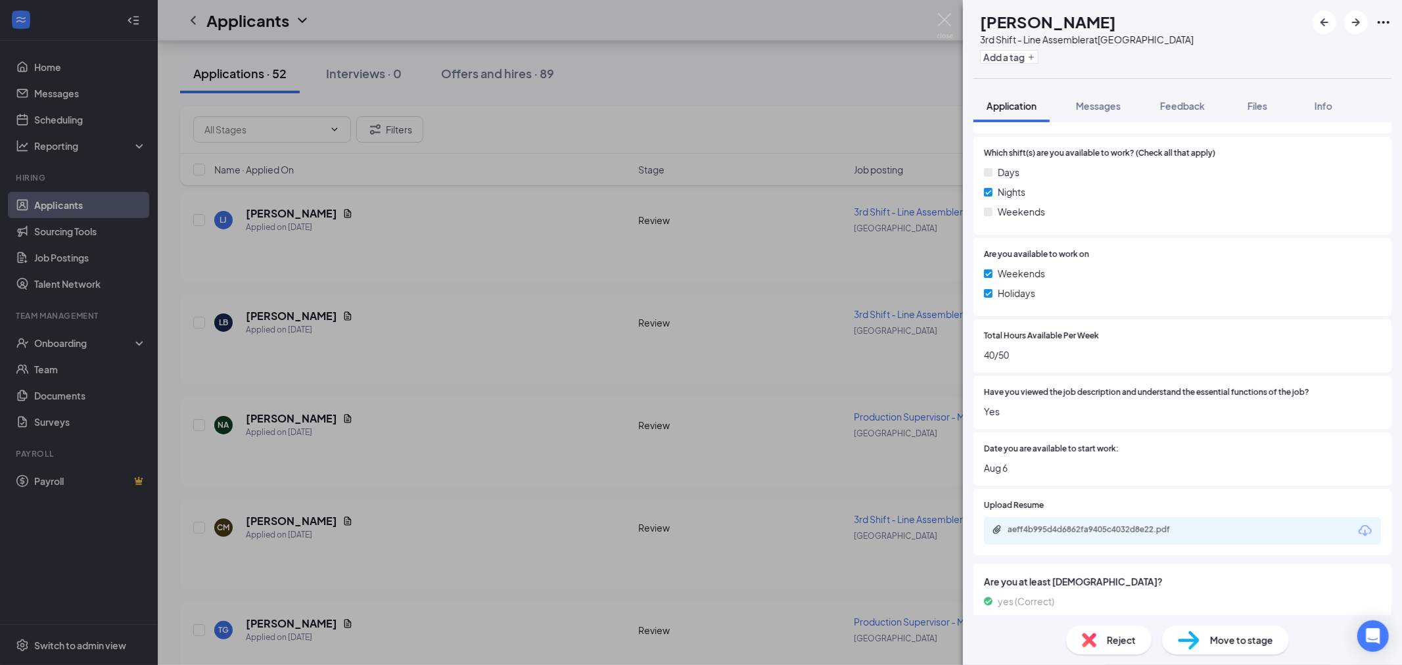
scroll to position [511, 0]
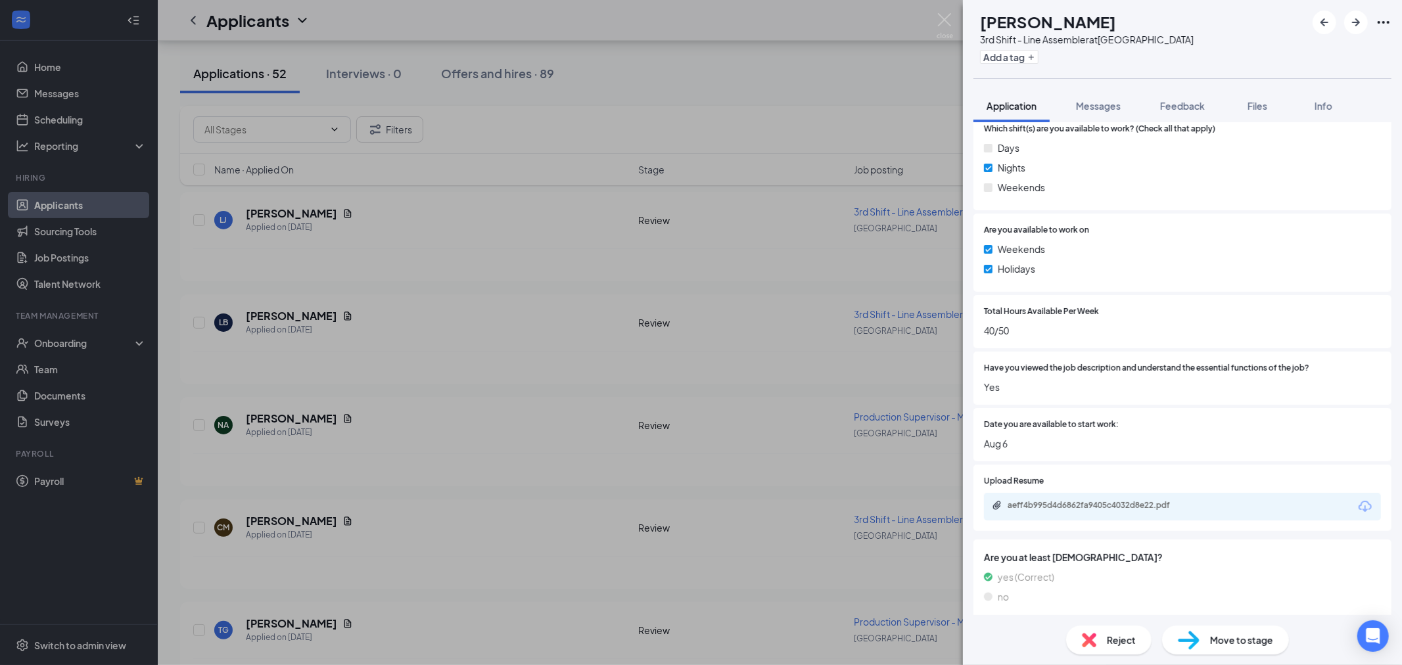
click at [1079, 507] on div "aeff4b995d4d6862fa9405c4032d8e22.pdf" at bounding box center [1099, 505] width 184 height 11
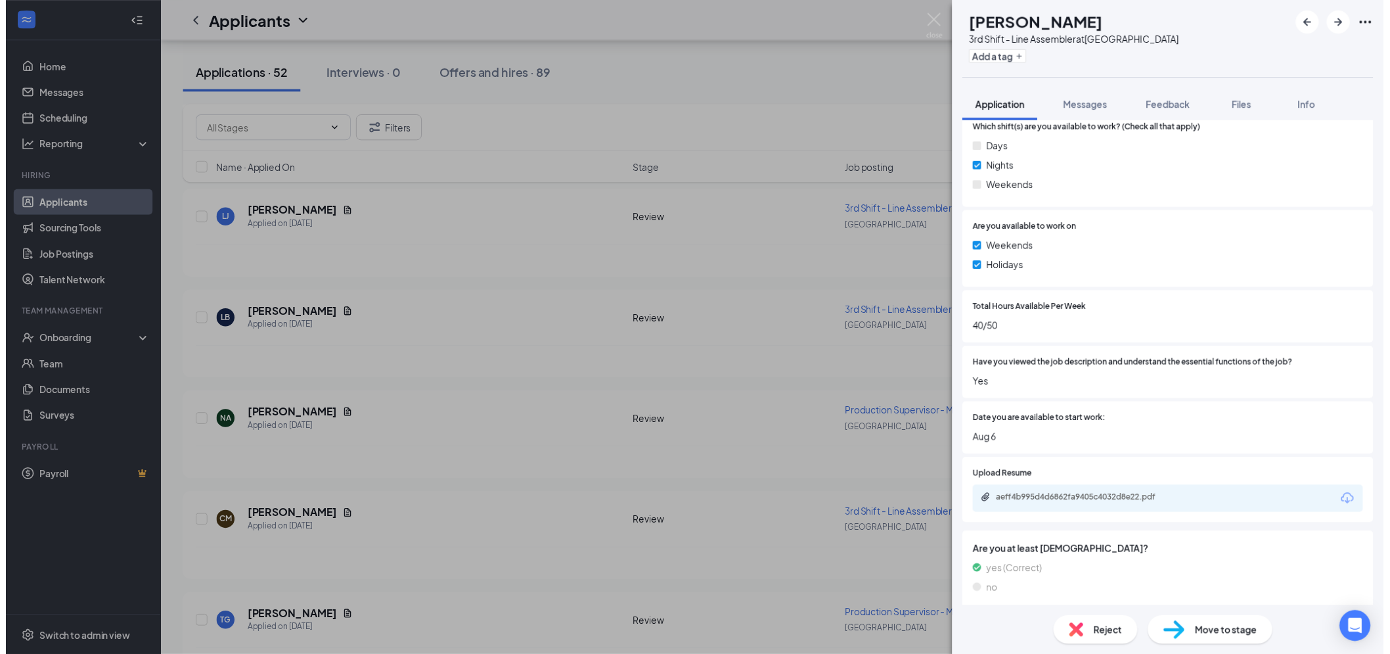
scroll to position [0, 0]
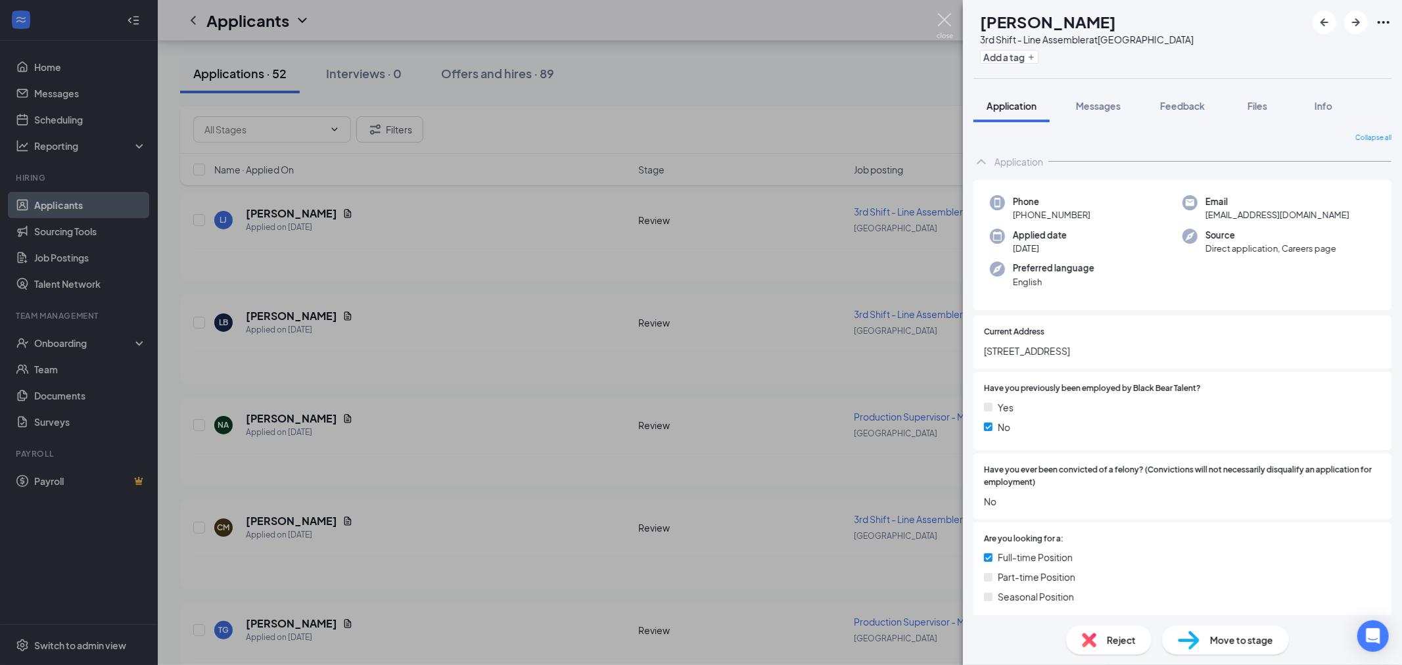
click at [944, 22] on img at bounding box center [944, 26] width 16 height 26
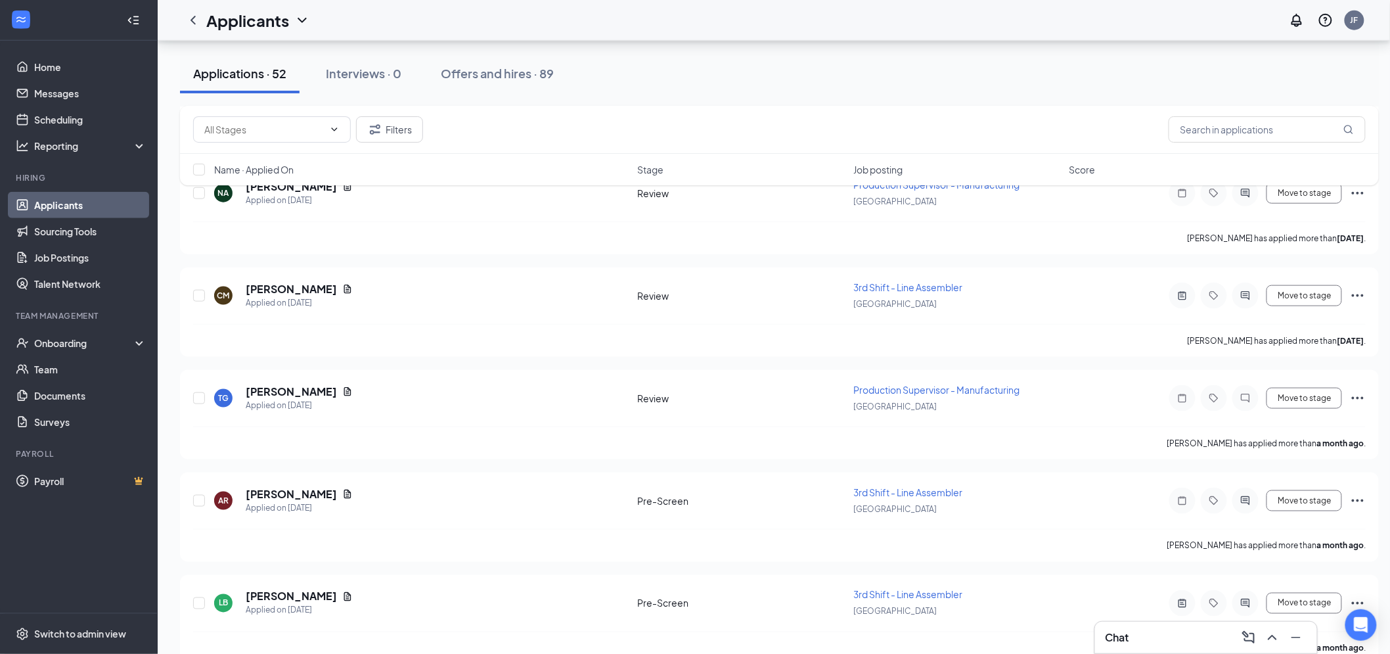
scroll to position [4616, 0]
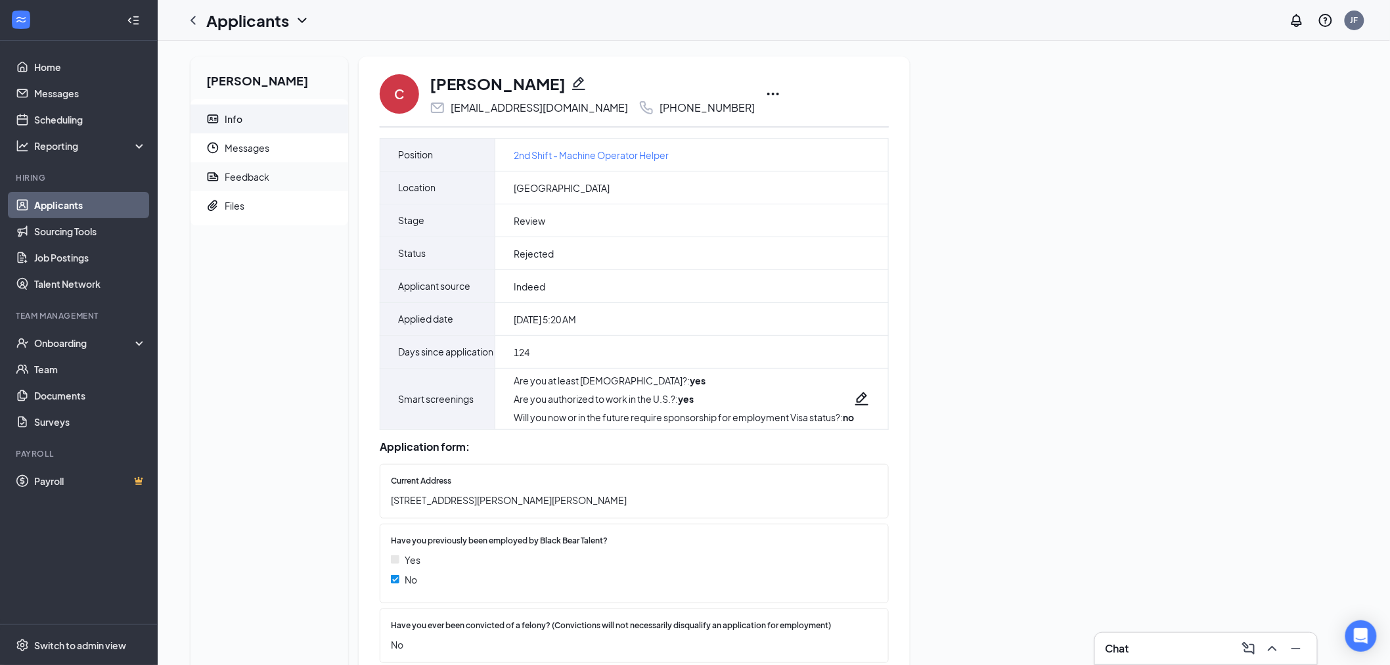
click at [255, 176] on div "Feedback" at bounding box center [247, 176] width 45 height 13
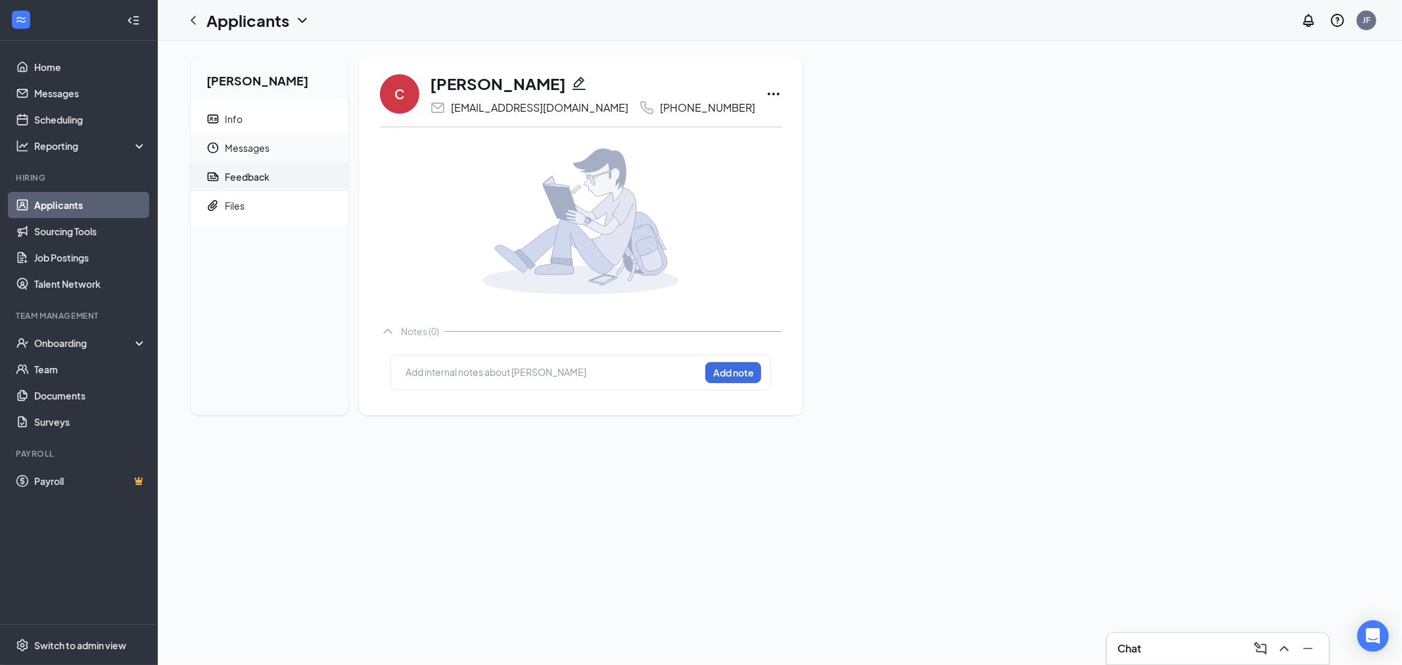
click at [259, 147] on span "Messages" at bounding box center [281, 147] width 113 height 29
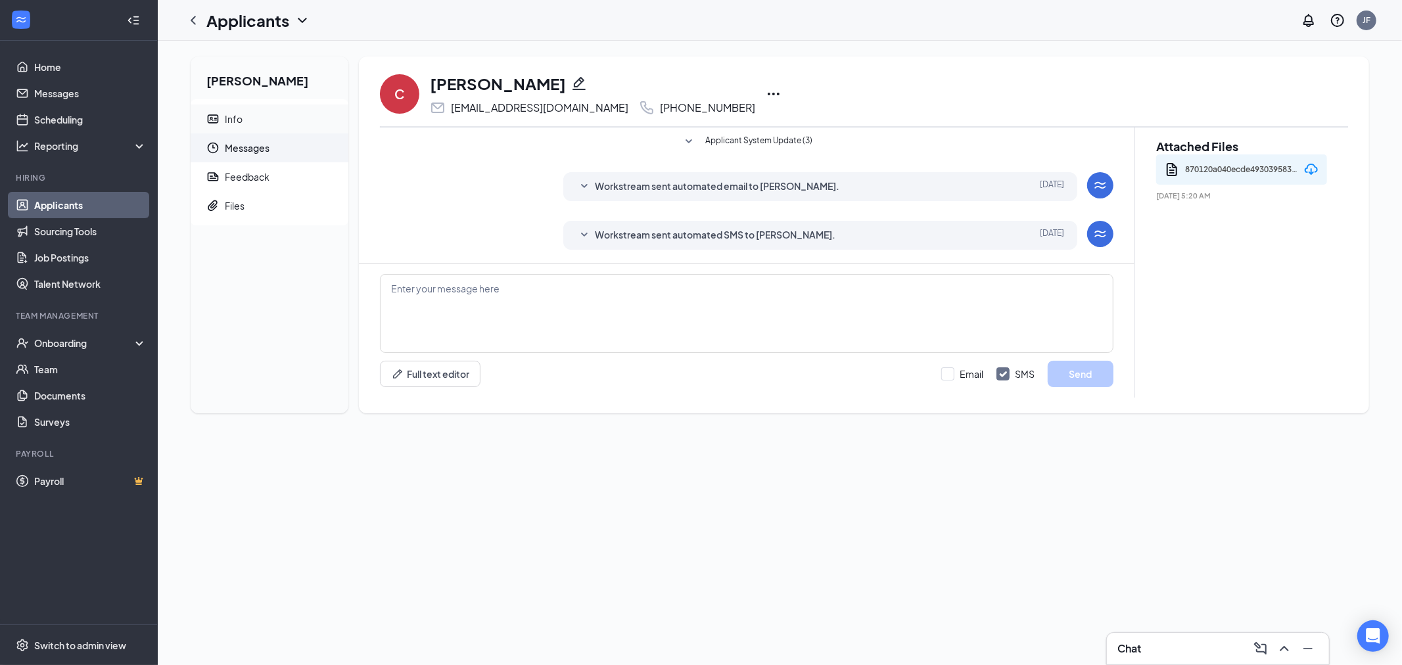
click at [243, 129] on span "Info" at bounding box center [281, 118] width 113 height 29
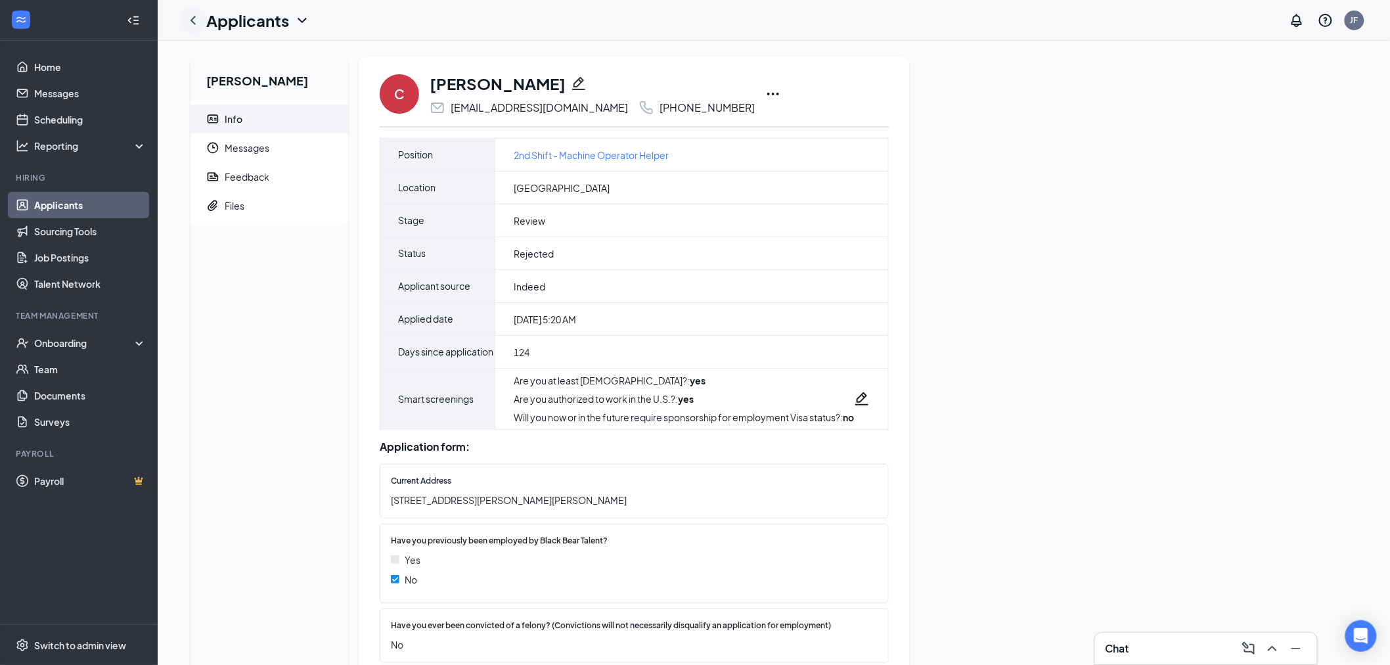
click at [189, 23] on icon "ChevronLeft" at bounding box center [193, 20] width 16 height 16
